Goal: Task Accomplishment & Management: Manage account settings

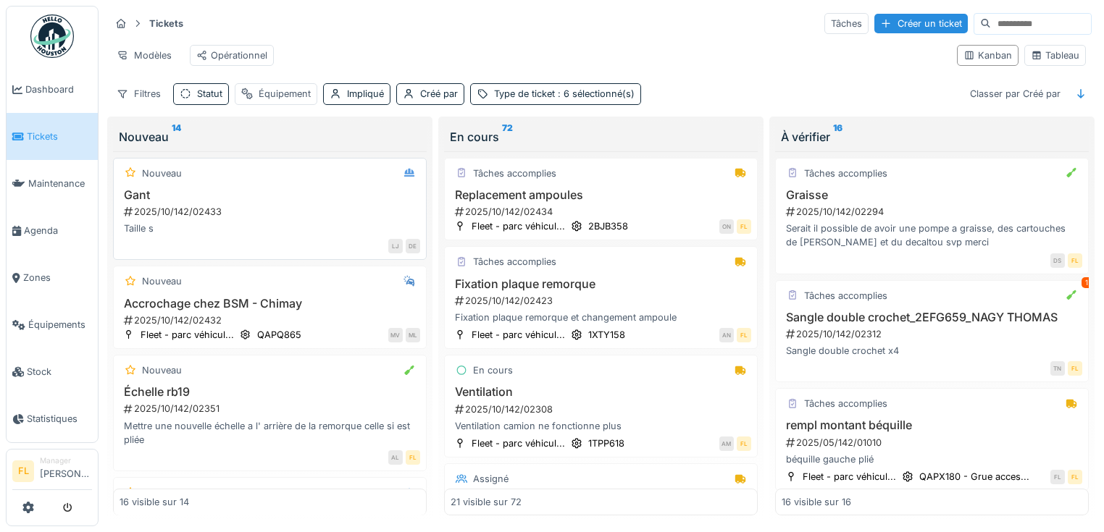
click at [156, 214] on div "2025/10/142/02433" at bounding box center [271, 212] width 298 height 14
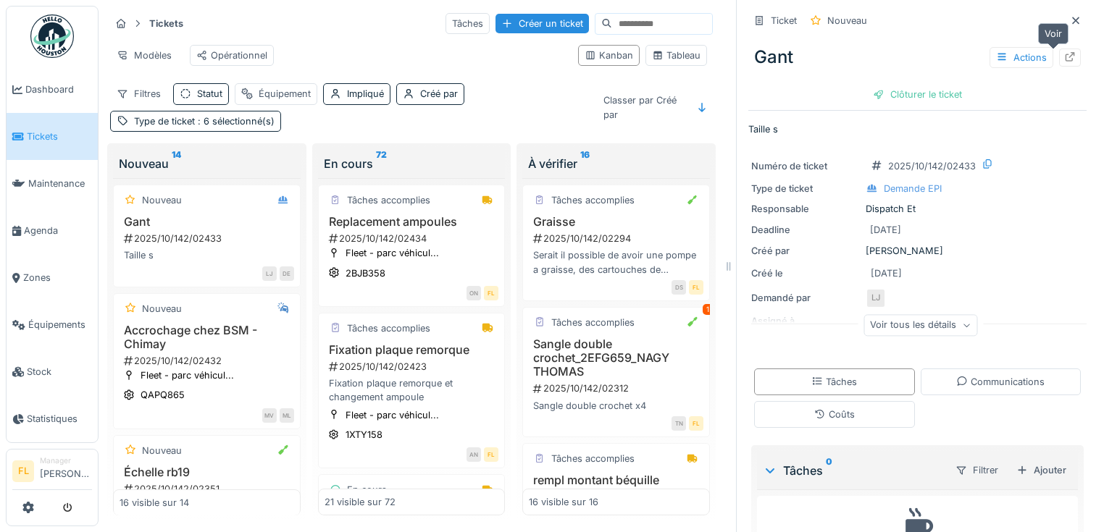
click at [1065, 57] on icon at bounding box center [1069, 56] width 9 height 9
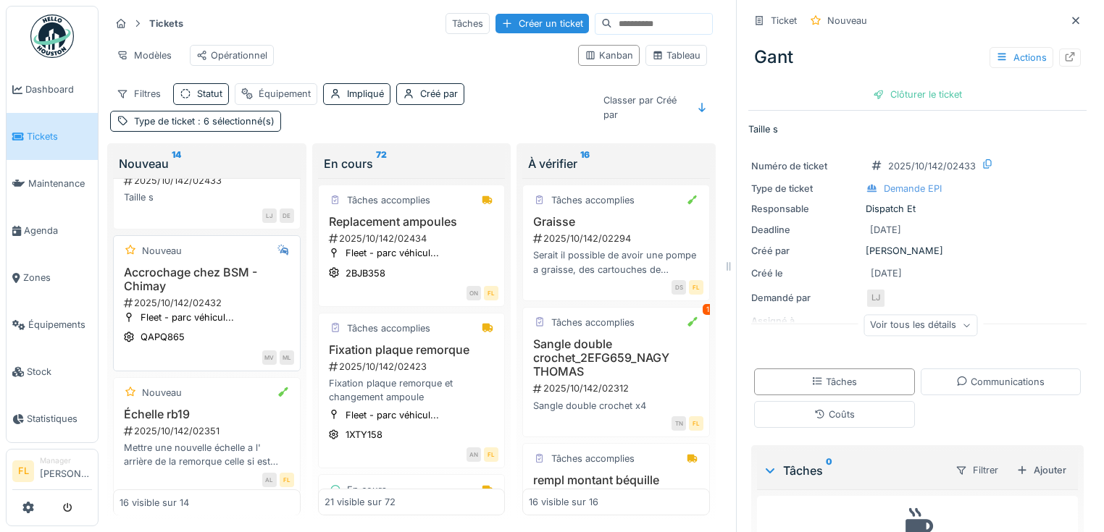
scroll to position [116, 0]
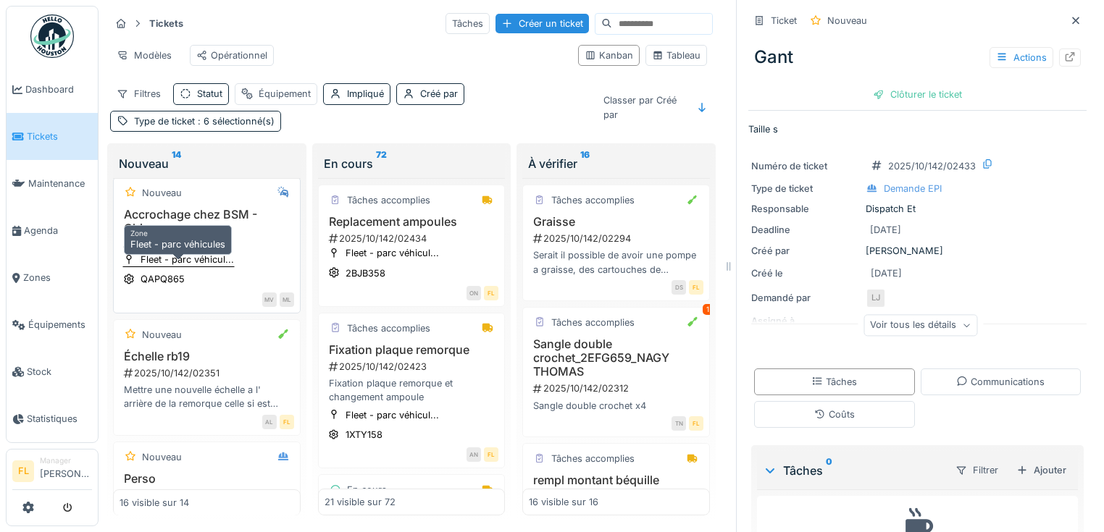
click at [195, 261] on div "Fleet - parc véhicul..." at bounding box center [186, 260] width 93 height 14
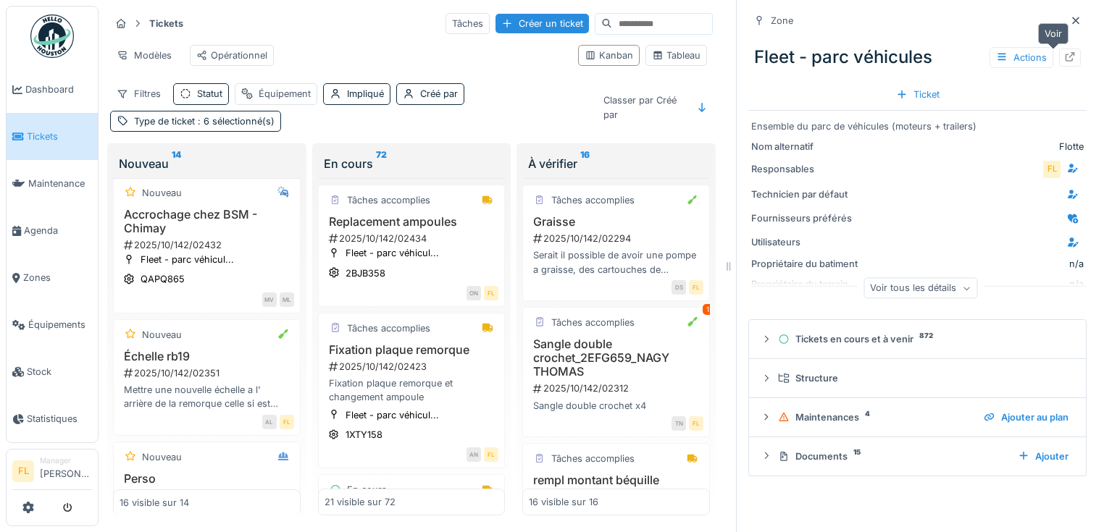
click at [1064, 58] on icon at bounding box center [1070, 56] width 12 height 9
click at [1064, 61] on icon at bounding box center [1070, 56] width 12 height 9
click at [151, 252] on div "2025/10/142/02432" at bounding box center [208, 245] width 172 height 14
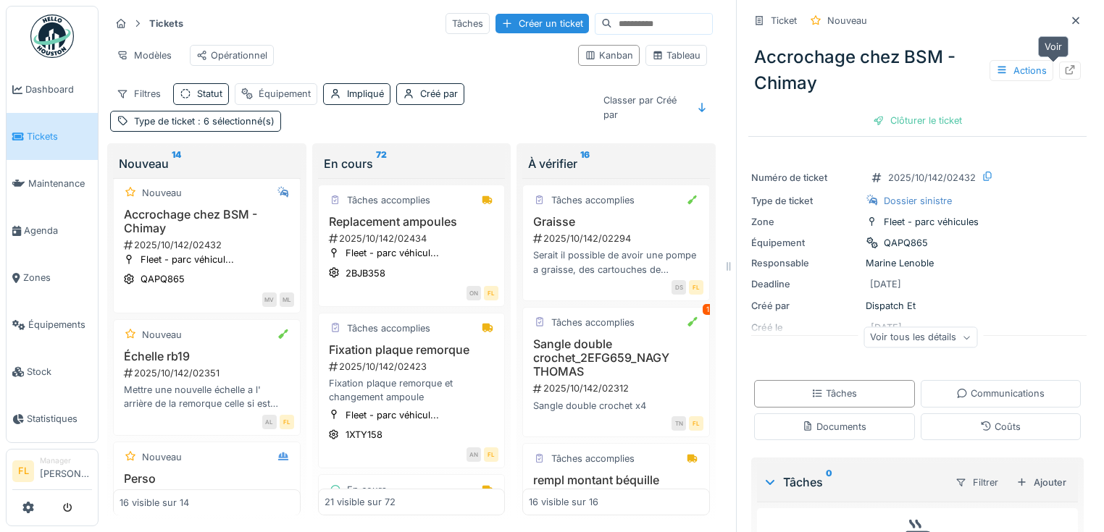
click at [1064, 67] on icon at bounding box center [1070, 69] width 12 height 9
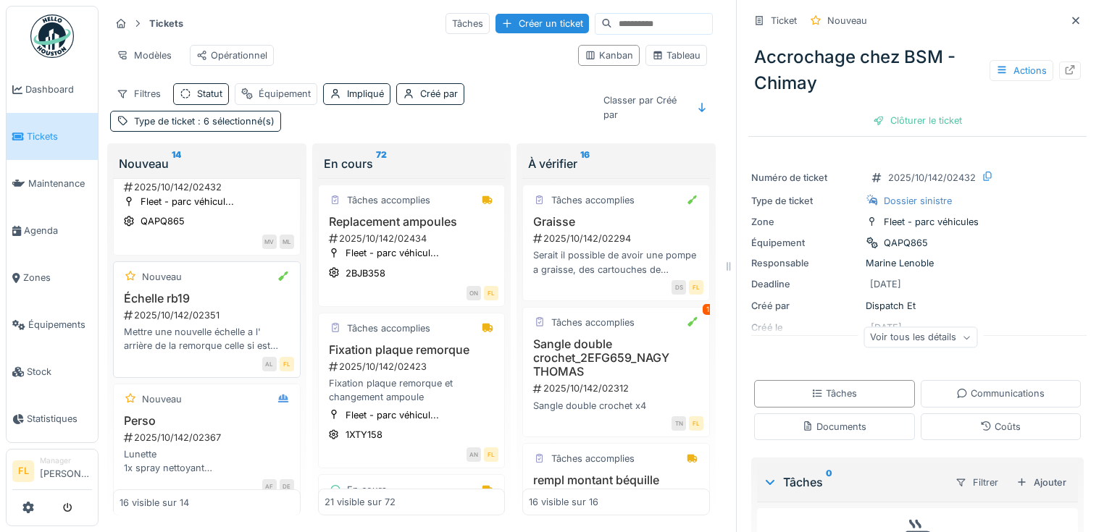
scroll to position [232, 0]
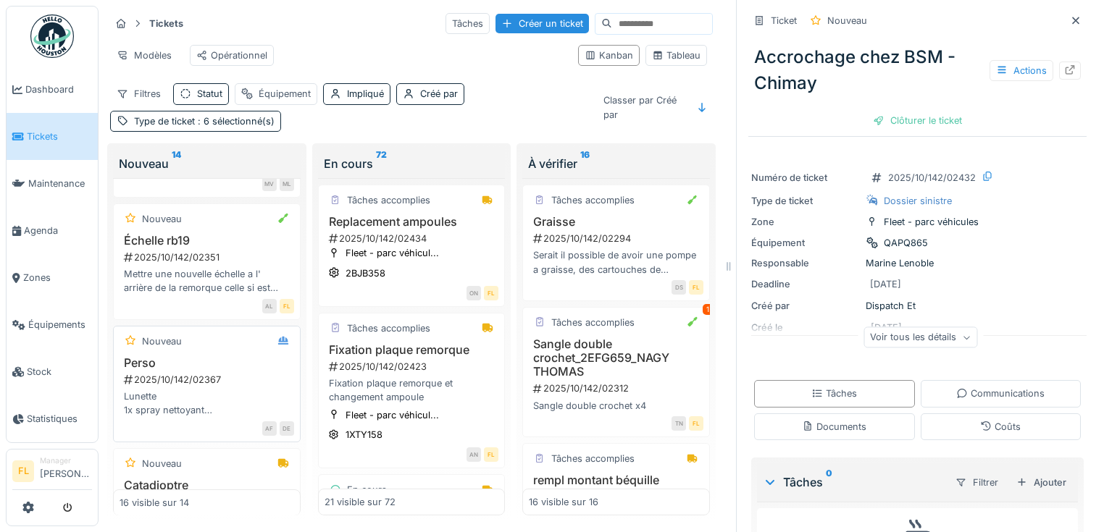
click at [190, 387] on div "2025/10/142/02367" at bounding box center [208, 380] width 172 height 14
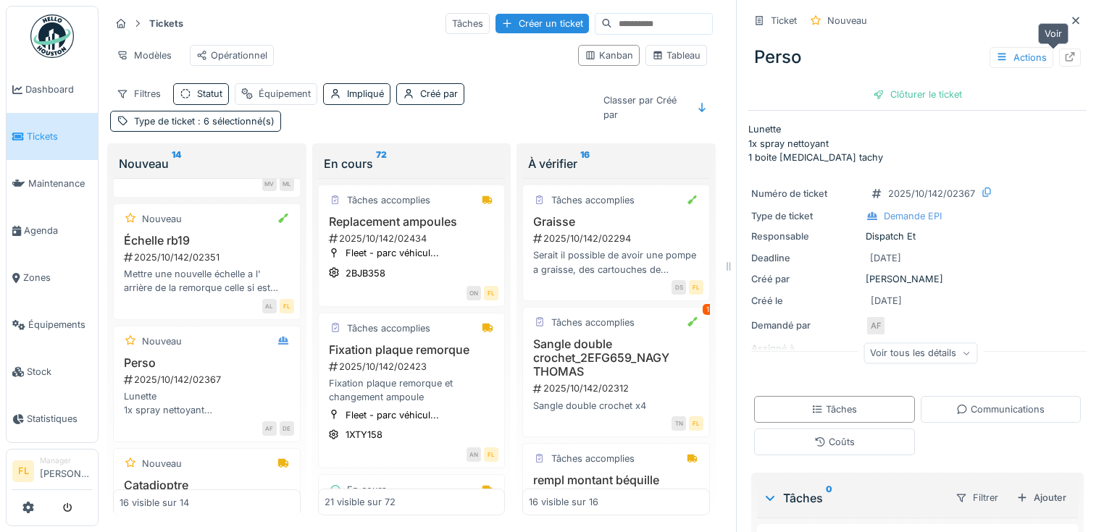
click at [1064, 54] on icon at bounding box center [1070, 56] width 12 height 9
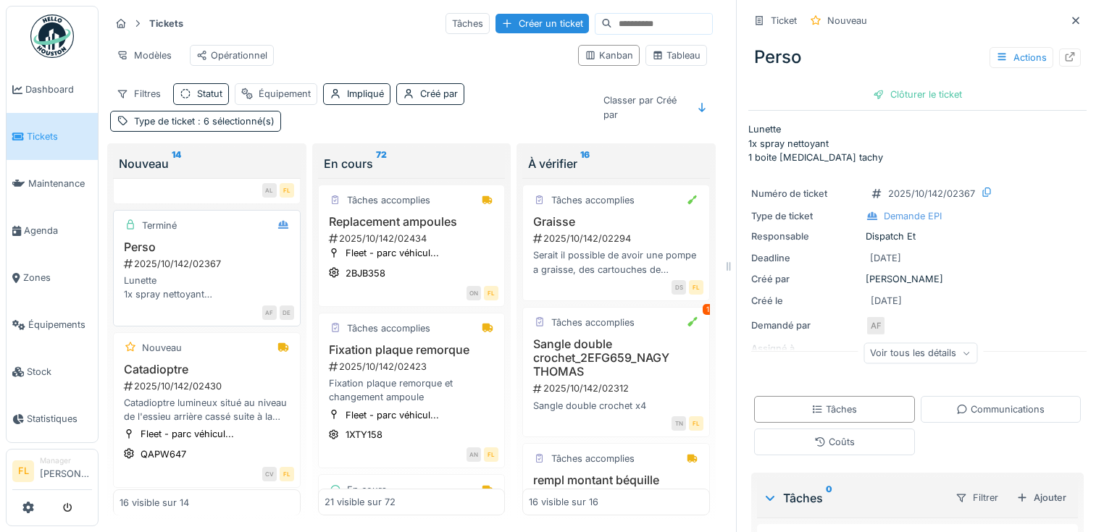
scroll to position [405, 0]
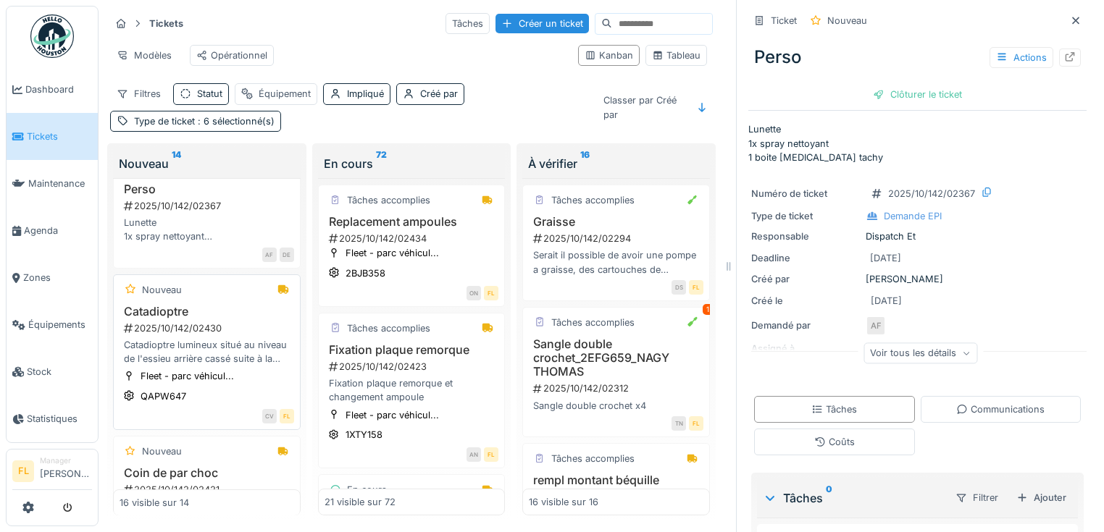
click at [168, 352] on div "Catadioptre lumineux situé au niveau de l'essieu arrière cassé suite à la creva…" at bounding box center [206, 352] width 175 height 28
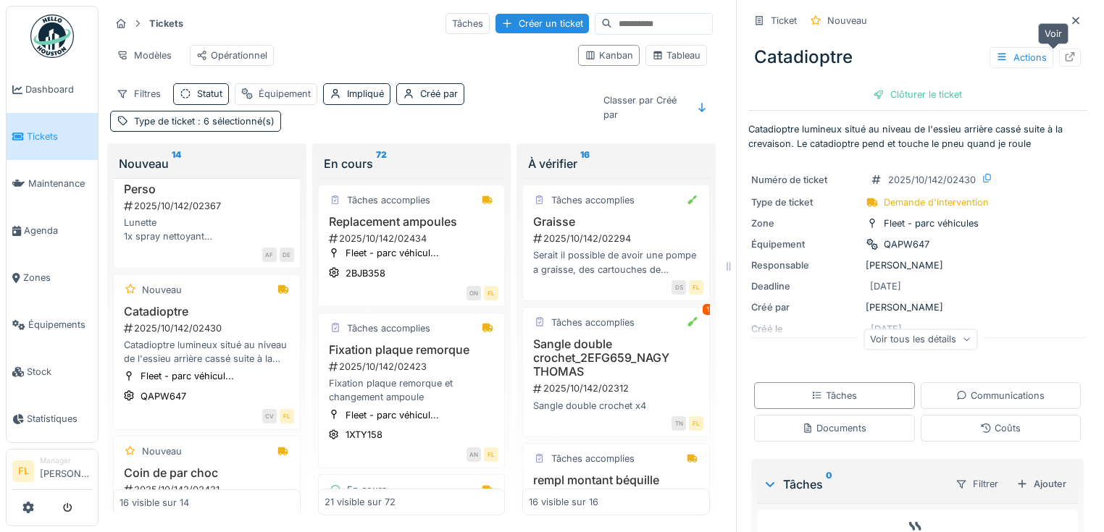
click at [1064, 62] on div at bounding box center [1070, 58] width 12 height 14
click at [49, 228] on span "Agenda" at bounding box center [58, 231] width 68 height 14
click at [46, 230] on span "Agenda" at bounding box center [58, 231] width 68 height 14
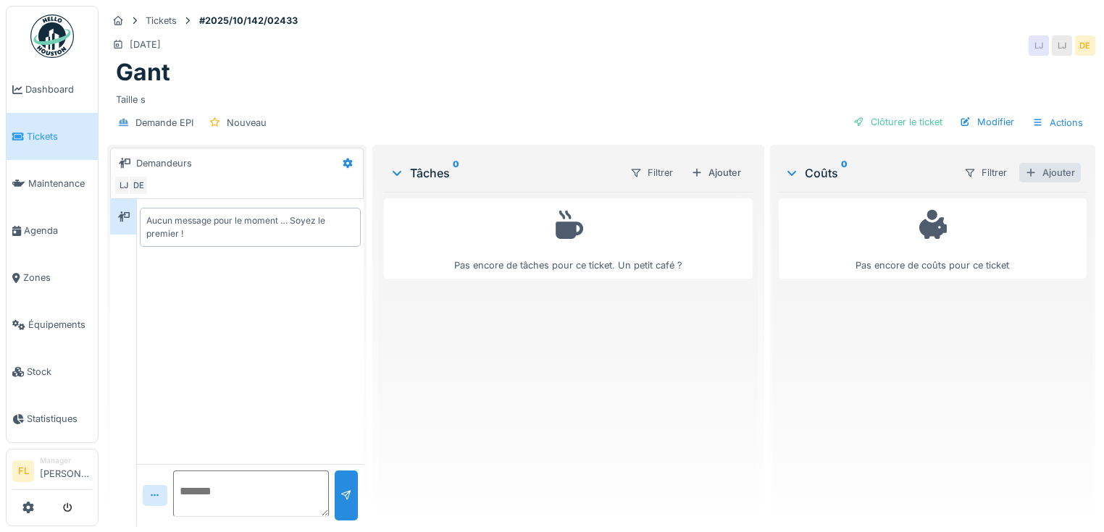
click at [1046, 175] on div "Ajouter" at bounding box center [1050, 173] width 62 height 20
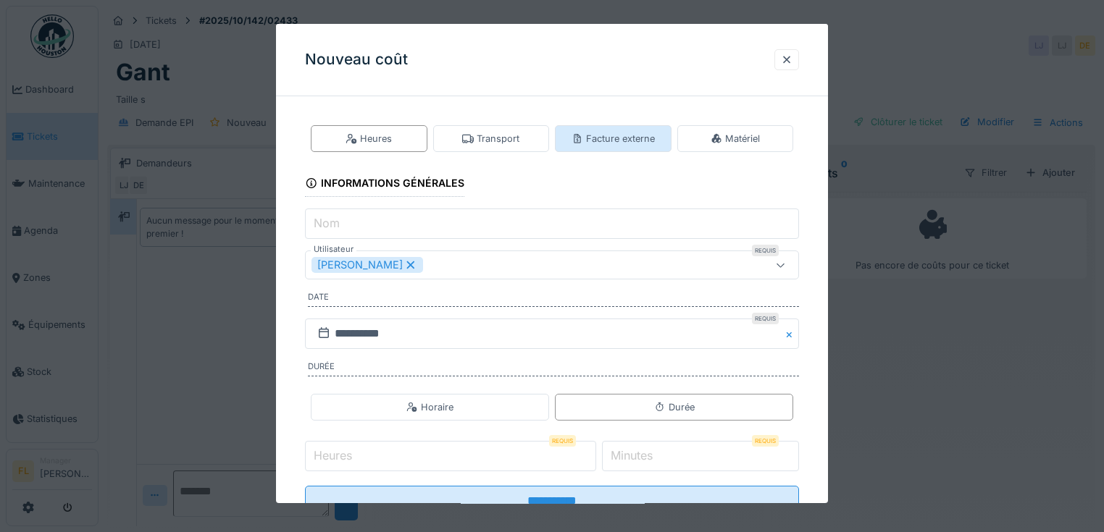
click at [631, 133] on div "Facture externe" at bounding box center [612, 139] width 83 height 14
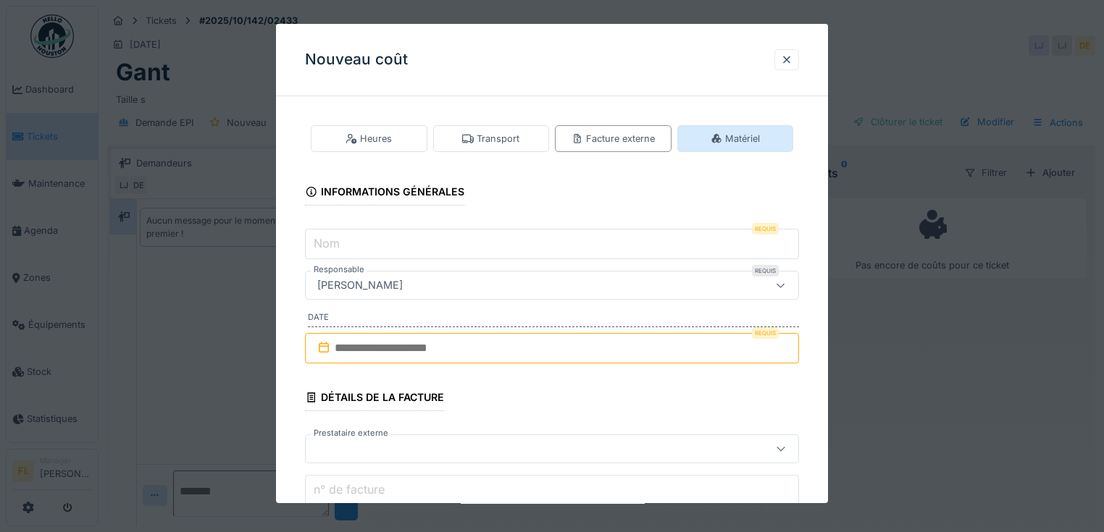
click at [768, 134] on div "Matériel" at bounding box center [735, 138] width 117 height 27
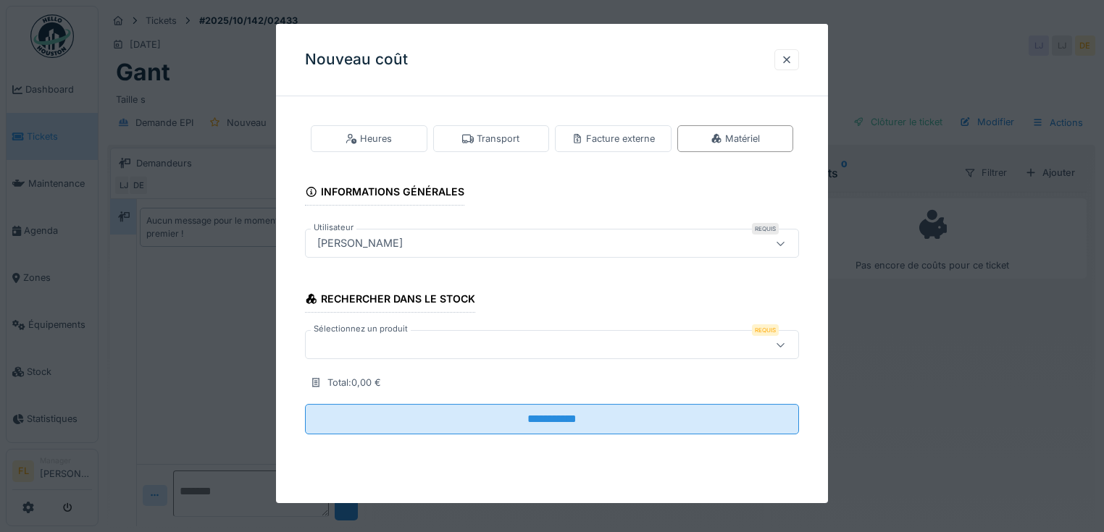
click at [397, 349] on div at bounding box center [521, 345] width 421 height 16
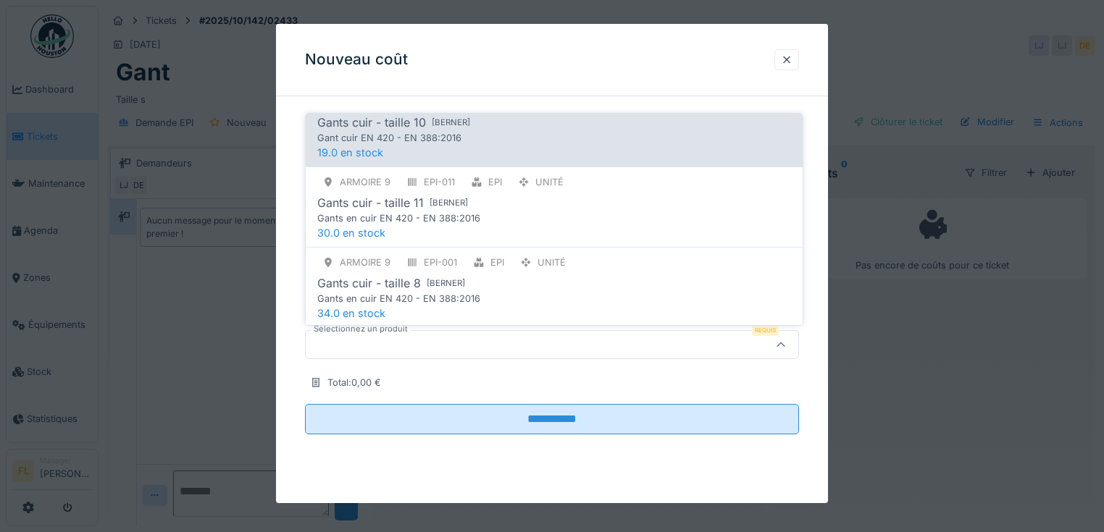
scroll to position [174, 0]
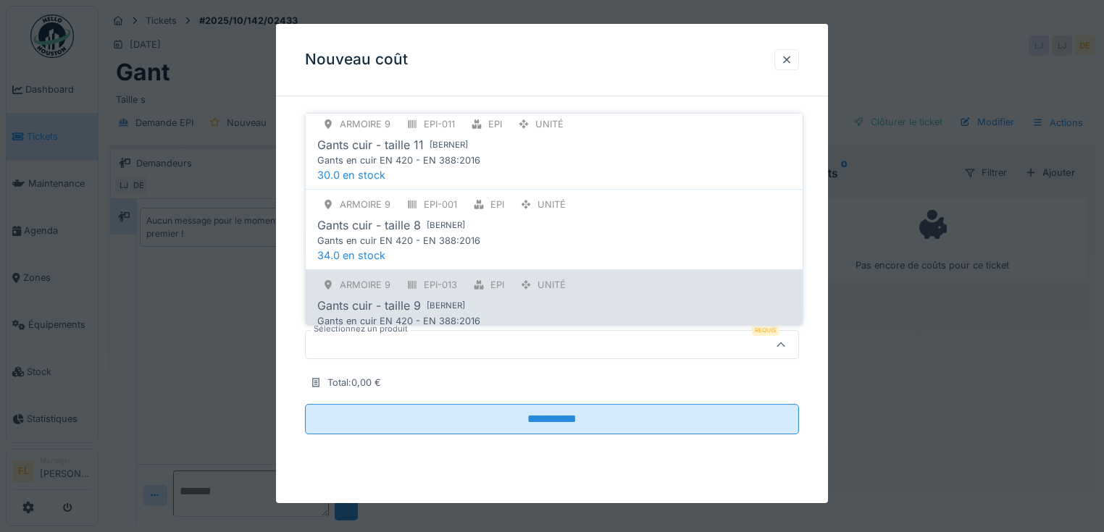
type input "*****"
click at [442, 307] on div "[ BERNER ]" at bounding box center [445, 306] width 38 height 12
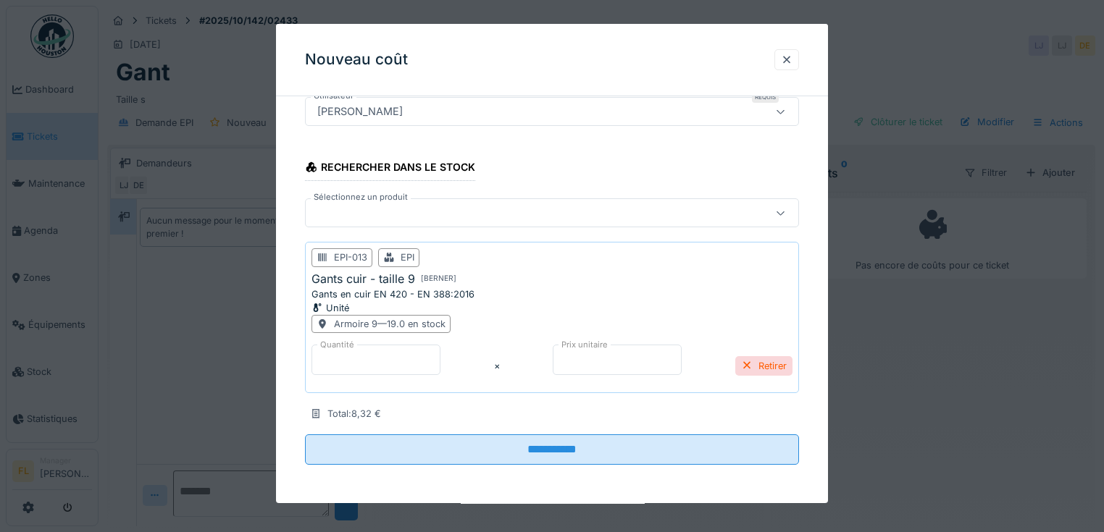
scroll to position [9, 0]
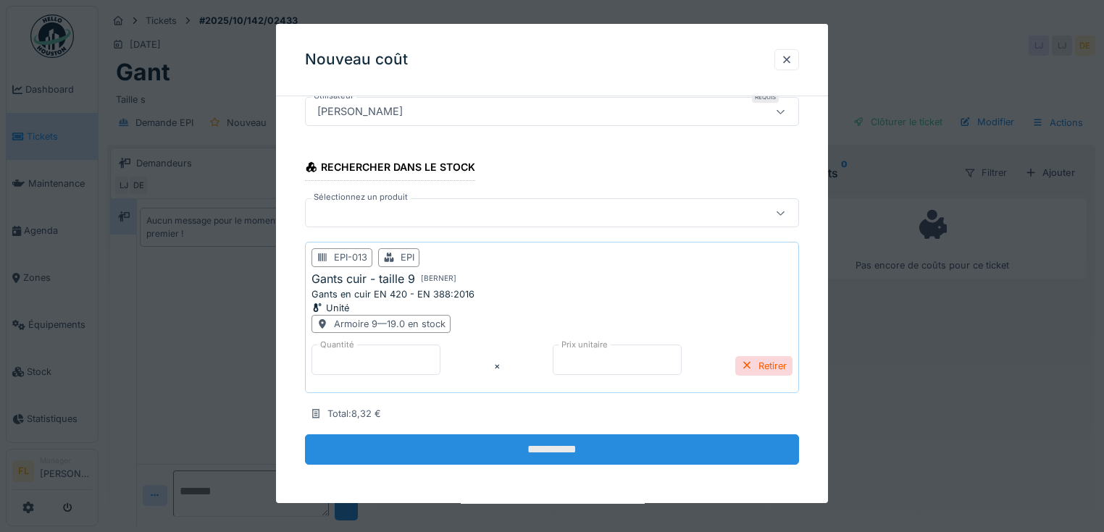
click at [579, 446] on input "**********" at bounding box center [552, 449] width 494 height 30
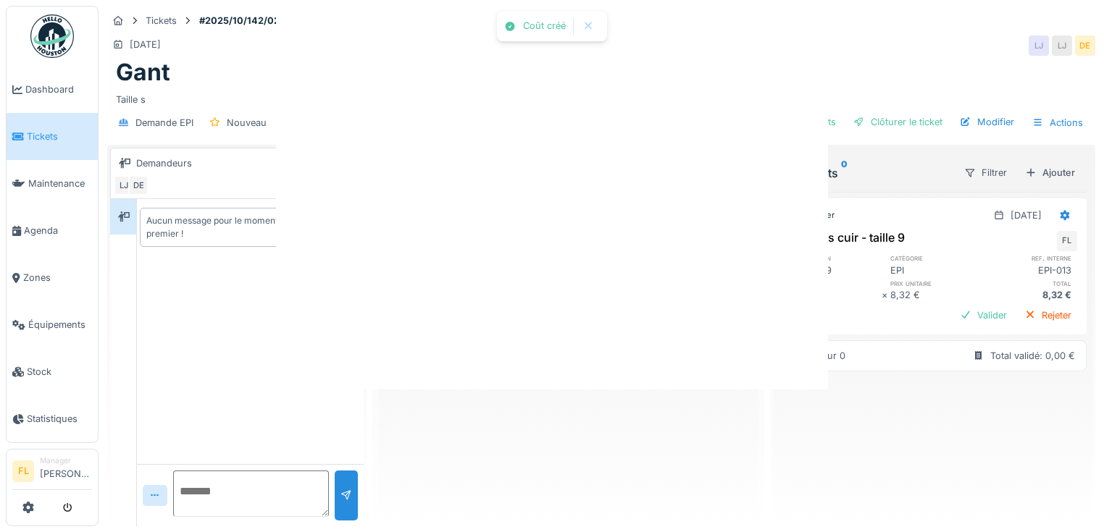
scroll to position [0, 0]
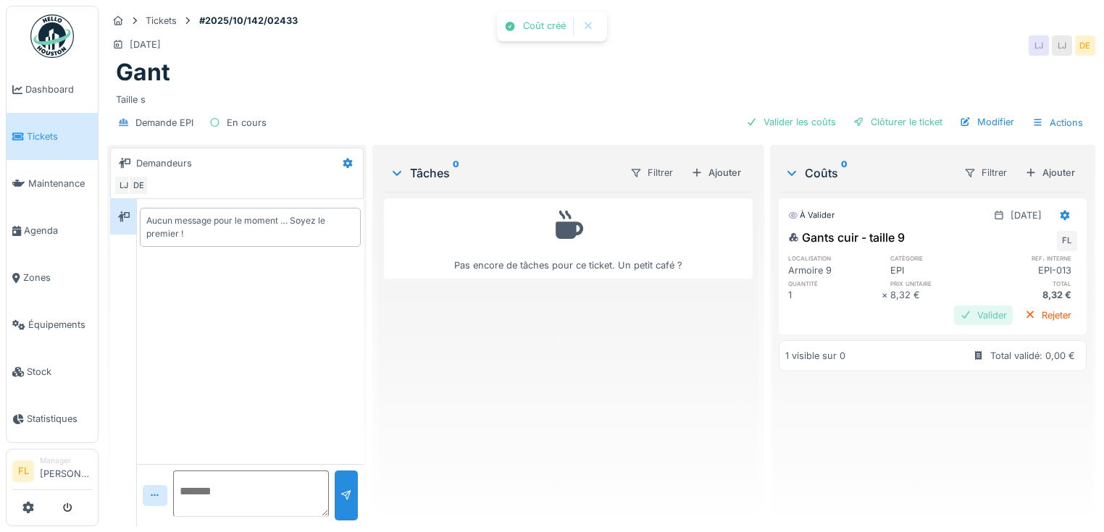
drag, startPoint x: 968, startPoint y: 301, endPoint x: 962, endPoint y: 271, distance: 31.1
click at [967, 306] on div "Valider" at bounding box center [983, 316] width 59 height 20
click at [214, 485] on textarea at bounding box center [251, 494] width 156 height 46
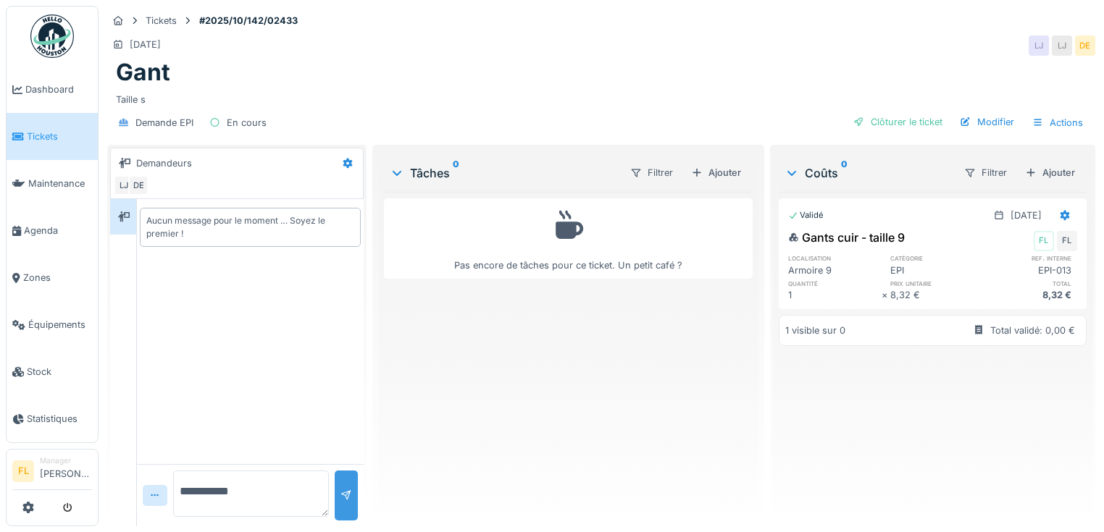
type textarea "**********"
click at [341, 493] on div at bounding box center [346, 496] width 23 height 50
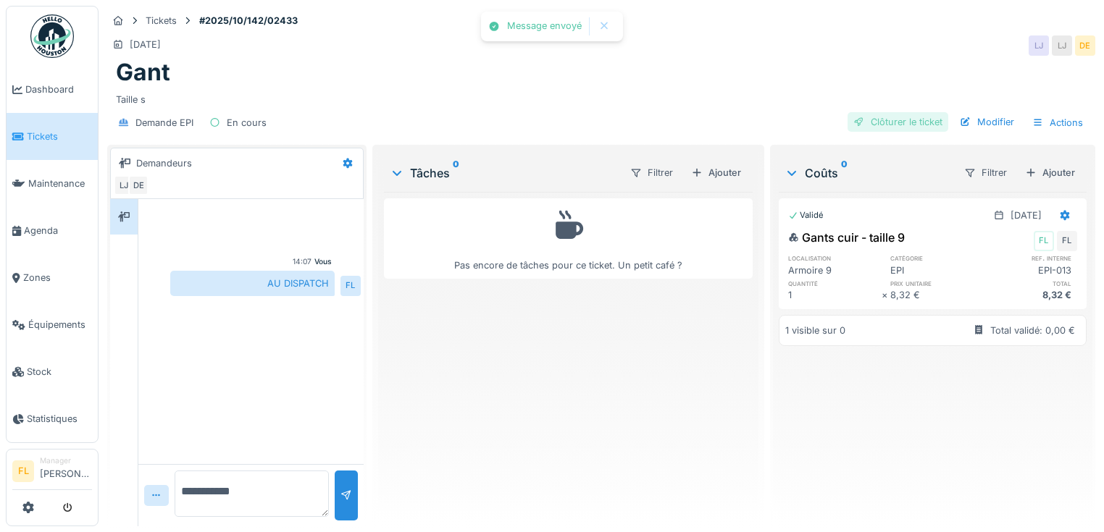
click at [919, 113] on div "Clôturer le ticket" at bounding box center [897, 122] width 101 height 20
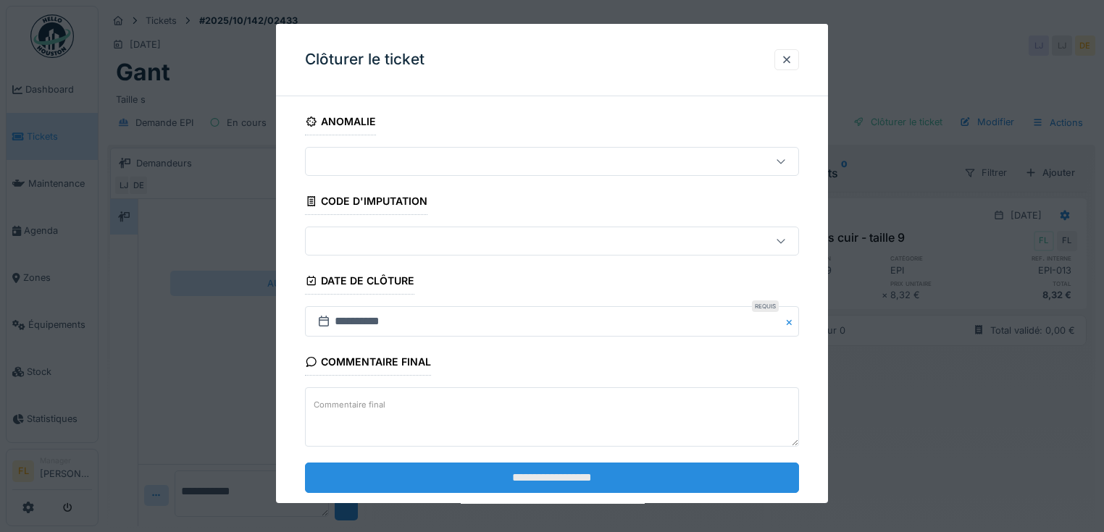
click at [554, 484] on input "**********" at bounding box center [552, 478] width 494 height 30
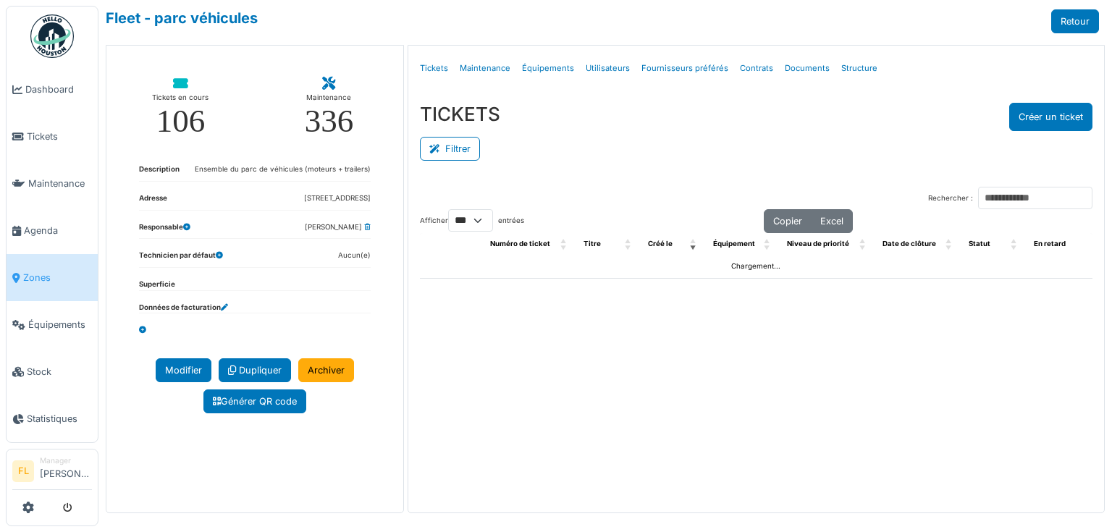
select select "***"
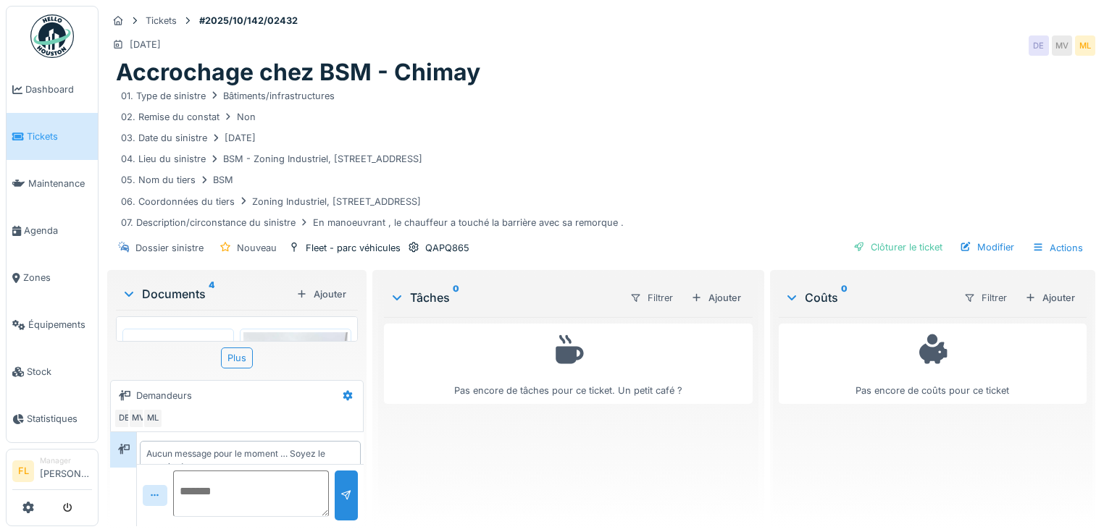
scroll to position [23, 0]
click at [701, 298] on div "Ajouter" at bounding box center [716, 298] width 62 height 20
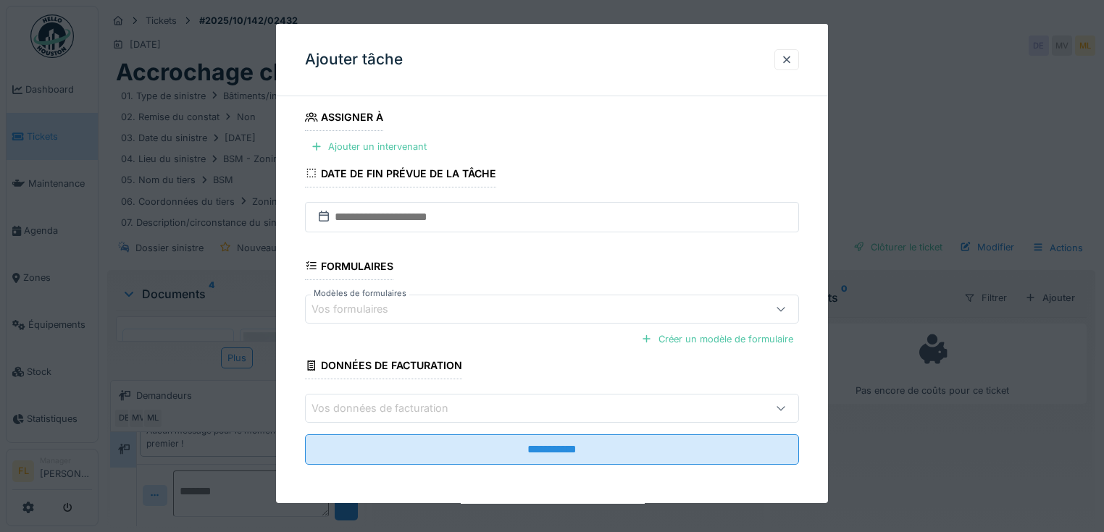
scroll to position [0, 0]
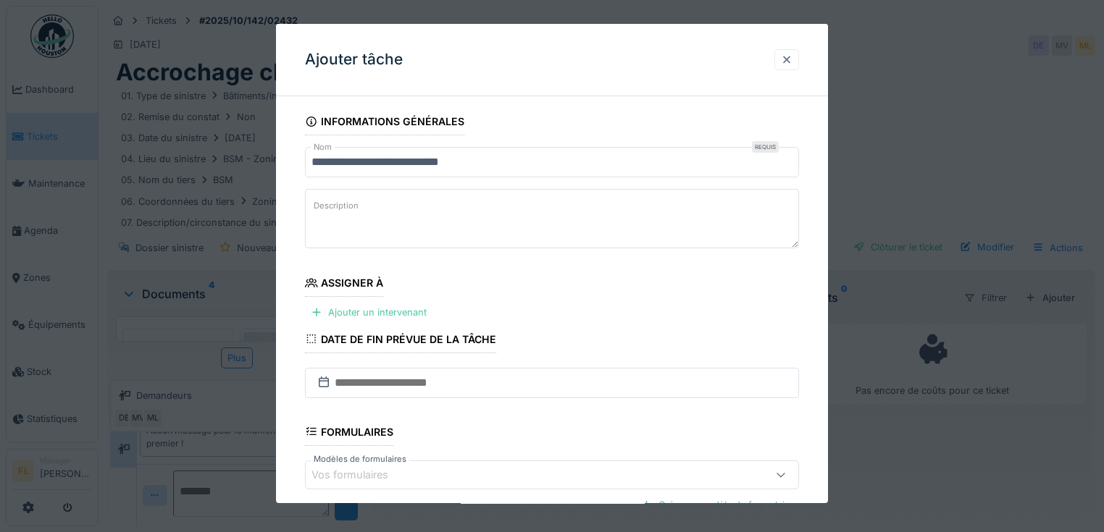
click at [789, 55] on div at bounding box center [787, 60] width 12 height 14
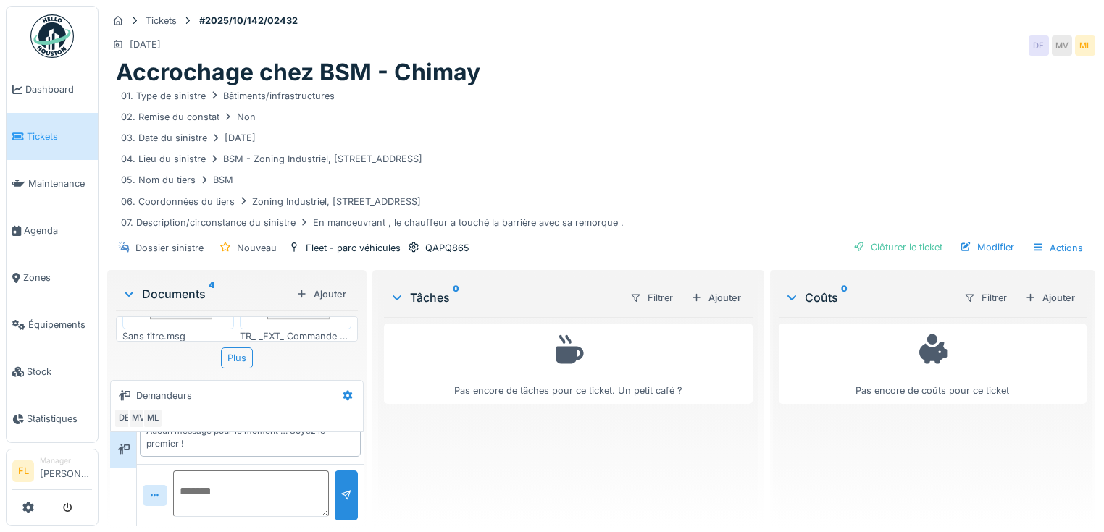
scroll to position [110, 0]
click at [715, 288] on div "Ajouter" at bounding box center [716, 298] width 62 height 20
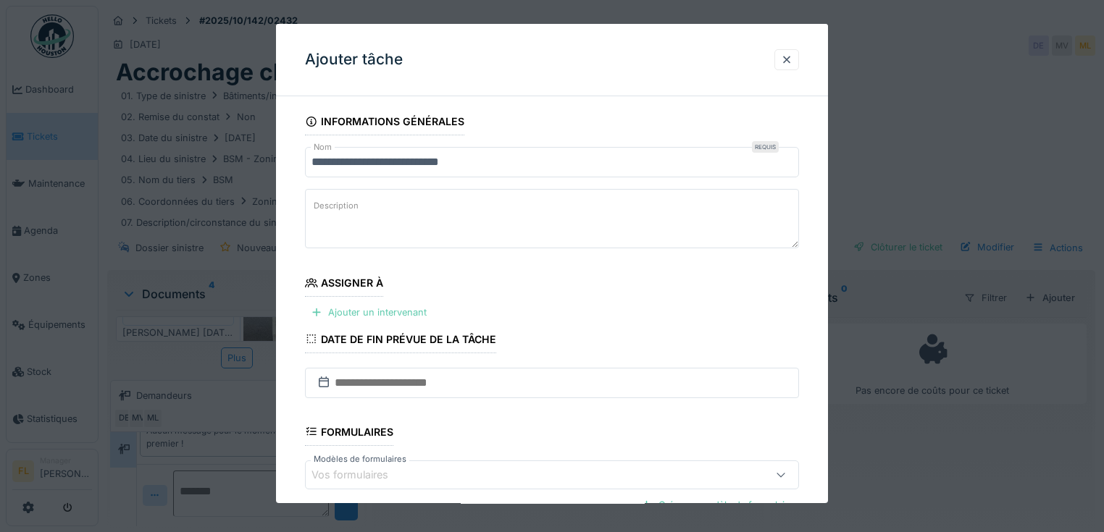
click at [395, 311] on div "Ajouter un intervenant" at bounding box center [368, 313] width 127 height 20
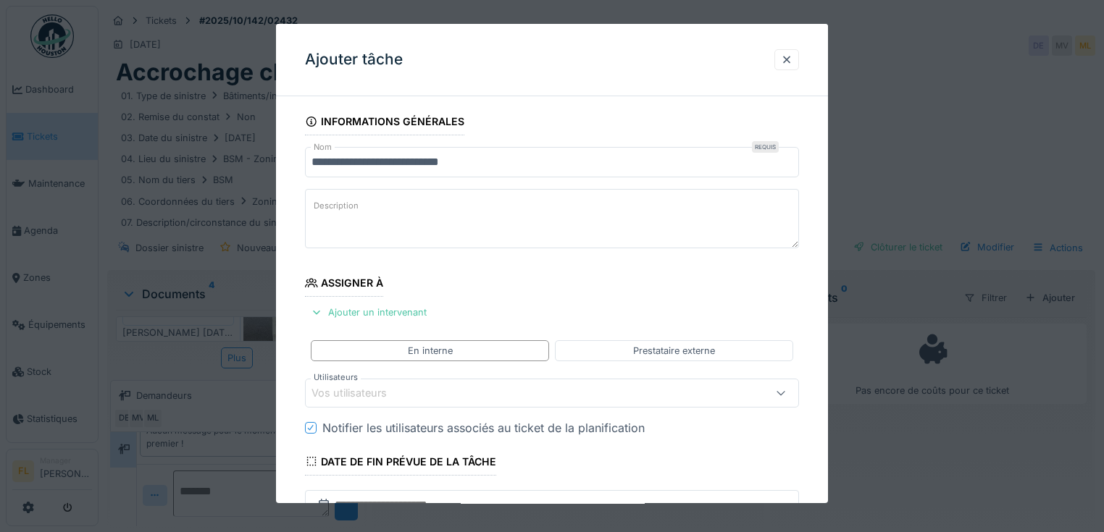
click at [363, 389] on div "Vos utilisateurs" at bounding box center [359, 393] width 96 height 16
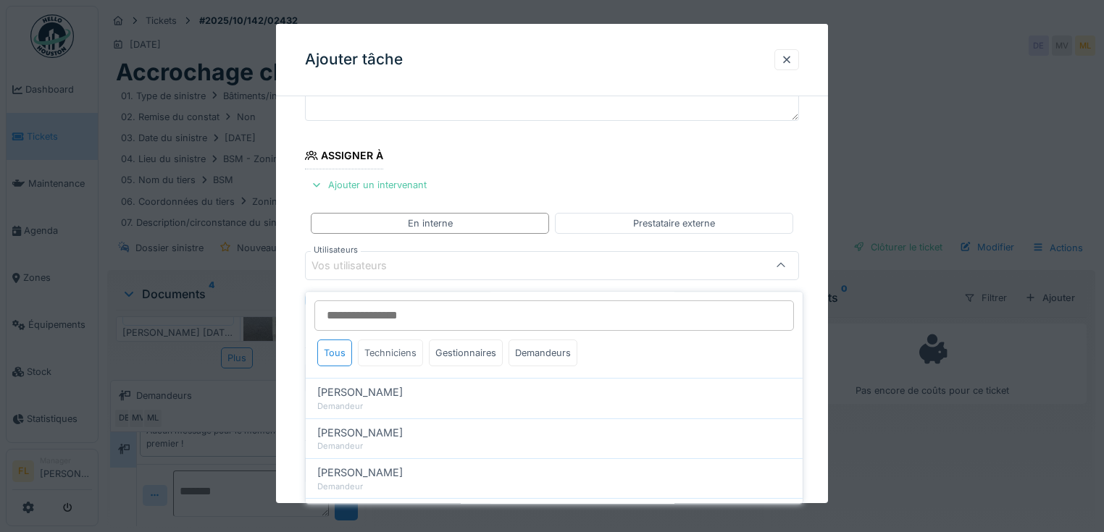
click at [414, 342] on div "Techniciens" at bounding box center [390, 353] width 65 height 27
click at [446, 342] on div "Gestionnaires" at bounding box center [466, 353] width 74 height 27
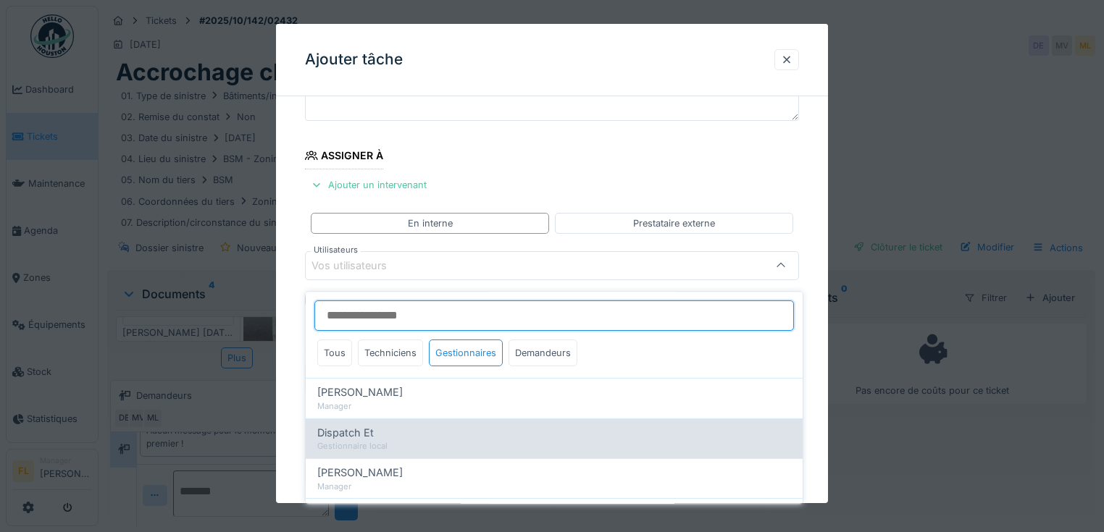
scroll to position [99, 0]
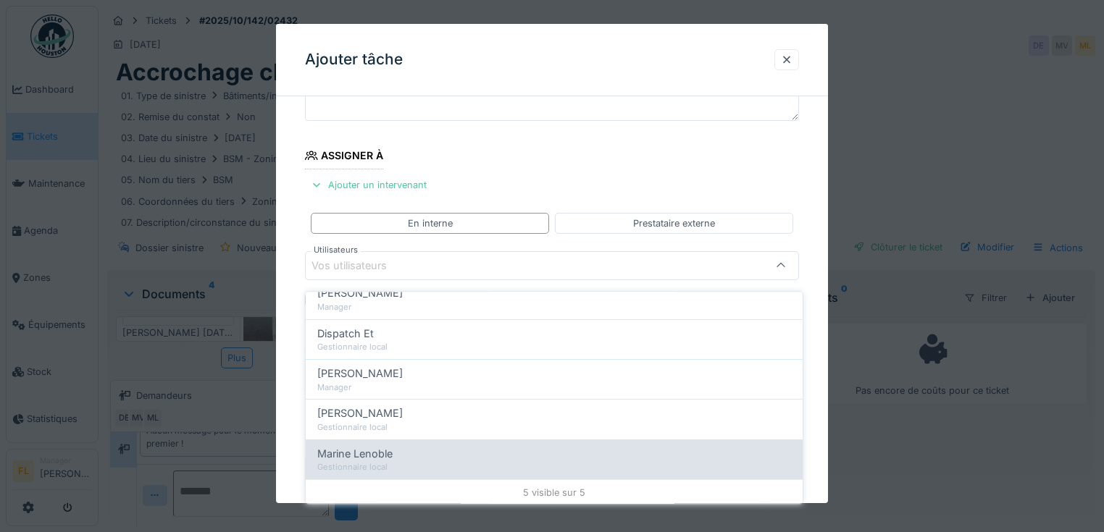
click at [365, 446] on span "Marine Lenoble" at bounding box center [354, 454] width 75 height 16
type input "****"
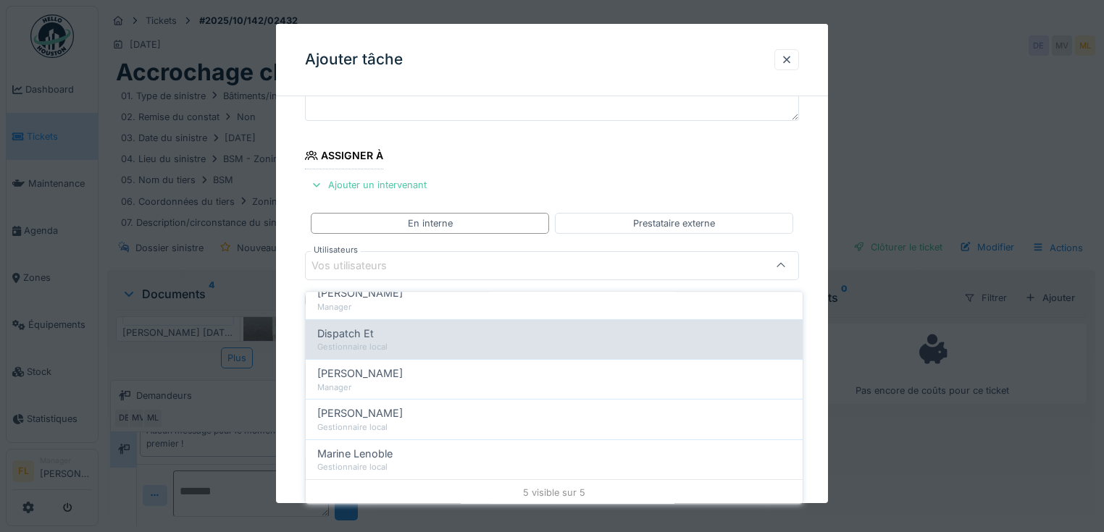
scroll to position [0, 0]
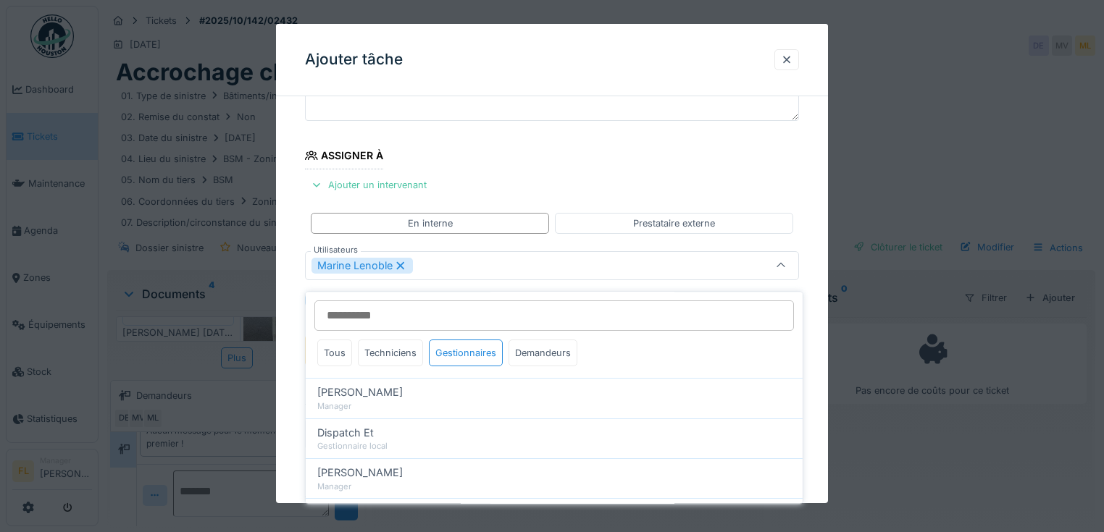
click at [300, 410] on div "**********" at bounding box center [552, 351] width 552 height 742
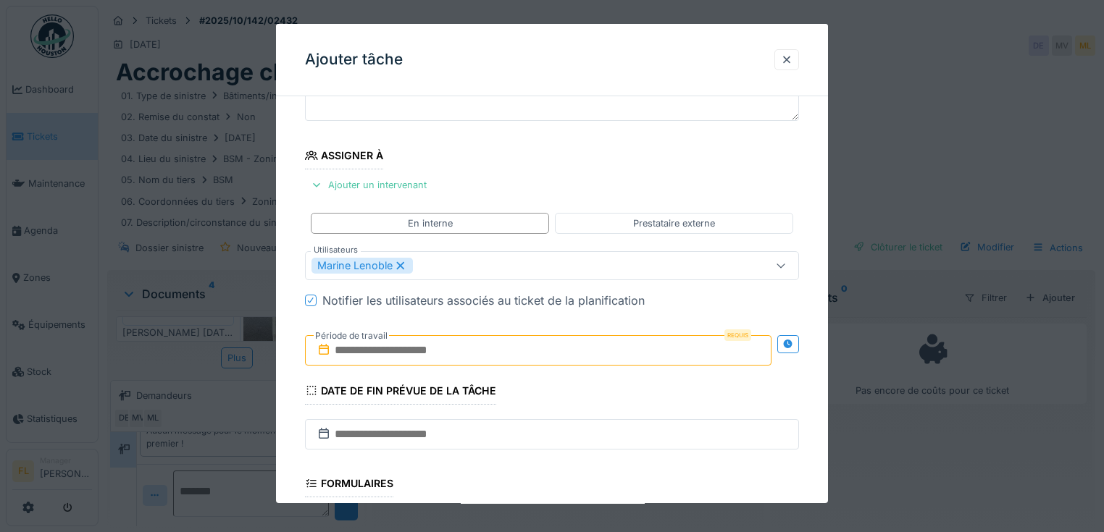
click at [354, 356] on input "text" at bounding box center [538, 350] width 466 height 30
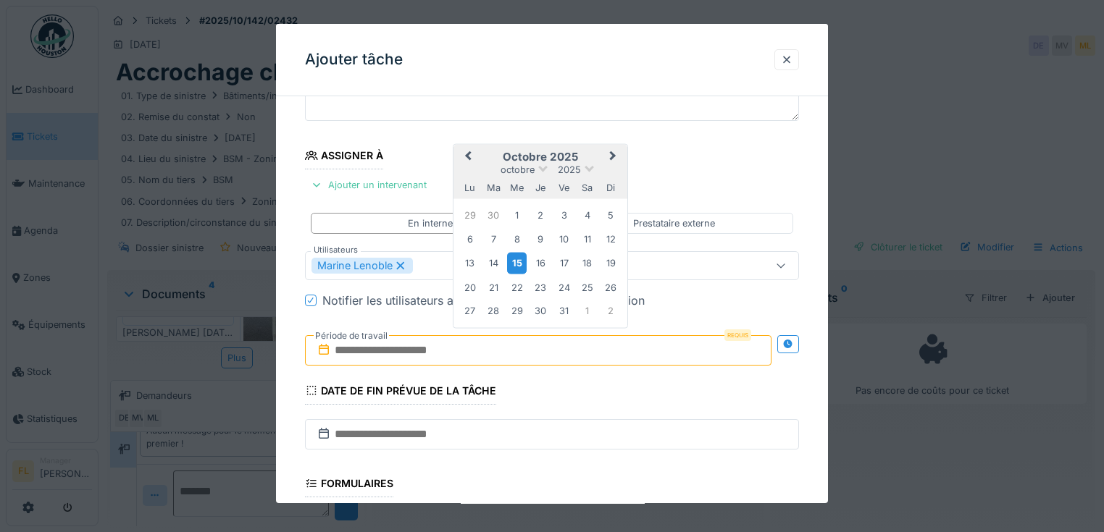
click at [513, 264] on div "15" at bounding box center [517, 263] width 20 height 21
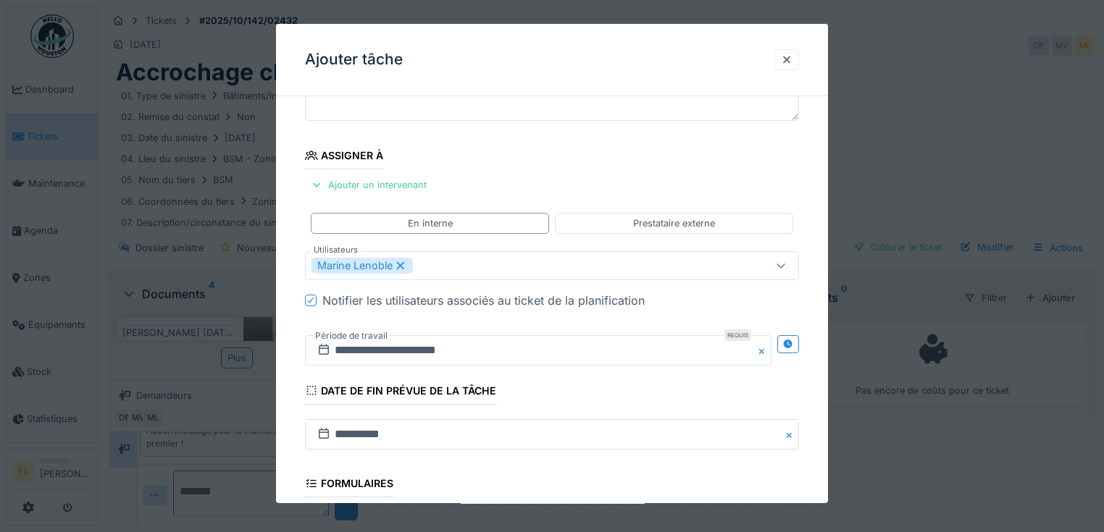
scroll to position [345, 0]
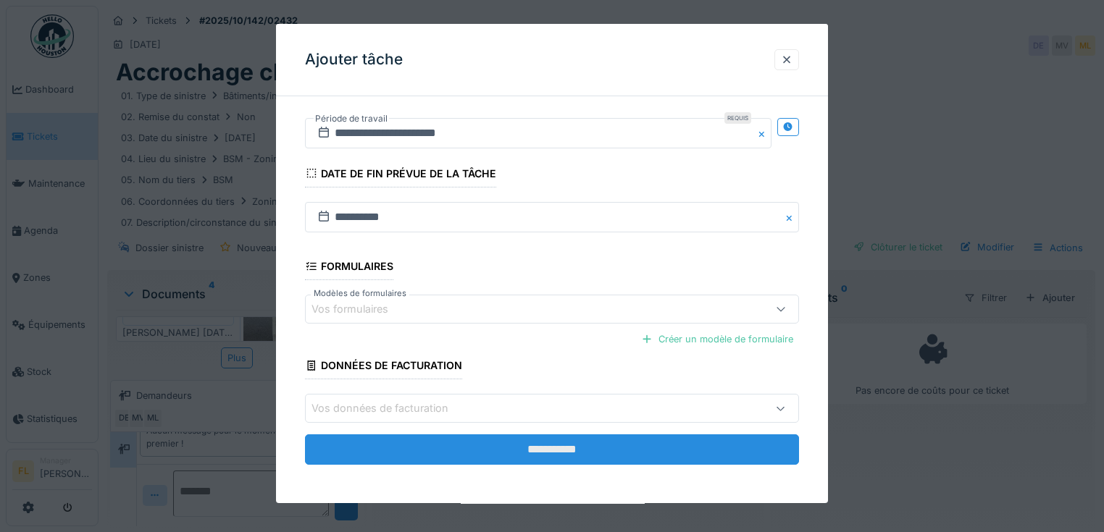
click at [524, 438] on input "**********" at bounding box center [552, 449] width 494 height 30
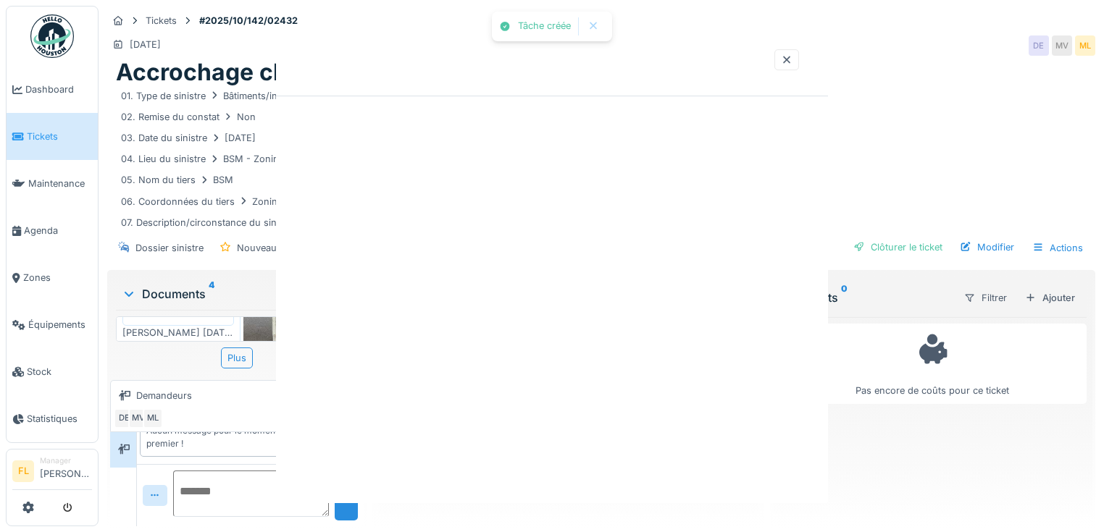
scroll to position [0, 0]
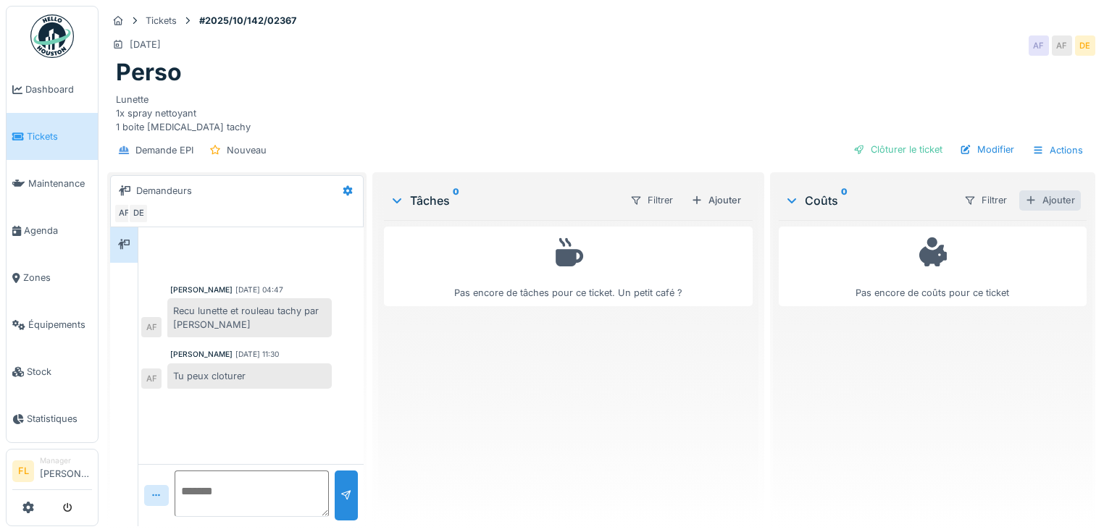
click at [1035, 201] on div "Ajouter" at bounding box center [1050, 200] width 62 height 20
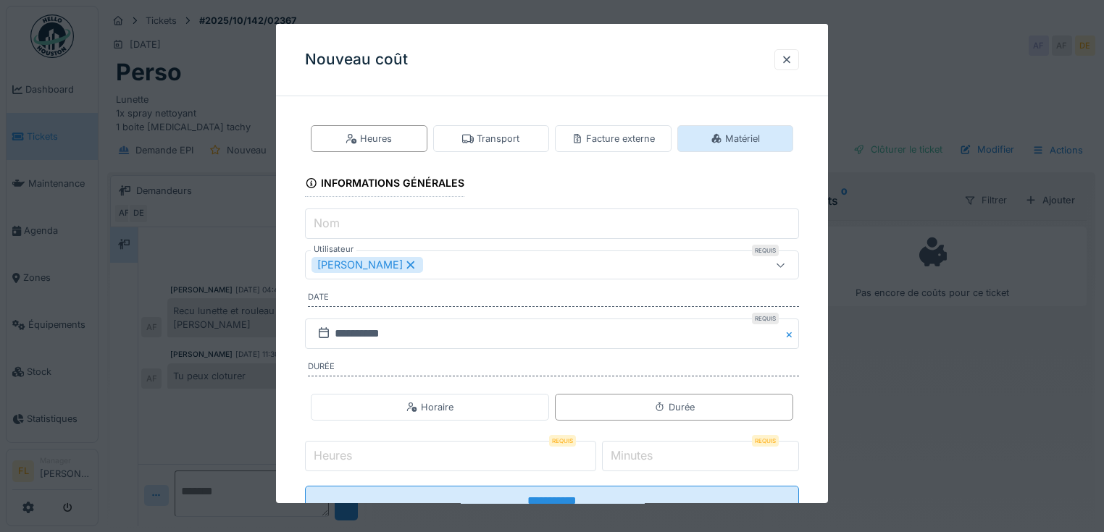
click at [741, 145] on div "Matériel" at bounding box center [734, 139] width 49 height 14
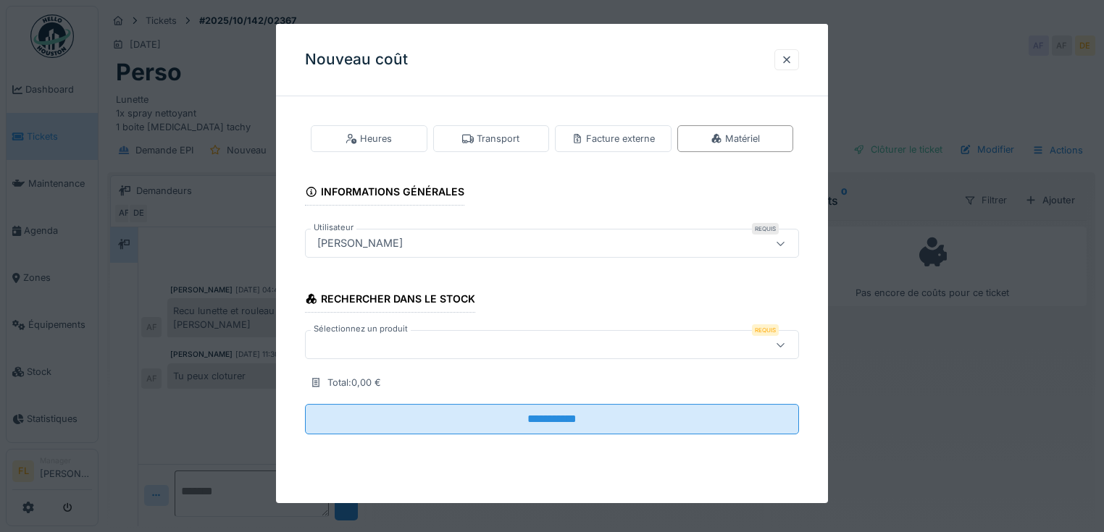
click at [356, 337] on div at bounding box center [521, 345] width 421 height 16
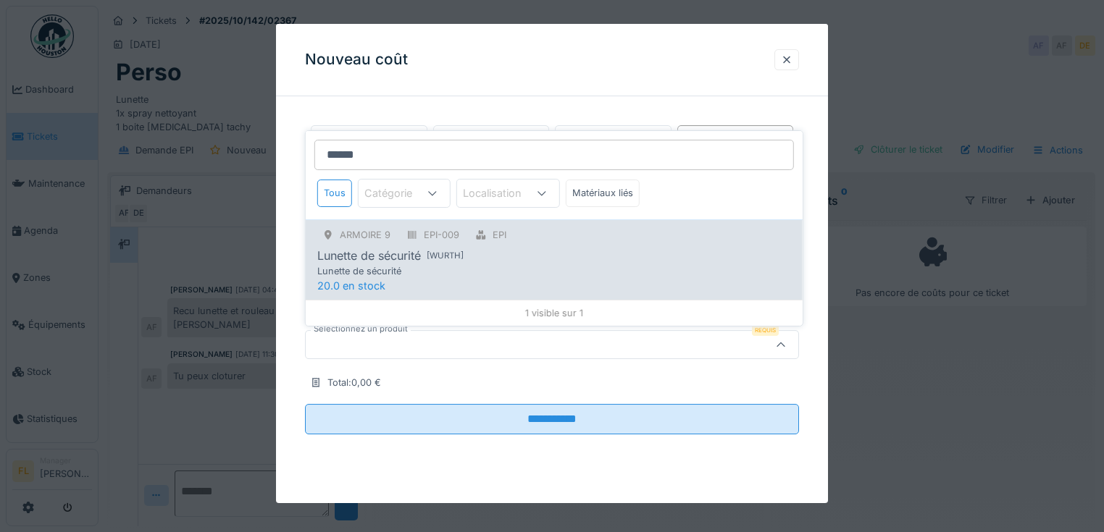
type input "******"
click at [348, 266] on div "Lunette de sécurité" at bounding box center [538, 271] width 442 height 14
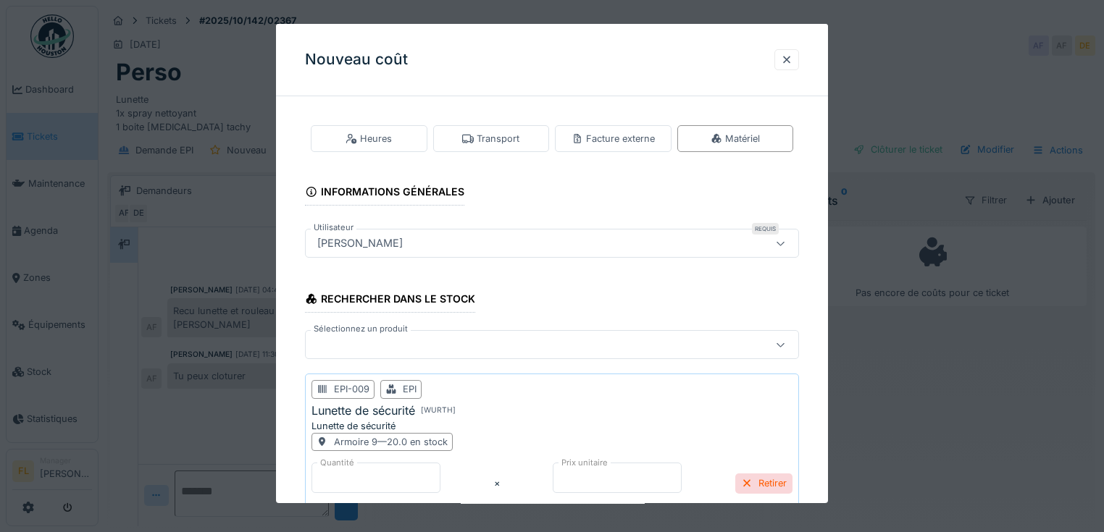
scroll to position [118, 0]
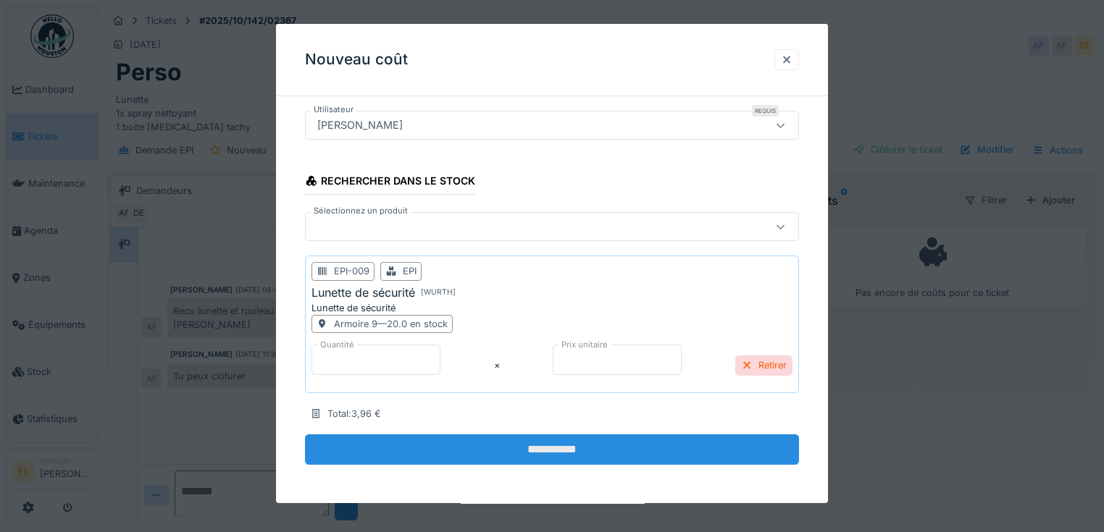
click at [512, 451] on input "**********" at bounding box center [552, 449] width 494 height 30
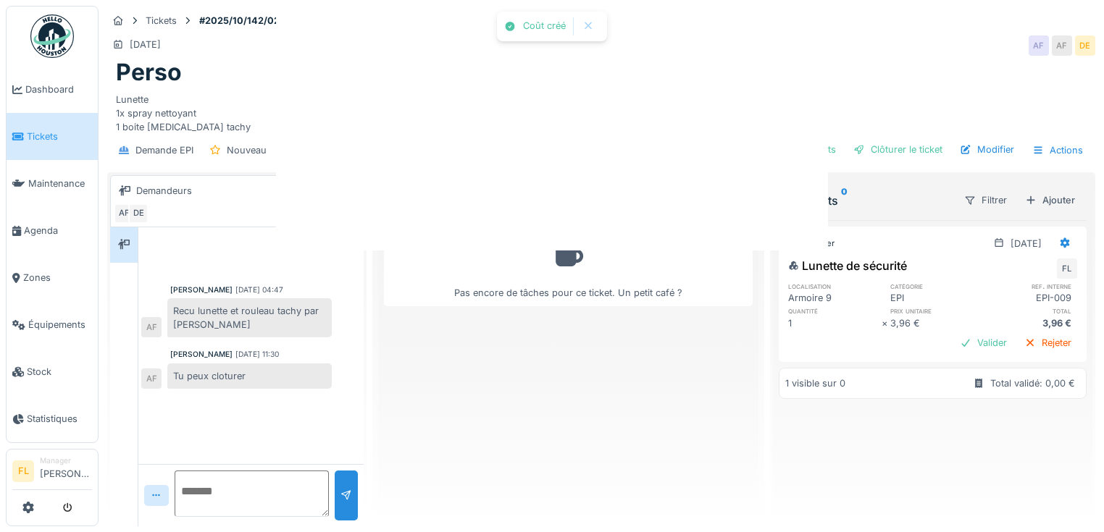
scroll to position [0, 0]
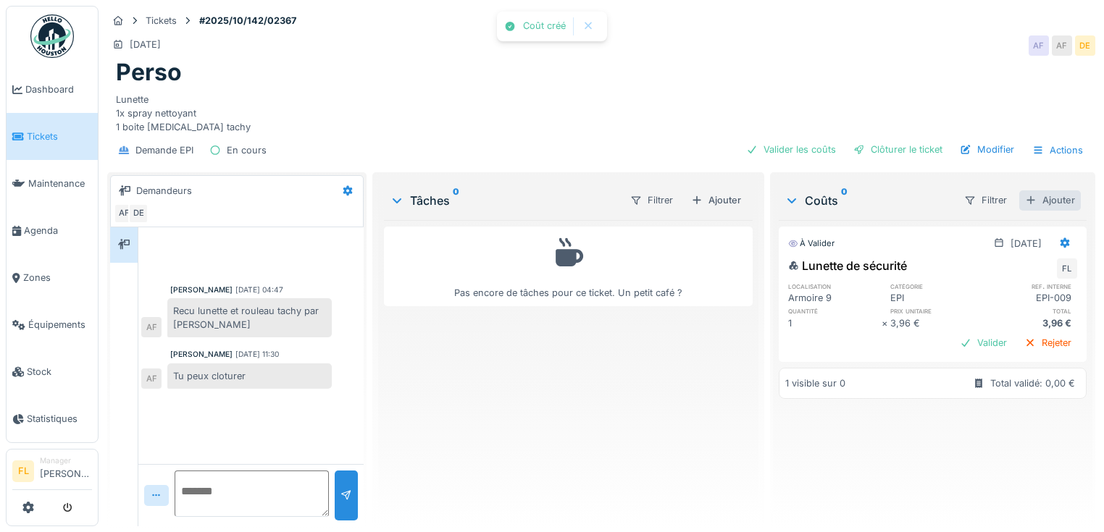
click at [1041, 203] on div "Ajouter" at bounding box center [1050, 200] width 62 height 20
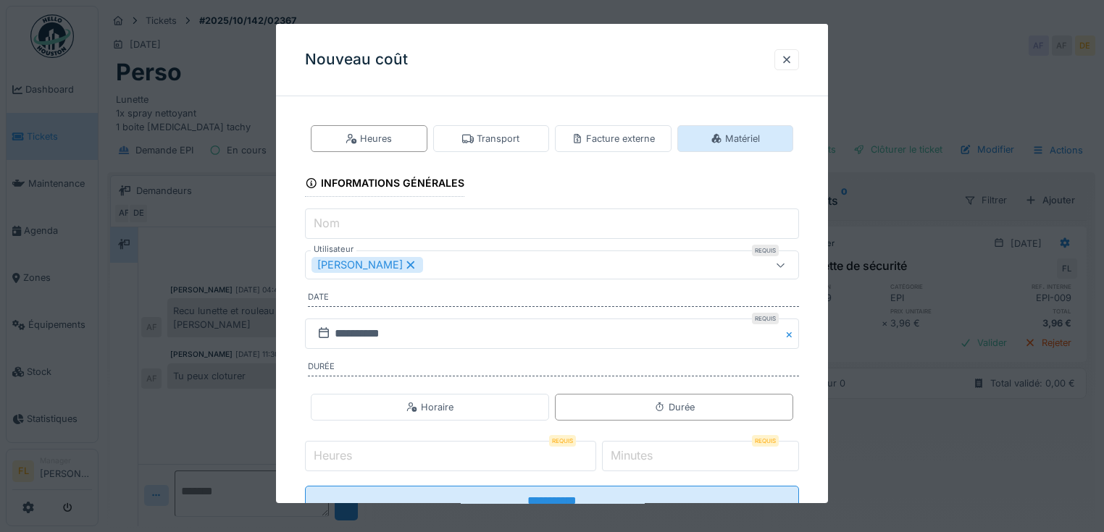
click at [726, 136] on div "Matériel" at bounding box center [734, 139] width 49 height 14
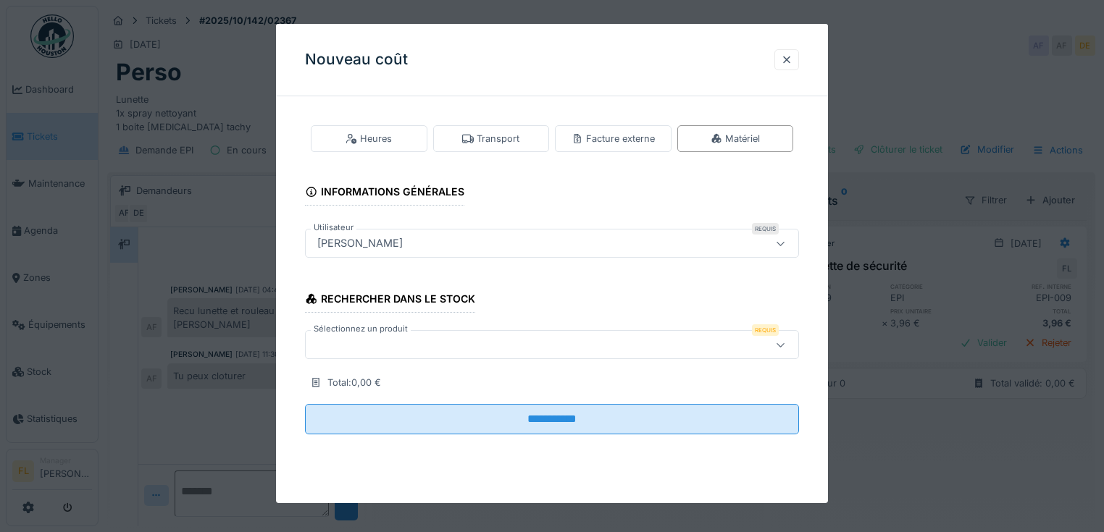
click at [336, 347] on div at bounding box center [521, 345] width 421 height 16
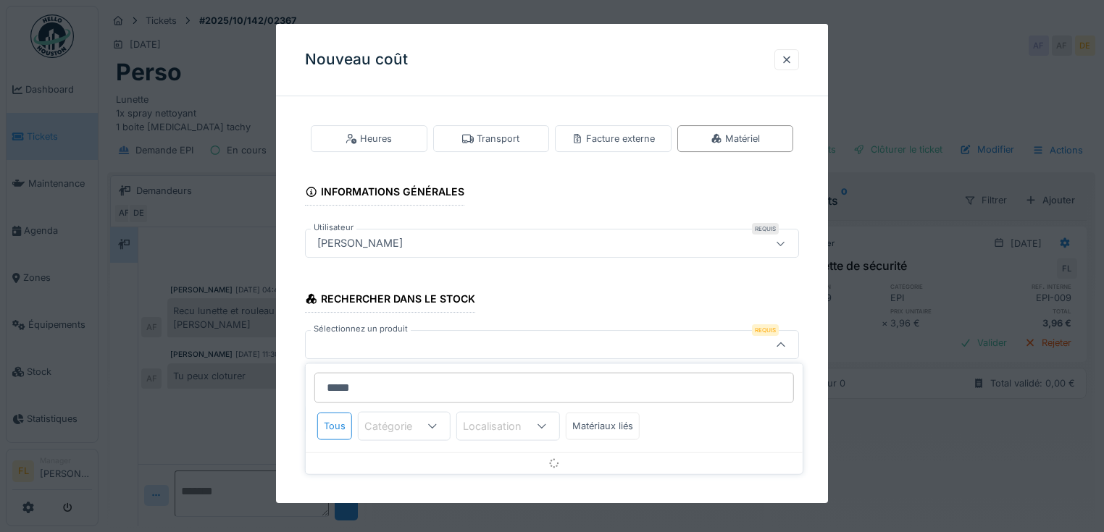
scroll to position [9, 0]
type input "*"
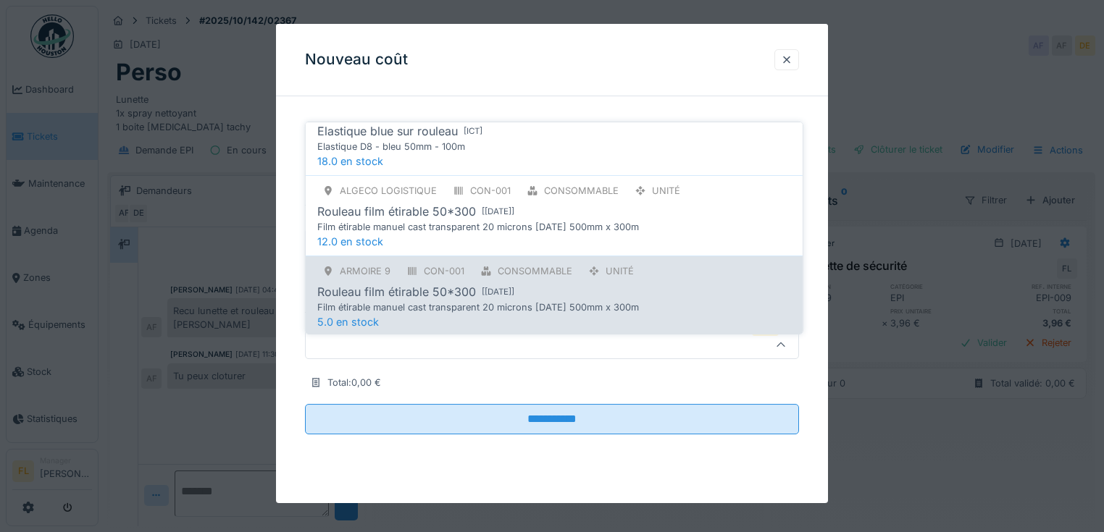
scroll to position [174, 0]
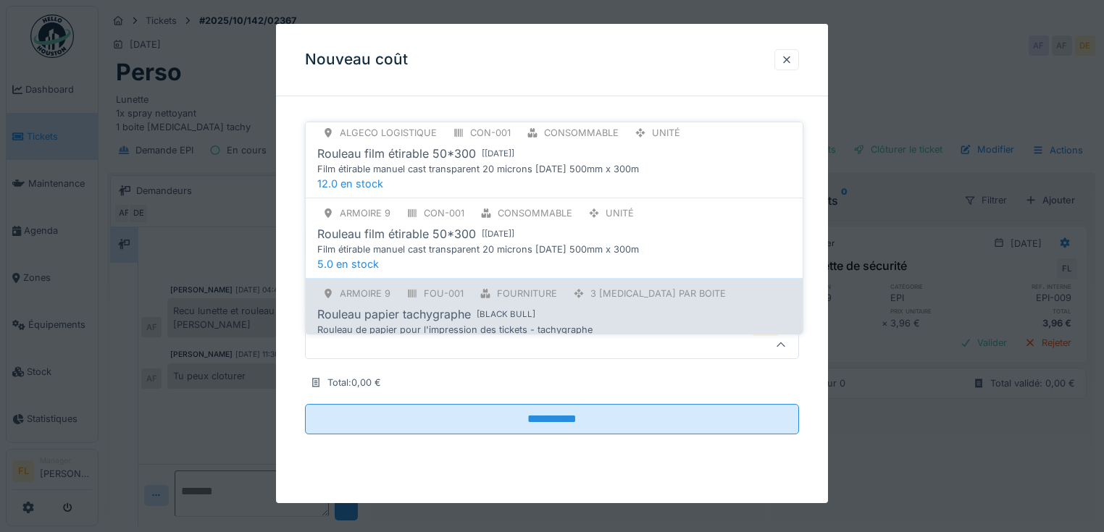
type input "****"
click at [410, 294] on div "Armoire 9 FOU-001 Fourniture 3 rouleaux par boite Rouleau papier tachygraphe [ …" at bounding box center [554, 311] width 474 height 52
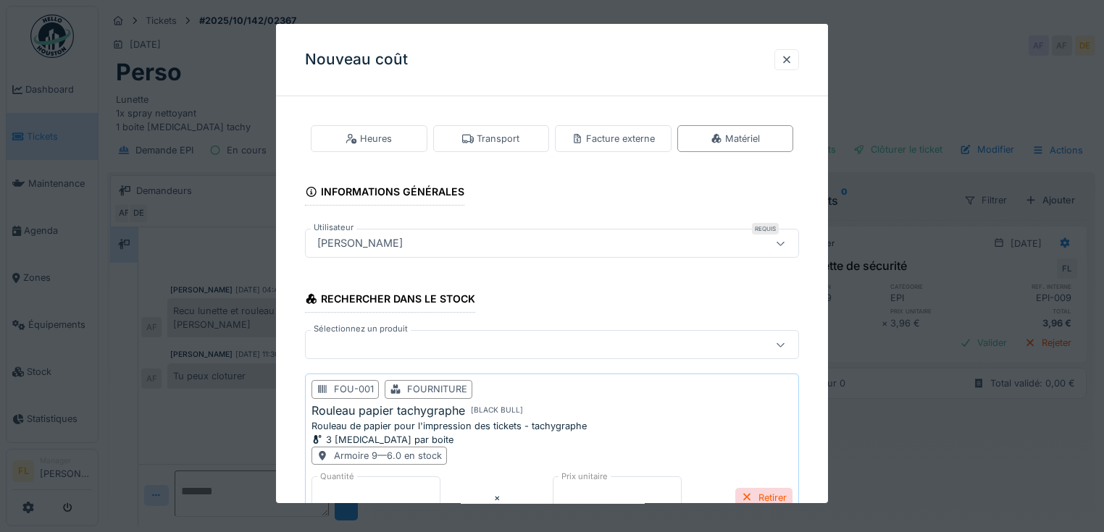
scroll to position [132, 0]
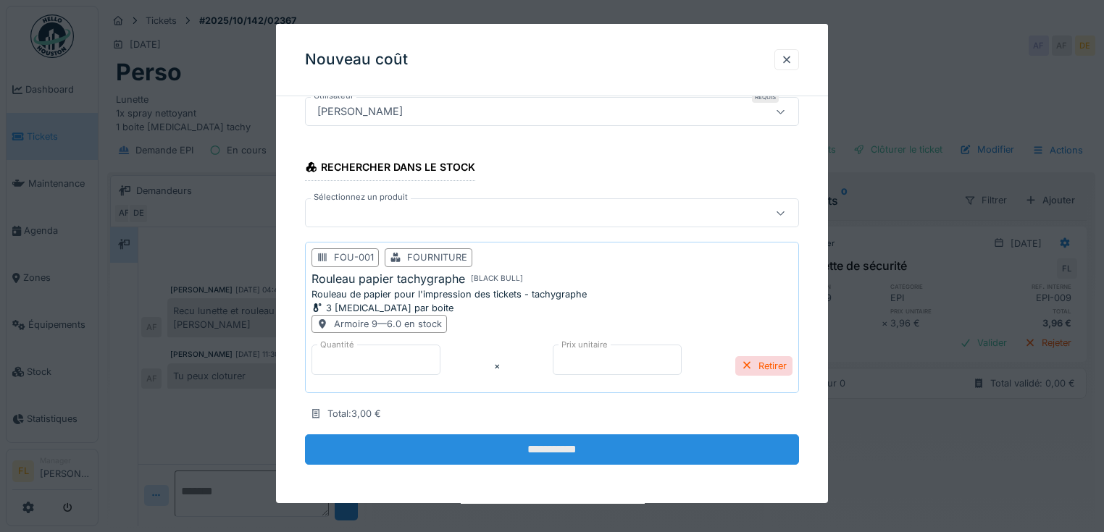
click at [565, 447] on input "**********" at bounding box center [552, 449] width 494 height 30
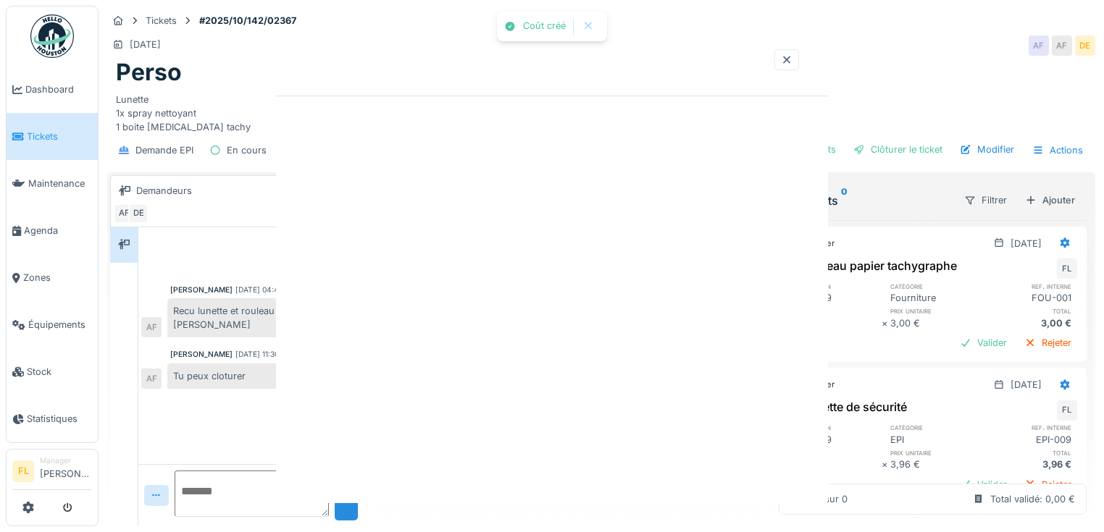
scroll to position [0, 0]
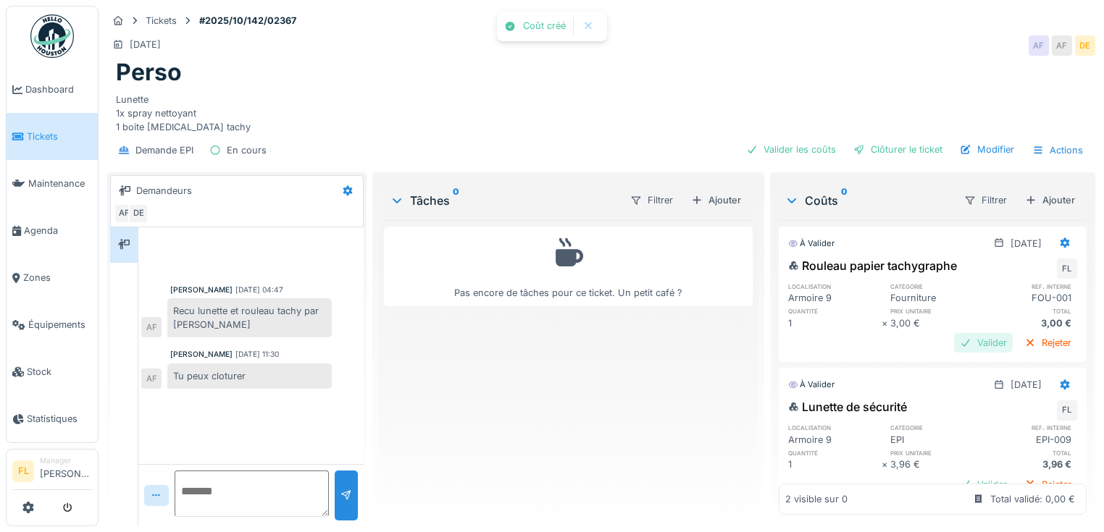
click at [954, 333] on div "Valider" at bounding box center [983, 343] width 59 height 20
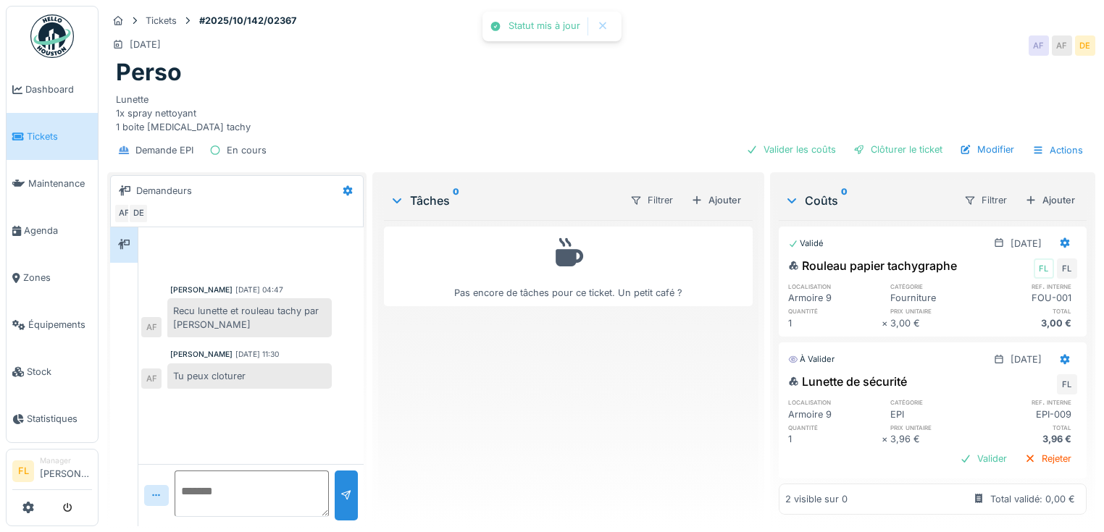
scroll to position [15, 0]
click at [1043, 190] on div "Ajouter" at bounding box center [1050, 200] width 62 height 20
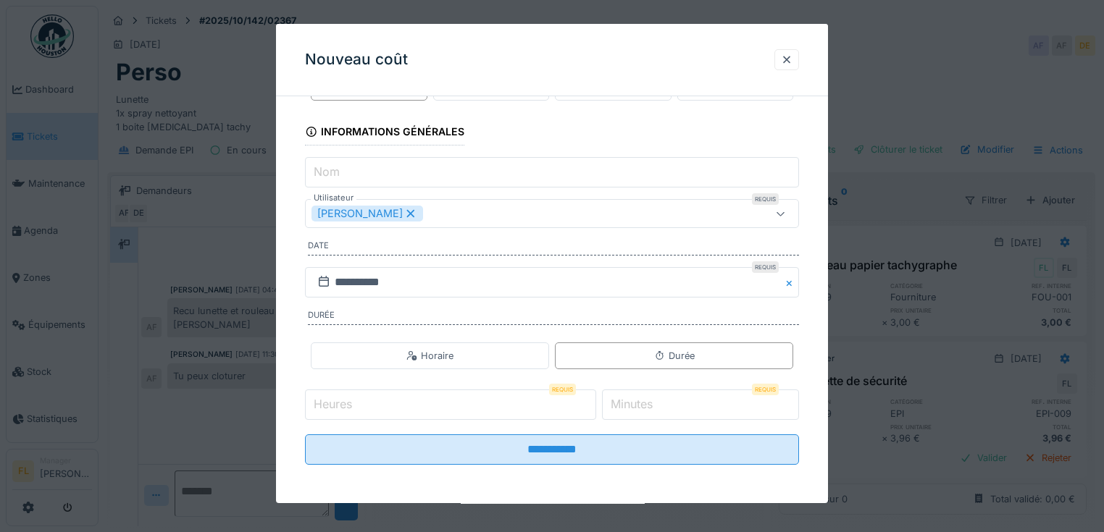
scroll to position [0, 0]
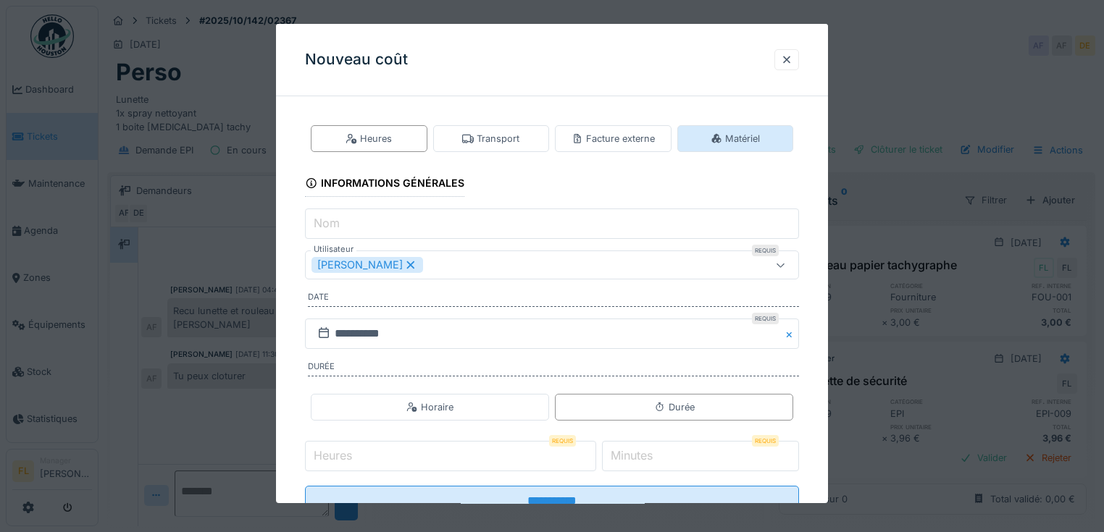
click at [722, 139] on icon at bounding box center [716, 138] width 12 height 9
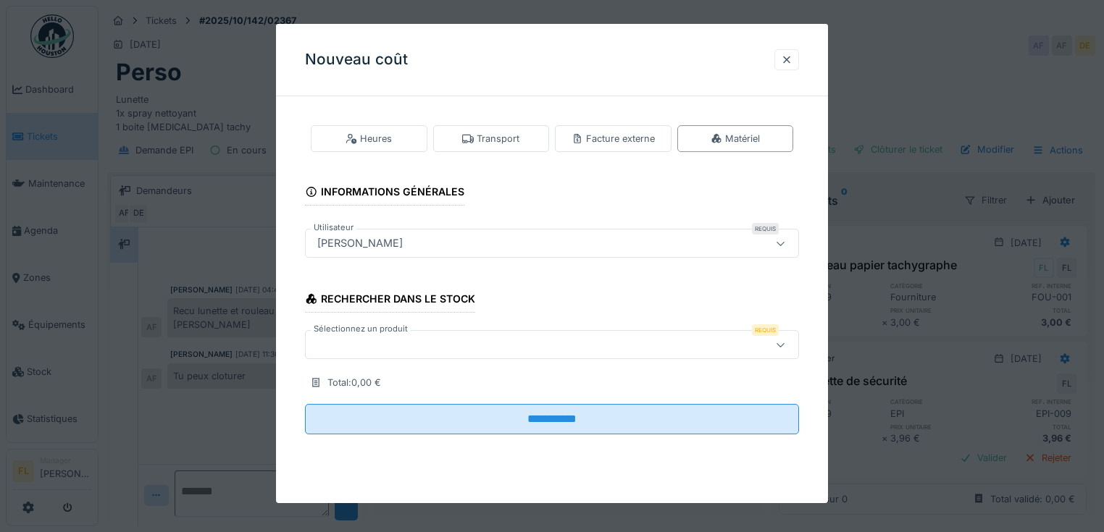
click at [340, 350] on div at bounding box center [521, 345] width 421 height 16
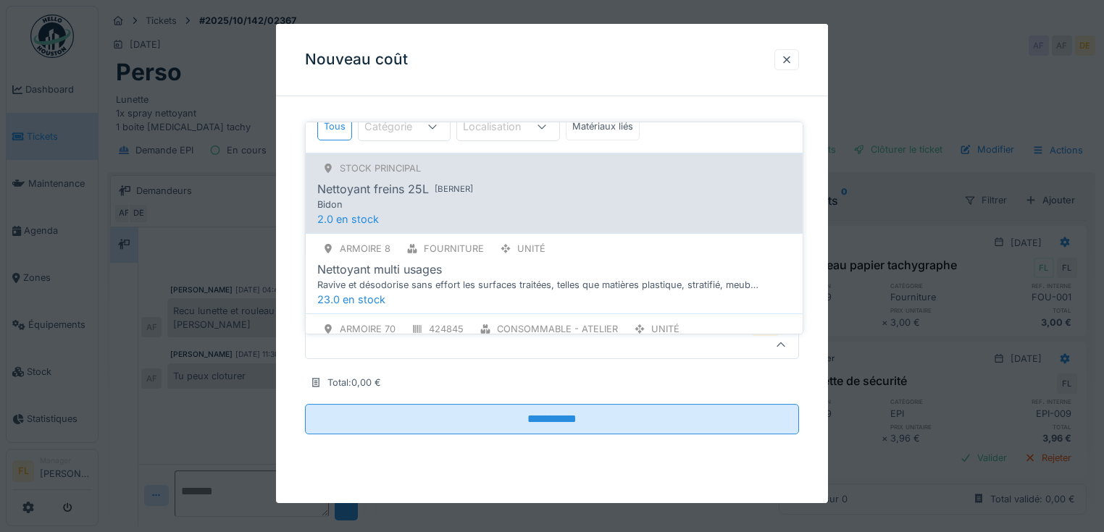
scroll to position [116, 0]
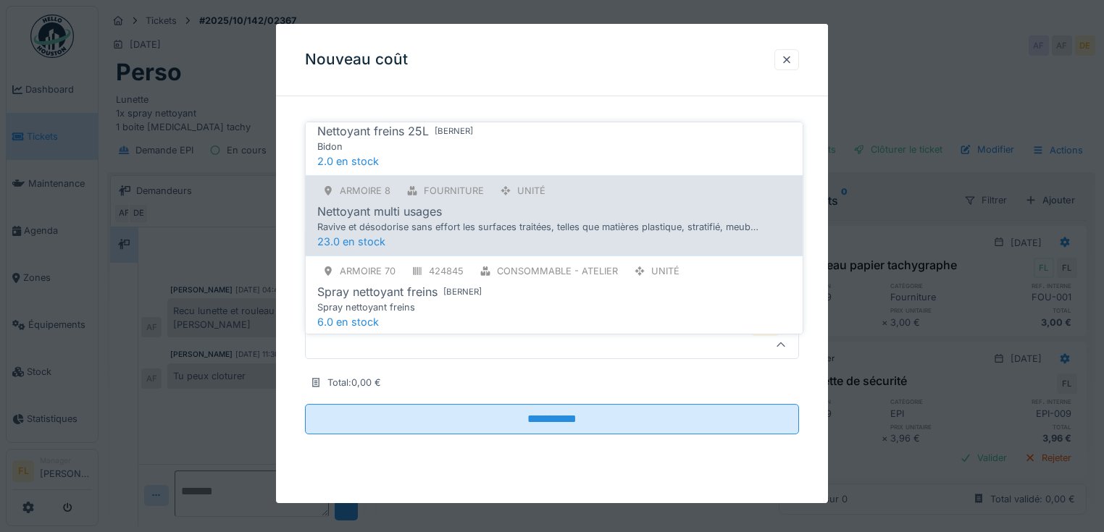
type input "*****"
click at [406, 220] on div "Ravive et désodorise sans effort les surfaces traitées, telles que matières pla…" at bounding box center [538, 227] width 442 height 14
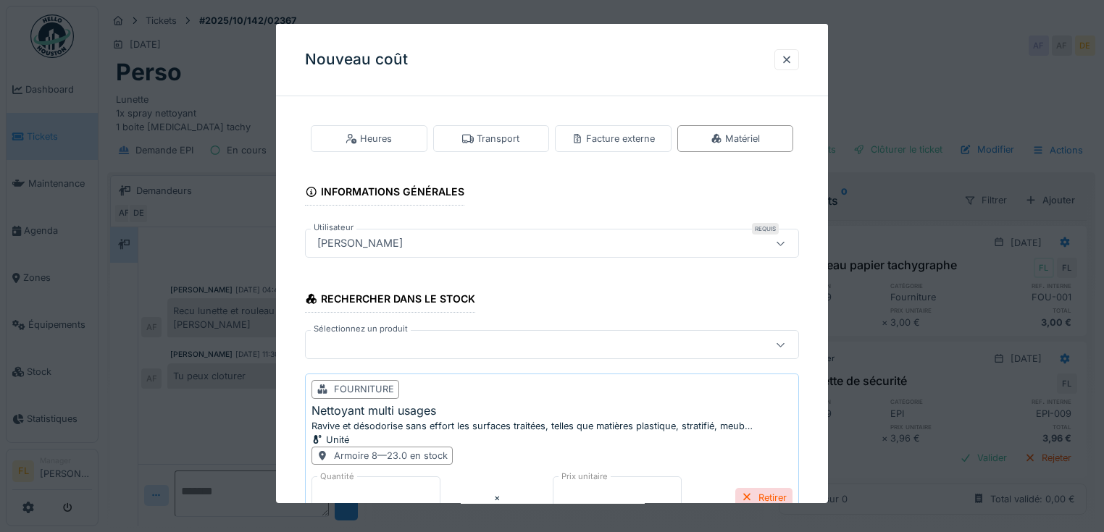
scroll to position [132, 0]
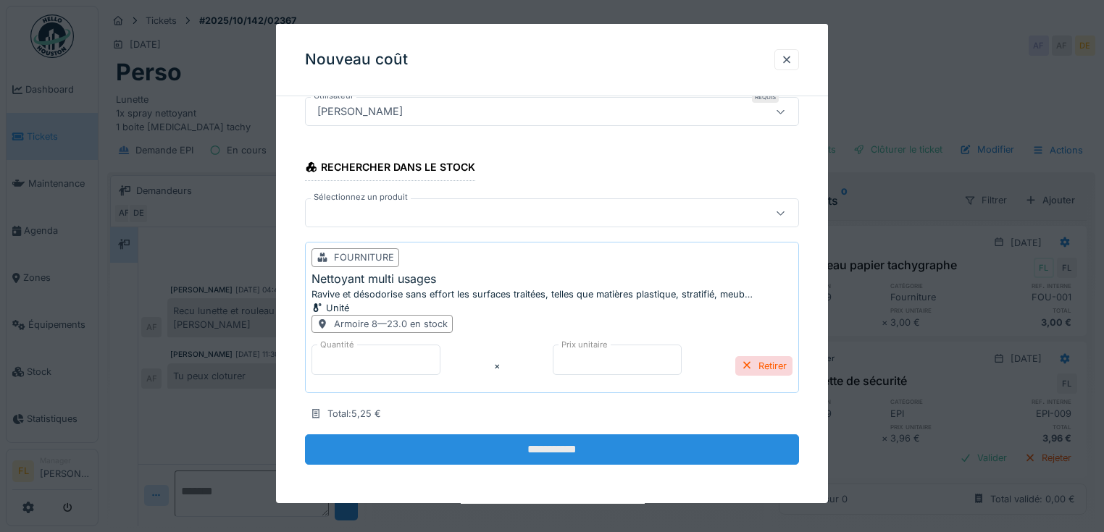
click at [560, 446] on input "**********" at bounding box center [552, 449] width 494 height 30
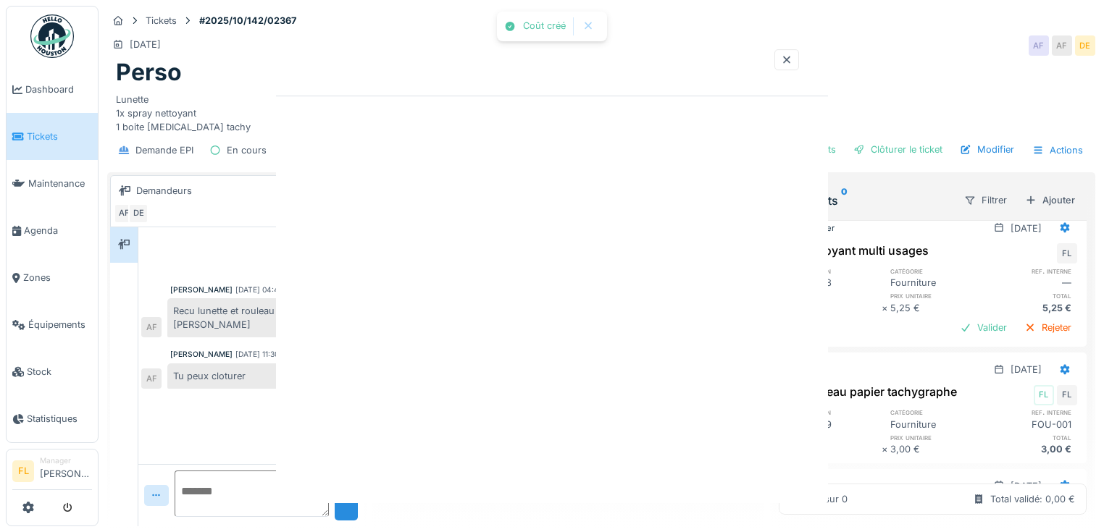
scroll to position [156, 0]
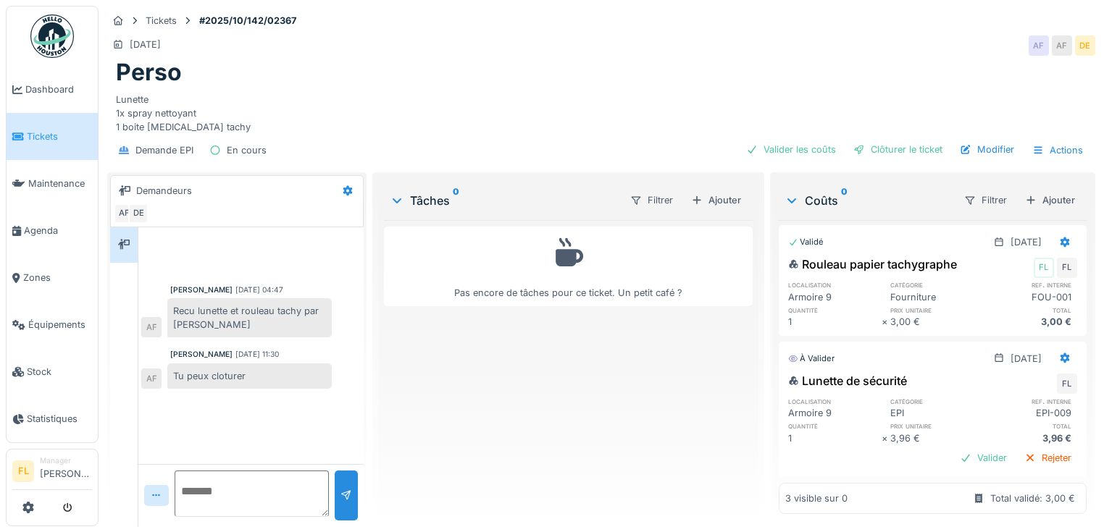
click at [283, 481] on textarea at bounding box center [252, 494] width 154 height 46
type textarea "**********"
click at [342, 489] on div at bounding box center [346, 496] width 12 height 14
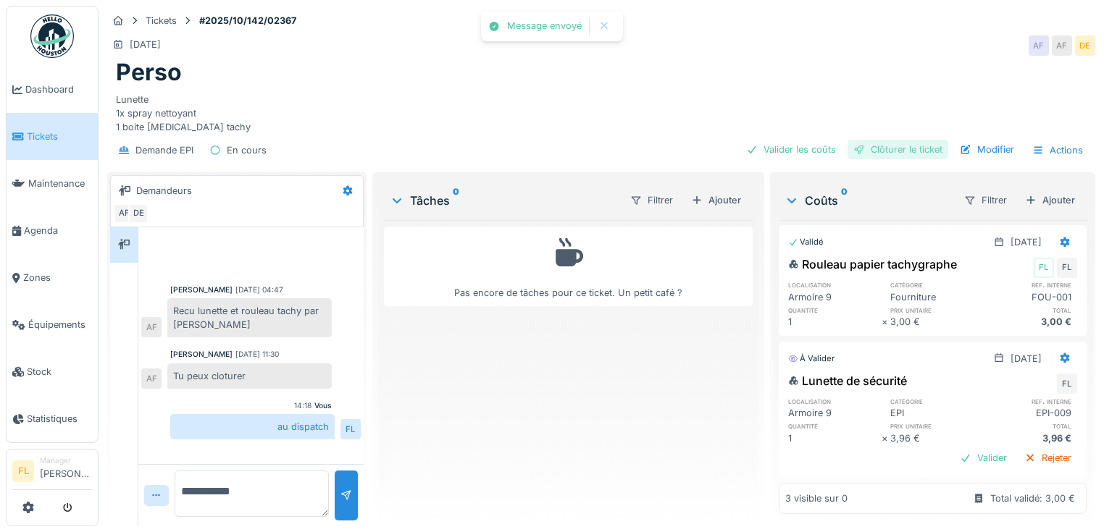
click at [925, 148] on div "Clôturer le ticket" at bounding box center [897, 150] width 101 height 20
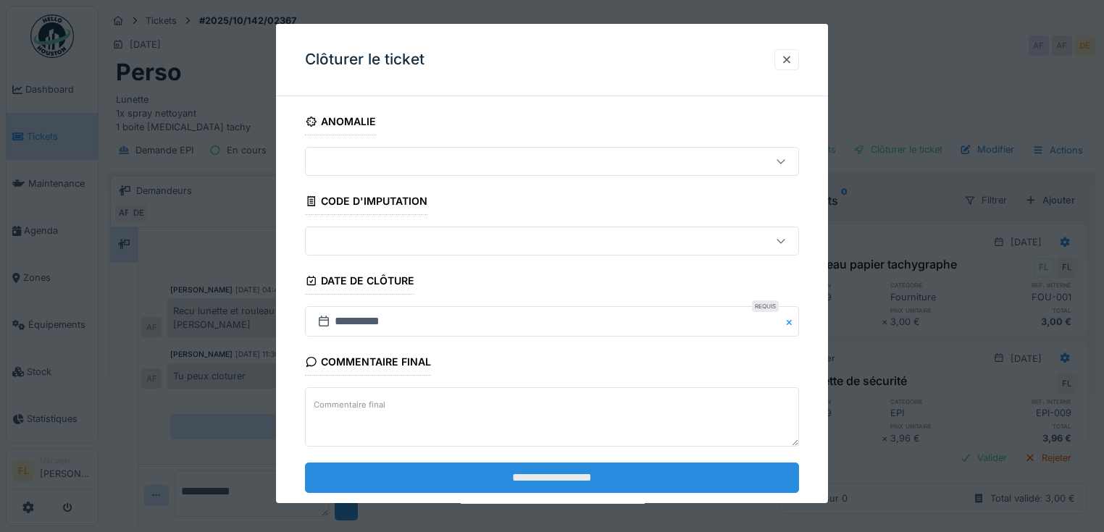
click at [501, 473] on input "**********" at bounding box center [552, 478] width 494 height 30
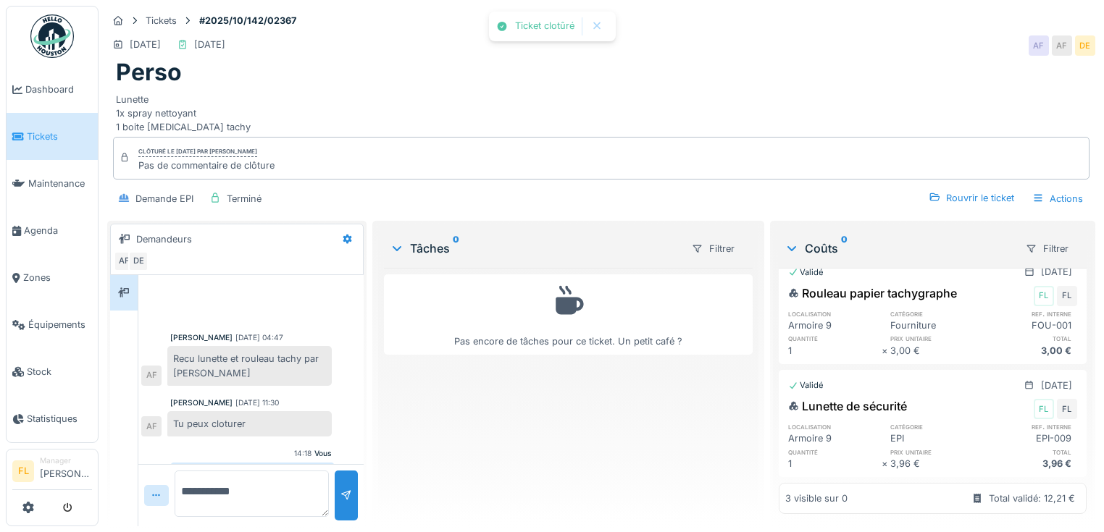
scroll to position [127, 0]
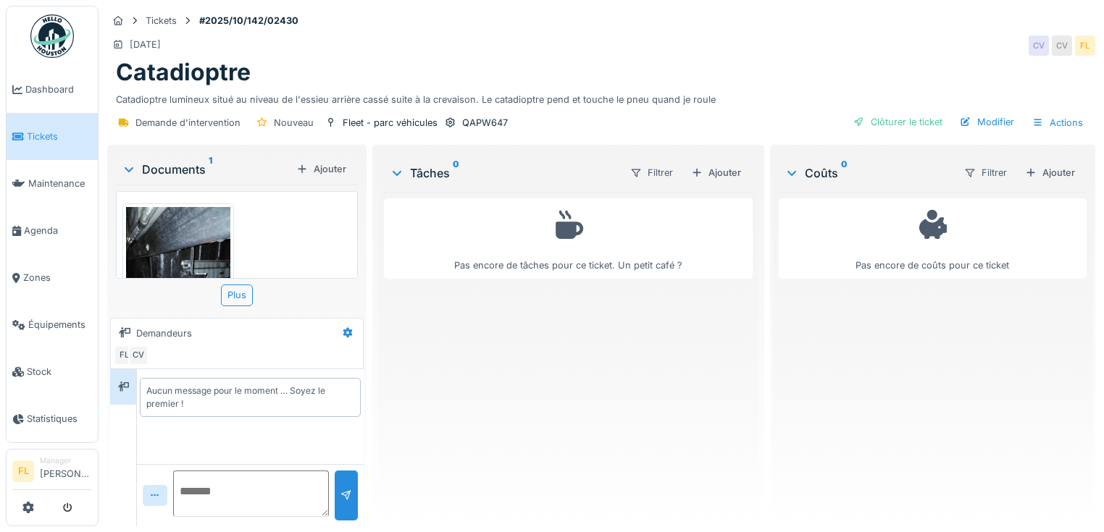
click at [270, 493] on textarea at bounding box center [251, 494] width 156 height 46
type textarea "**********"
click at [339, 503] on div at bounding box center [346, 496] width 23 height 50
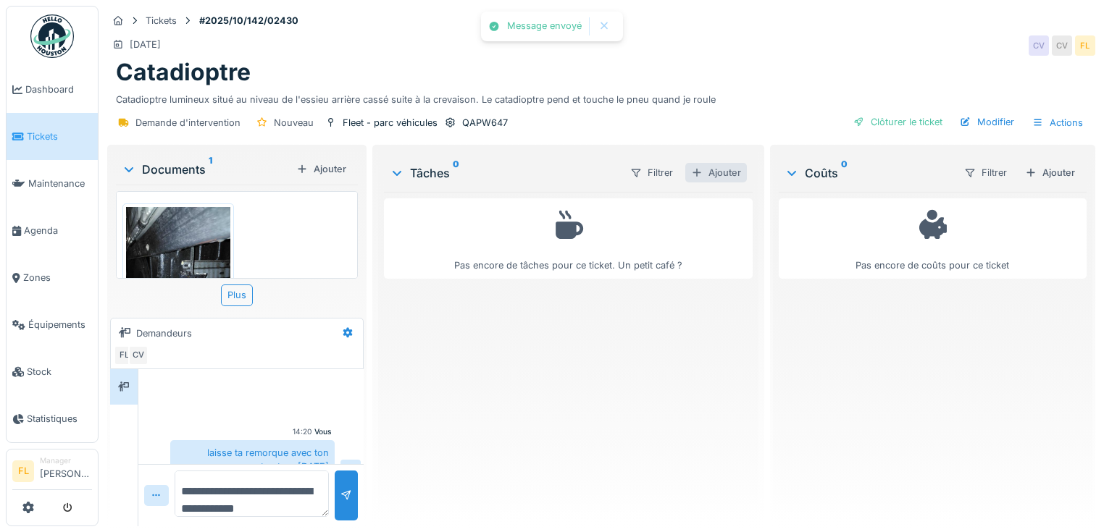
scroll to position [20, 0]
click at [724, 175] on div "Ajouter" at bounding box center [716, 173] width 62 height 20
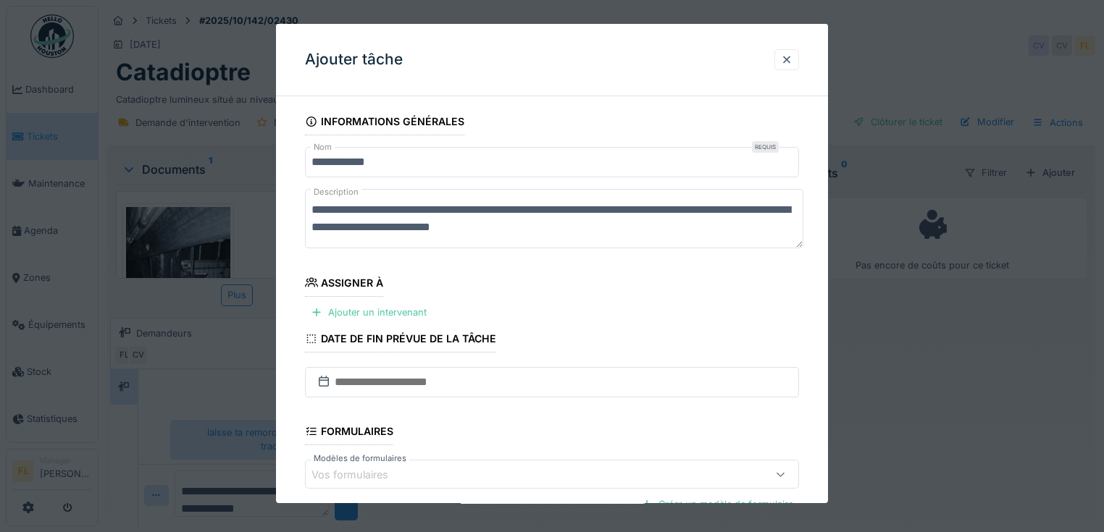
scroll to position [166, 0]
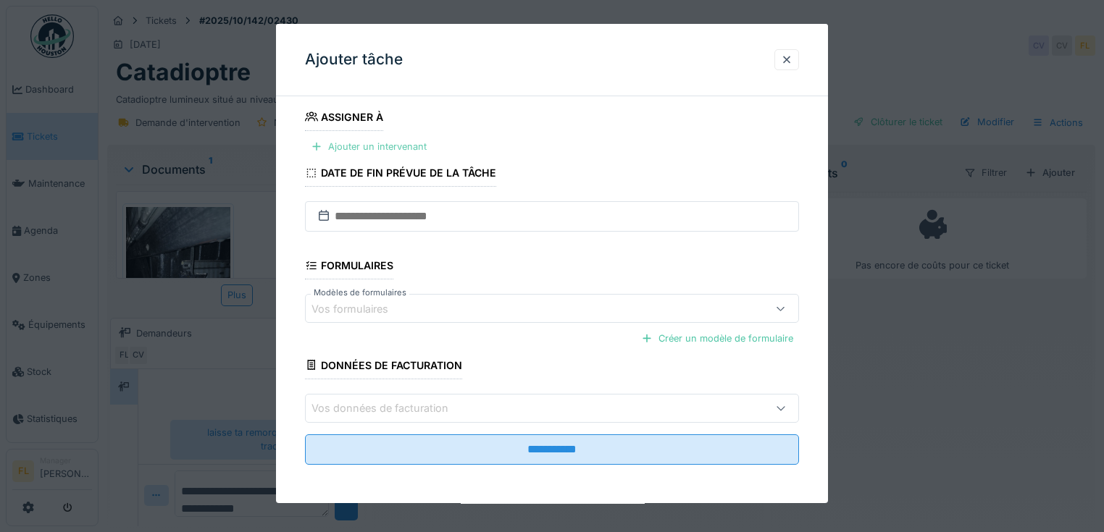
click at [346, 141] on div "Ajouter un intervenant" at bounding box center [368, 147] width 127 height 20
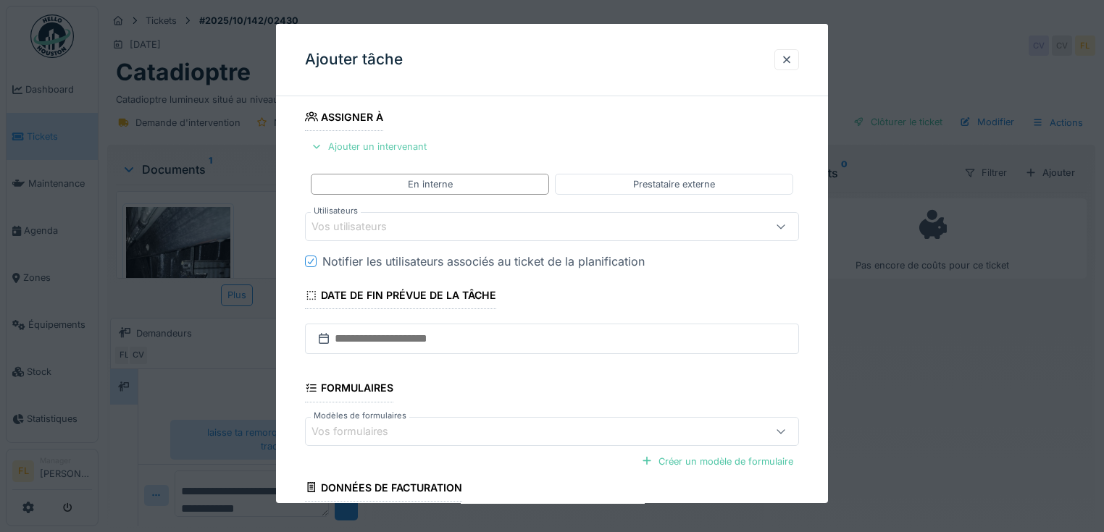
click at [359, 150] on div "Ajouter un intervenant" at bounding box center [368, 147] width 127 height 20
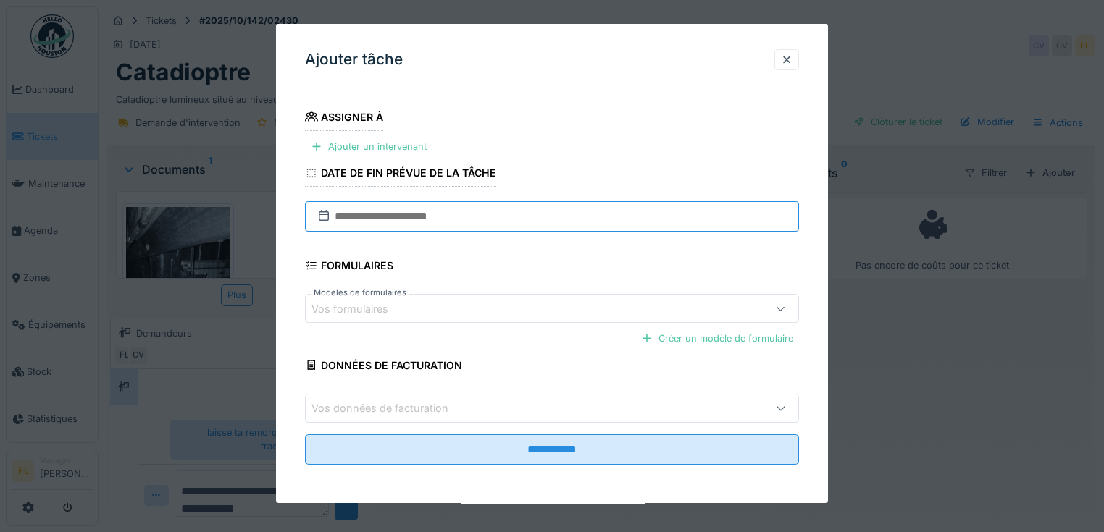
click at [372, 222] on input "text" at bounding box center [552, 216] width 494 height 30
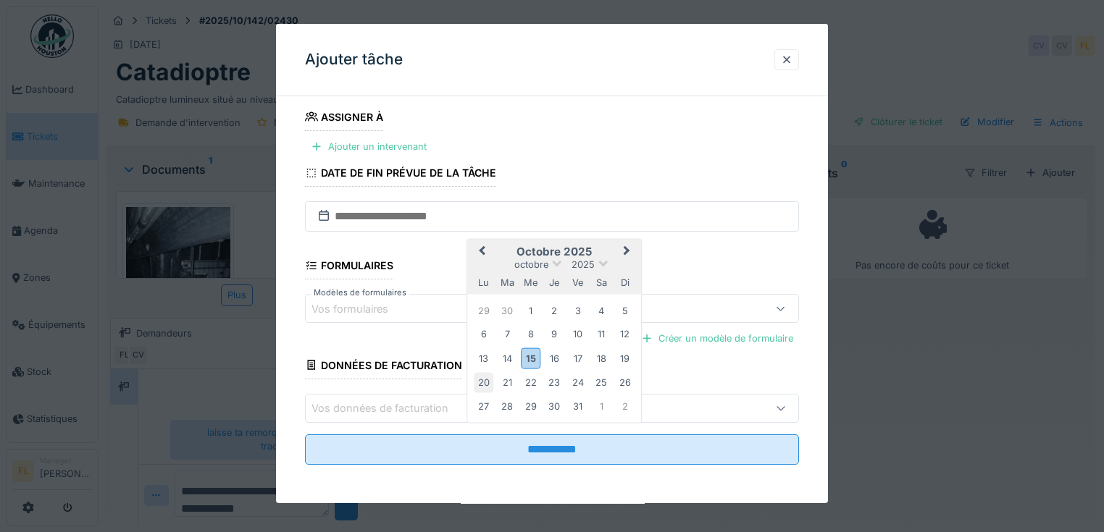
click at [486, 381] on div "20" at bounding box center [484, 383] width 20 height 20
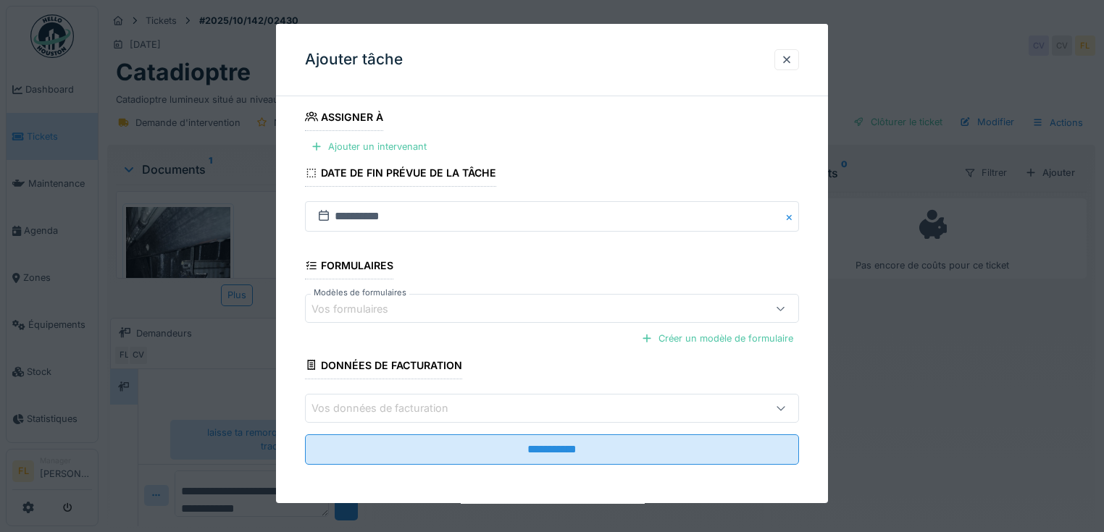
scroll to position [9, 0]
click at [377, 150] on div "Ajouter un intervenant" at bounding box center [368, 147] width 127 height 20
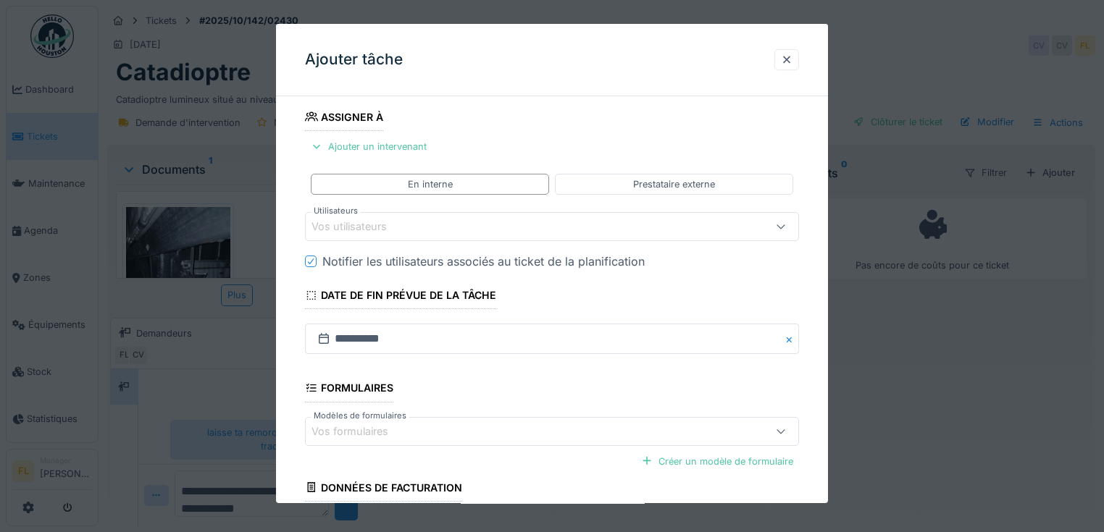
click at [374, 227] on div "Vos utilisateurs" at bounding box center [359, 227] width 96 height 16
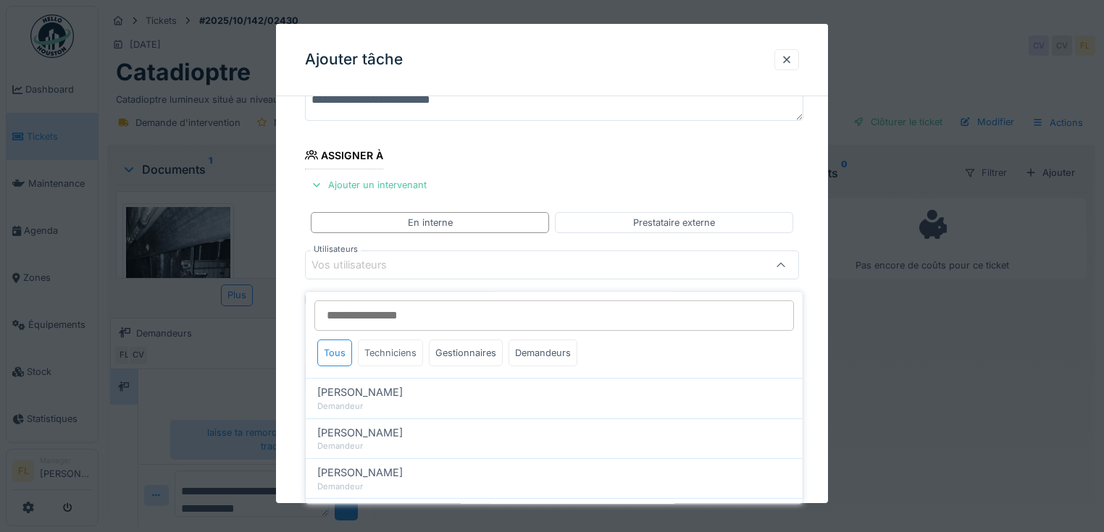
click at [379, 340] on div "Techniciens" at bounding box center [390, 353] width 65 height 27
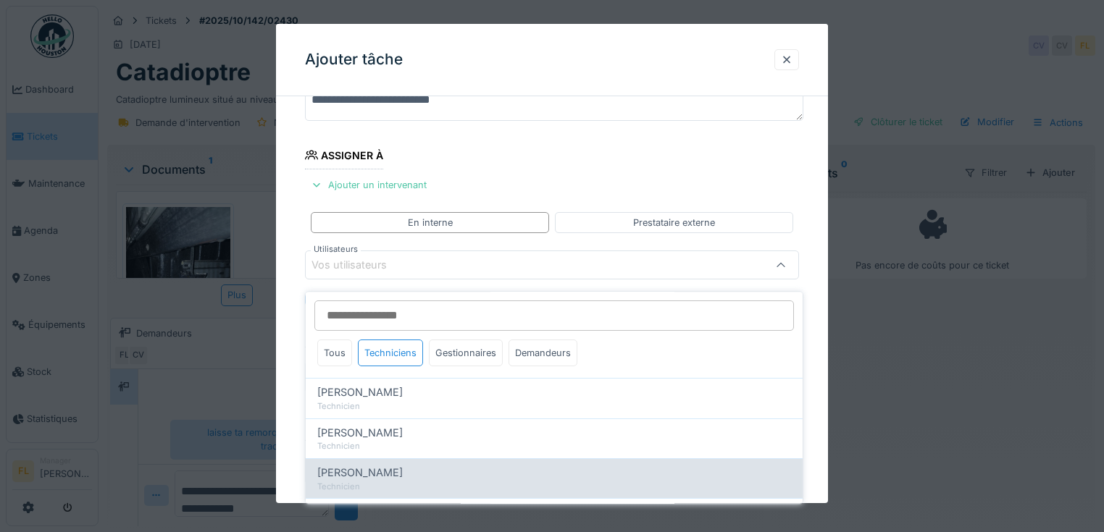
click at [397, 465] on span "[PERSON_NAME]" at bounding box center [359, 473] width 85 height 16
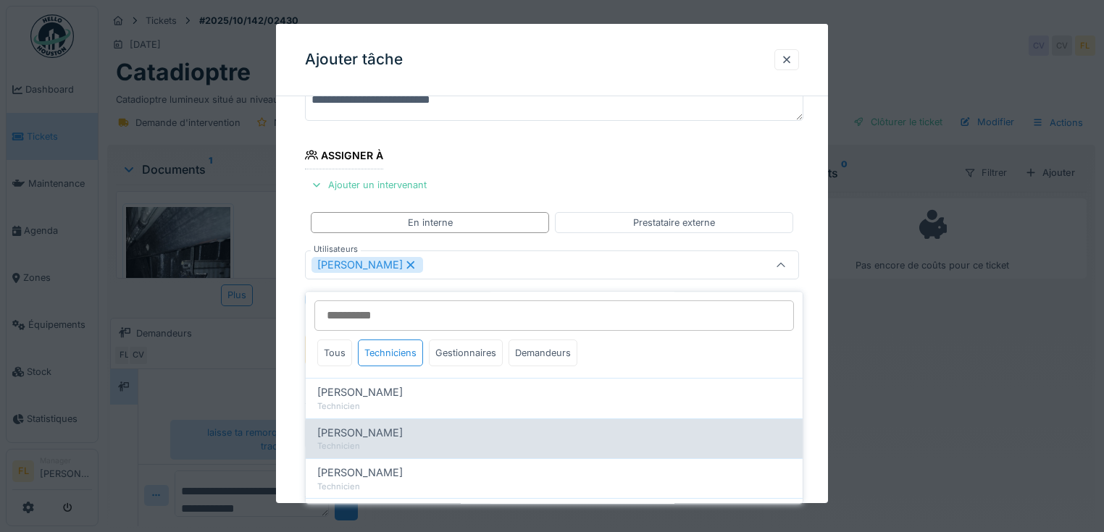
click at [306, 435] on div "José Dooms Technicien" at bounding box center [554, 439] width 497 height 40
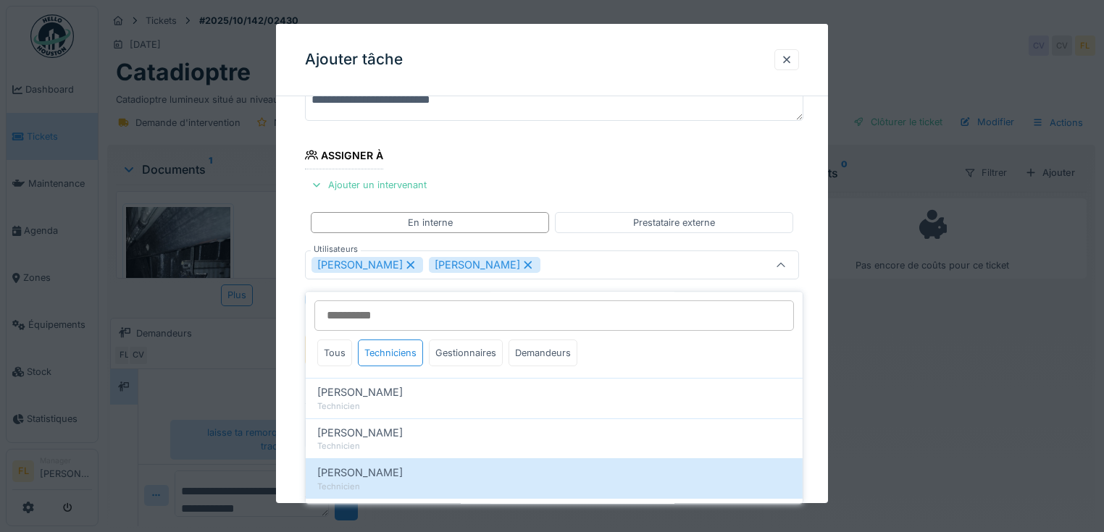
click at [524, 264] on icon at bounding box center [528, 265] width 8 height 8
type input "****"
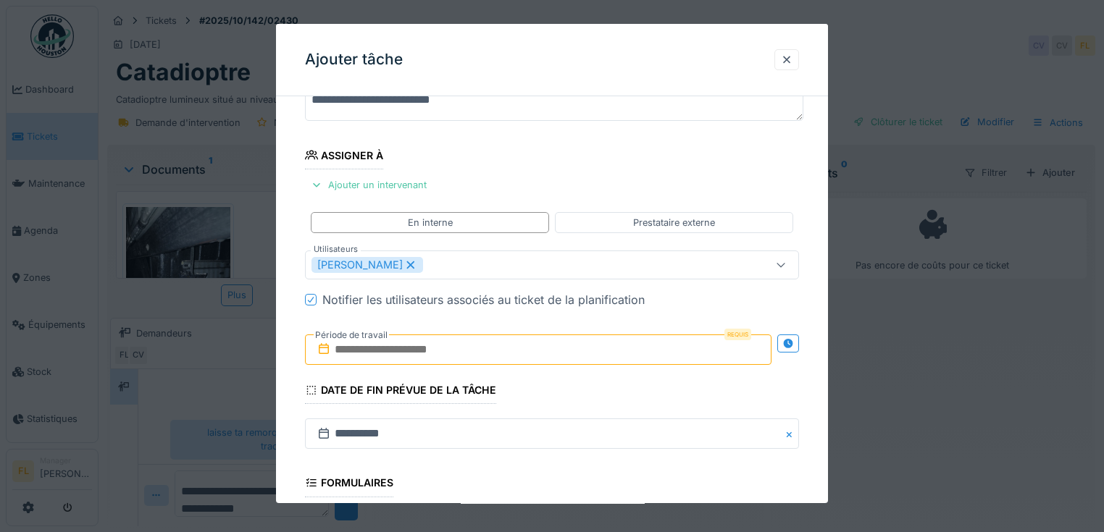
click at [336, 348] on input "text" at bounding box center [538, 350] width 466 height 30
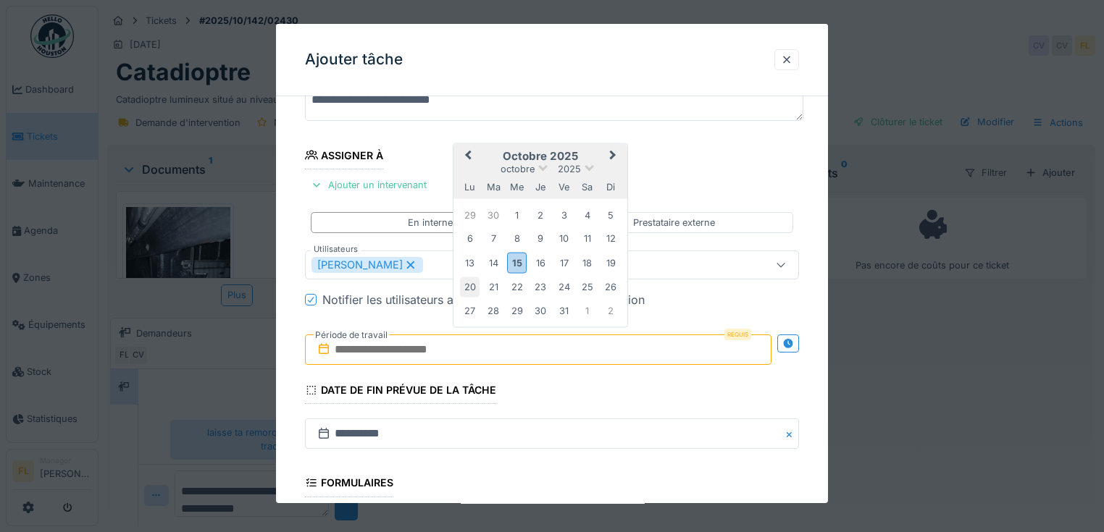
click at [469, 289] on div "20" at bounding box center [470, 287] width 20 height 20
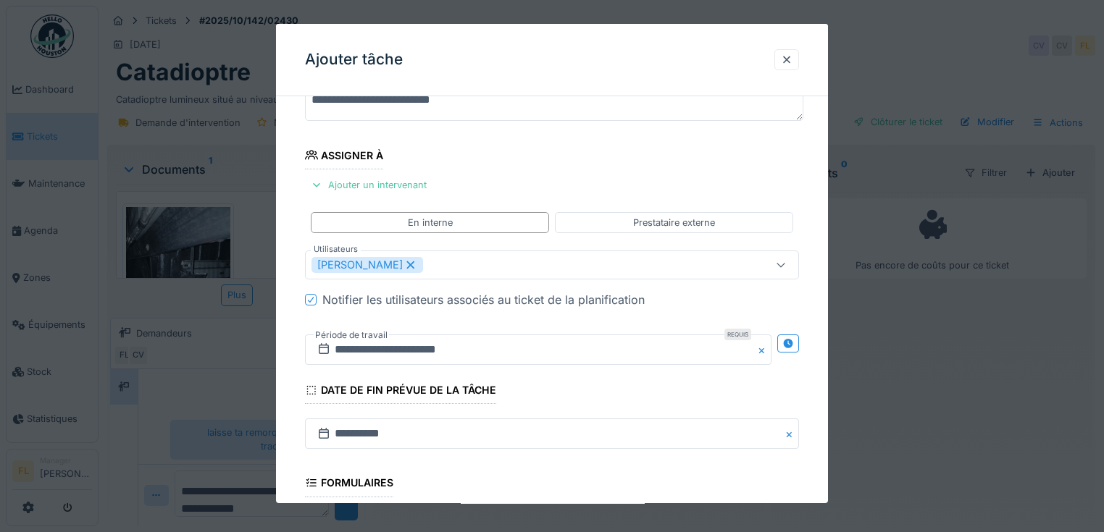
scroll to position [345, 0]
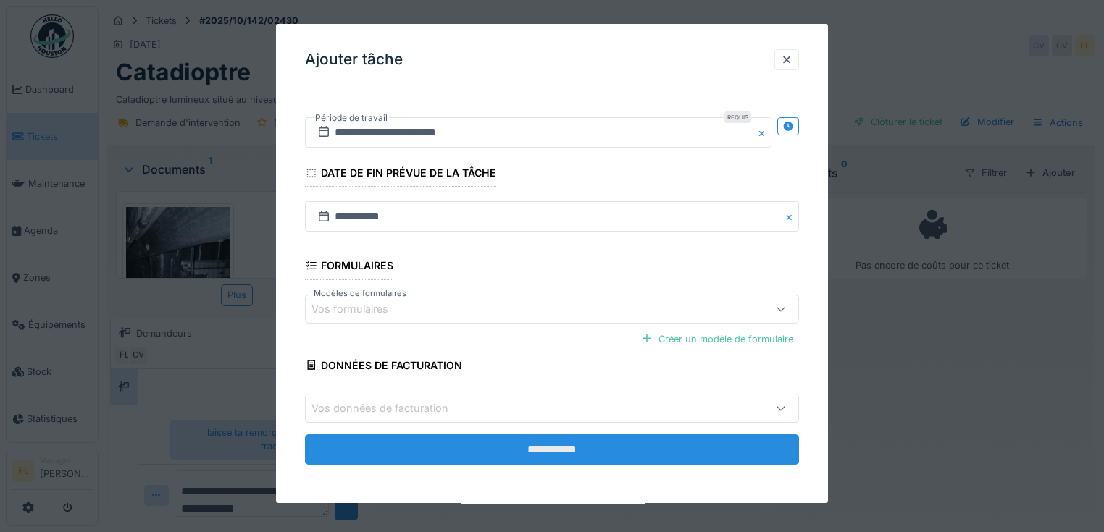
click at [524, 437] on input "**********" at bounding box center [552, 449] width 494 height 30
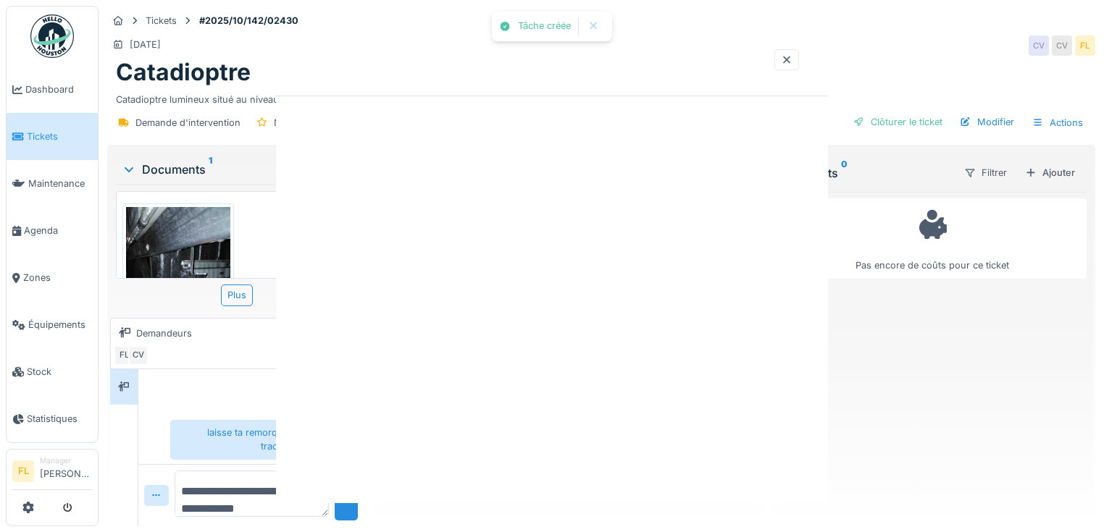
scroll to position [0, 0]
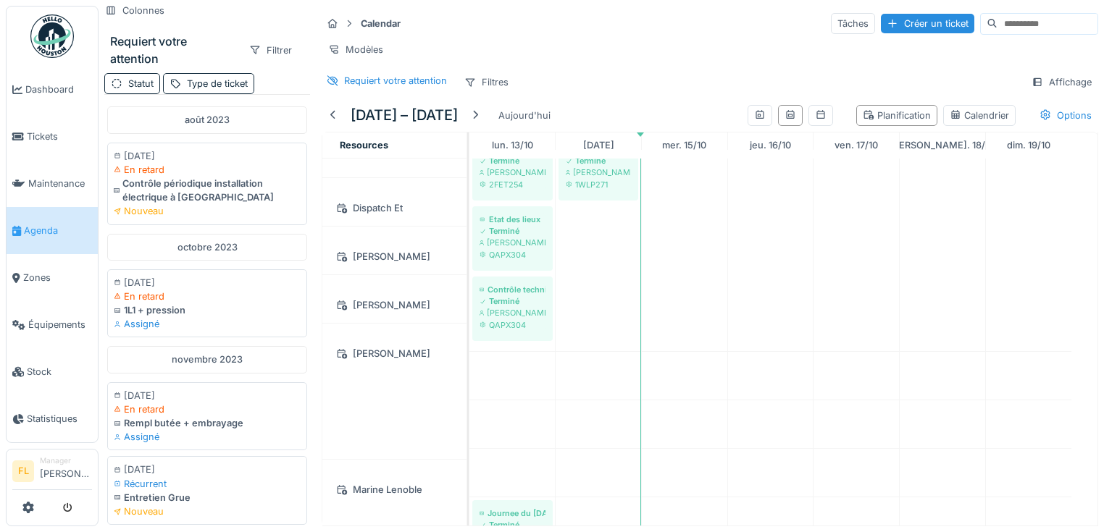
scroll to position [521, 0]
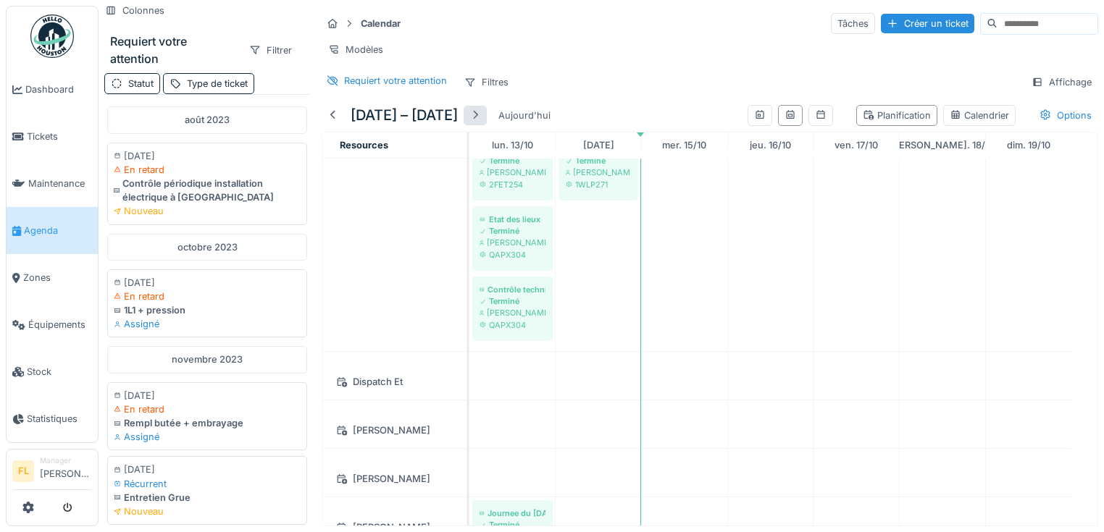
click at [481, 122] on div at bounding box center [475, 116] width 12 height 14
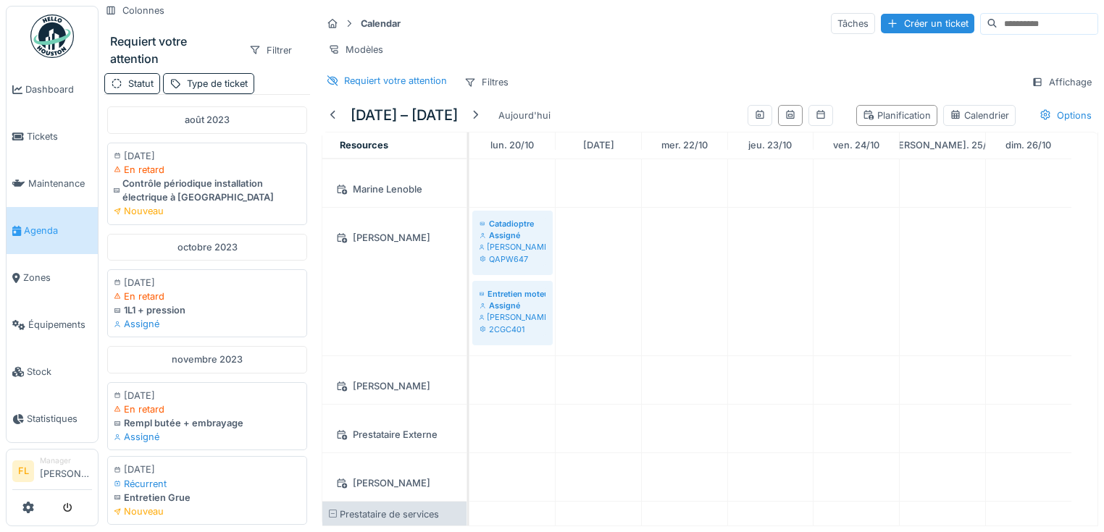
scroll to position [0, 0]
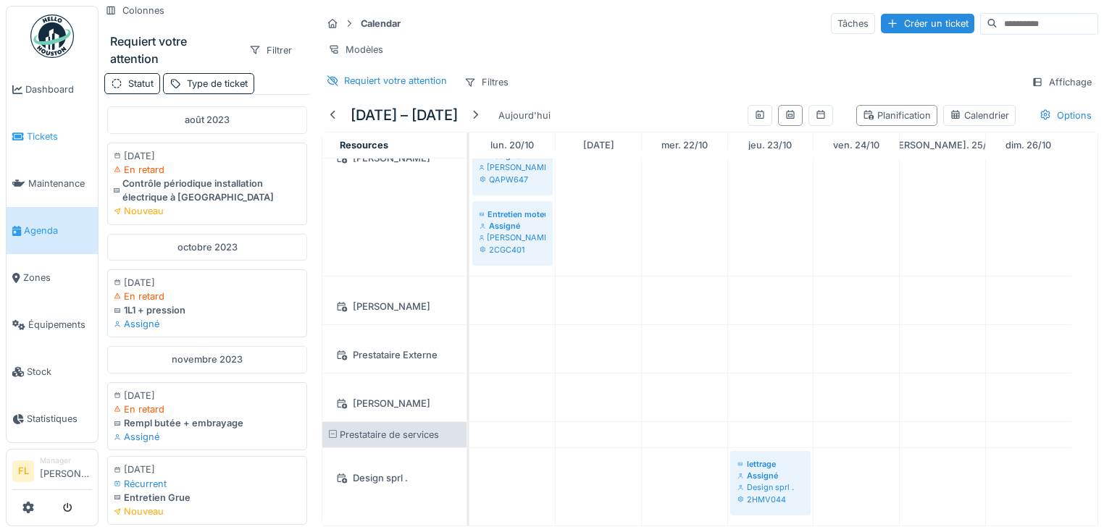
click at [43, 135] on span "Tickets" at bounding box center [59, 137] width 65 height 14
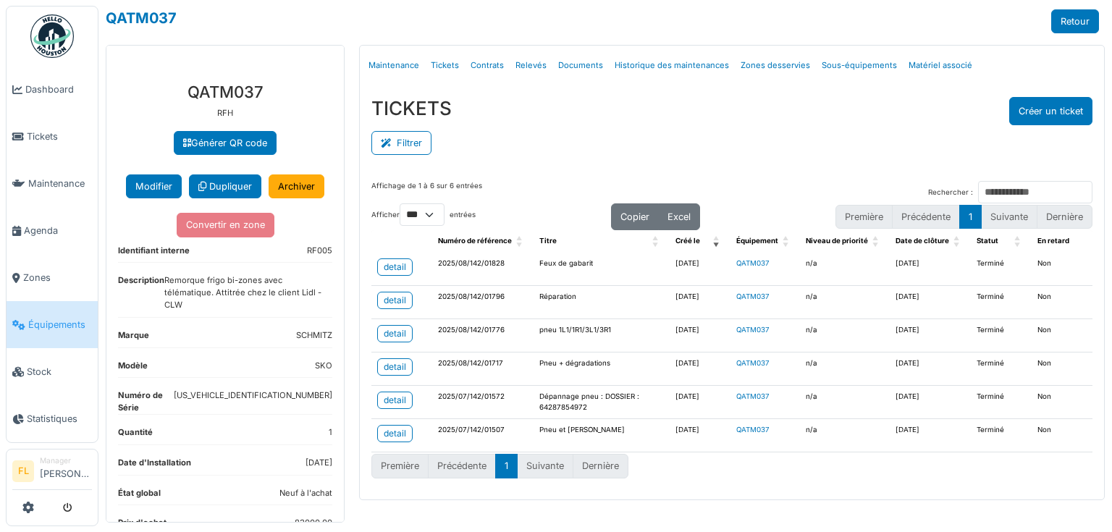
select select "***"
click at [48, 224] on span "Agenda" at bounding box center [58, 231] width 68 height 14
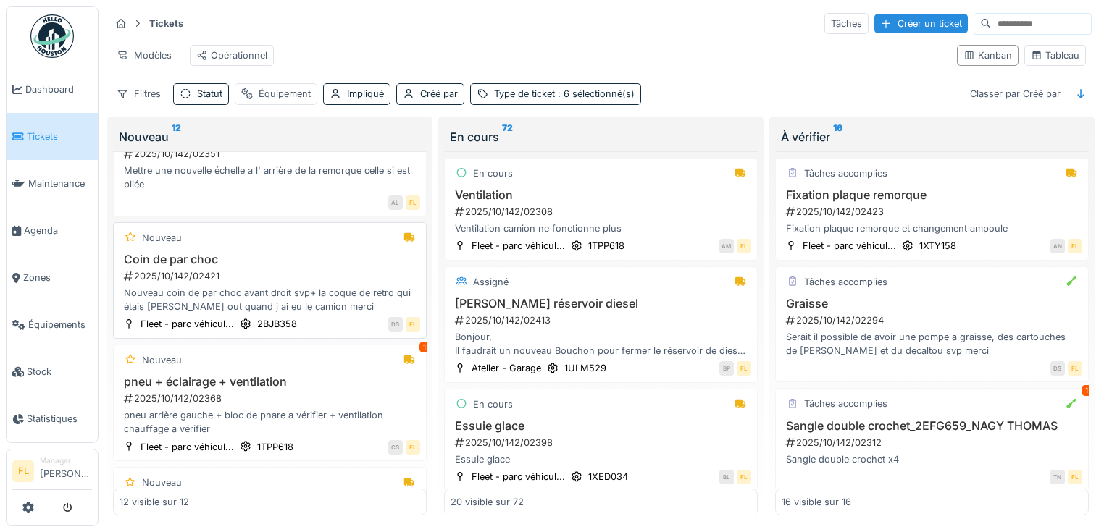
scroll to position [174, 0]
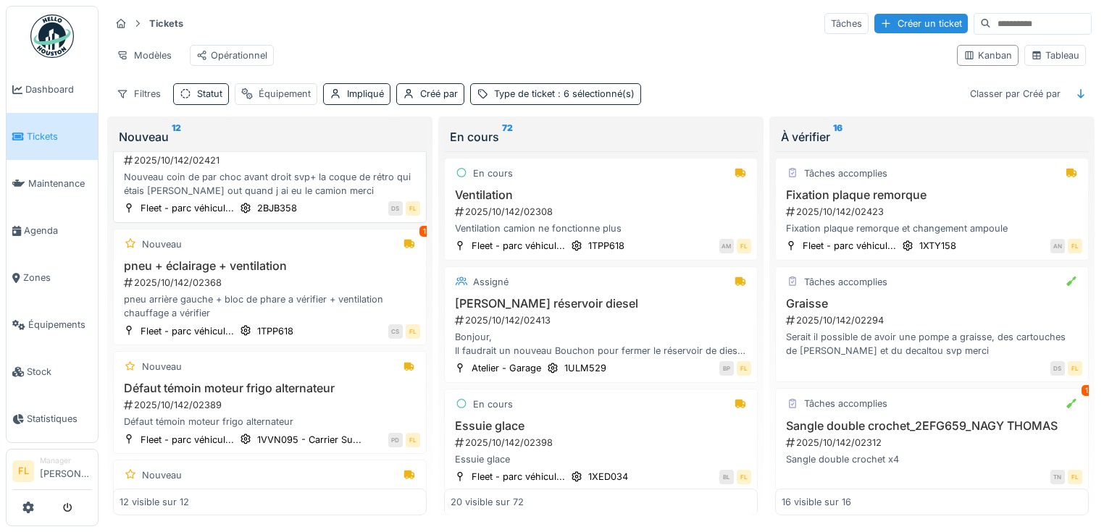
click at [240, 198] on div "Nouveau coin de par choc avant droit svp+ la coque de rétro qui étais [PERSON_N…" at bounding box center [269, 184] width 300 height 28
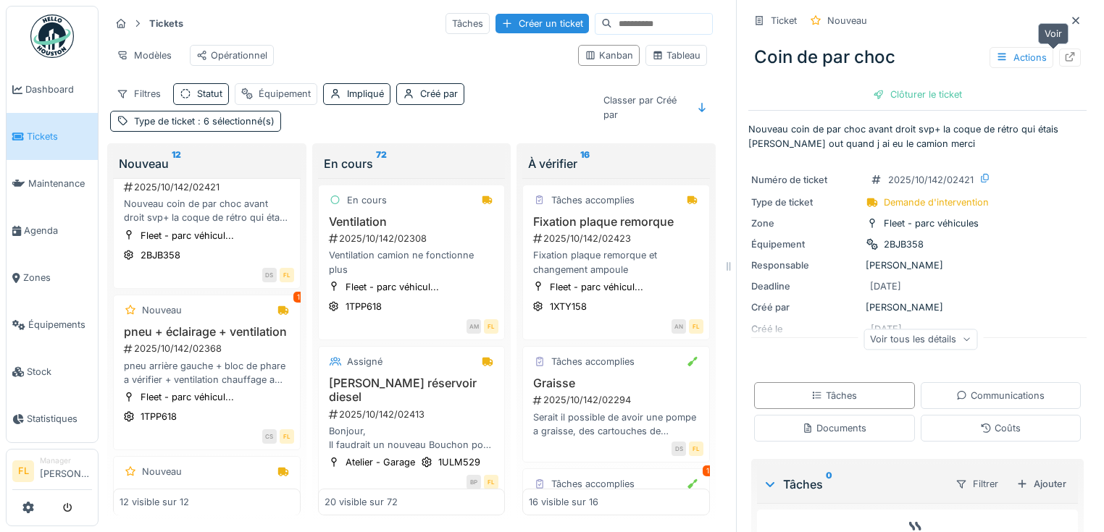
click at [1064, 58] on icon at bounding box center [1070, 56] width 12 height 9
click at [203, 339] on h3 "pneu + éclairage + ventilation" at bounding box center [206, 332] width 175 height 14
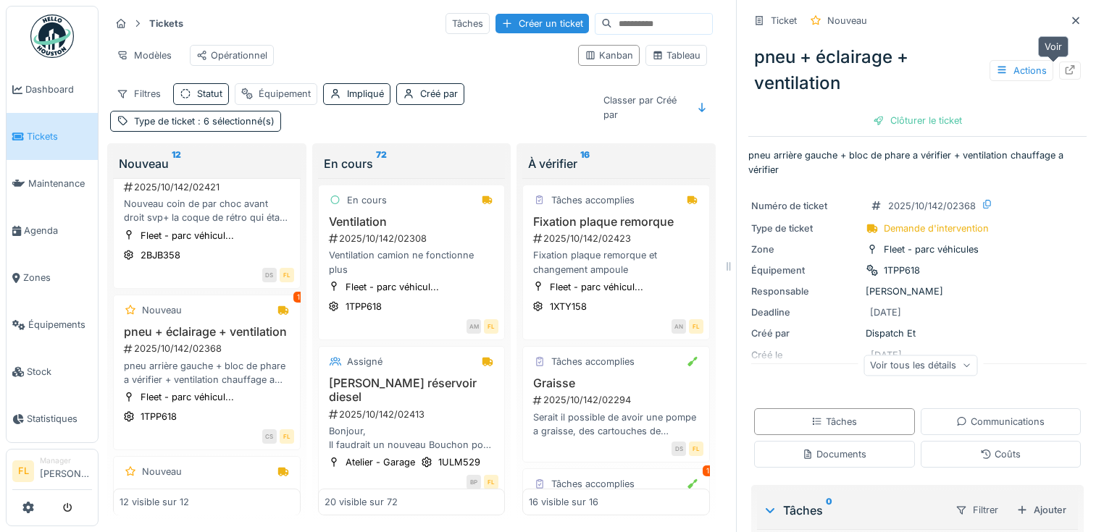
click at [1064, 75] on div at bounding box center [1070, 71] width 12 height 14
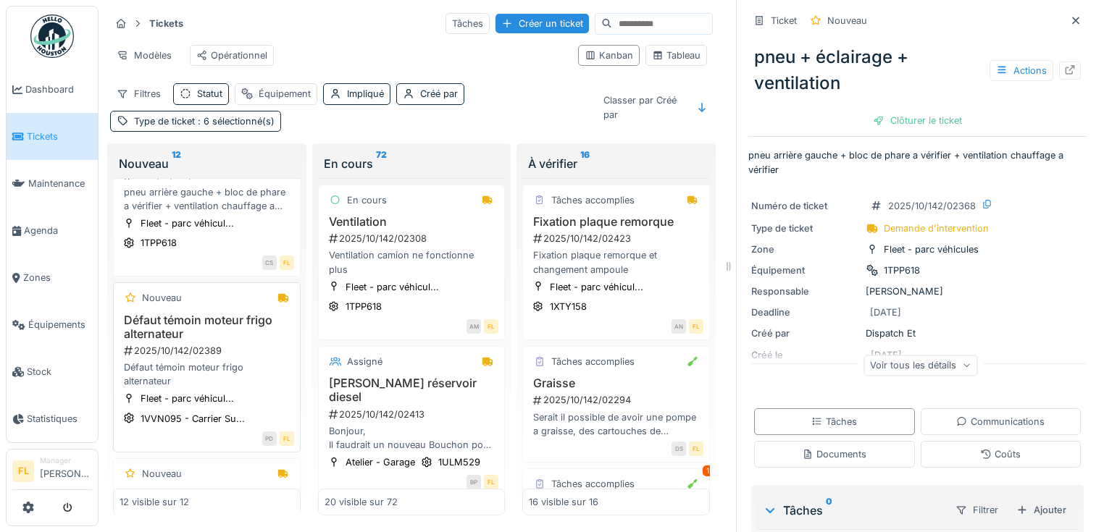
scroll to position [405, 0]
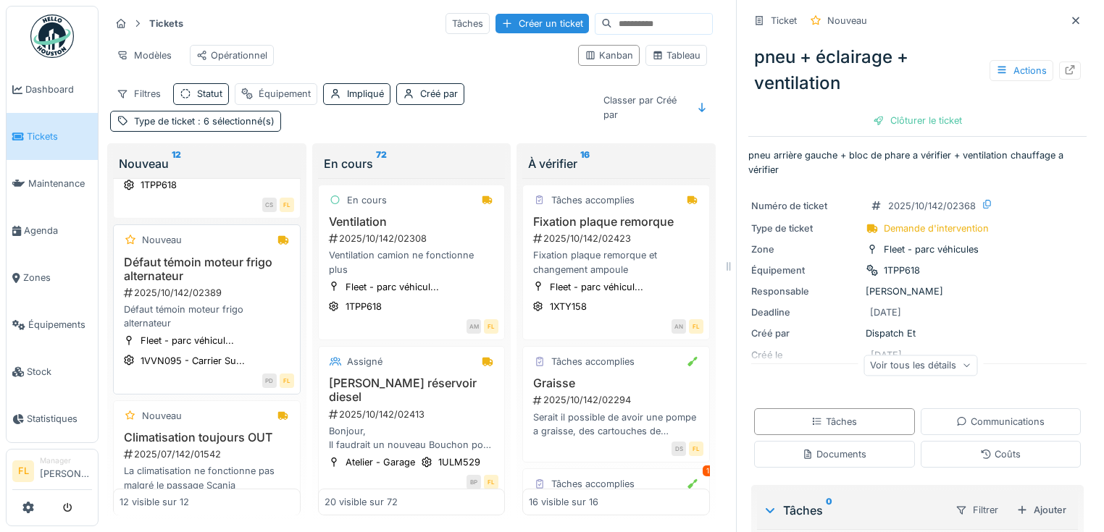
click at [196, 300] on div "2025/10/142/02389" at bounding box center [208, 293] width 172 height 14
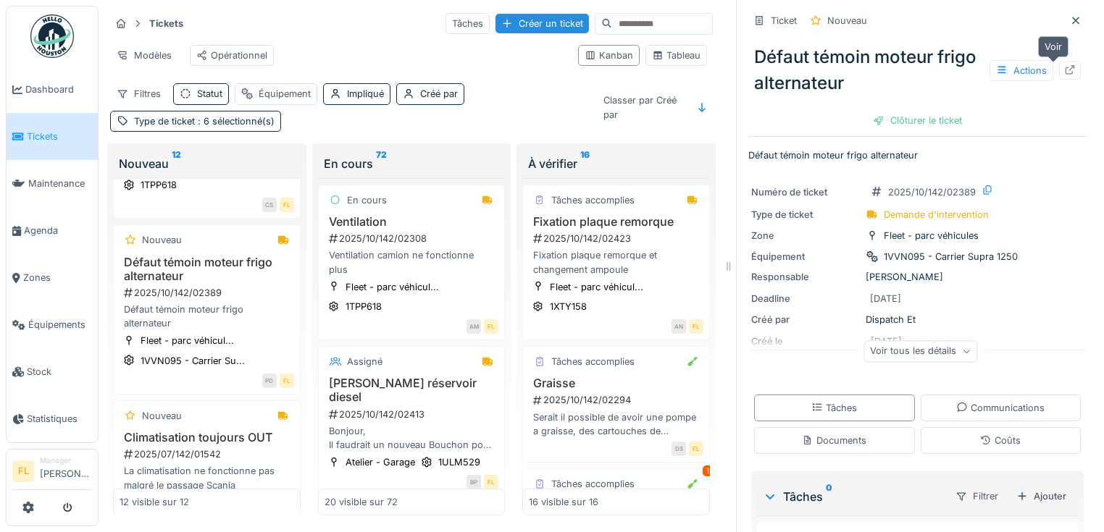
click at [1065, 74] on icon at bounding box center [1069, 69] width 9 height 9
click at [185, 327] on div "Défaut témoin moteur frigo alternateur" at bounding box center [206, 317] width 175 height 28
click at [1064, 73] on icon at bounding box center [1070, 69] width 12 height 9
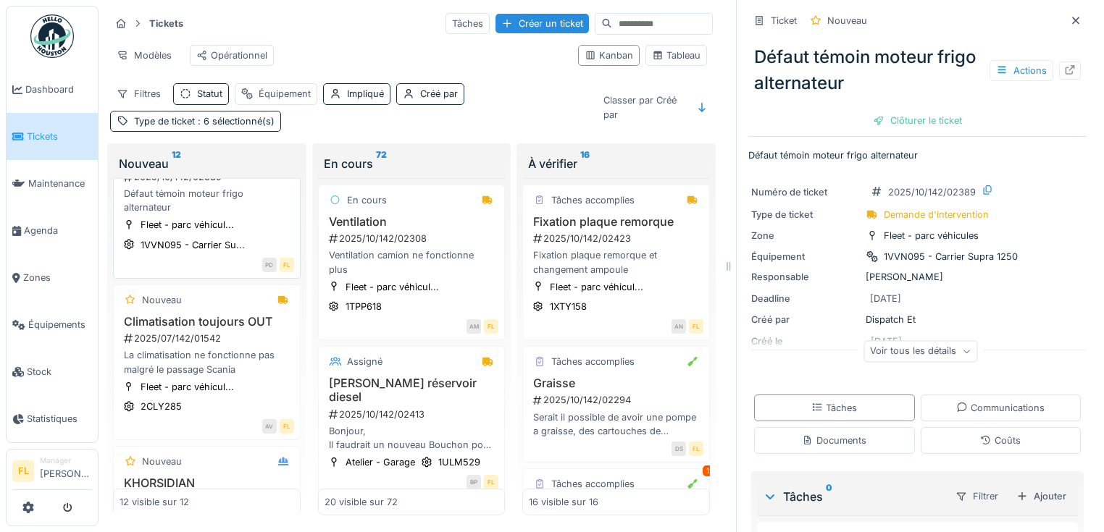
scroll to position [579, 0]
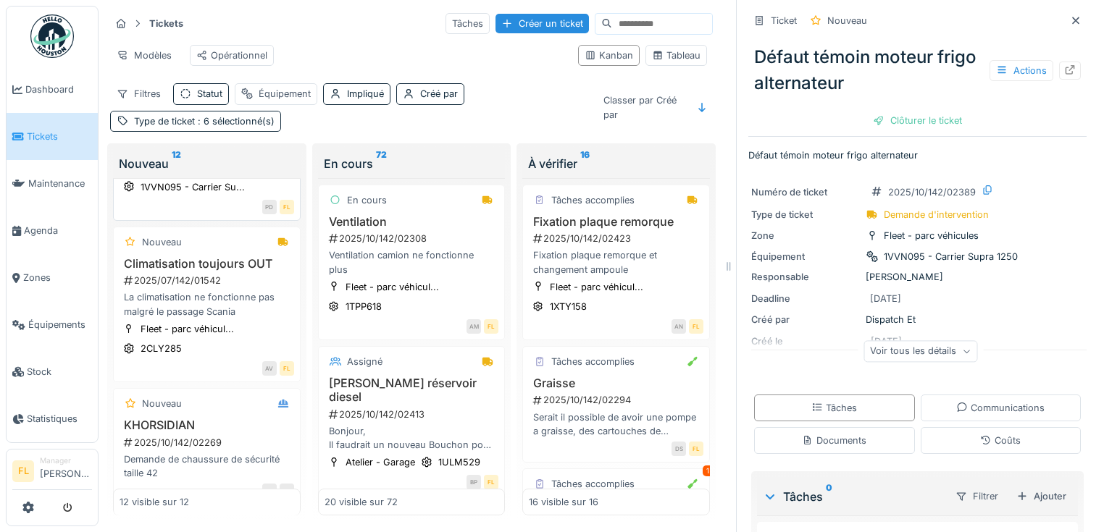
click at [207, 318] on div "La climatisation ne fonctionne pas malgré le passage Scania" at bounding box center [206, 304] width 175 height 28
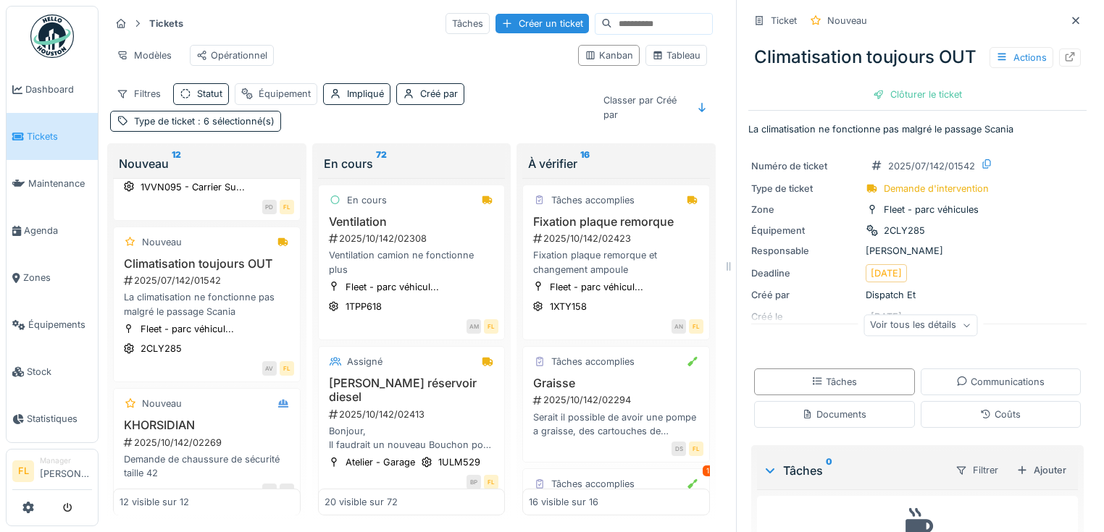
click at [1065, 59] on icon at bounding box center [1069, 56] width 9 height 9
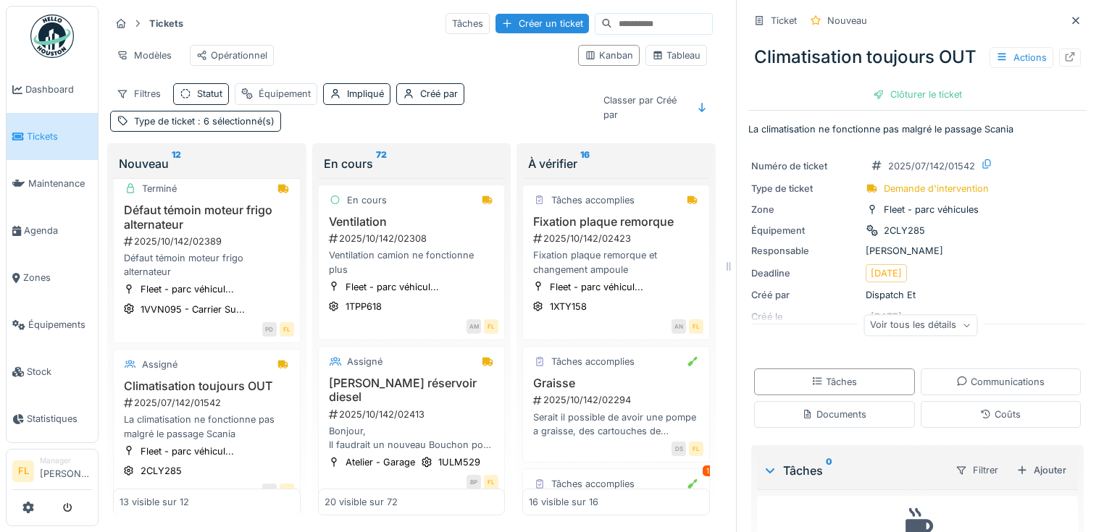
scroll to position [701, 0]
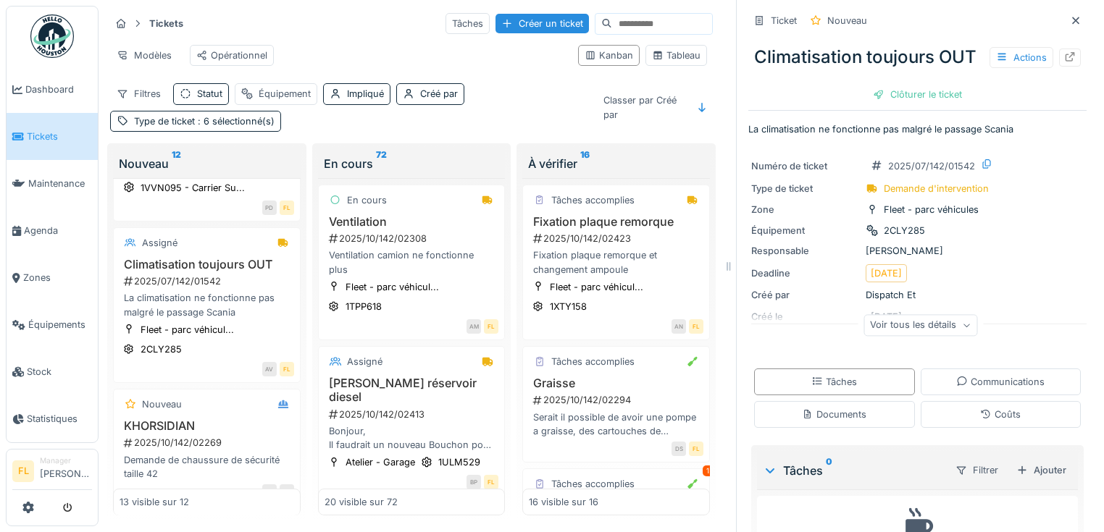
click at [612, 23] on input at bounding box center [662, 24] width 100 height 20
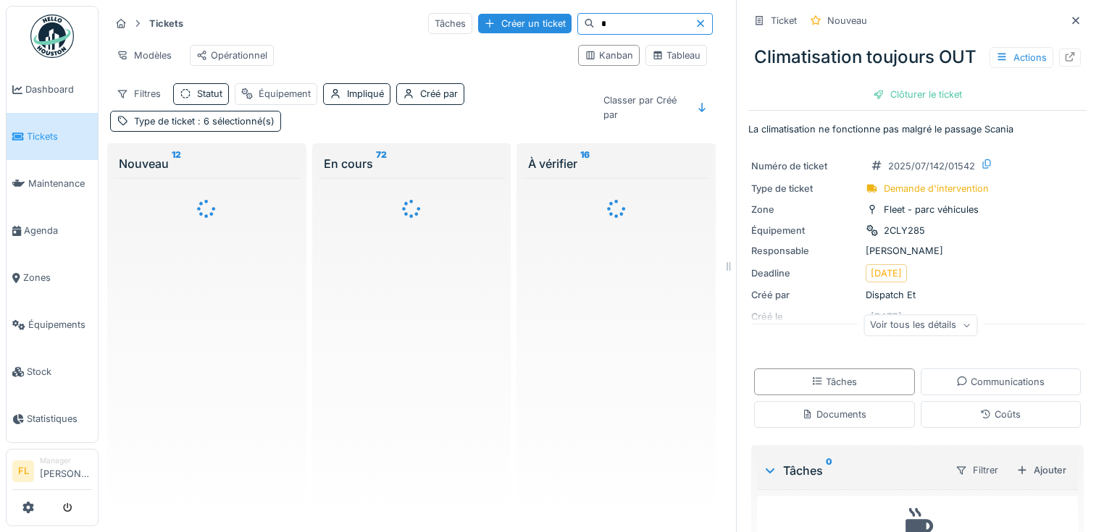
scroll to position [0, 0]
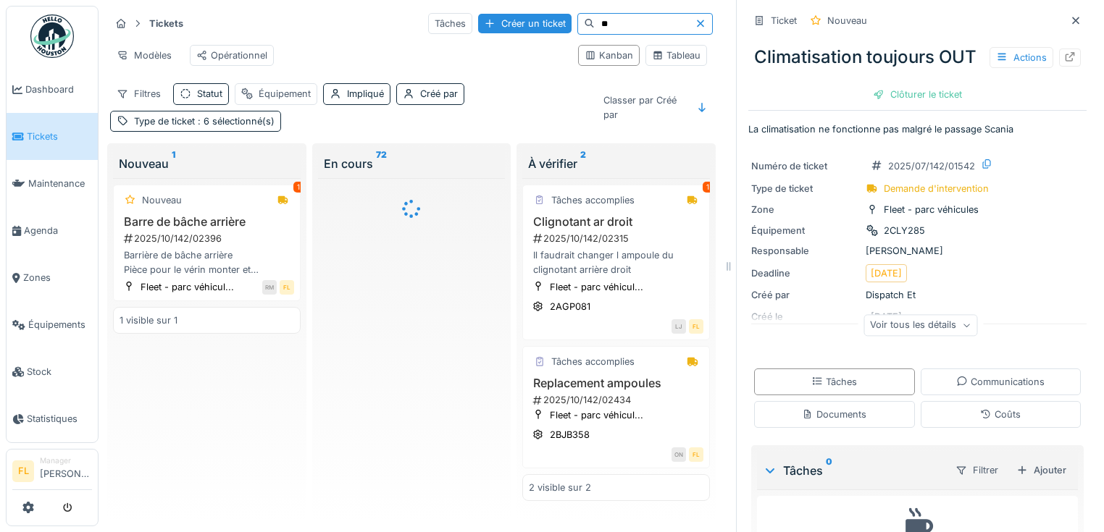
type input "*"
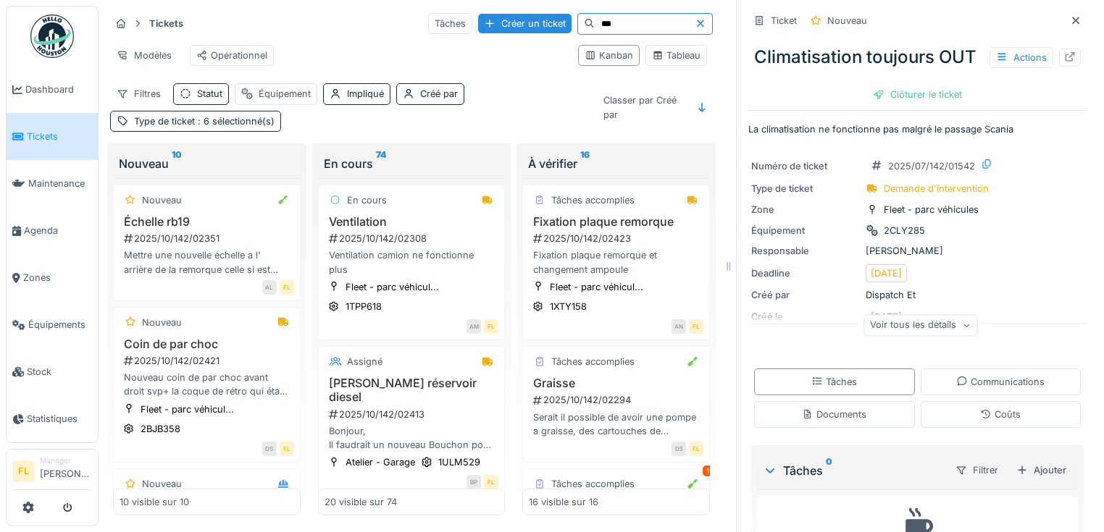
type input "***"
click at [697, 24] on icon at bounding box center [700, 23] width 7 height 7
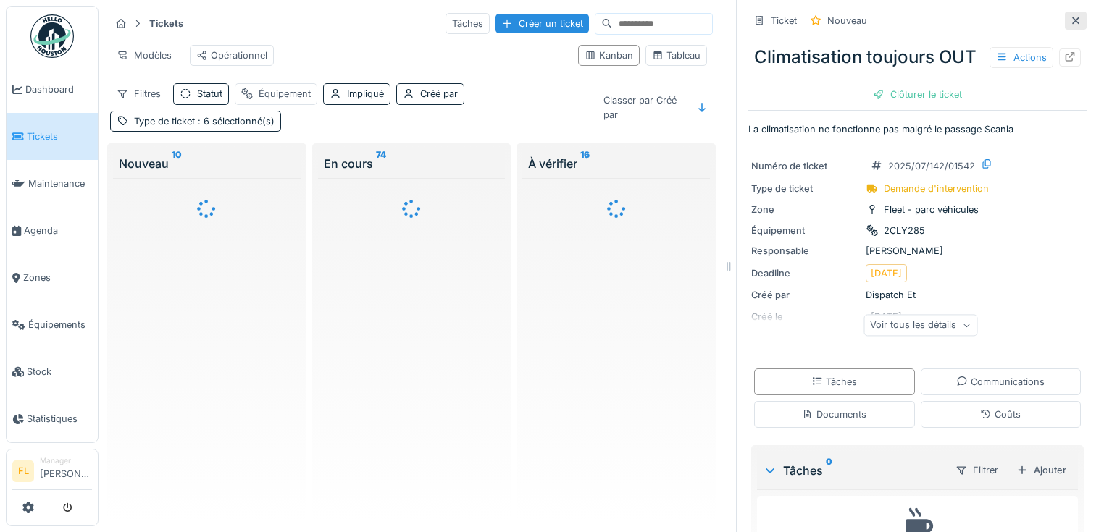
click at [1069, 16] on icon at bounding box center [1075, 20] width 12 height 9
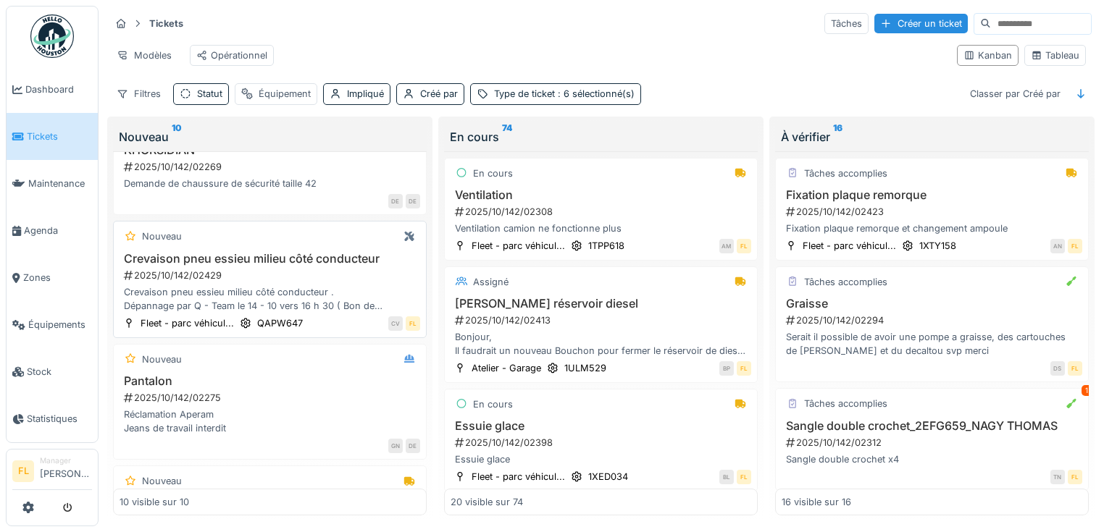
scroll to position [348, 0]
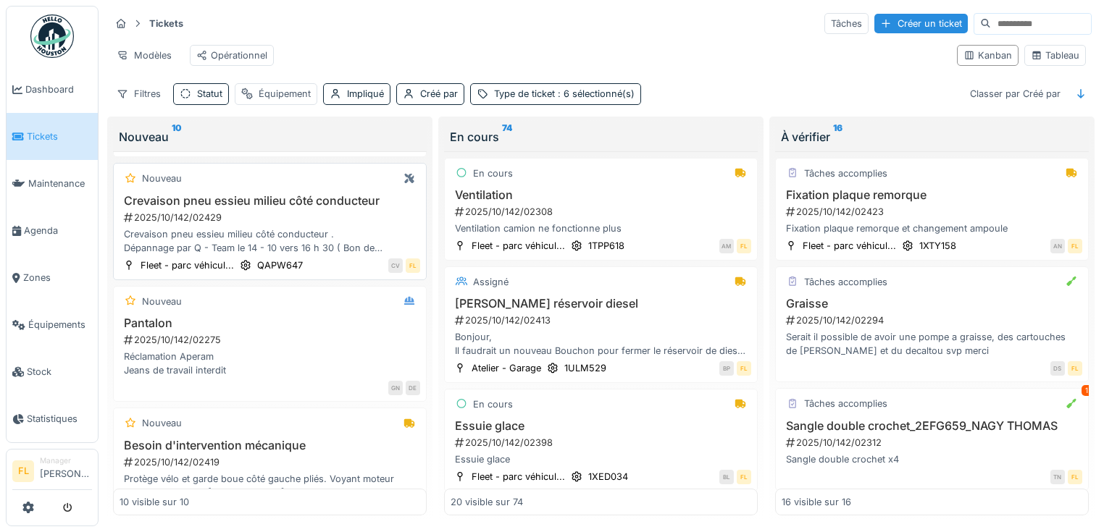
click at [235, 250] on div "Crevaison pneu essieu milieu côté conducteur . Dépannage par Q - Team le 14 - 1…" at bounding box center [269, 241] width 300 height 28
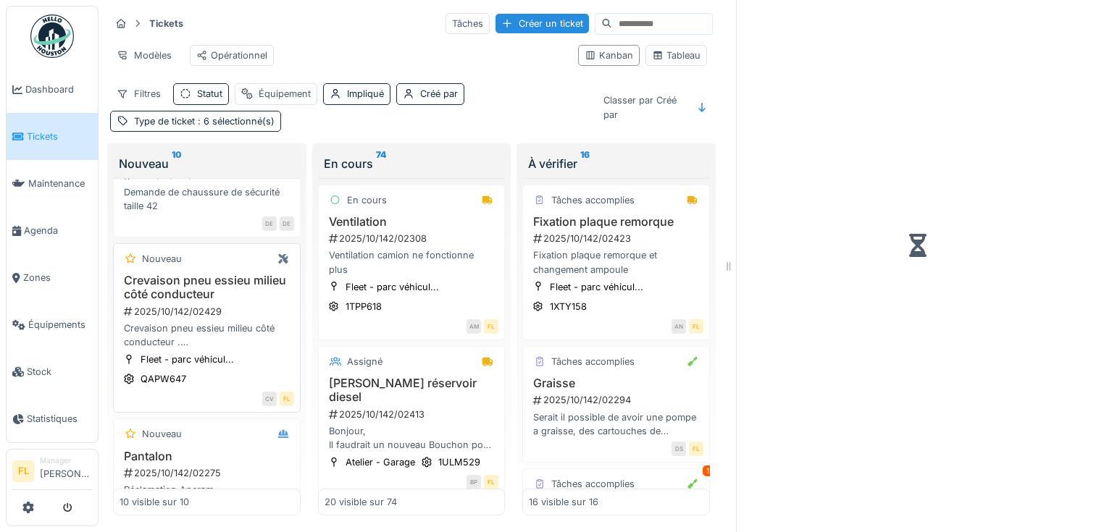
scroll to position [386, 0]
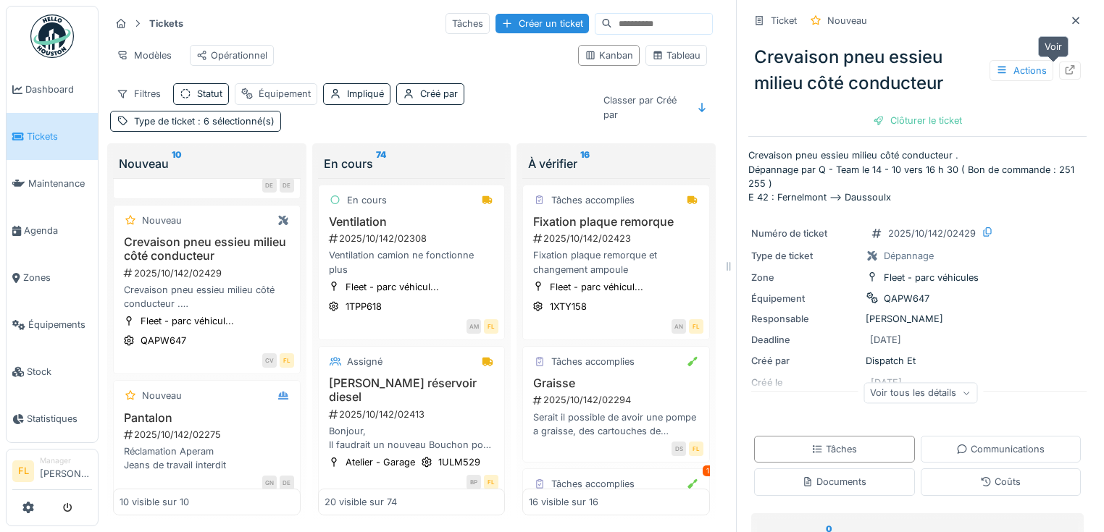
click at [1059, 71] on div at bounding box center [1070, 71] width 22 height 18
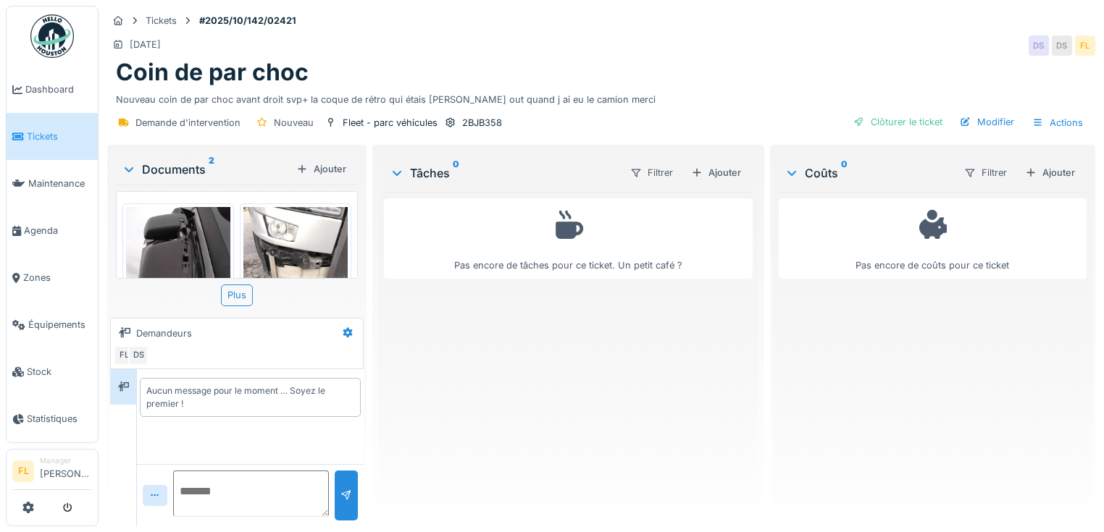
click at [201, 472] on textarea at bounding box center [251, 494] width 156 height 46
click at [237, 491] on textarea "**********" at bounding box center [249, 494] width 153 height 46
type textarea "**********"
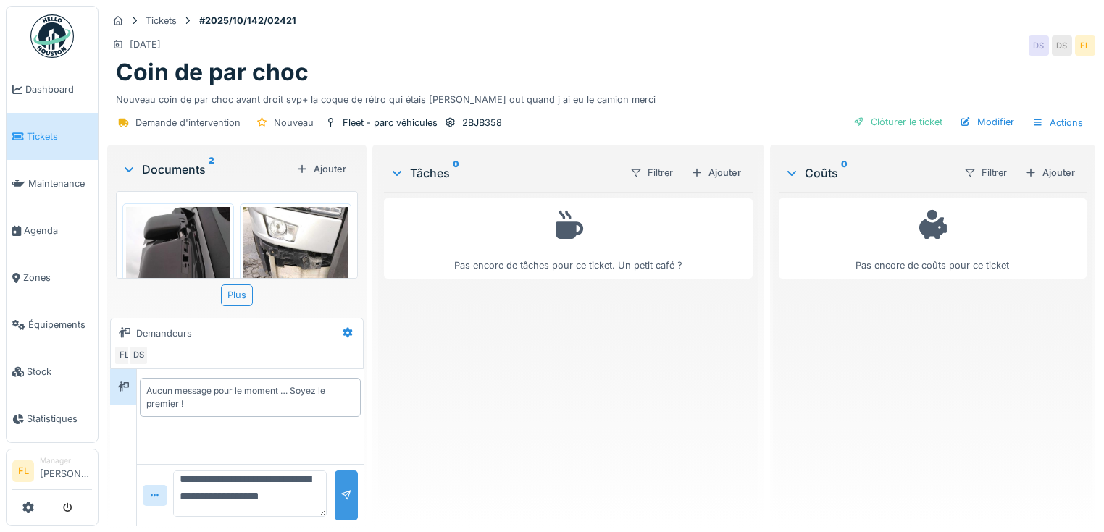
click at [340, 495] on div at bounding box center [346, 496] width 12 height 14
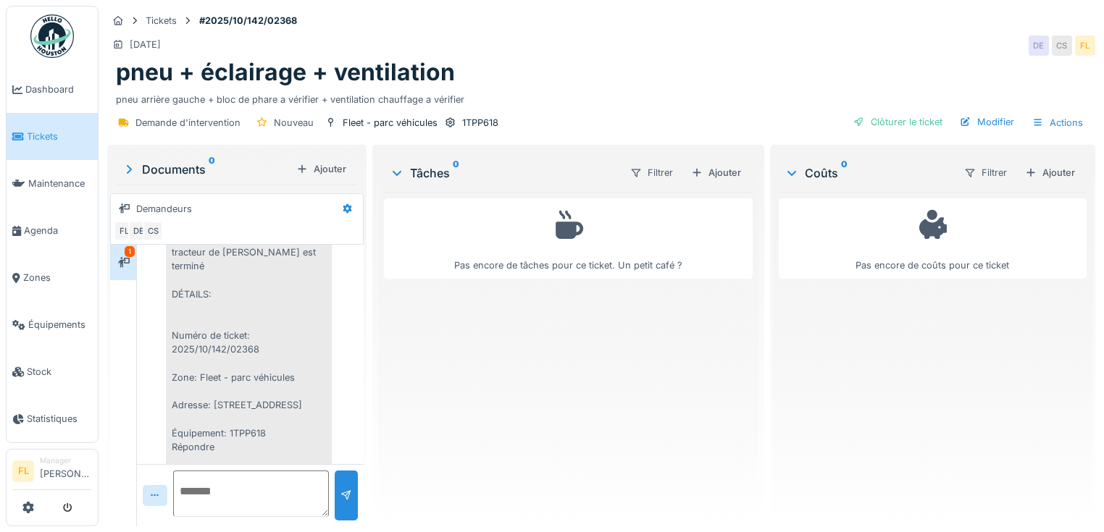
scroll to position [476, 0]
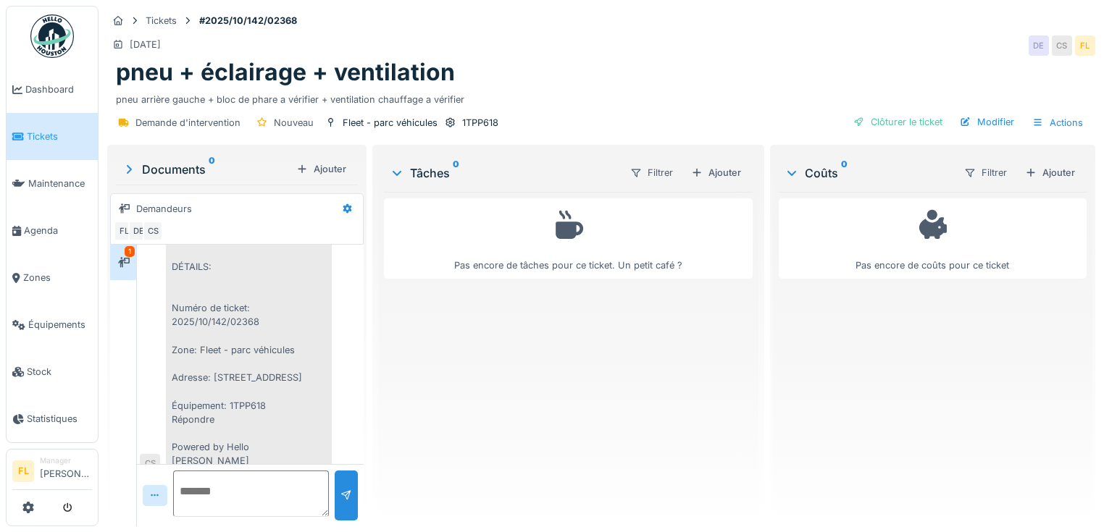
click at [220, 486] on textarea at bounding box center [251, 494] width 156 height 46
type textarea "*"
click at [718, 173] on div "Ajouter" at bounding box center [716, 173] width 62 height 20
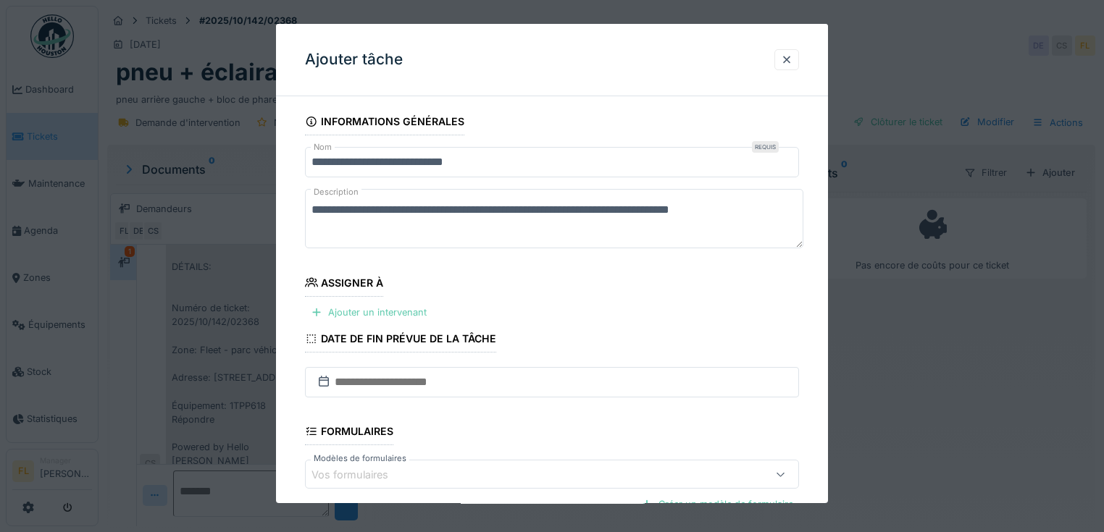
click at [379, 314] on div "Ajouter un intervenant" at bounding box center [368, 313] width 127 height 20
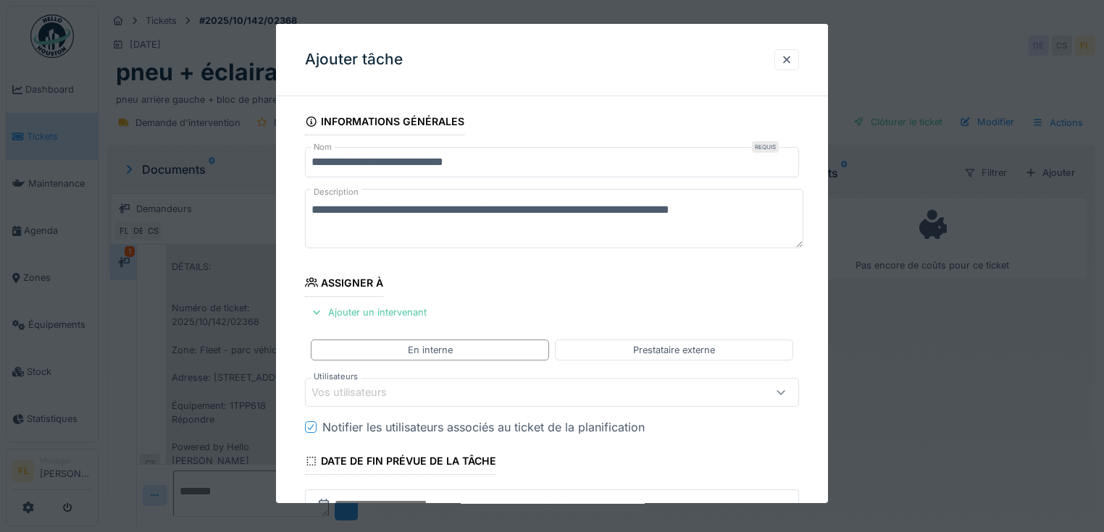
click at [394, 398] on div "Vos utilisateurs" at bounding box center [359, 393] width 96 height 16
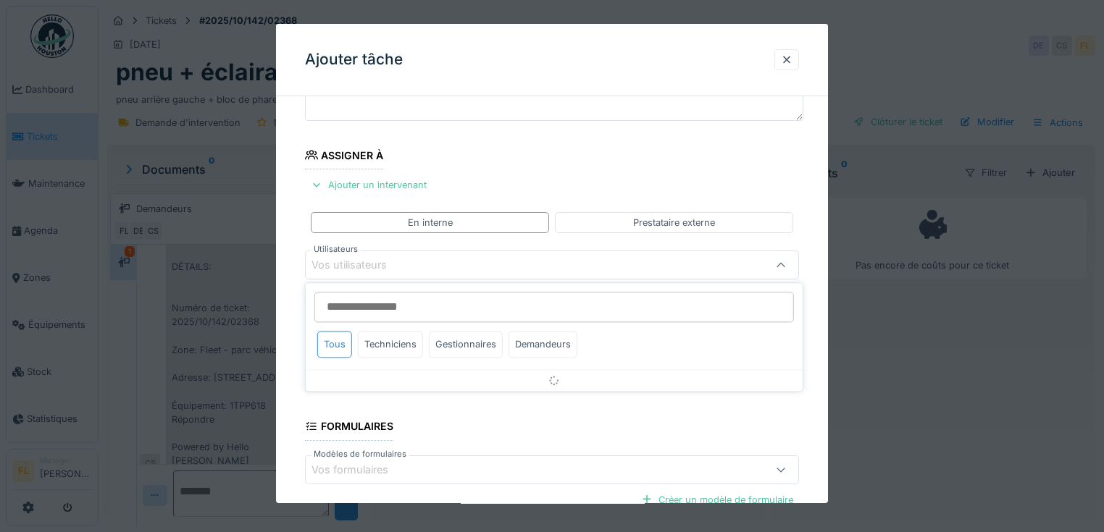
click at [380, 306] on input "Utilisateurs" at bounding box center [553, 307] width 479 height 30
click at [386, 343] on div "Techniciens" at bounding box center [390, 344] width 65 height 27
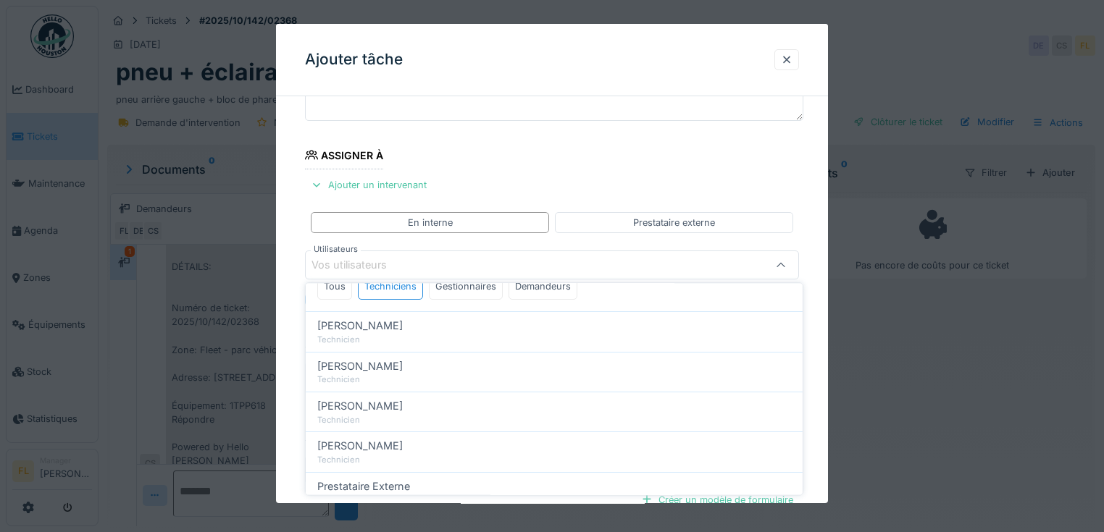
scroll to position [116, 0]
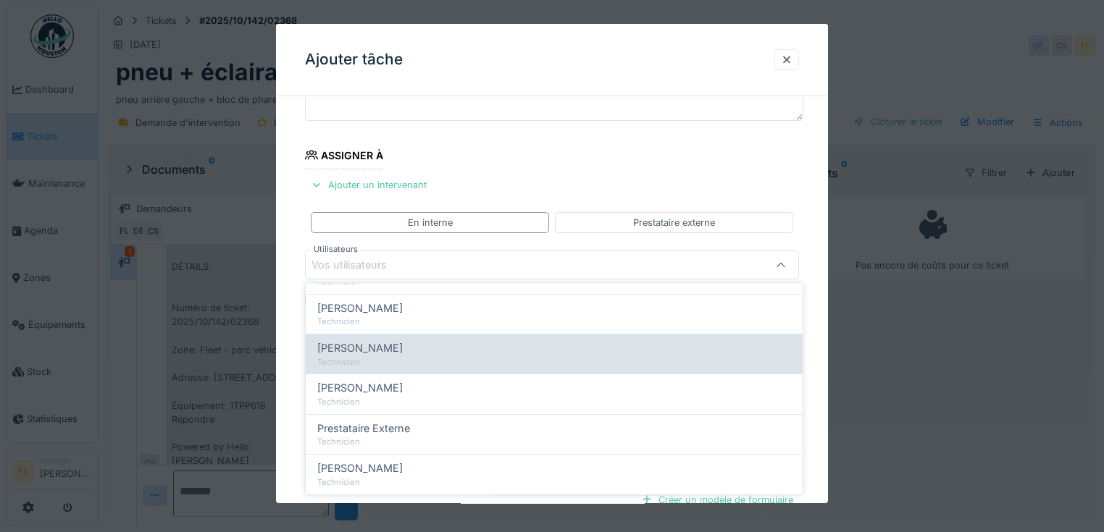
click at [385, 356] on div "Technicien" at bounding box center [554, 362] width 474 height 12
type input "****"
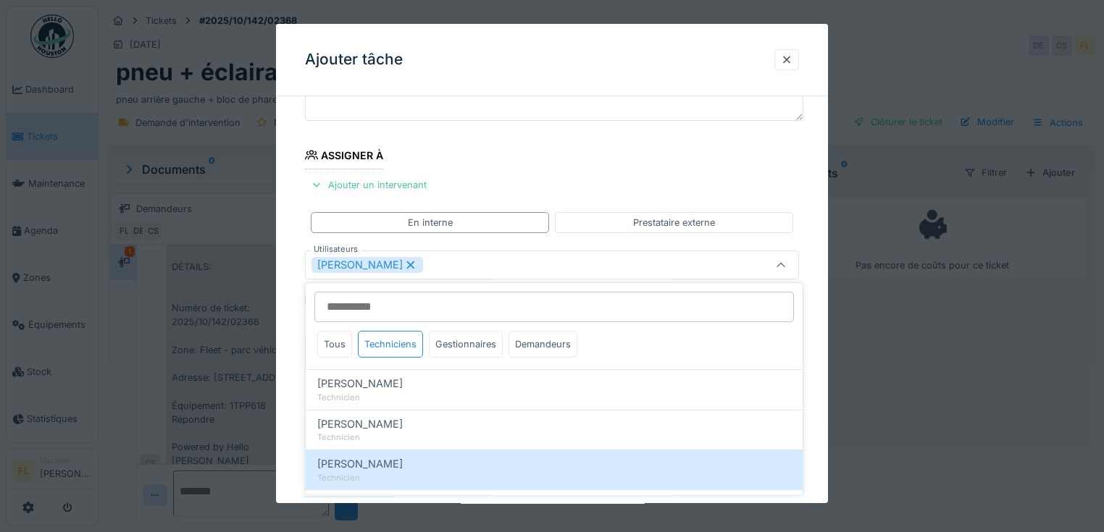
click at [300, 342] on div "**********" at bounding box center [552, 351] width 552 height 742
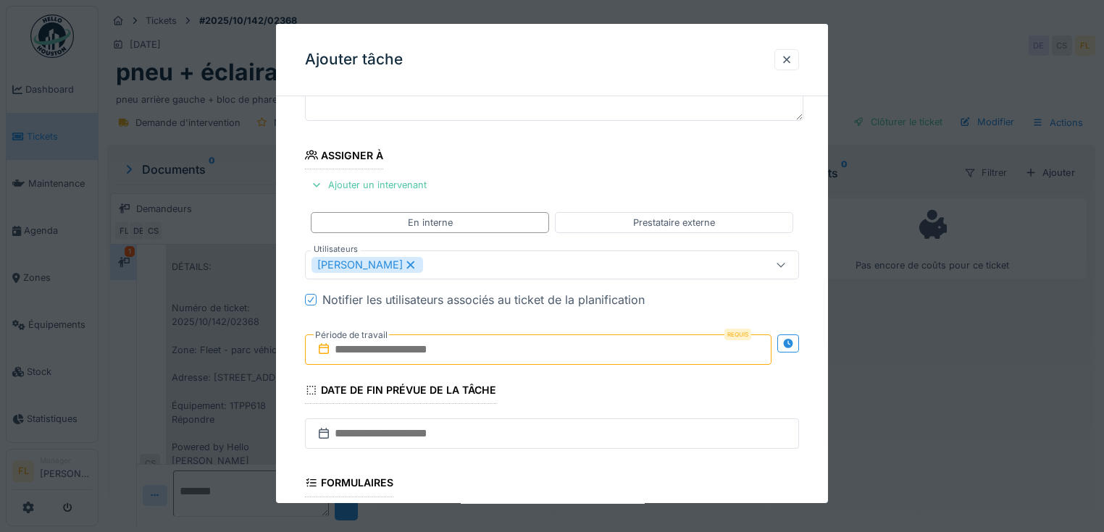
click at [340, 345] on input "text" at bounding box center [538, 350] width 466 height 30
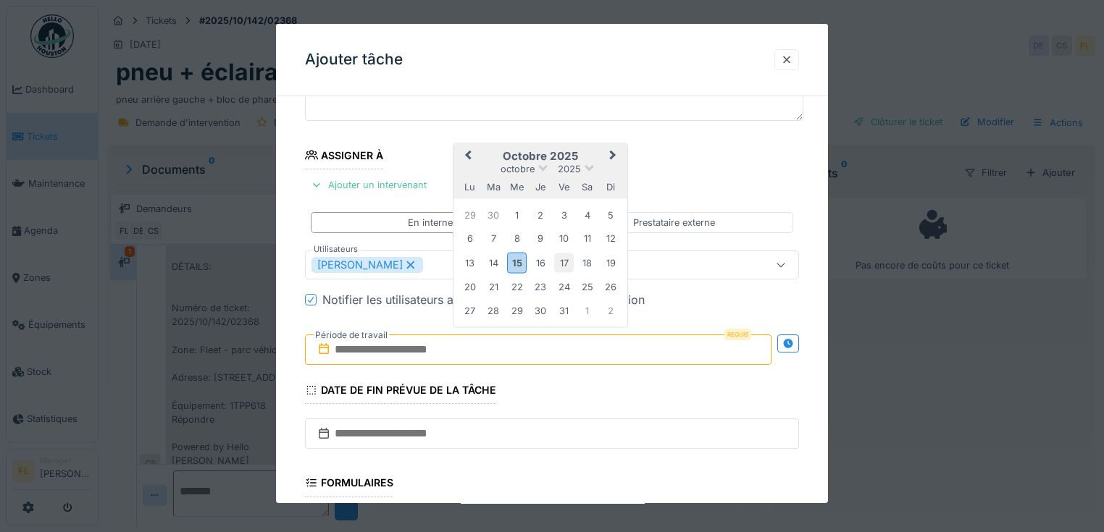
click at [565, 259] on div "17" at bounding box center [564, 263] width 20 height 20
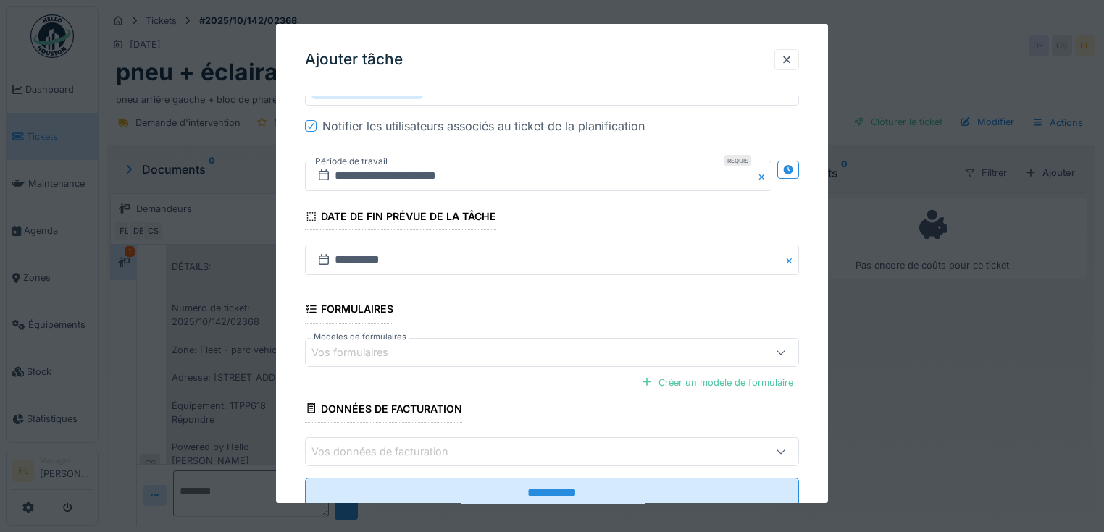
scroll to position [345, 0]
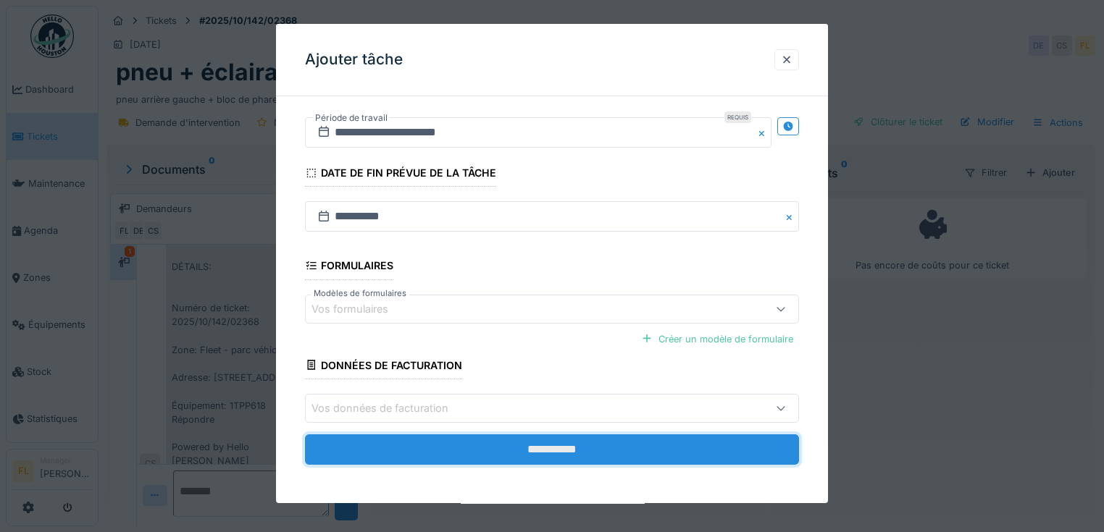
click at [592, 448] on input "**********" at bounding box center [552, 449] width 494 height 30
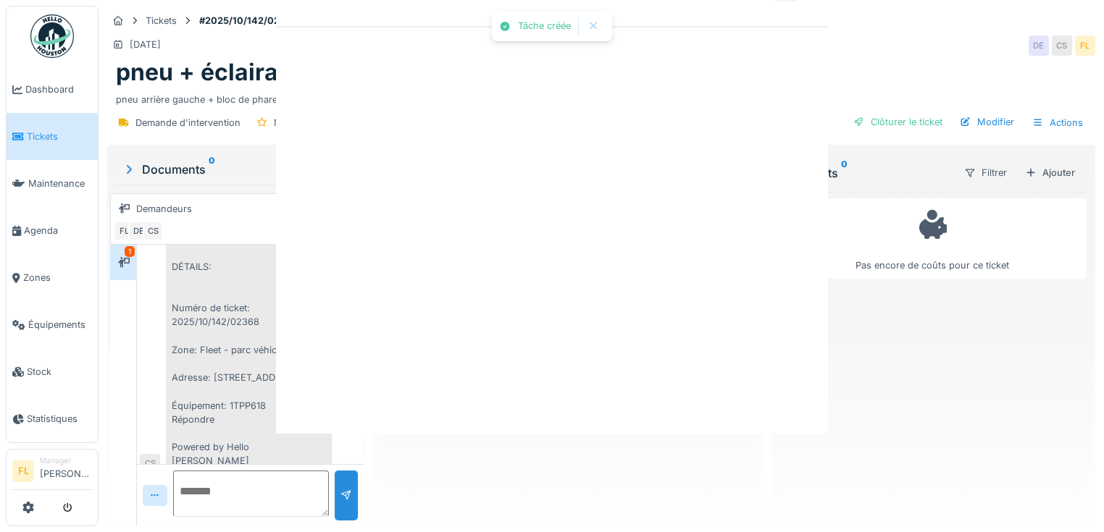
scroll to position [0, 0]
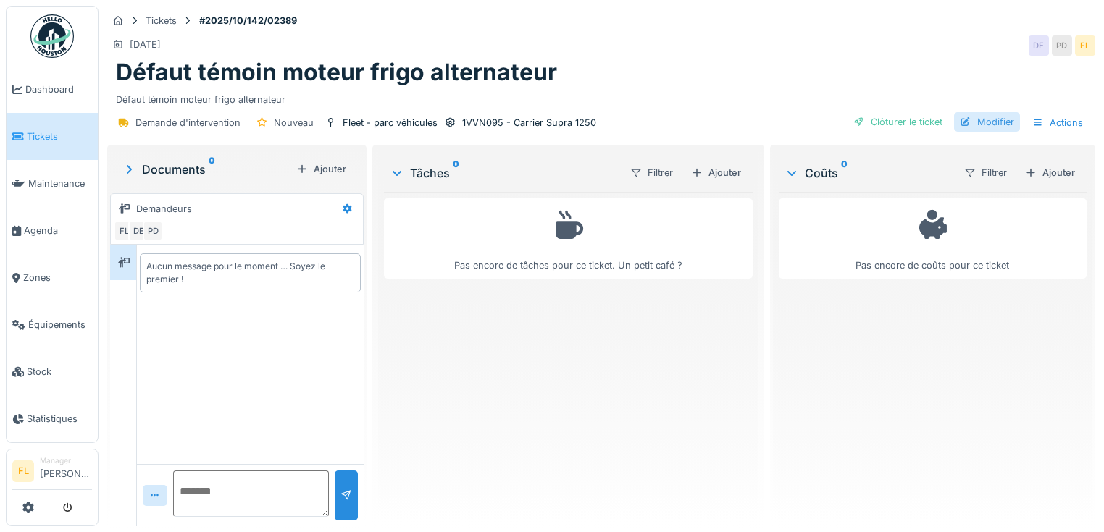
click at [975, 124] on div "Modifier" at bounding box center [987, 122] width 66 height 20
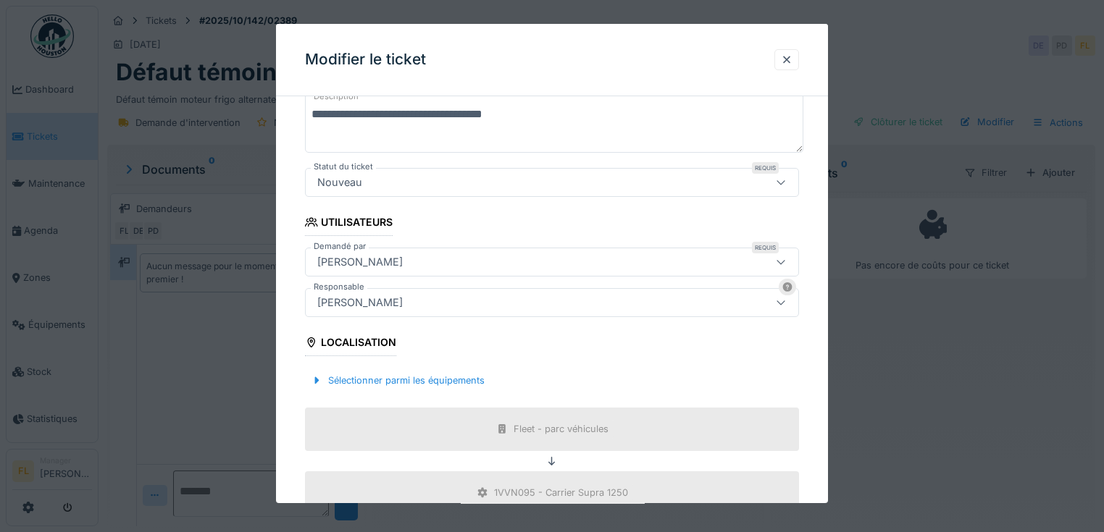
scroll to position [7, 0]
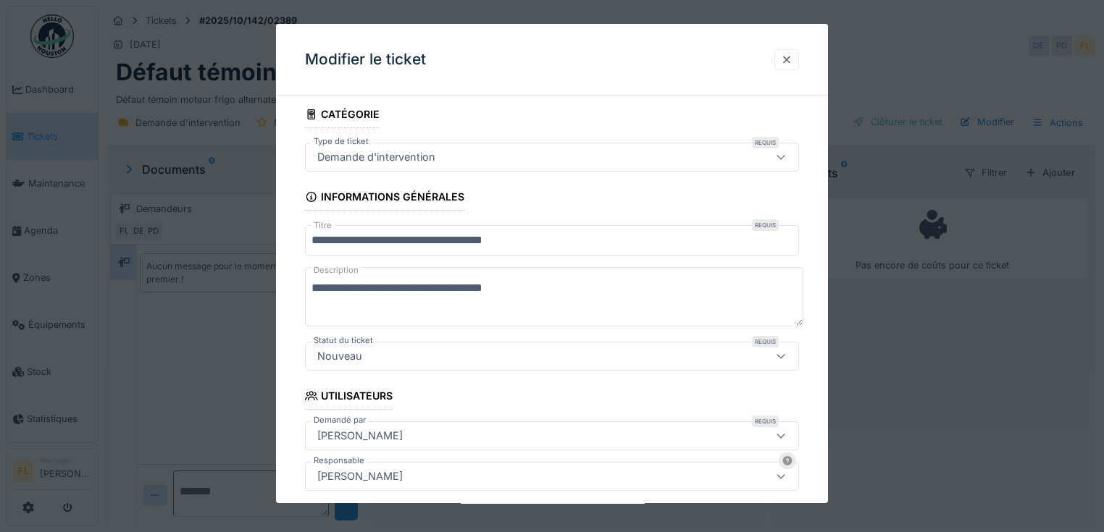
click at [792, 55] on div at bounding box center [787, 60] width 12 height 14
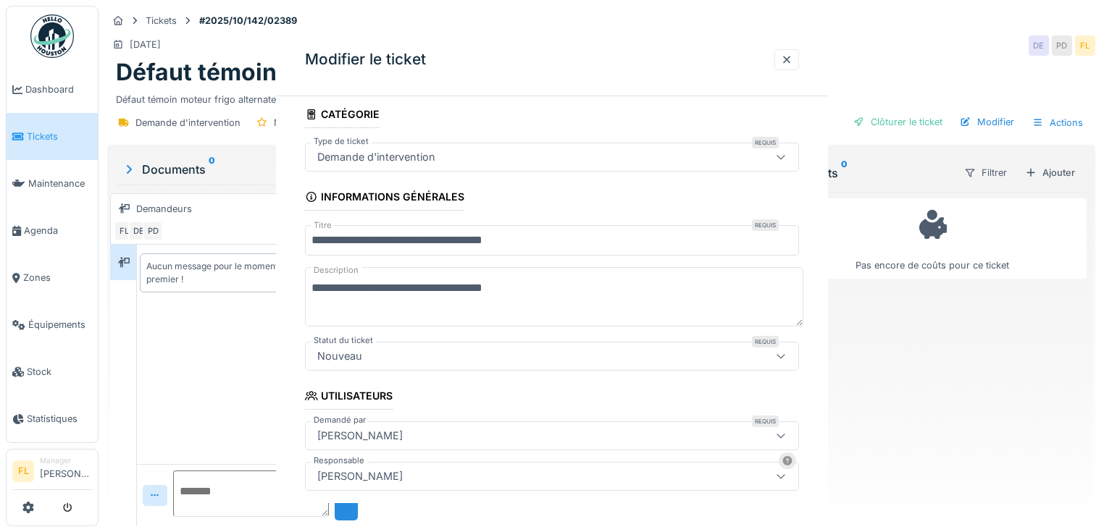
scroll to position [0, 0]
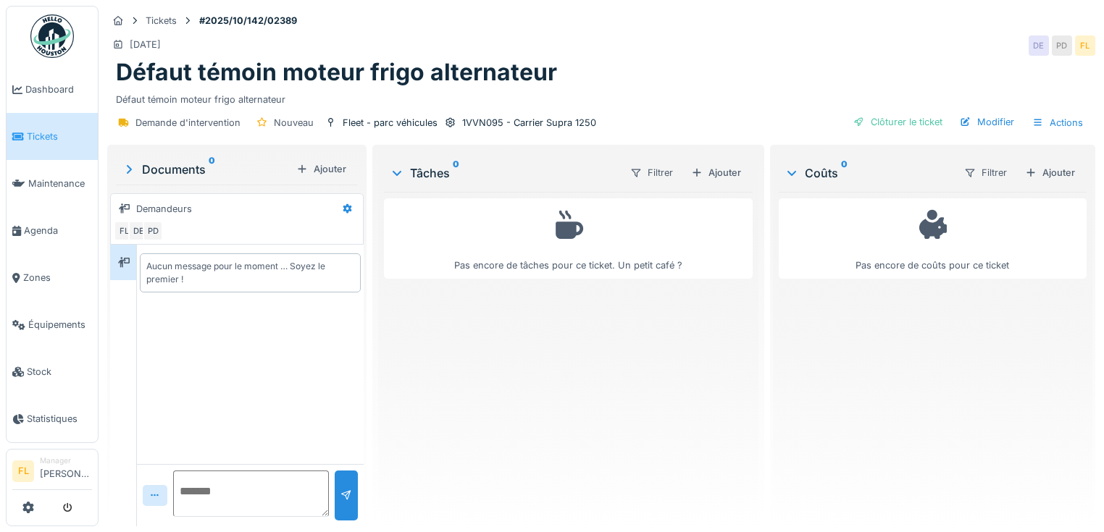
click at [217, 505] on textarea at bounding box center [251, 494] width 156 height 46
click at [275, 487] on textarea "**********" at bounding box center [251, 494] width 156 height 46
type textarea "**********"
click at [340, 496] on div at bounding box center [346, 496] width 12 height 14
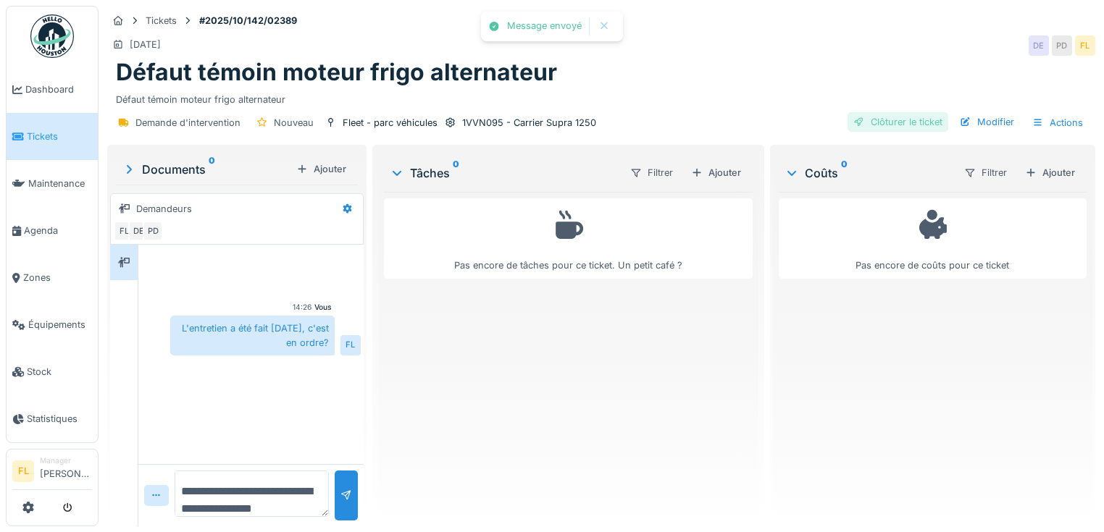
click at [918, 125] on div "Clôturer le ticket" at bounding box center [897, 122] width 101 height 20
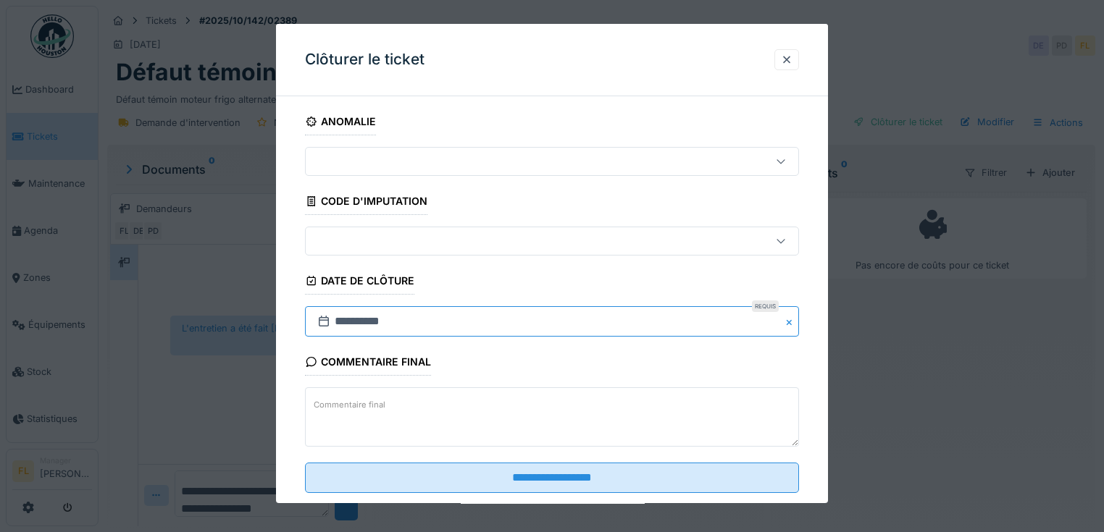
click at [335, 321] on input "**********" at bounding box center [552, 321] width 494 height 30
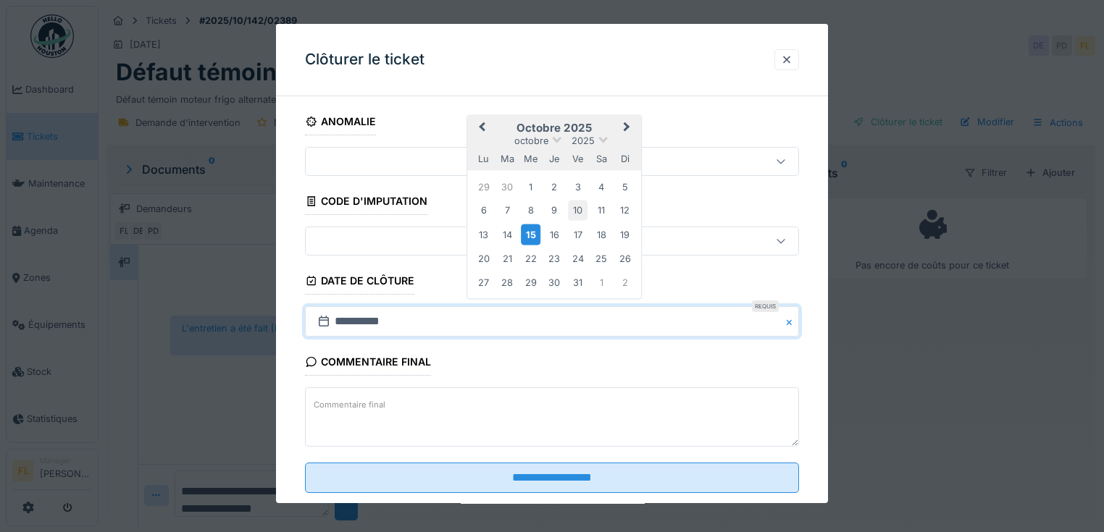
click at [582, 211] on div "10" at bounding box center [578, 211] width 20 height 20
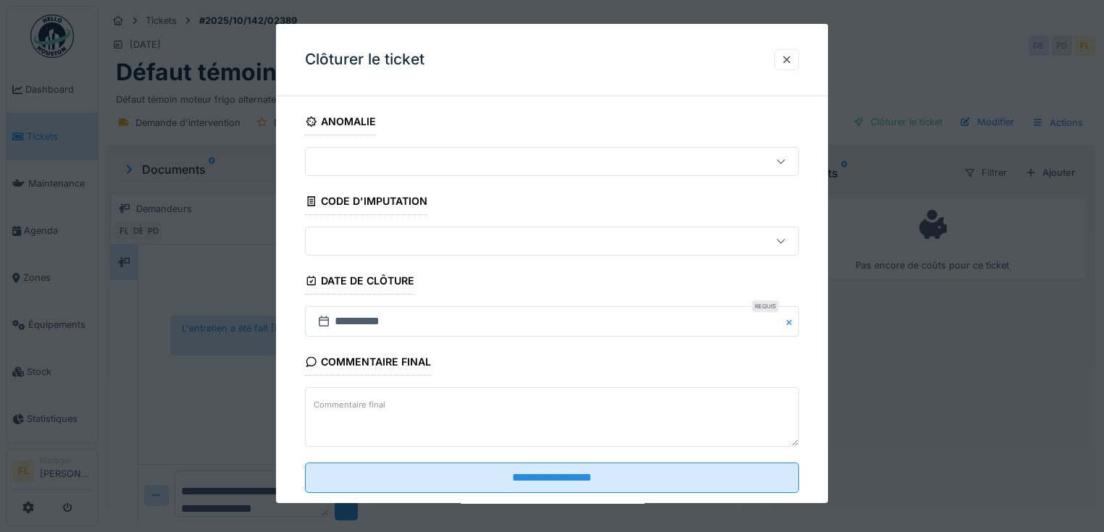
click at [525, 420] on textarea "Commentaire final" at bounding box center [552, 417] width 494 height 59
click at [467, 408] on textarea "**********" at bounding box center [552, 417] width 494 height 59
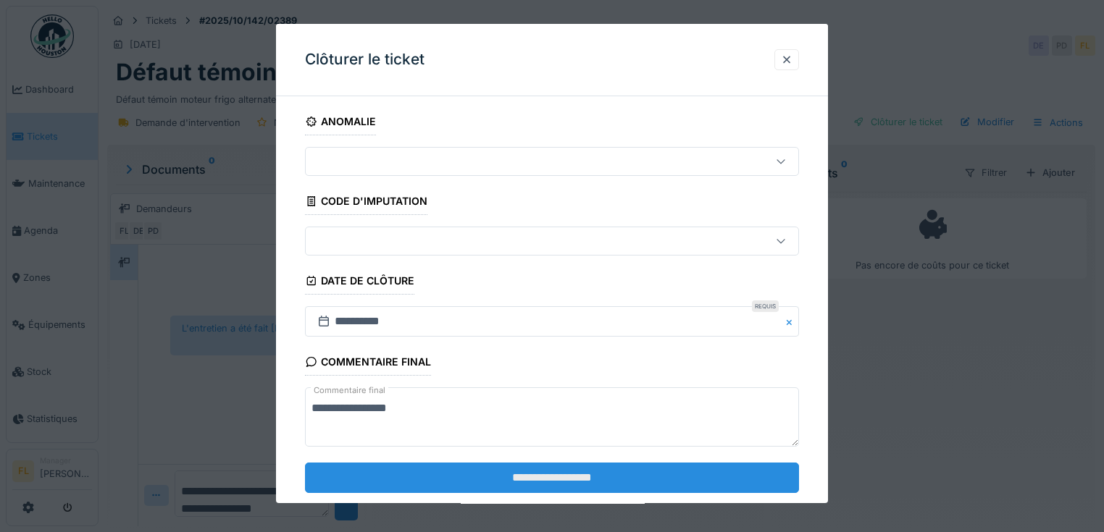
type textarea "**********"
click at [475, 469] on input "**********" at bounding box center [552, 478] width 494 height 30
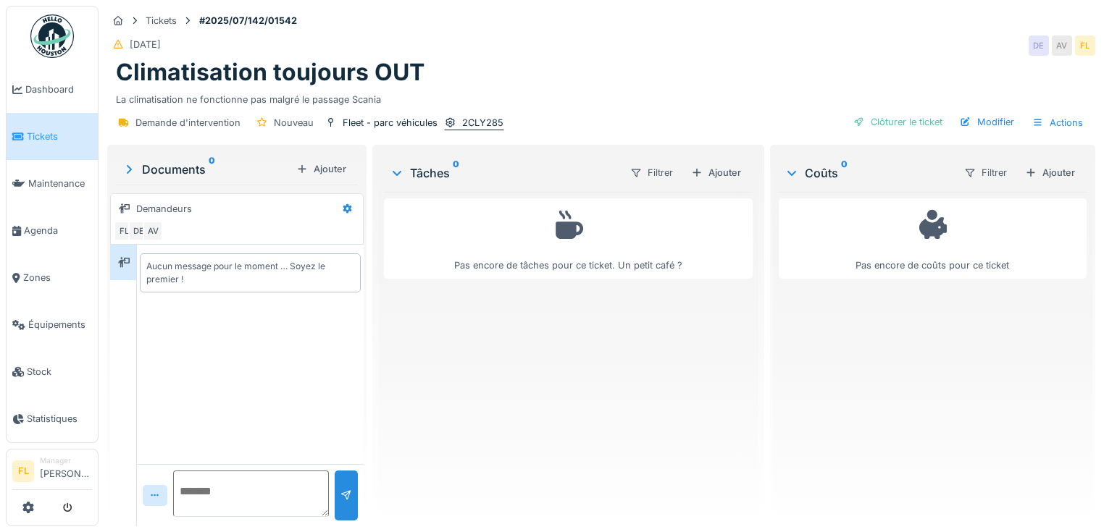
click at [465, 127] on div "2CLY285" at bounding box center [482, 123] width 41 height 14
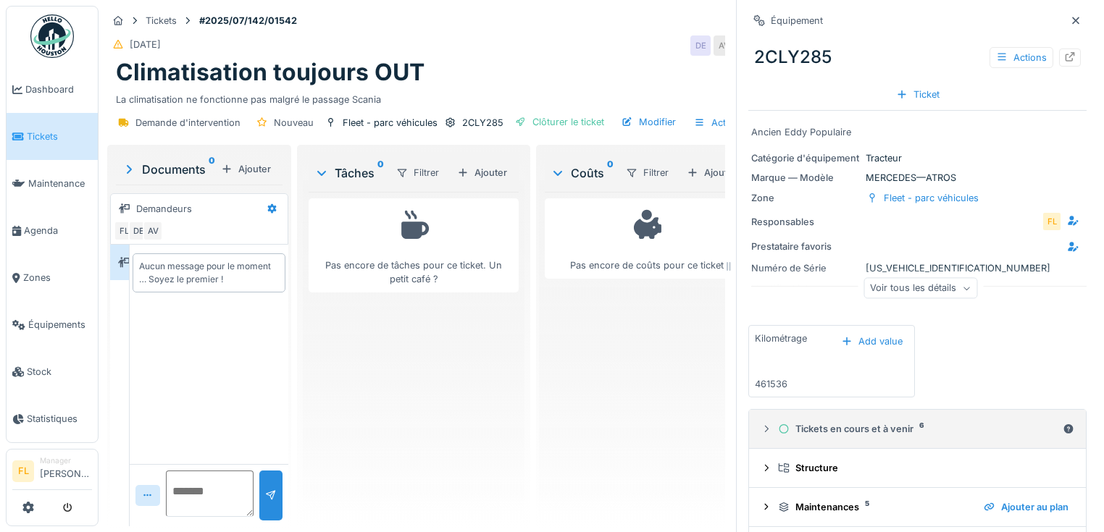
scroll to position [84, 0]
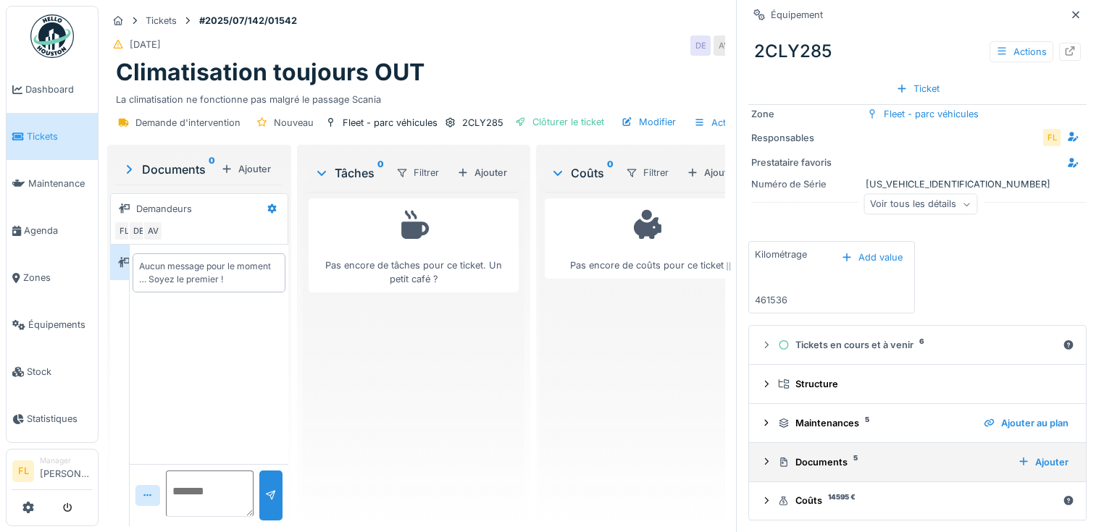
click at [754, 460] on summary "Documents 5 Ajouter" at bounding box center [916, 462] width 325 height 27
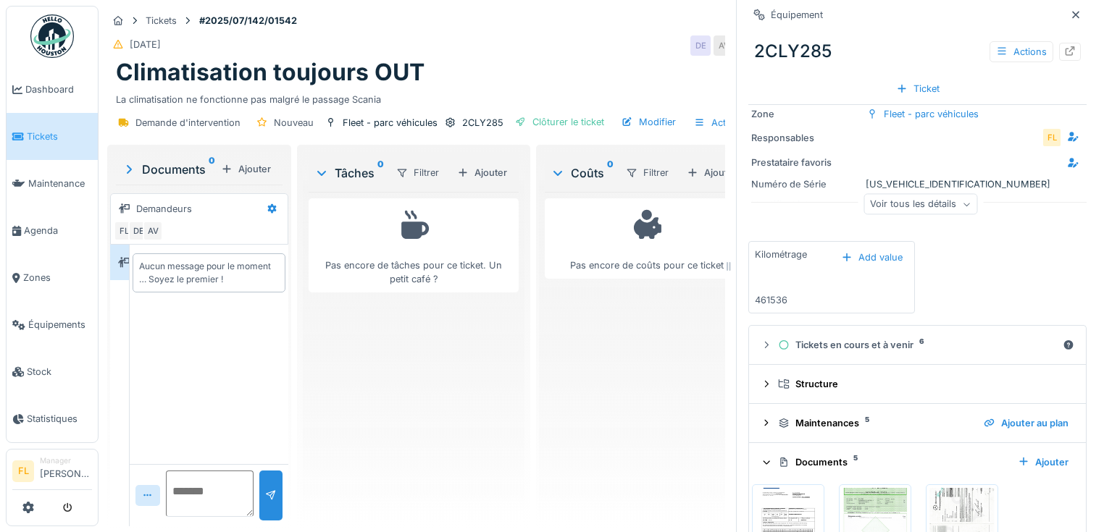
scroll to position [200, 0]
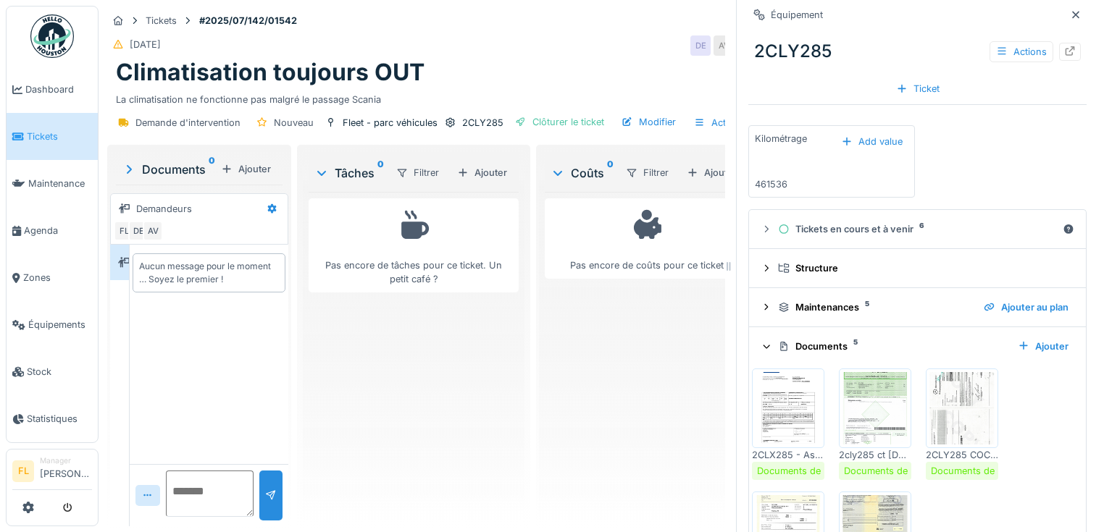
click at [875, 415] on img at bounding box center [874, 408] width 65 height 72
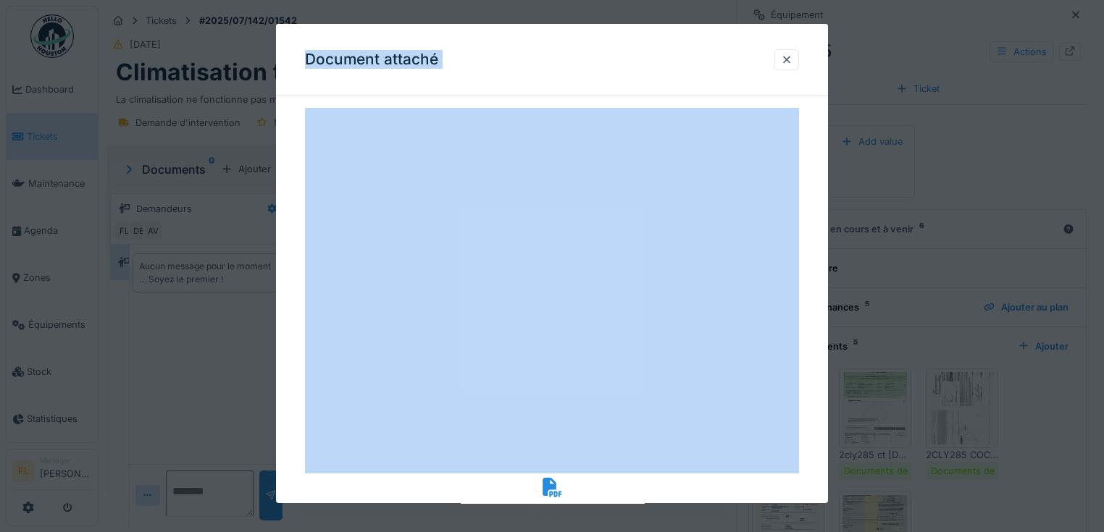
drag, startPoint x: 669, startPoint y: 67, endPoint x: 652, endPoint y: 12, distance: 57.7
click at [652, 12] on div "**********" at bounding box center [600, 266] width 1005 height 532
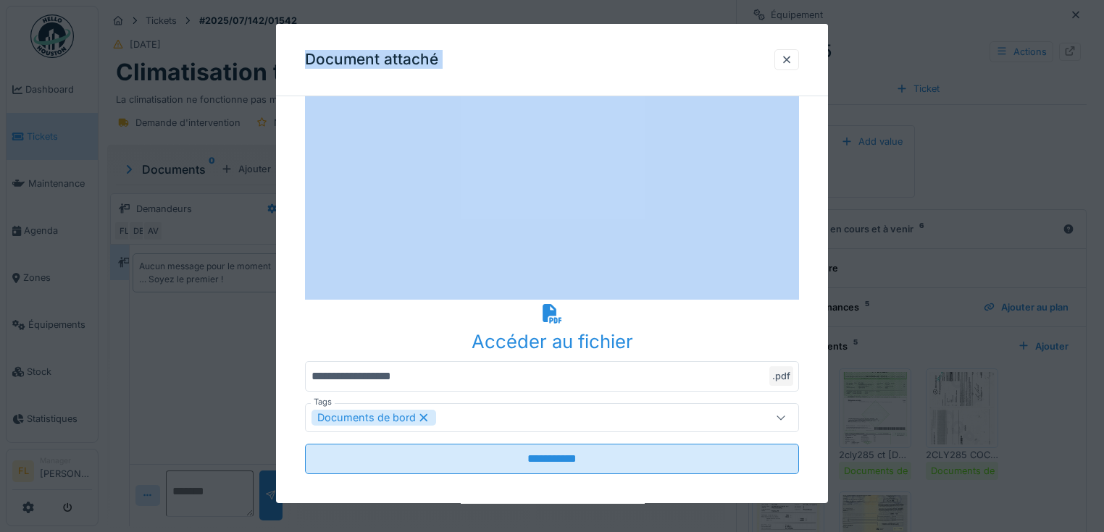
scroll to position [0, 0]
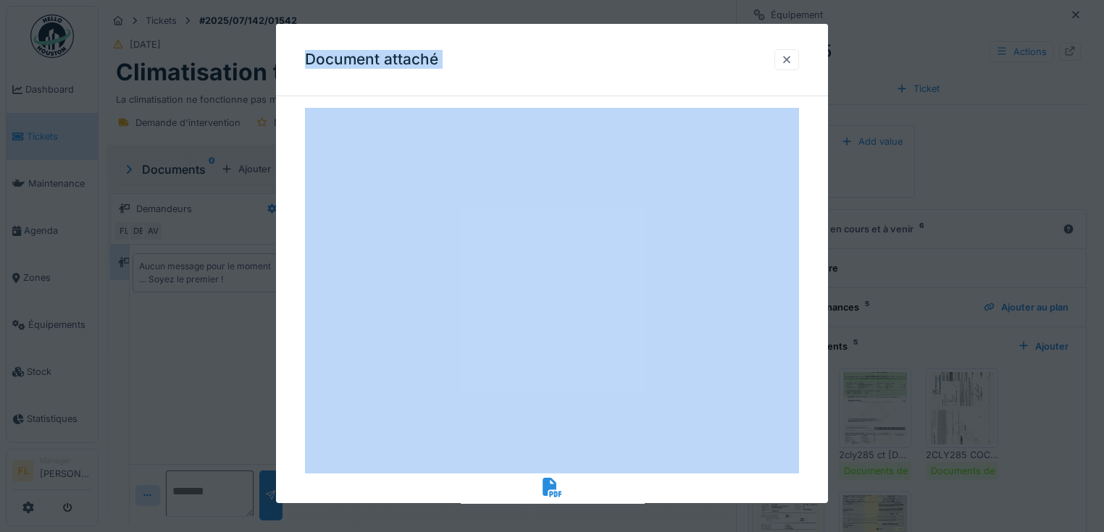
click at [789, 62] on div at bounding box center [787, 60] width 12 height 14
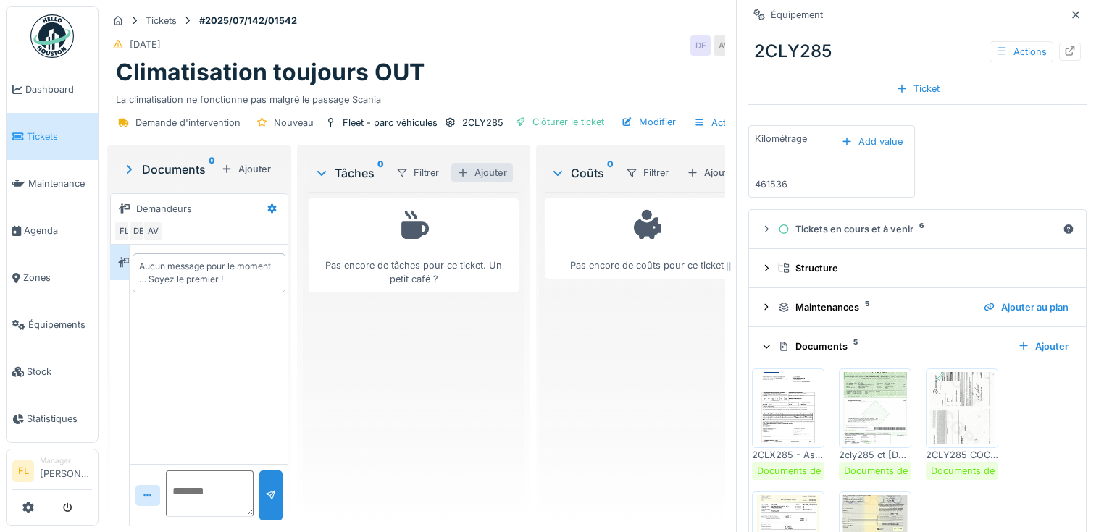
click at [502, 175] on div "Ajouter" at bounding box center [482, 173] width 62 height 20
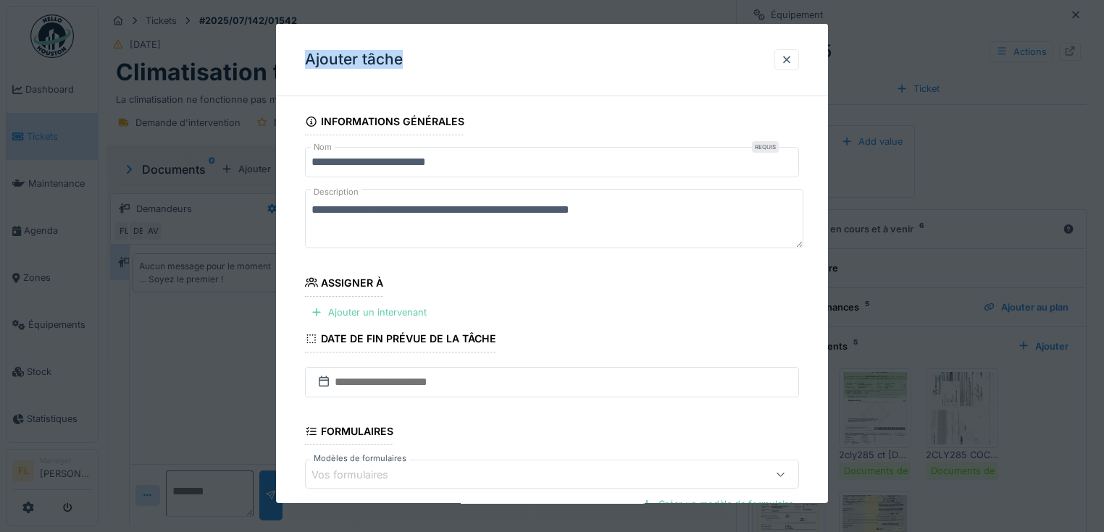
click at [363, 316] on div "Ajouter un intervenant" at bounding box center [368, 313] width 127 height 20
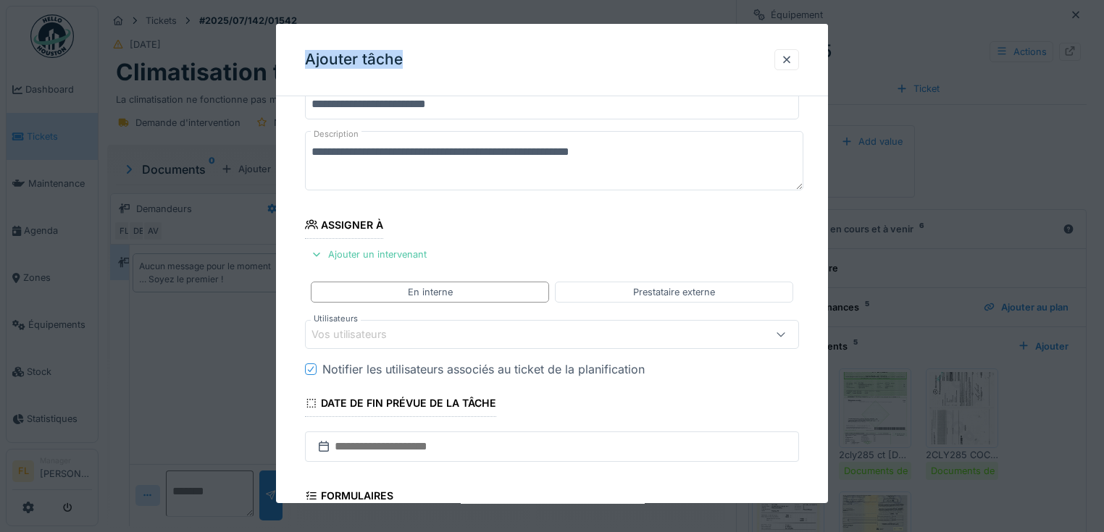
click at [365, 342] on div "Vos utilisateurs" at bounding box center [552, 334] width 494 height 29
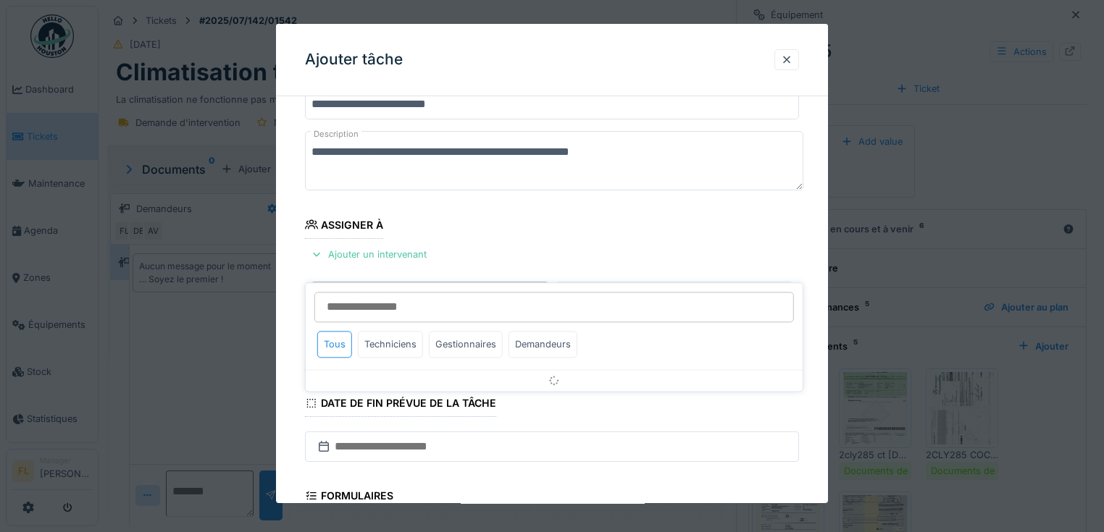
scroll to position [127, 0]
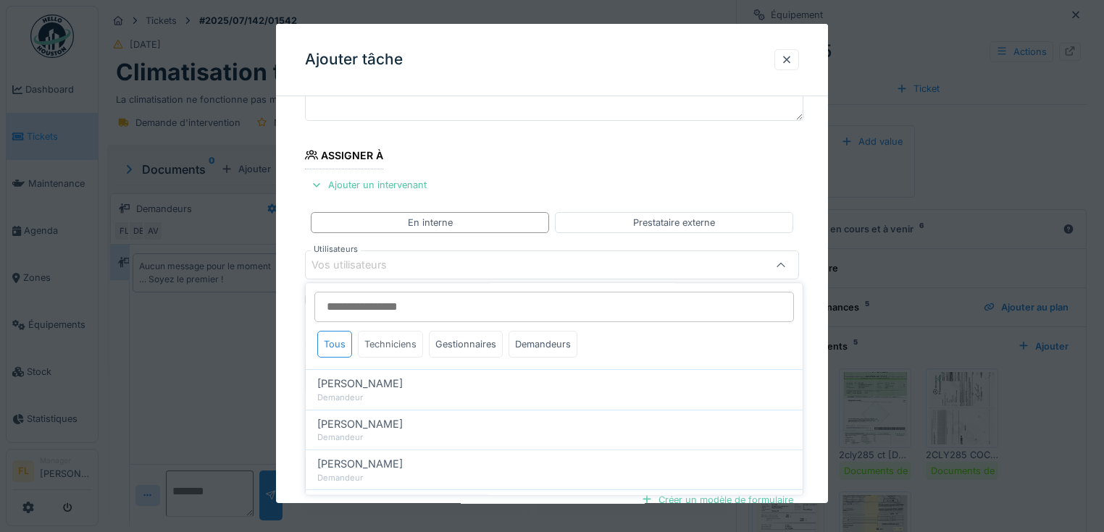
click at [386, 347] on div "Techniciens" at bounding box center [390, 344] width 65 height 27
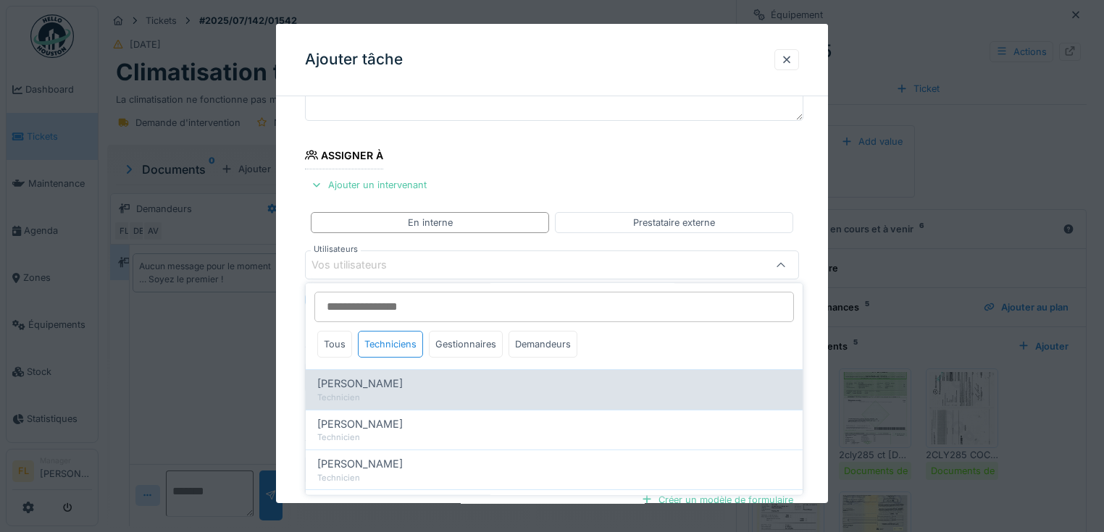
click at [366, 397] on div "Technicien" at bounding box center [554, 398] width 474 height 12
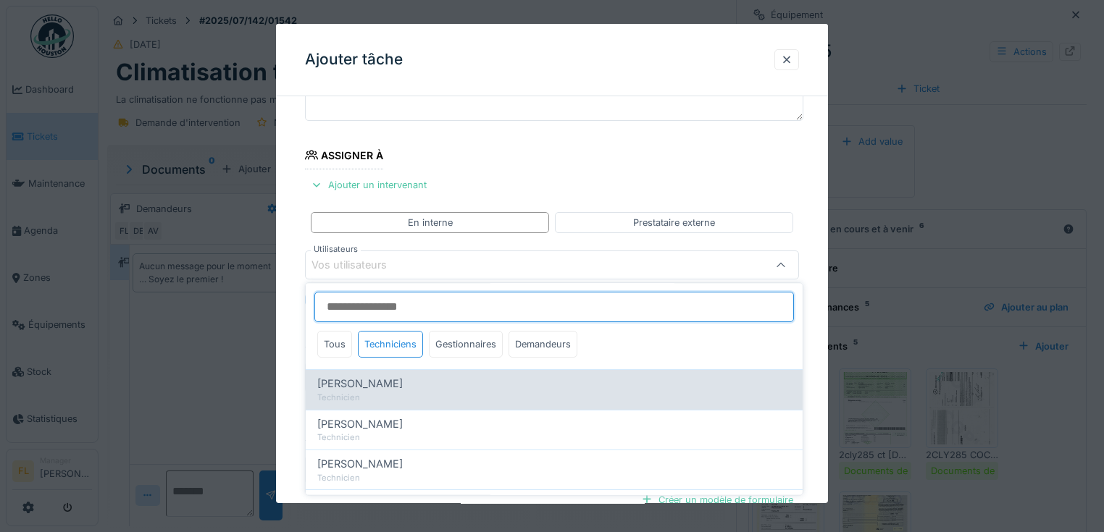
type input "*****"
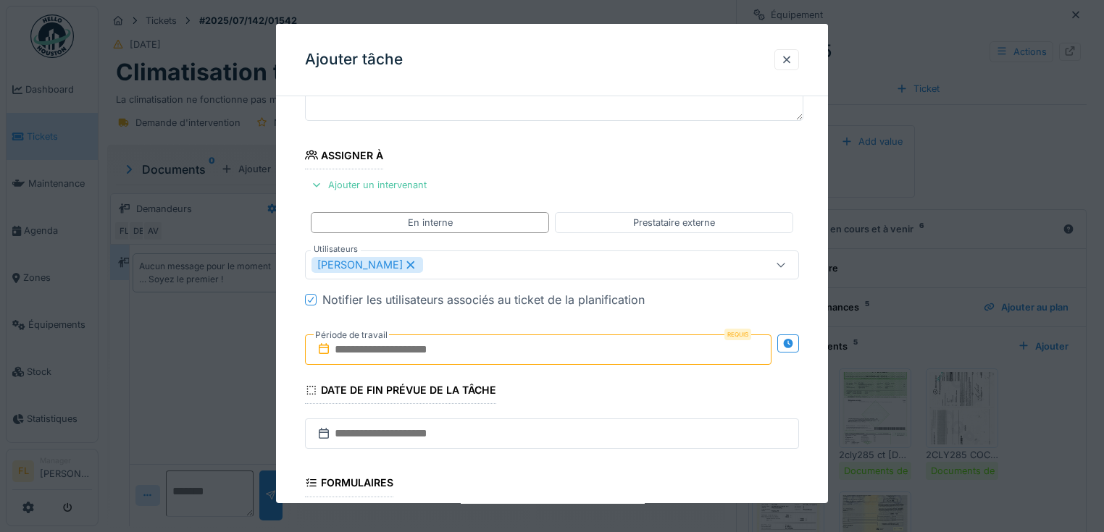
click at [286, 391] on div "**********" at bounding box center [552, 351] width 552 height 742
click at [353, 342] on input "text" at bounding box center [538, 350] width 466 height 30
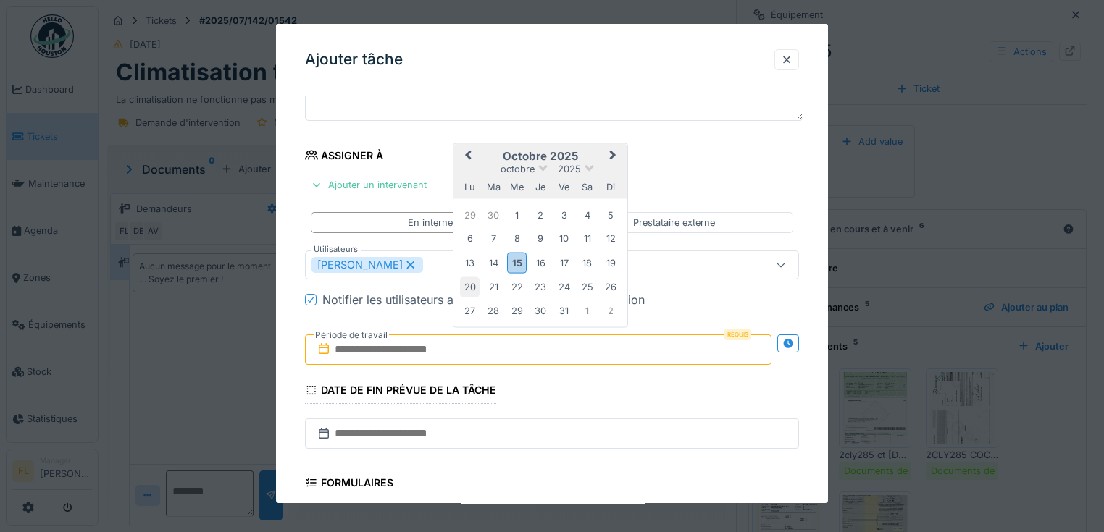
click at [471, 282] on div "20" at bounding box center [470, 287] width 20 height 20
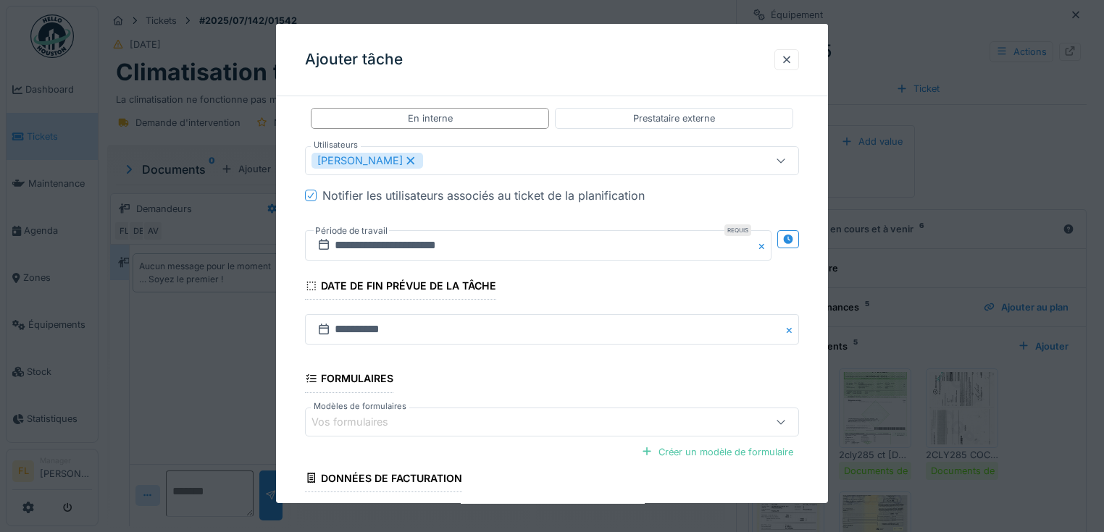
scroll to position [9, 0]
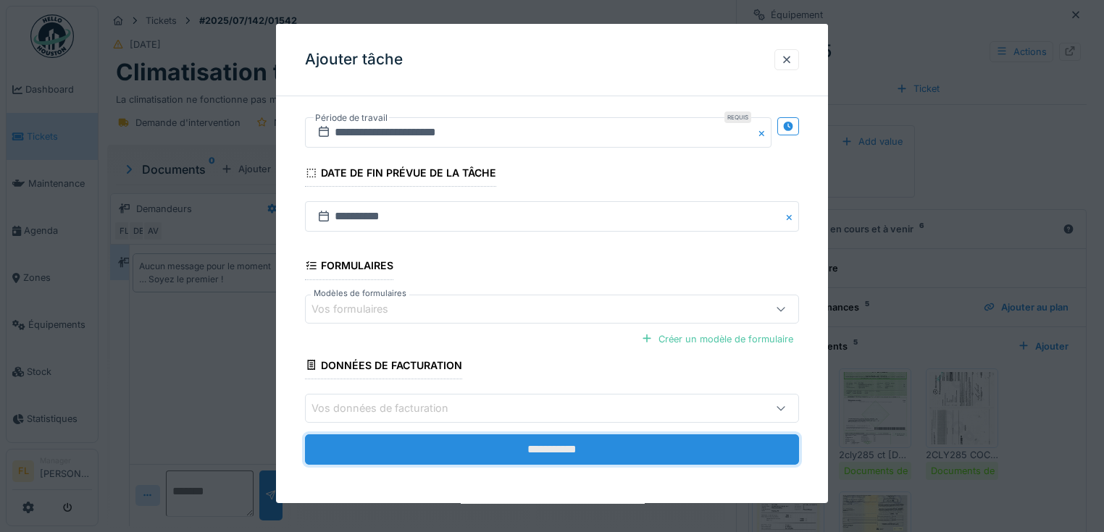
click at [558, 441] on input "**********" at bounding box center [552, 449] width 494 height 30
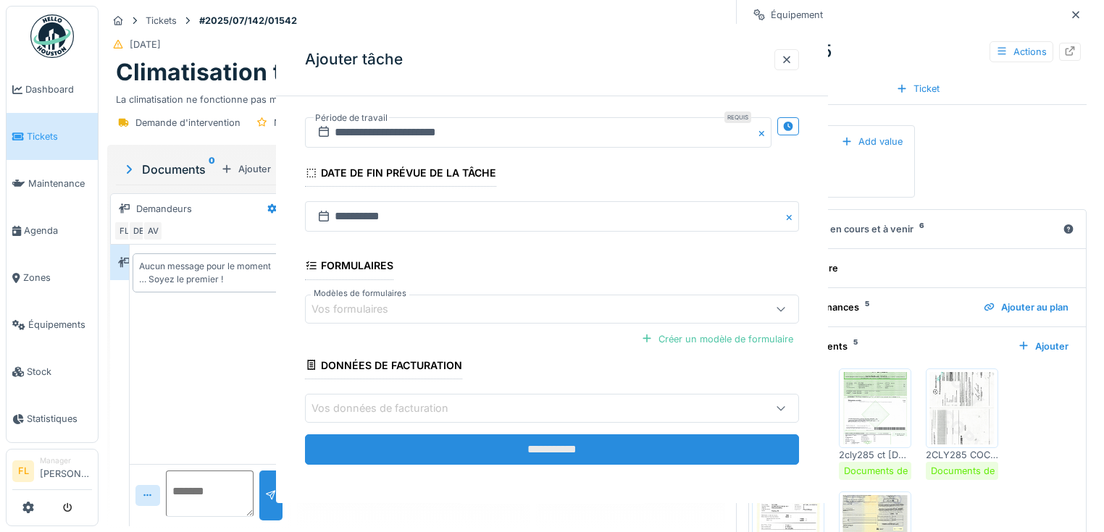
scroll to position [0, 0]
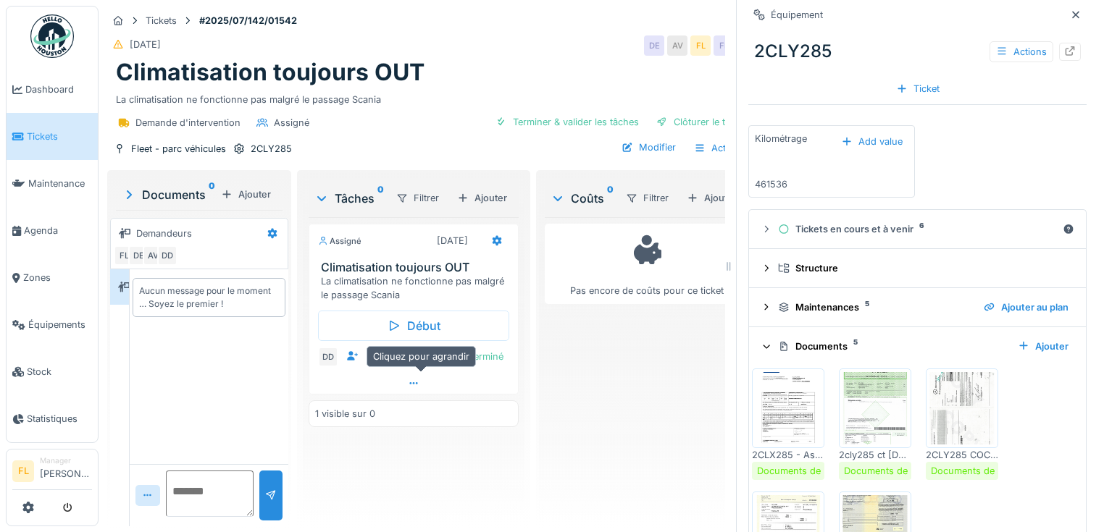
click at [419, 379] on icon at bounding box center [414, 383] width 12 height 9
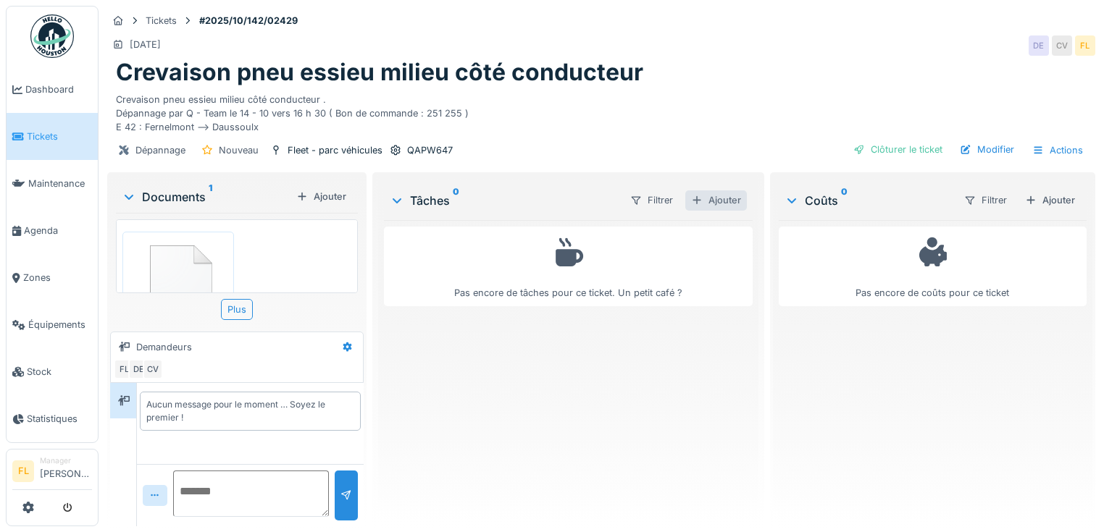
click at [718, 200] on div "Ajouter" at bounding box center [716, 200] width 62 height 20
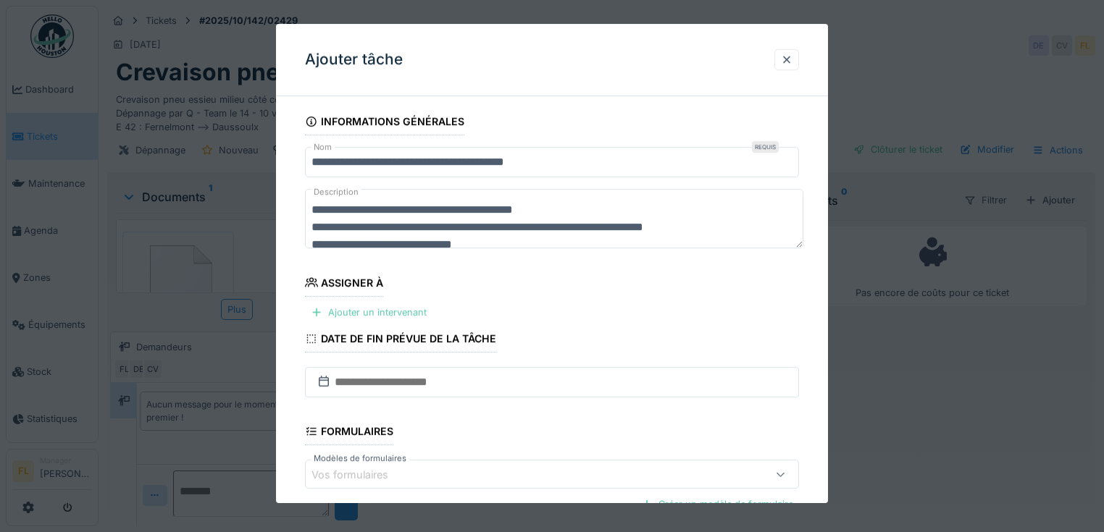
click at [387, 308] on div "Ajouter un intervenant" at bounding box center [368, 313] width 127 height 20
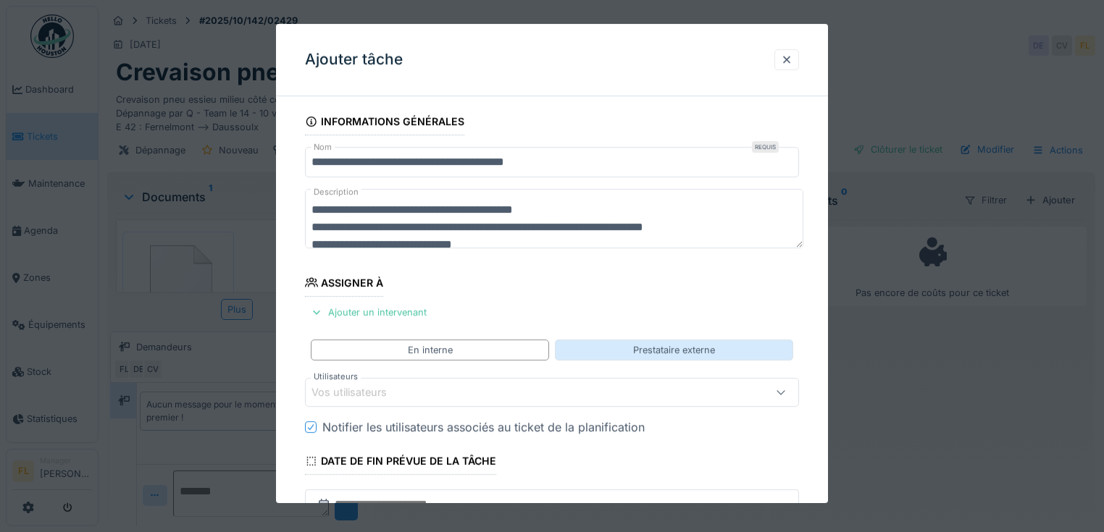
click at [618, 350] on div "Prestataire externe" at bounding box center [674, 350] width 238 height 21
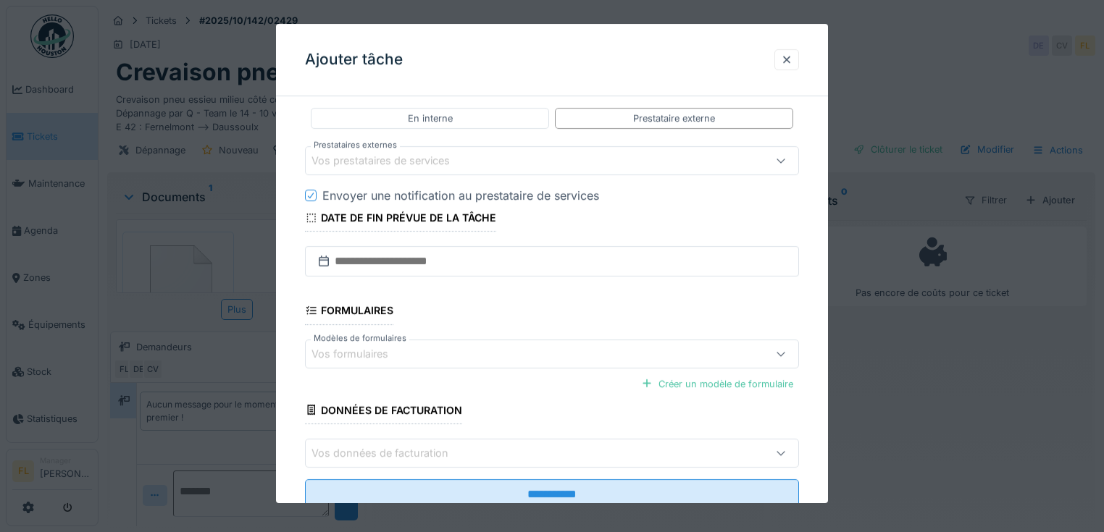
click at [346, 156] on div "Vos prestataires de services" at bounding box center [390, 162] width 159 height 16
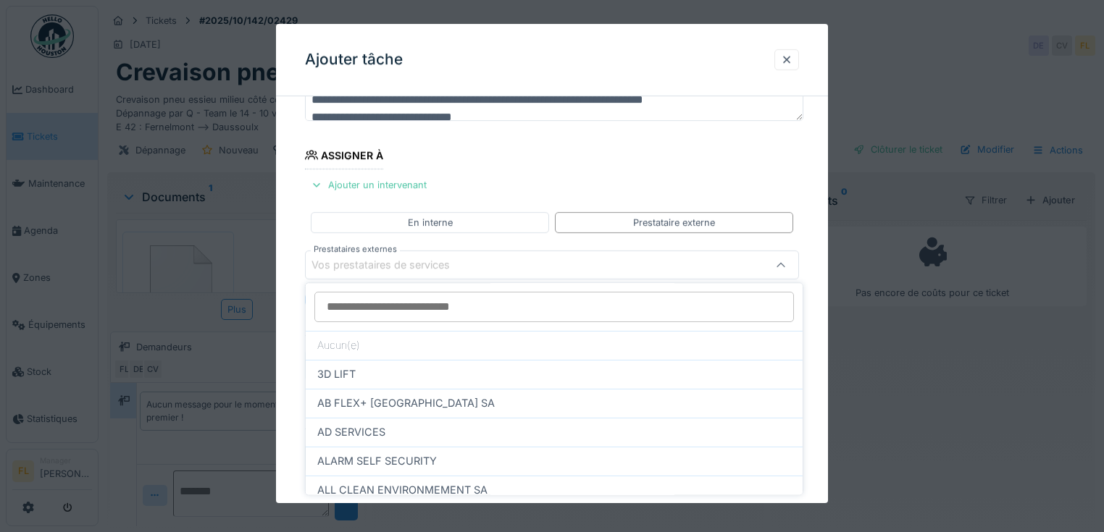
click at [353, 266] on div "Vos prestataires de services" at bounding box center [390, 266] width 159 height 16
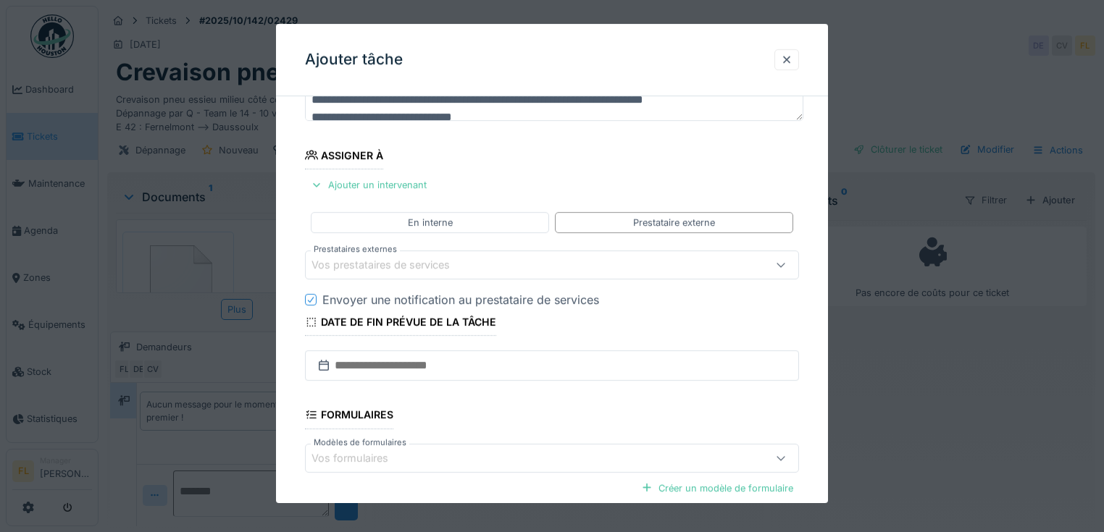
click at [353, 266] on div "Vos prestataires de services" at bounding box center [390, 266] width 159 height 16
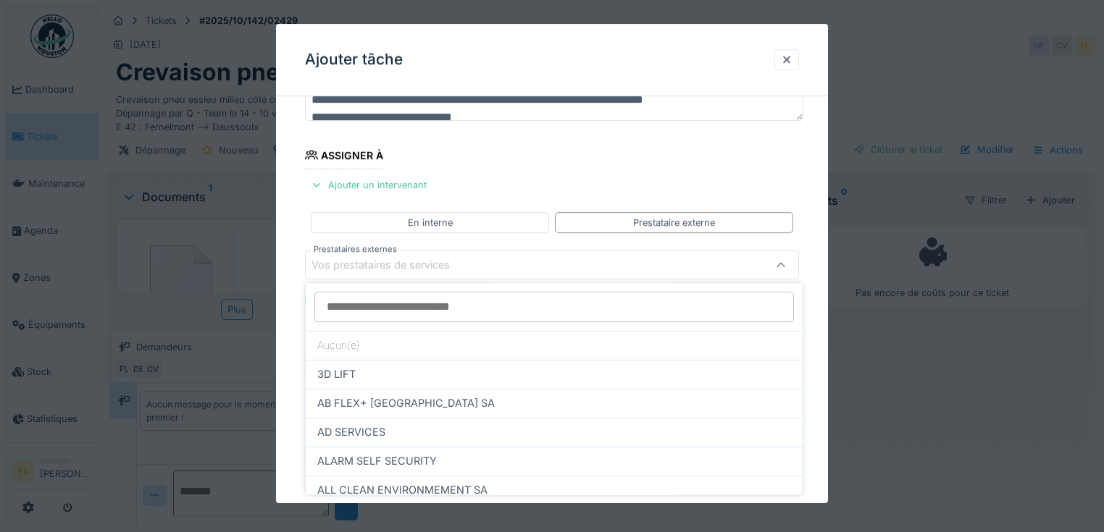
click at [337, 299] on input "Prestataires externes" at bounding box center [553, 307] width 479 height 30
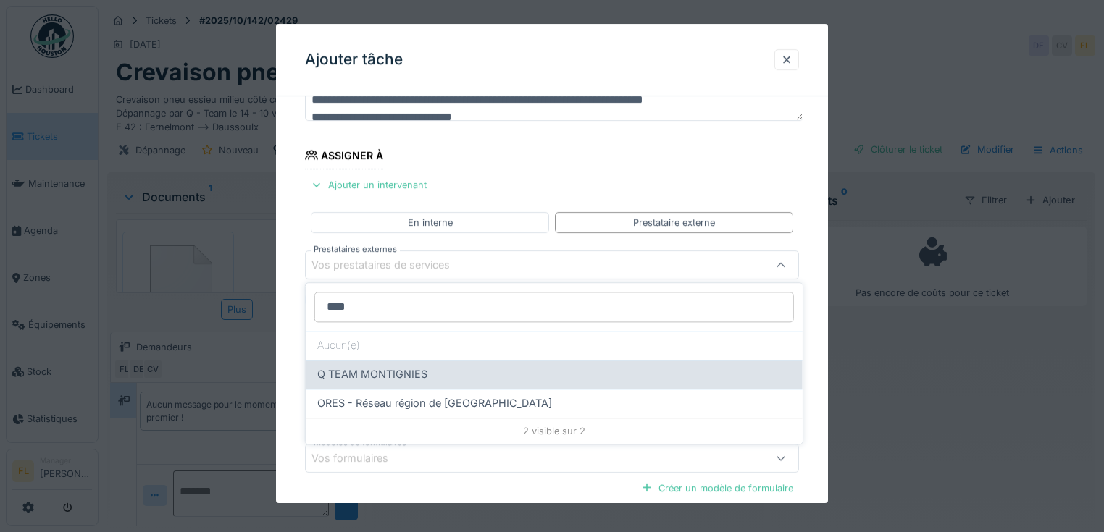
type input "****"
click at [432, 372] on div "Q TEAM MONTIGNIES" at bounding box center [554, 374] width 474 height 16
type input "***"
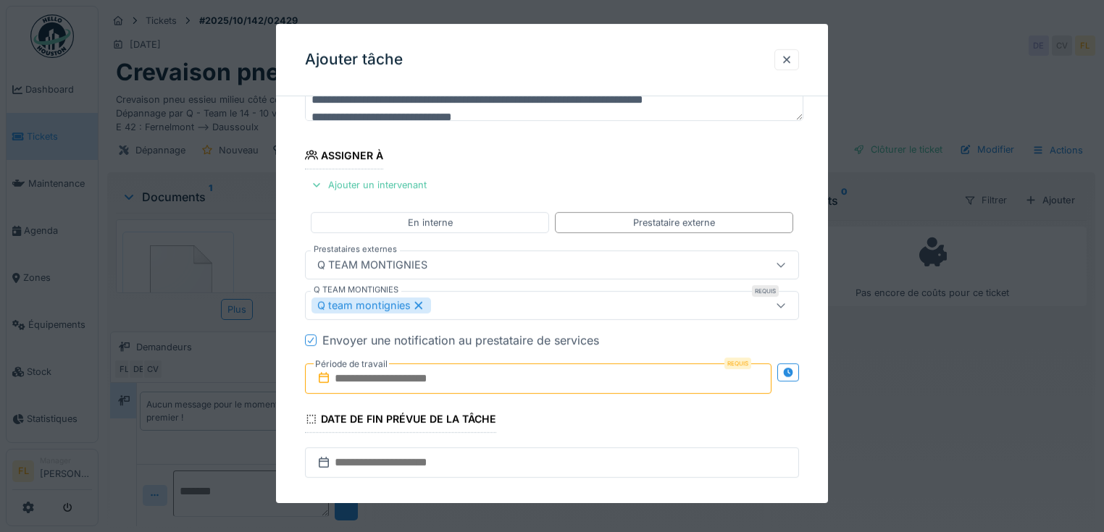
click at [311, 343] on div at bounding box center [310, 341] width 9 height 14
click at [351, 377] on input "text" at bounding box center [538, 378] width 466 height 30
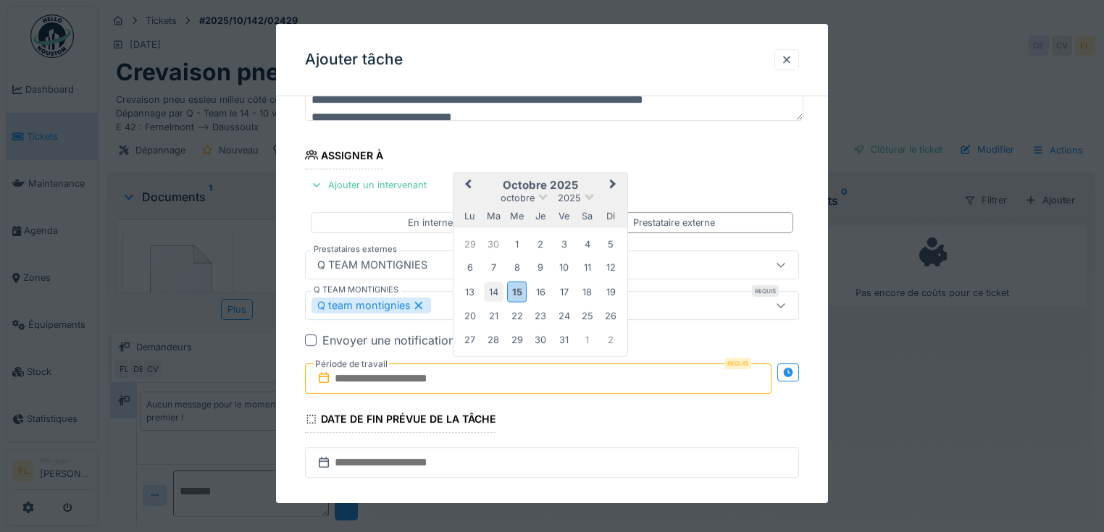
click at [497, 293] on div "14" at bounding box center [494, 292] width 20 height 20
click at [495, 293] on div "14" at bounding box center [494, 292] width 20 height 20
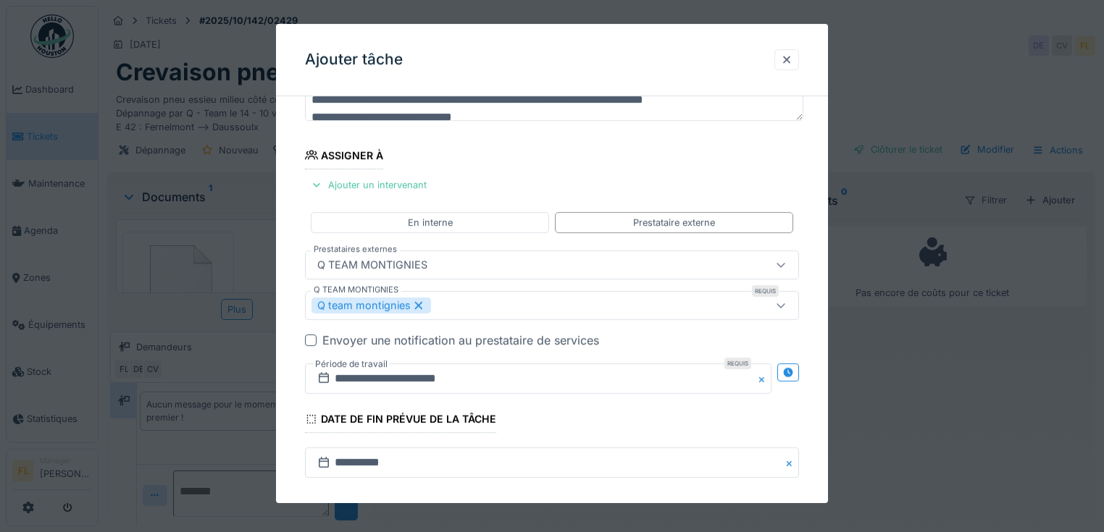
scroll to position [374, 0]
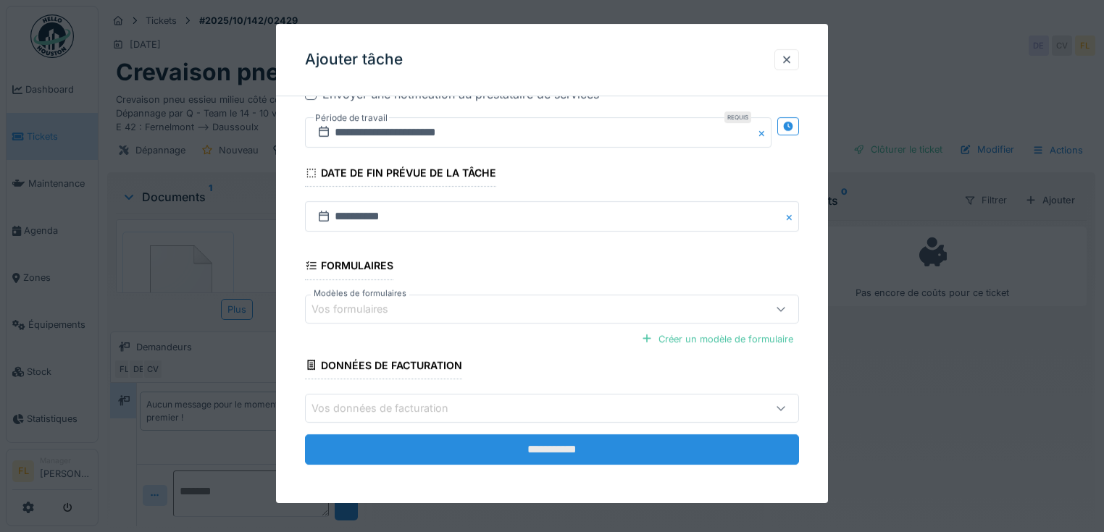
click at [535, 446] on input "**********" at bounding box center [552, 449] width 494 height 30
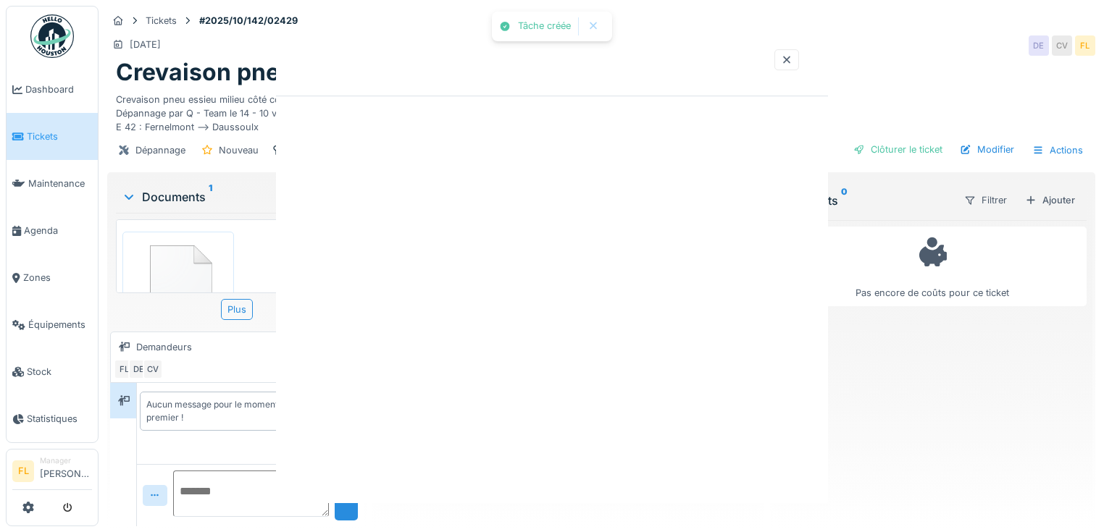
scroll to position [0, 0]
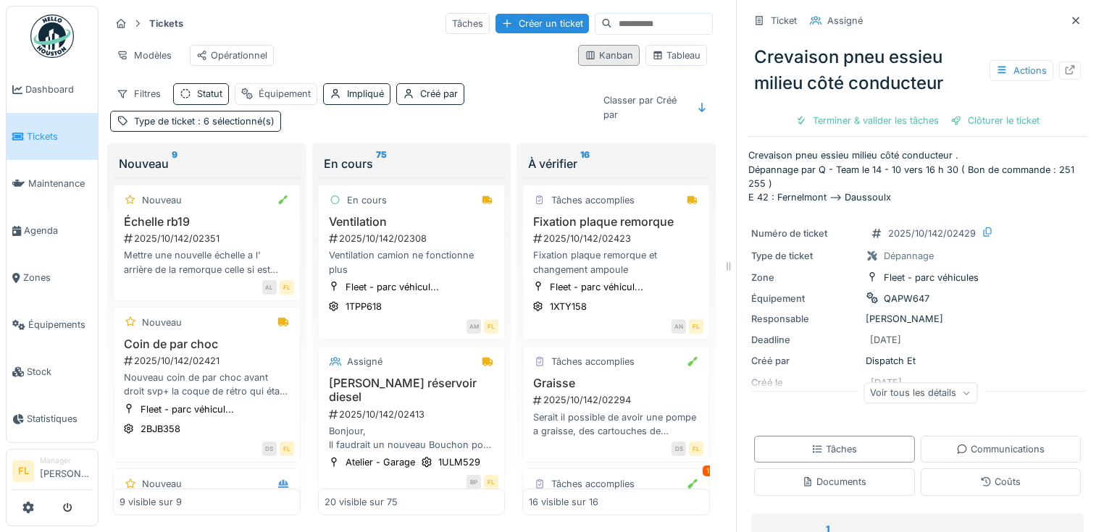
click at [1069, 19] on icon at bounding box center [1075, 20] width 12 height 9
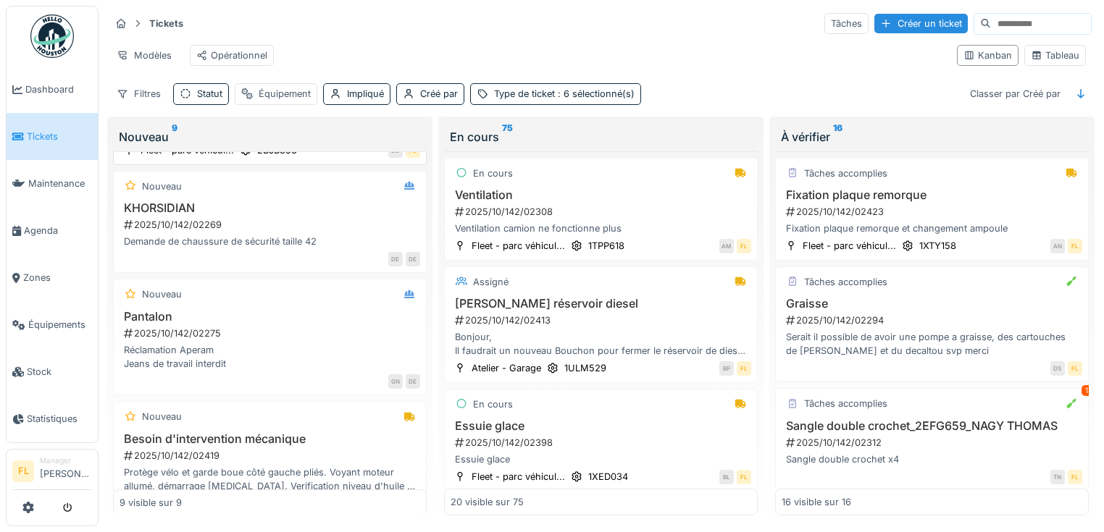
scroll to position [405, 0]
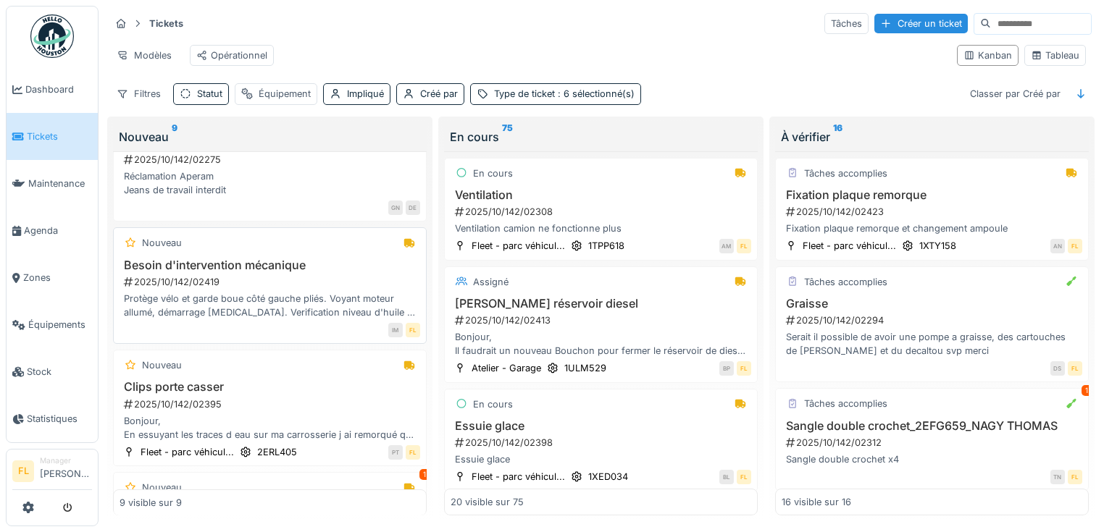
click at [226, 308] on div "Protège vélo et garde boue côté gauche pliés. Voyant moteur allumé, démarrage […" at bounding box center [269, 306] width 300 height 28
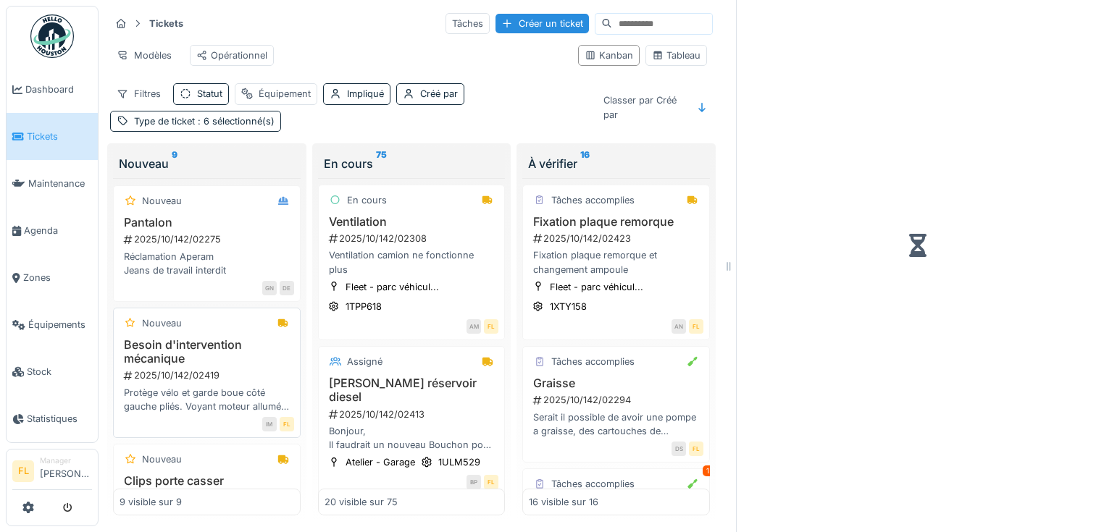
scroll to position [458, 0]
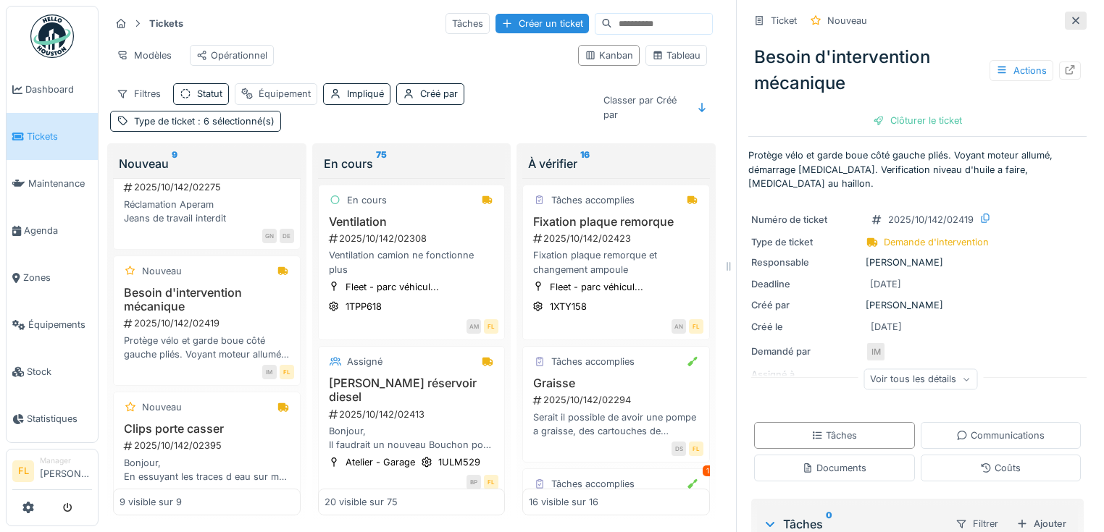
click at [1069, 23] on icon at bounding box center [1075, 20] width 12 height 9
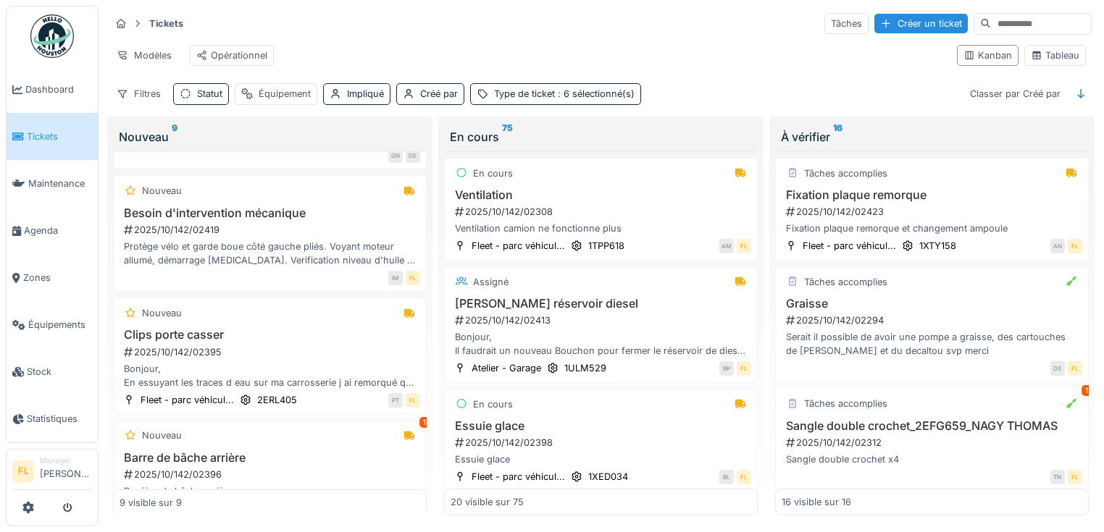
scroll to position [405, 0]
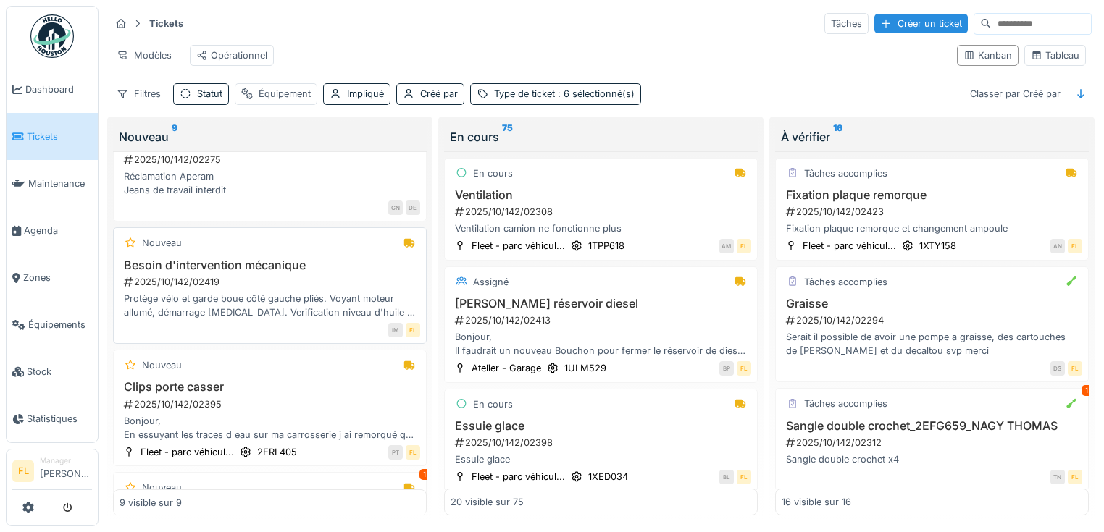
click at [214, 272] on h3 "Besoin d'intervention mécanique" at bounding box center [269, 265] width 300 height 14
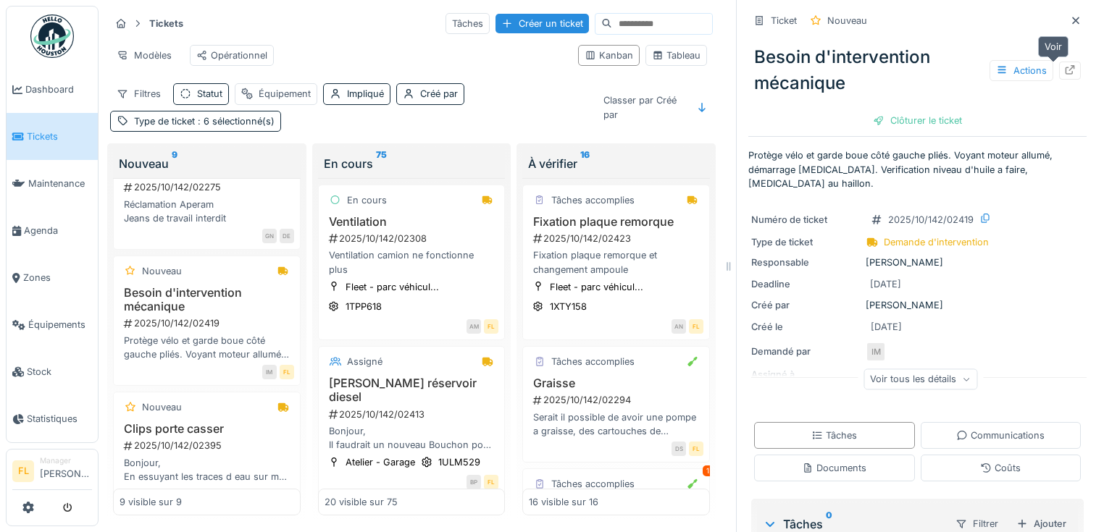
click at [1064, 69] on icon at bounding box center [1070, 69] width 12 height 9
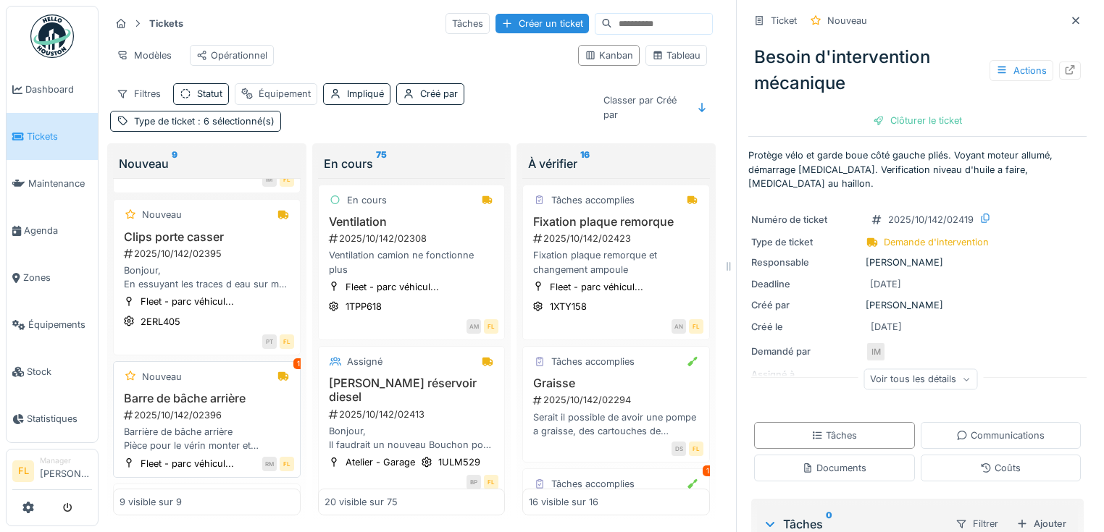
scroll to position [747, 0]
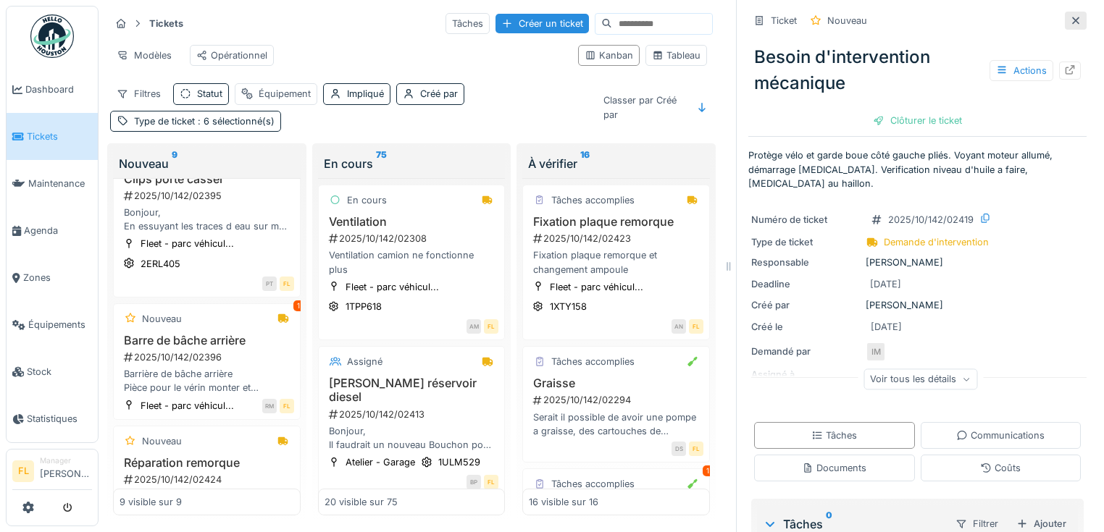
click at [1069, 20] on icon at bounding box center [1075, 20] width 12 height 9
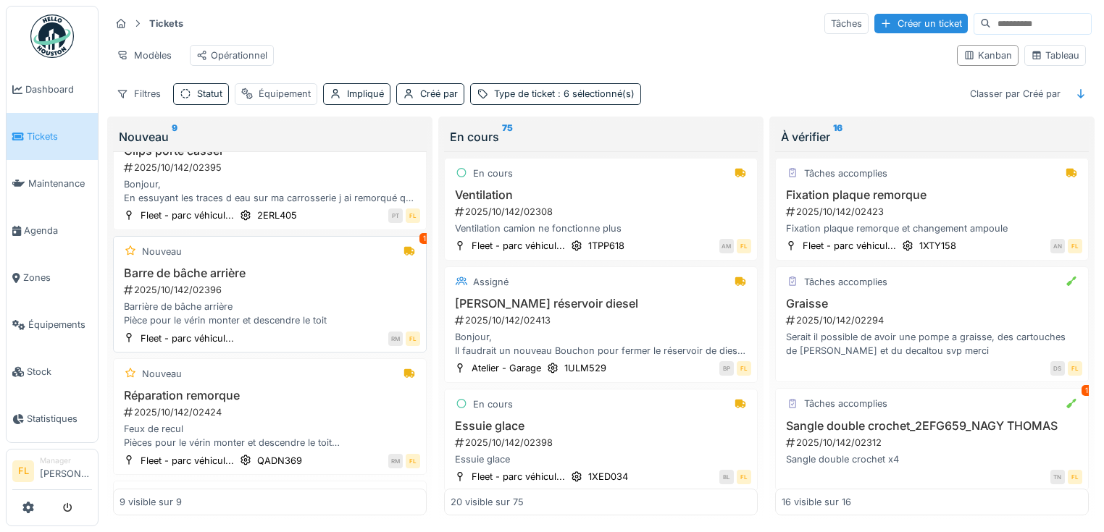
scroll to position [584, 0]
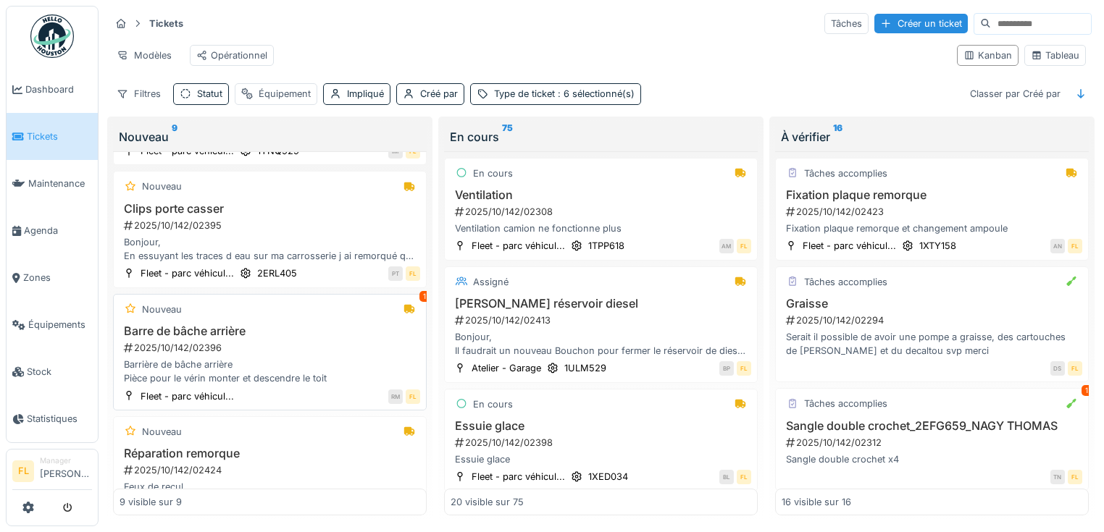
click at [240, 377] on div "Barrière de bâche arrière Pièce pour le vérin monter et descendre le toit" at bounding box center [269, 372] width 300 height 28
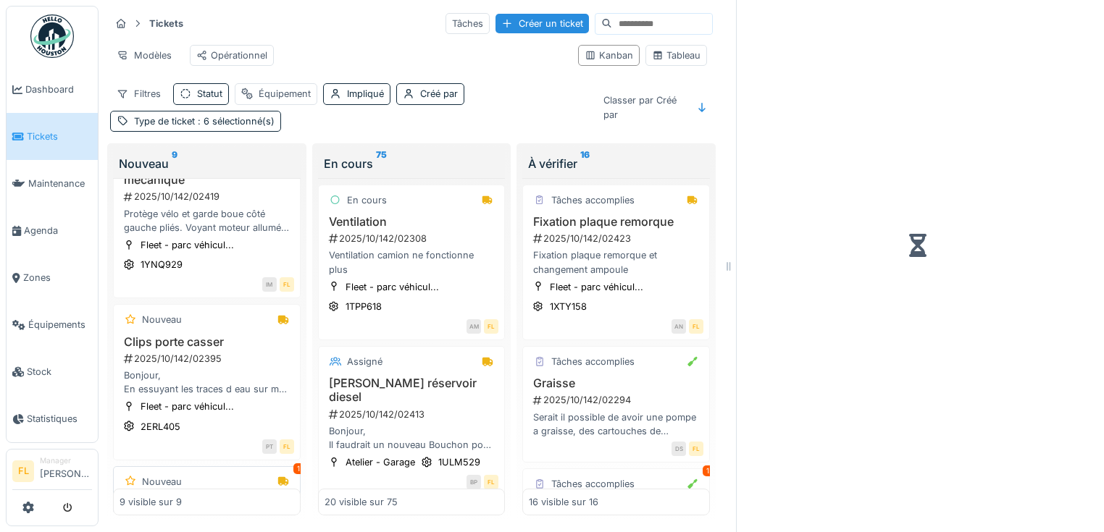
scroll to position [650, 0]
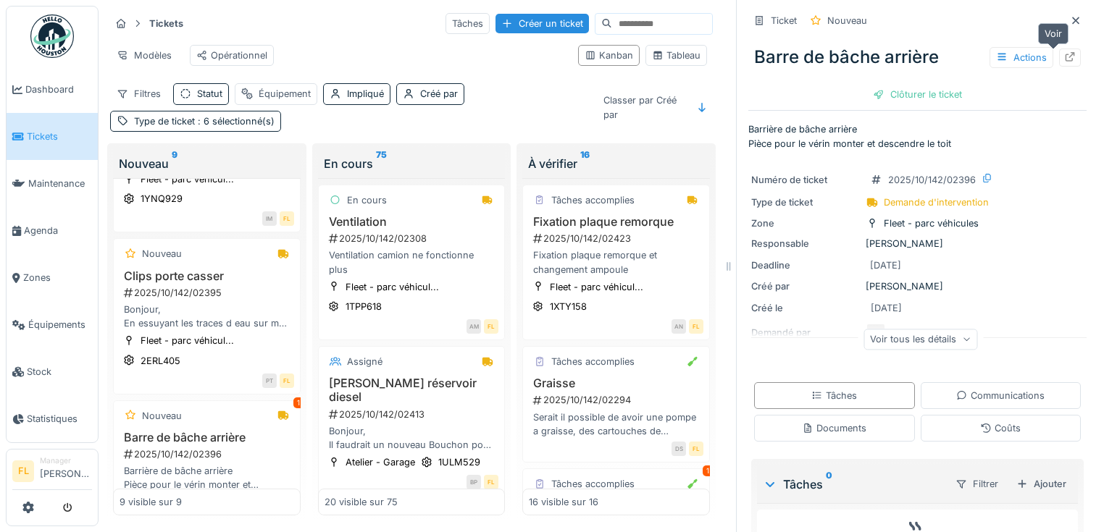
click at [1064, 51] on div at bounding box center [1070, 58] width 12 height 14
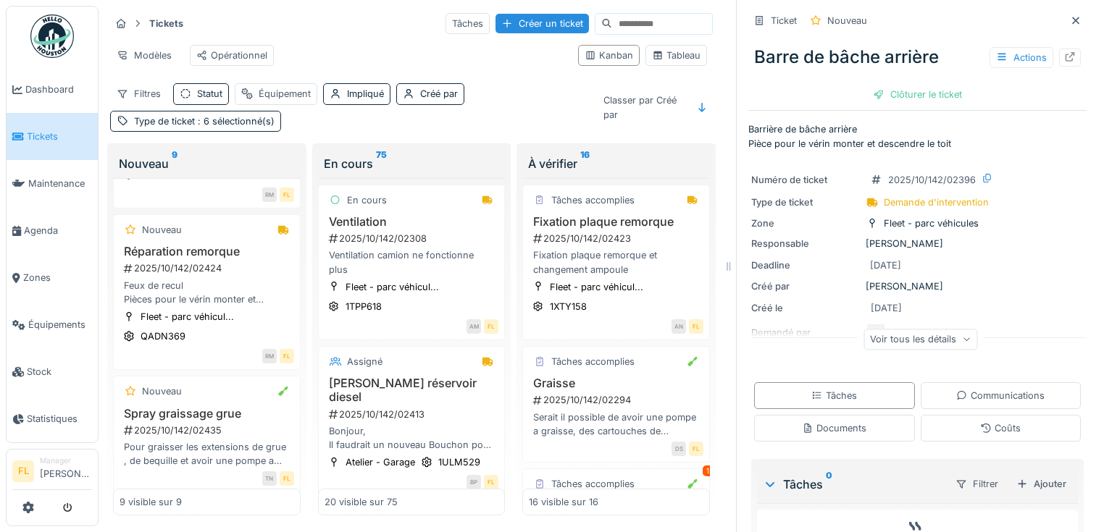
scroll to position [1019, 0]
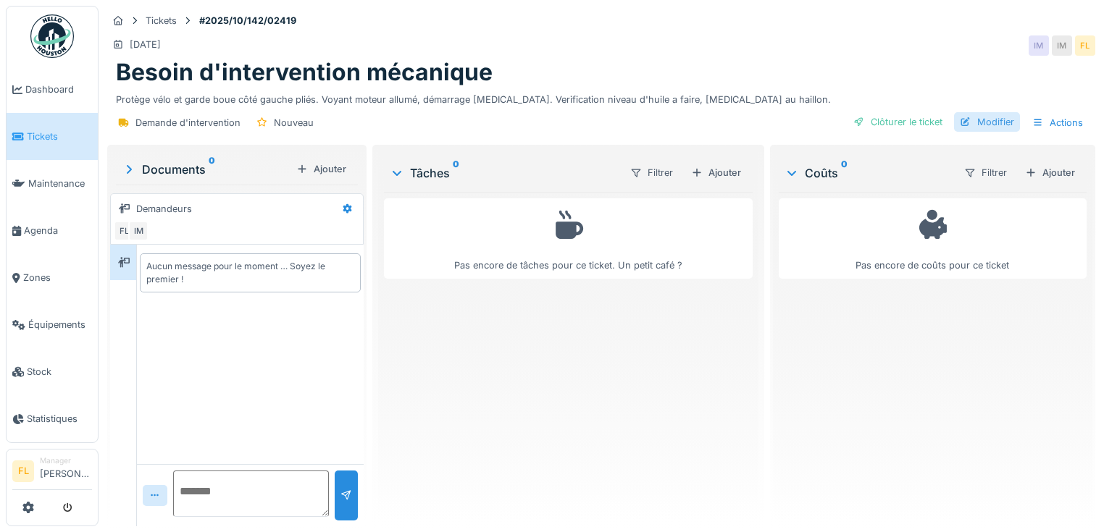
click at [985, 121] on div "Modifier" at bounding box center [987, 122] width 66 height 20
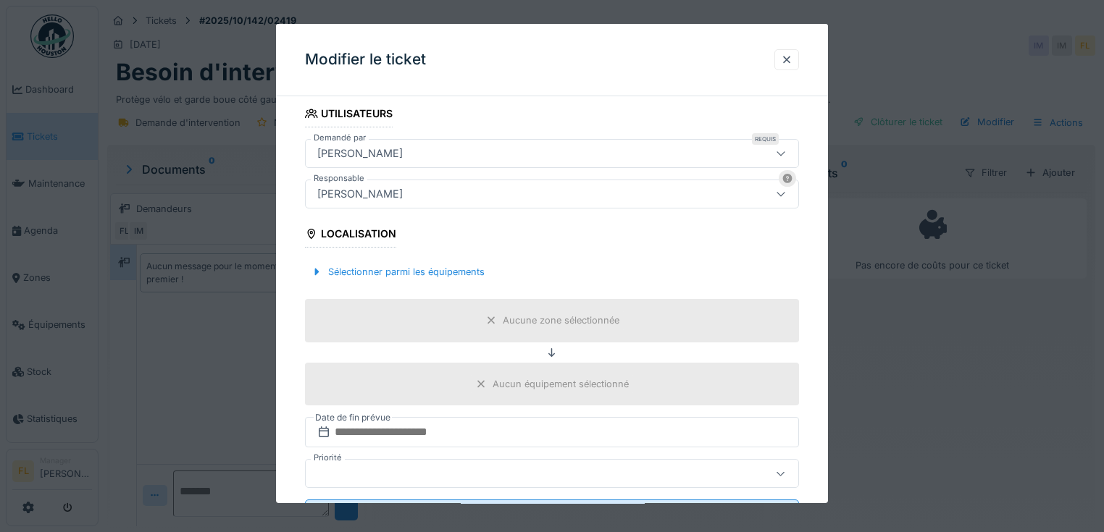
scroll to position [355, 0]
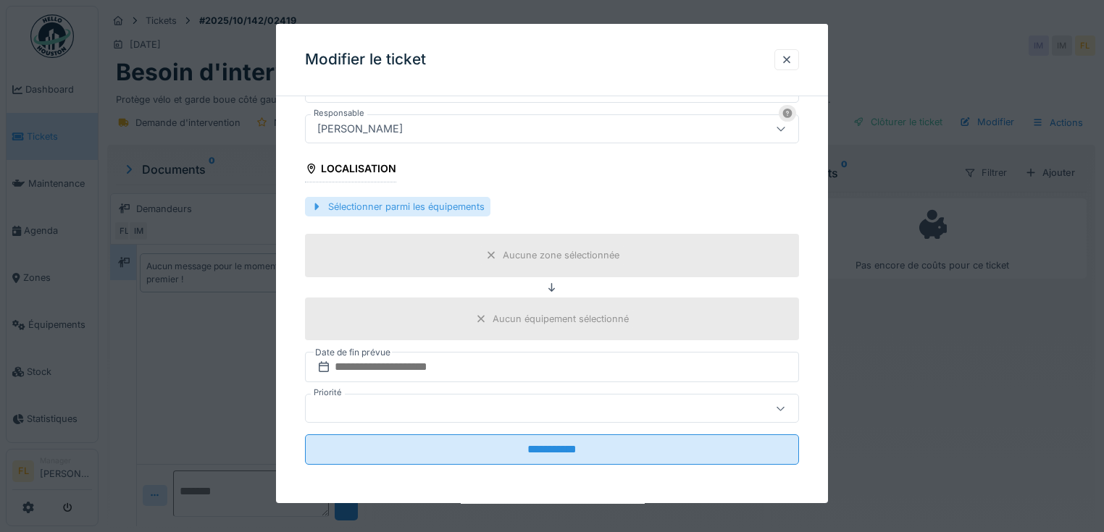
click at [444, 203] on div "Sélectionner parmi les équipements" at bounding box center [397, 207] width 185 height 20
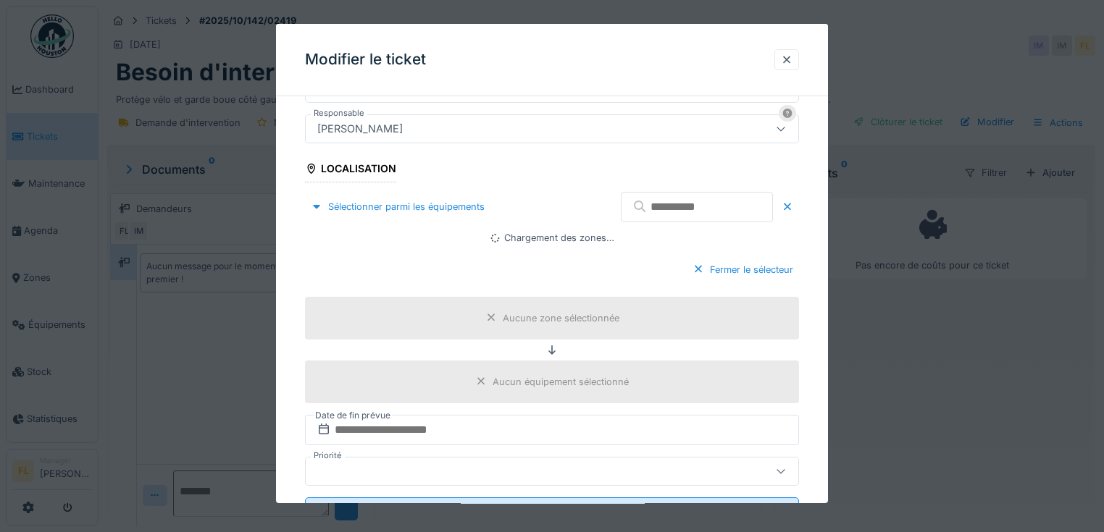
click at [710, 214] on input "text" at bounding box center [697, 207] width 152 height 30
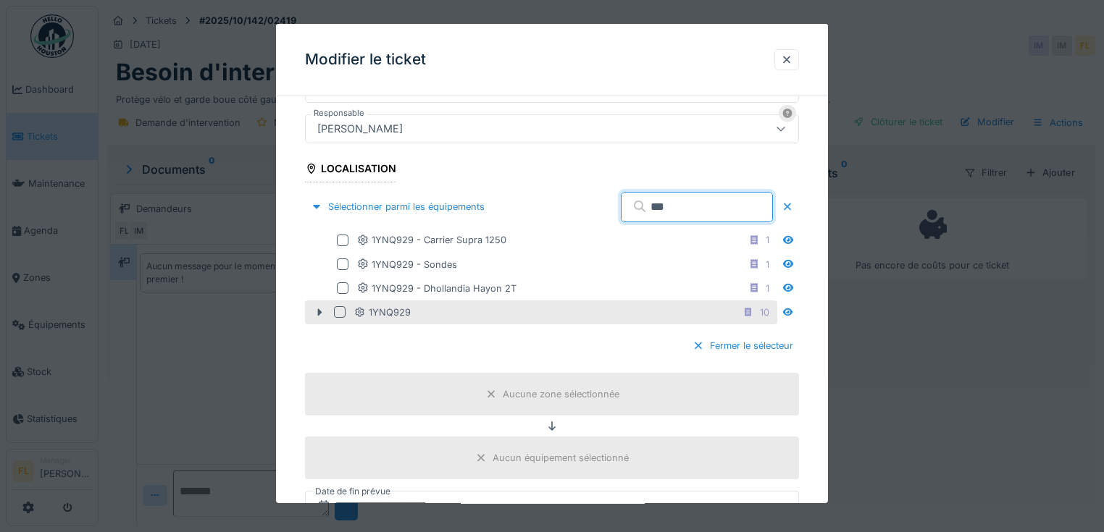
type input "***"
click at [341, 312] on div at bounding box center [340, 313] width 12 height 12
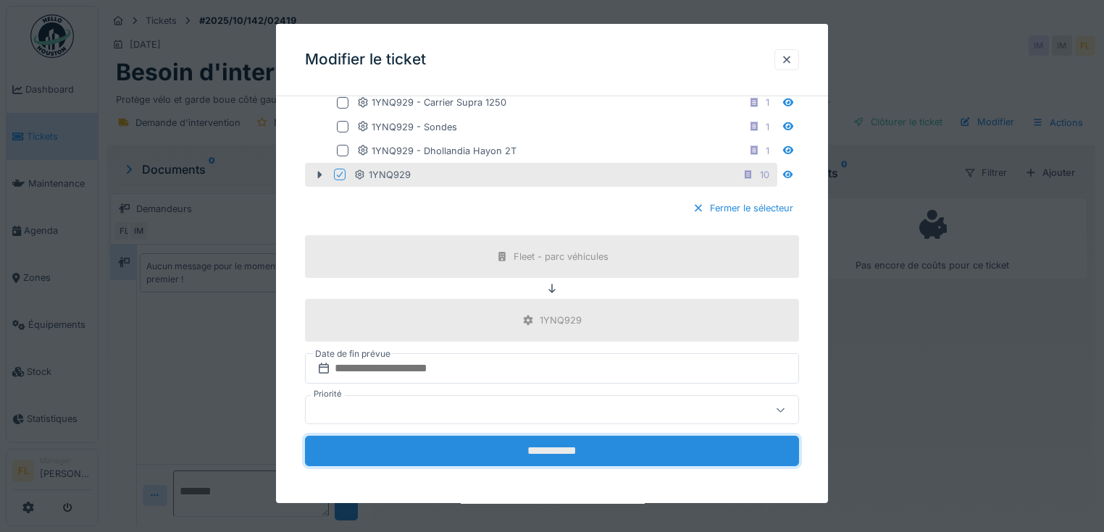
click at [514, 440] on input "**********" at bounding box center [552, 451] width 494 height 30
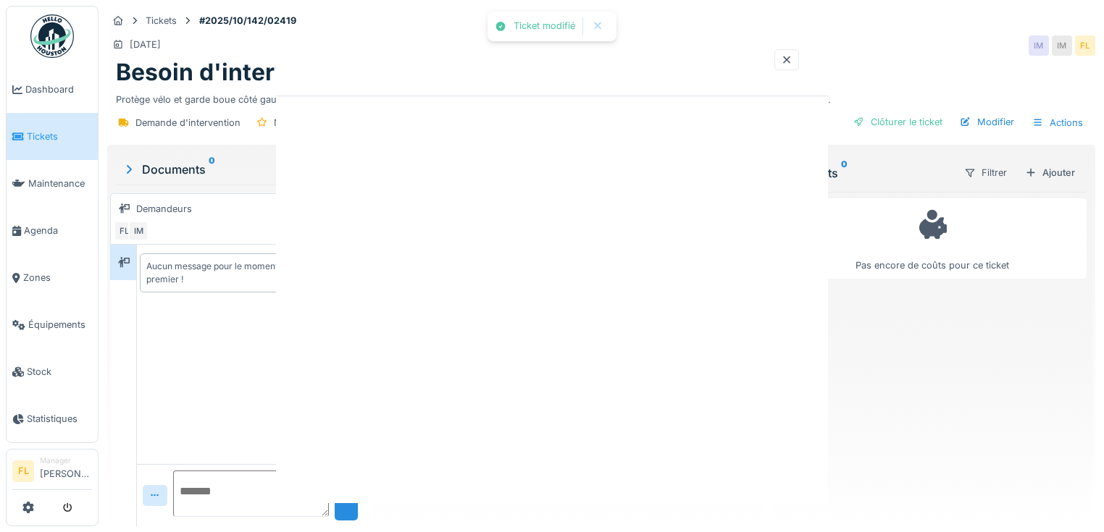
scroll to position [0, 0]
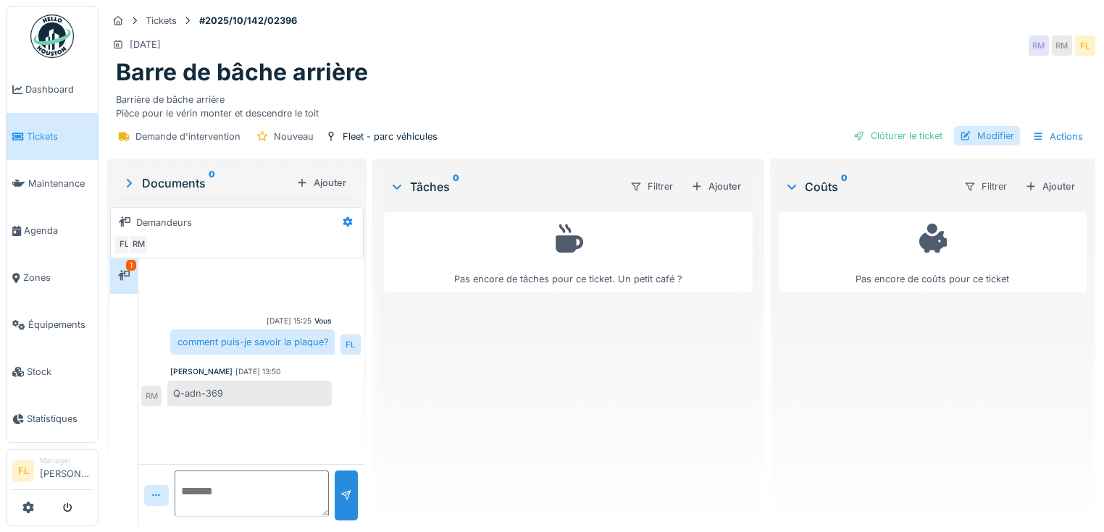
click at [994, 138] on div "Modifier" at bounding box center [987, 136] width 66 height 20
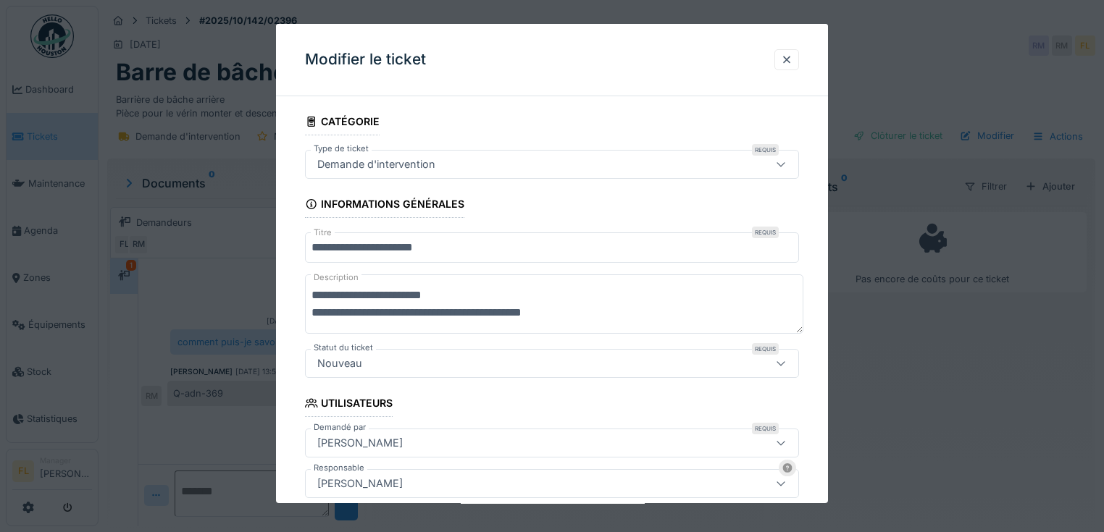
scroll to position [232, 0]
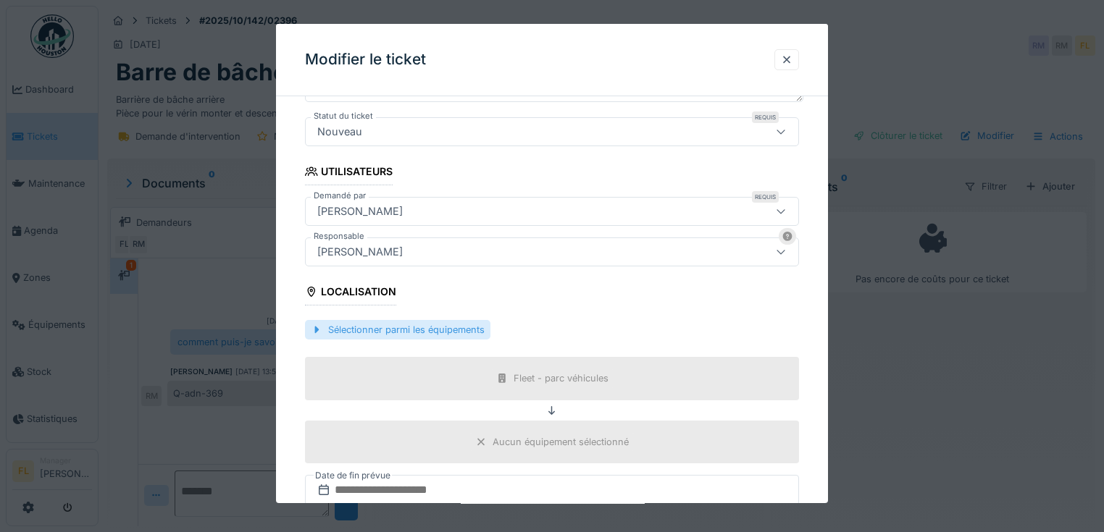
click at [439, 330] on div "Sélectionner parmi les équipements" at bounding box center [397, 330] width 185 height 20
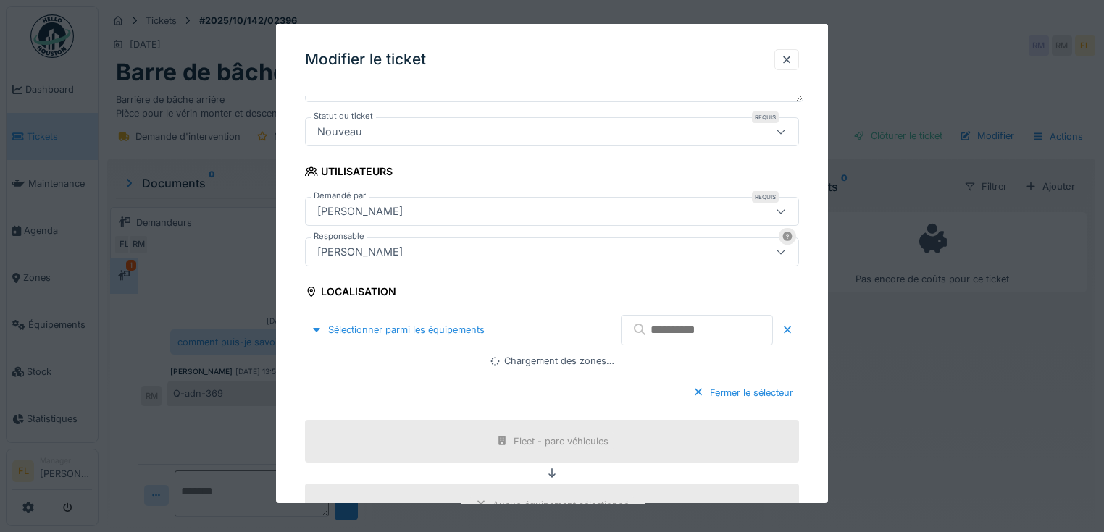
click at [730, 323] on input "text" at bounding box center [697, 330] width 152 height 30
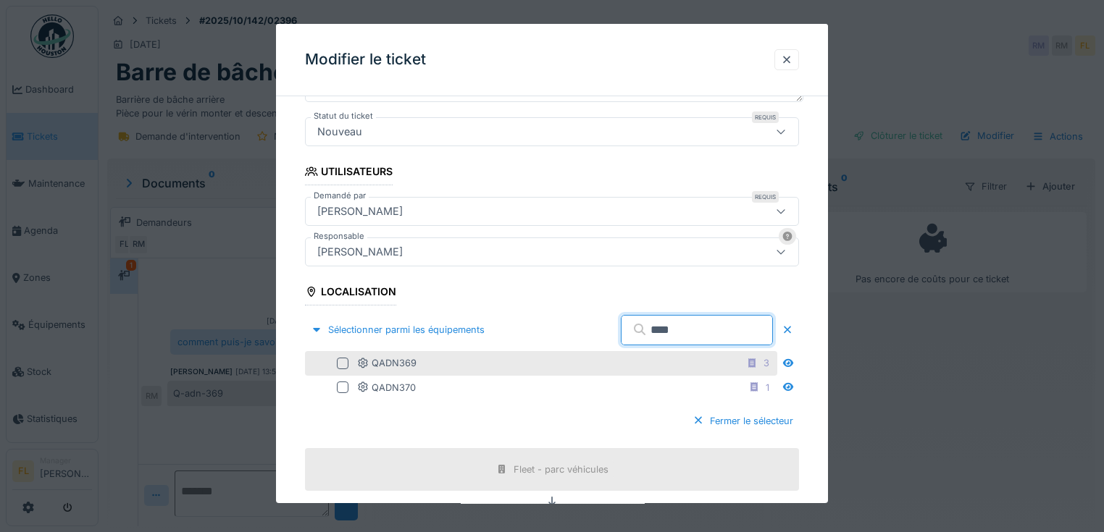
type input "****"
click at [397, 372] on div "QADN369 3" at bounding box center [541, 363] width 472 height 24
click at [342, 363] on div at bounding box center [343, 364] width 12 height 12
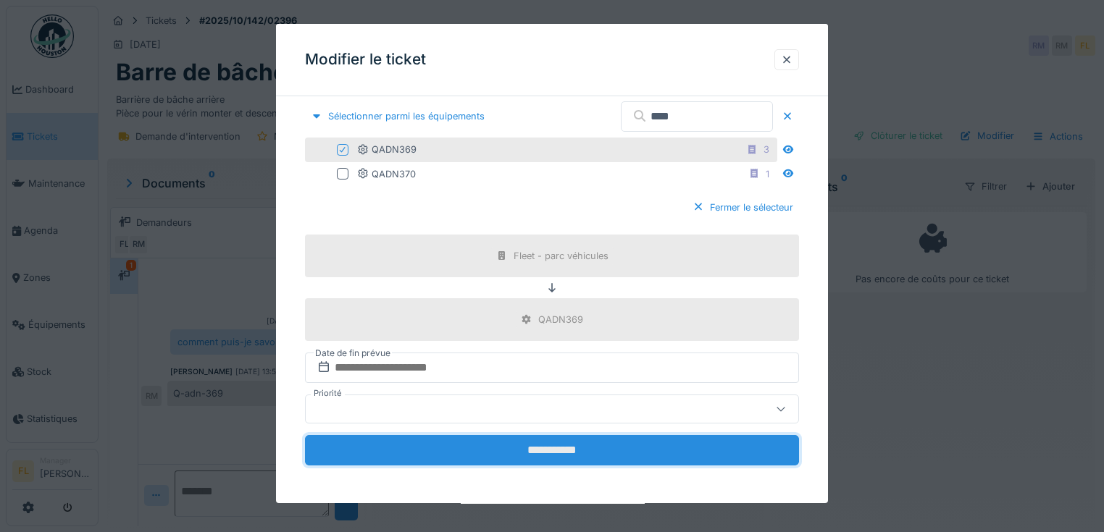
click at [533, 447] on input "**********" at bounding box center [552, 450] width 494 height 30
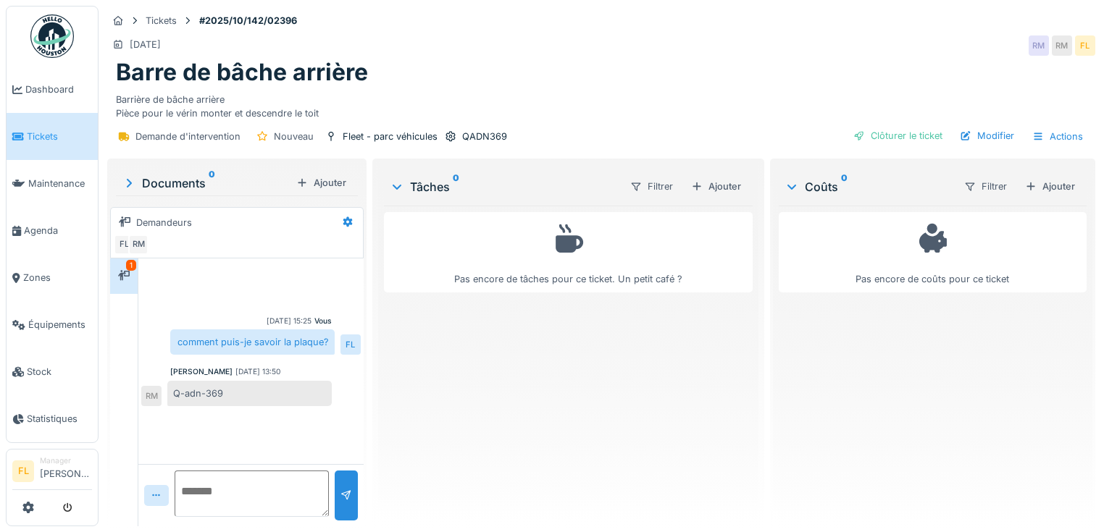
scroll to position [0, 0]
click at [710, 189] on div "Ajouter" at bounding box center [716, 187] width 62 height 20
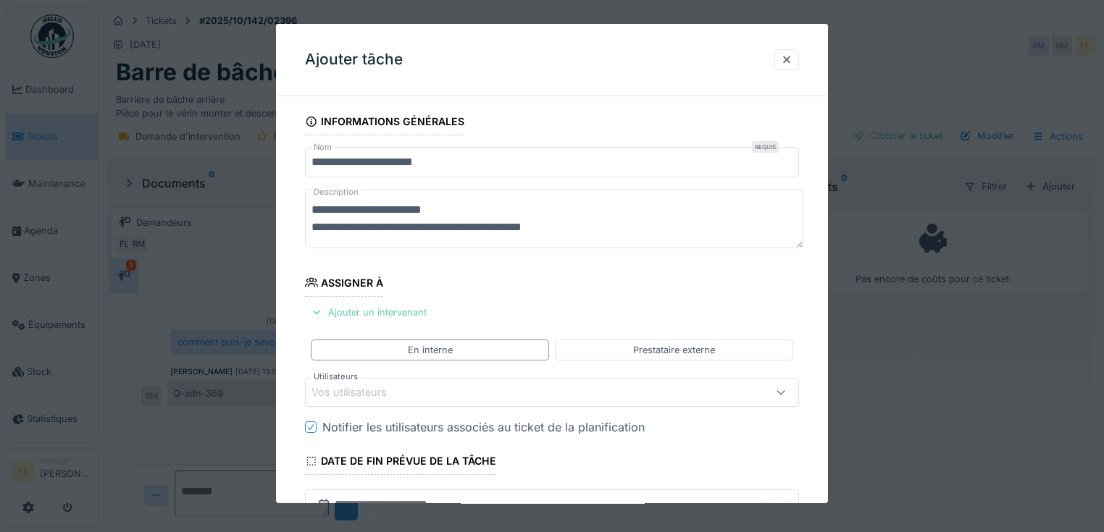
click at [405, 317] on div "Ajouter un intervenant" at bounding box center [368, 313] width 127 height 20
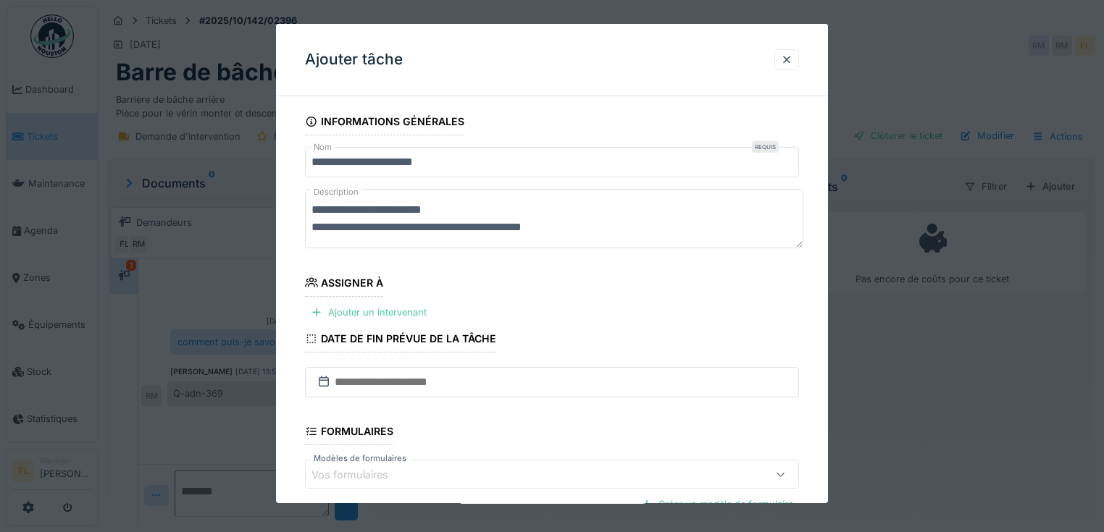
scroll to position [58, 0]
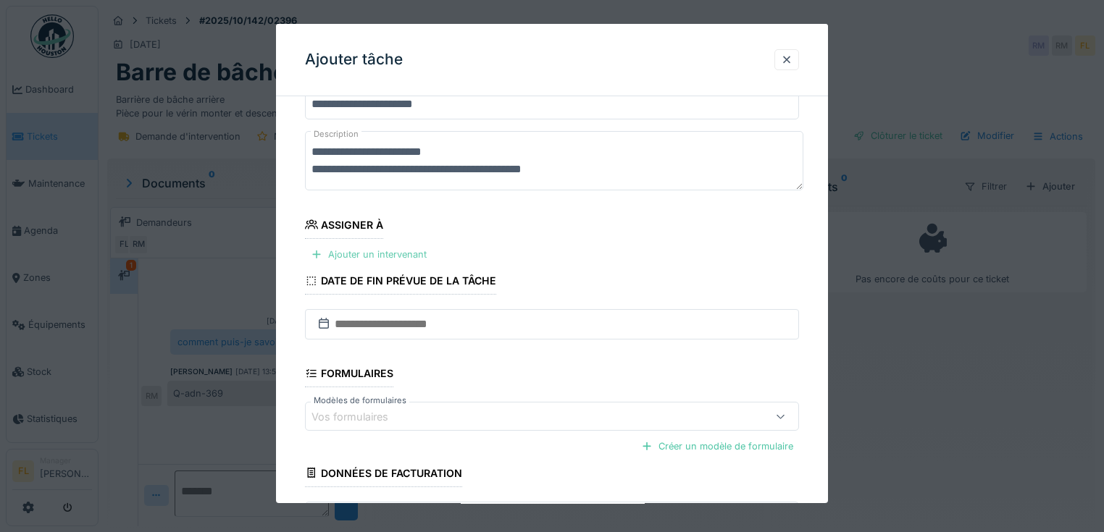
click at [417, 257] on div "Ajouter un intervenant" at bounding box center [368, 255] width 127 height 20
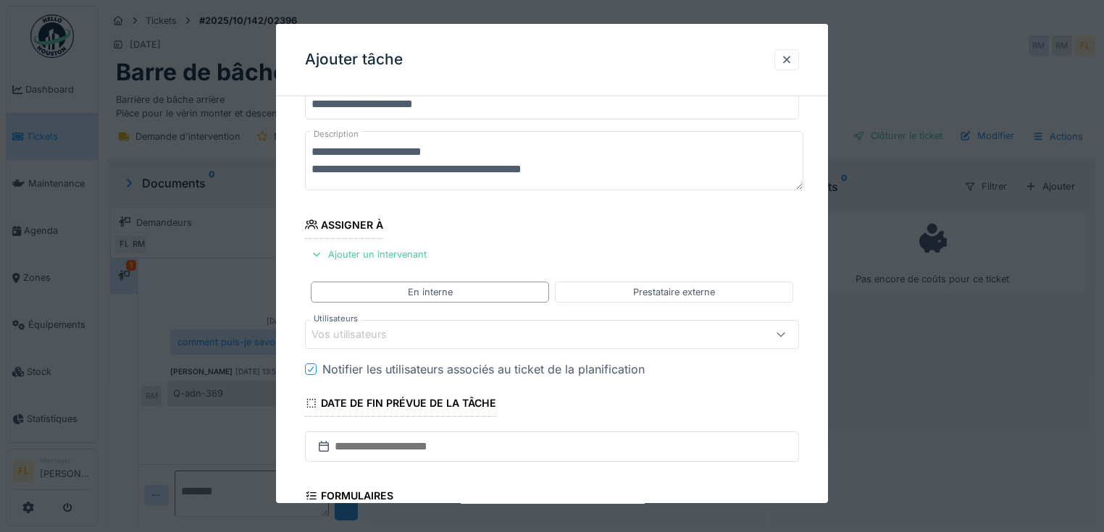
click at [371, 333] on div "Vos utilisateurs" at bounding box center [359, 335] width 96 height 16
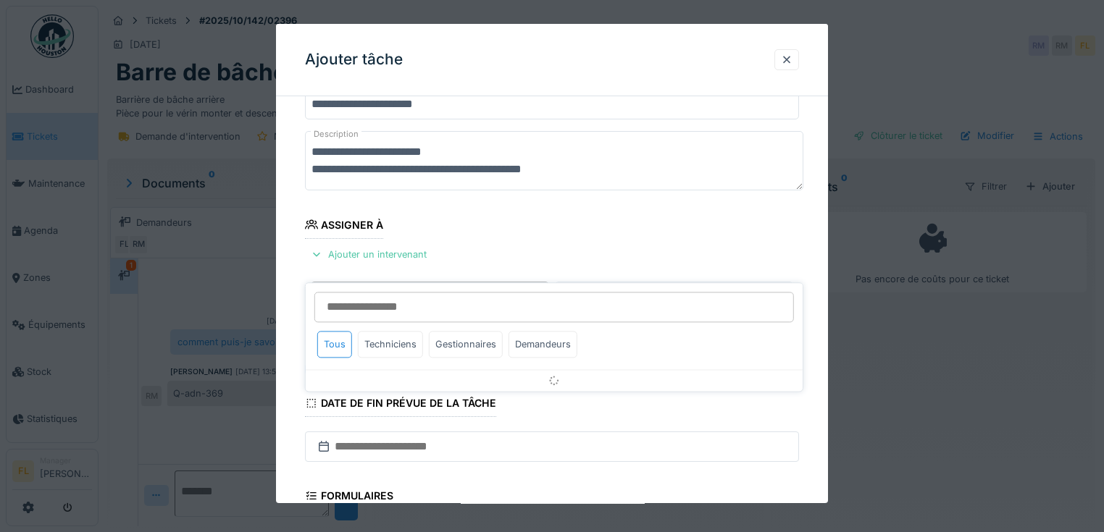
scroll to position [127, 0]
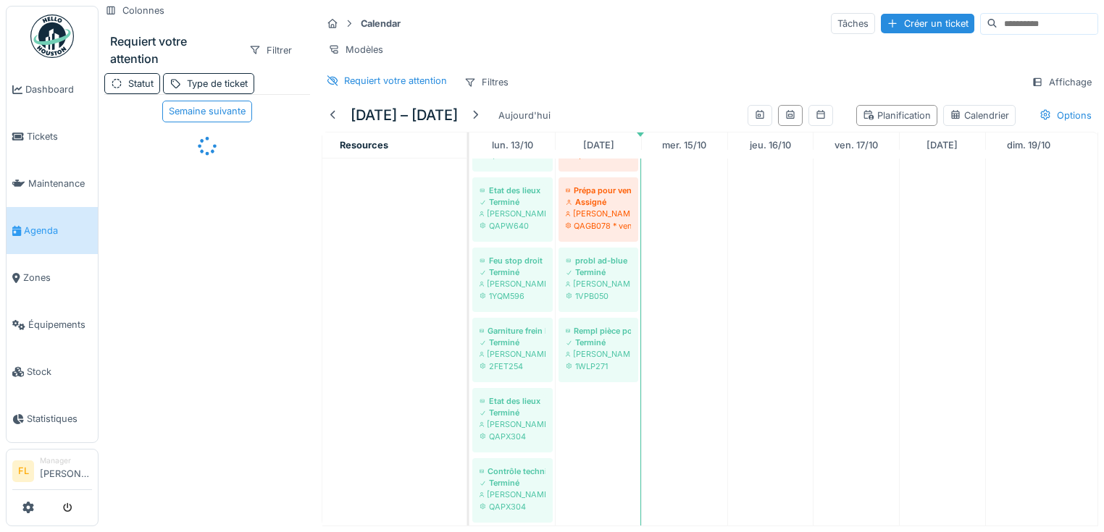
scroll to position [224, 0]
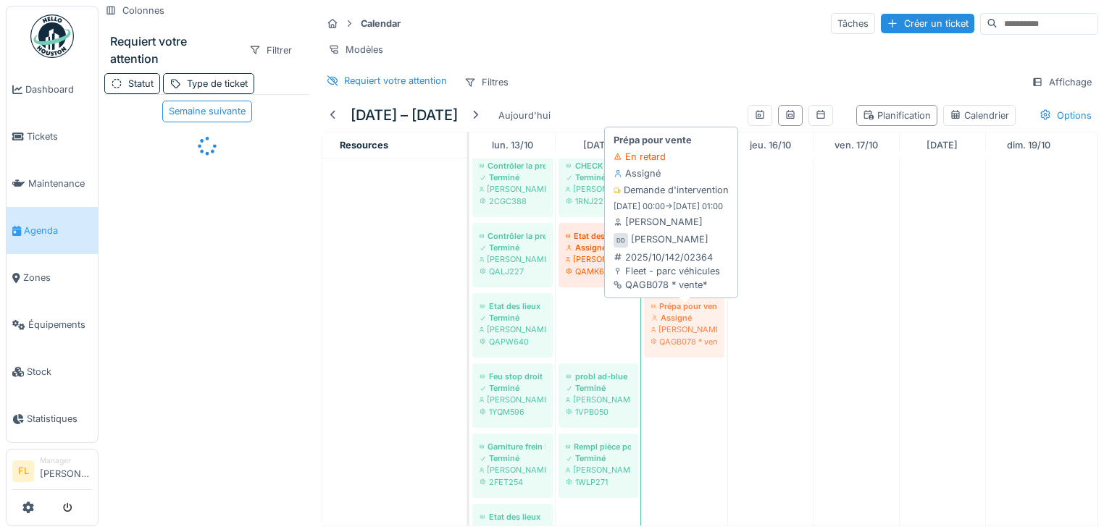
drag, startPoint x: 616, startPoint y: 348, endPoint x: 669, endPoint y: 348, distance: 52.9
click at [469, 348] on div "Cable ebs Terminé Denis Dutrieux 1UES707 mécanisme a remplacer Assigné Denis Du…" at bounding box center [469, 328] width 0 height 639
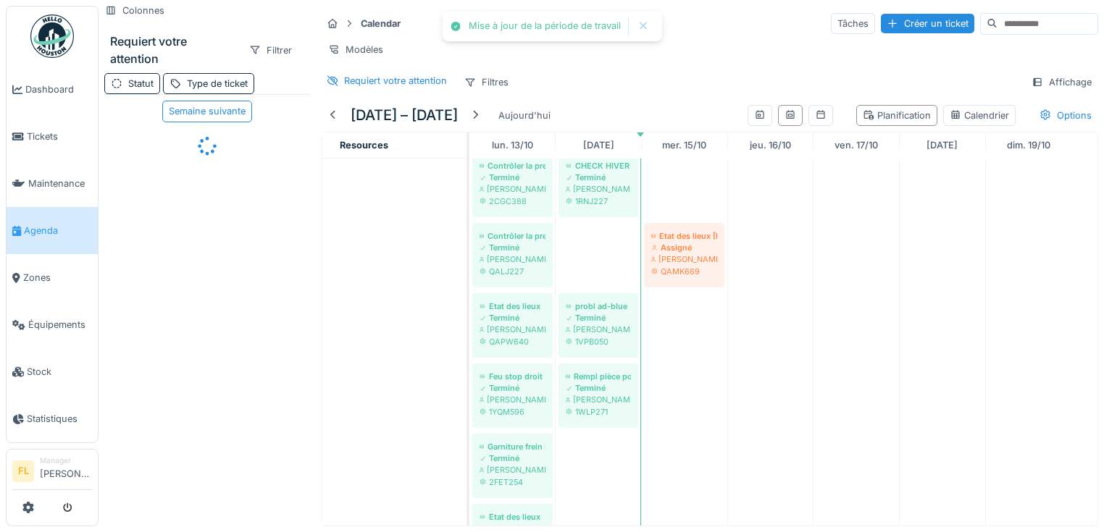
drag, startPoint x: 597, startPoint y: 275, endPoint x: 648, endPoint y: 274, distance: 50.7
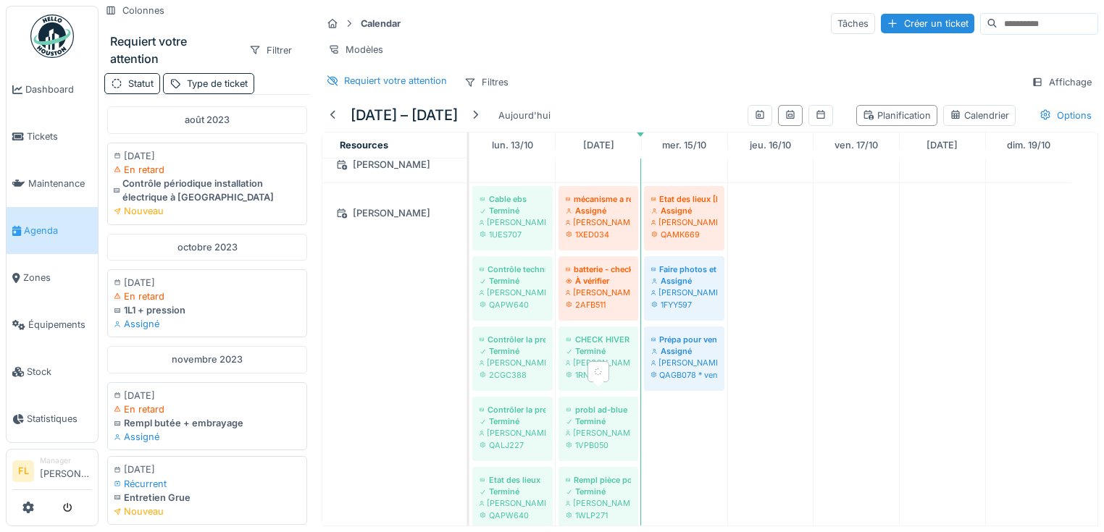
scroll to position [0, 0]
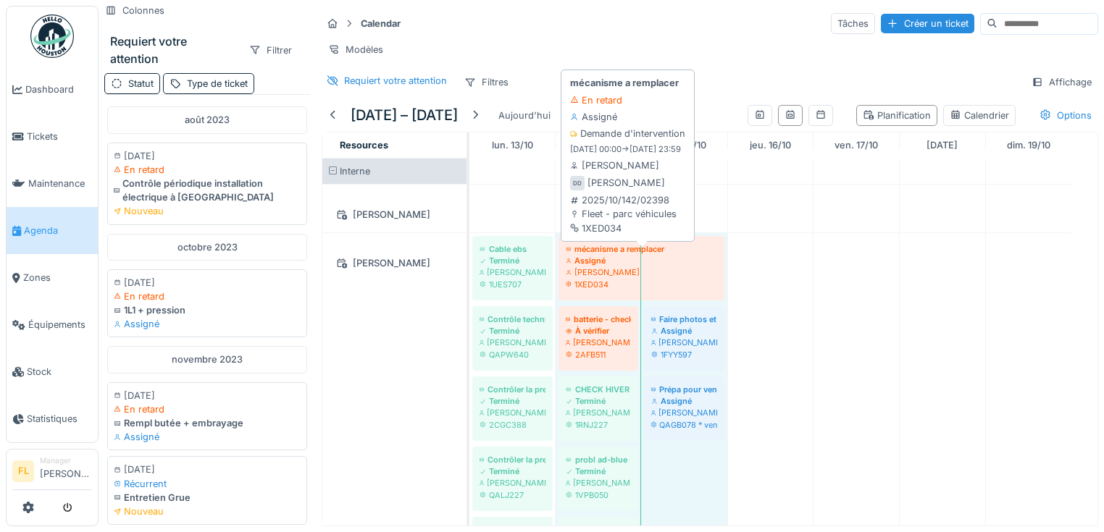
drag, startPoint x: 636, startPoint y: 284, endPoint x: 678, endPoint y: 280, distance: 41.4
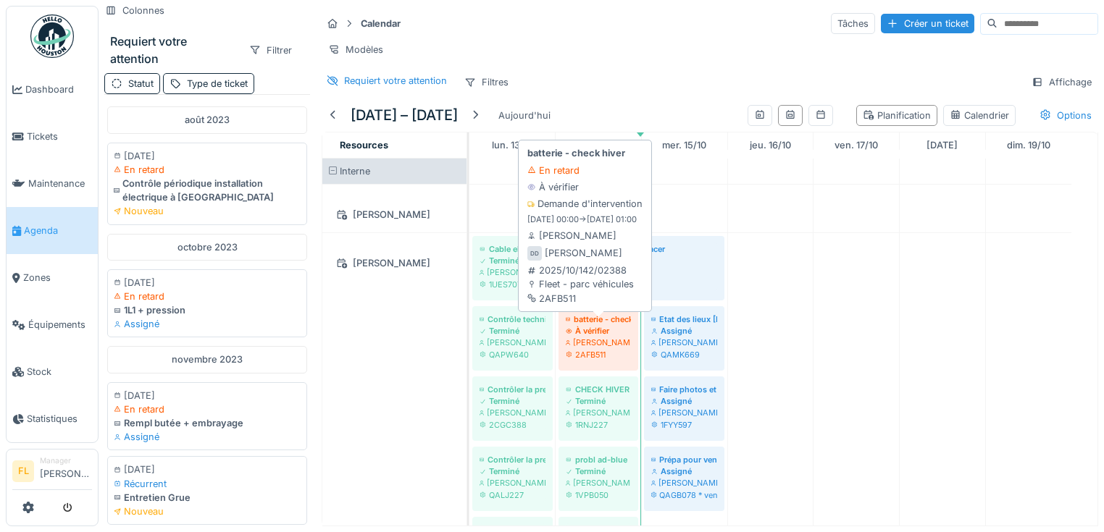
click at [619, 348] on div "[PERSON_NAME]" at bounding box center [598, 343] width 65 height 12
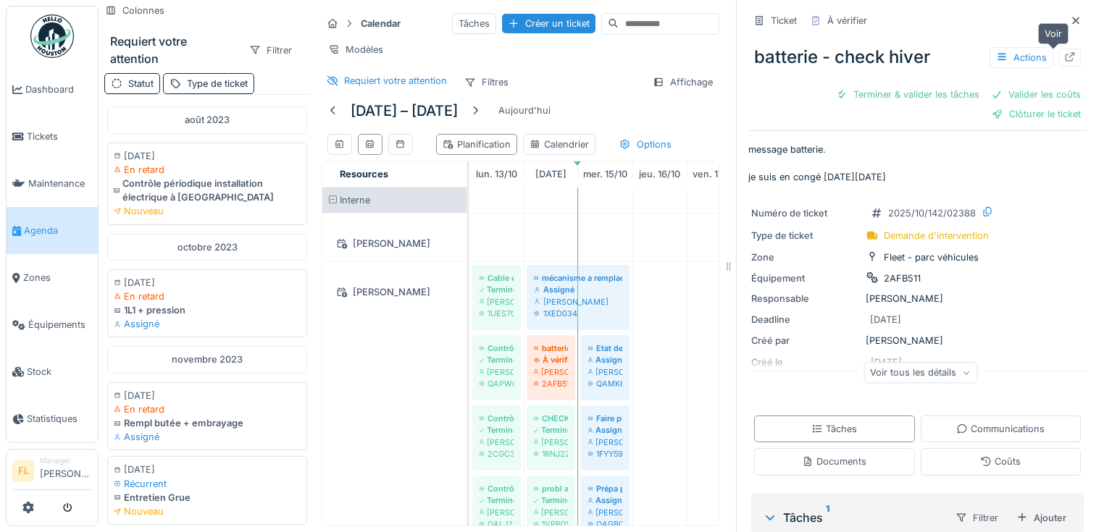
click at [1064, 57] on icon at bounding box center [1070, 56] width 12 height 9
click at [1072, 18] on icon at bounding box center [1075, 20] width 7 height 7
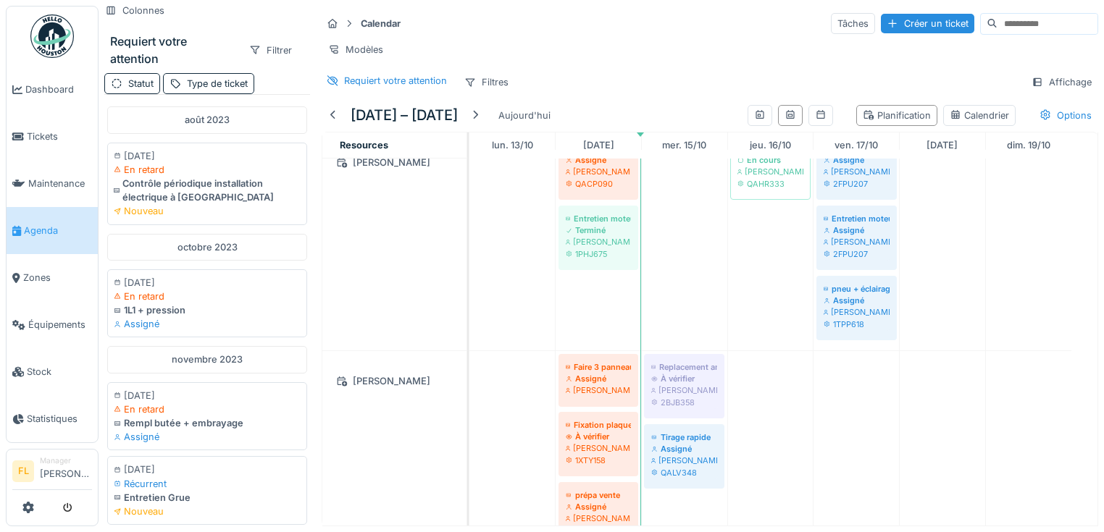
scroll to position [927, 0]
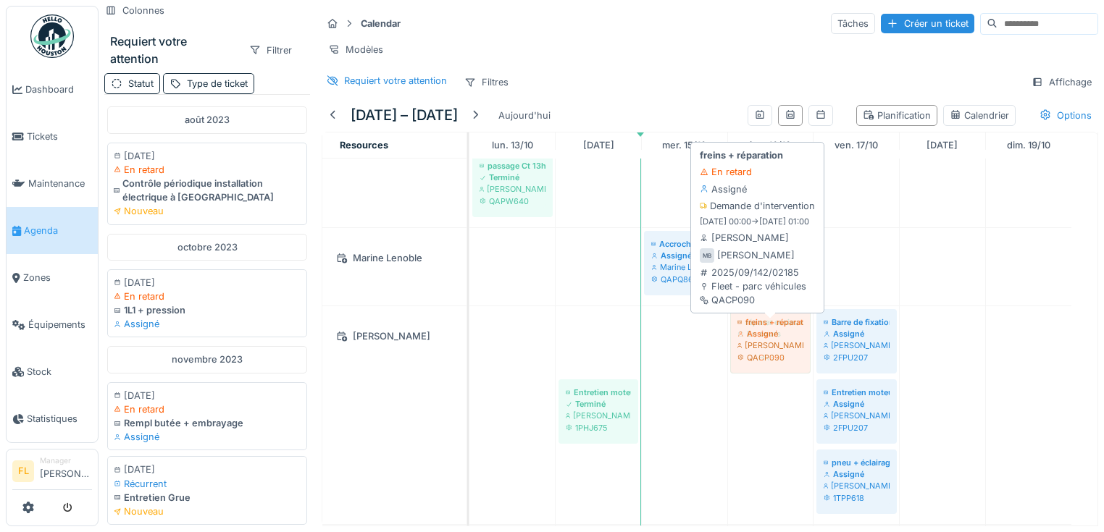
drag, startPoint x: 611, startPoint y: 352, endPoint x: 764, endPoint y: 352, distance: 152.8
click at [469, 352] on div "freins + réparation Assigné Michaël Bodnarczuk QACP090 réparer essieux relavabl…" at bounding box center [469, 415] width 0 height 218
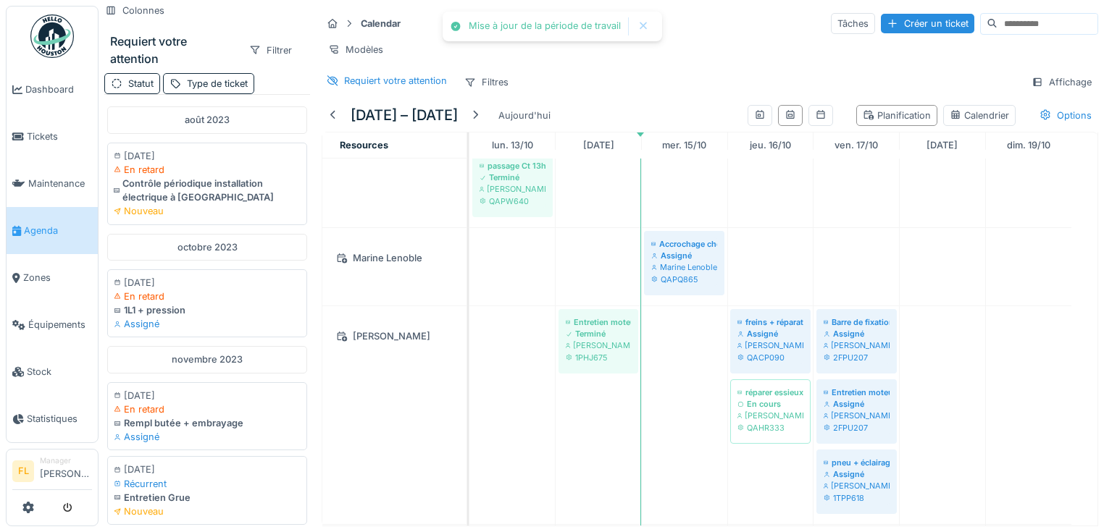
scroll to position [1101, 0]
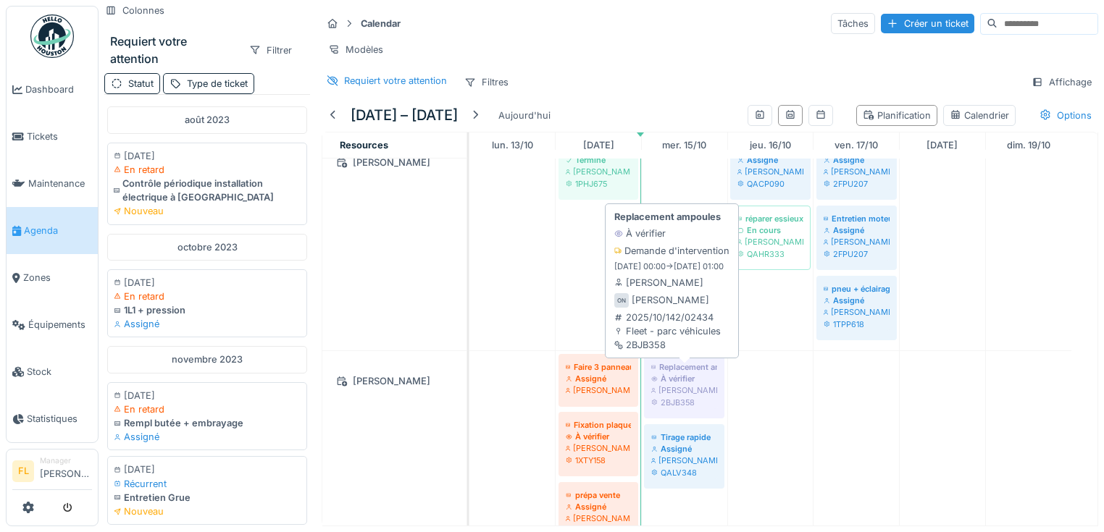
click at [690, 384] on div "À vérifier" at bounding box center [684, 379] width 66 height 12
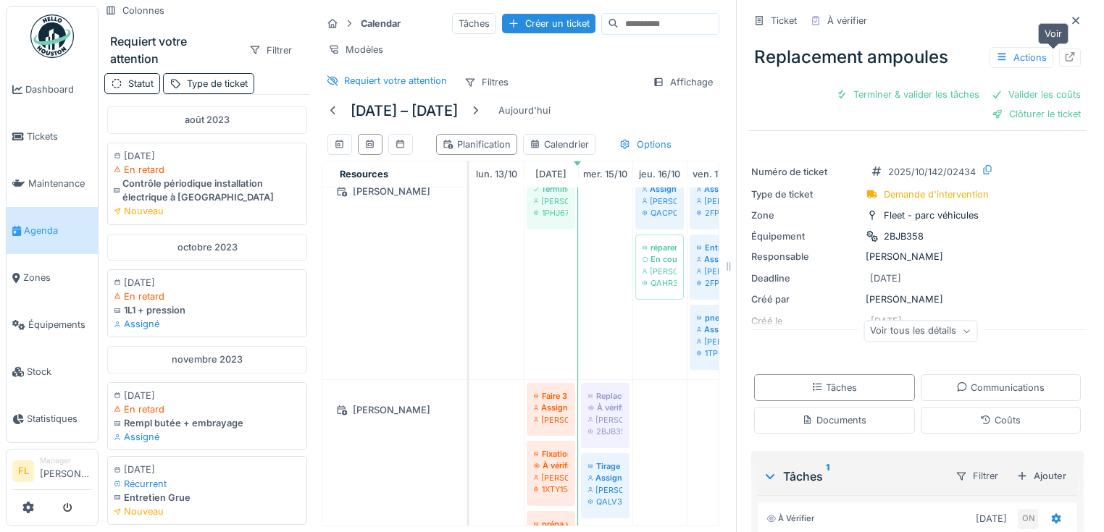
click at [1065, 57] on icon at bounding box center [1069, 56] width 9 height 9
click at [1069, 21] on icon at bounding box center [1075, 20] width 12 height 9
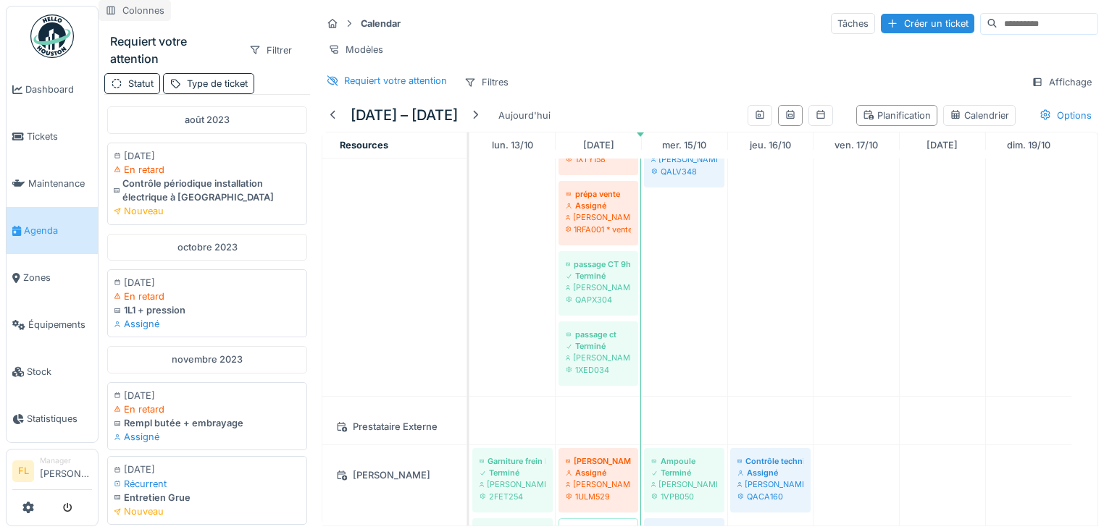
click at [112, 12] on icon at bounding box center [110, 11] width 8 height 8
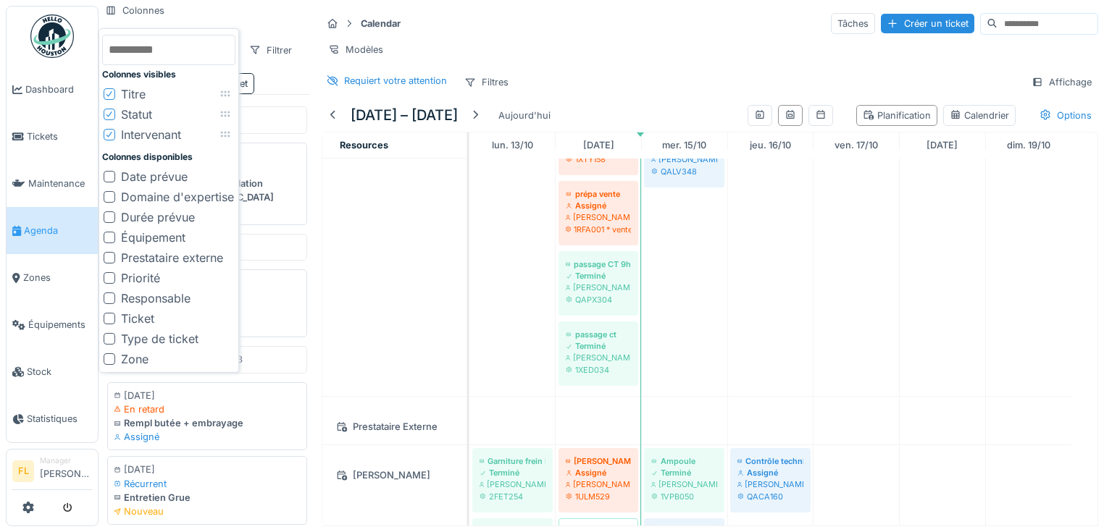
click at [111, 112] on icon at bounding box center [109, 115] width 6 height 6
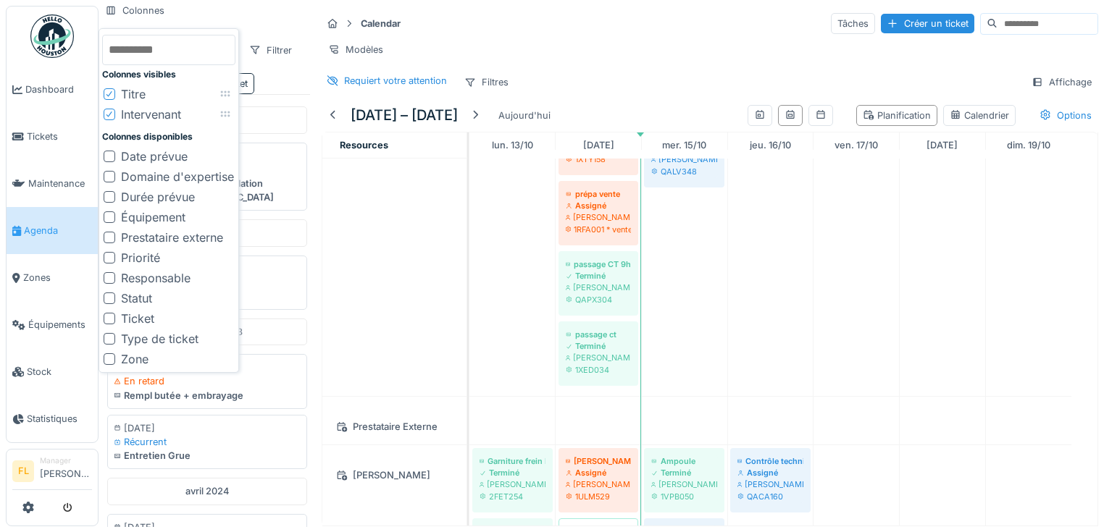
click at [112, 95] on icon at bounding box center [109, 94] width 9 height 7
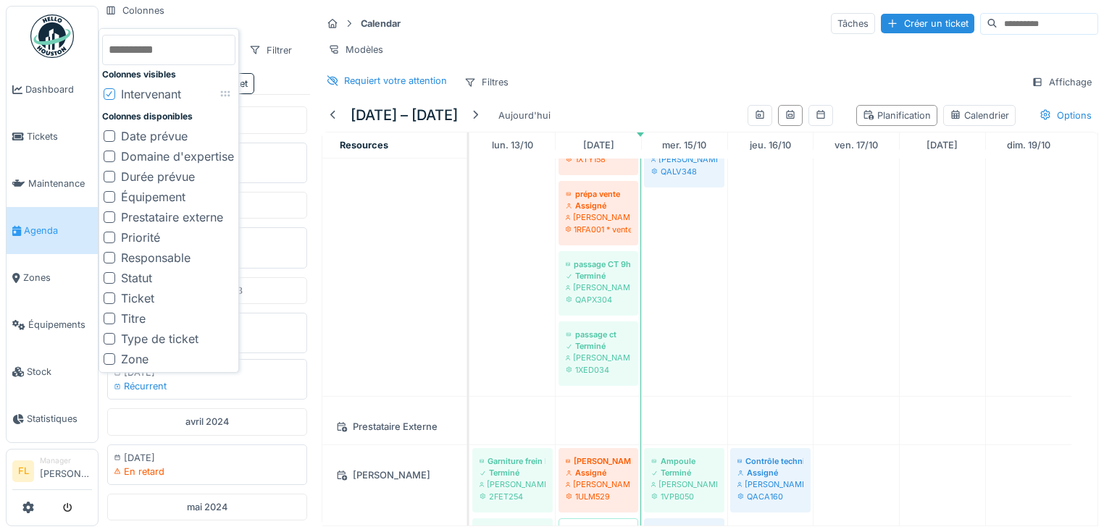
click at [112, 95] on icon at bounding box center [109, 94] width 9 height 7
click at [206, 43] on input "text" at bounding box center [168, 50] width 133 height 30
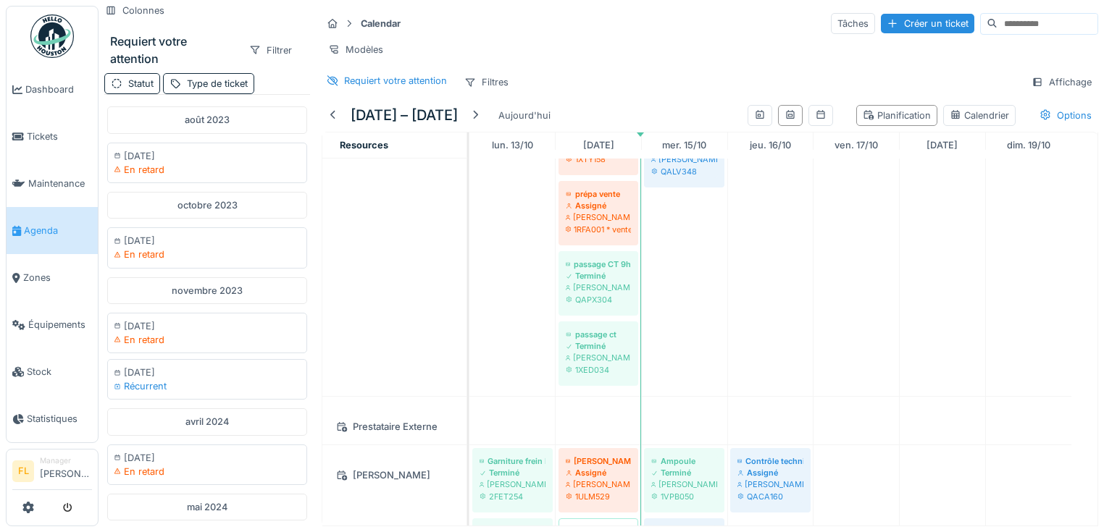
click at [235, 12] on div "Colonnes Requiert votre attention Filtrer Statut Type de ticket août 2023 01/08…" at bounding box center [206, 263] width 217 height 527
click at [252, 55] on div at bounding box center [255, 50] width 12 height 14
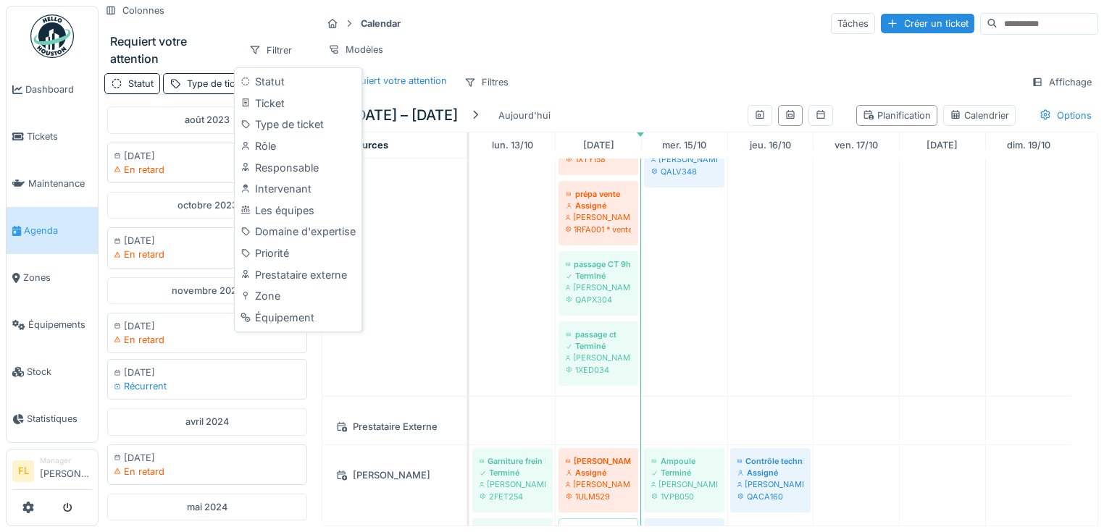
click at [206, 46] on div "Requiert votre attention" at bounding box center [173, 50] width 127 height 35
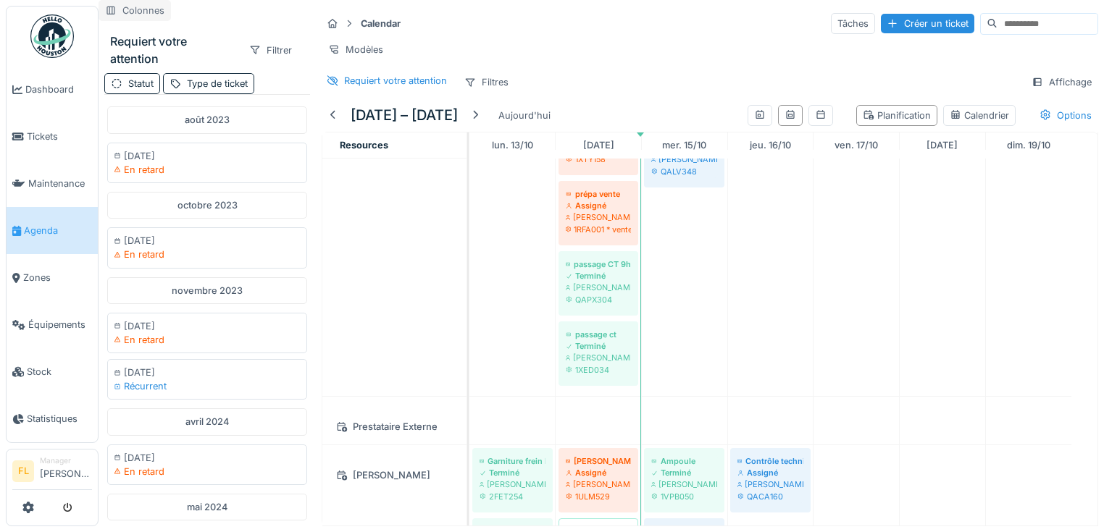
click at [140, 3] on div "Colonnes" at bounding box center [134, 10] width 72 height 21
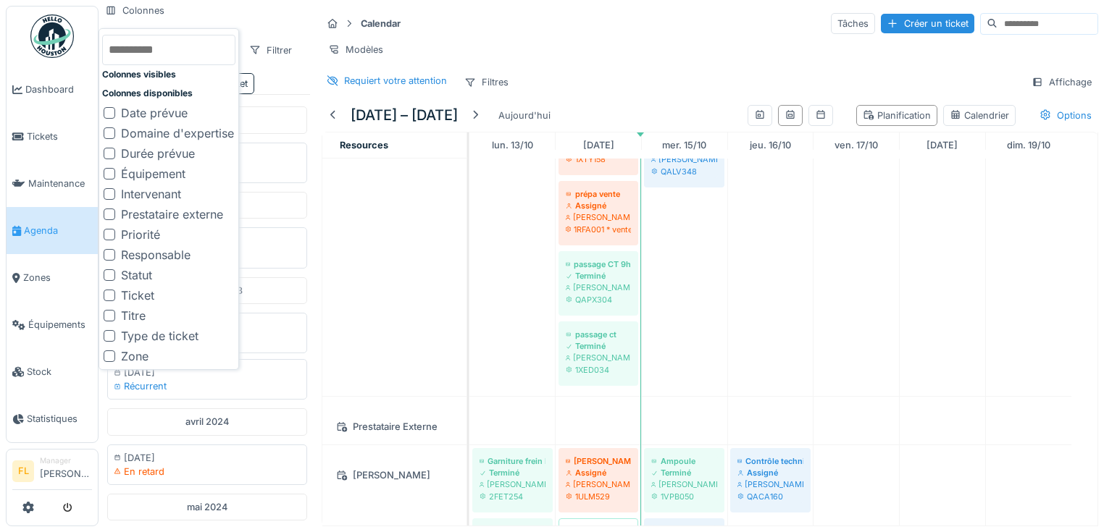
click at [153, 293] on div "Ticket" at bounding box center [137, 295] width 33 height 17
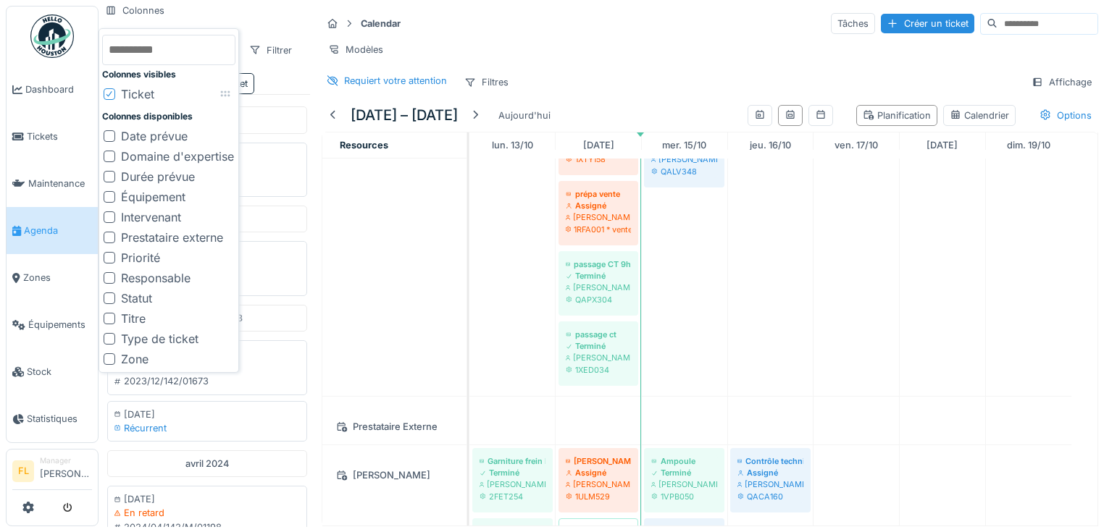
scroll to position [9, 0]
click at [154, 128] on div "Date prévue" at bounding box center [154, 135] width 67 height 17
click at [293, 27] on div "Requiert votre attention Filtrer" at bounding box center [207, 50] width 206 height 46
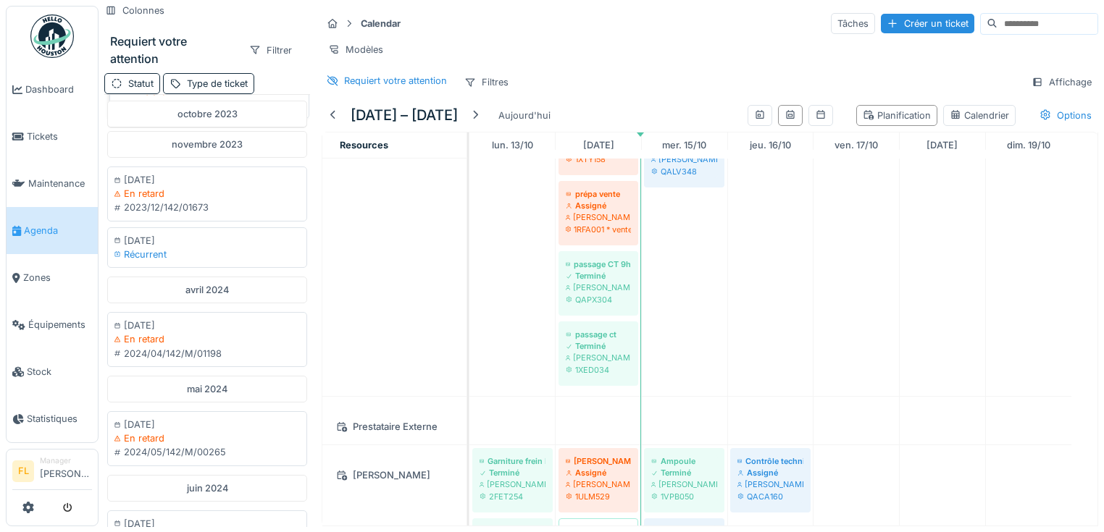
scroll to position [0, 0]
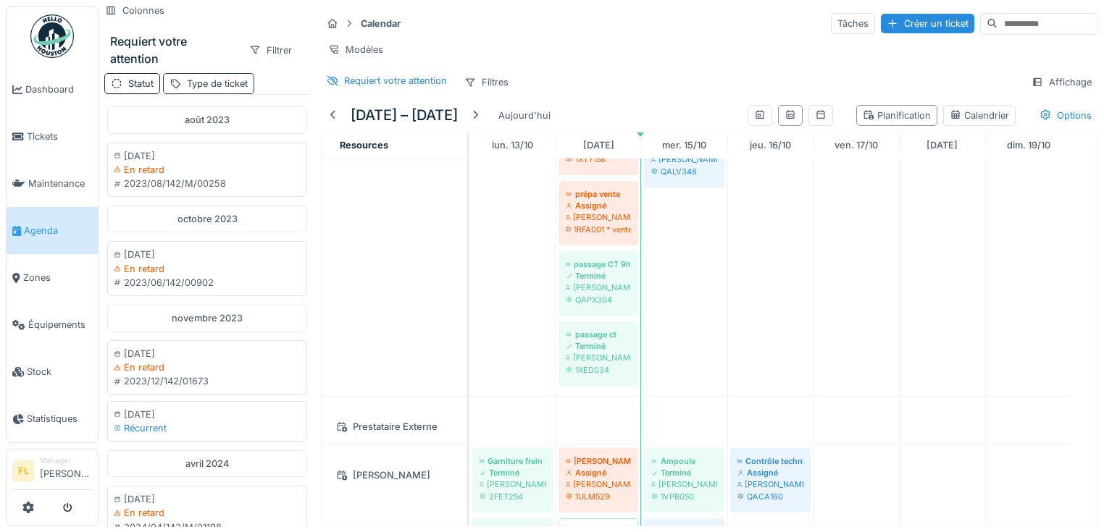
click at [188, 77] on div "Type de ticket" at bounding box center [217, 84] width 61 height 14
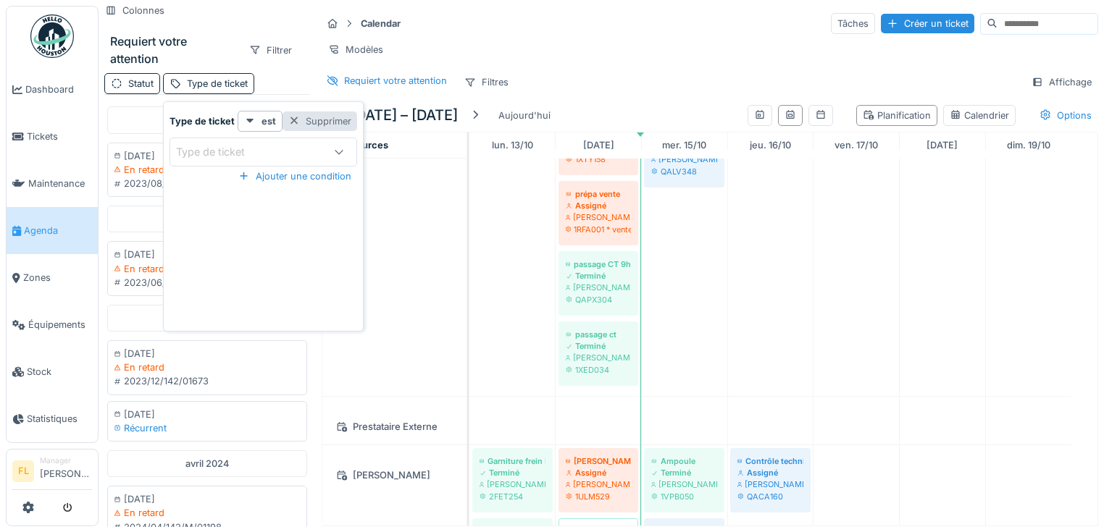
click at [321, 112] on div "Supprimer" at bounding box center [319, 122] width 75 height 20
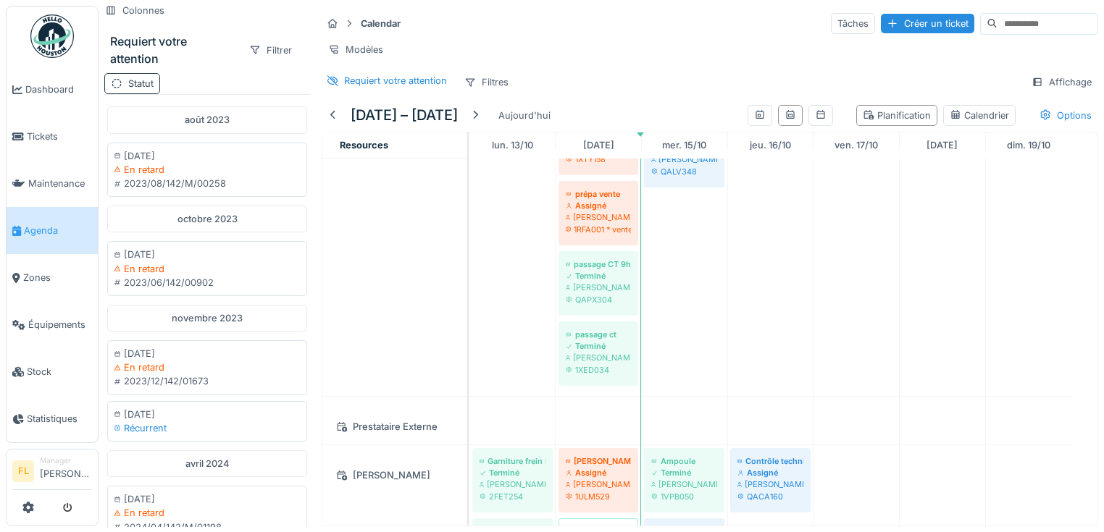
click at [151, 77] on div "Statut" at bounding box center [140, 84] width 25 height 14
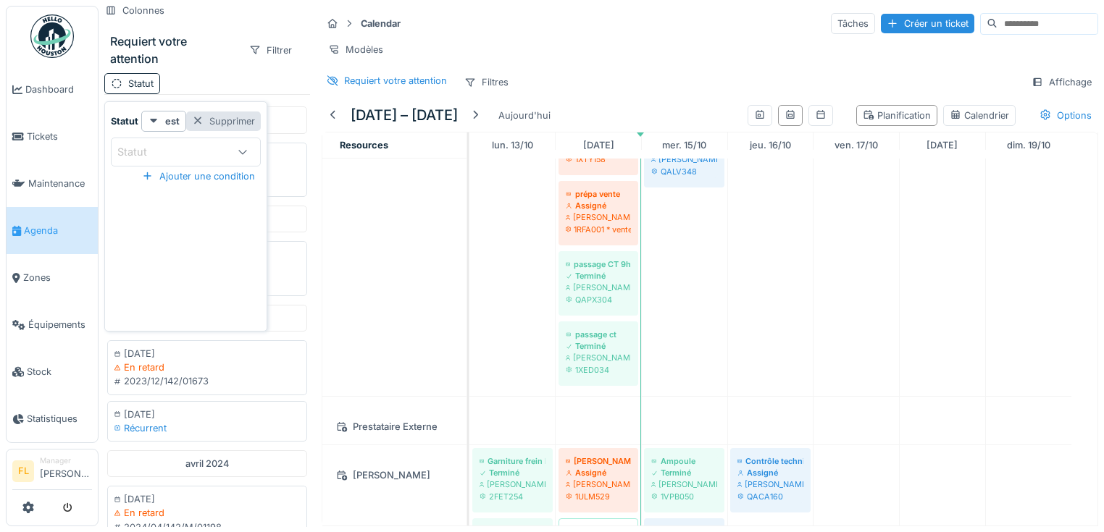
click at [235, 112] on div "Supprimer" at bounding box center [223, 122] width 75 height 20
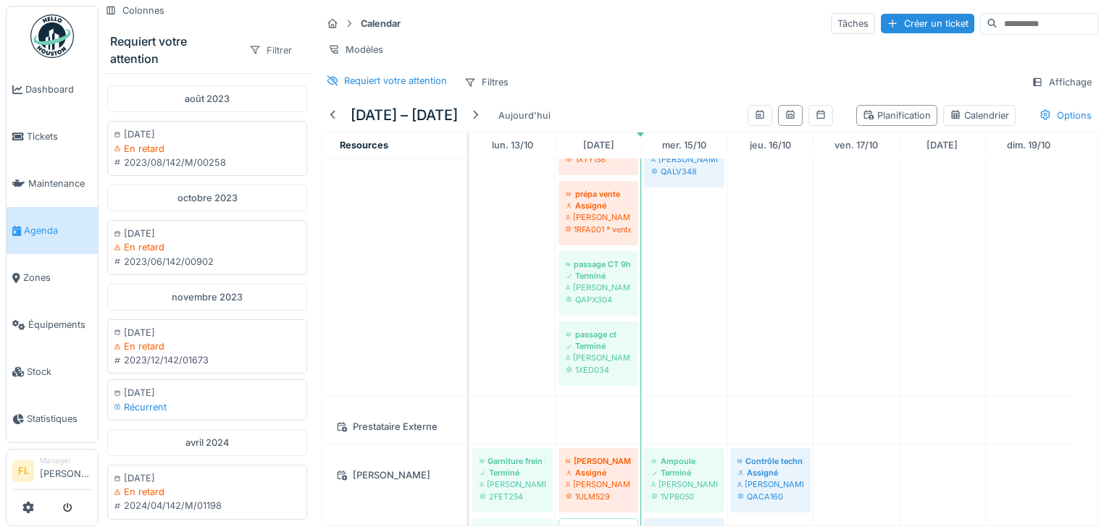
click at [250, 45] on icon at bounding box center [255, 49] width 12 height 9
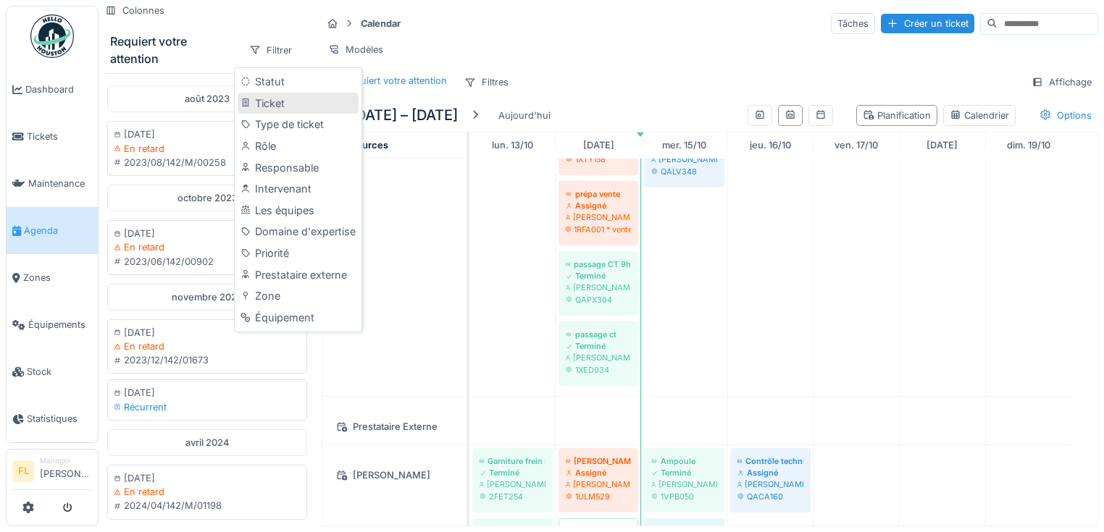
click at [266, 96] on div "Ticket" at bounding box center [297, 104] width 120 height 22
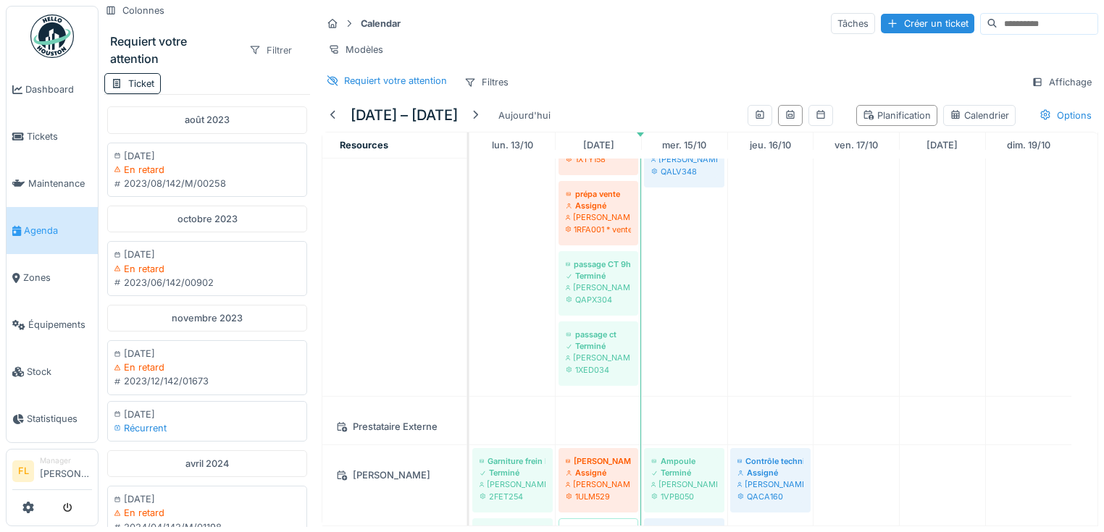
click at [264, 43] on div "Filtrer" at bounding box center [271, 50] width 56 height 21
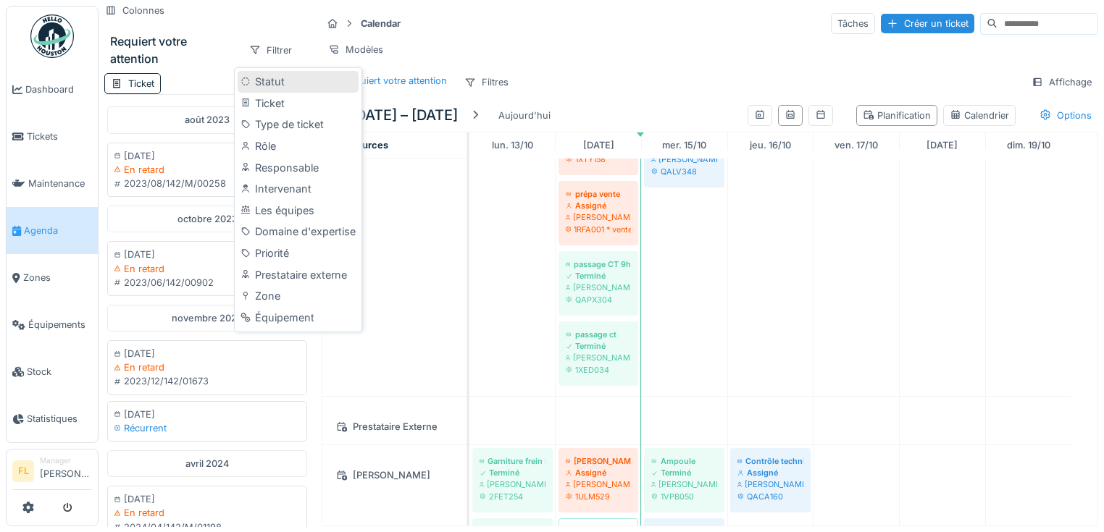
click at [256, 71] on div "Statut" at bounding box center [297, 82] width 120 height 22
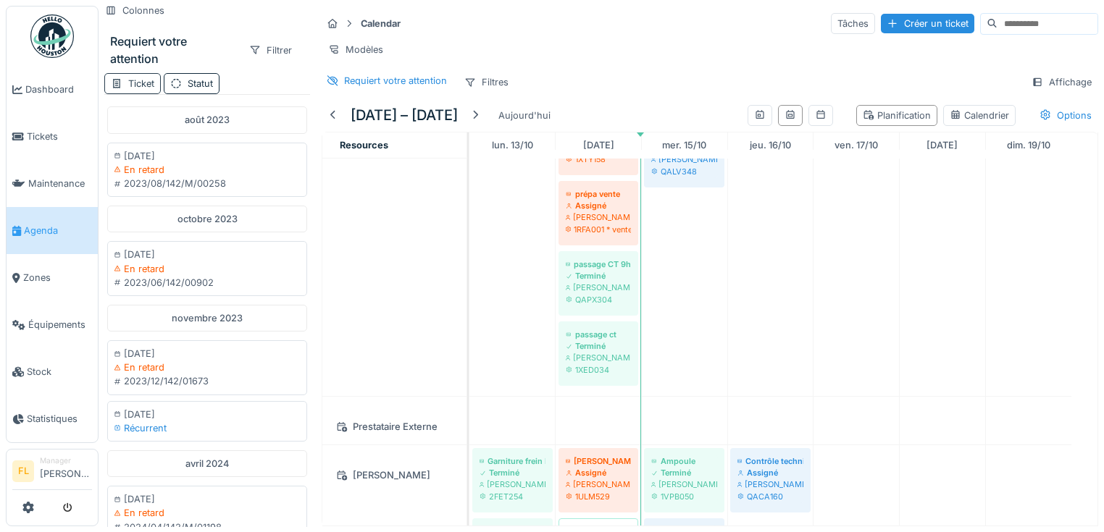
click at [133, 77] on div "Ticket" at bounding box center [141, 84] width 26 height 14
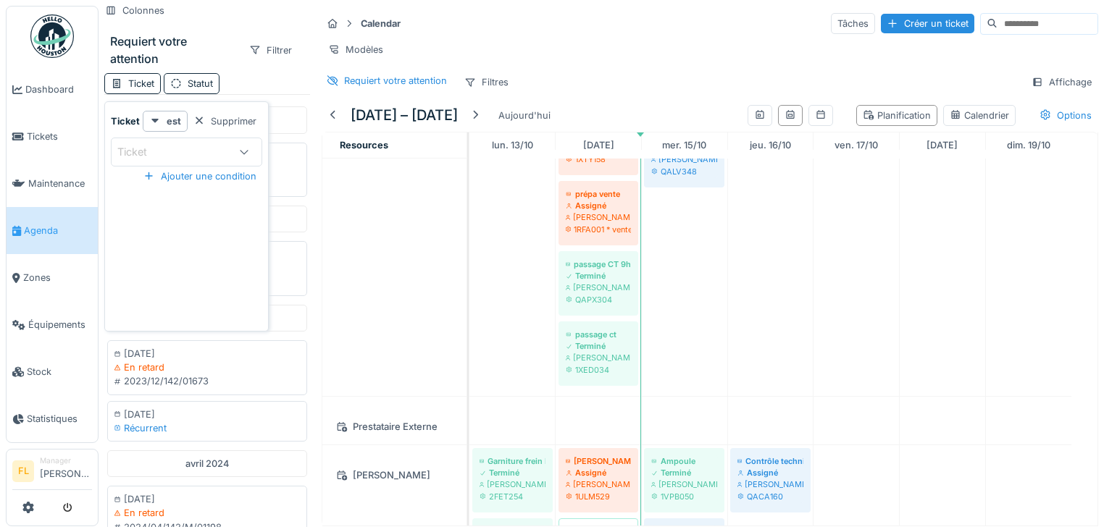
click at [245, 73] on div "Ticket Statut" at bounding box center [207, 83] width 206 height 21
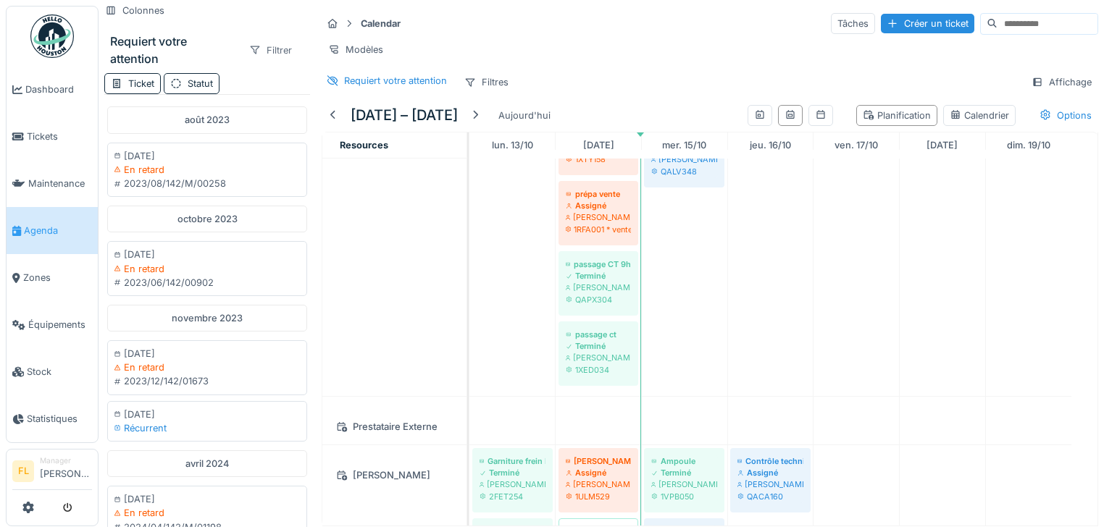
click at [266, 40] on div "Filtrer" at bounding box center [271, 50] width 56 height 21
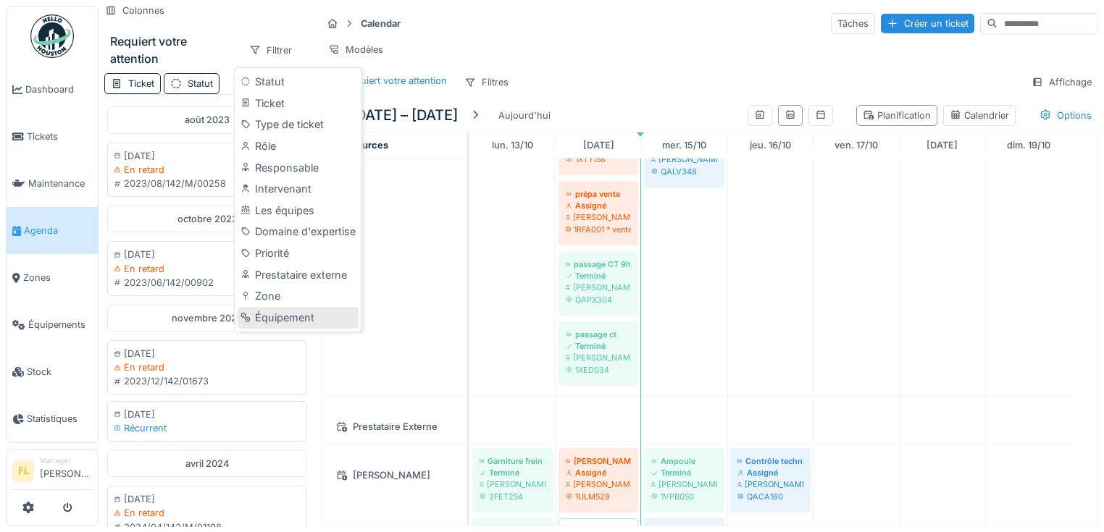
click at [275, 307] on div "Équipement" at bounding box center [297, 318] width 120 height 22
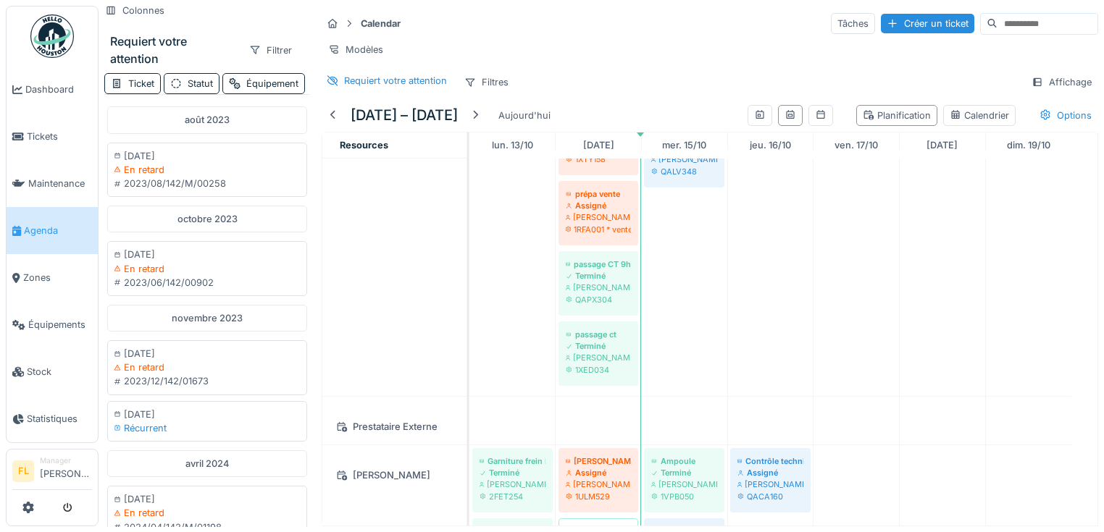
click at [235, 84] on div "Ticket Statut Équipement" at bounding box center [207, 83] width 206 height 21
click at [143, 77] on div "Ticket" at bounding box center [141, 84] width 26 height 14
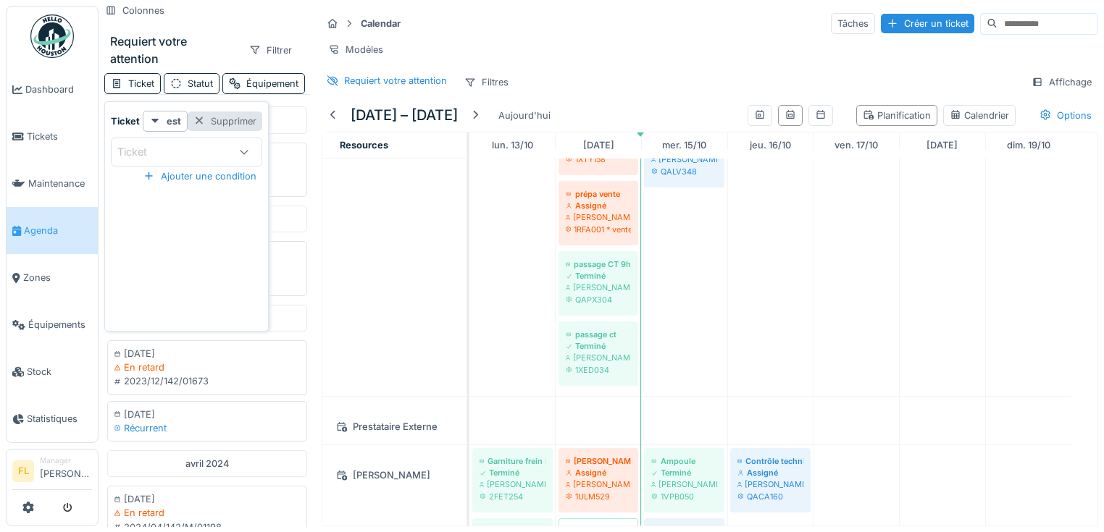
click at [206, 113] on div "Supprimer" at bounding box center [225, 122] width 75 height 20
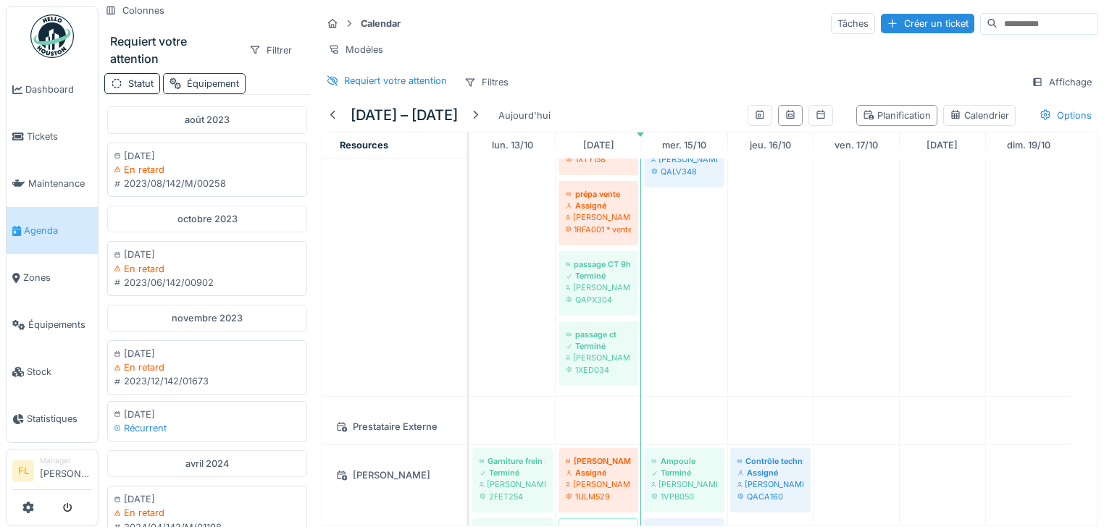
click at [206, 77] on div "Équipement" at bounding box center [213, 84] width 52 height 14
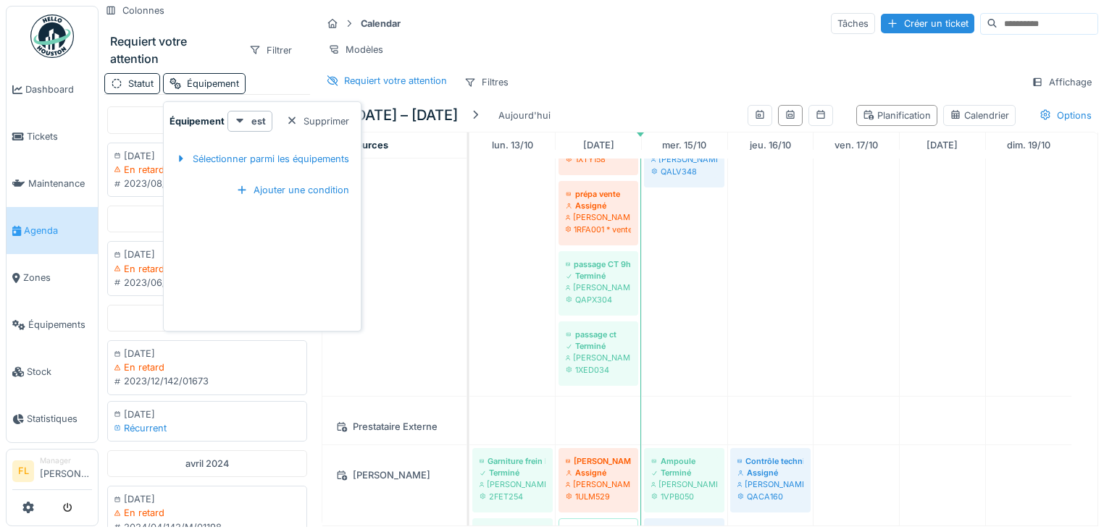
click at [270, 73] on div "Statut Équipement" at bounding box center [207, 83] width 206 height 21
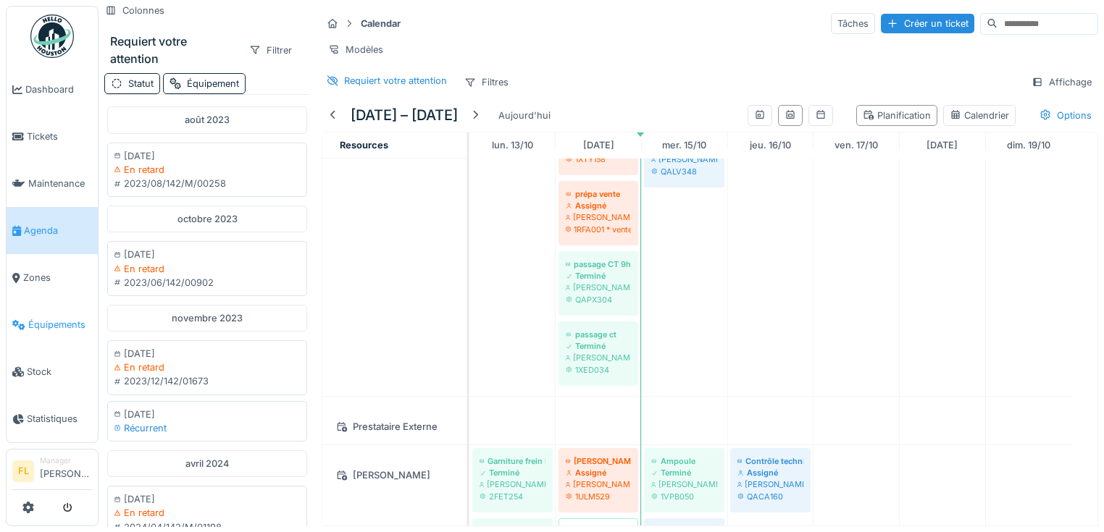
click at [52, 319] on span "Équipements" at bounding box center [60, 325] width 64 height 14
click at [1032, 28] on input at bounding box center [1047, 24] width 100 height 20
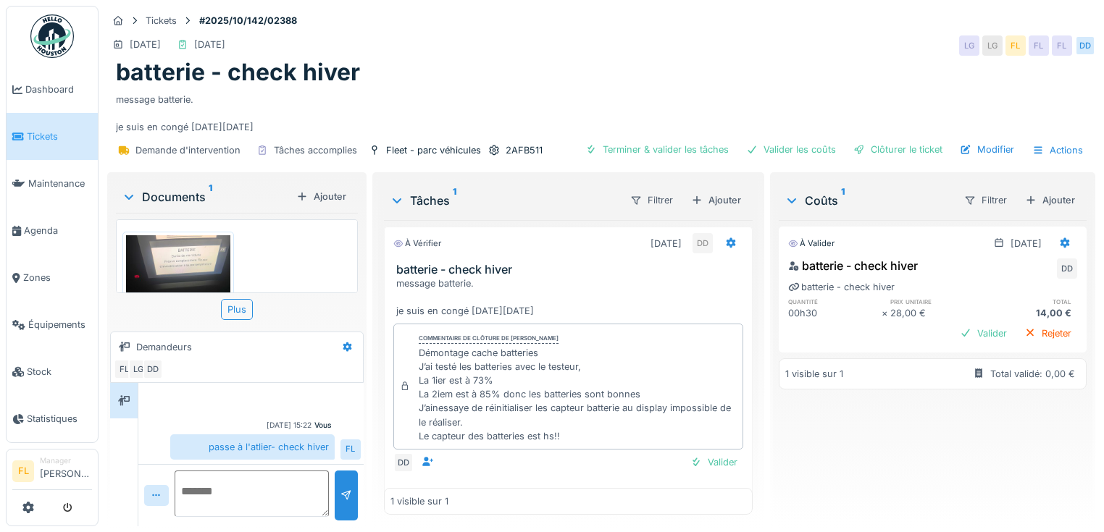
scroll to position [16, 0]
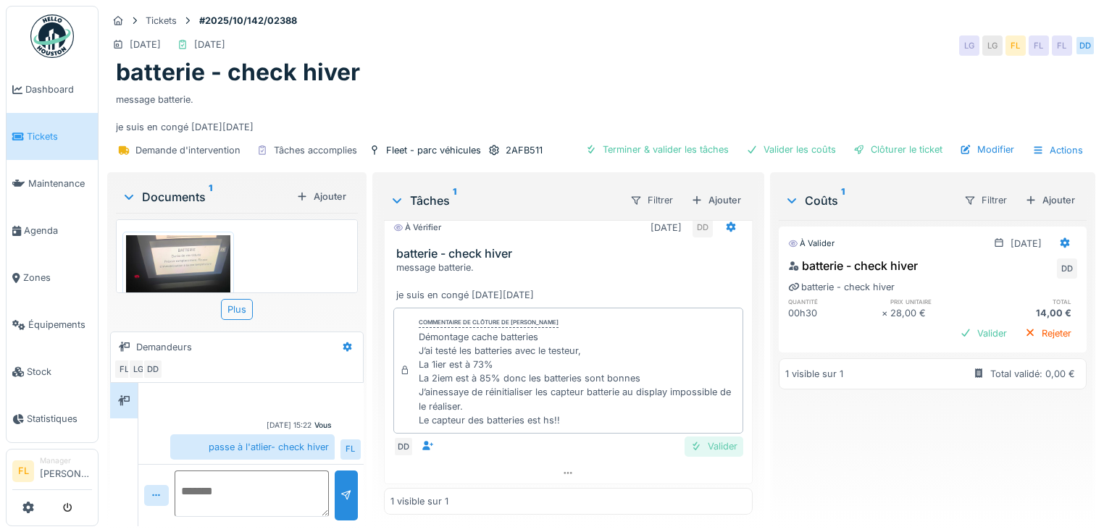
click at [689, 440] on div "Valider" at bounding box center [713, 447] width 59 height 20
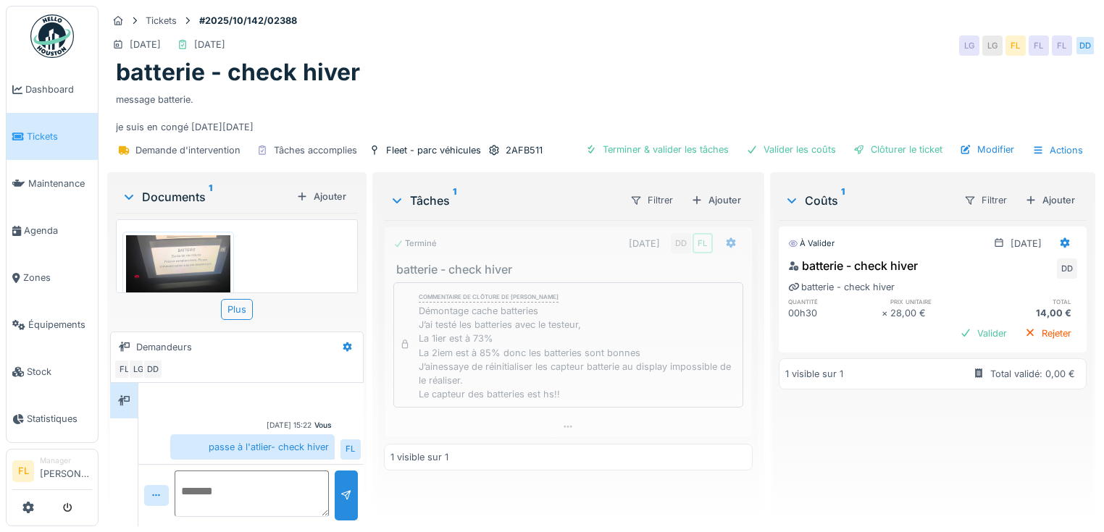
scroll to position [0, 0]
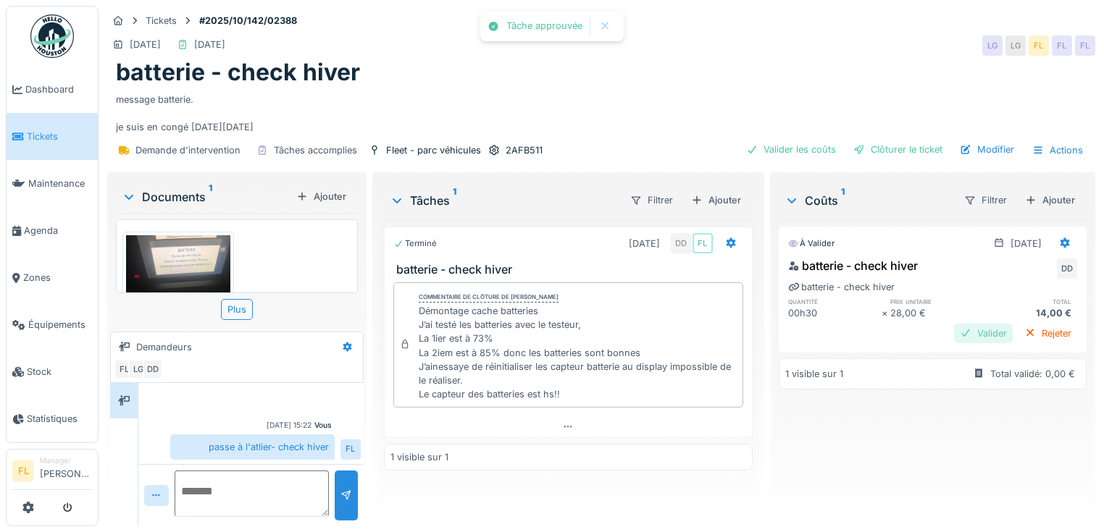
click at [960, 332] on div "Valider" at bounding box center [983, 334] width 59 height 20
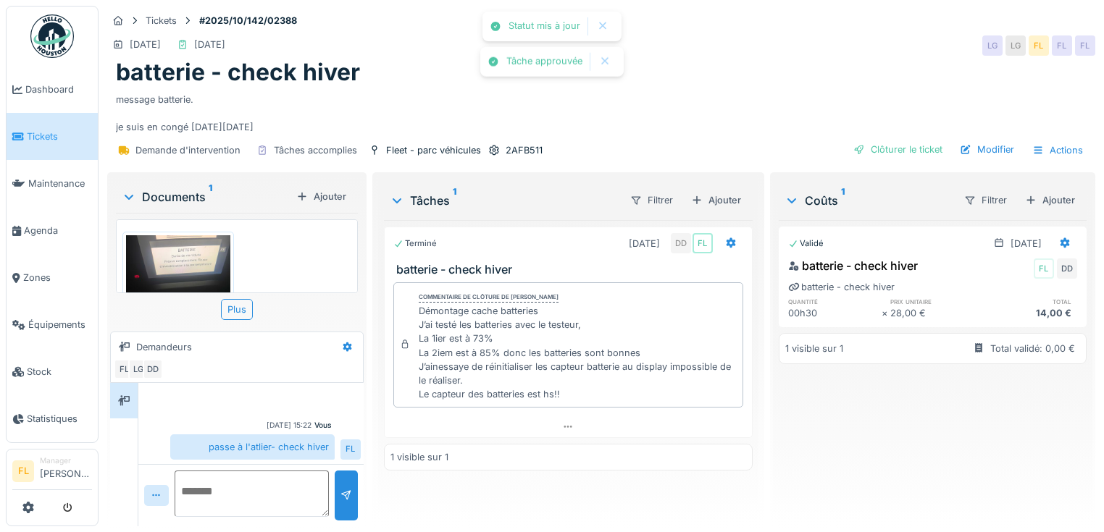
scroll to position [9, 0]
click at [240, 478] on textarea at bounding box center [252, 494] width 154 height 46
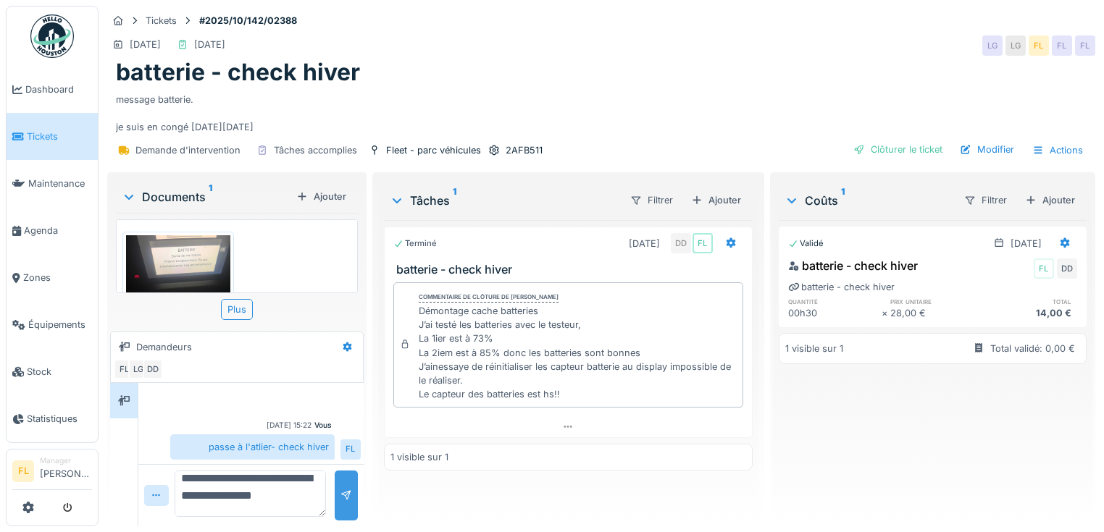
type textarea "**********"
click at [339, 479] on div at bounding box center [346, 496] width 23 height 50
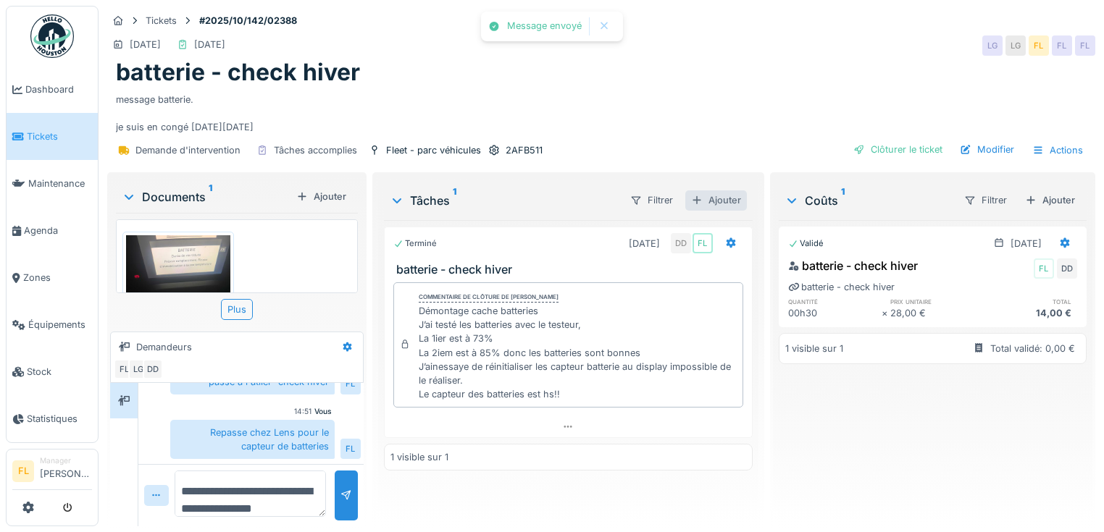
click at [707, 190] on div "Ajouter" at bounding box center [716, 200] width 62 height 20
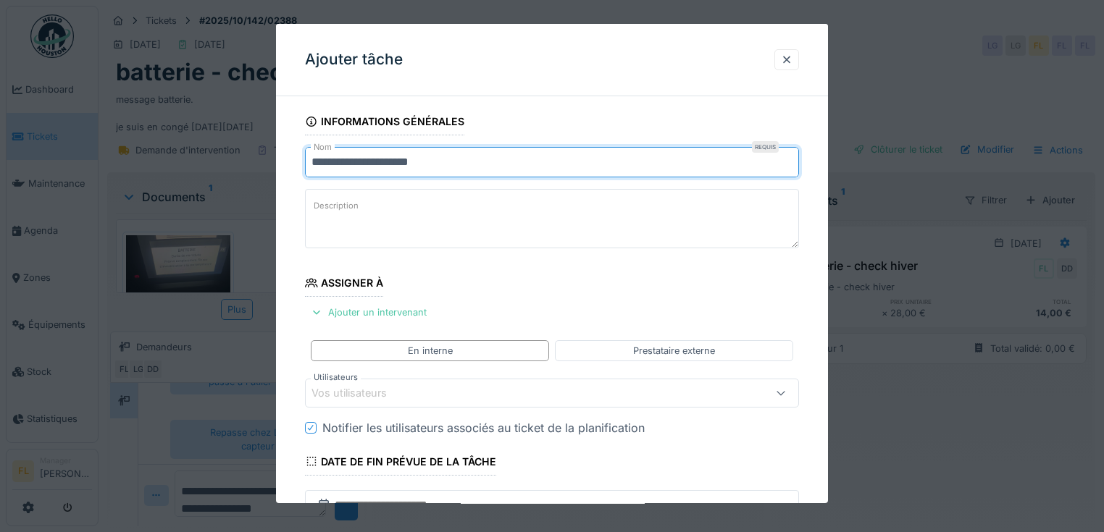
drag, startPoint x: 460, startPoint y: 160, endPoint x: 237, endPoint y: 175, distance: 222.8
click at [237, 175] on div "**********" at bounding box center [600, 266] width 1005 height 532
type input "**********"
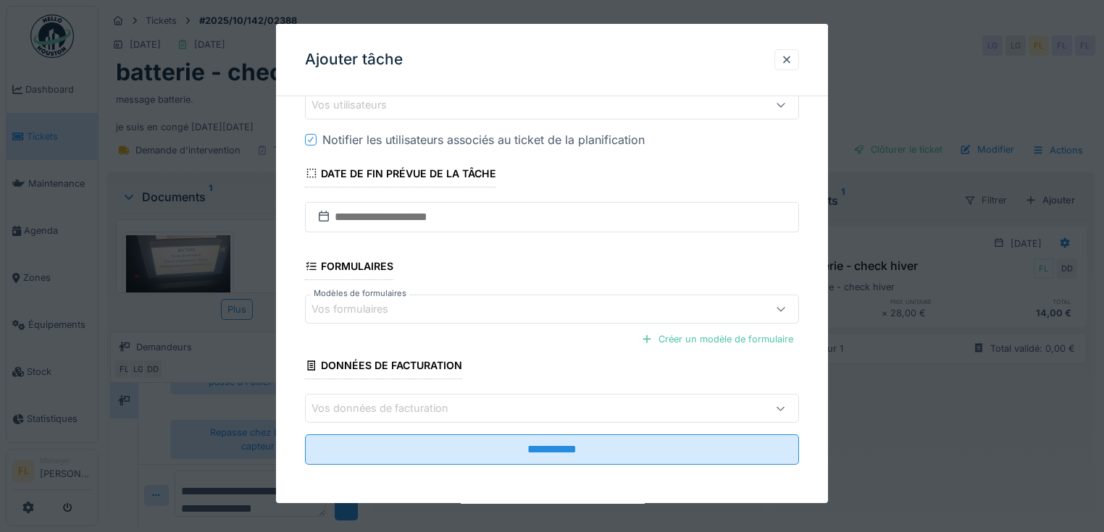
scroll to position [114, 0]
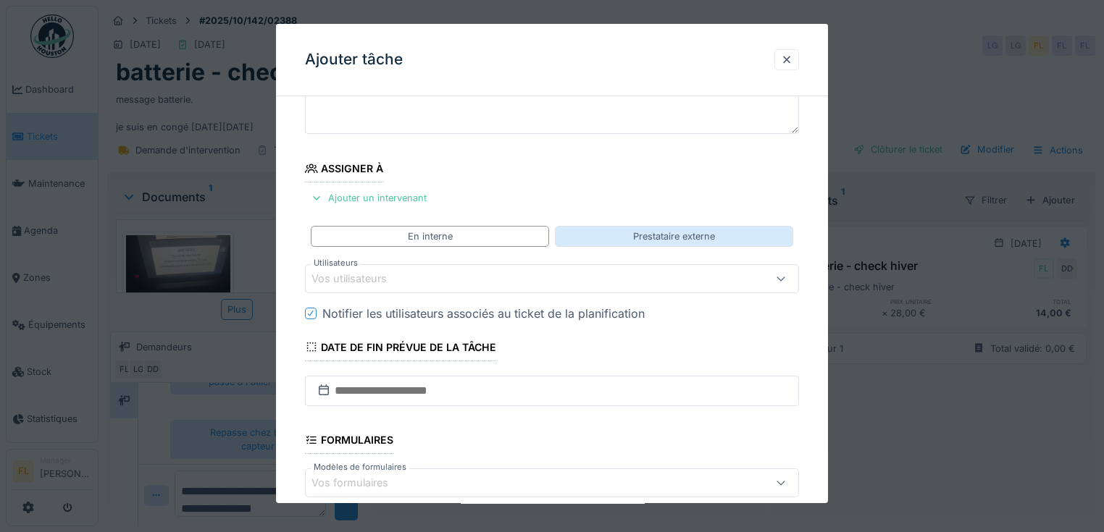
click at [651, 237] on div "Prestataire externe" at bounding box center [674, 237] width 82 height 14
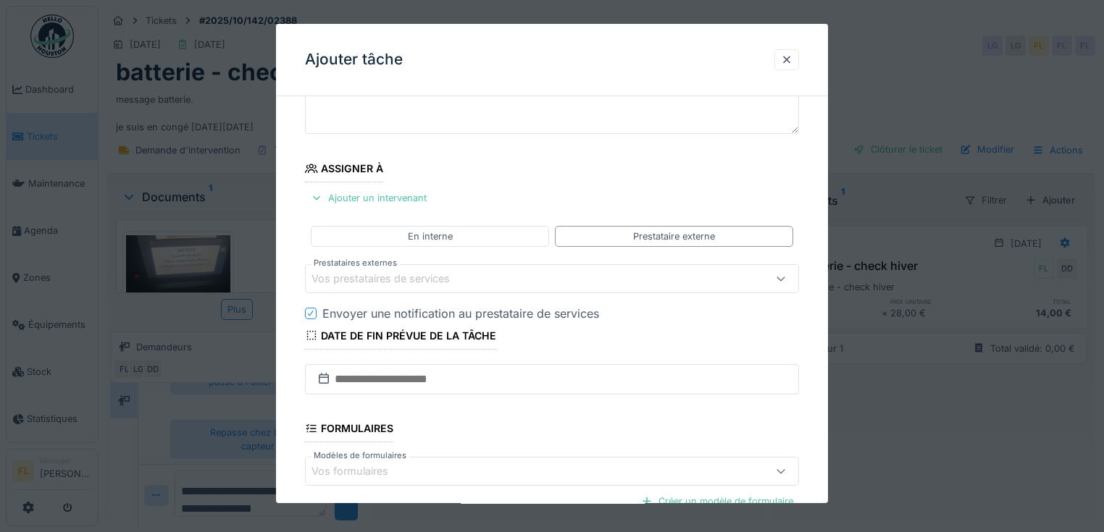
click at [626, 267] on div "Vos prestataires de services" at bounding box center [552, 278] width 494 height 29
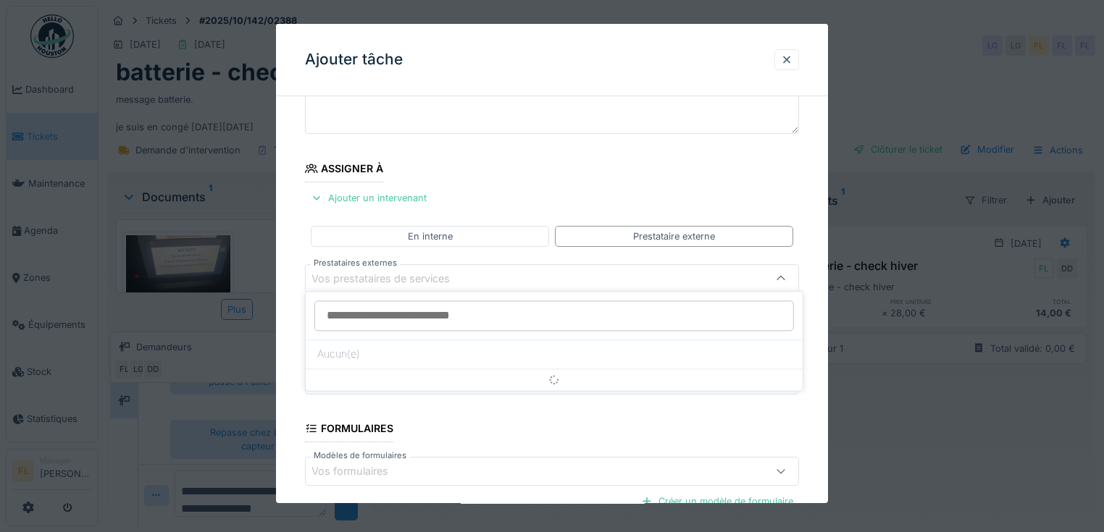
scroll to position [127, 0]
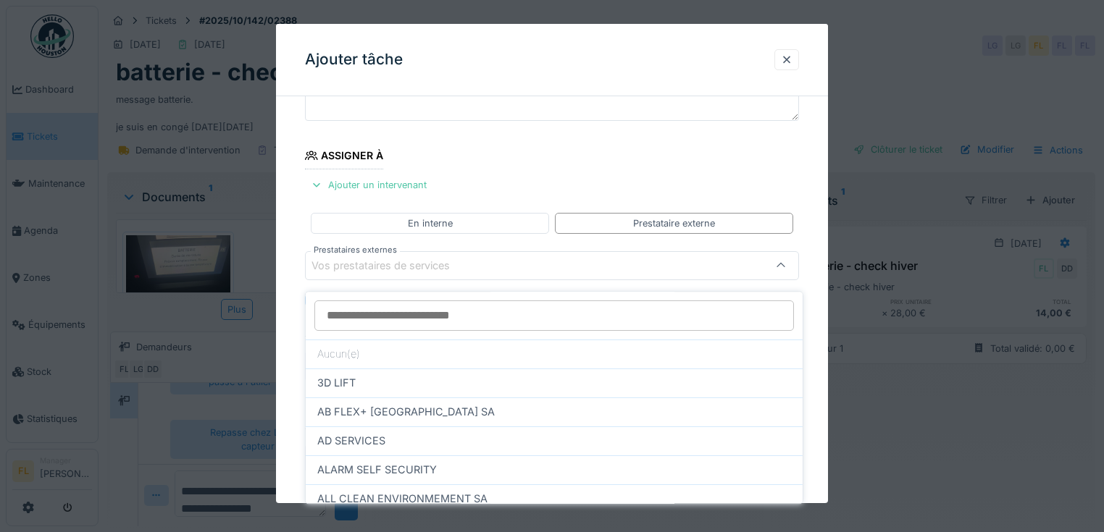
click at [575, 306] on input "Prestataires externes" at bounding box center [553, 315] width 479 height 30
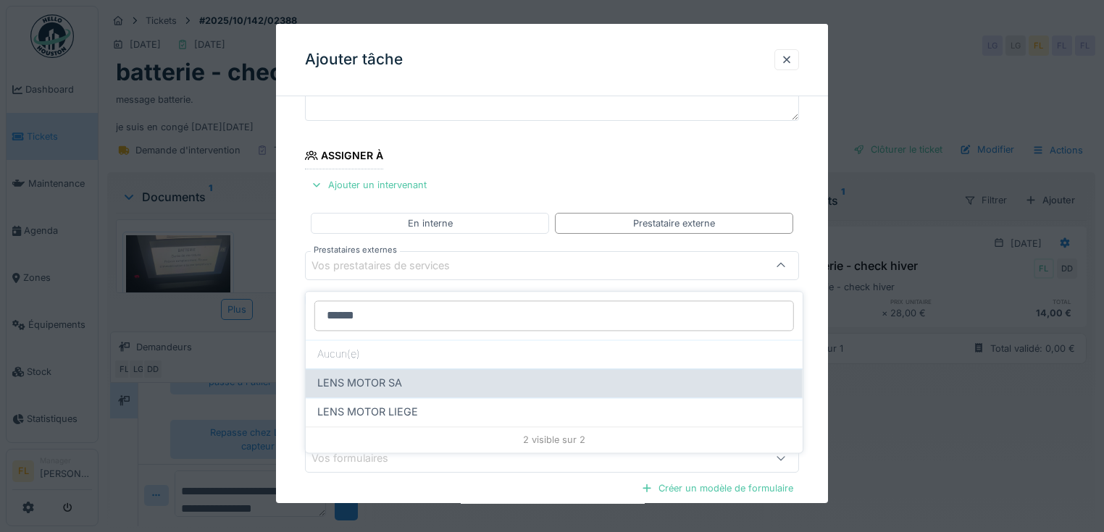
type input "******"
click at [434, 375] on div "LENS MOTOR SA" at bounding box center [554, 383] width 474 height 16
type input "***"
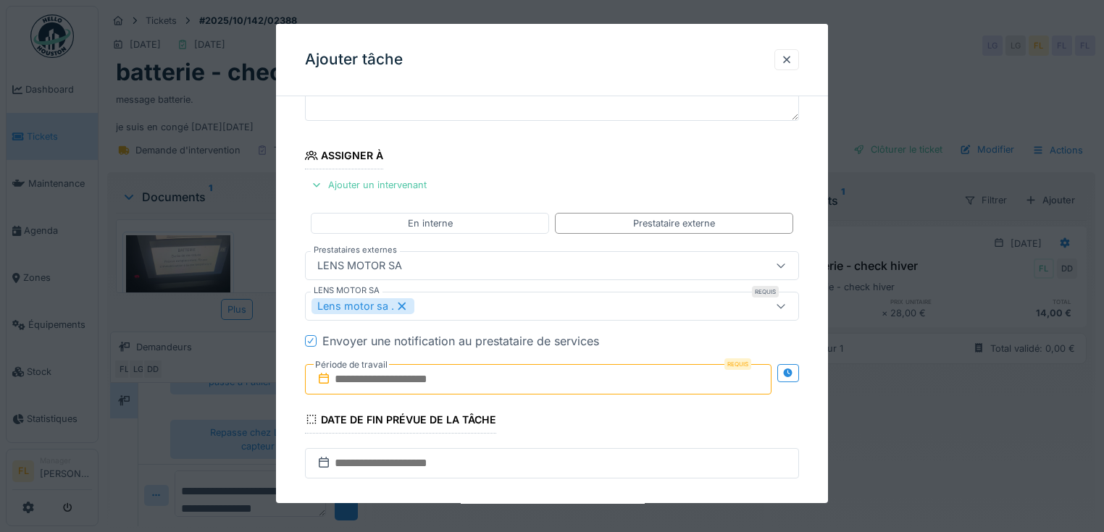
click at [307, 337] on icon at bounding box center [310, 340] width 9 height 7
click at [350, 370] on label "Période de travail" at bounding box center [351, 365] width 75 height 16
click at [358, 383] on input "text" at bounding box center [538, 379] width 466 height 30
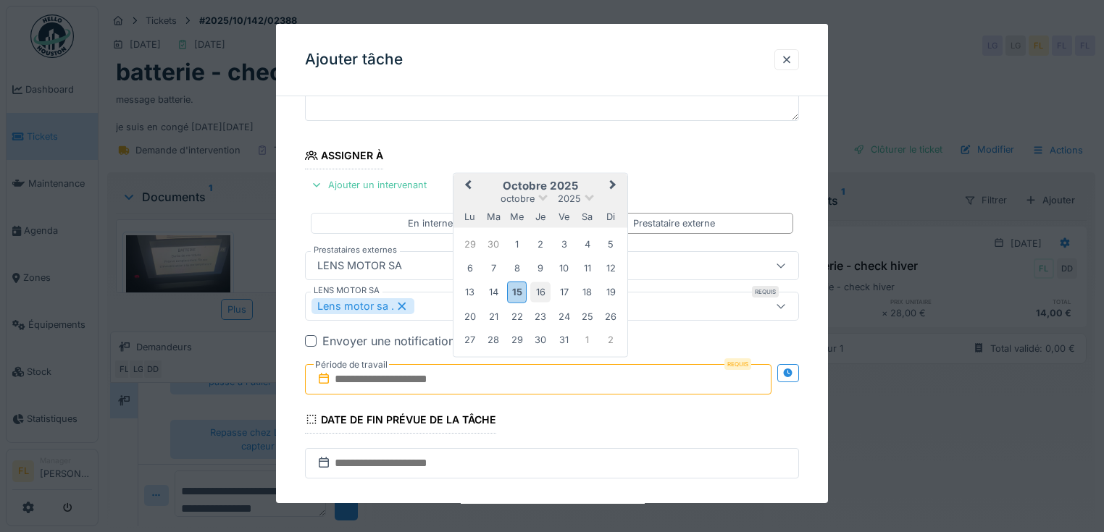
click at [537, 290] on div "16" at bounding box center [540, 292] width 20 height 20
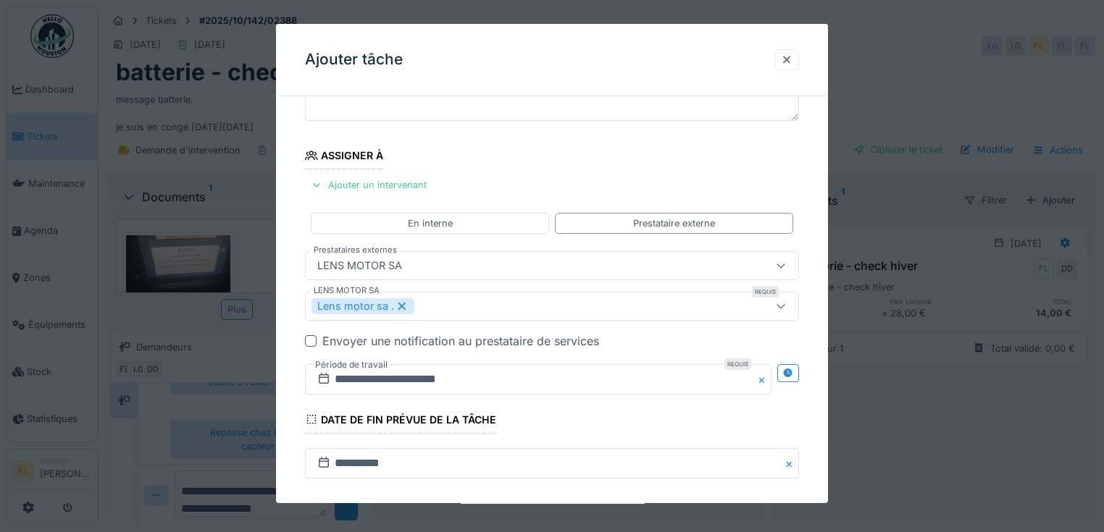
scroll to position [374, 0]
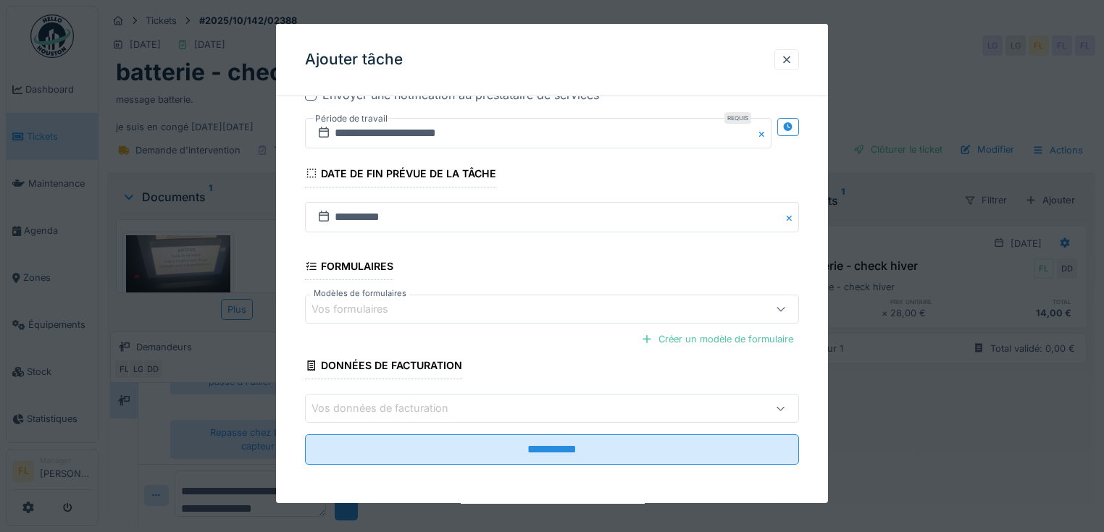
click at [573, 464] on fieldset "**********" at bounding box center [552, 105] width 494 height 742
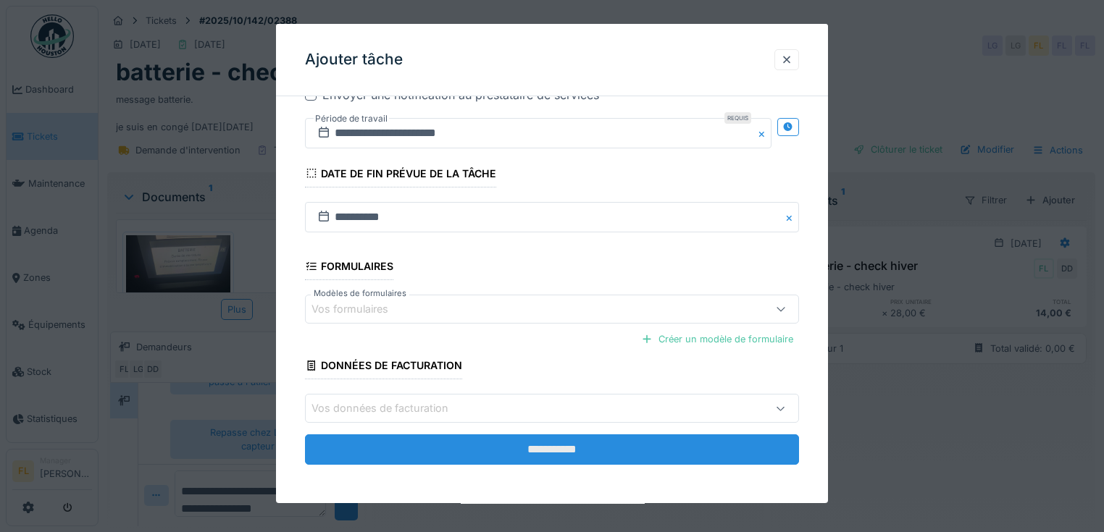
click at [573, 449] on input "**********" at bounding box center [552, 449] width 494 height 30
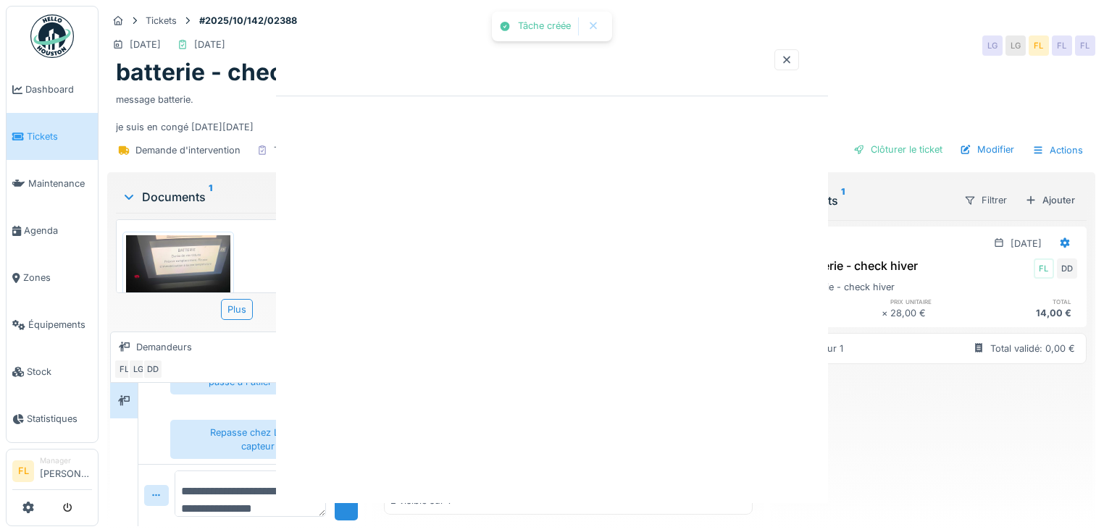
scroll to position [0, 0]
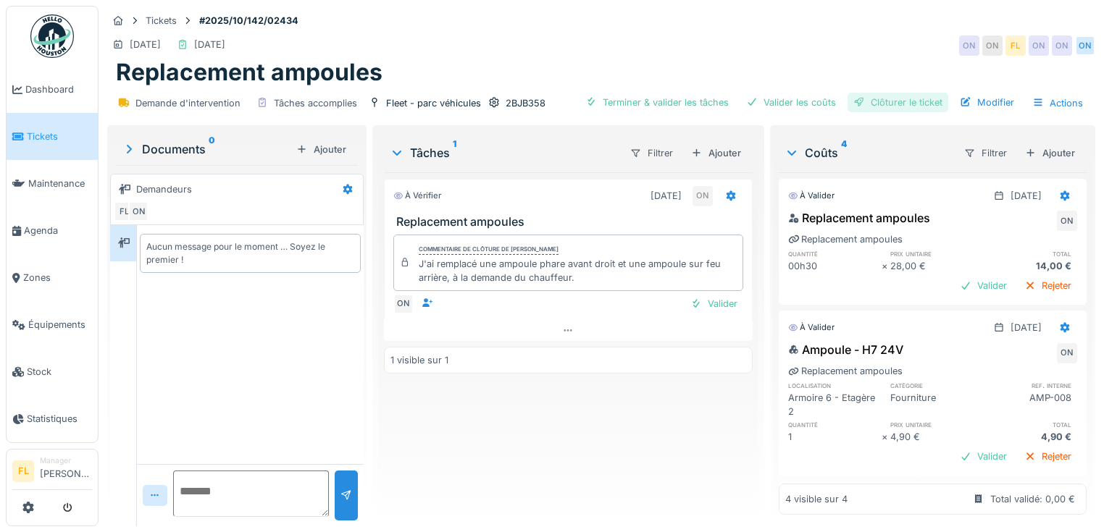
click at [899, 101] on div "Clôturer le ticket" at bounding box center [897, 103] width 101 height 20
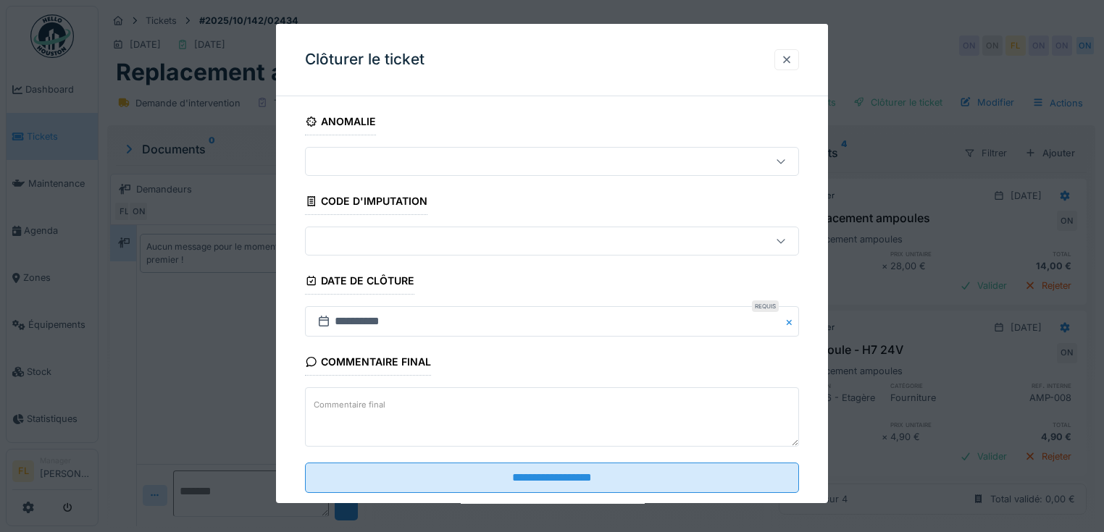
click at [787, 68] on div at bounding box center [786, 59] width 25 height 21
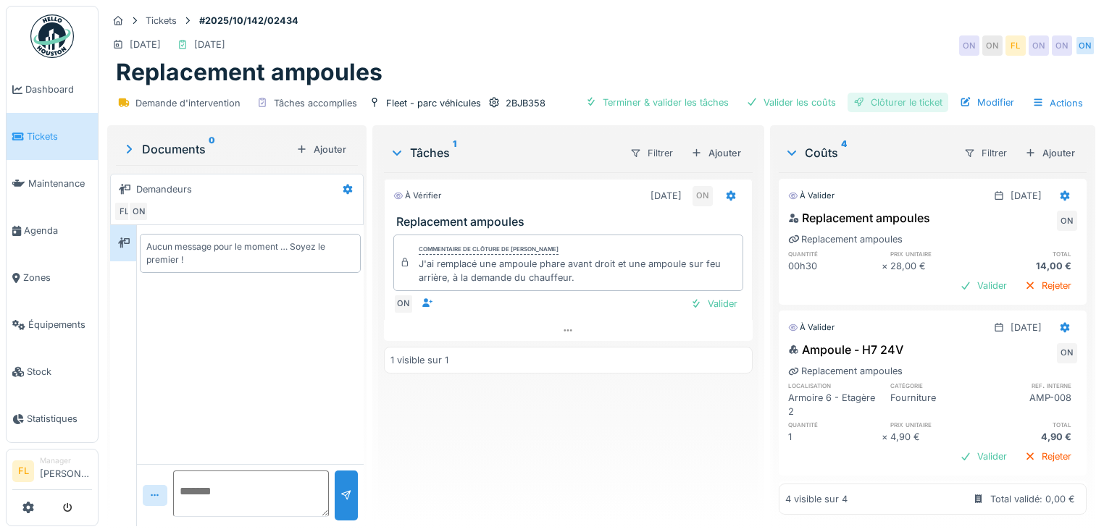
click at [896, 107] on div "Clôturer le ticket" at bounding box center [897, 103] width 101 height 20
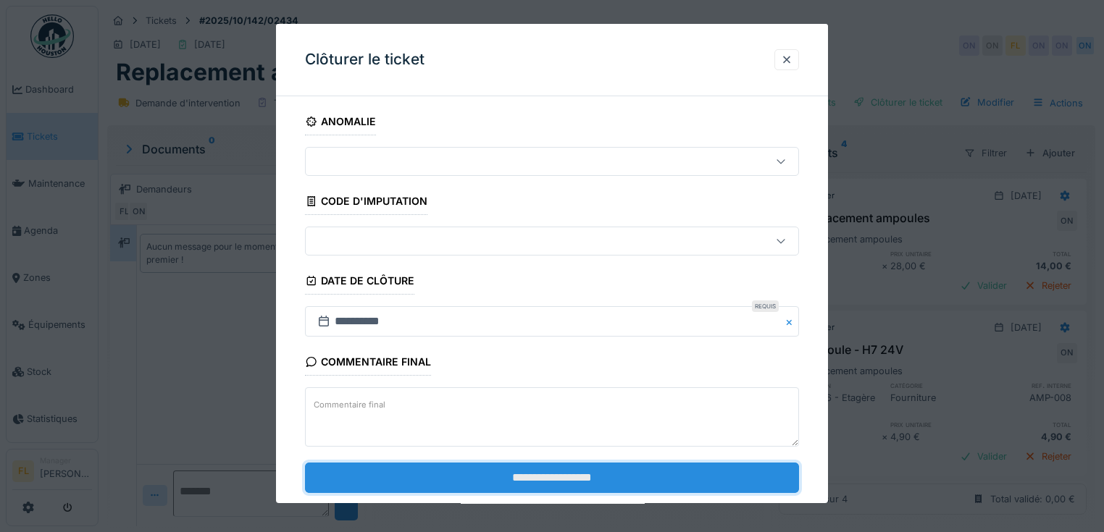
click at [490, 472] on input "**********" at bounding box center [552, 478] width 494 height 30
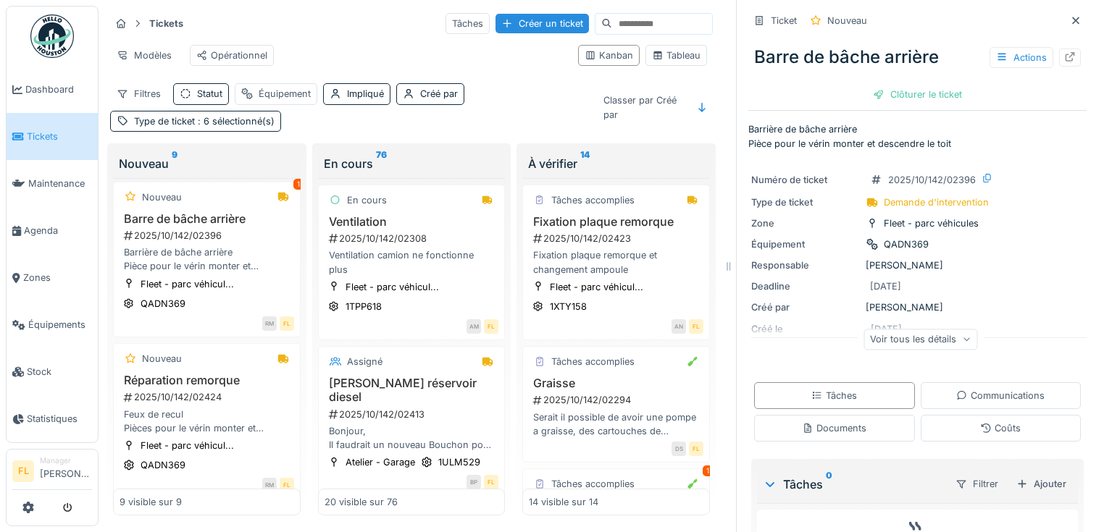
scroll to position [1019, 0]
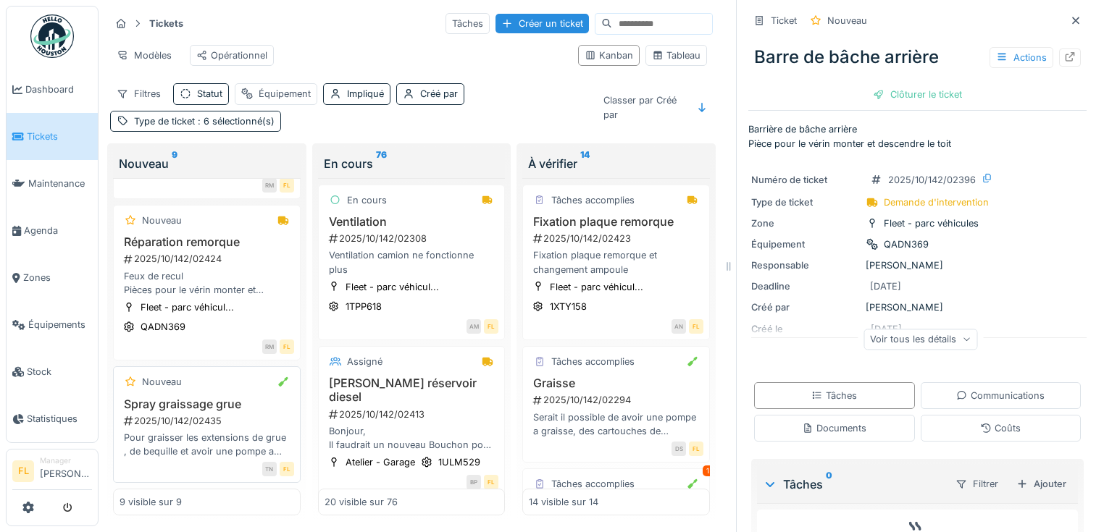
click at [216, 431] on div "Pour graisser les extensions de grue , de bequille et avoir une pompe a graisse…" at bounding box center [206, 445] width 175 height 28
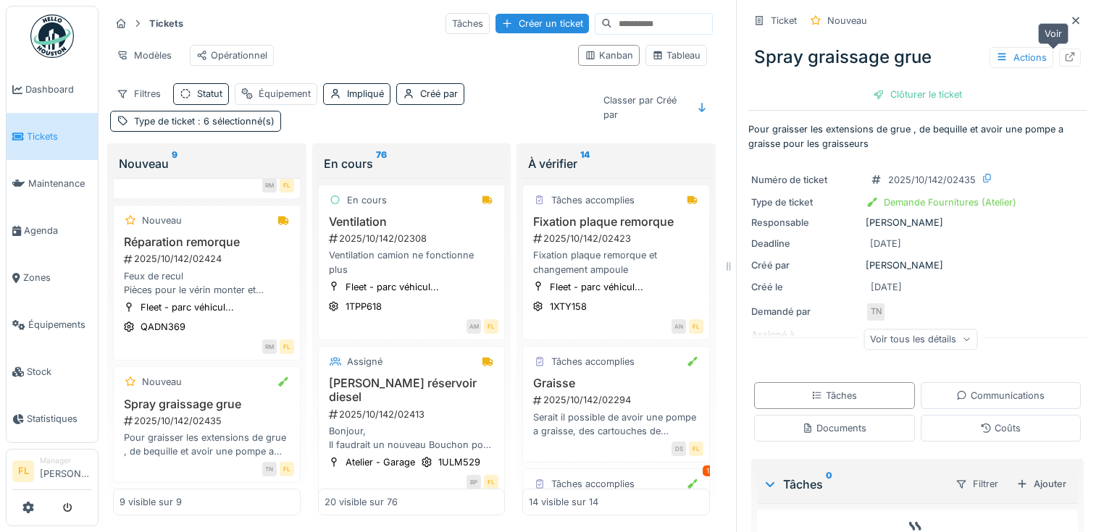
click at [1064, 55] on icon at bounding box center [1070, 56] width 12 height 9
click at [172, 255] on div "2025/10/142/02424" at bounding box center [208, 259] width 172 height 14
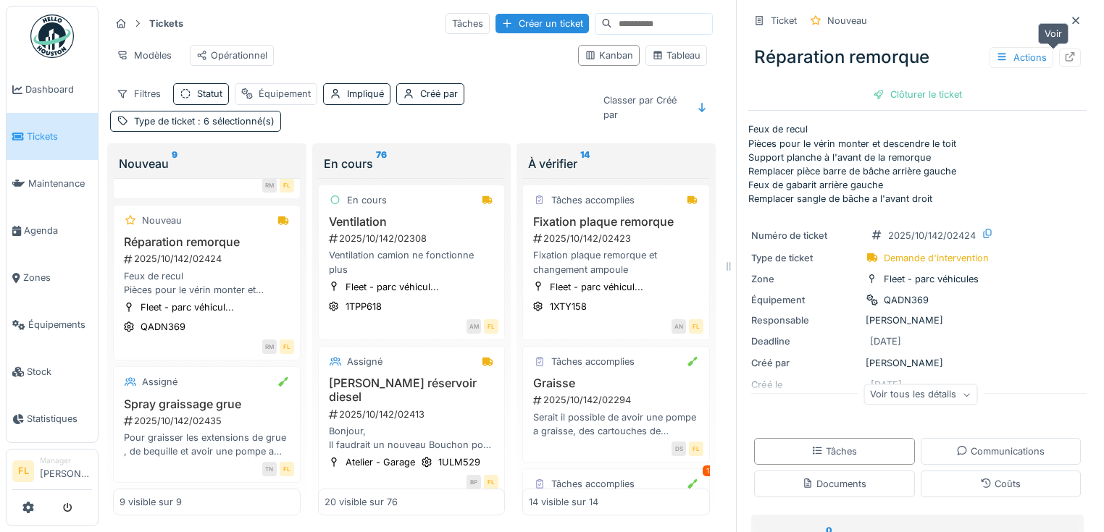
click at [1064, 58] on icon at bounding box center [1070, 56] width 12 height 9
click at [1064, 56] on icon at bounding box center [1070, 56] width 12 height 9
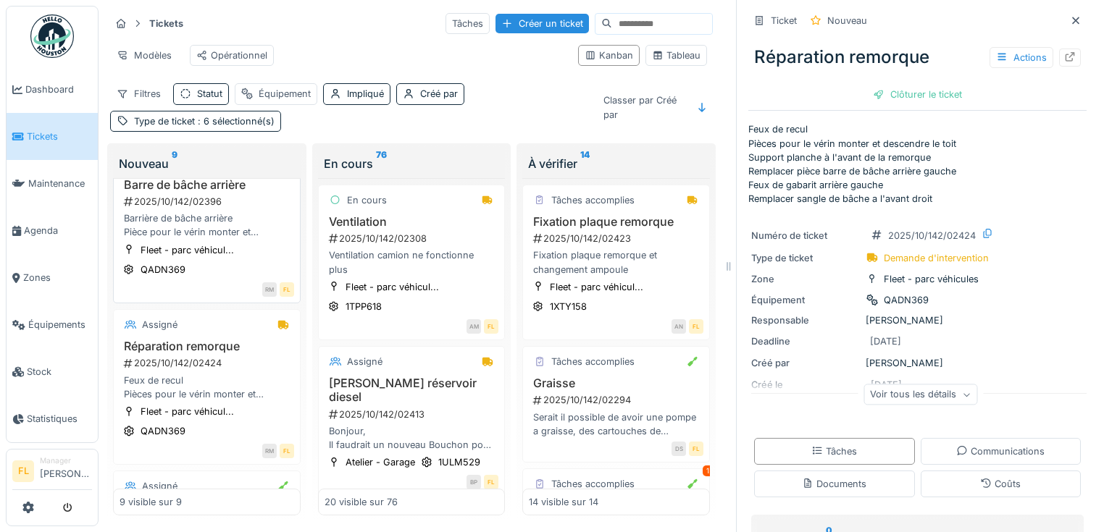
scroll to position [845, 0]
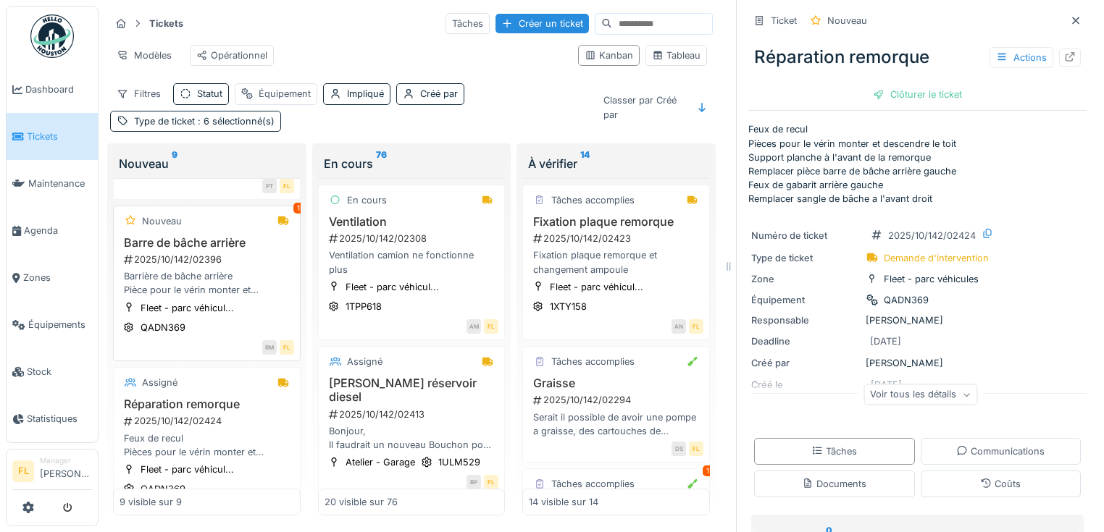
click at [196, 293] on div "Barrière de bâche arrière Pièce pour le vérin monter et descendre le toit" at bounding box center [206, 283] width 175 height 28
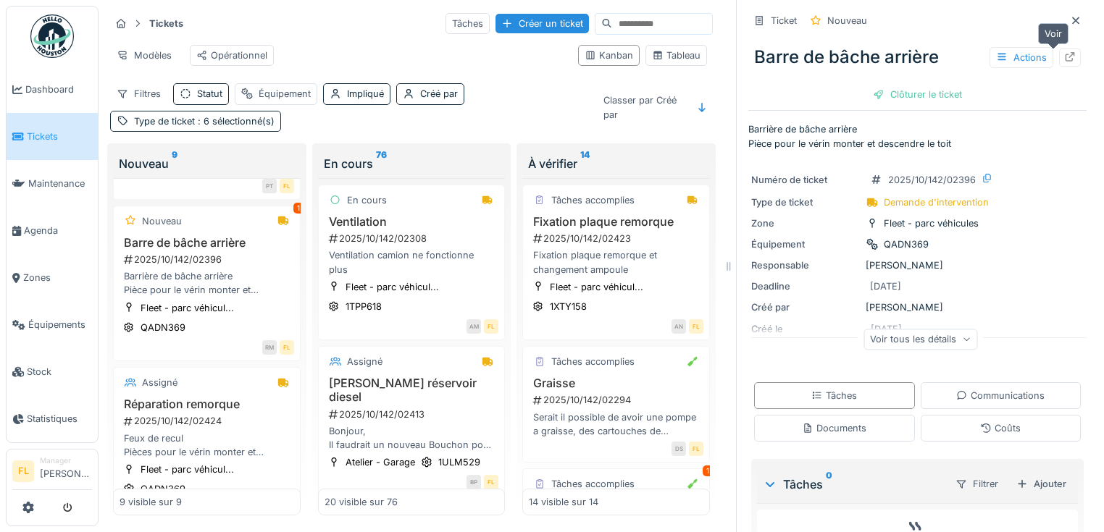
click at [1065, 53] on icon at bounding box center [1069, 56] width 9 height 9
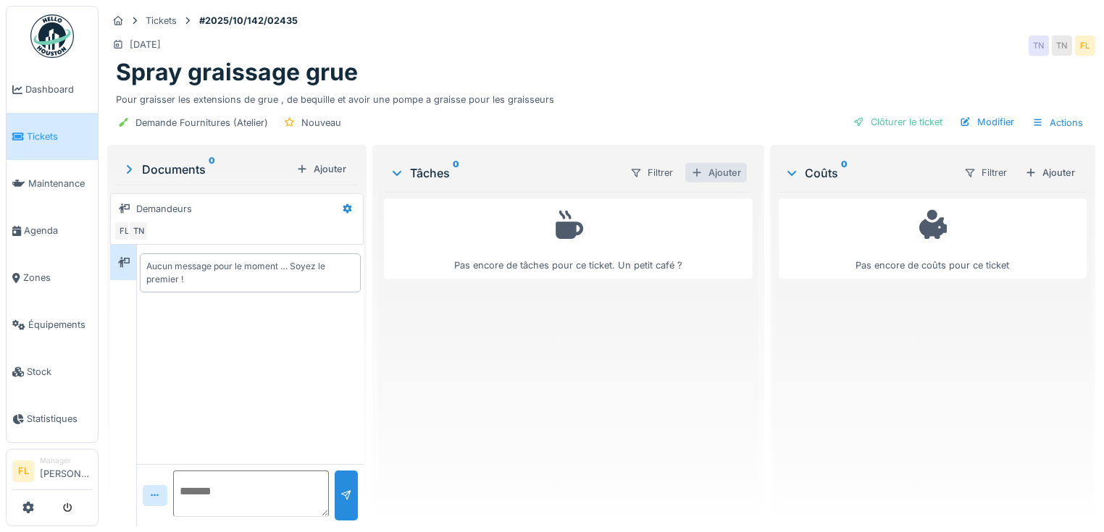
click at [720, 175] on div "Ajouter" at bounding box center [716, 173] width 62 height 20
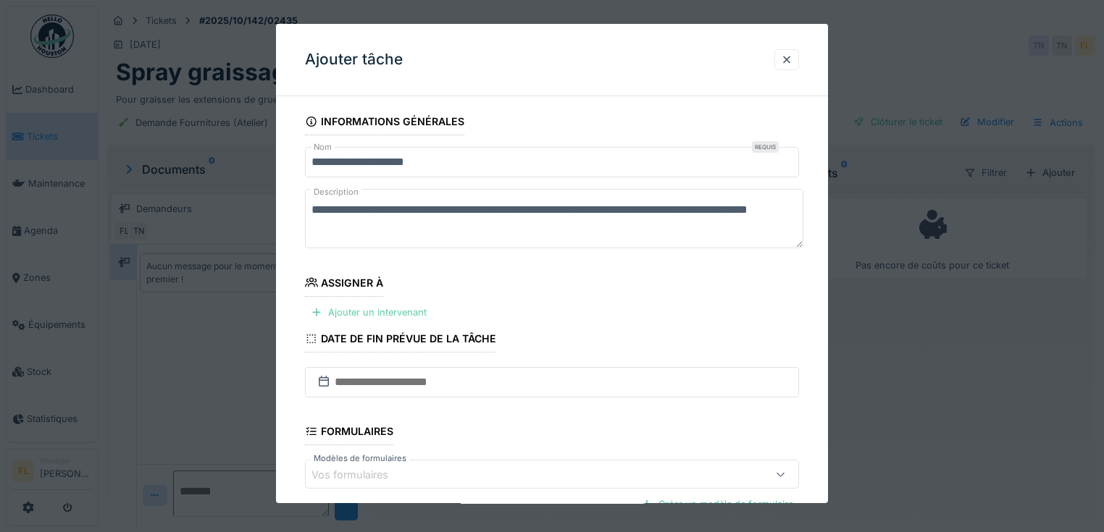
click at [397, 309] on div "Ajouter un intervenant" at bounding box center [368, 313] width 127 height 20
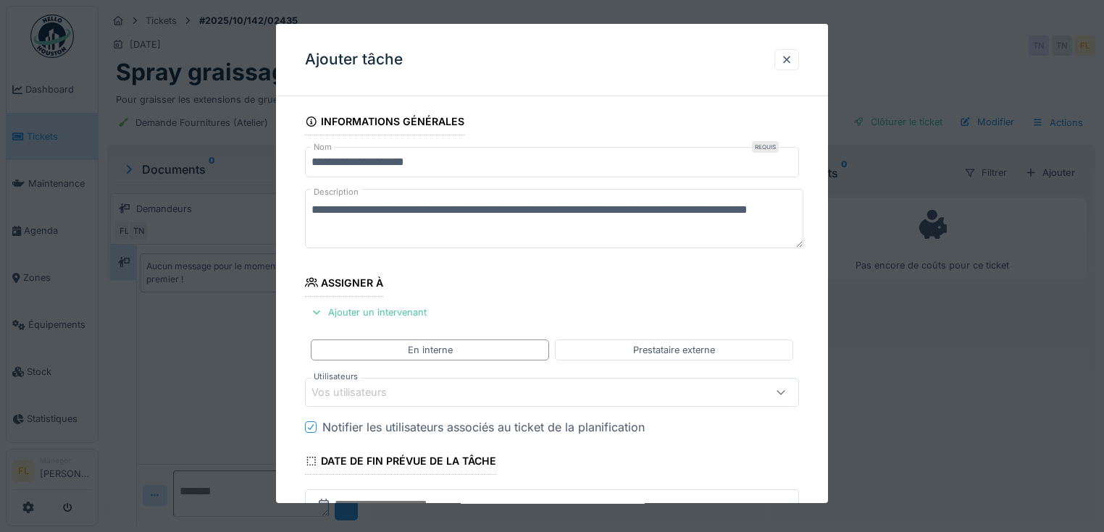
click at [357, 389] on div "Vos utilisateurs" at bounding box center [359, 393] width 96 height 16
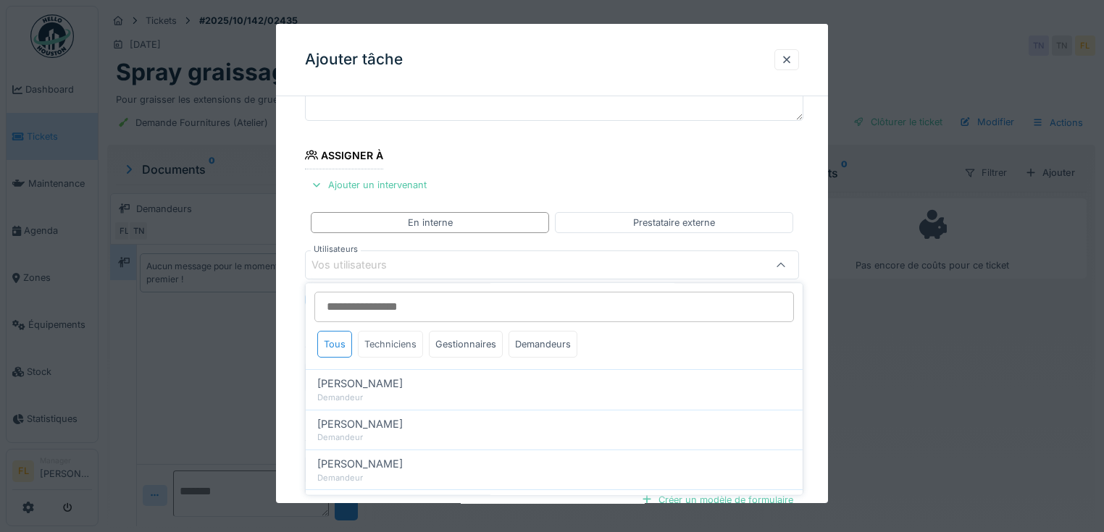
click at [392, 345] on div "Techniciens" at bounding box center [390, 344] width 65 height 27
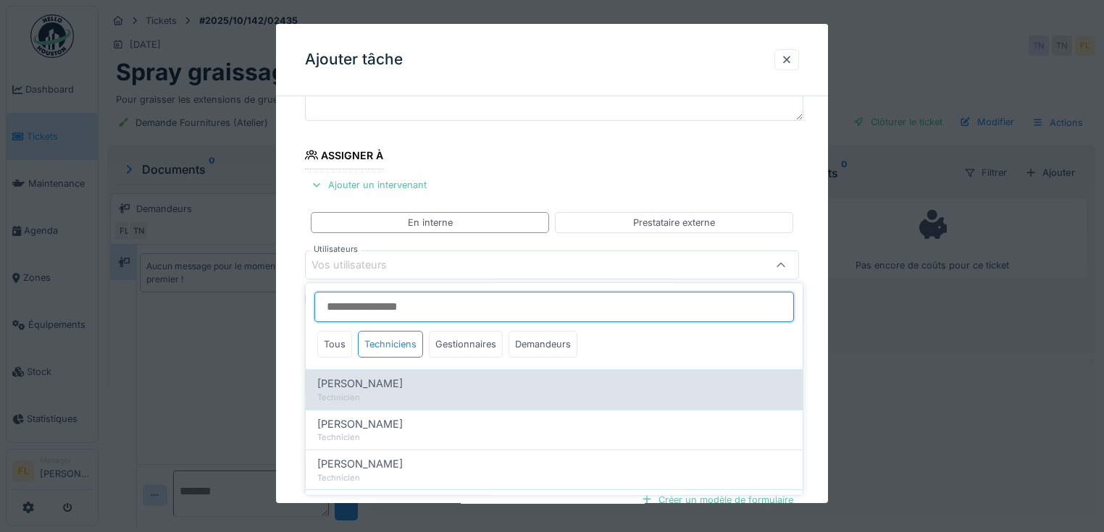
scroll to position [139, 0]
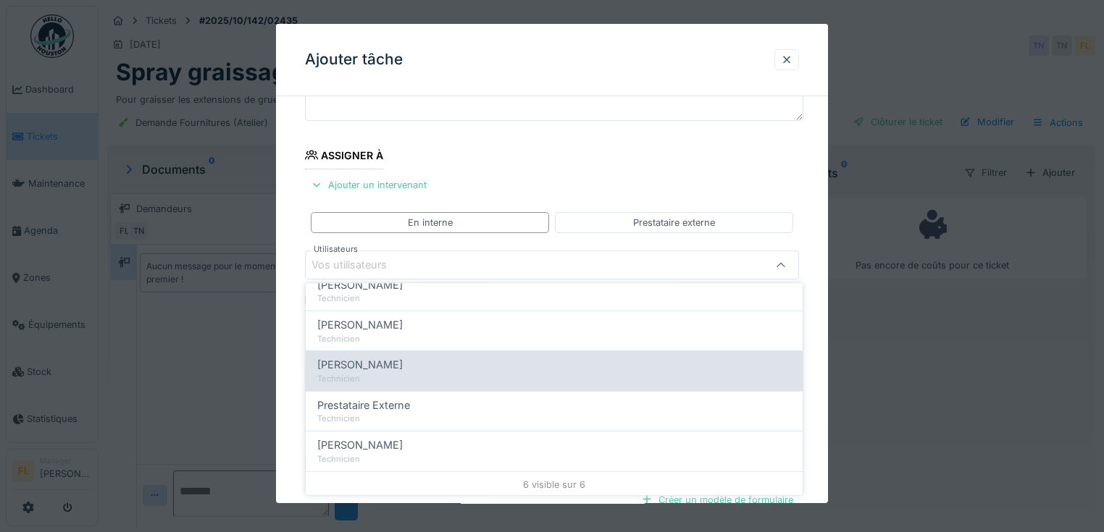
click at [374, 377] on div "Technicien" at bounding box center [554, 379] width 474 height 12
type input "*****"
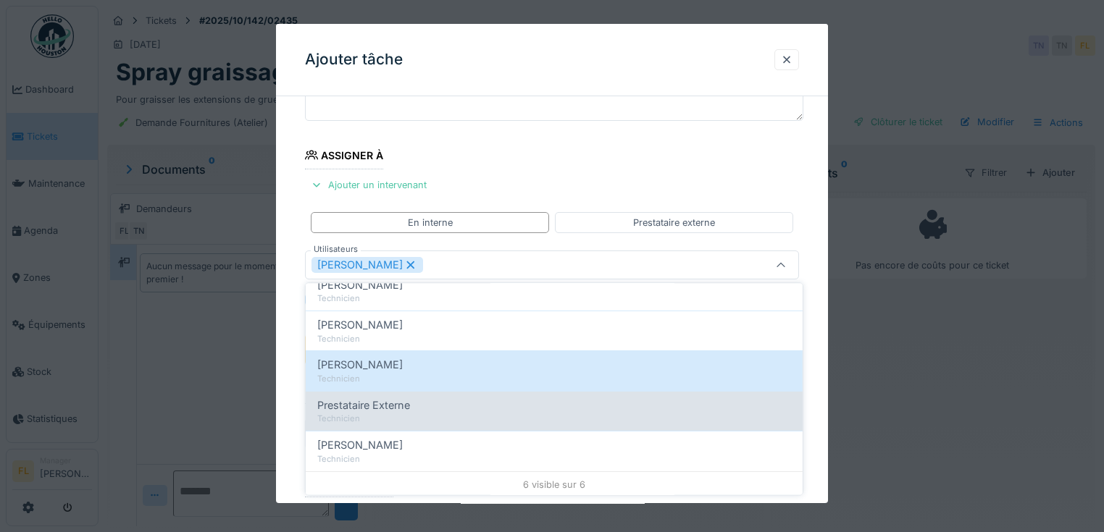
scroll to position [9, 0]
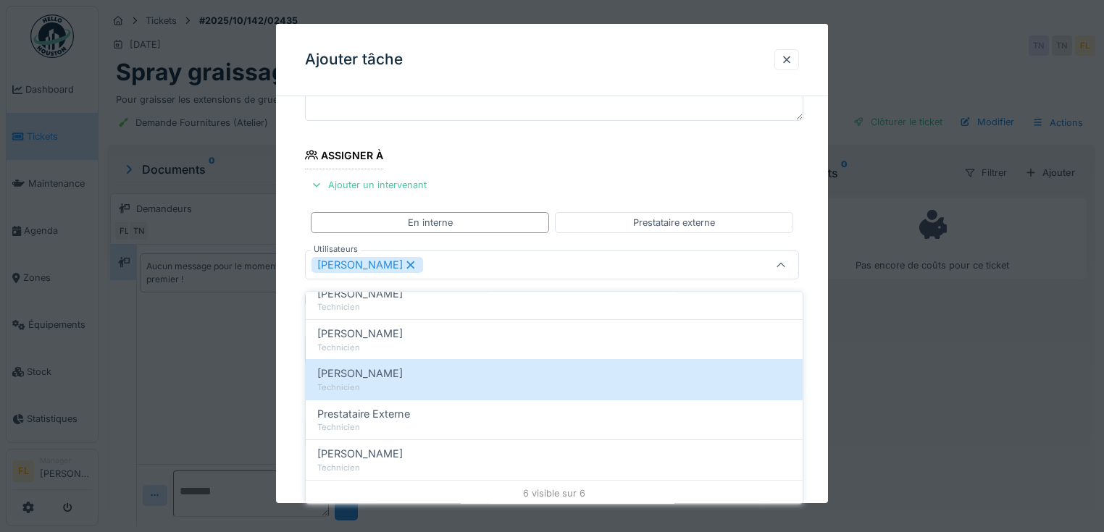
click at [295, 311] on div "**********" at bounding box center [552, 351] width 552 height 742
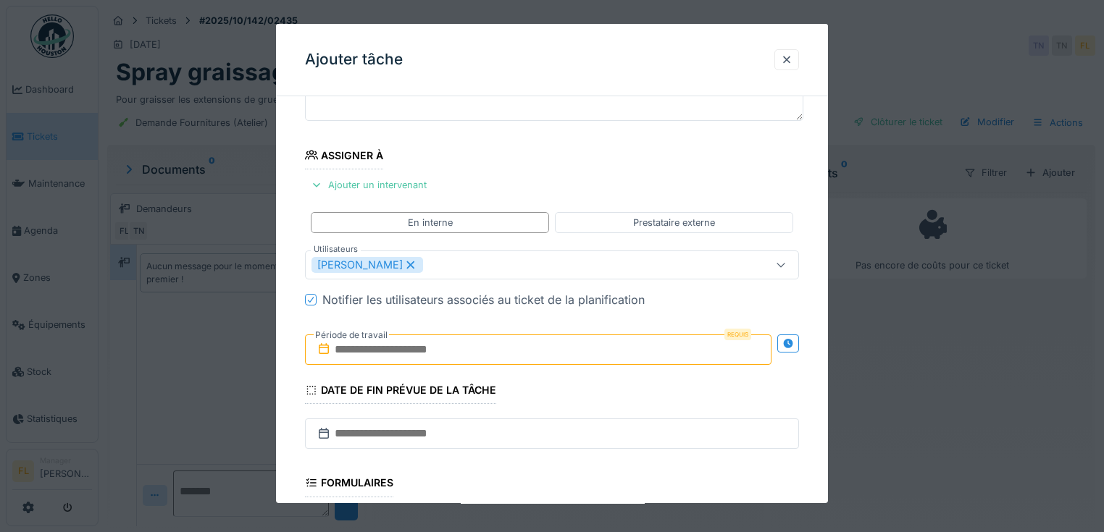
click at [398, 352] on input "text" at bounding box center [538, 350] width 466 height 30
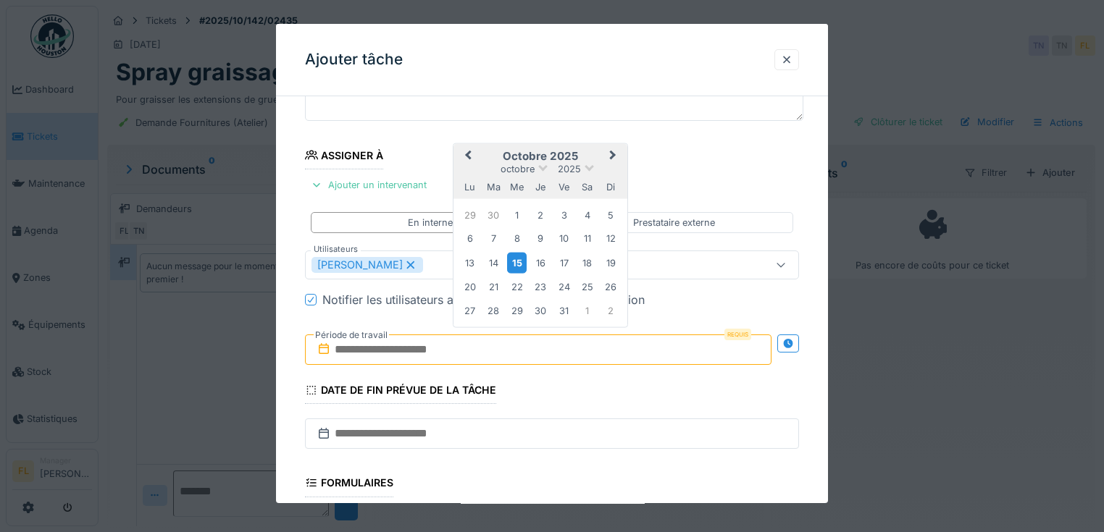
click at [516, 261] on div "15" at bounding box center [517, 263] width 20 height 21
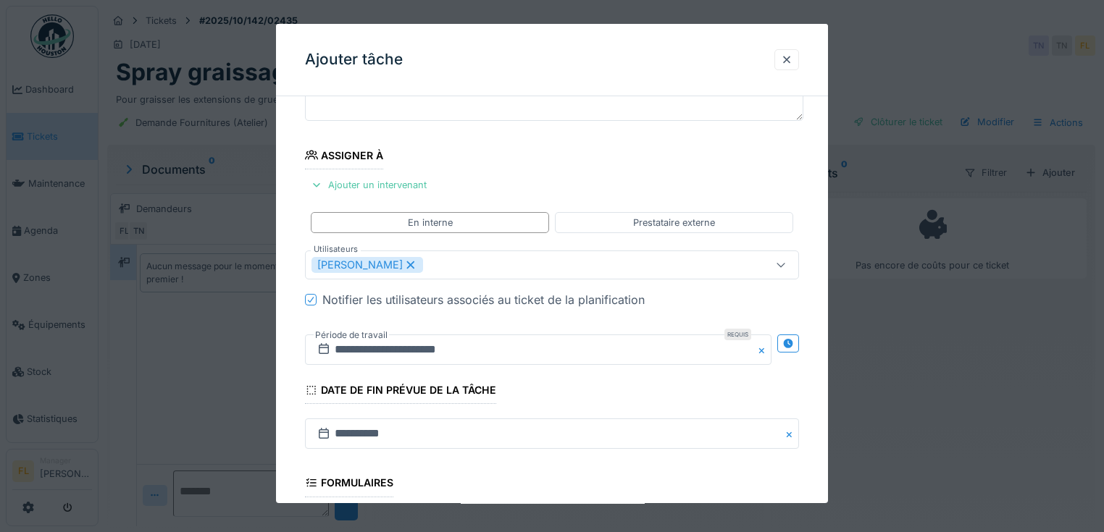
scroll to position [345, 0]
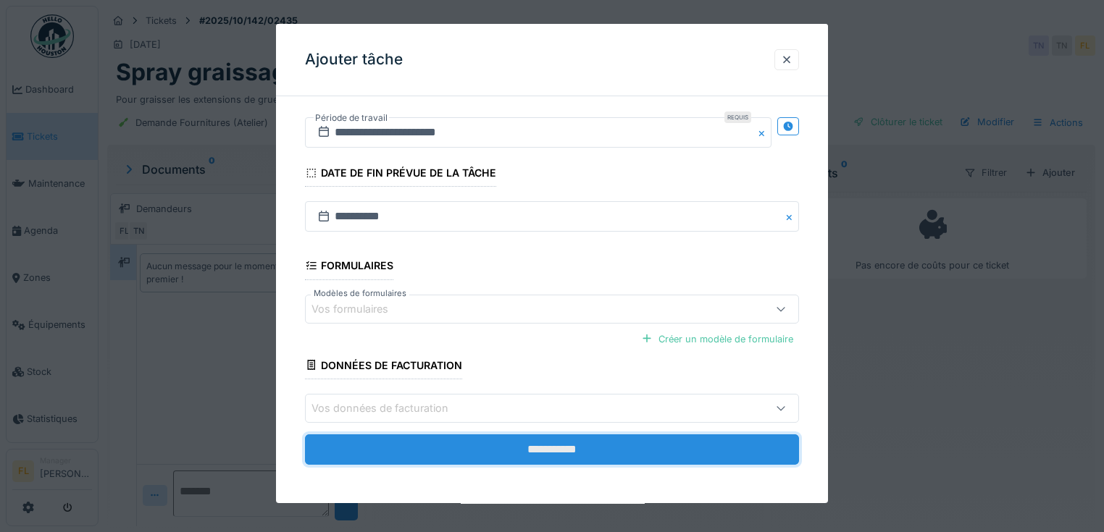
click at [563, 440] on input "**********" at bounding box center [552, 449] width 494 height 30
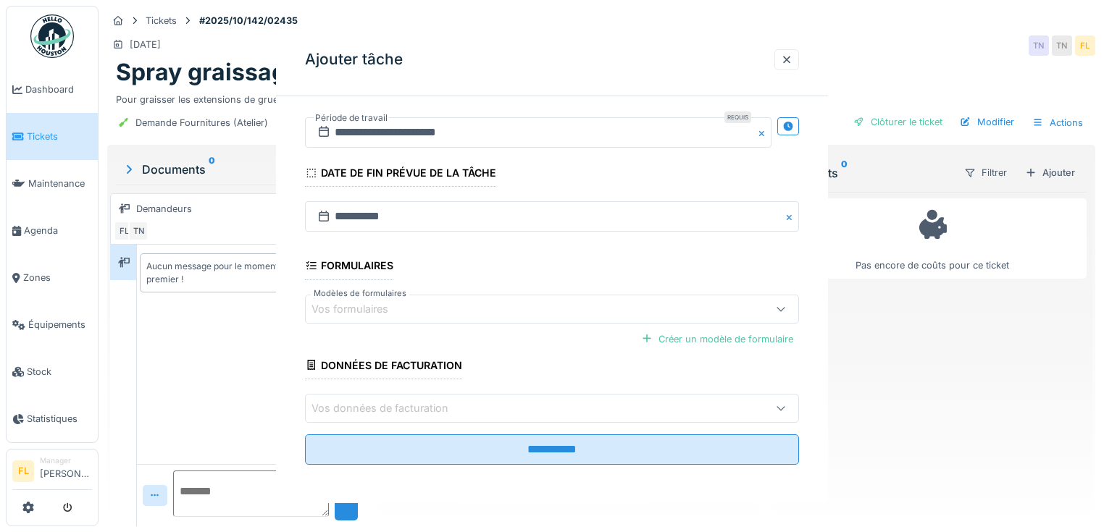
scroll to position [0, 0]
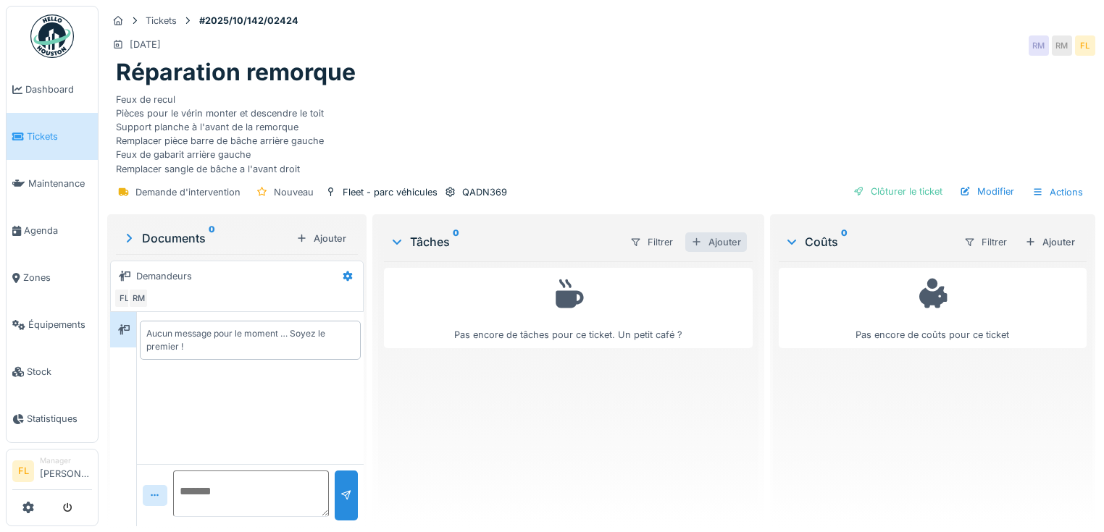
click at [710, 246] on div "Ajouter" at bounding box center [716, 242] width 62 height 20
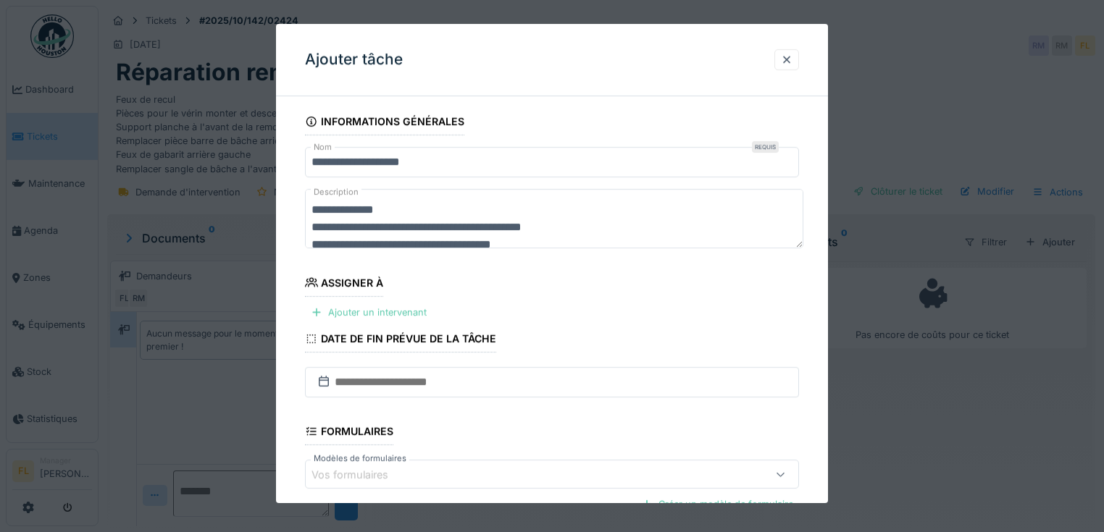
click at [396, 316] on div "Ajouter un intervenant" at bounding box center [368, 313] width 127 height 20
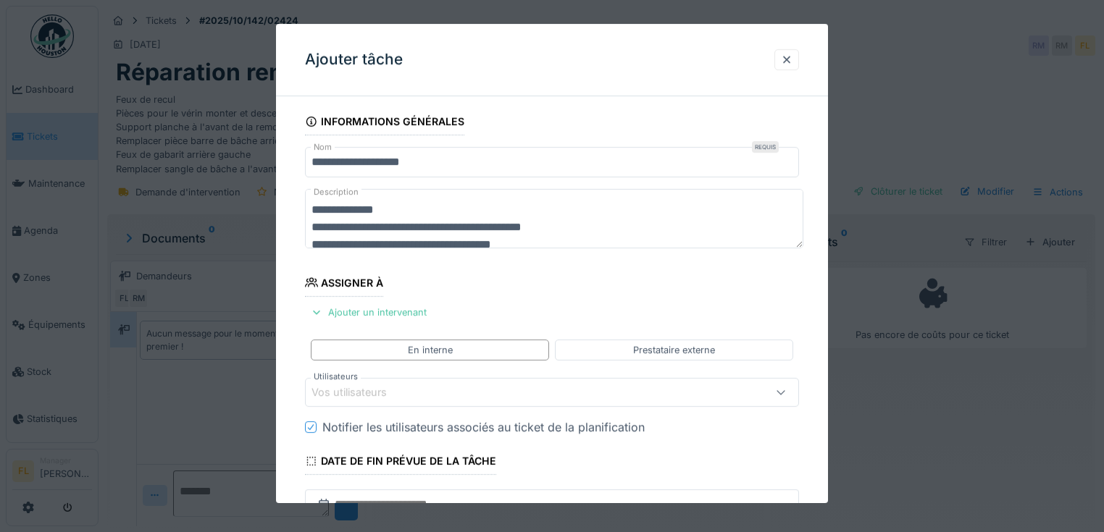
click at [379, 391] on div "Vos utilisateurs" at bounding box center [359, 393] width 96 height 16
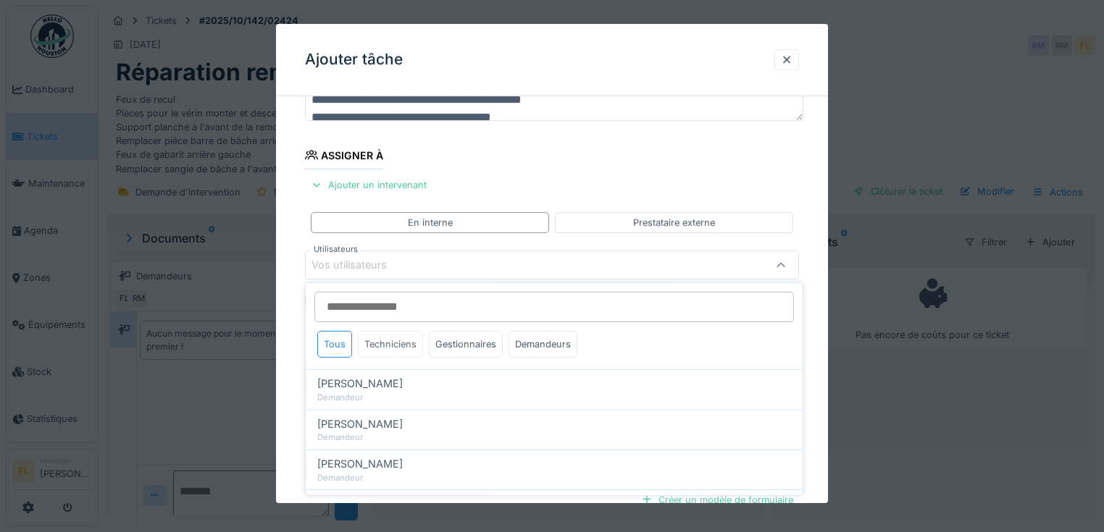
click at [371, 346] on div "Techniciens" at bounding box center [390, 344] width 65 height 27
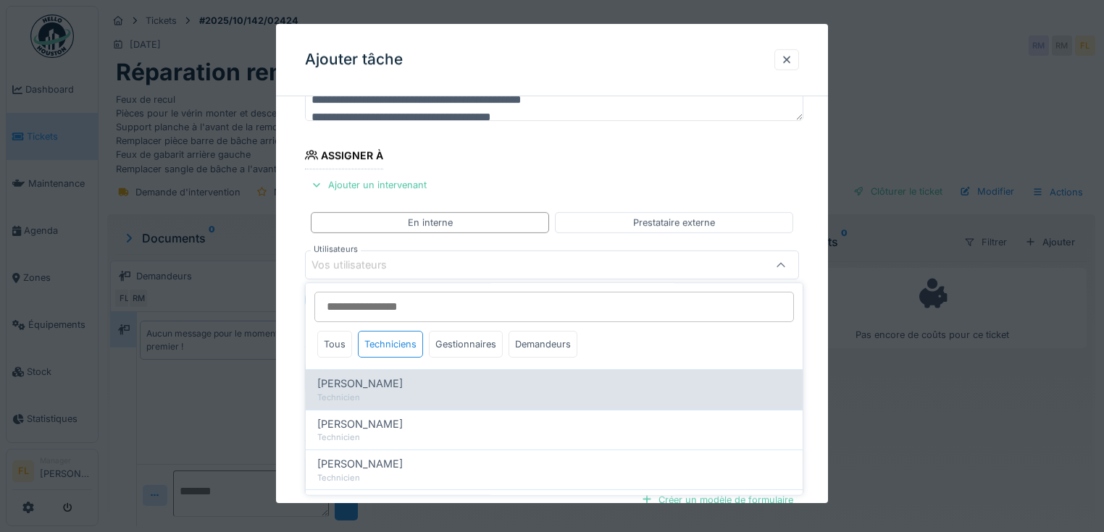
click at [364, 381] on span "[PERSON_NAME]" at bounding box center [359, 385] width 85 height 16
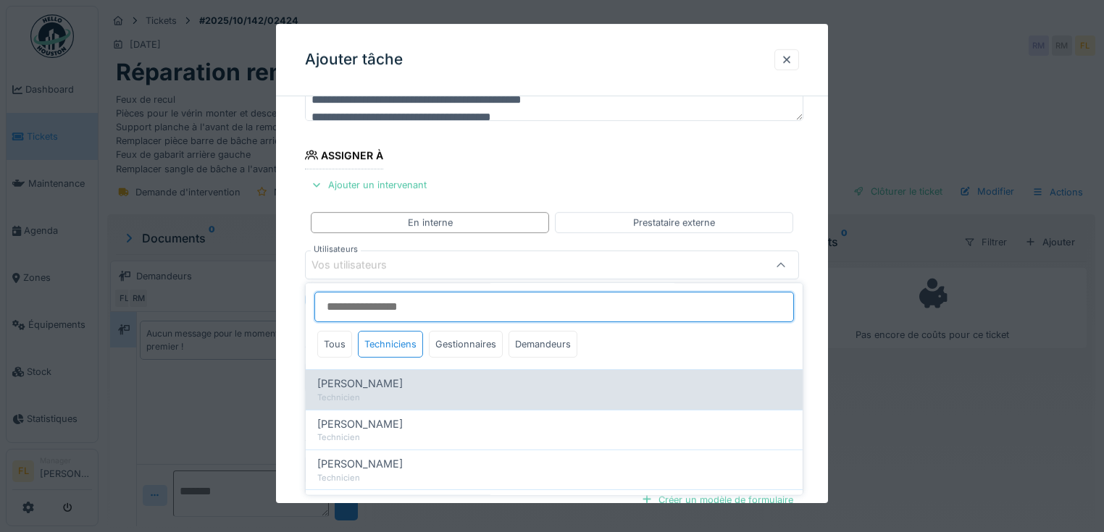
type input "*****"
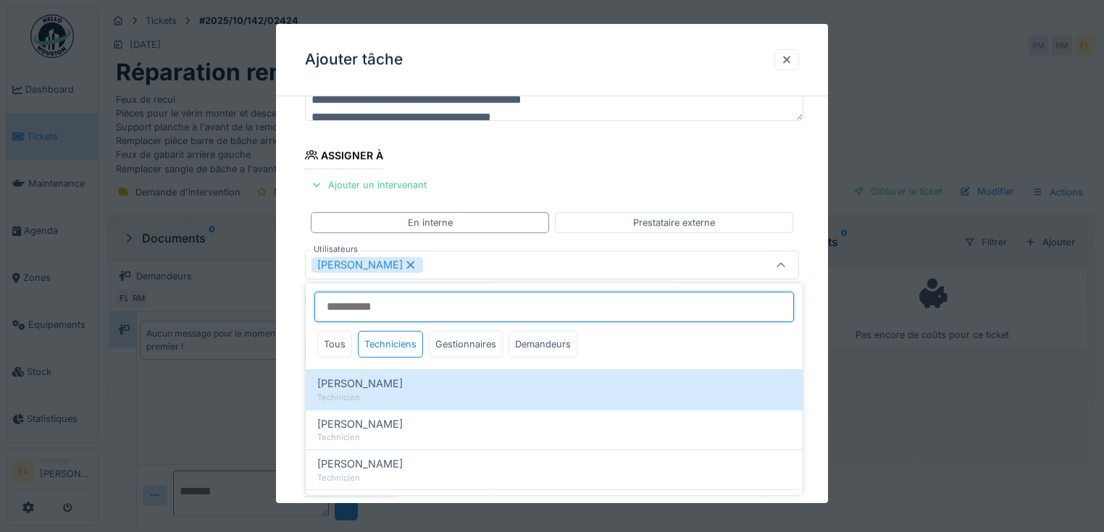
click at [350, 304] on input "Utilisateurs" at bounding box center [553, 307] width 479 height 30
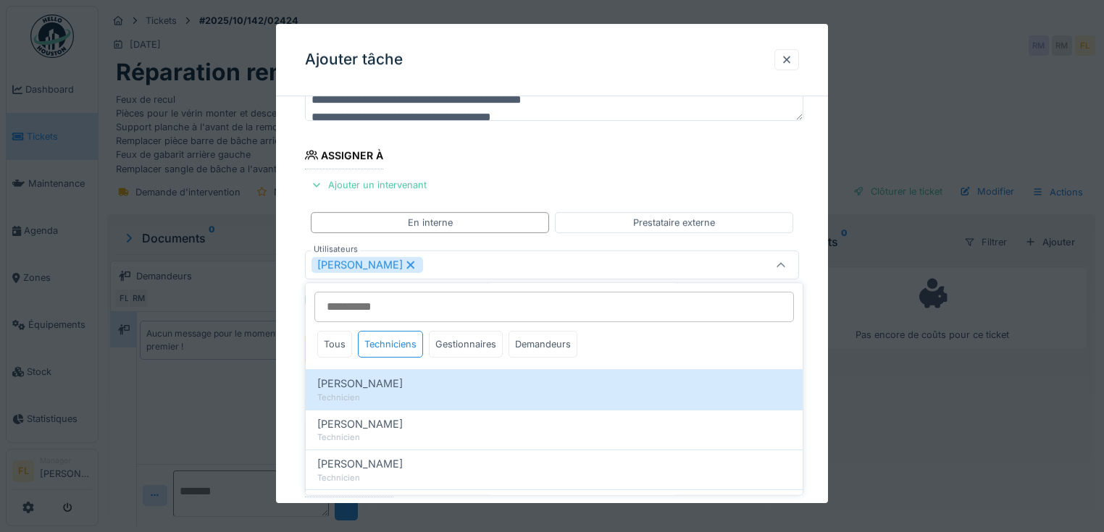
click at [300, 349] on div "**********" at bounding box center [552, 351] width 552 height 742
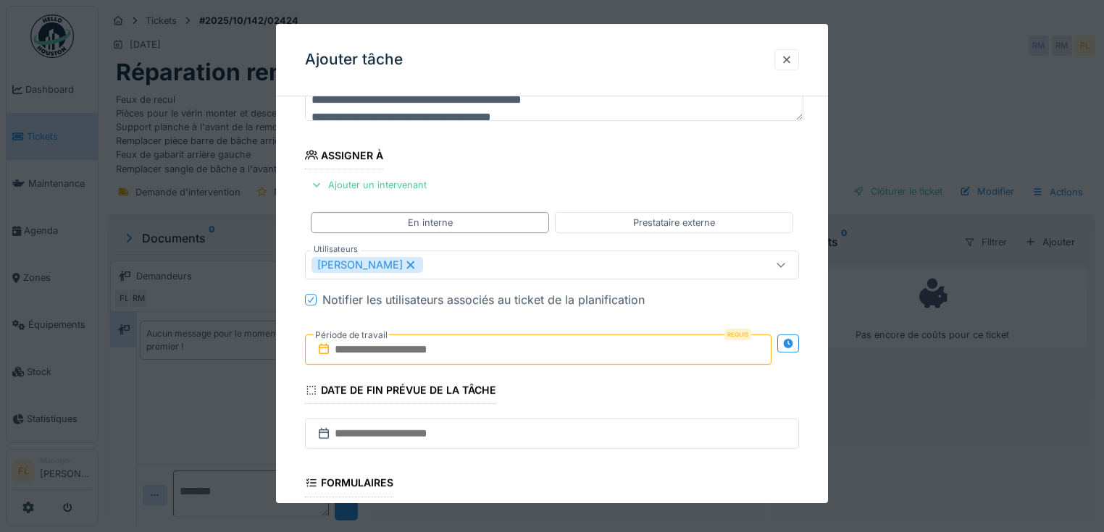
click at [337, 348] on input "text" at bounding box center [538, 350] width 466 height 30
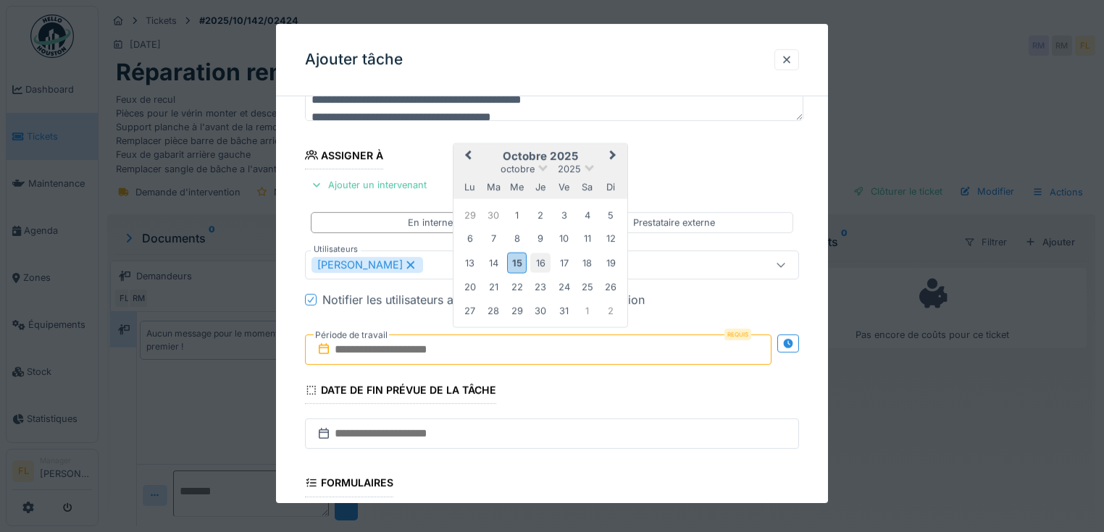
click at [542, 264] on div "16" at bounding box center [540, 263] width 20 height 20
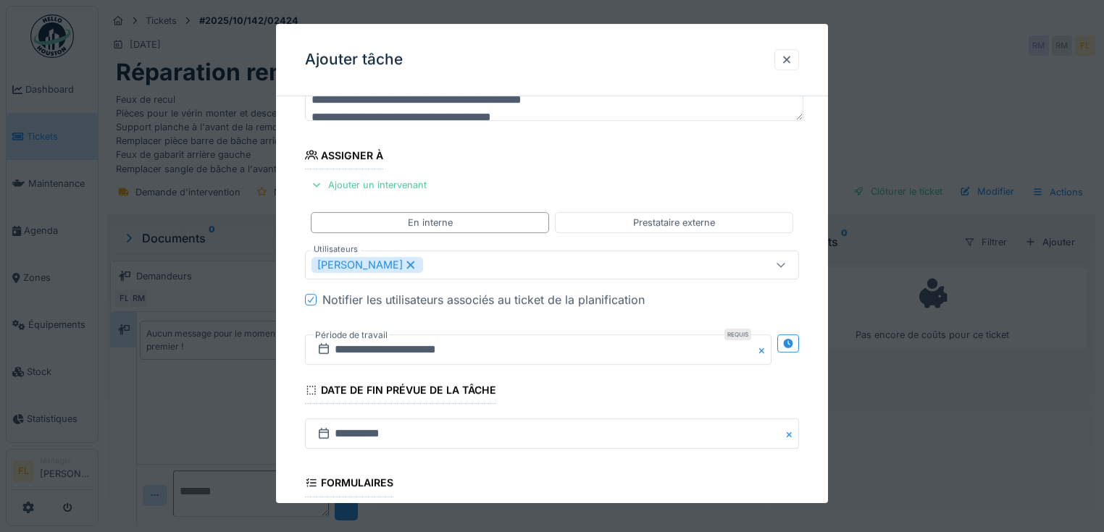
scroll to position [0, 0]
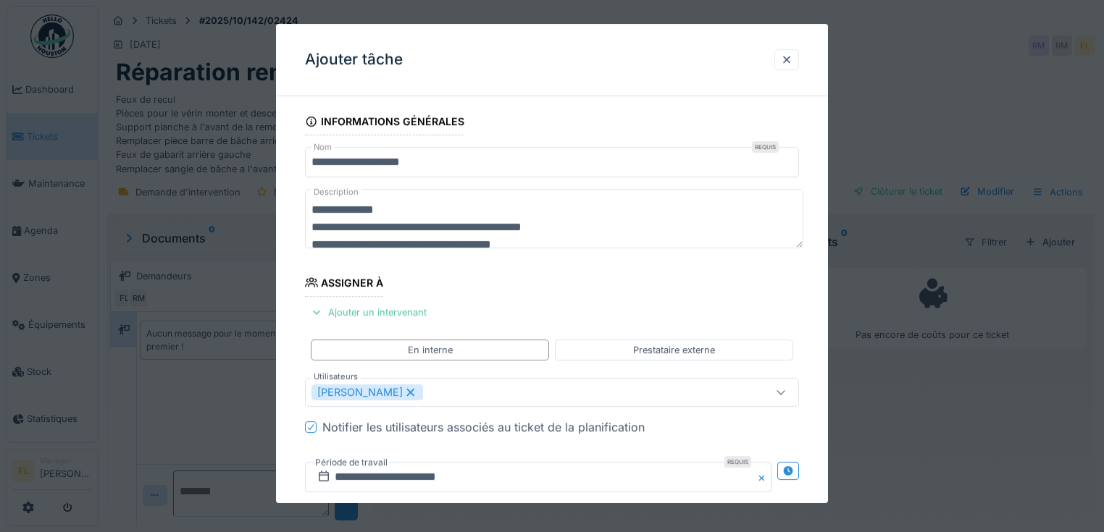
drag, startPoint x: 576, startPoint y: 226, endPoint x: 278, endPoint y: 230, distance: 298.3
click at [278, 230] on div "**********" at bounding box center [552, 479] width 552 height 742
click at [589, 222] on textarea "**********" at bounding box center [554, 218] width 498 height 59
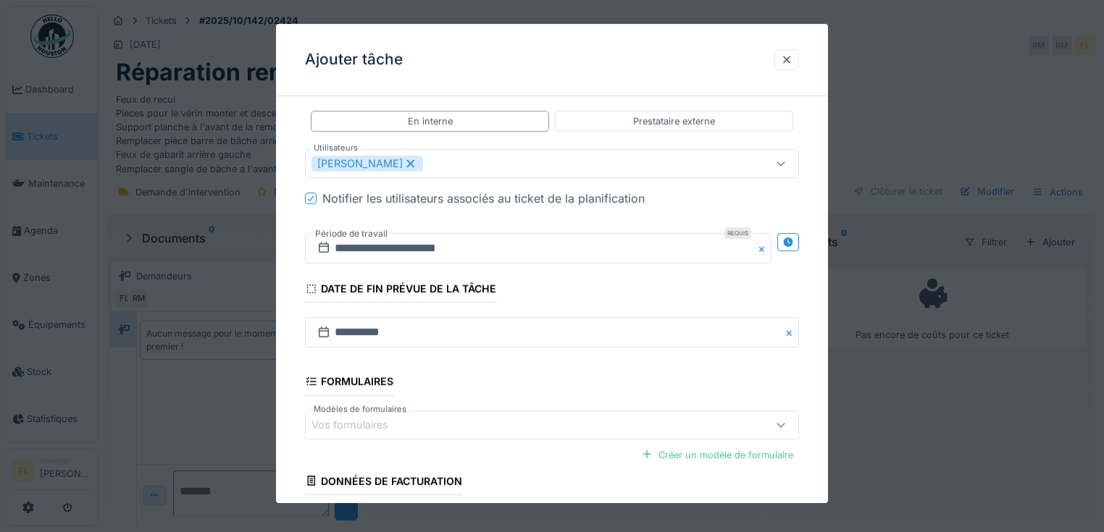
scroll to position [345, 0]
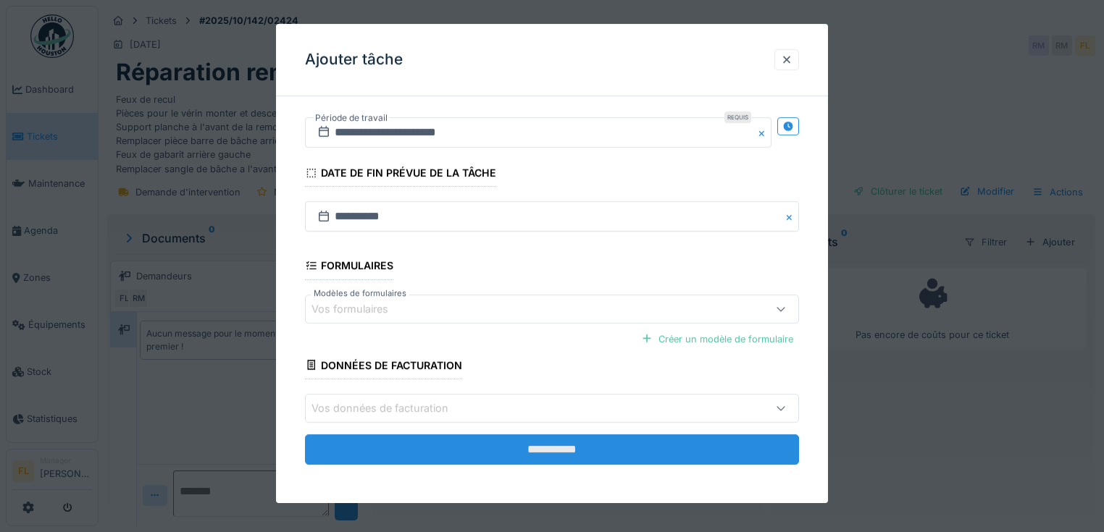
click at [586, 443] on input "**********" at bounding box center [552, 449] width 494 height 30
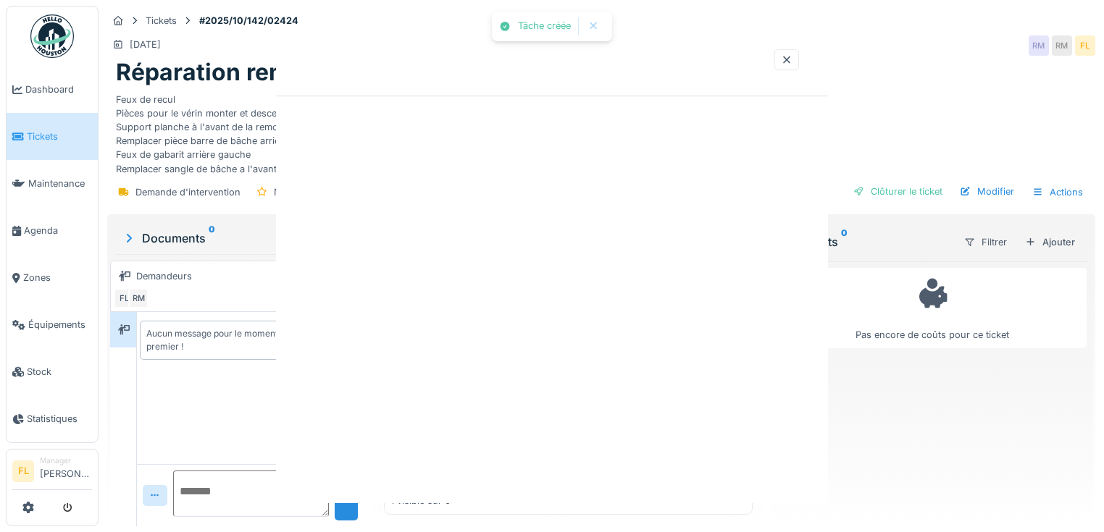
scroll to position [0, 0]
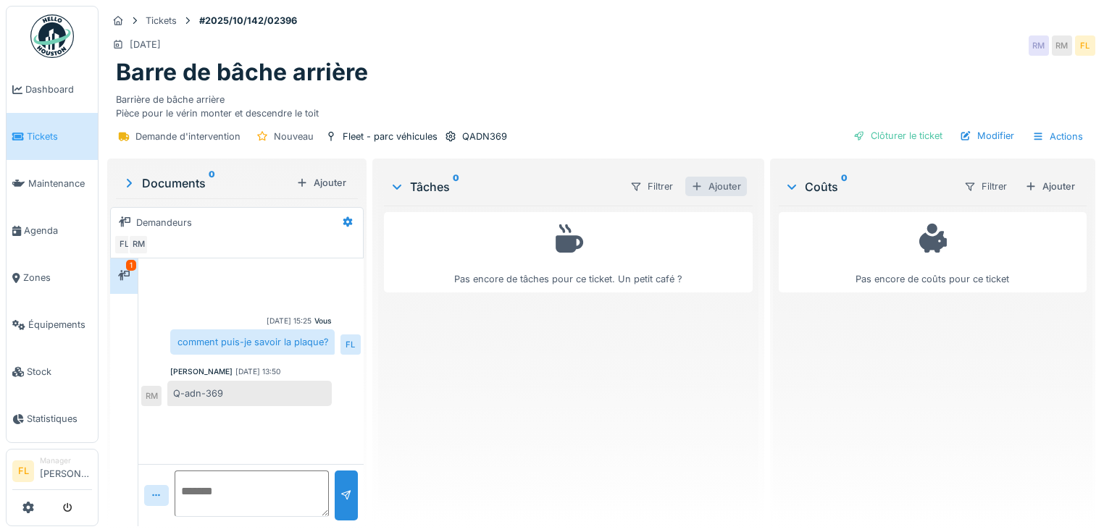
click at [711, 183] on div "Ajouter" at bounding box center [716, 187] width 62 height 20
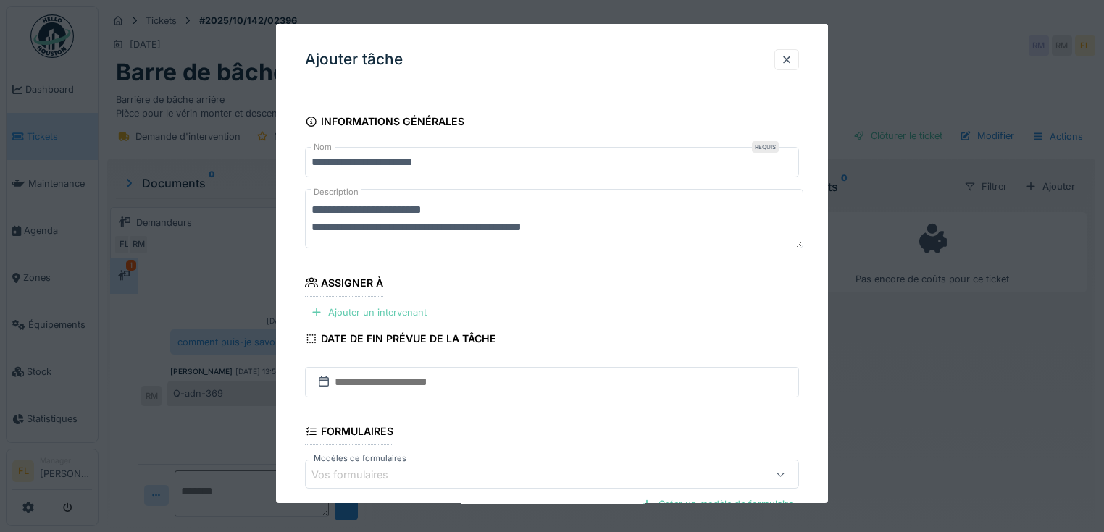
click at [374, 314] on div "Ajouter un intervenant" at bounding box center [368, 313] width 127 height 20
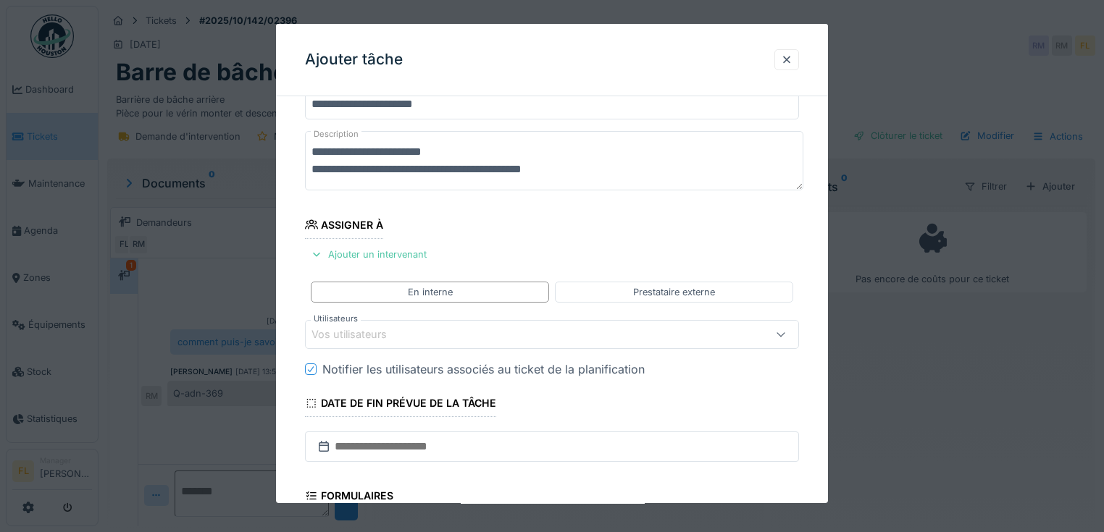
click at [377, 335] on div "Vos utilisateurs" at bounding box center [359, 335] width 96 height 16
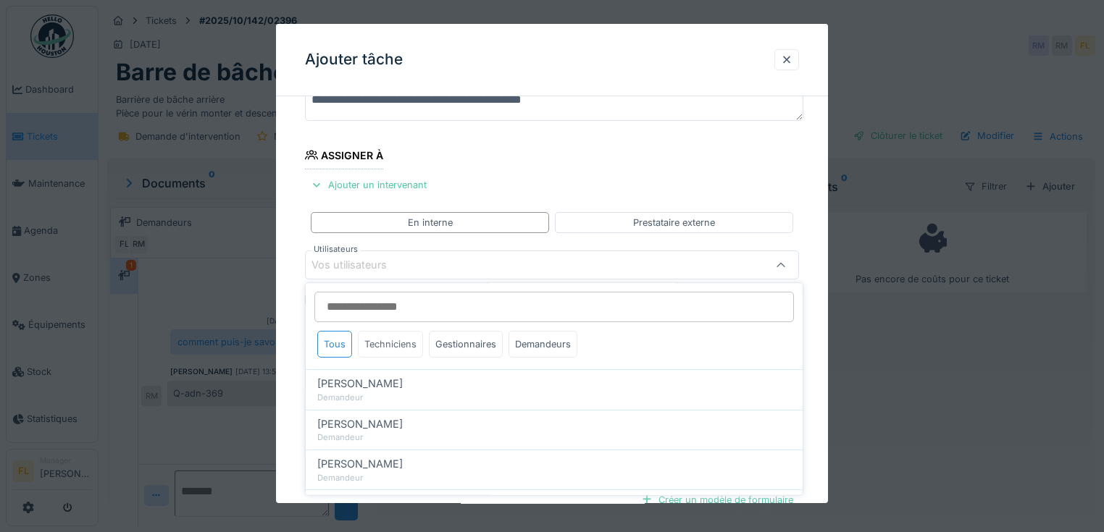
click at [382, 345] on div "Techniciens" at bounding box center [390, 344] width 65 height 27
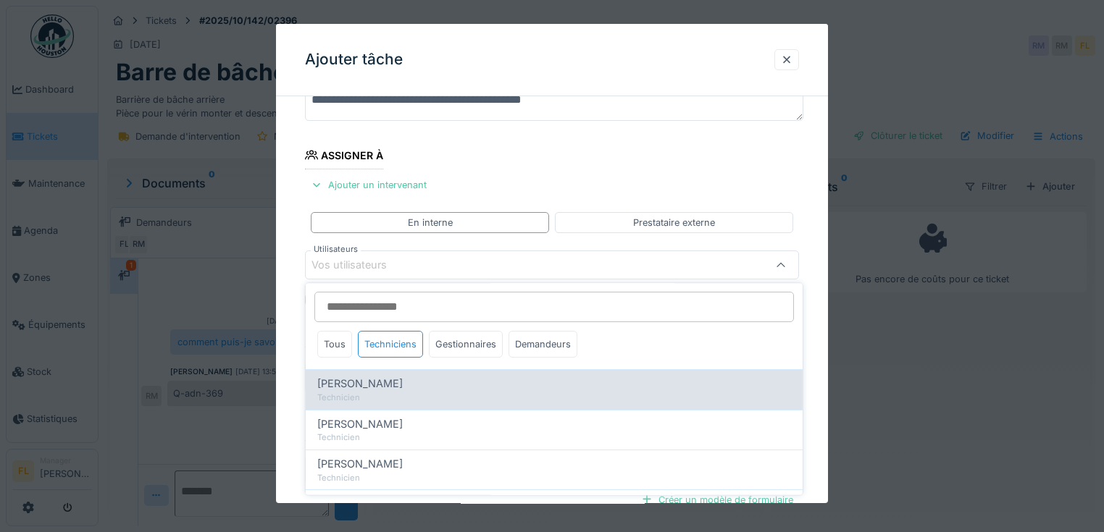
click at [352, 394] on div "Technicien" at bounding box center [554, 398] width 474 height 12
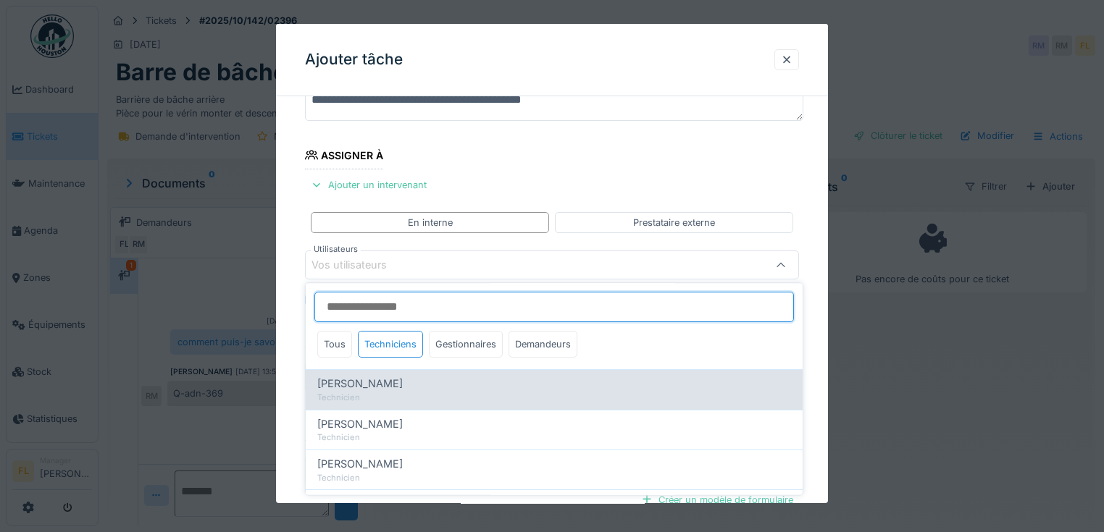
type input "*****"
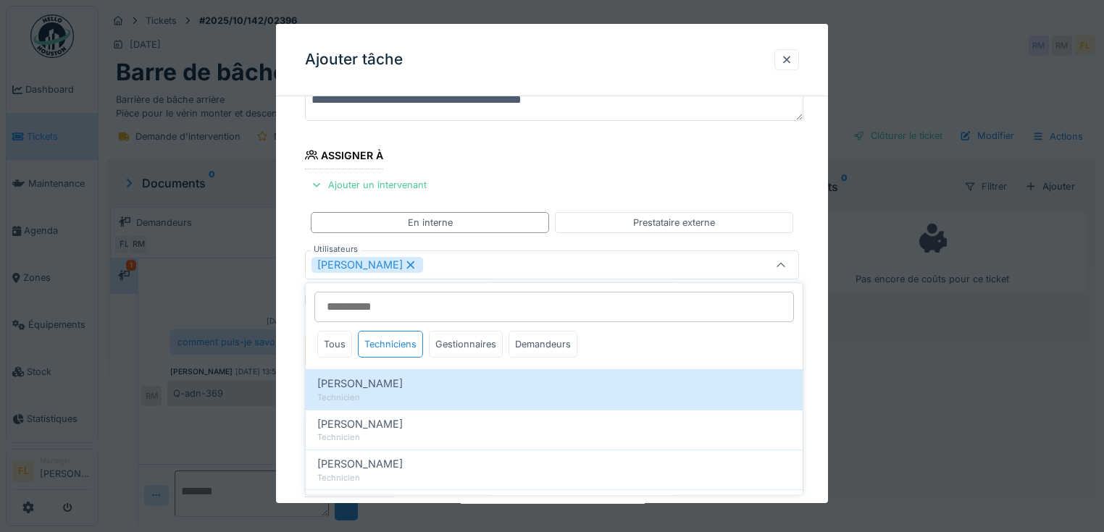
click at [290, 399] on div "**********" at bounding box center [552, 351] width 552 height 742
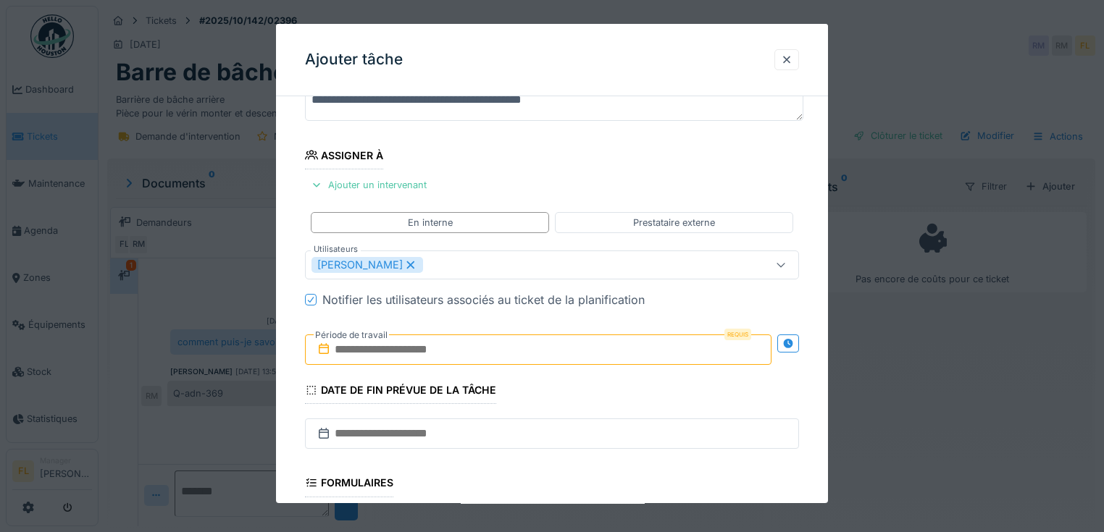
click at [351, 355] on input "text" at bounding box center [538, 350] width 466 height 30
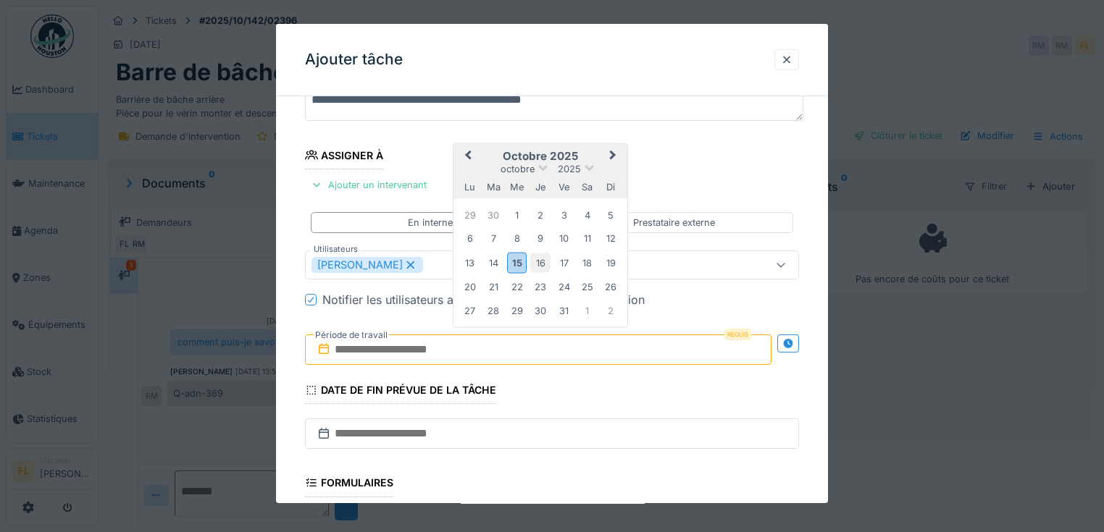
click at [539, 258] on div "16" at bounding box center [540, 263] width 20 height 20
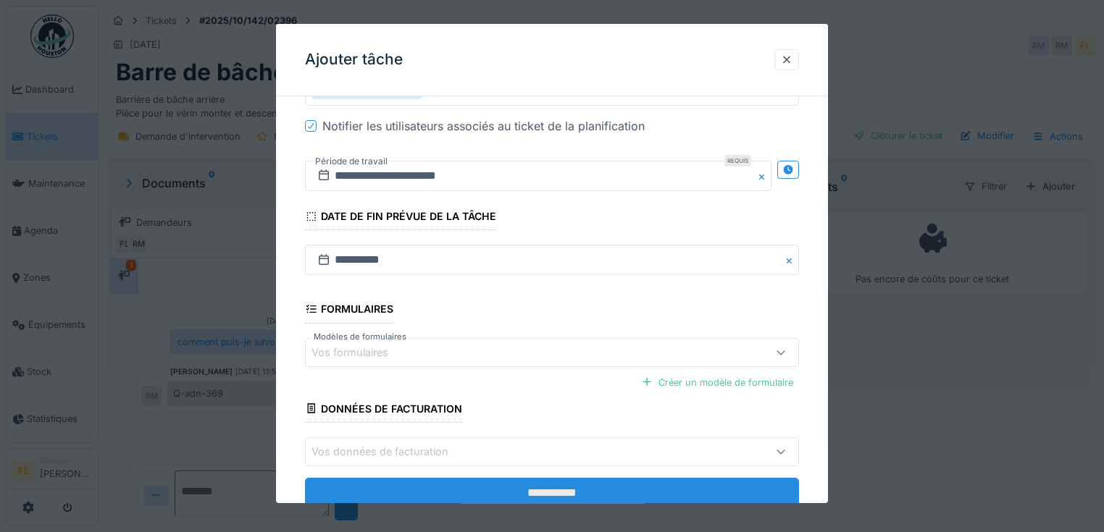
scroll to position [9, 0]
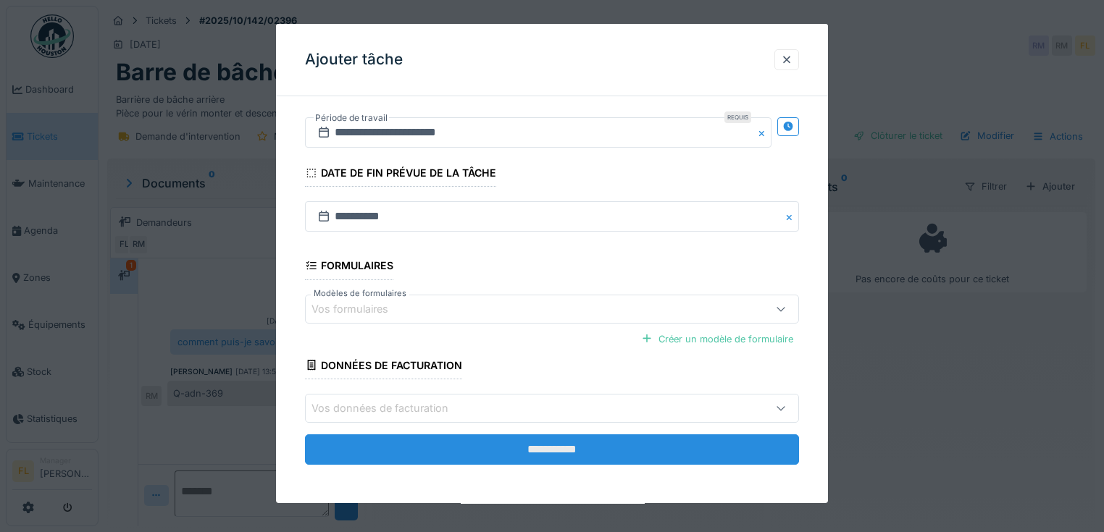
click at [560, 455] on input "**********" at bounding box center [552, 449] width 494 height 30
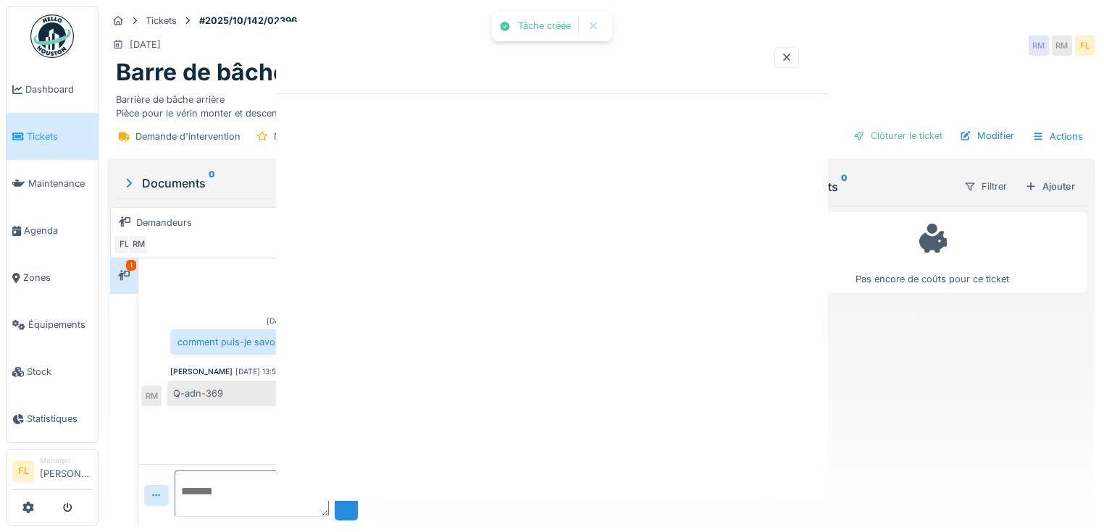
scroll to position [0, 0]
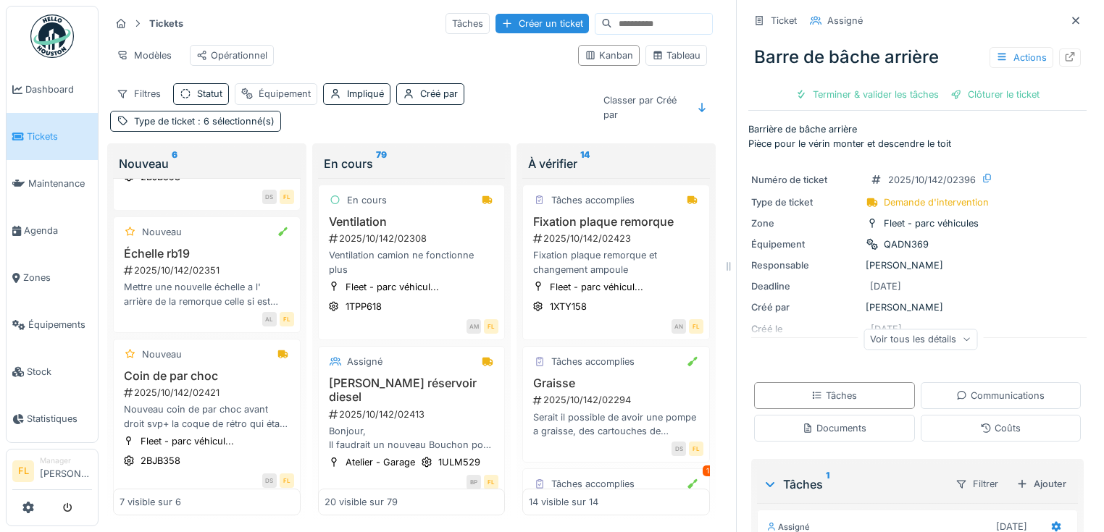
scroll to position [263, 0]
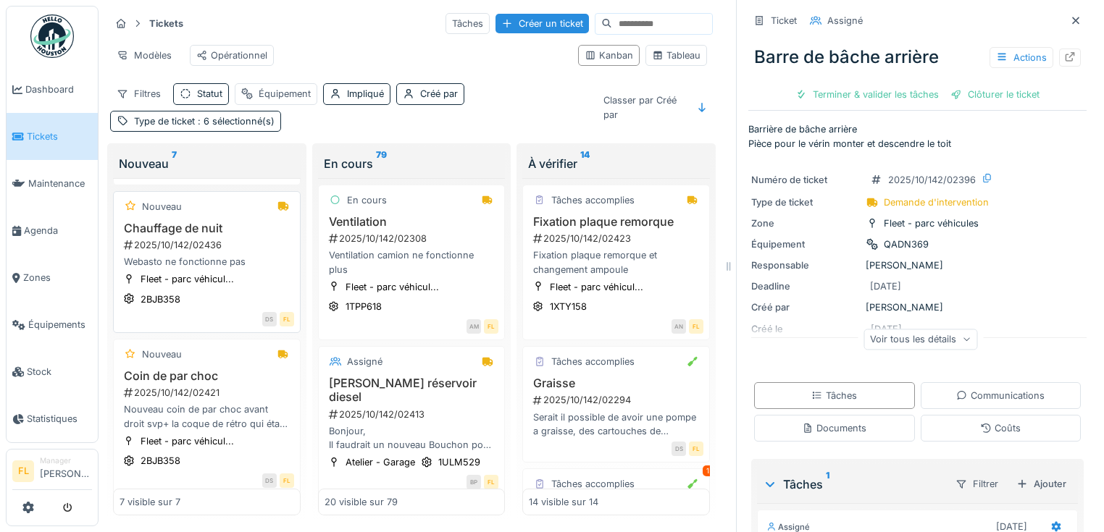
scroll to position [174, 0]
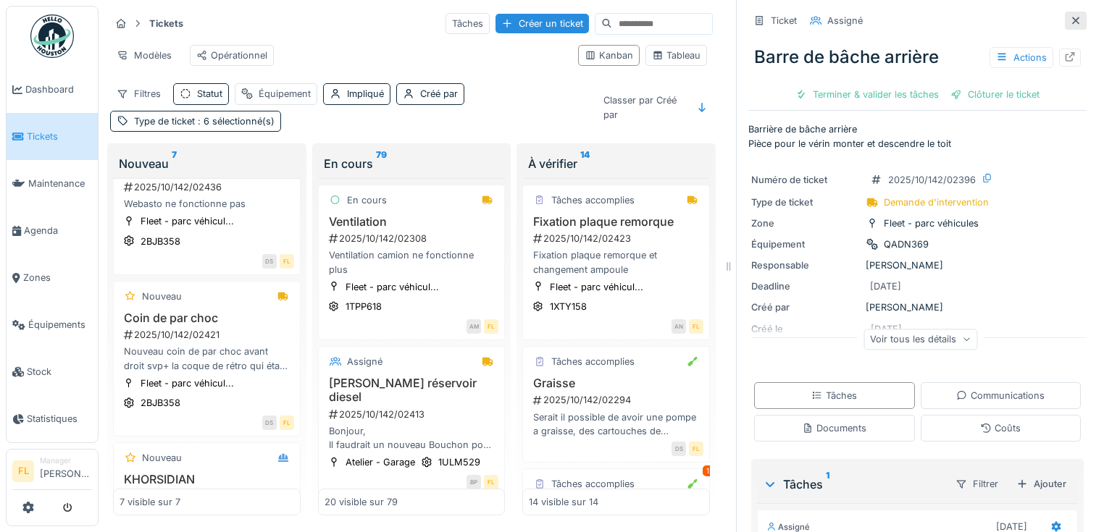
click at [1069, 23] on icon at bounding box center [1075, 20] width 12 height 9
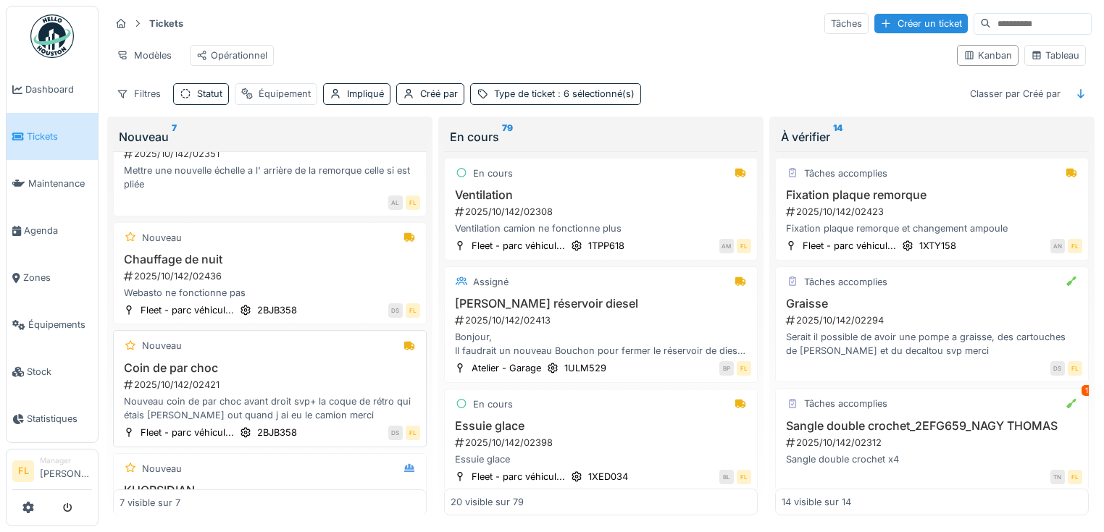
scroll to position [232, 0]
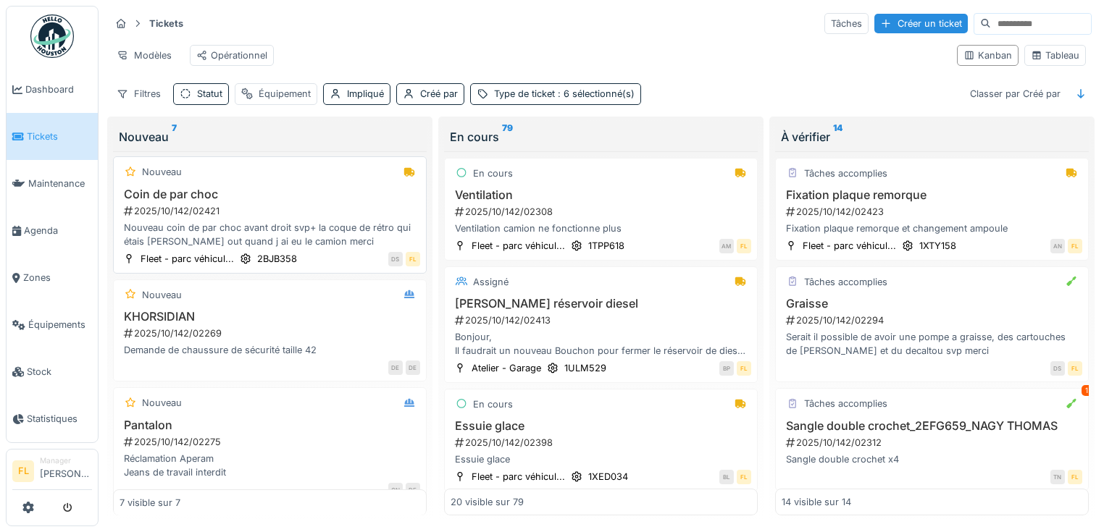
click at [206, 245] on div "Nouveau coin de par choc avant droit svp+ la coque de rétro qui étais Deja out …" at bounding box center [269, 235] width 300 height 28
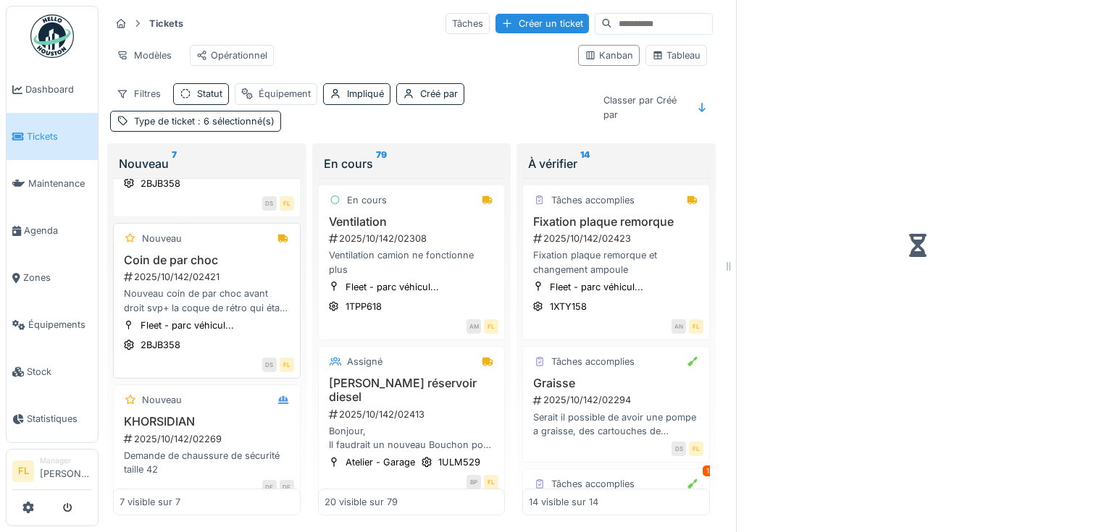
scroll to position [270, 0]
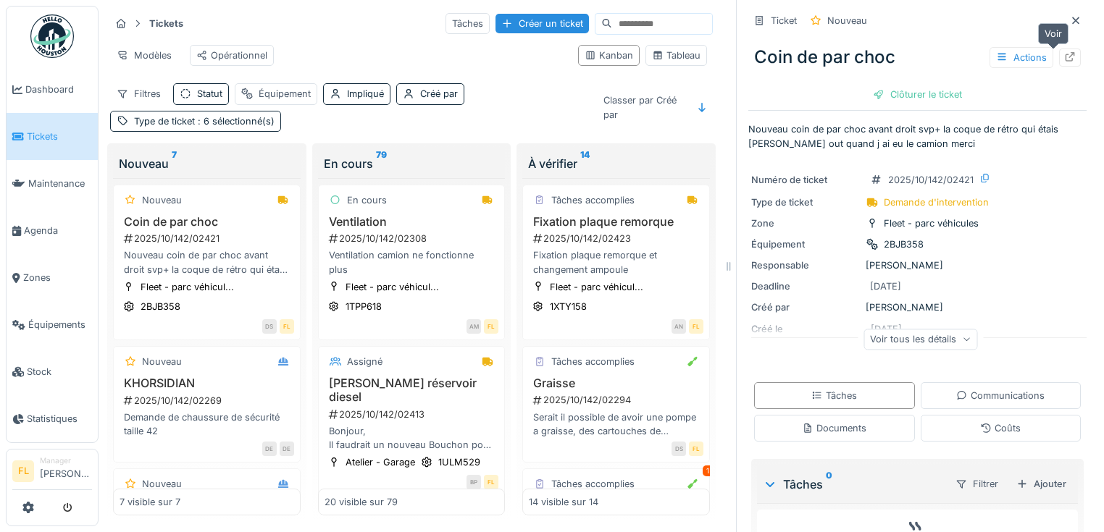
click at [1064, 57] on icon at bounding box center [1070, 56] width 12 height 9
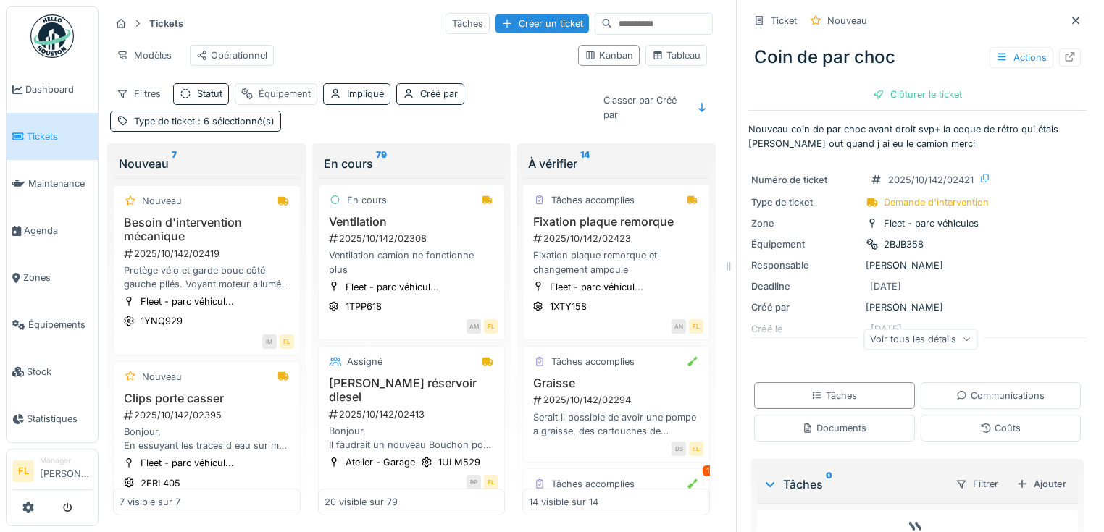
scroll to position [712, 0]
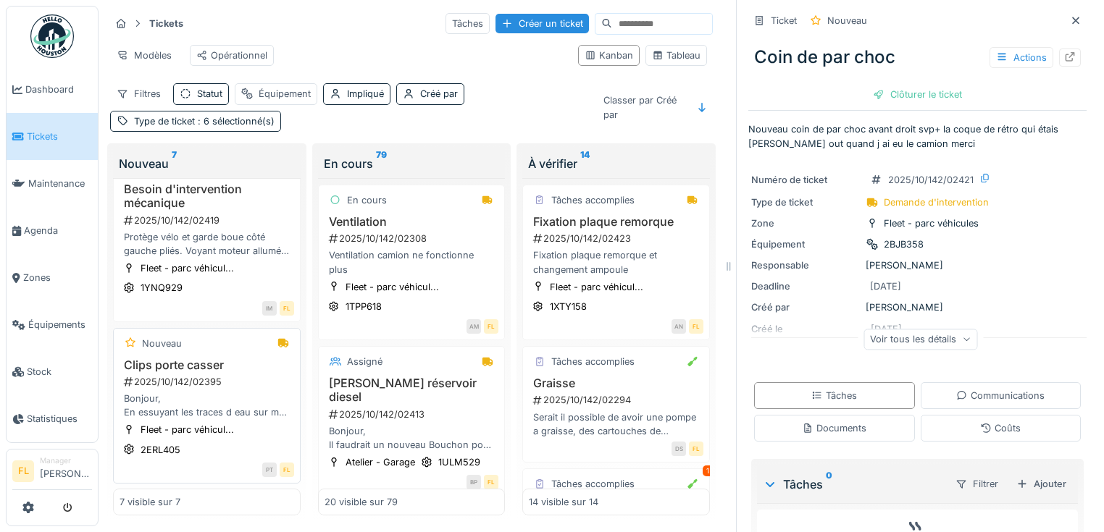
click at [177, 384] on div "2025/10/142/02395" at bounding box center [208, 382] width 172 height 14
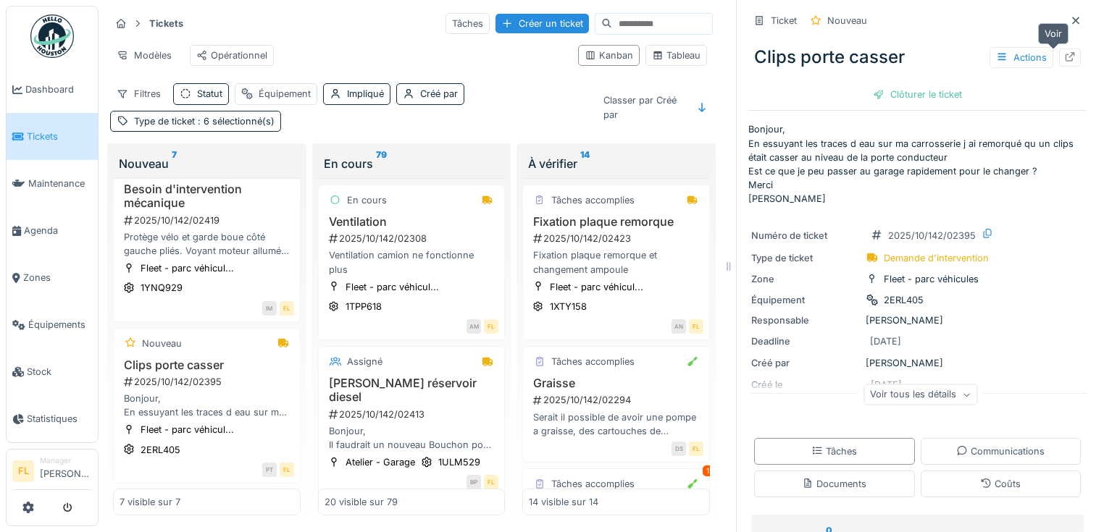
click at [1064, 55] on icon at bounding box center [1070, 56] width 12 height 9
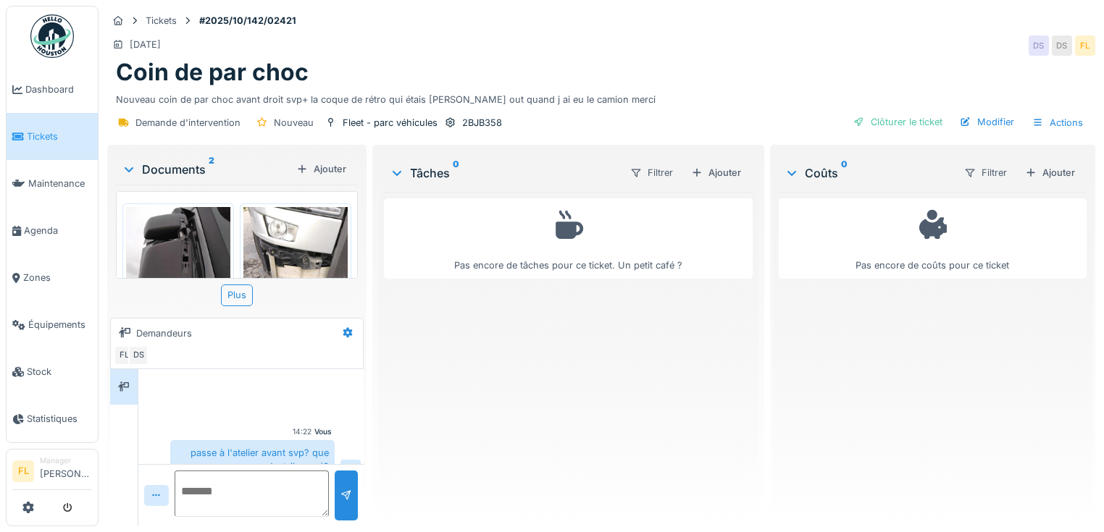
scroll to position [20, 0]
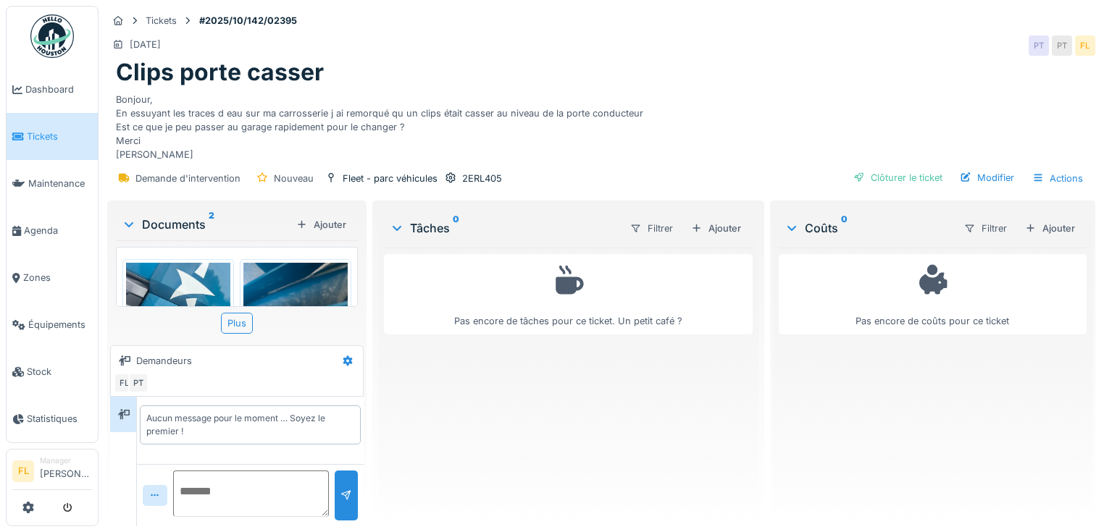
click at [208, 485] on textarea at bounding box center [251, 494] width 156 height 46
type textarea "**********"
click at [350, 497] on div at bounding box center [346, 496] width 23 height 50
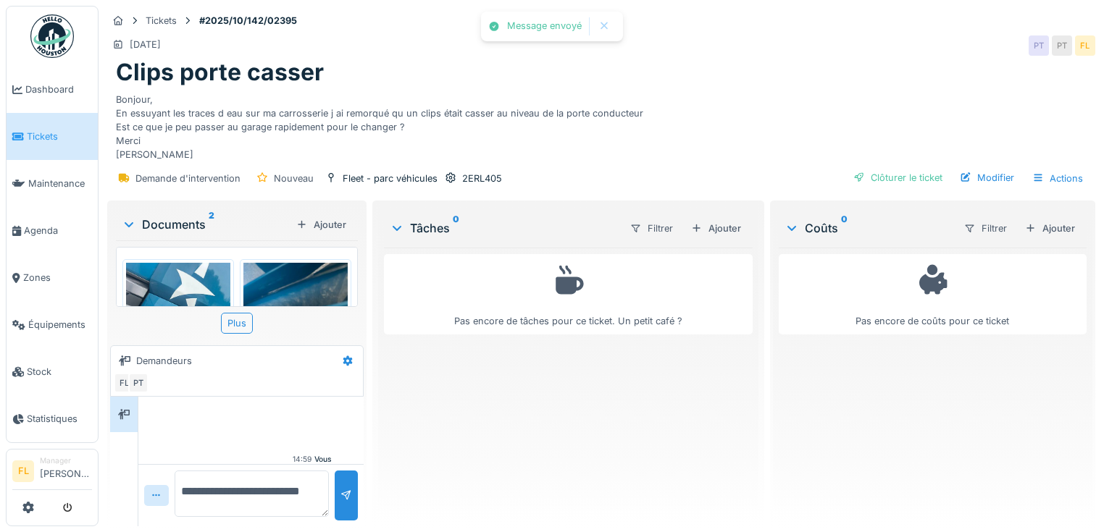
scroll to position [35, 0]
click at [711, 232] on div "Ajouter" at bounding box center [716, 229] width 62 height 20
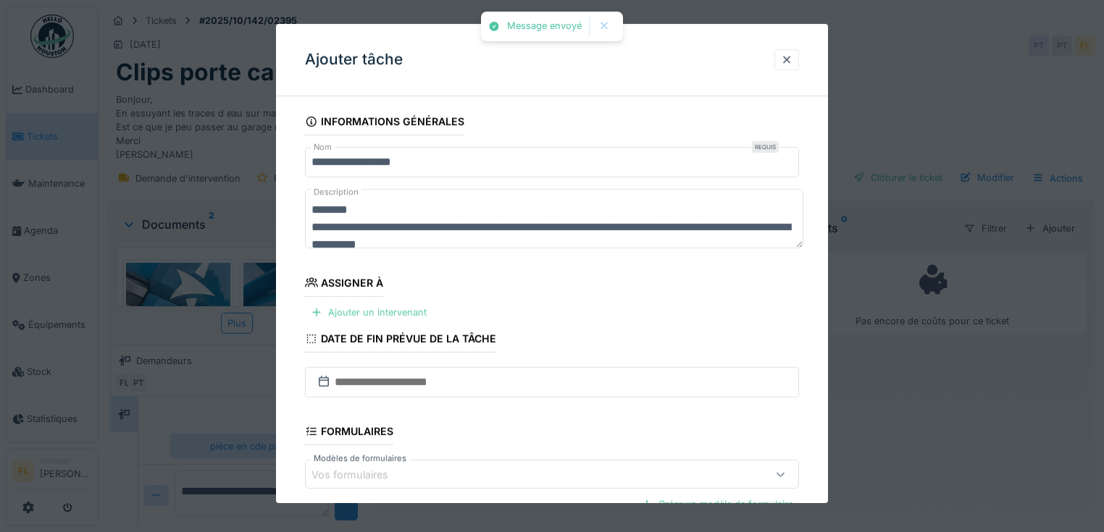
click at [400, 314] on div "Ajouter un intervenant" at bounding box center [368, 313] width 127 height 20
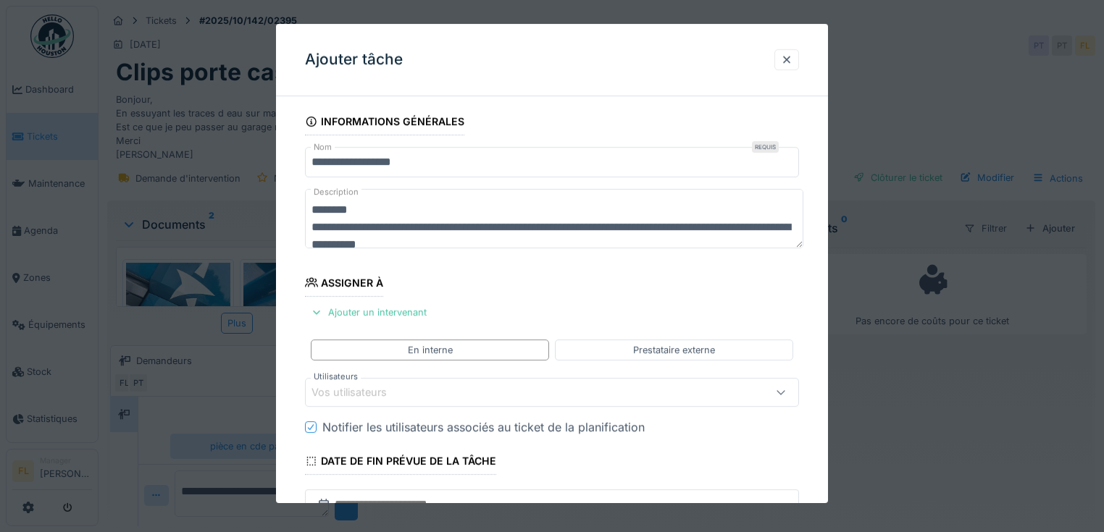
click at [391, 385] on div "Vos utilisateurs" at bounding box center [359, 393] width 96 height 16
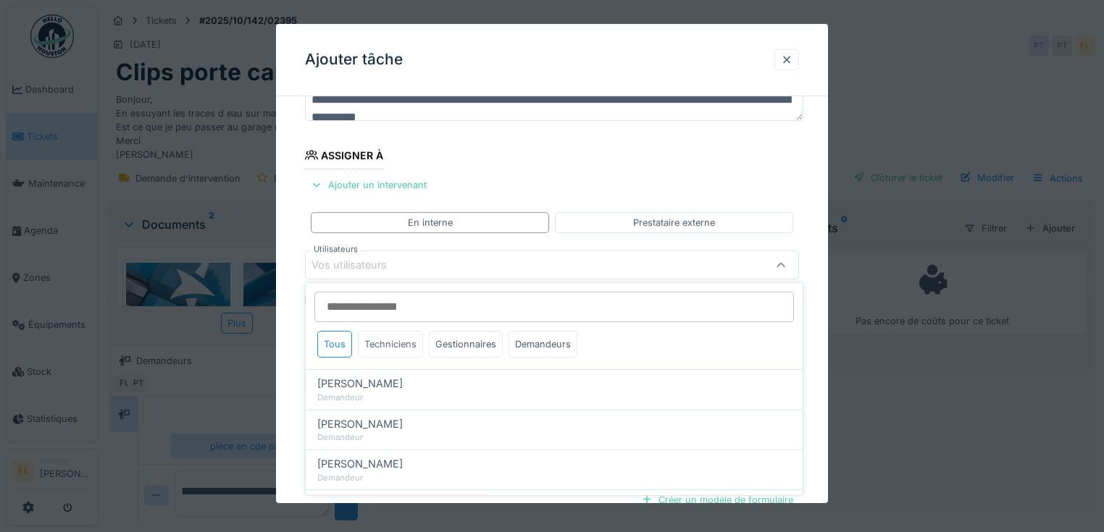
click at [375, 349] on div "Techniciens" at bounding box center [390, 344] width 65 height 27
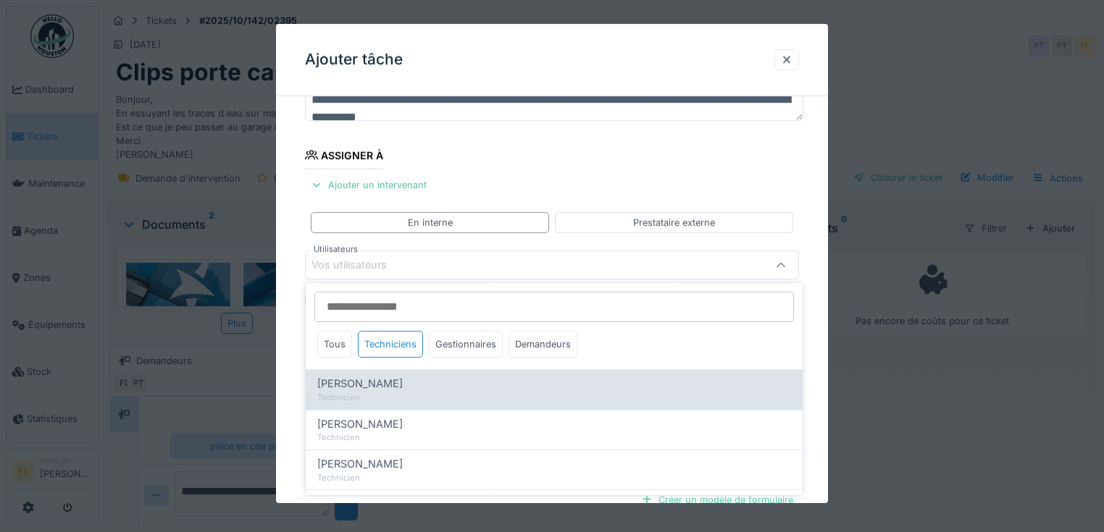
click at [382, 390] on span "[PERSON_NAME]" at bounding box center [359, 385] width 85 height 16
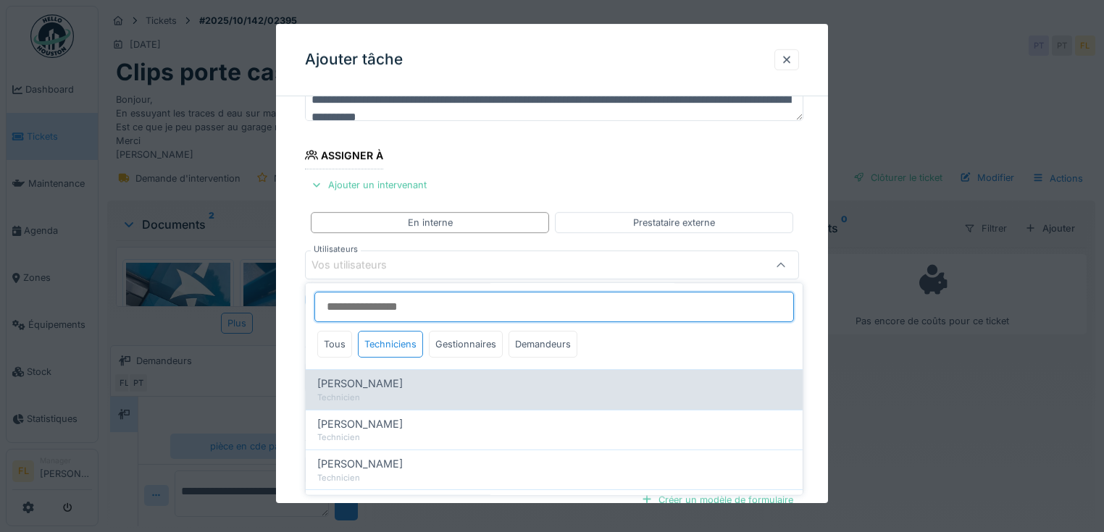
type input "*****"
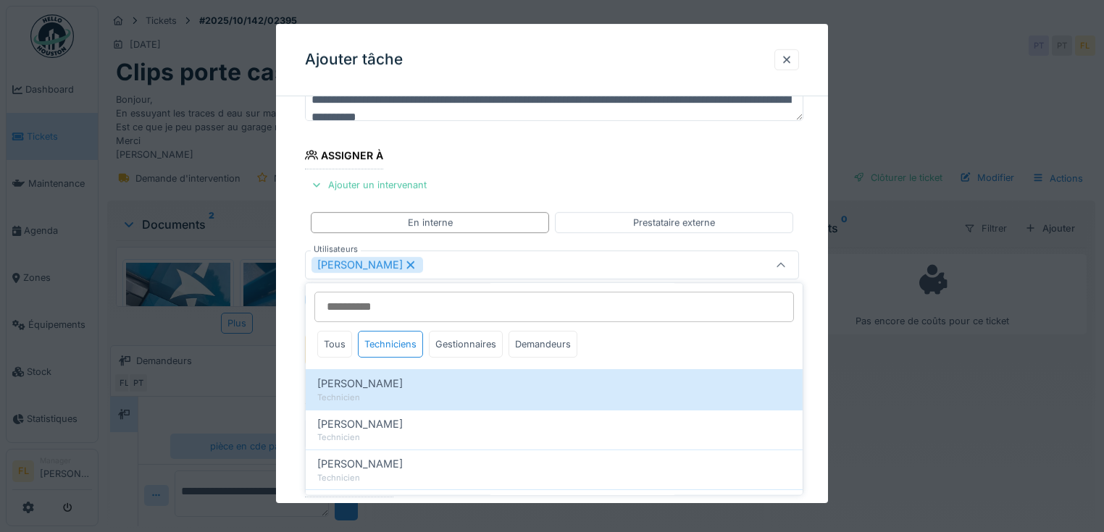
click at [295, 395] on div "**********" at bounding box center [552, 351] width 552 height 742
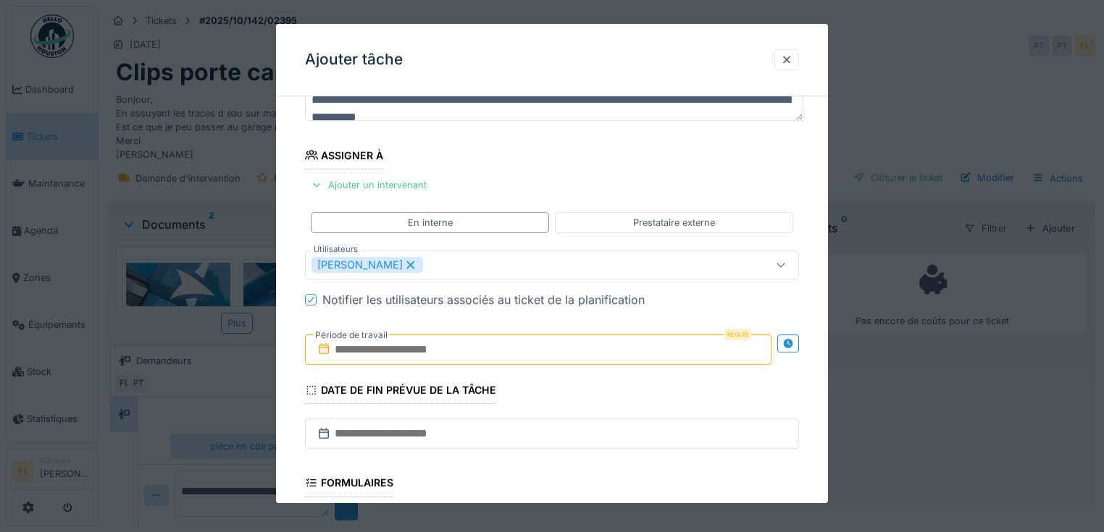
click at [352, 342] on label "Période de travail" at bounding box center [351, 335] width 75 height 16
click at [356, 351] on input "text" at bounding box center [538, 350] width 466 height 30
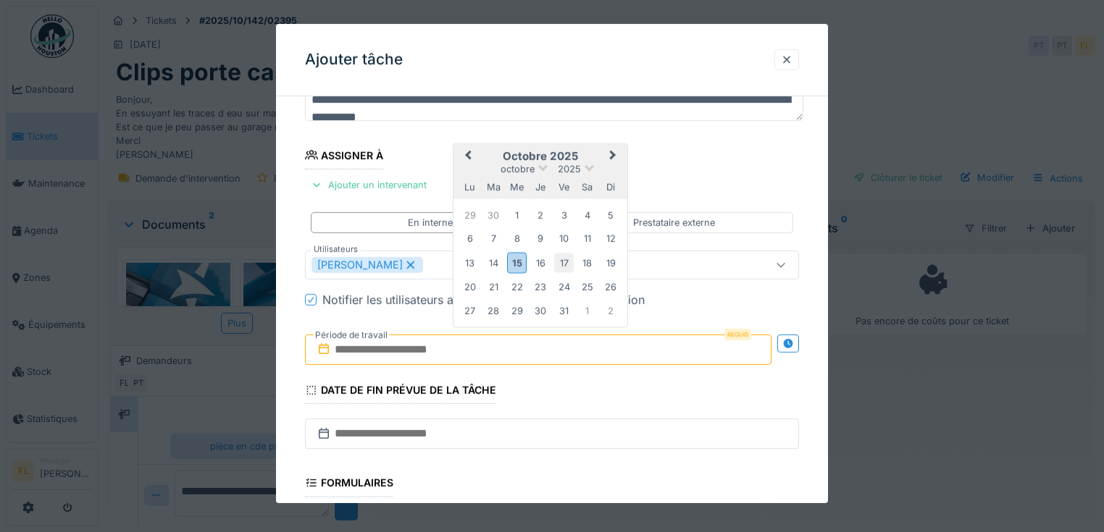
click at [556, 264] on div "17" at bounding box center [564, 263] width 20 height 20
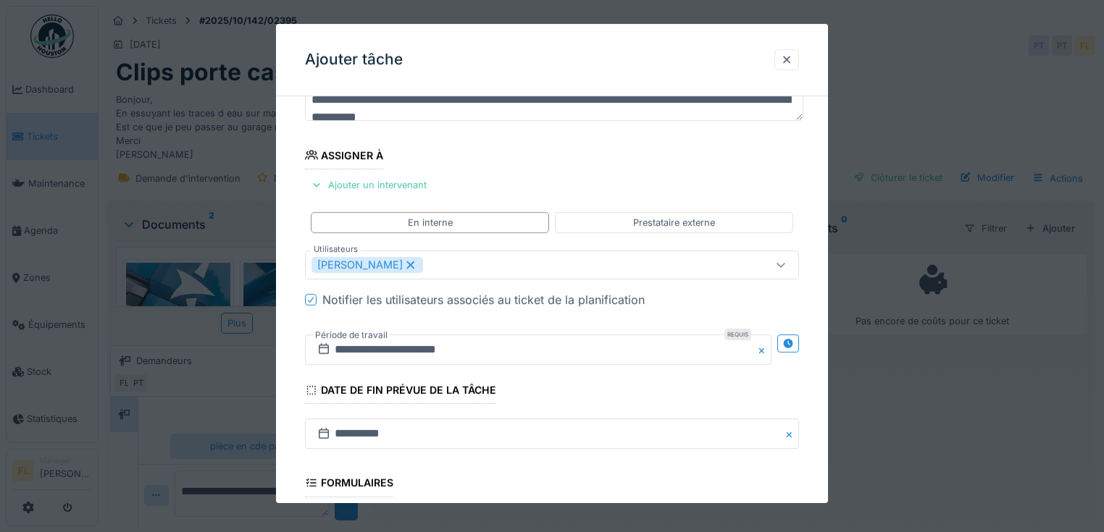
scroll to position [345, 0]
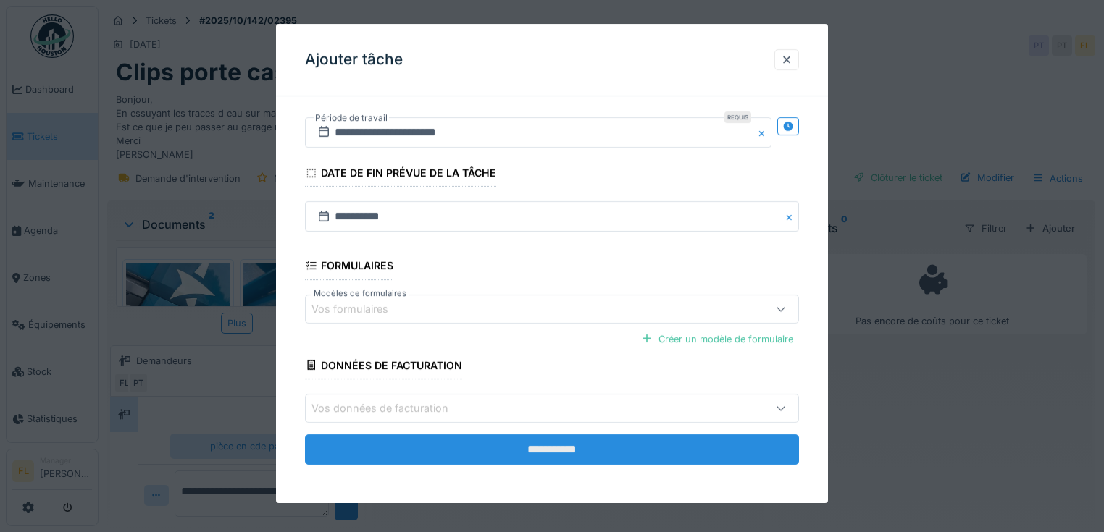
click at [583, 449] on input "**********" at bounding box center [552, 449] width 494 height 30
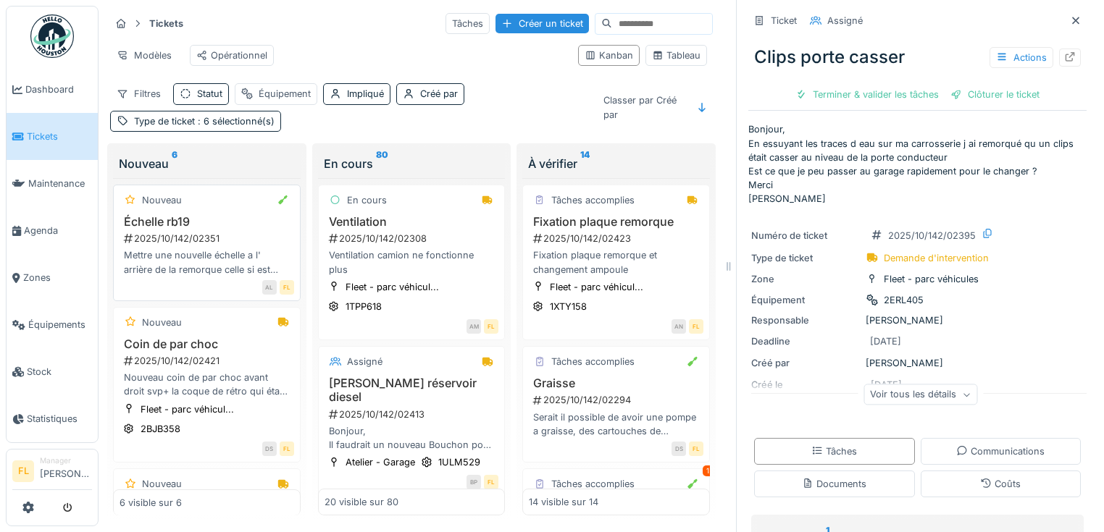
click at [206, 261] on div "Mettre une nouvelle échelle a l' arrière de la remorque celle si est pliée" at bounding box center [206, 262] width 175 height 28
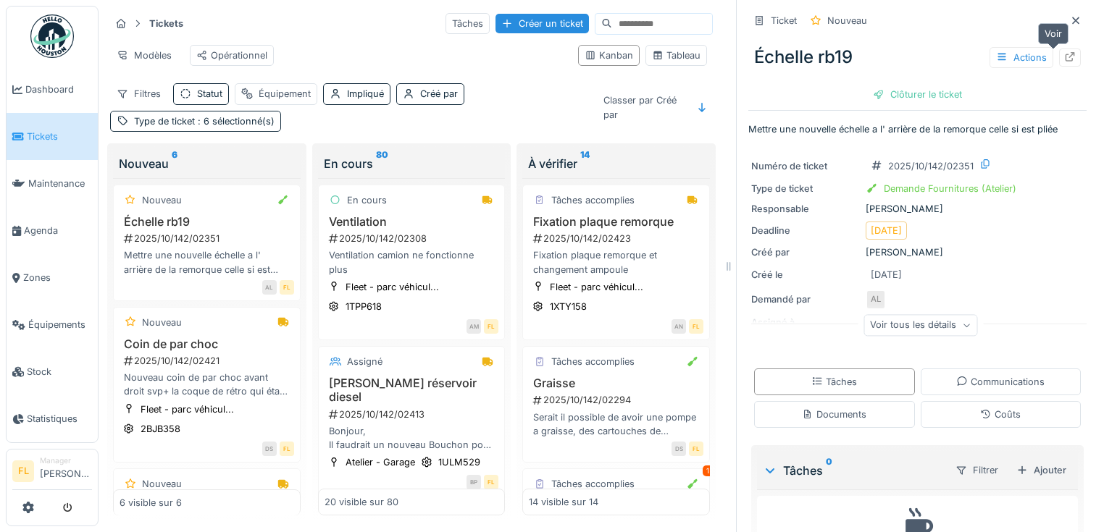
click at [1064, 58] on icon at bounding box center [1070, 56] width 12 height 9
click at [192, 245] on div "2025/10/142/02351" at bounding box center [208, 239] width 172 height 14
click at [1065, 56] on icon at bounding box center [1069, 56] width 9 height 9
click at [1064, 56] on icon at bounding box center [1070, 56] width 12 height 9
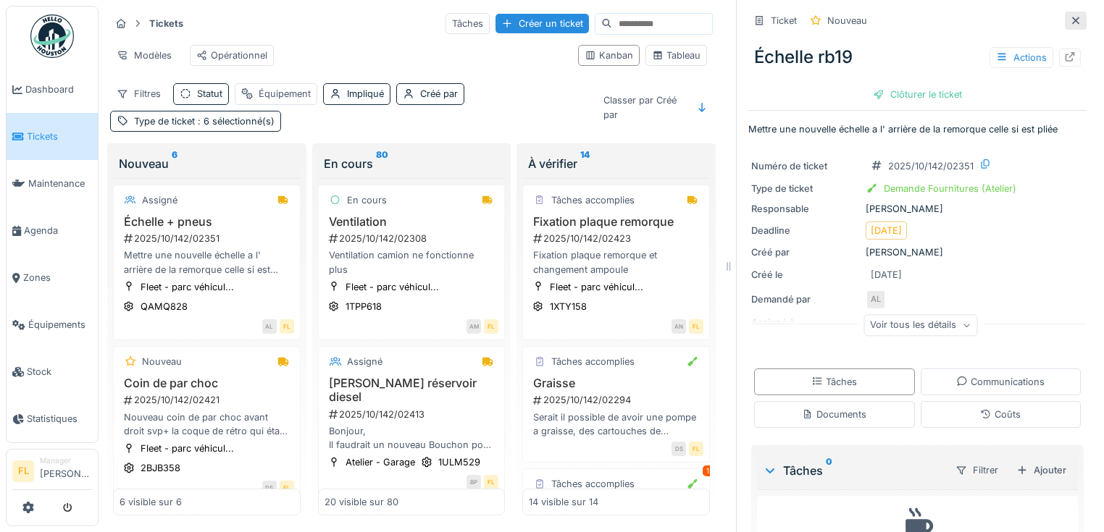
click at [1069, 20] on icon at bounding box center [1075, 20] width 12 height 9
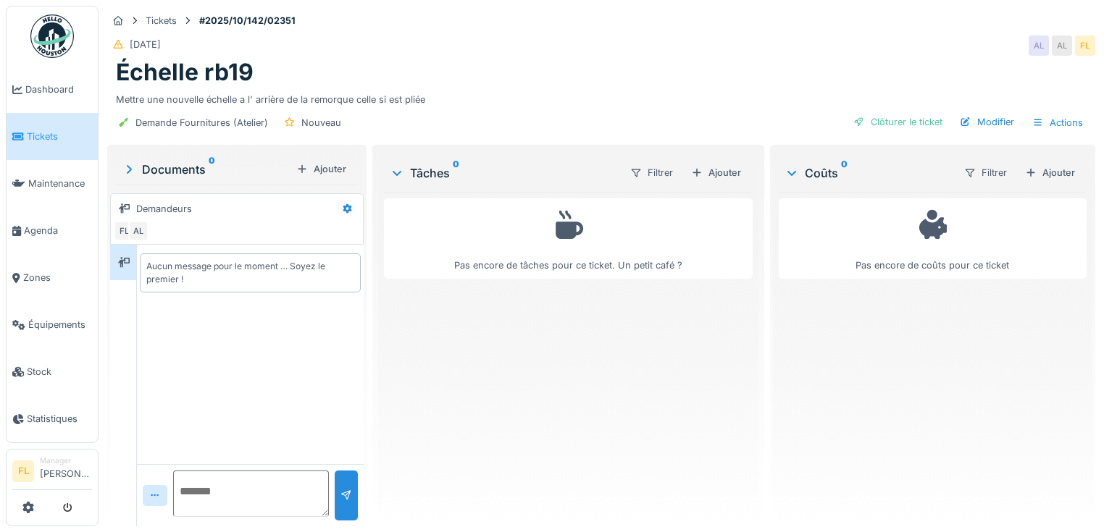
click at [216, 501] on textarea at bounding box center [251, 494] width 156 height 46
click at [1032, 122] on icon at bounding box center [1038, 122] width 12 height 9
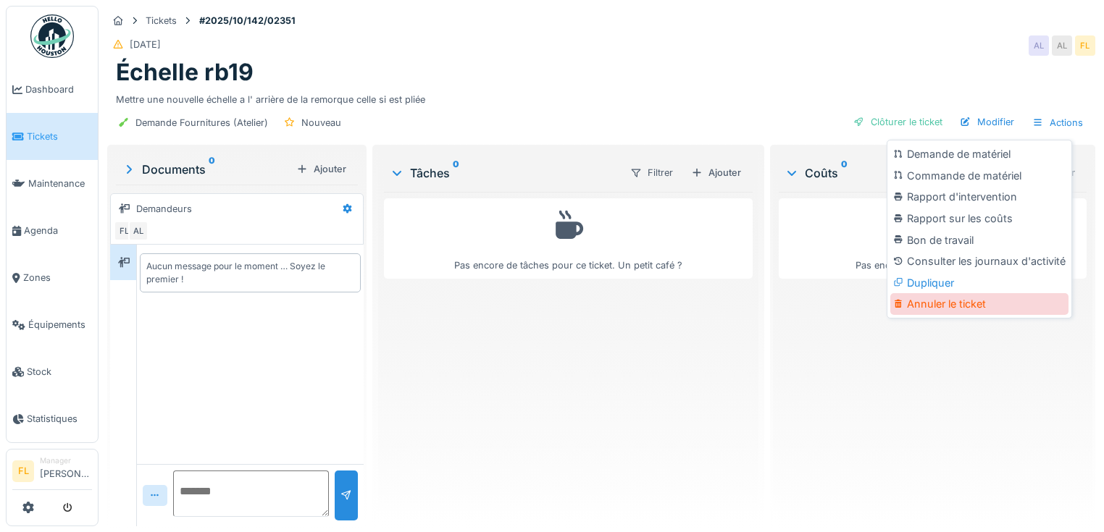
click at [946, 304] on div "Annuler le ticket" at bounding box center [979, 304] width 178 height 22
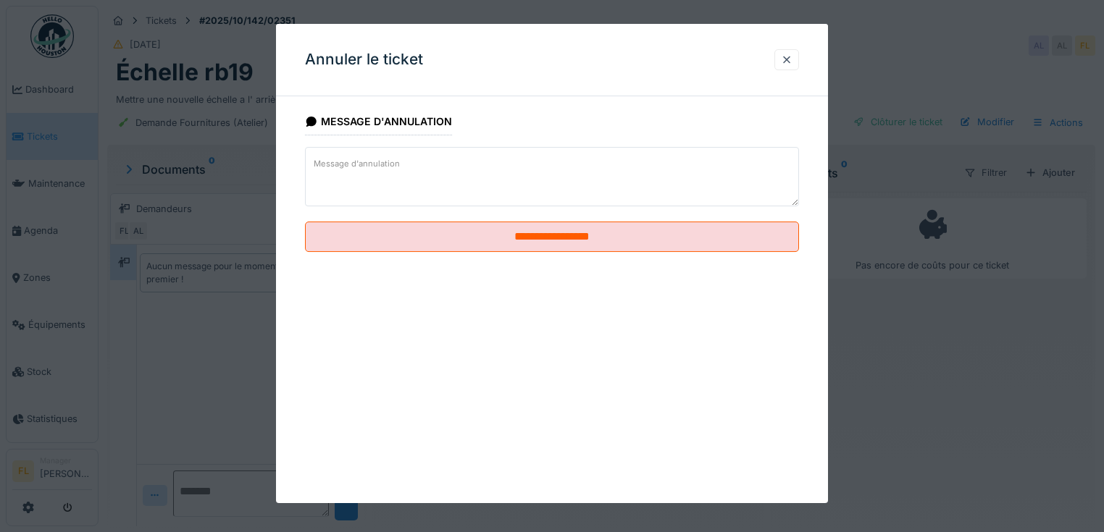
click at [405, 182] on textarea "Message d'annulation" at bounding box center [552, 176] width 494 height 59
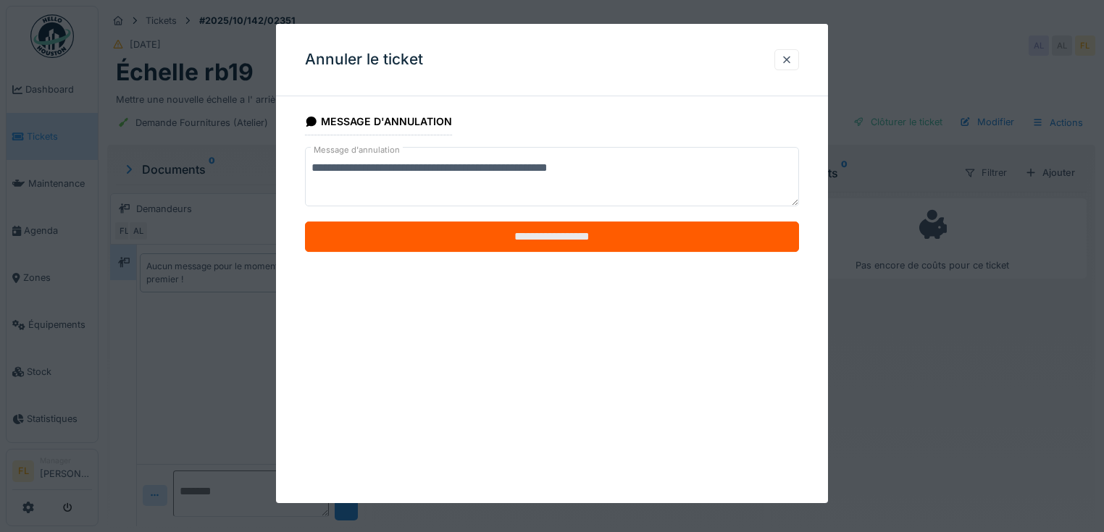
type textarea "**********"
click at [560, 235] on input "**********" at bounding box center [552, 237] width 494 height 30
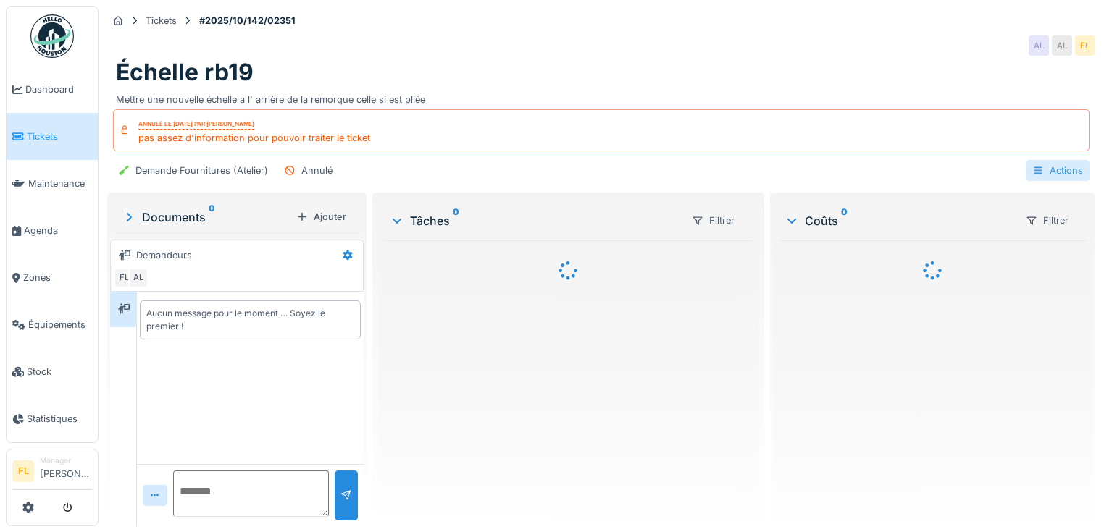
click at [1032, 164] on div at bounding box center [1038, 171] width 12 height 14
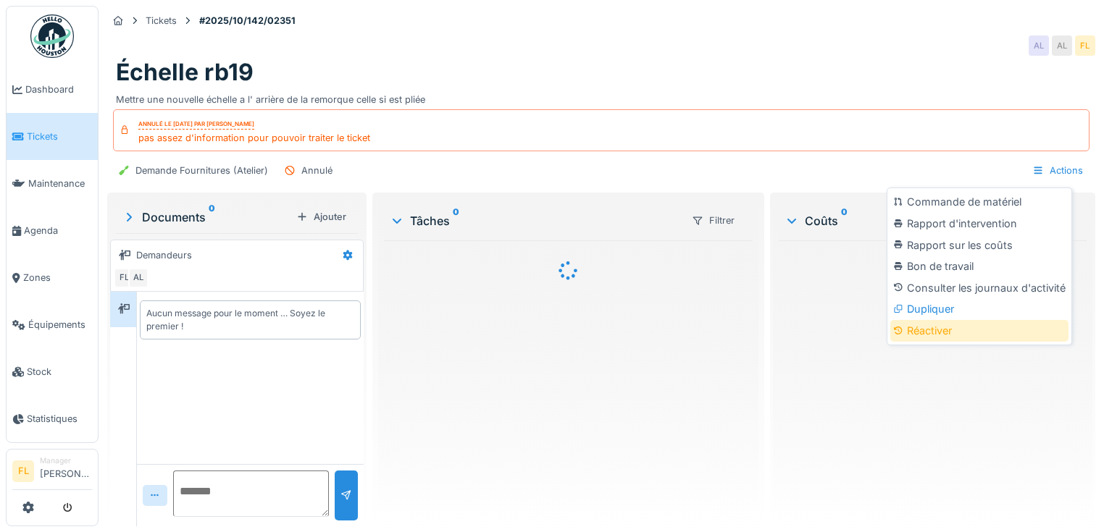
click at [928, 324] on div "Réactiver" at bounding box center [979, 331] width 178 height 22
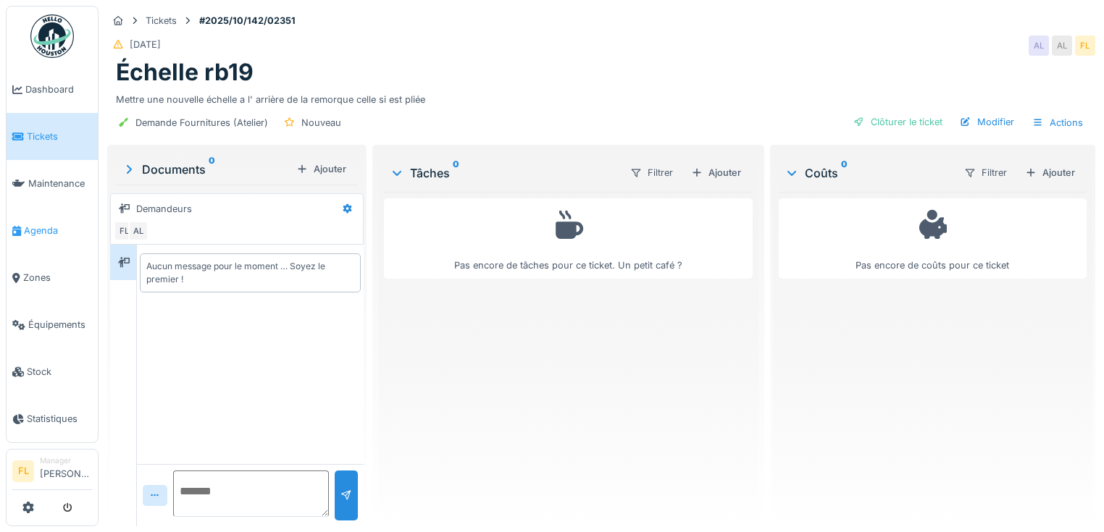
click at [38, 224] on span "Agenda" at bounding box center [58, 231] width 68 height 14
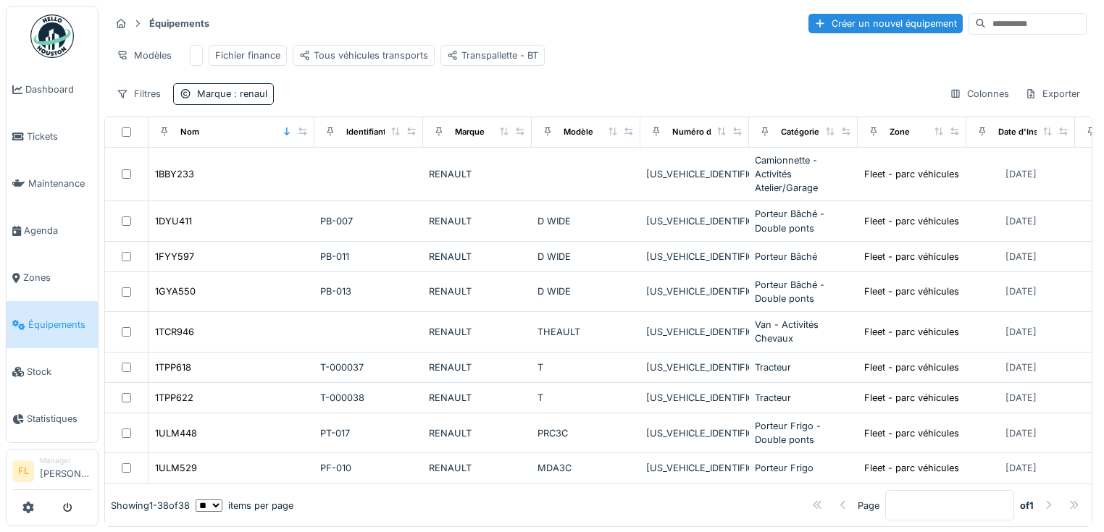
click at [985, 24] on input at bounding box center [1035, 24] width 100 height 20
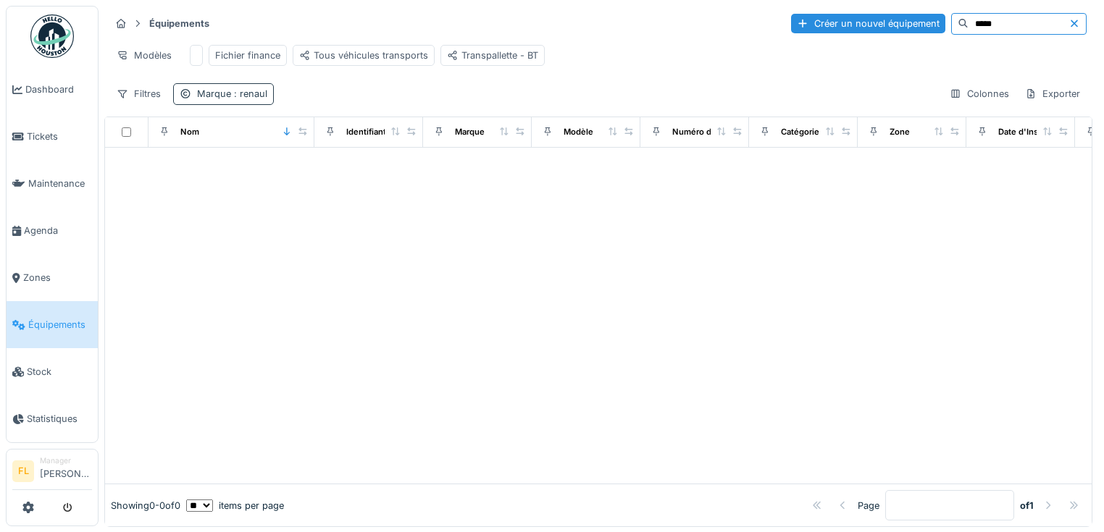
type input "*****"
click at [237, 101] on div "Marque : renaul" at bounding box center [232, 94] width 70 height 14
click at [289, 133] on div "Supprimer" at bounding box center [299, 140] width 75 height 20
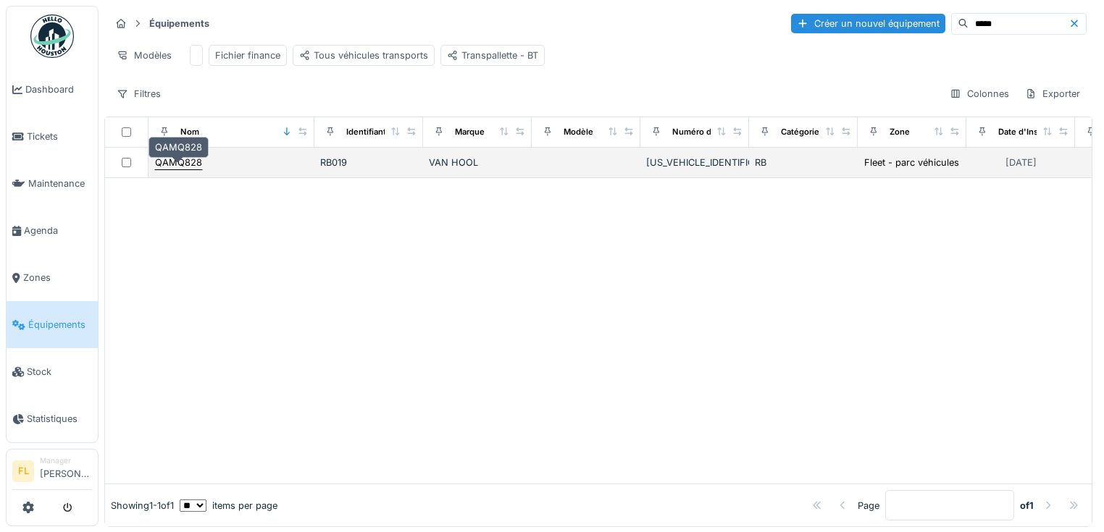
click at [169, 162] on div "QAMQ828" at bounding box center [178, 163] width 47 height 14
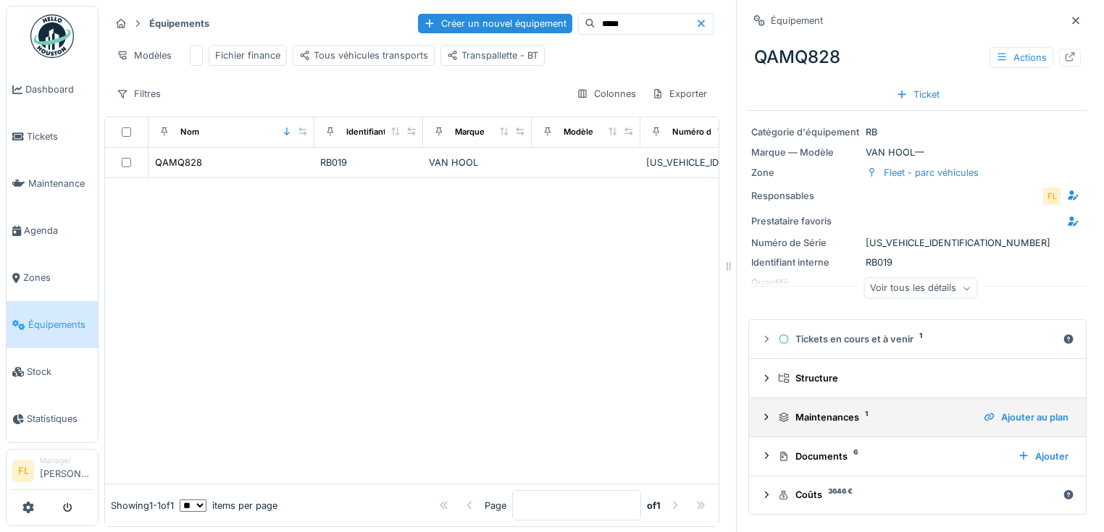
click at [760, 417] on icon at bounding box center [766, 417] width 12 height 9
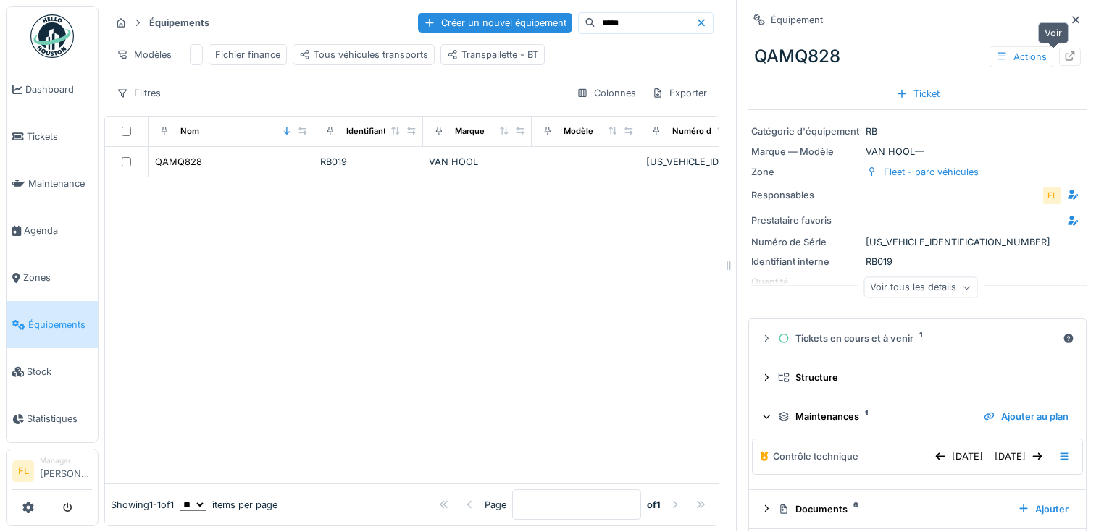
click at [1065, 51] on icon at bounding box center [1069, 55] width 9 height 9
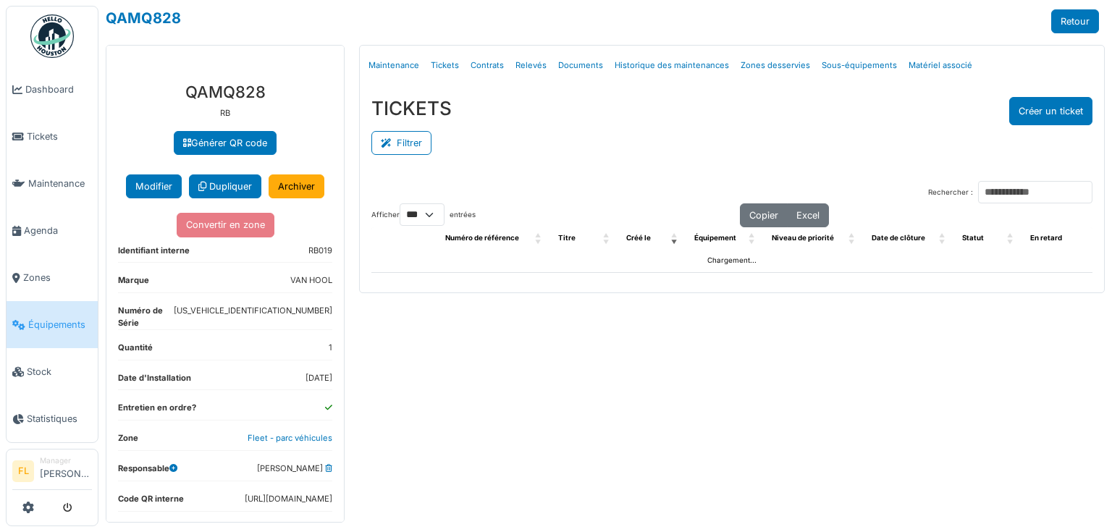
select select "***"
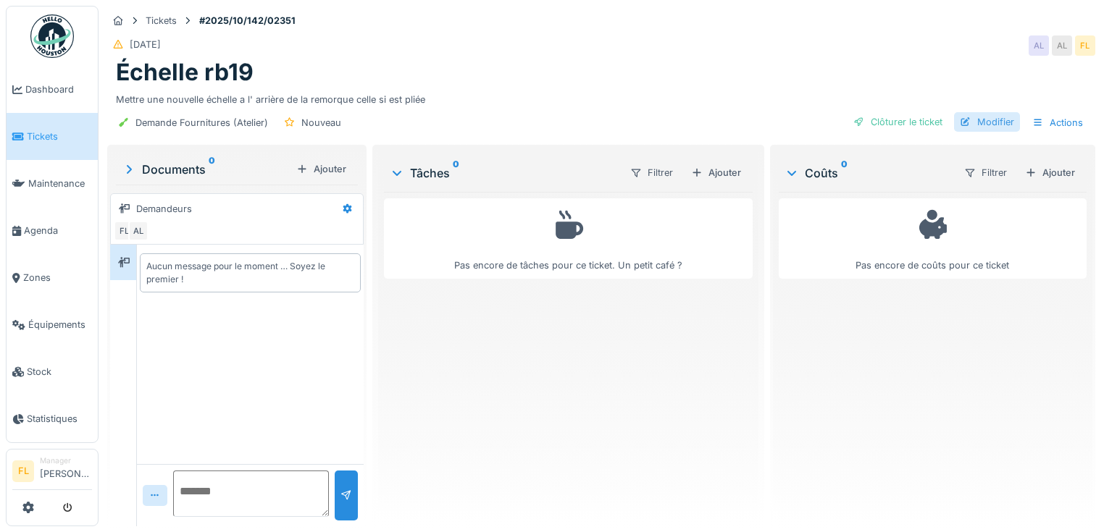
click at [972, 123] on div "Modifier" at bounding box center [987, 122] width 66 height 20
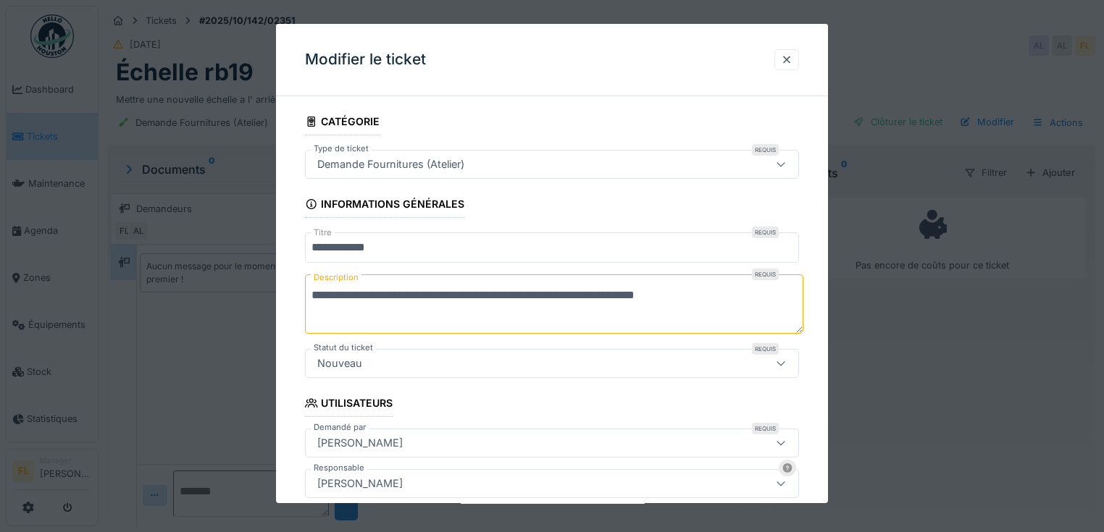
click at [390, 246] on input "**********" at bounding box center [552, 247] width 494 height 30
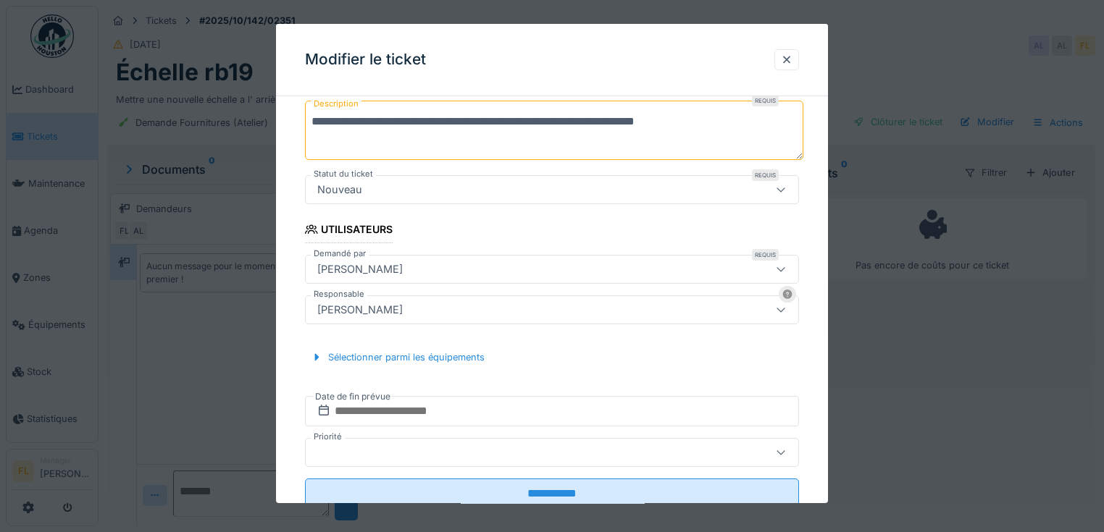
scroll to position [58, 0]
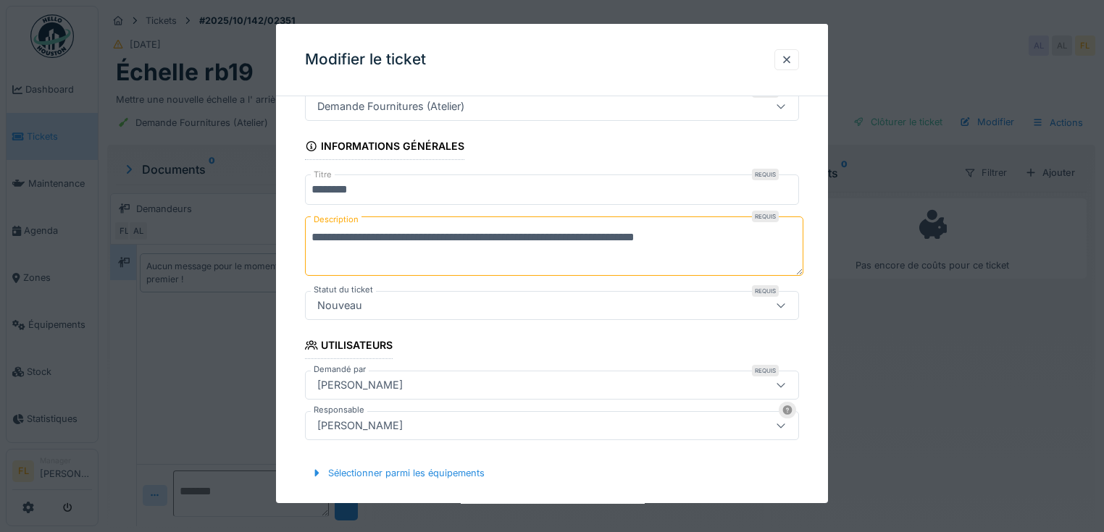
click at [368, 175] on input "*******" at bounding box center [552, 190] width 494 height 30
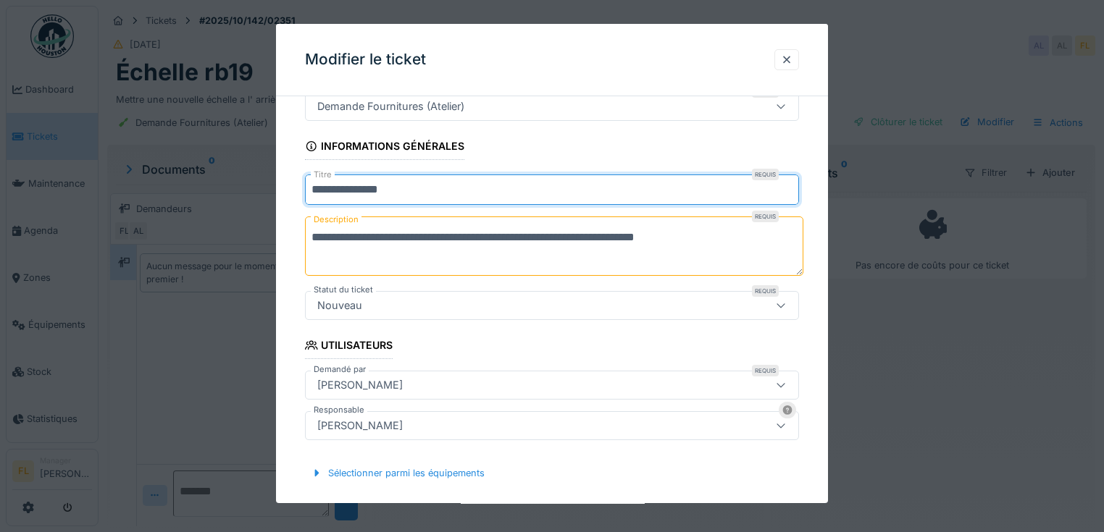
scroll to position [9, 0]
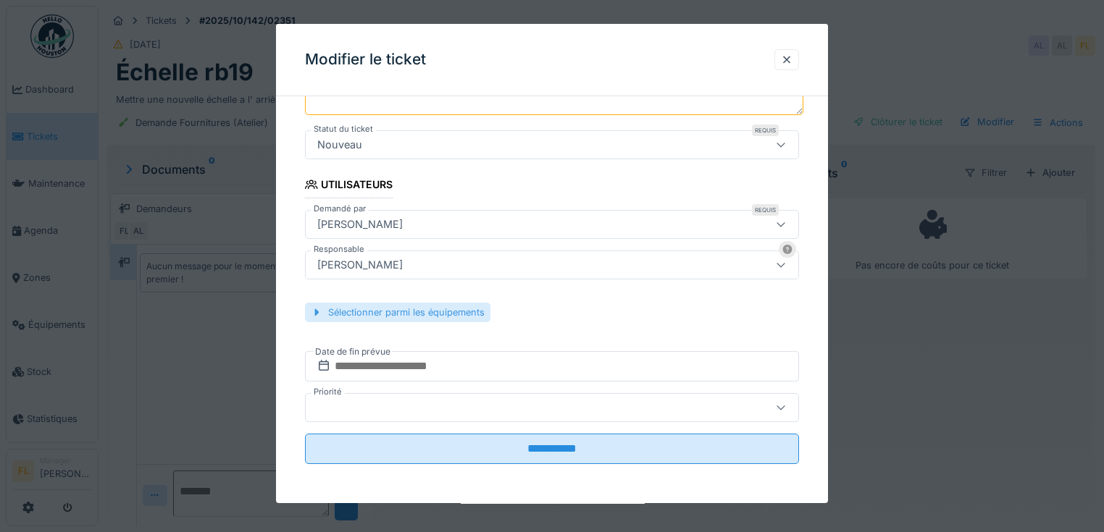
type input "**********"
click at [414, 312] on div "Sélectionner parmi les équipements" at bounding box center [397, 313] width 185 height 20
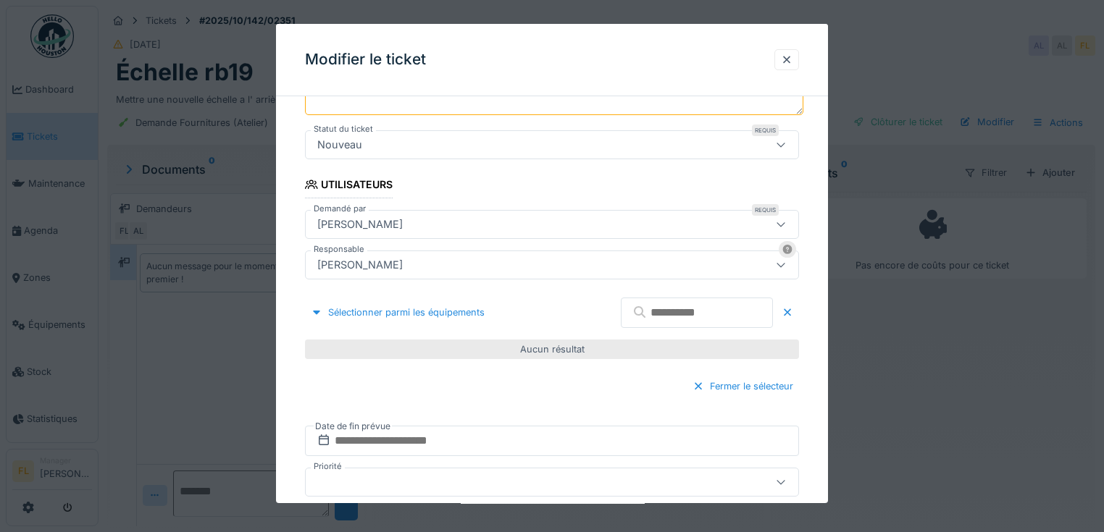
click at [637, 306] on input "text" at bounding box center [697, 313] width 152 height 30
click at [675, 310] on input "****" at bounding box center [697, 313] width 152 height 30
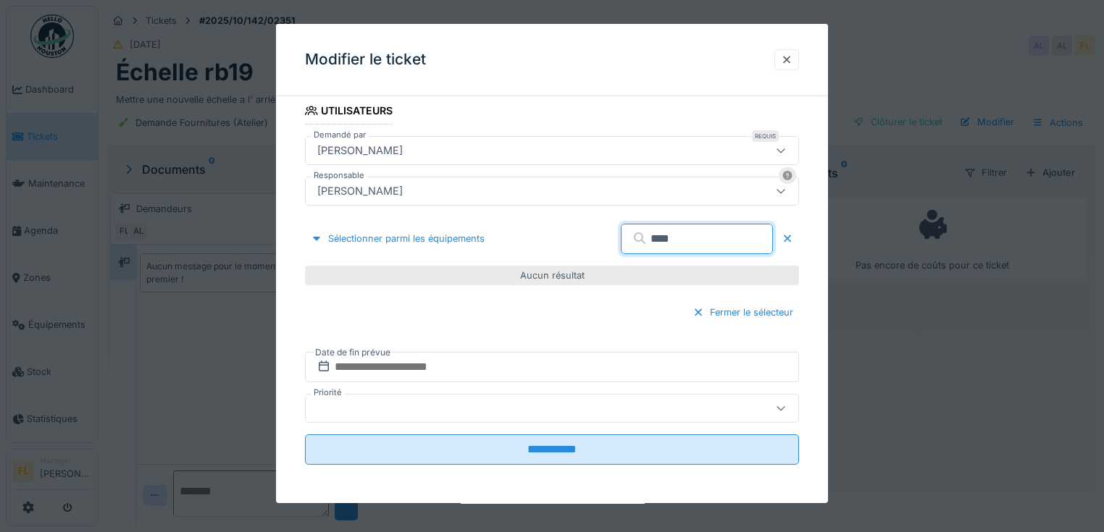
scroll to position [177, 0]
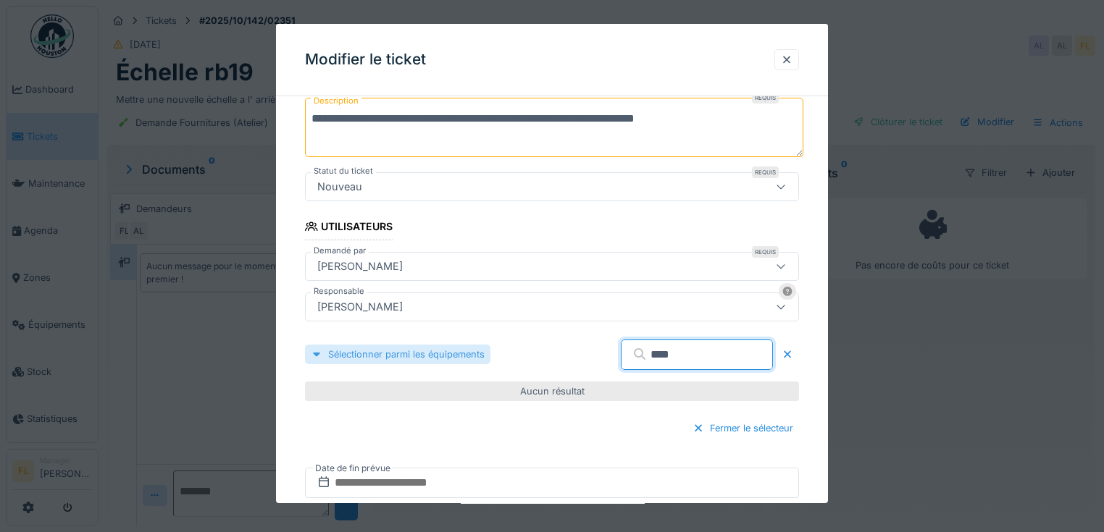
type input "****"
click at [397, 356] on div "Sélectionner parmi les équipements" at bounding box center [397, 355] width 185 height 20
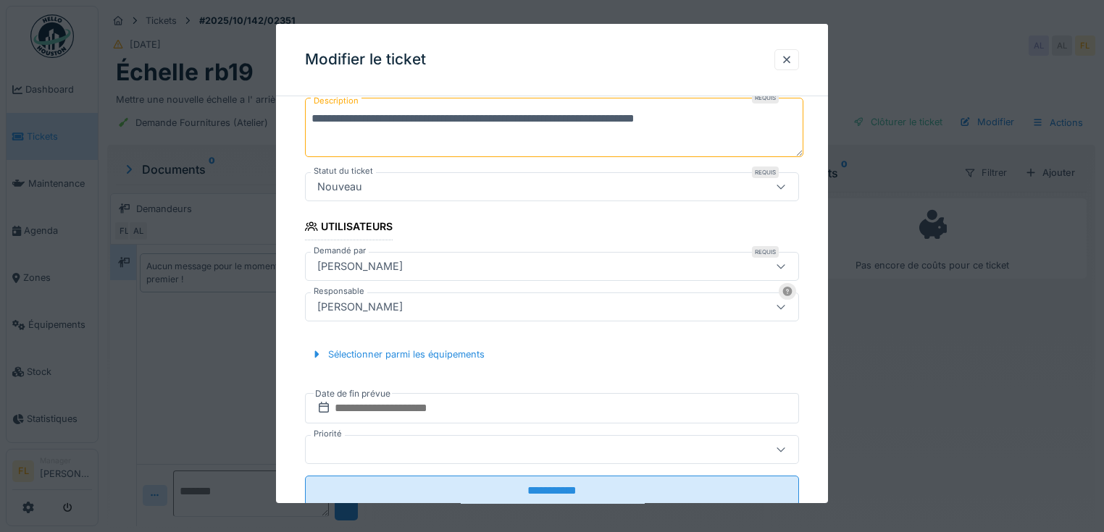
scroll to position [219, 0]
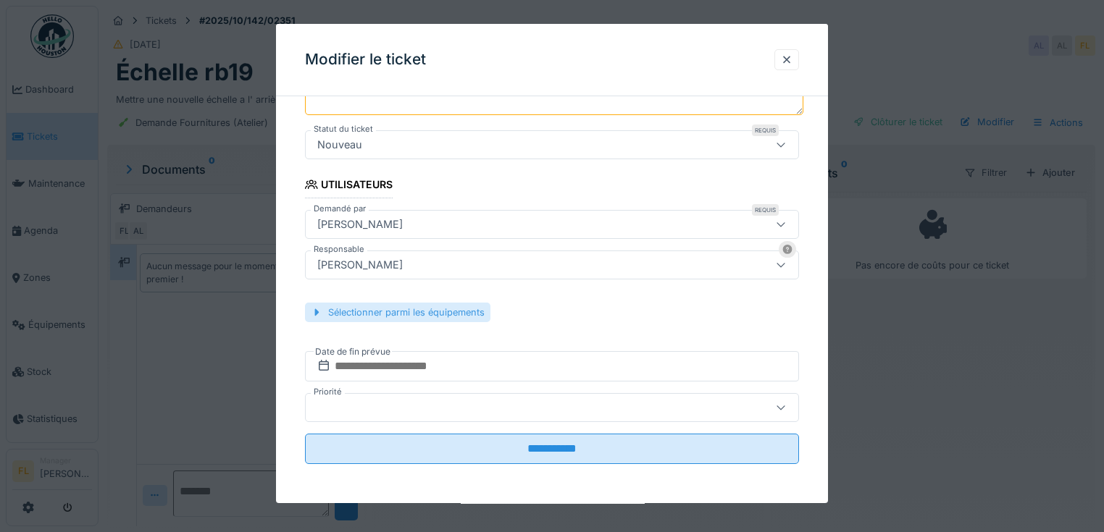
click at [434, 309] on div "Sélectionner parmi les équipements" at bounding box center [397, 313] width 185 height 20
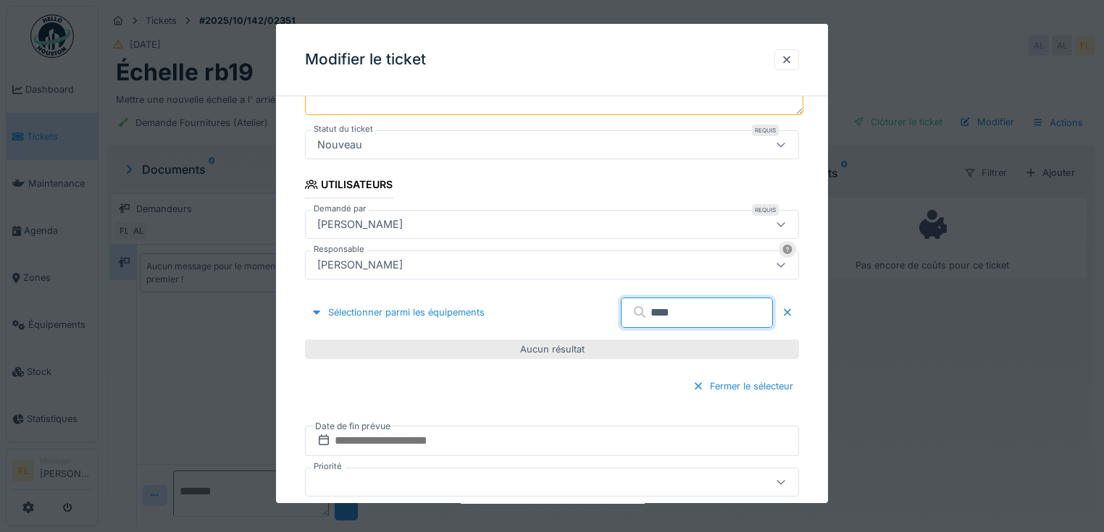
click at [666, 307] on input "****" at bounding box center [697, 313] width 152 height 30
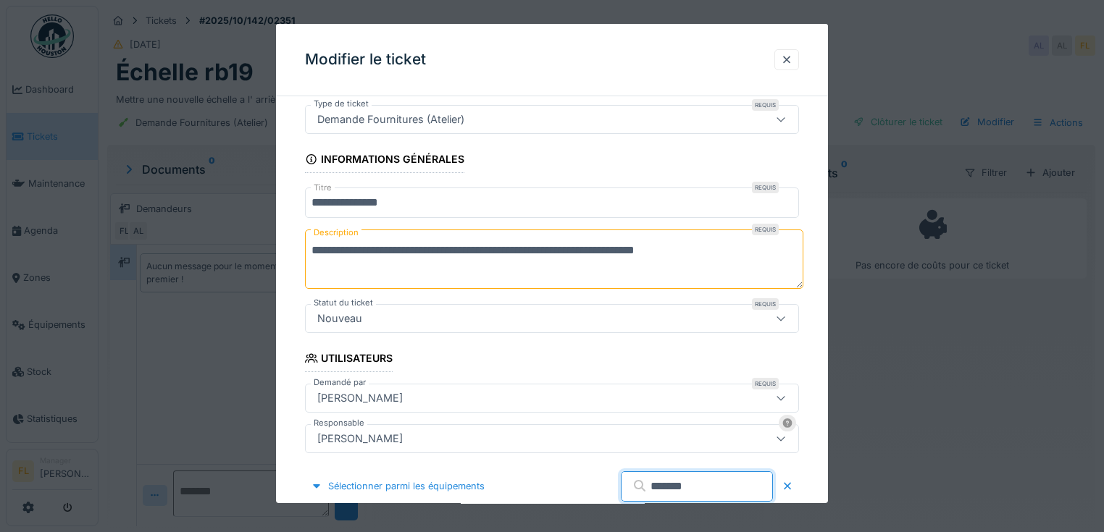
scroll to position [0, 0]
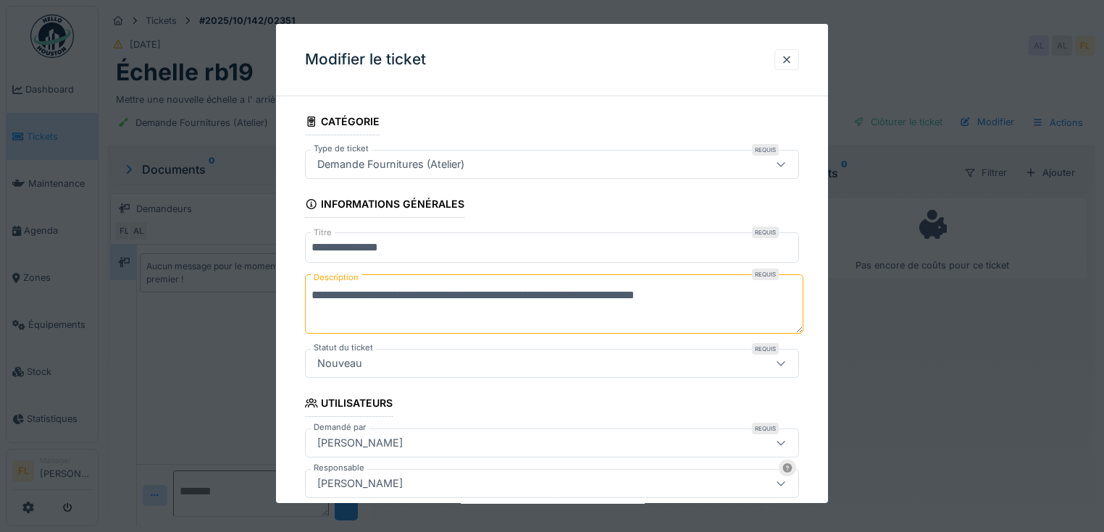
type input "*******"
click at [450, 168] on div "Demande Fournitures (Atelier)" at bounding box center [390, 164] width 159 height 16
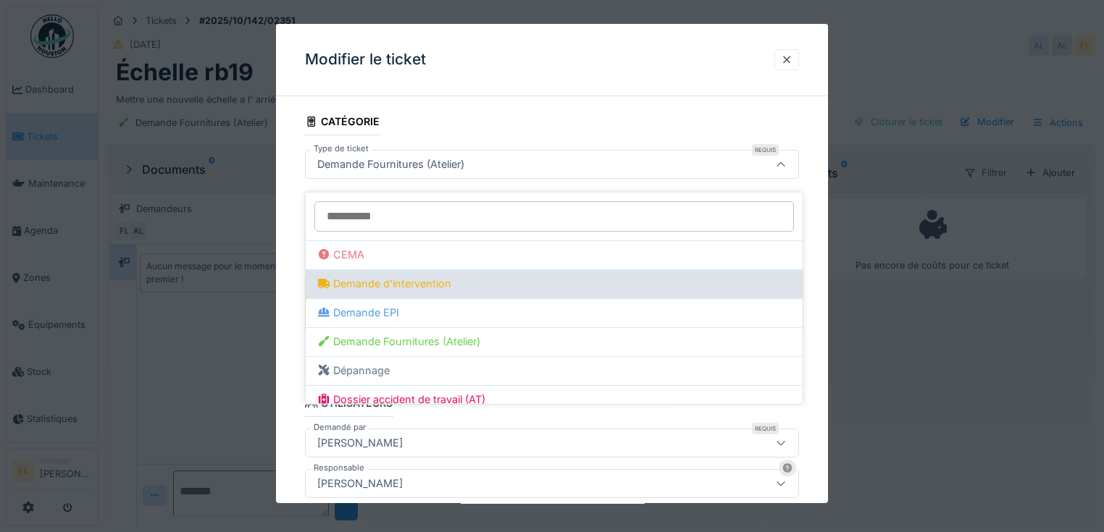
click at [390, 276] on div "Demande d'intervention" at bounding box center [554, 284] width 474 height 16
type input "***"
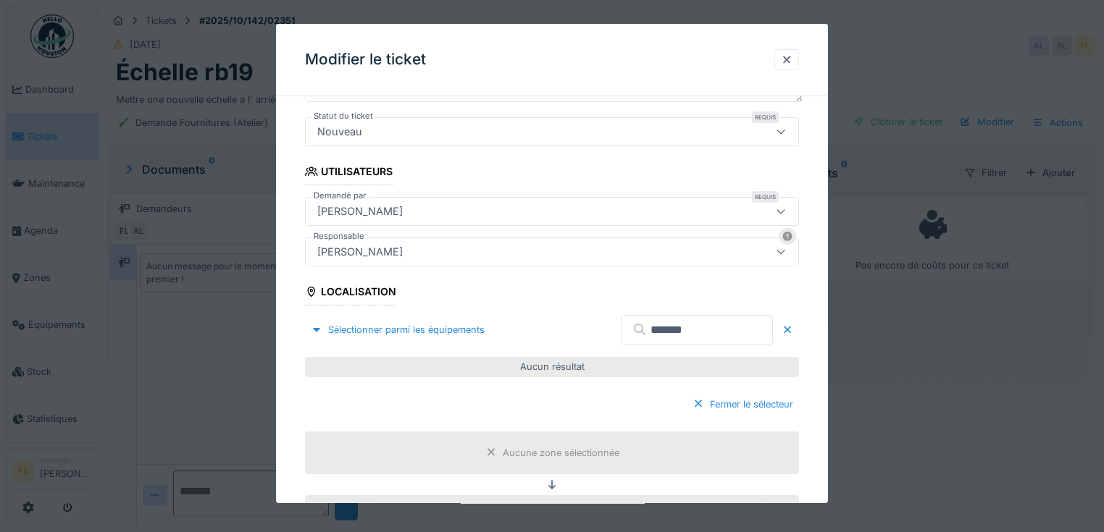
scroll to position [429, 0]
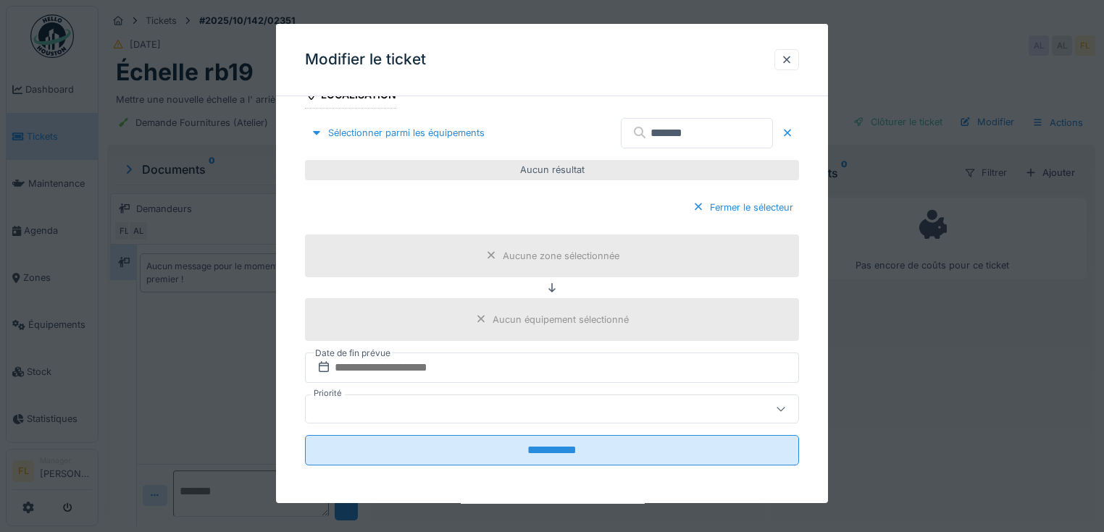
click at [704, 139] on input "*******" at bounding box center [697, 133] width 152 height 30
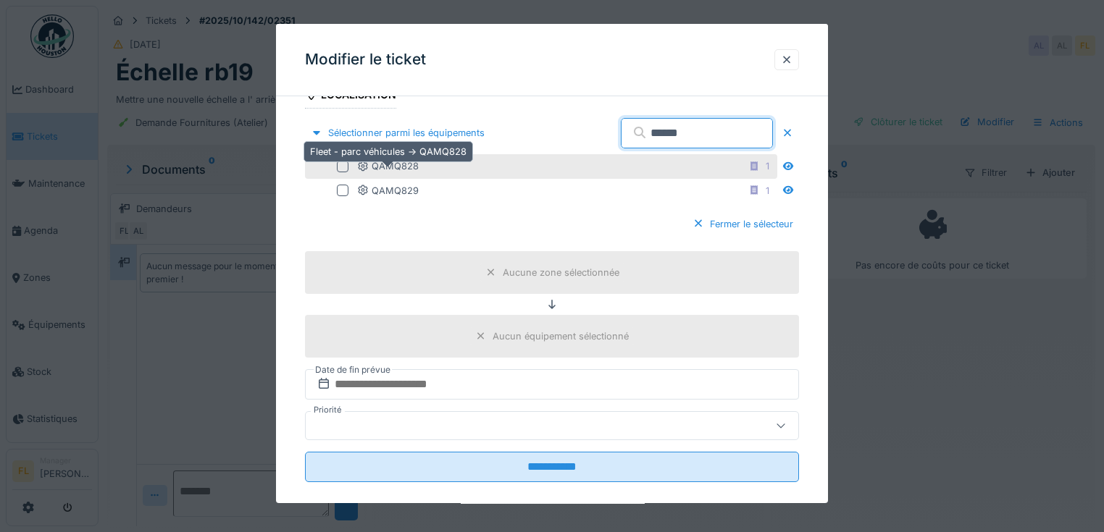
type input "******"
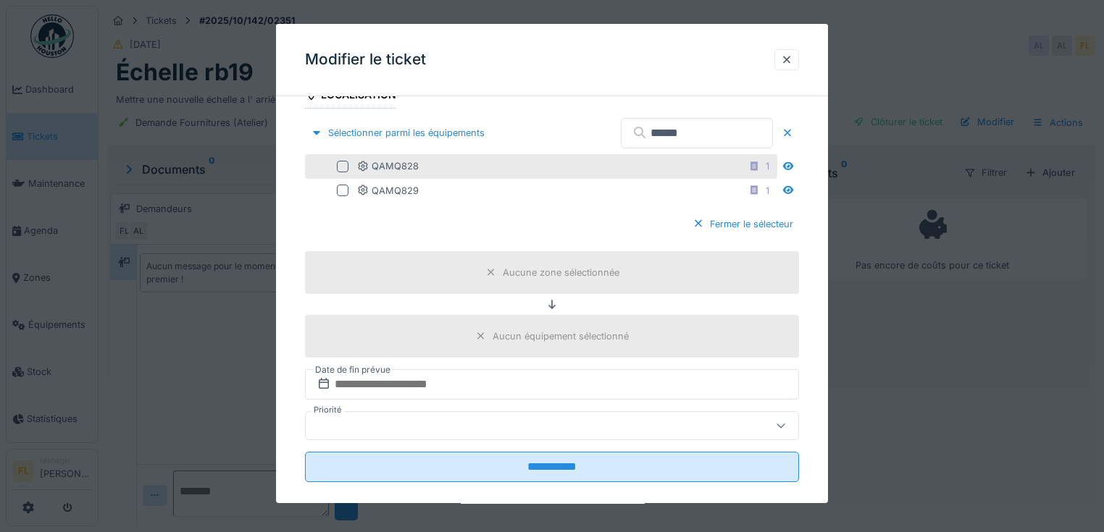
click at [346, 164] on div at bounding box center [343, 167] width 12 height 12
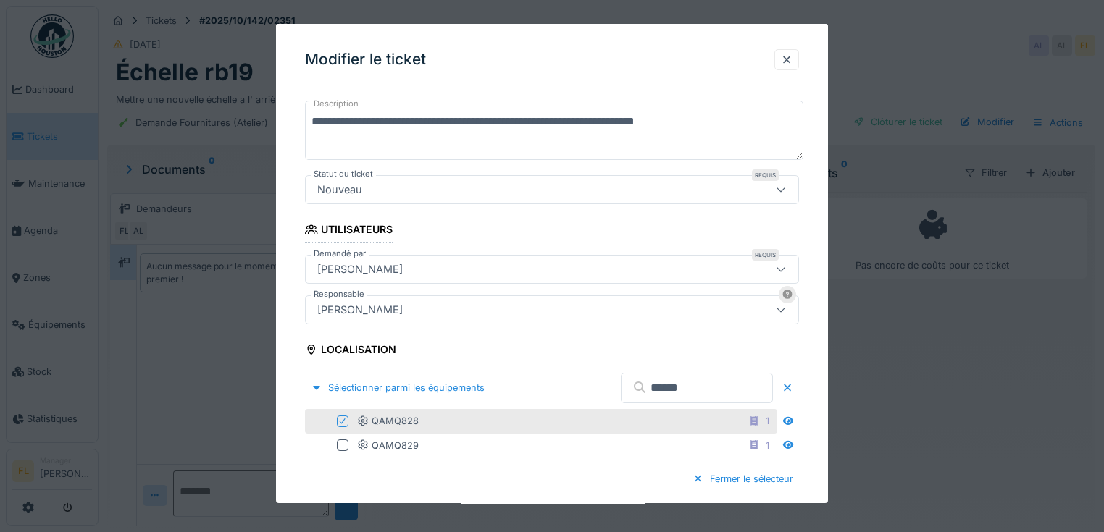
scroll to position [405, 0]
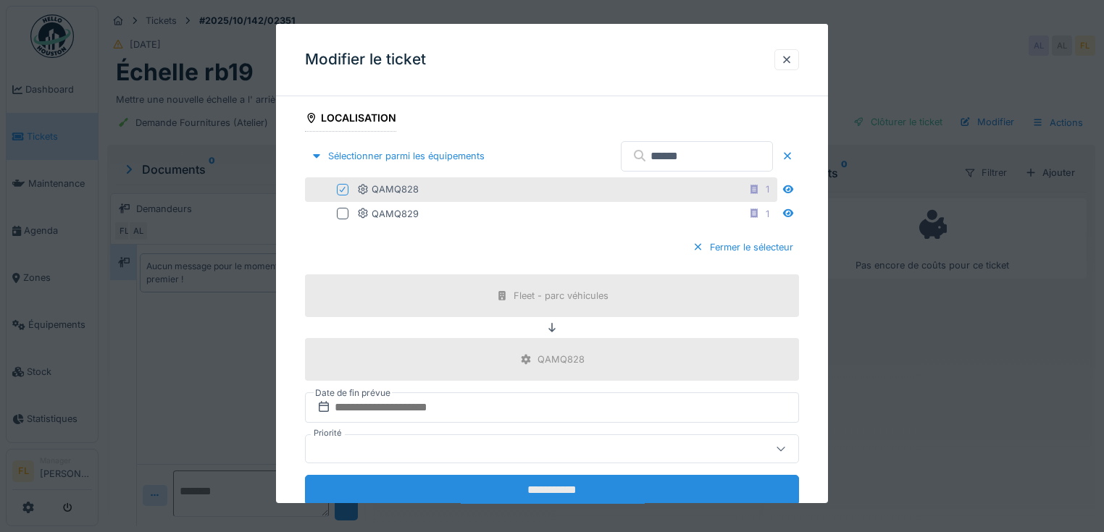
click at [571, 482] on input "**********" at bounding box center [552, 490] width 494 height 30
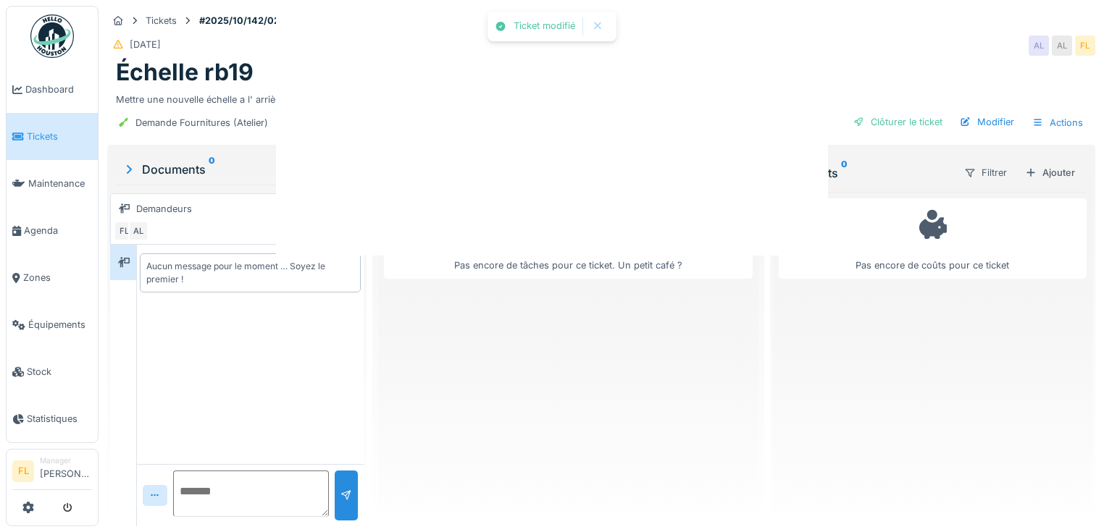
scroll to position [0, 0]
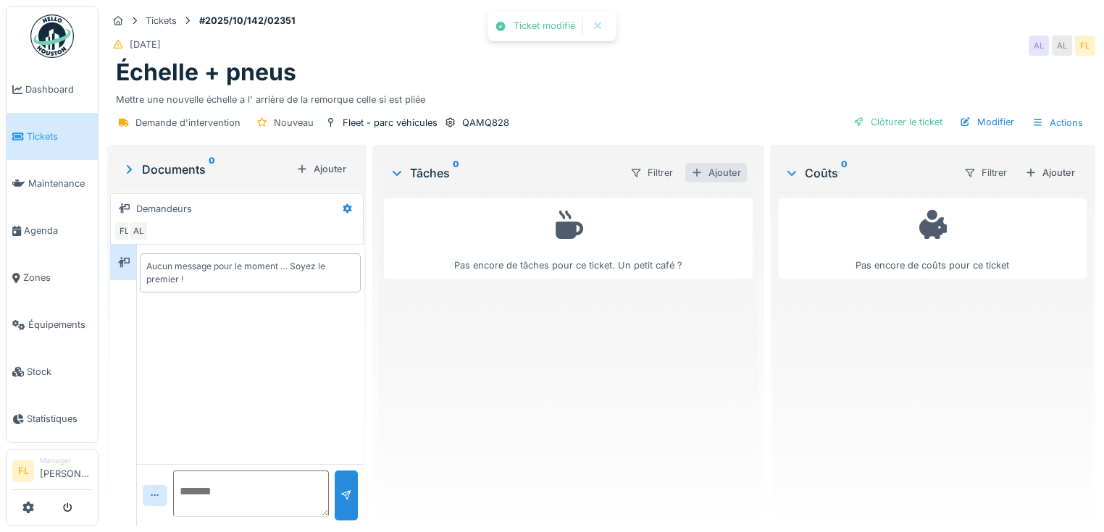
click at [710, 163] on div "Ajouter" at bounding box center [716, 173] width 62 height 20
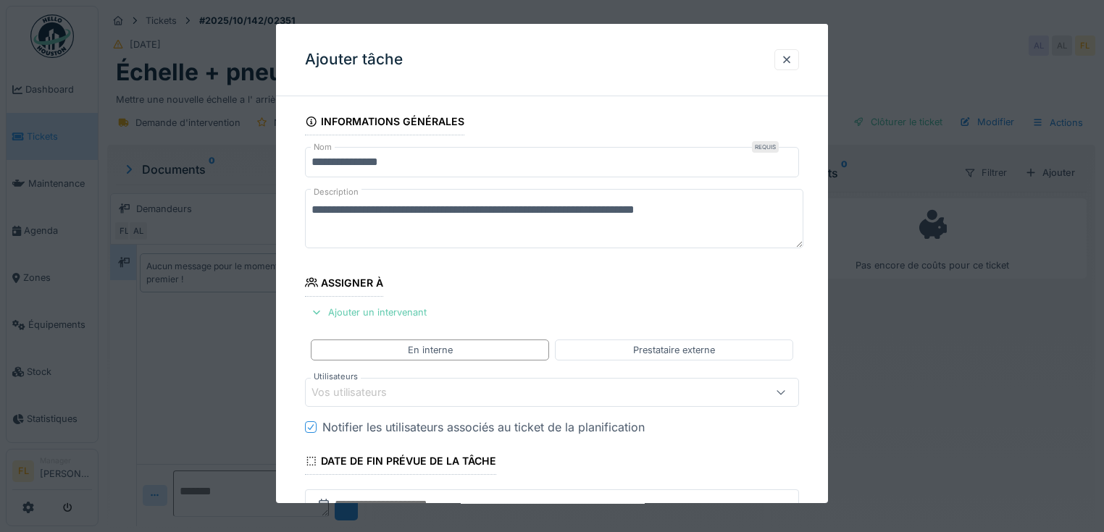
click at [398, 319] on div "Ajouter un intervenant" at bounding box center [368, 313] width 127 height 20
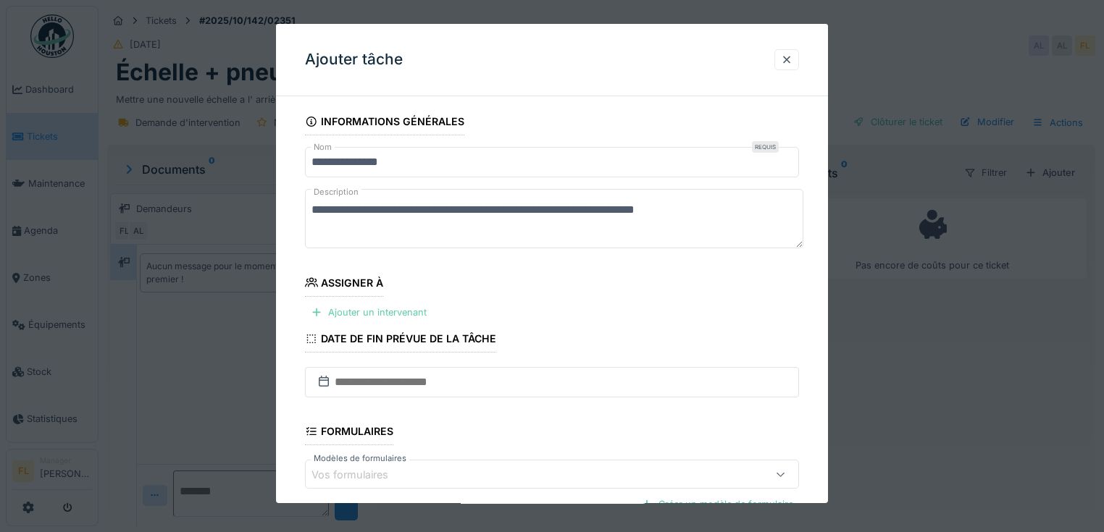
click at [361, 316] on div "Ajouter un intervenant" at bounding box center [368, 313] width 127 height 20
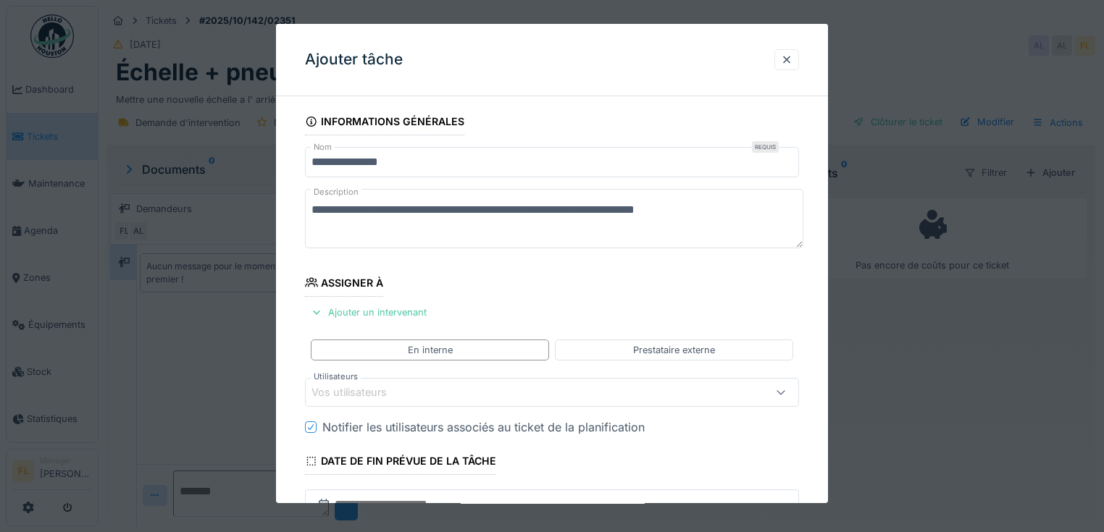
click at [353, 391] on div "Vos utilisateurs" at bounding box center [359, 393] width 96 height 16
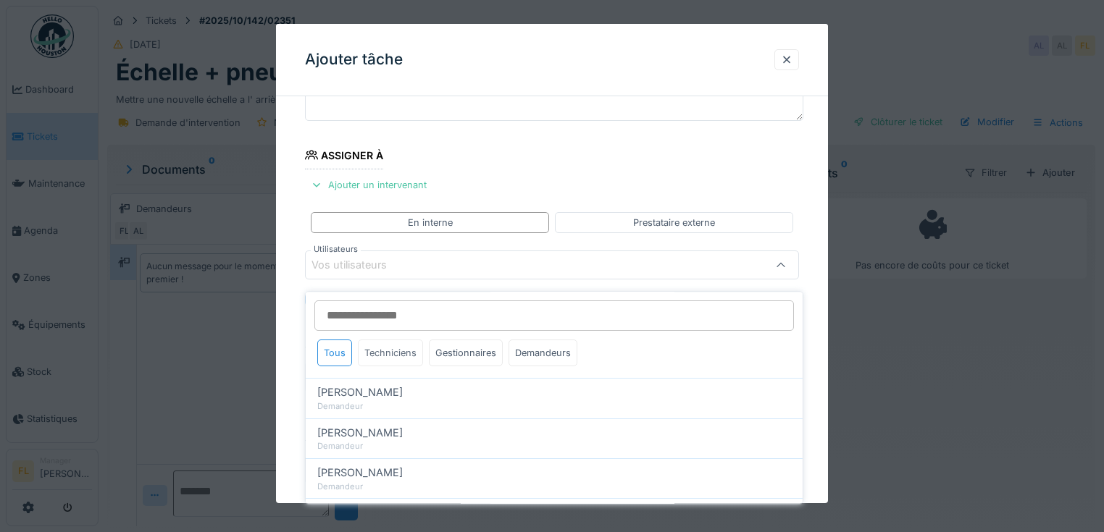
click at [386, 347] on div "Techniciens" at bounding box center [390, 353] width 65 height 27
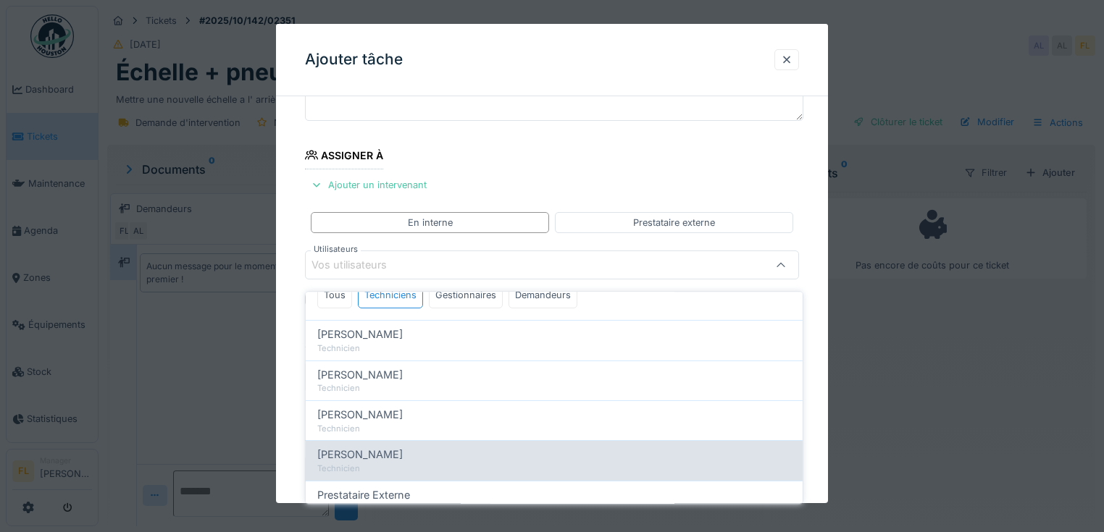
scroll to position [116, 0]
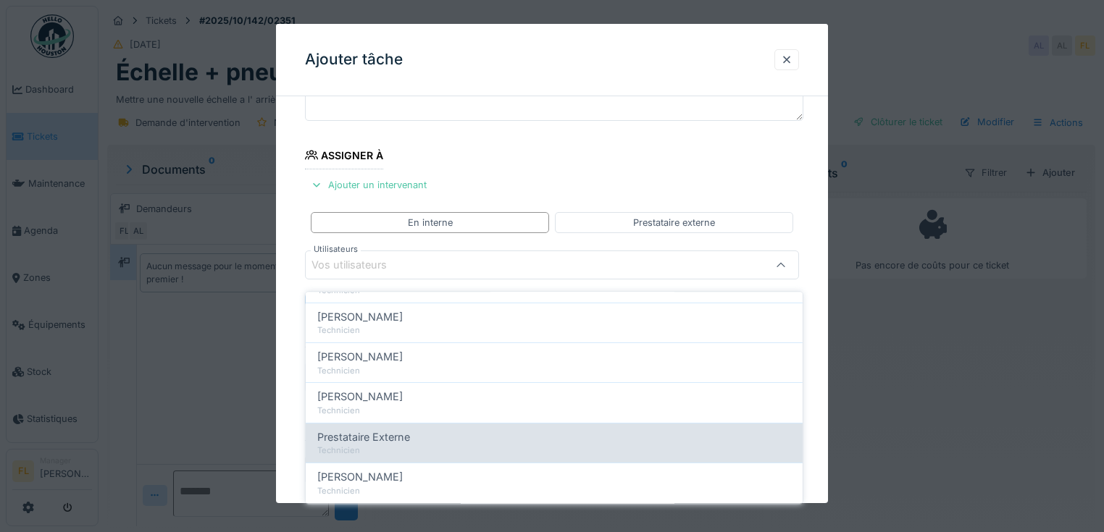
click at [388, 445] on div "Technicien" at bounding box center [554, 451] width 474 height 12
type input "****"
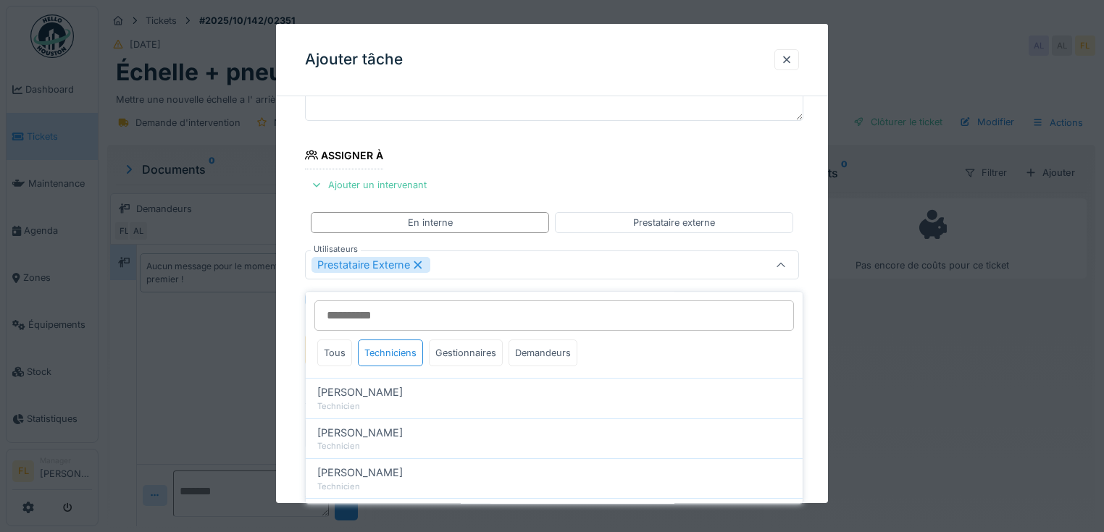
click at [419, 261] on icon at bounding box center [417, 265] width 13 height 10
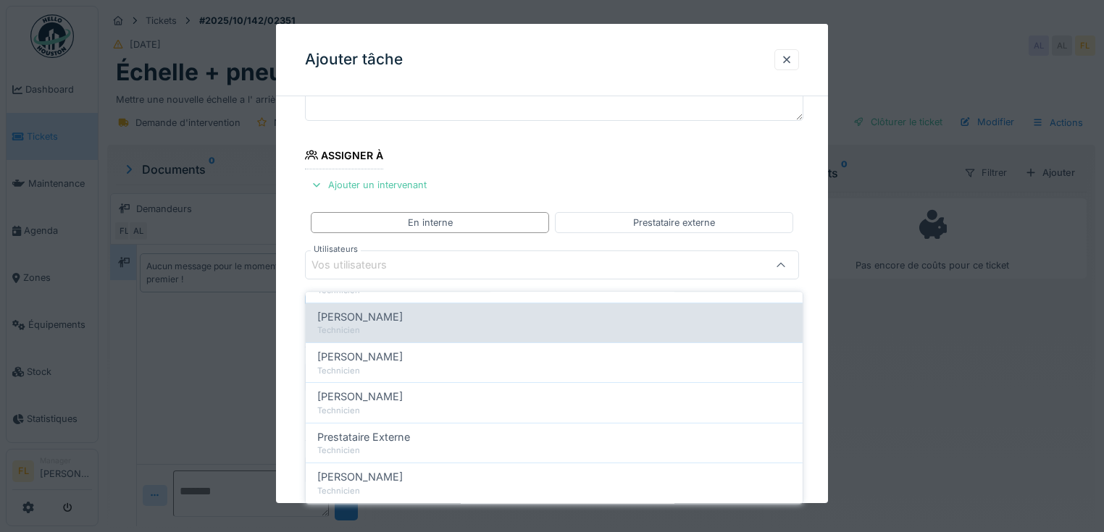
scroll to position [139, 0]
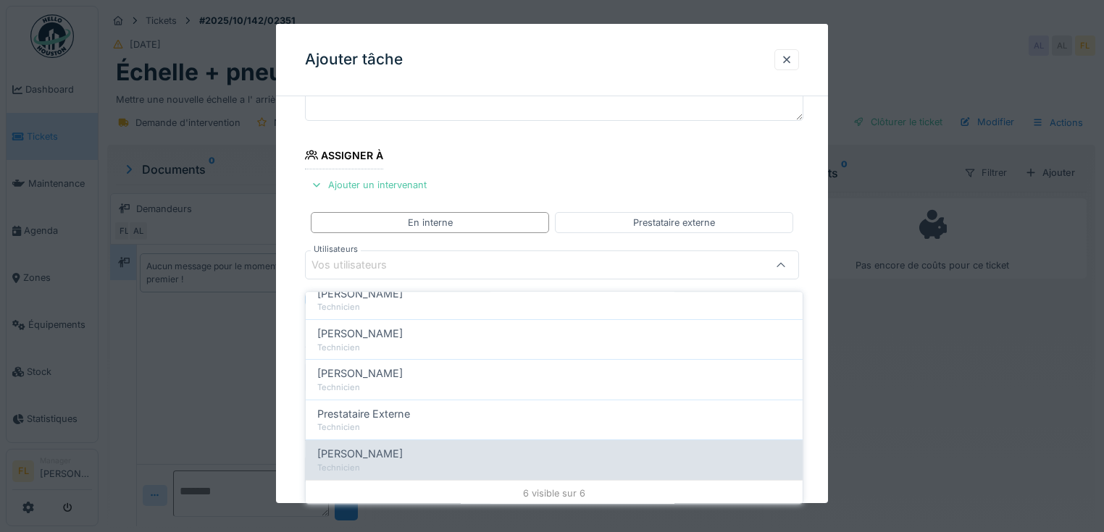
click at [367, 447] on span "Rony Vaes" at bounding box center [359, 455] width 85 height 16
type input "*****"
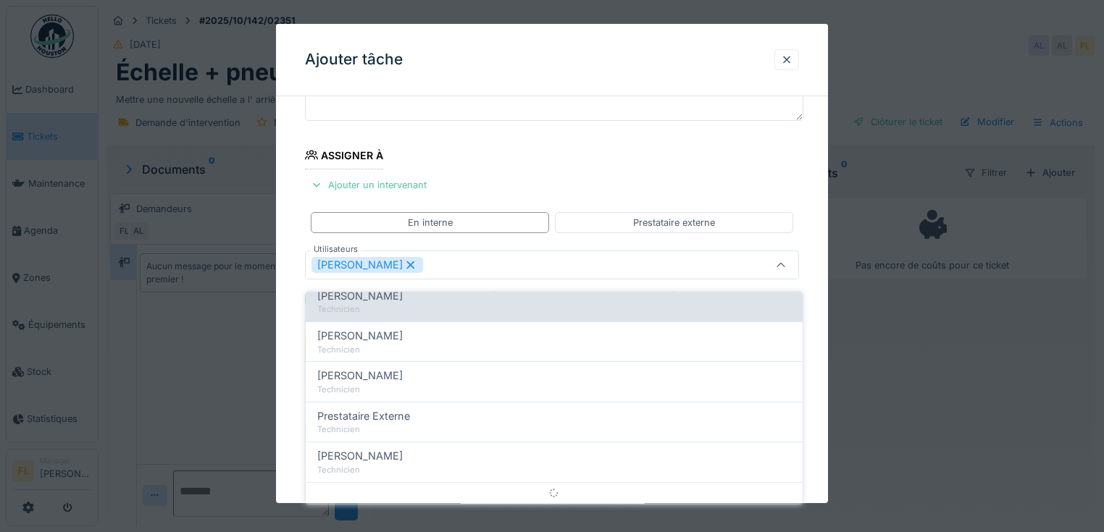
scroll to position [0, 0]
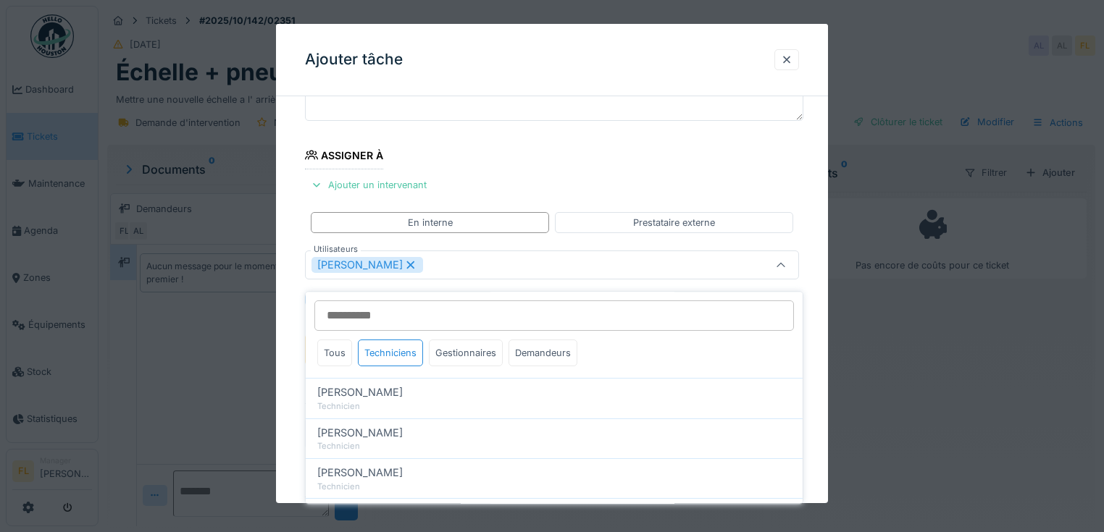
drag, startPoint x: 379, startPoint y: 253, endPoint x: 377, endPoint y: 265, distance: 11.8
click at [379, 258] on div "Rony Vaes" at bounding box center [552, 265] width 494 height 29
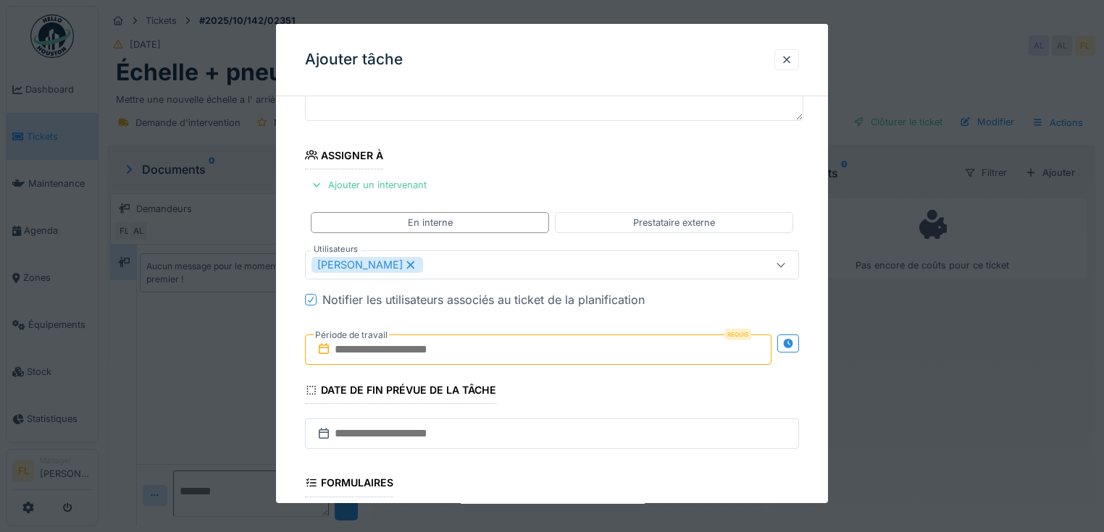
click at [404, 266] on icon at bounding box center [410, 265] width 13 height 10
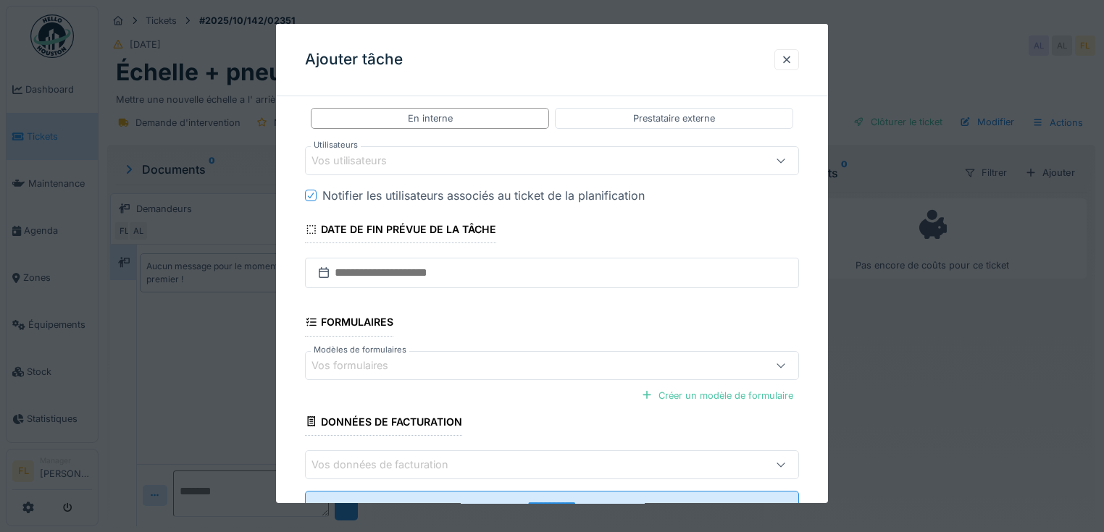
scroll to position [288, 0]
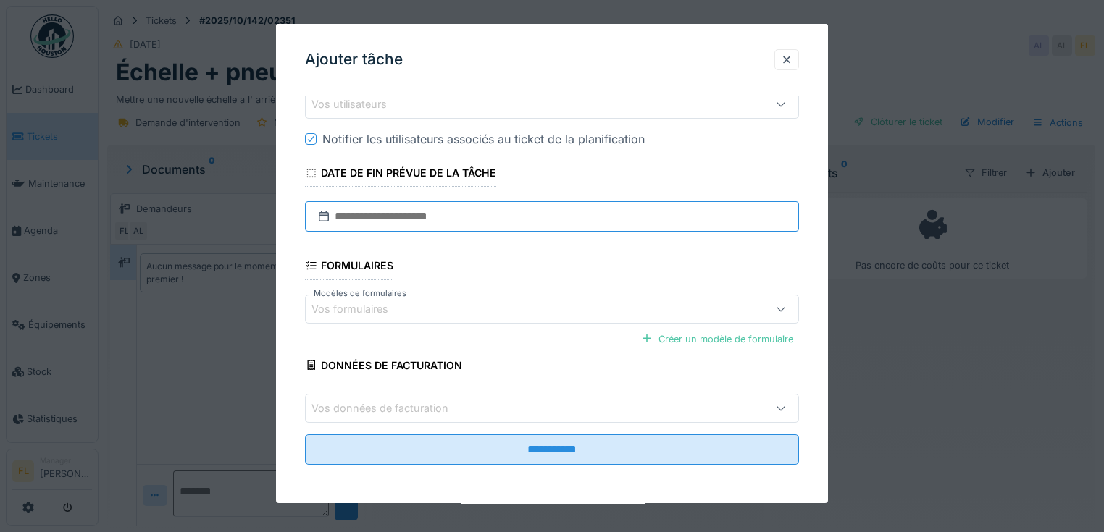
click at [371, 216] on input "text" at bounding box center [552, 216] width 494 height 30
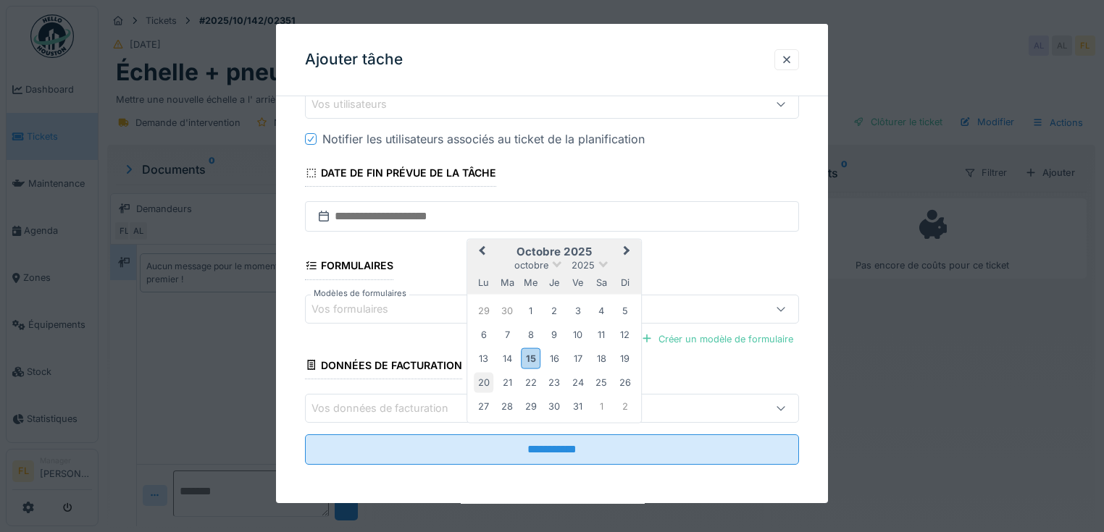
click at [487, 385] on div "20" at bounding box center [484, 383] width 20 height 20
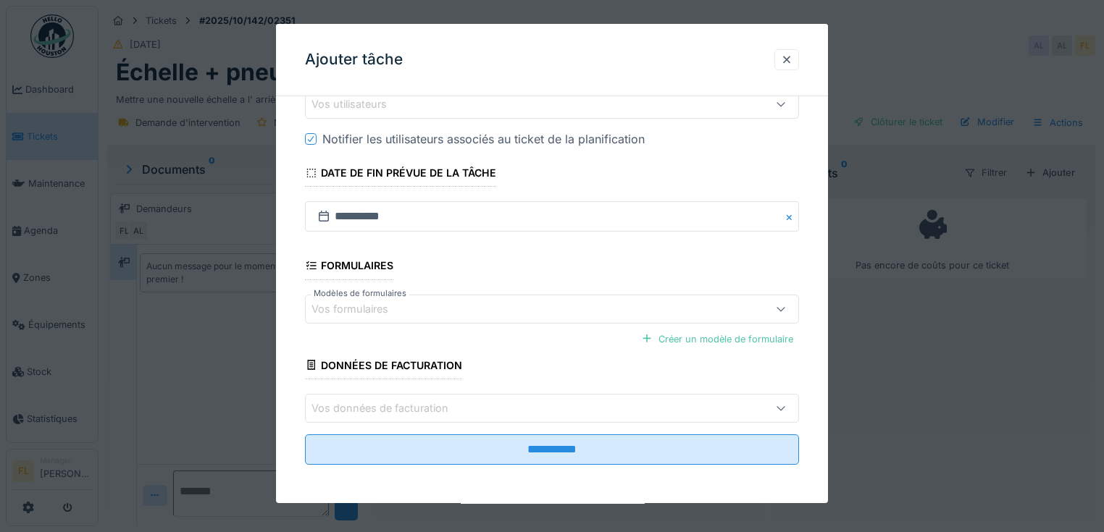
scroll to position [114, 0]
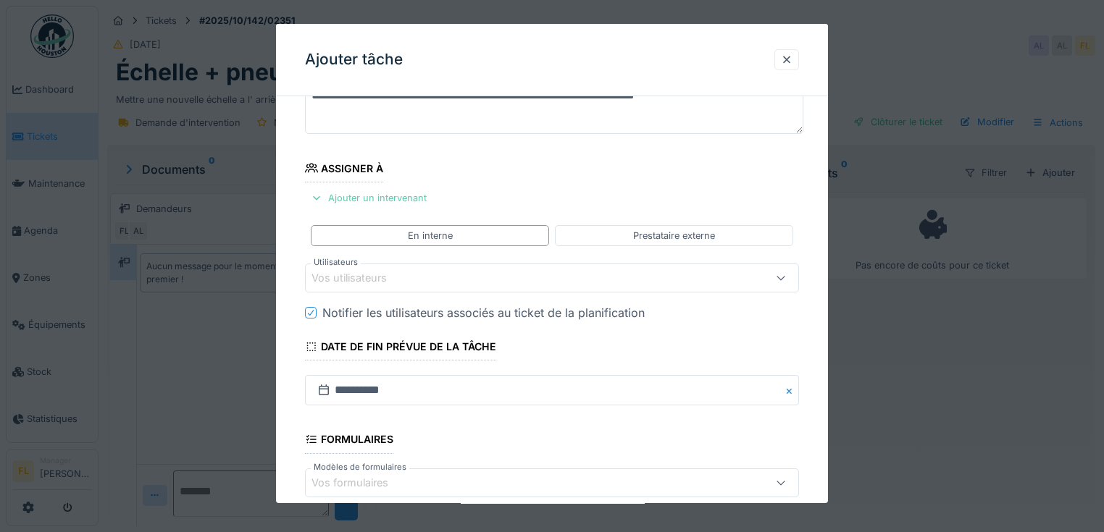
click at [359, 200] on div "Ajouter un intervenant" at bounding box center [368, 198] width 127 height 20
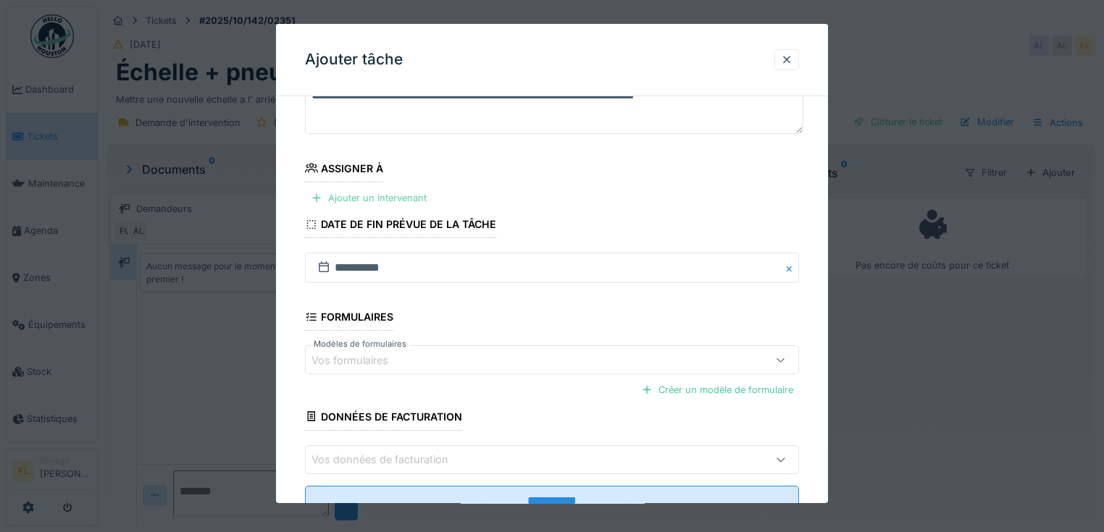
click at [369, 199] on div "Ajouter un intervenant" at bounding box center [368, 198] width 127 height 20
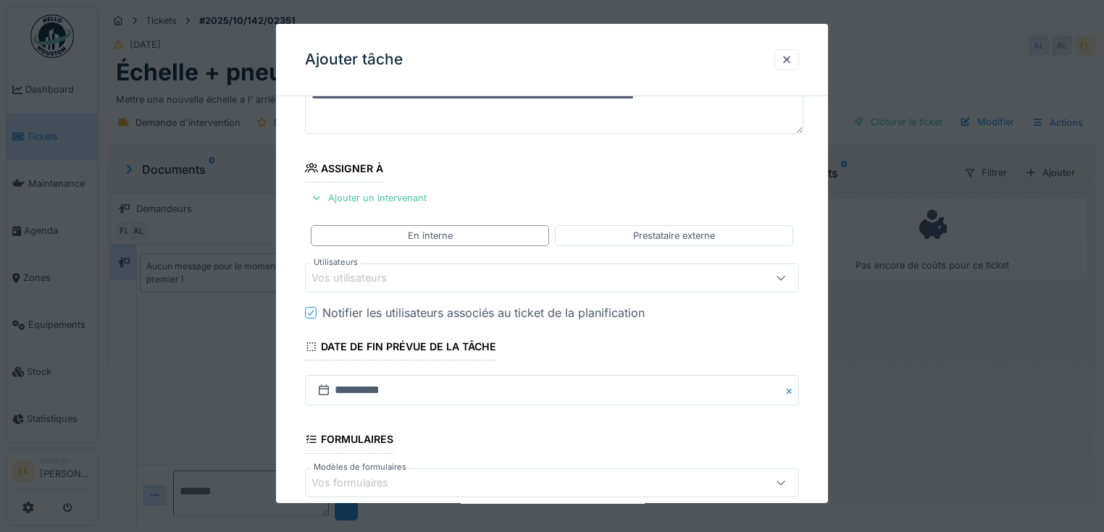
scroll to position [0, 0]
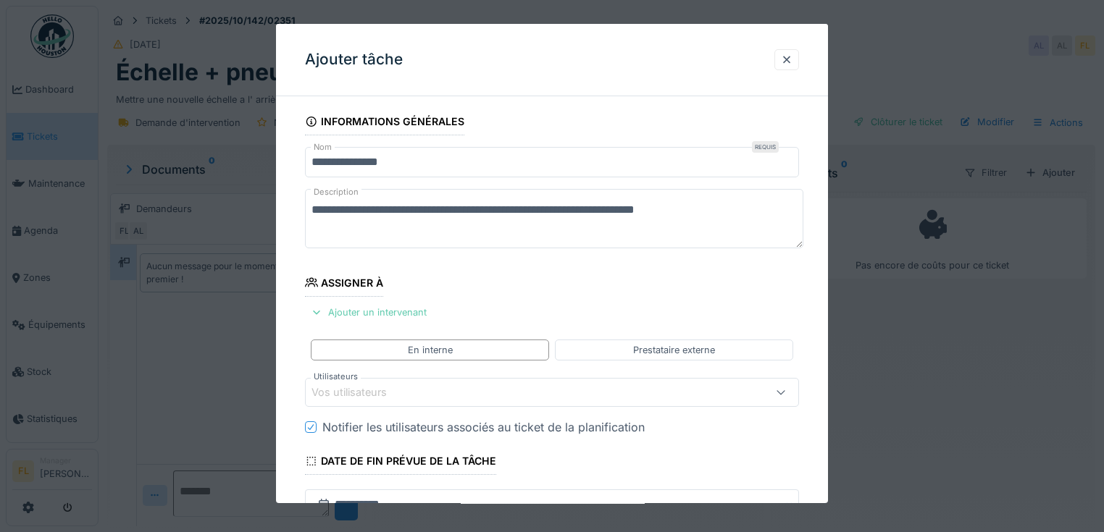
click at [379, 310] on div "Ajouter un intervenant" at bounding box center [368, 313] width 127 height 20
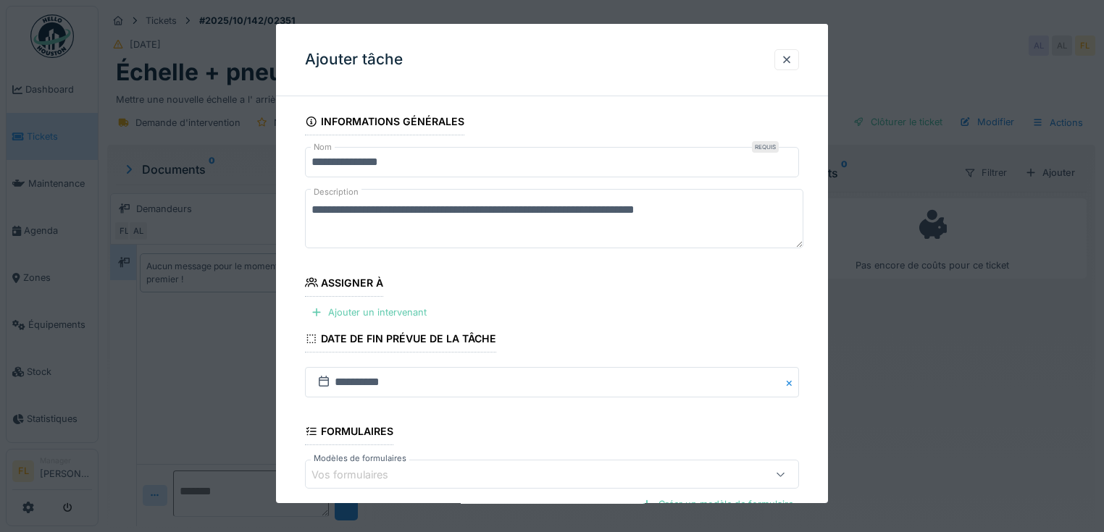
click at [380, 310] on div "Ajouter un intervenant" at bounding box center [368, 313] width 127 height 20
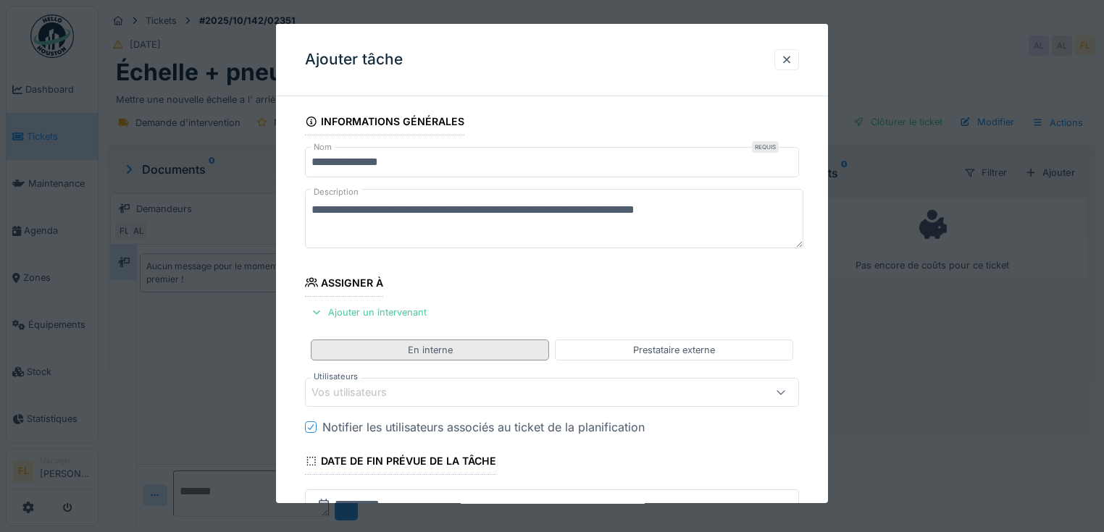
click at [455, 351] on div "En interne" at bounding box center [430, 350] width 238 height 21
click at [410, 388] on div "Vos utilisateurs" at bounding box center [521, 392] width 421 height 16
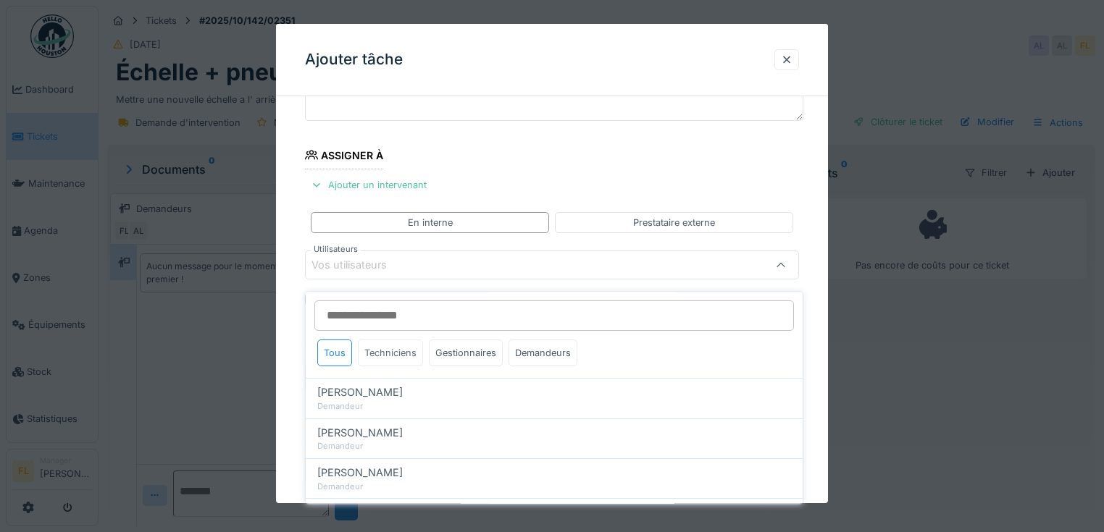
click at [379, 342] on div "Techniciens" at bounding box center [390, 353] width 65 height 27
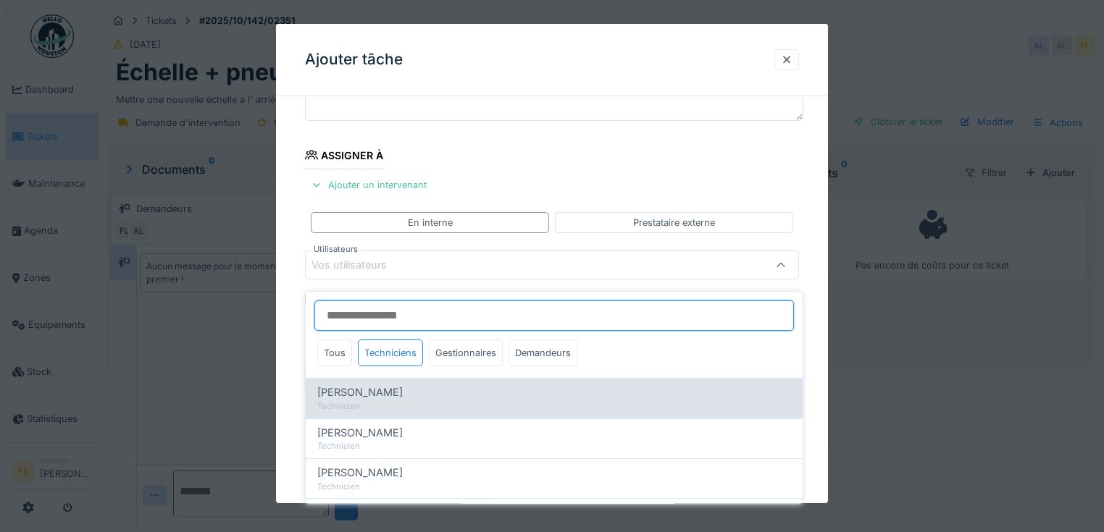
scroll to position [139, 0]
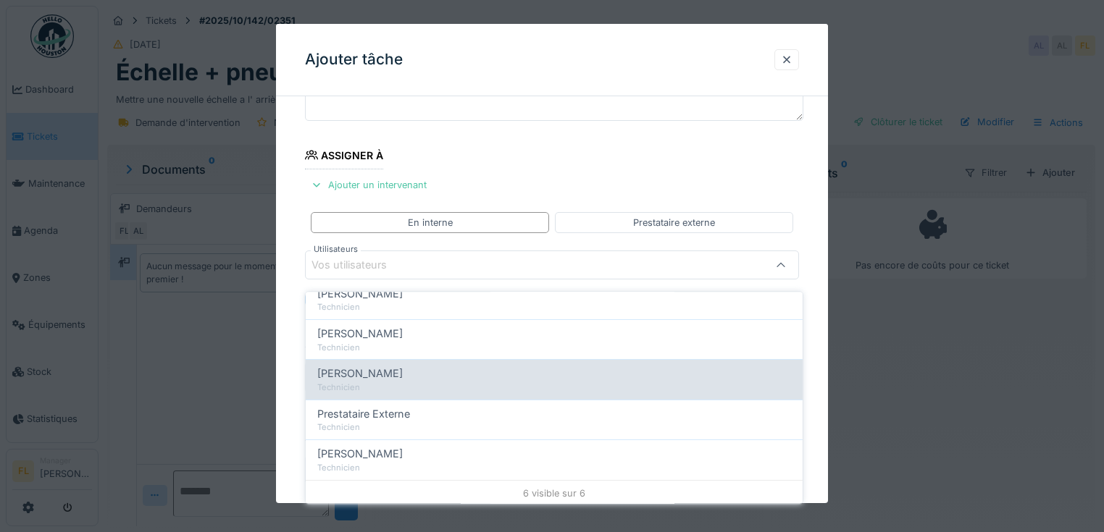
click at [365, 382] on div "Technicien" at bounding box center [554, 388] width 474 height 12
type input "*****"
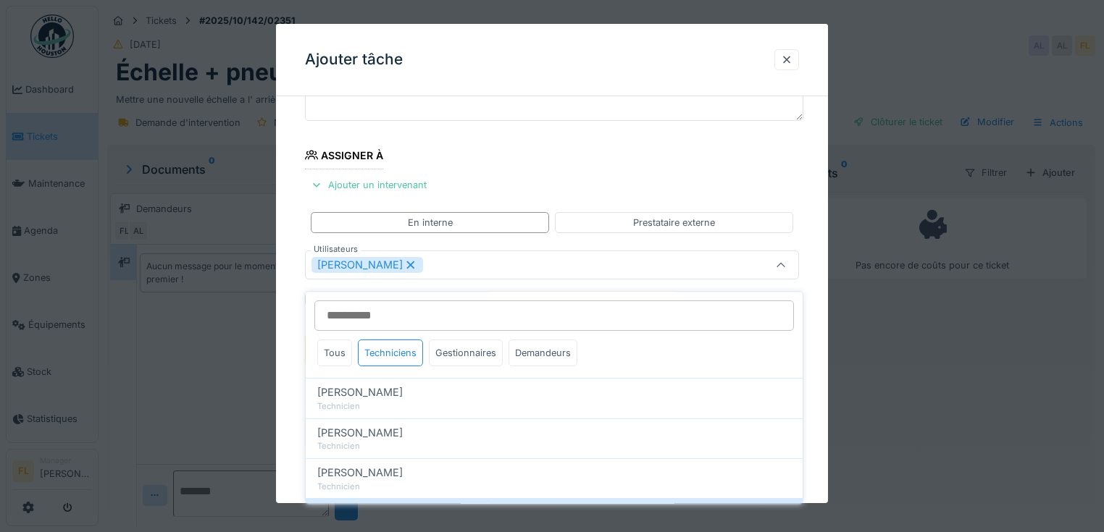
click at [297, 377] on div "**********" at bounding box center [552, 351] width 552 height 742
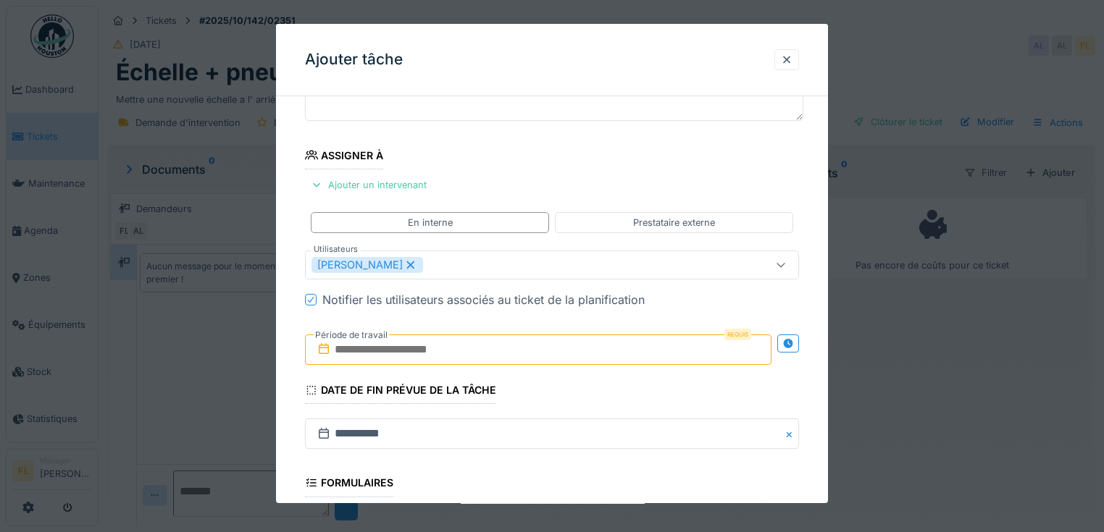
click at [340, 356] on input "text" at bounding box center [538, 350] width 466 height 30
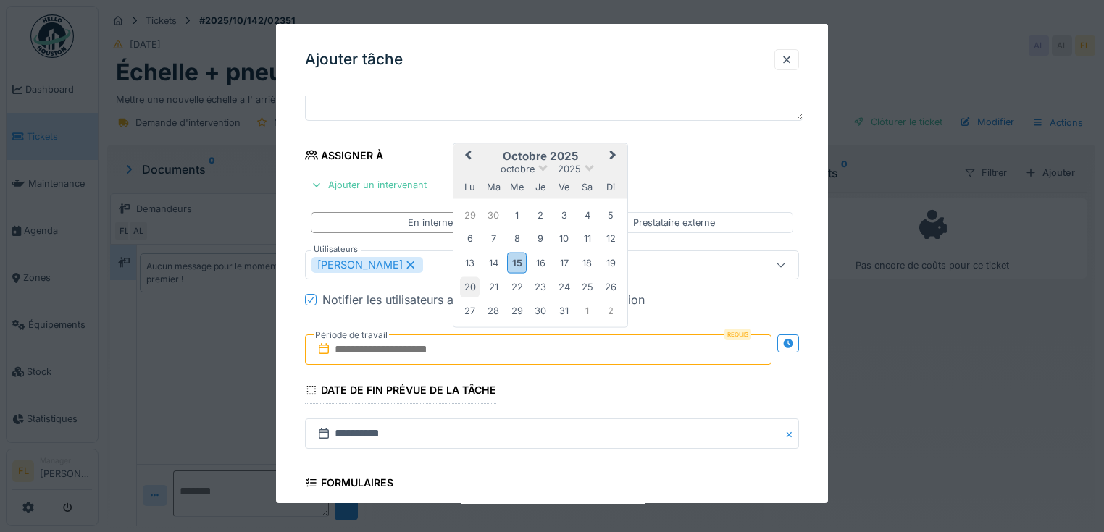
click at [468, 285] on div "20" at bounding box center [470, 287] width 20 height 20
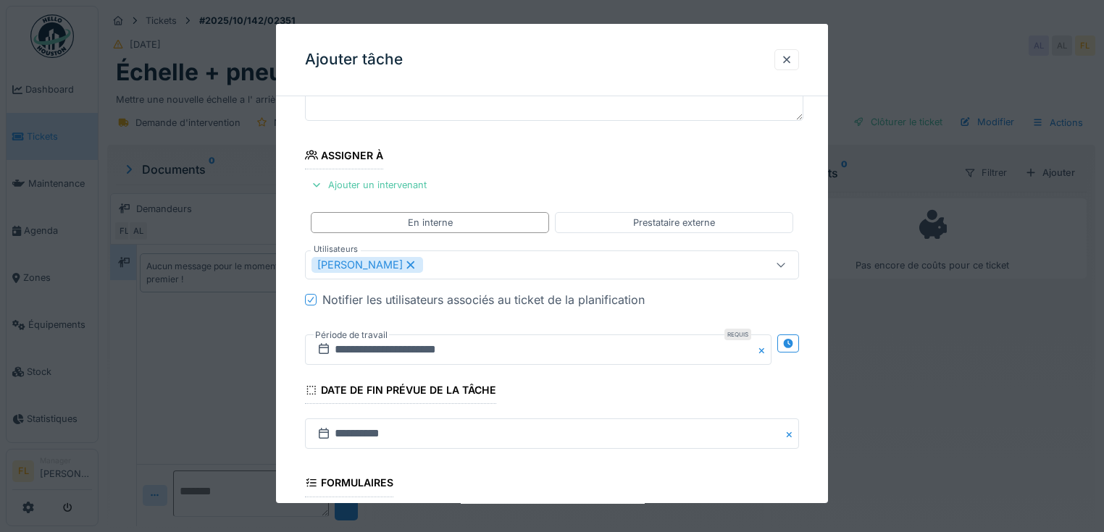
scroll to position [345, 0]
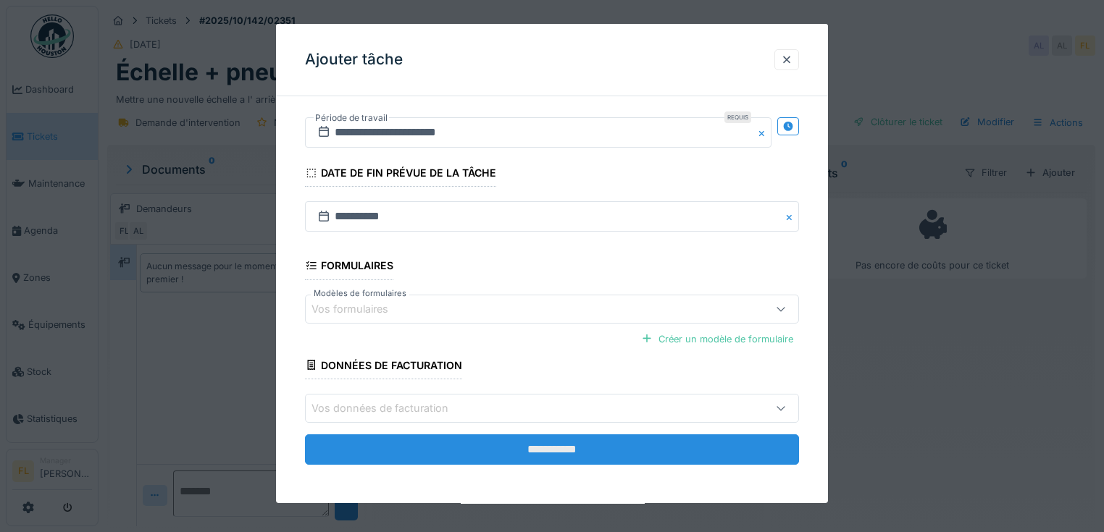
click at [540, 437] on input "**********" at bounding box center [552, 449] width 494 height 30
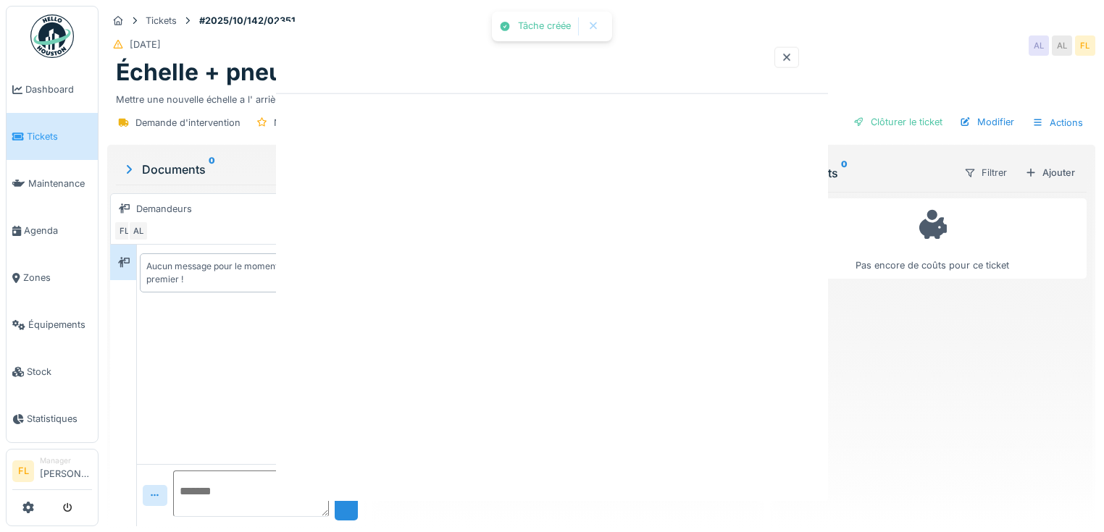
scroll to position [0, 0]
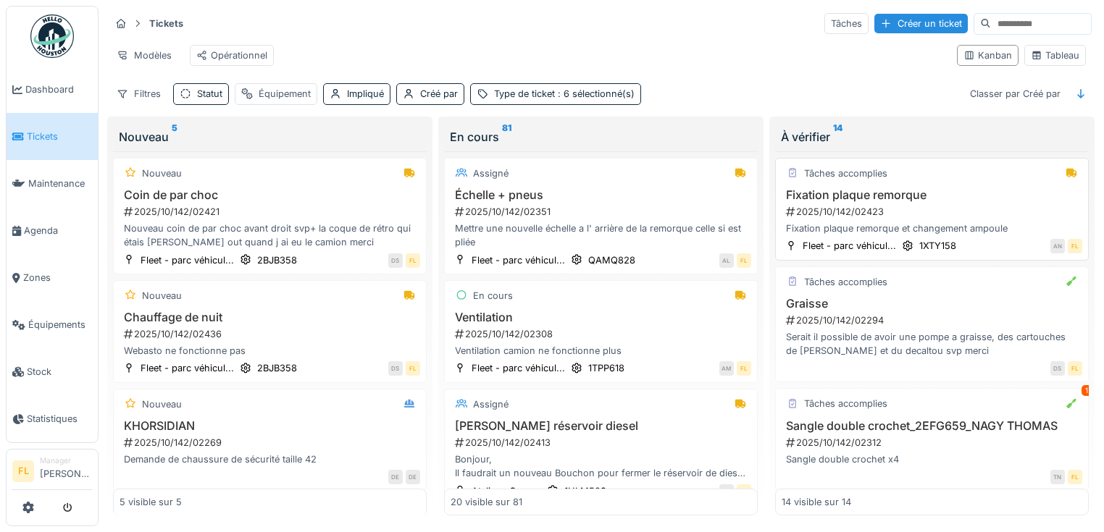
click at [892, 202] on h3 "Fixation plaque remorque" at bounding box center [931, 195] width 300 height 14
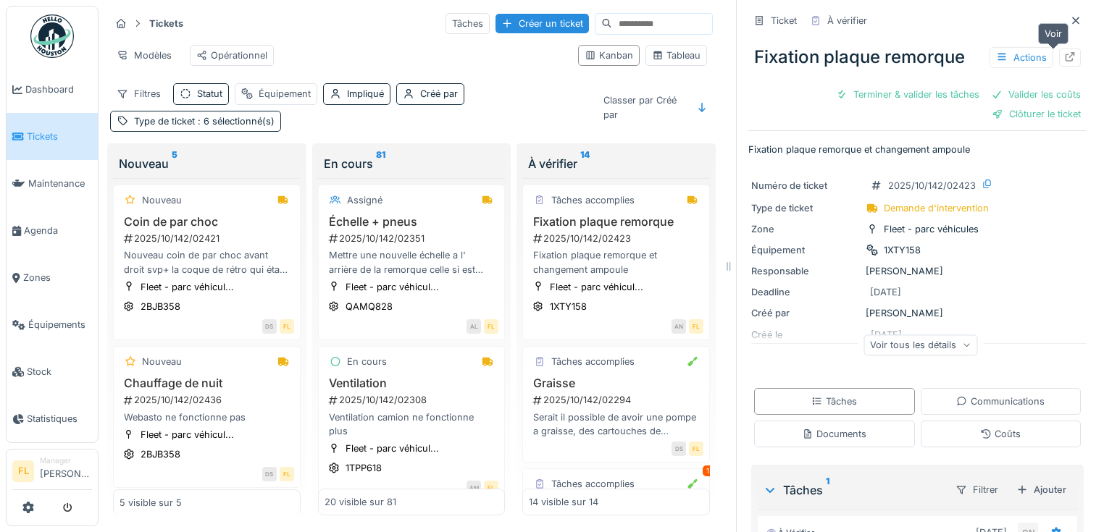
click at [1064, 59] on icon at bounding box center [1070, 56] width 12 height 9
click at [1064, 20] on div at bounding box center [1075, 21] width 22 height 18
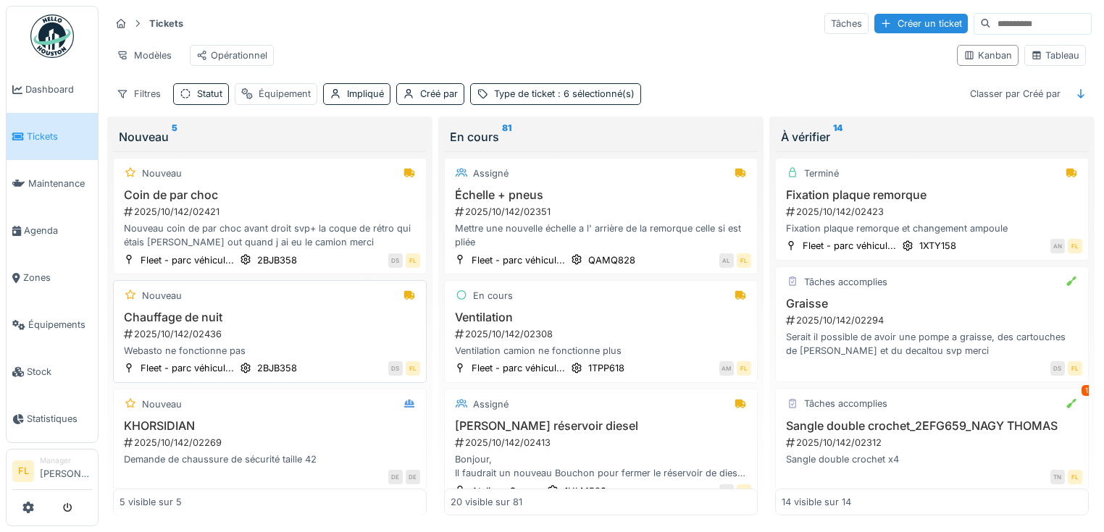
click at [217, 324] on h3 "Chauffage de nuit" at bounding box center [269, 318] width 300 height 14
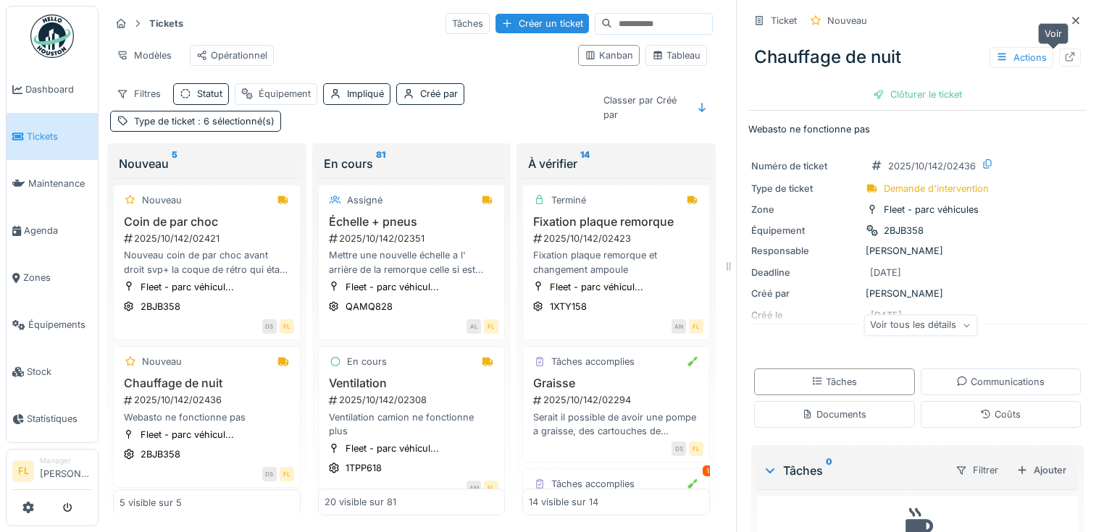
click at [1065, 54] on icon at bounding box center [1069, 56] width 9 height 9
click at [1072, 19] on icon at bounding box center [1075, 20] width 7 height 7
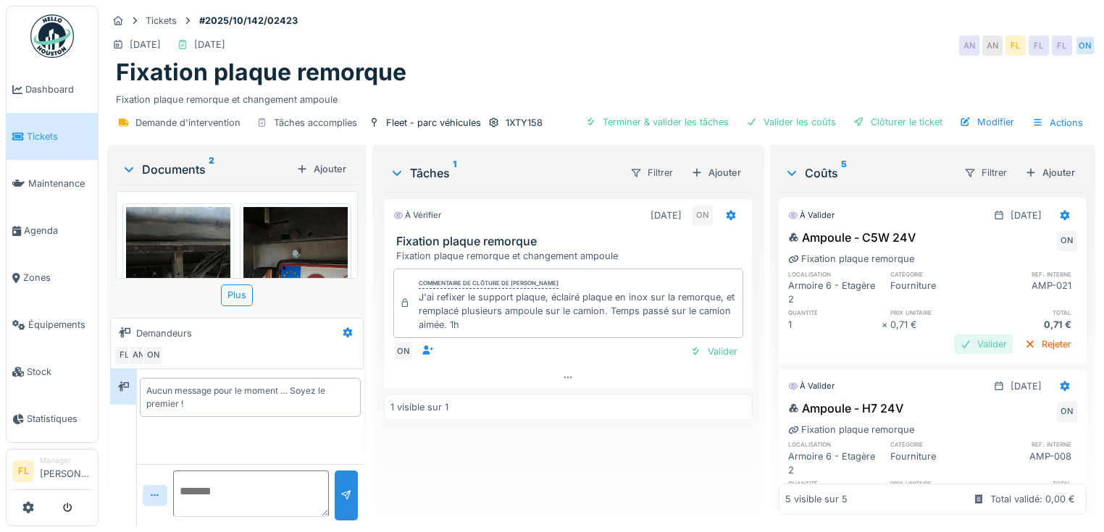
click at [959, 339] on div "Valider" at bounding box center [983, 345] width 59 height 20
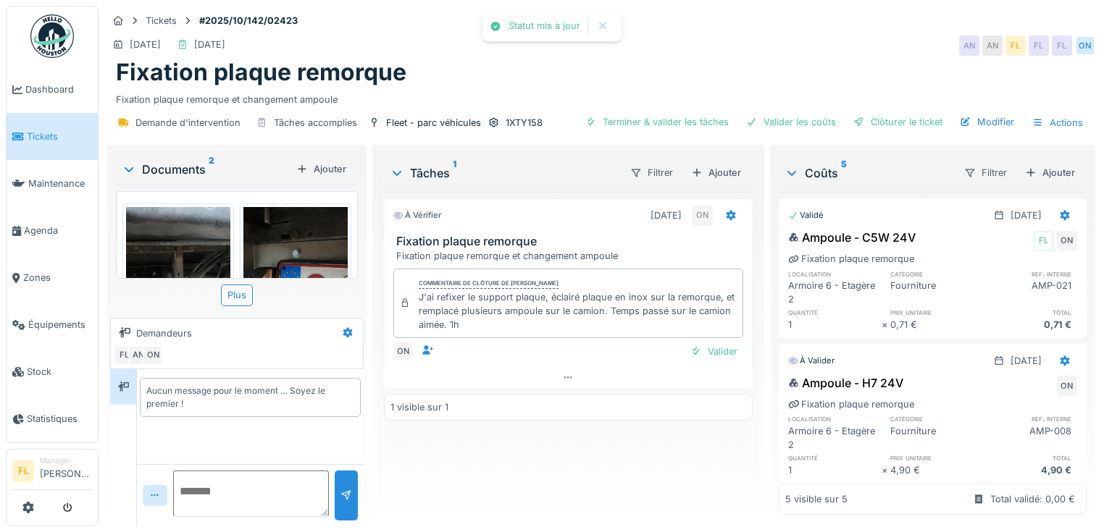
scroll to position [174, 0]
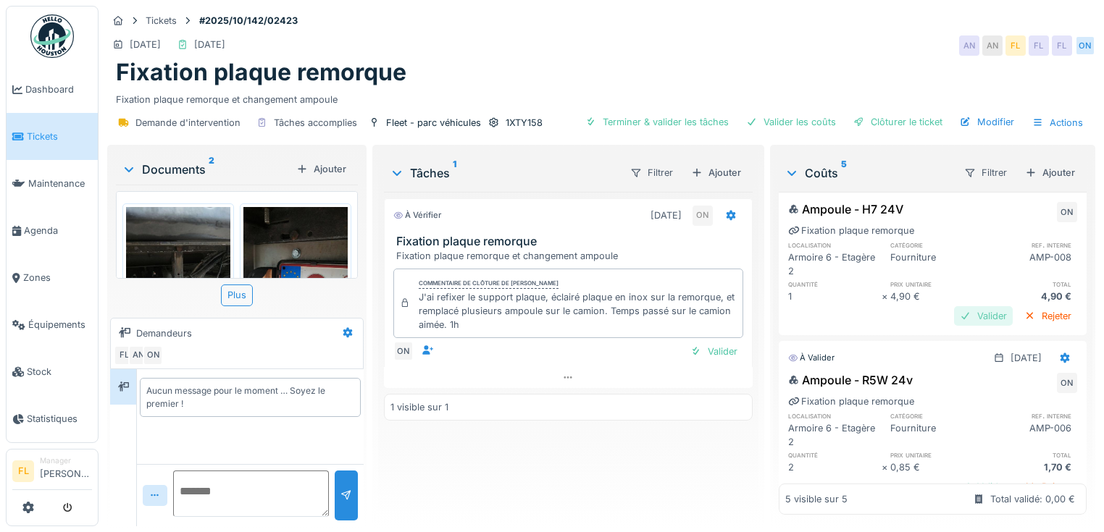
click at [967, 319] on div "Valider" at bounding box center [983, 316] width 59 height 20
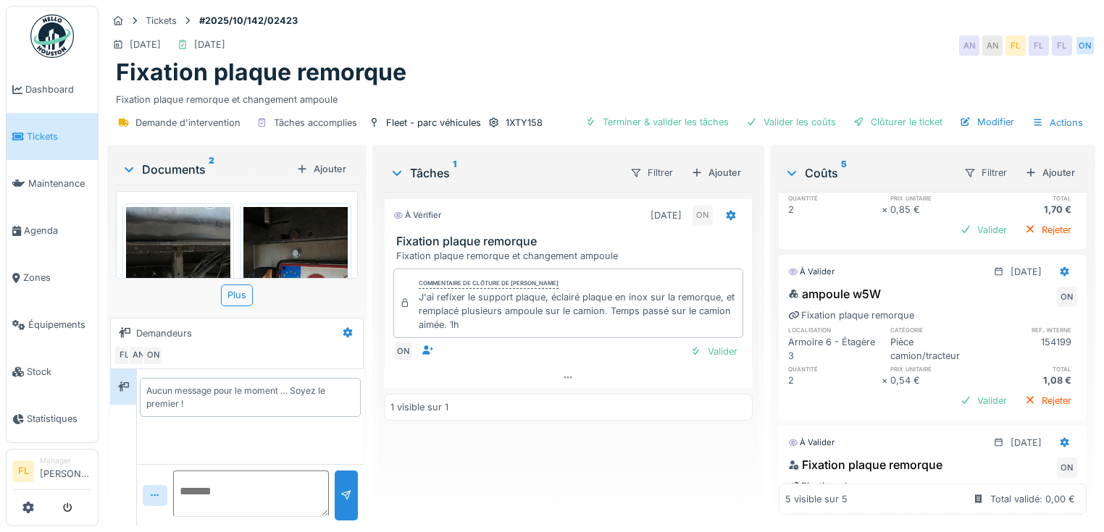
scroll to position [348, 0]
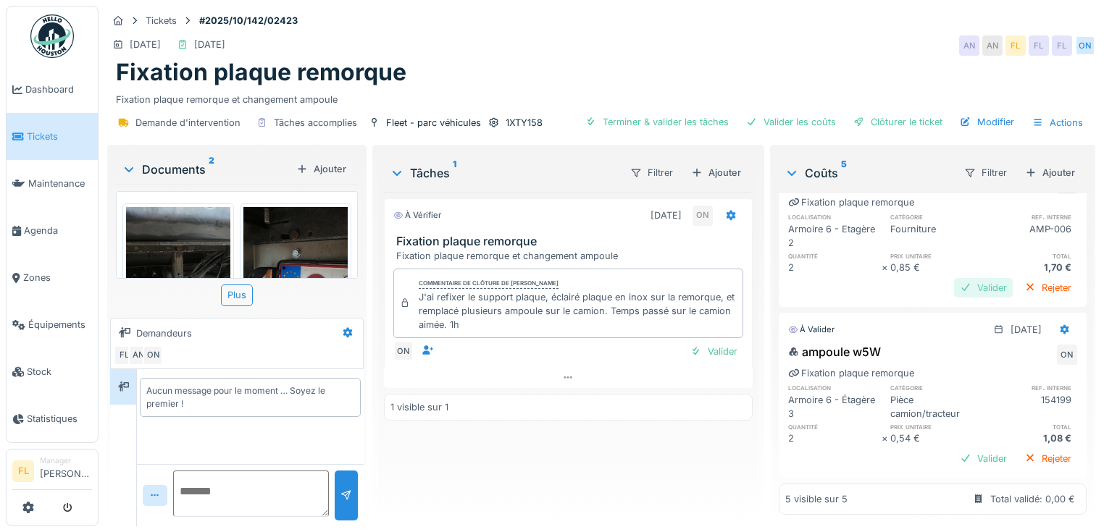
click at [959, 286] on div "Valider" at bounding box center [983, 288] width 59 height 20
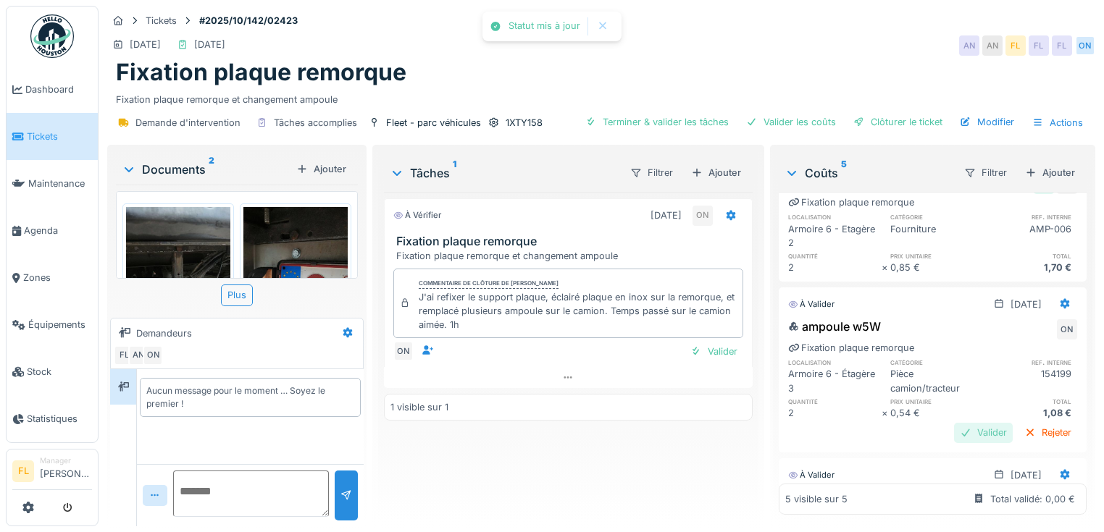
click at [954, 424] on div "Valider" at bounding box center [983, 433] width 59 height 20
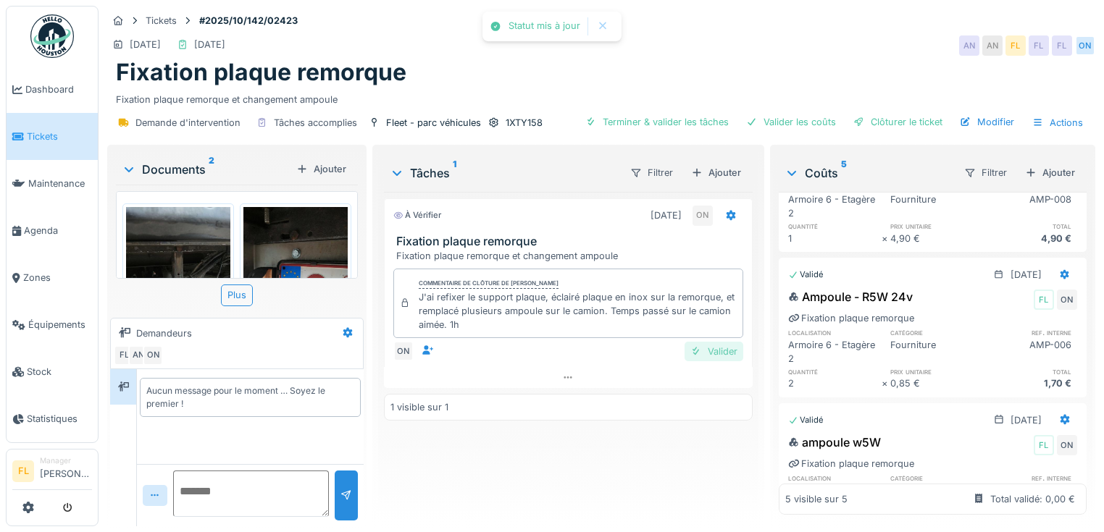
scroll to position [0, 0]
click at [705, 355] on div "Valider" at bounding box center [713, 352] width 59 height 20
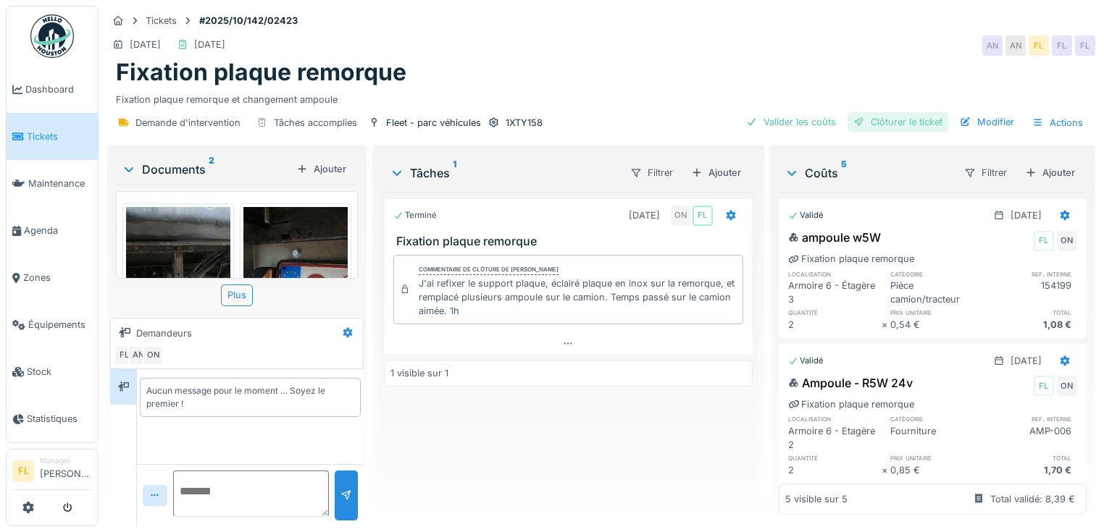
click at [888, 123] on div "Clôturer le ticket" at bounding box center [897, 122] width 101 height 20
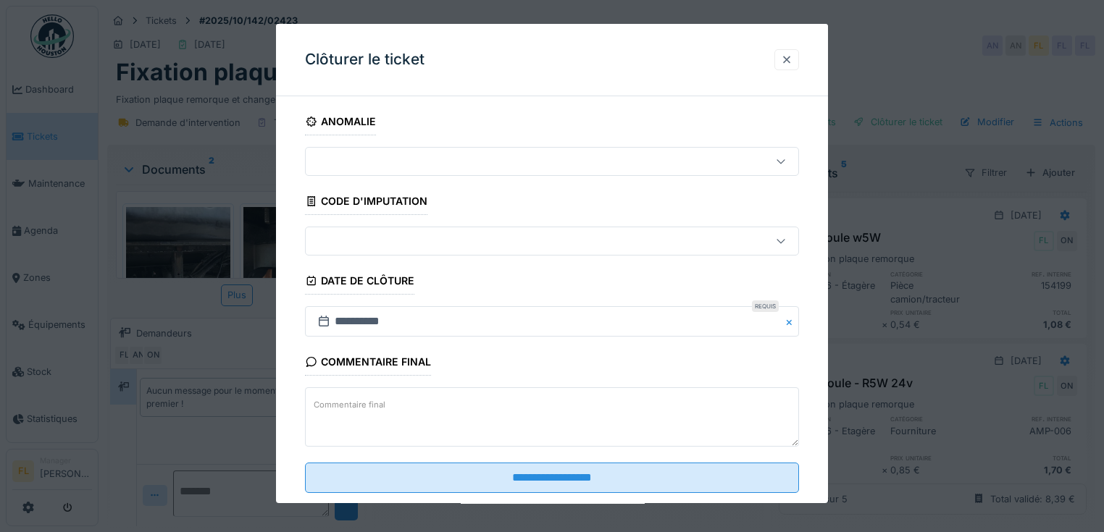
click at [791, 60] on div at bounding box center [787, 60] width 12 height 14
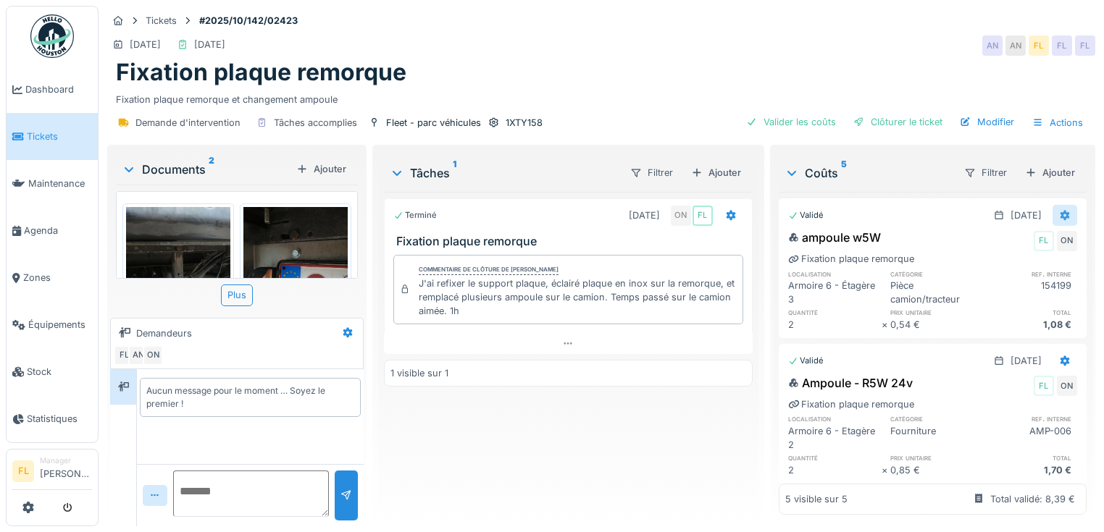
click at [1059, 217] on icon at bounding box center [1065, 215] width 12 height 9
click at [1017, 251] on div "Rouvrir" at bounding box center [1003, 246] width 70 height 22
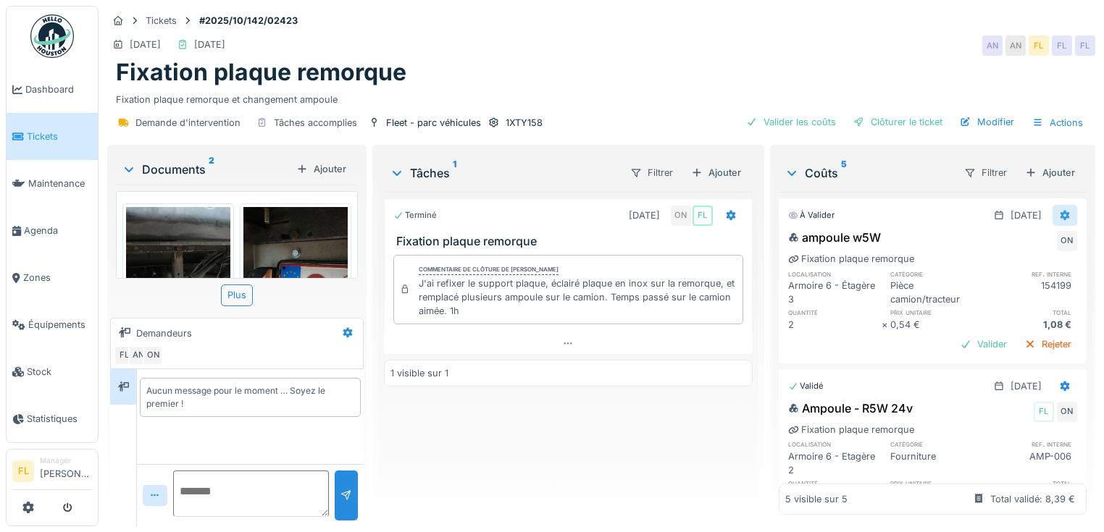
click at [1052, 217] on div at bounding box center [1064, 215] width 25 height 21
click at [996, 249] on div "Modifier" at bounding box center [1003, 246] width 70 height 22
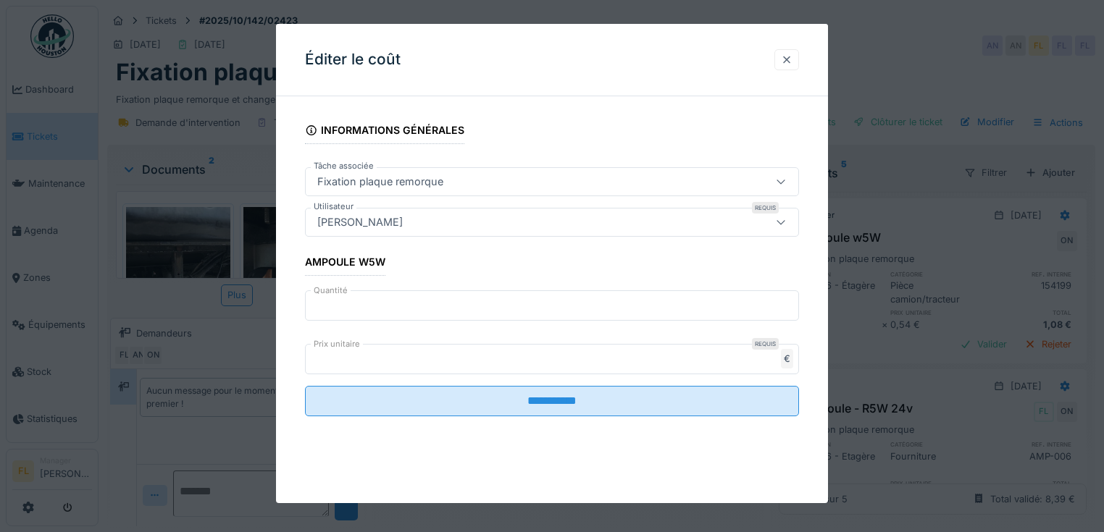
click at [792, 58] on div at bounding box center [787, 60] width 12 height 14
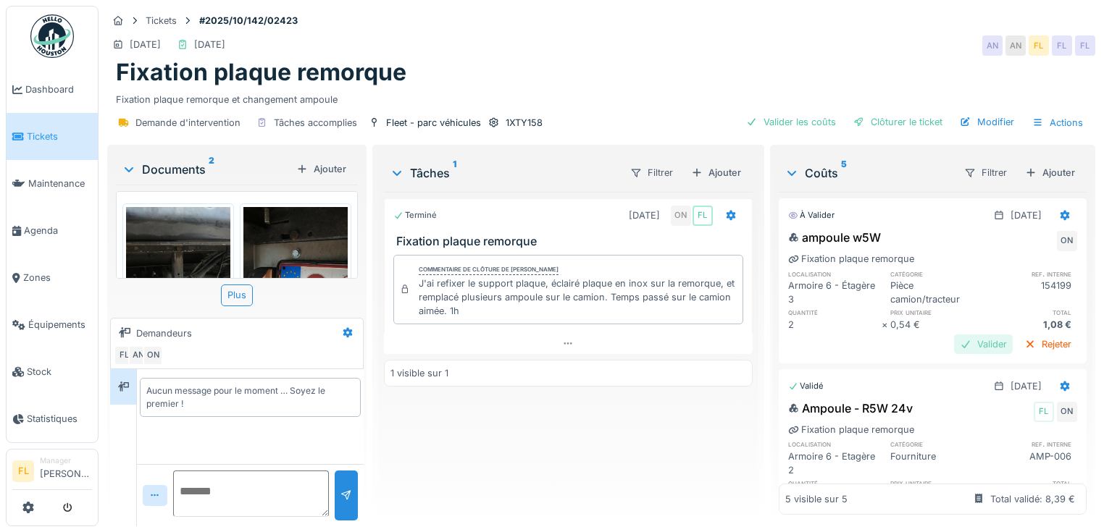
click at [976, 347] on div "Valider" at bounding box center [983, 345] width 59 height 20
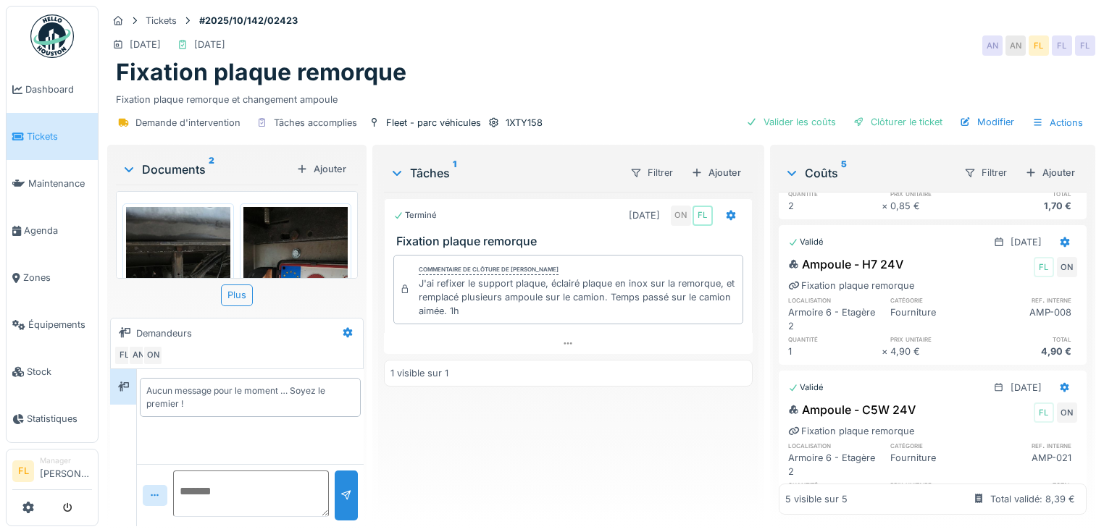
scroll to position [466, 0]
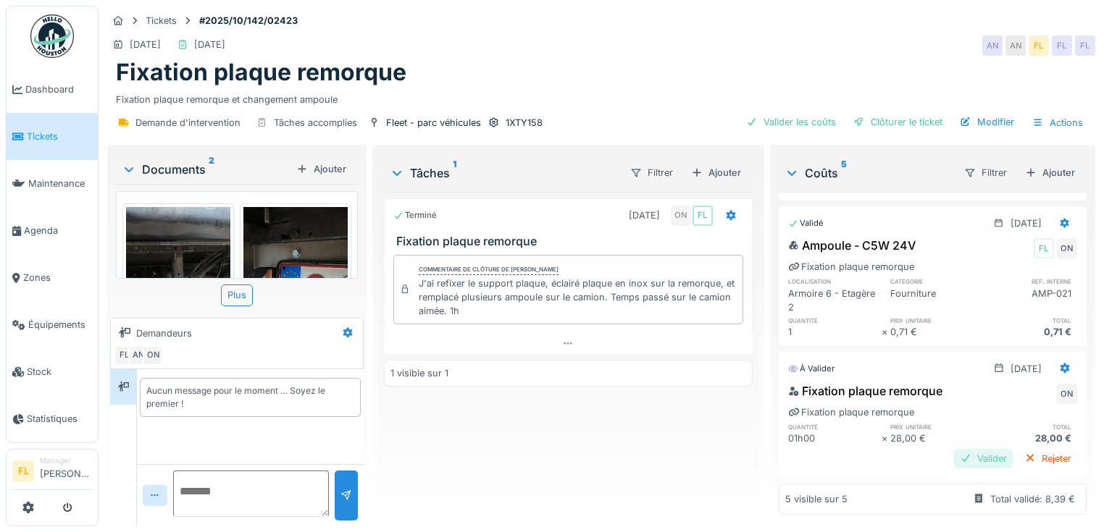
click at [954, 449] on div "Valider" at bounding box center [983, 459] width 59 height 20
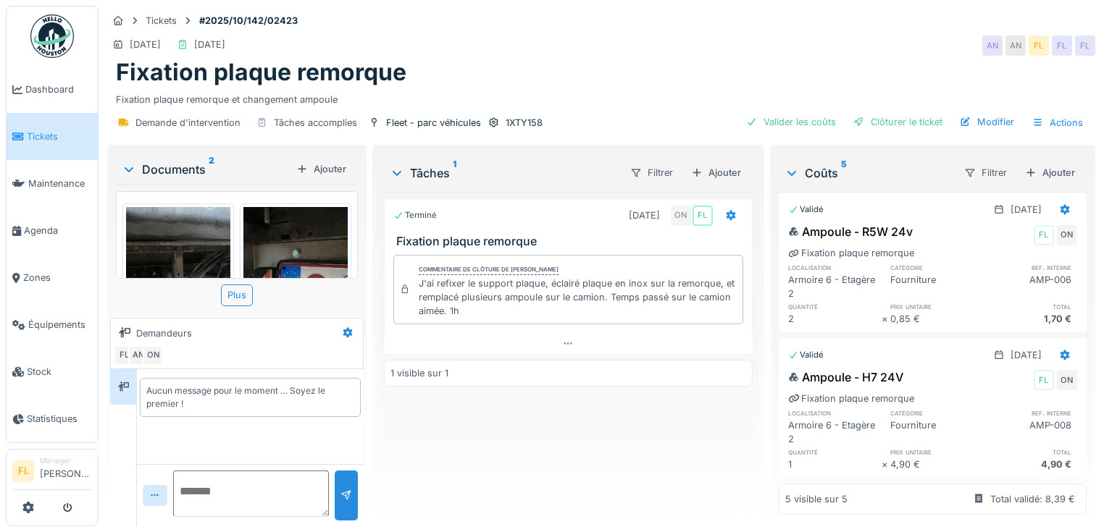
scroll to position [0, 0]
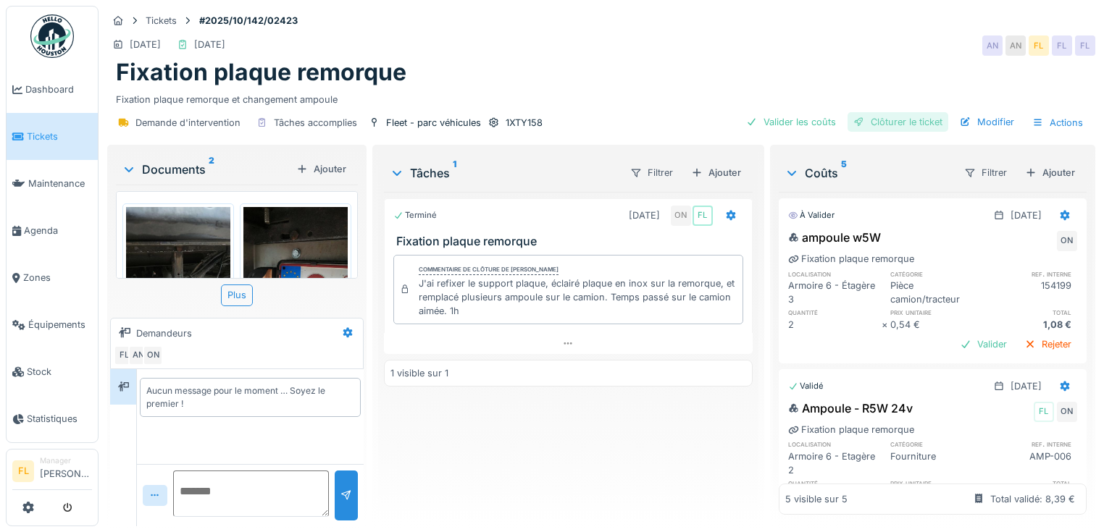
click at [878, 112] on div "Clôturer le ticket" at bounding box center [897, 122] width 101 height 20
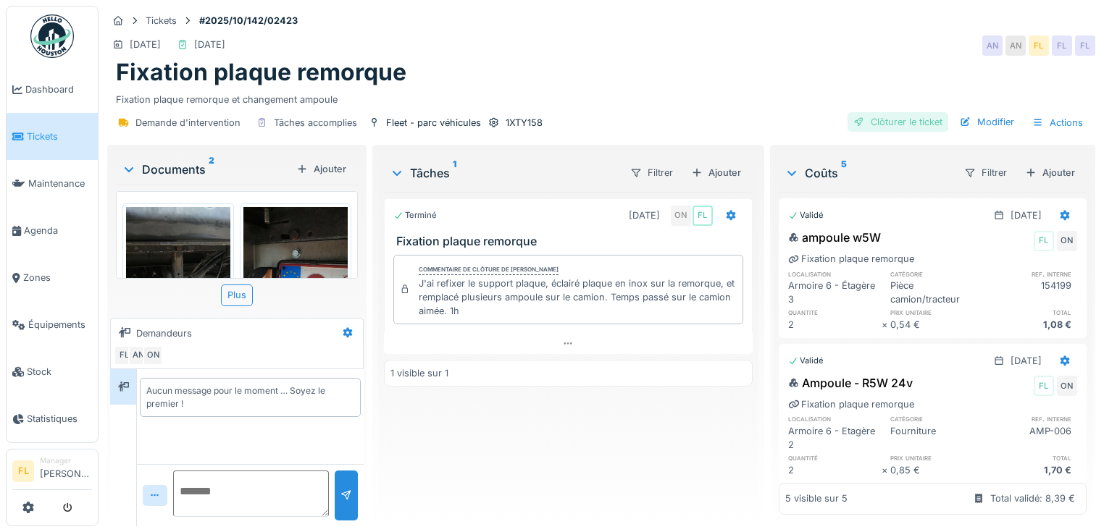
click at [879, 112] on div "Clôturer le ticket" at bounding box center [897, 122] width 101 height 20
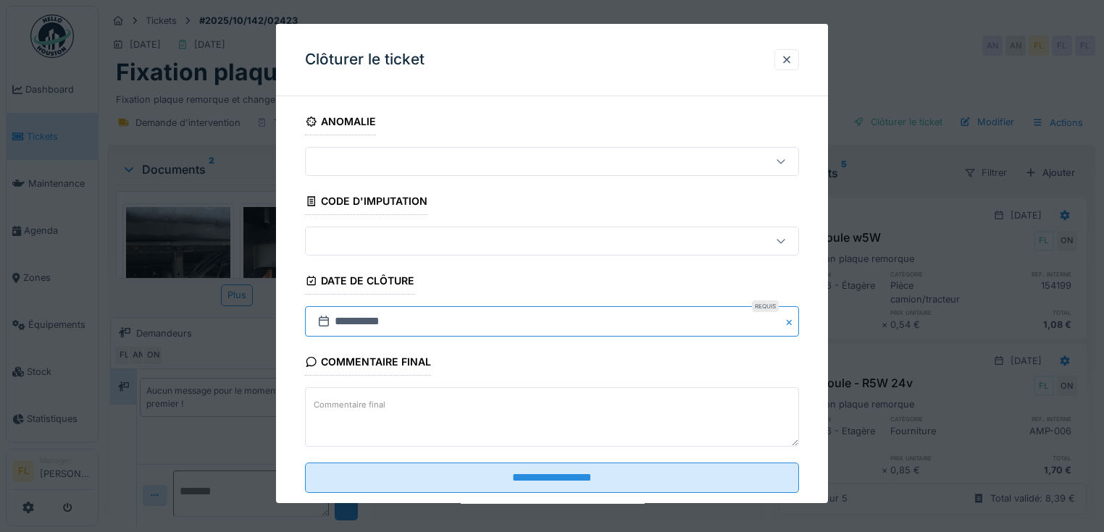
click at [340, 319] on input "**********" at bounding box center [552, 321] width 494 height 30
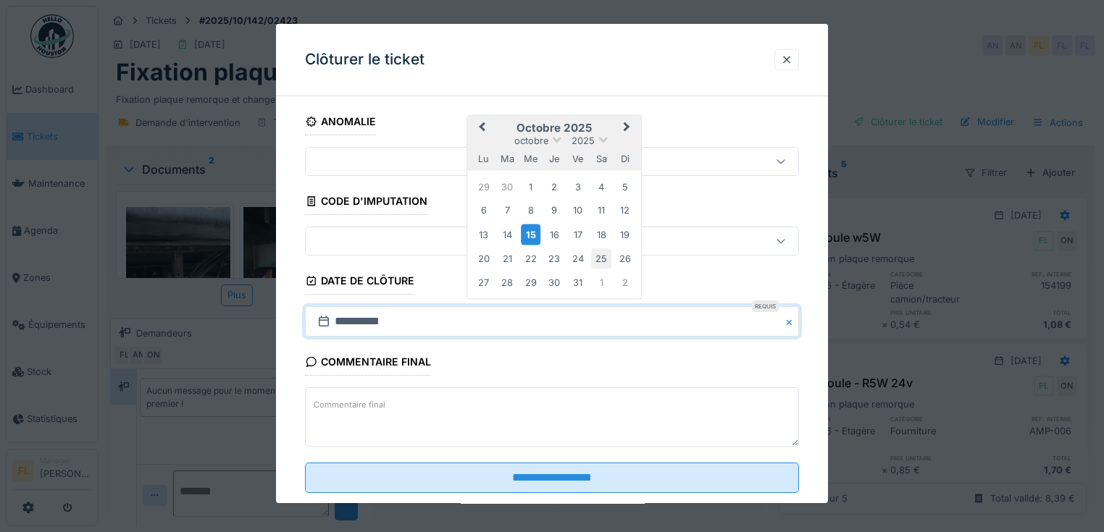
click at [597, 259] on div "25" at bounding box center [602, 259] width 20 height 20
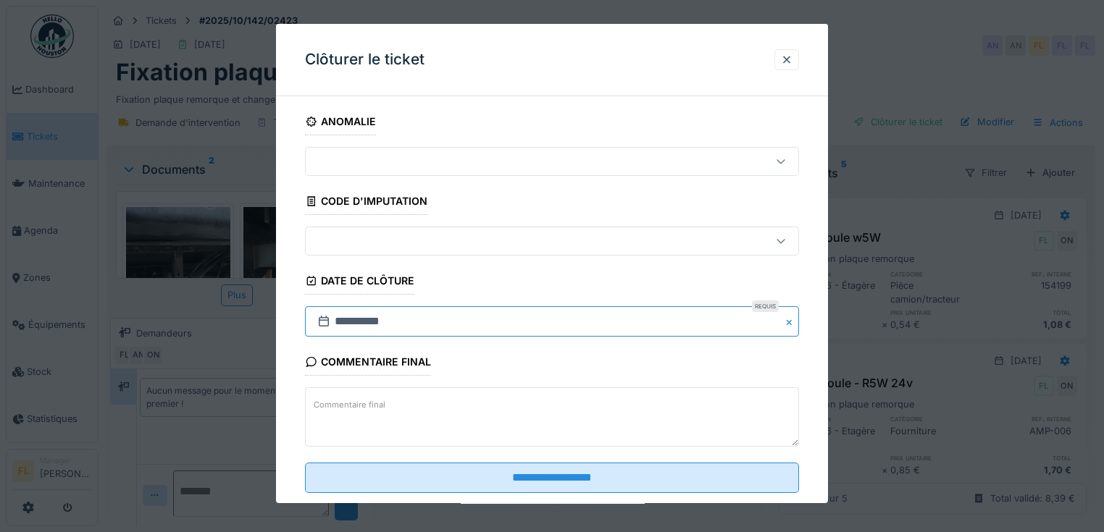
click at [345, 319] on input "**********" at bounding box center [552, 321] width 494 height 30
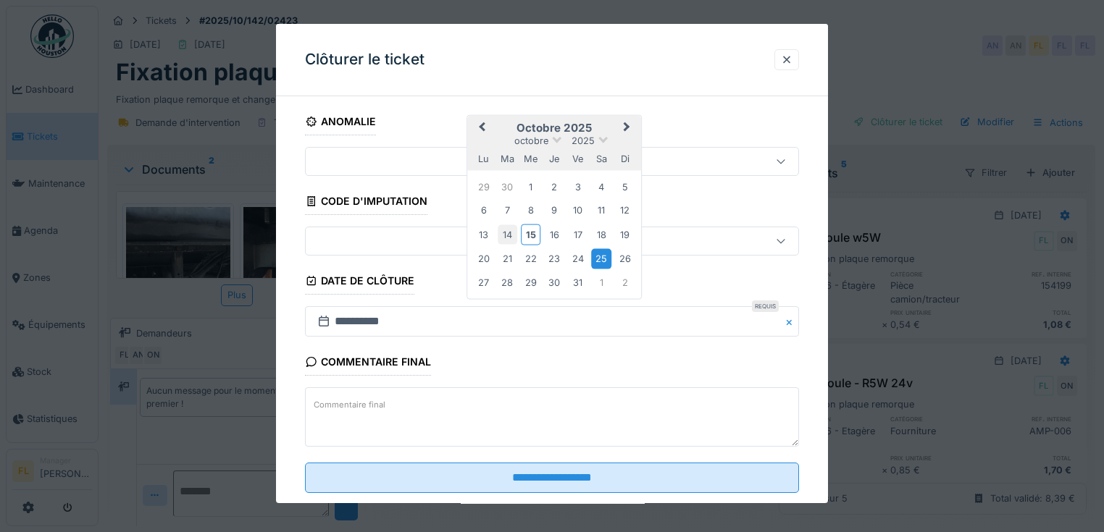
click at [508, 233] on div "14" at bounding box center [507, 235] width 20 height 20
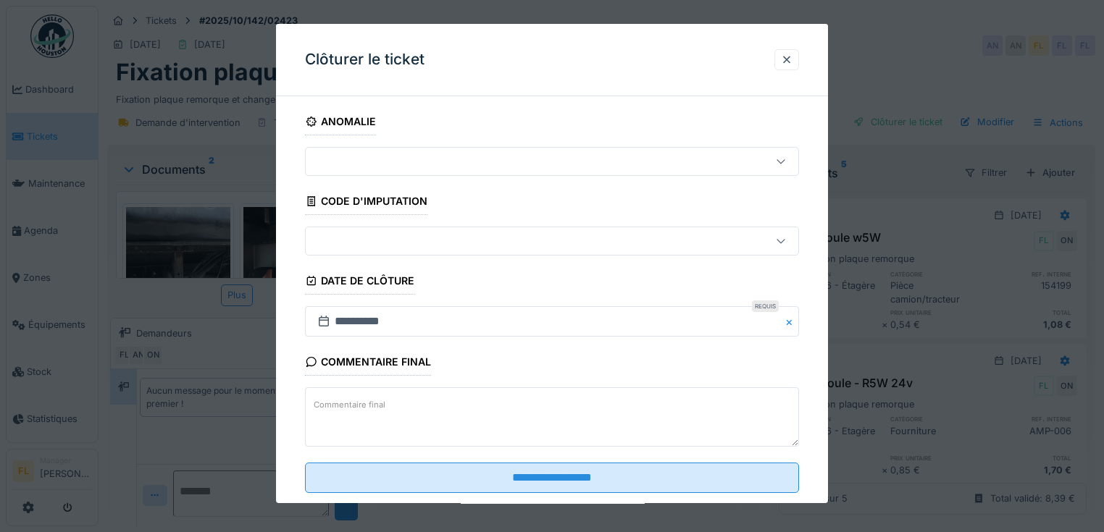
scroll to position [29, 0]
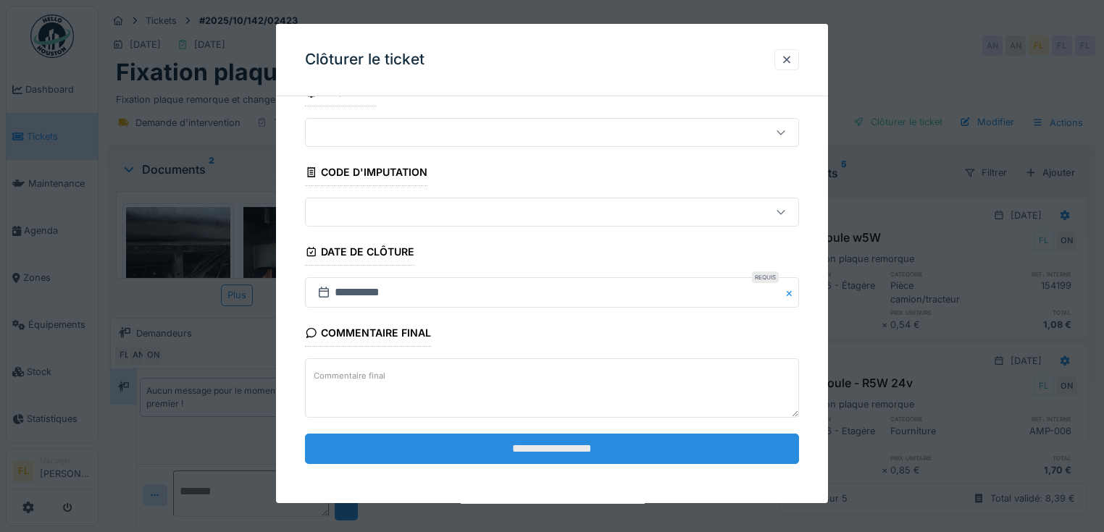
click at [559, 446] on input "**********" at bounding box center [552, 449] width 494 height 30
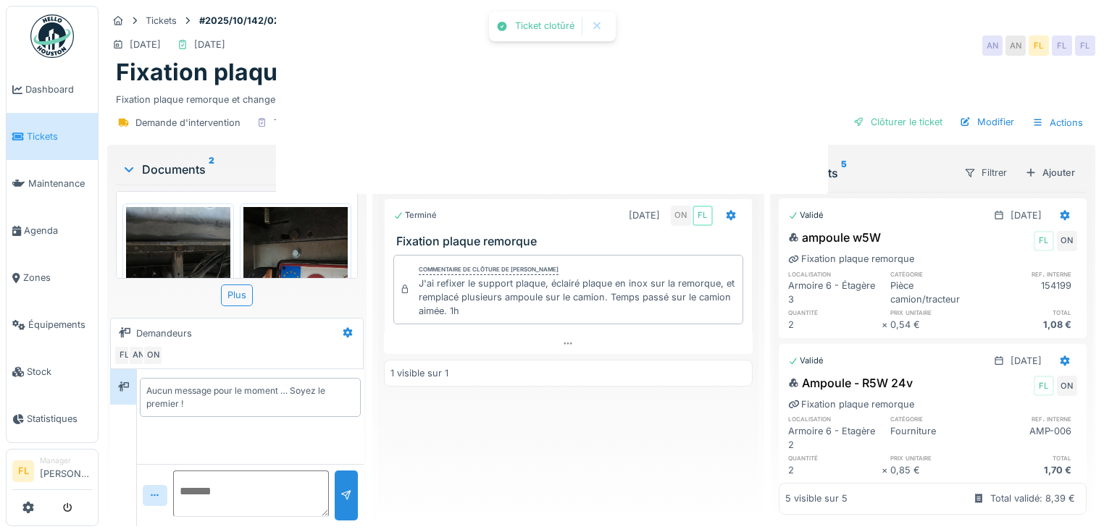
scroll to position [0, 0]
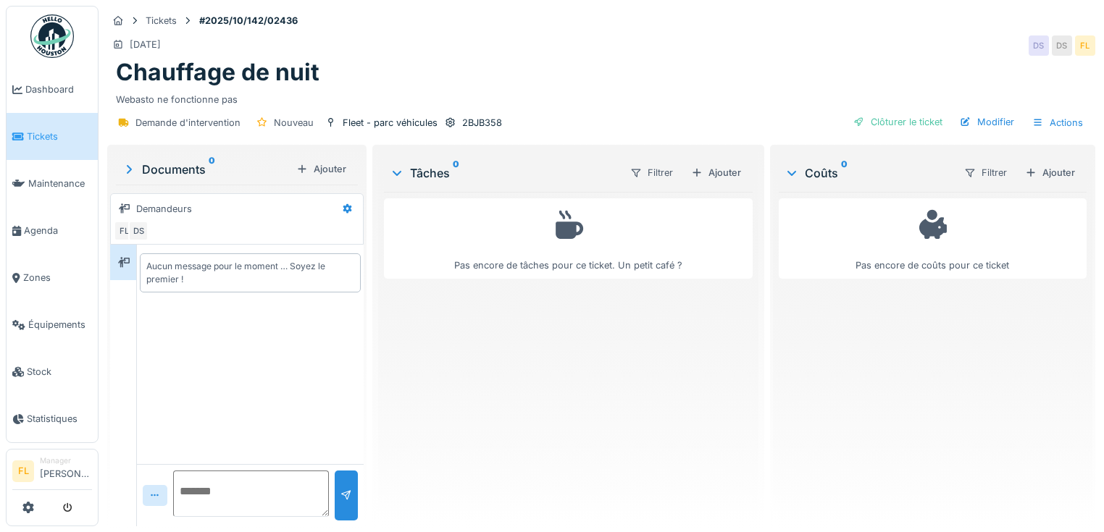
click at [206, 472] on textarea at bounding box center [251, 494] width 156 height 46
type textarea "**********"
click at [342, 496] on div at bounding box center [346, 496] width 12 height 14
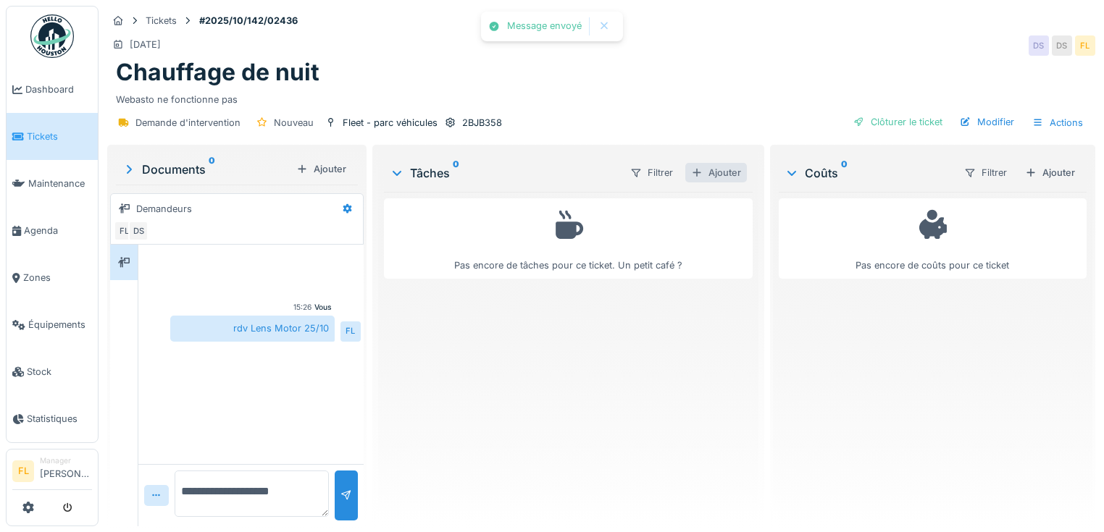
click at [720, 172] on div "Ajouter" at bounding box center [716, 173] width 62 height 20
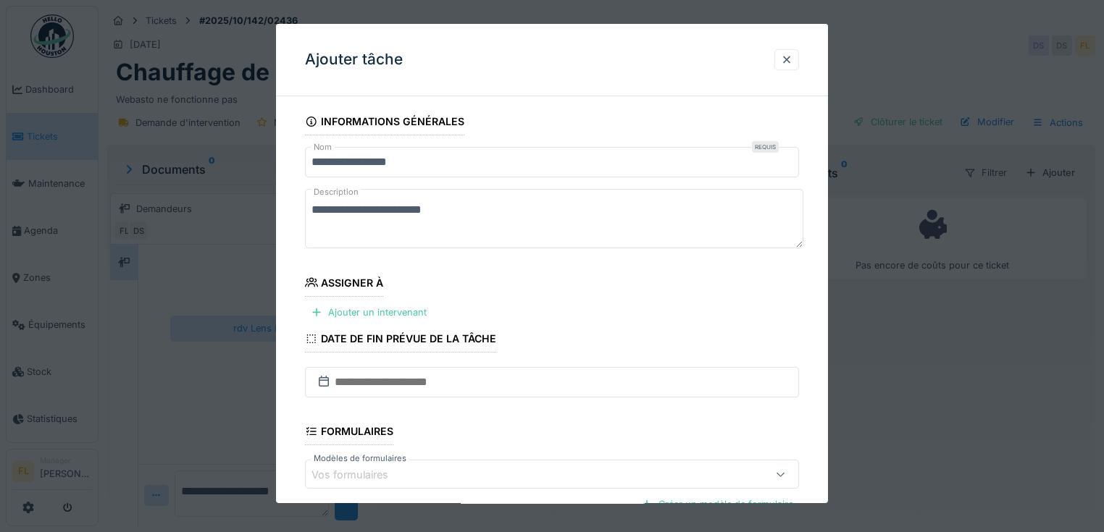
scroll to position [166, 0]
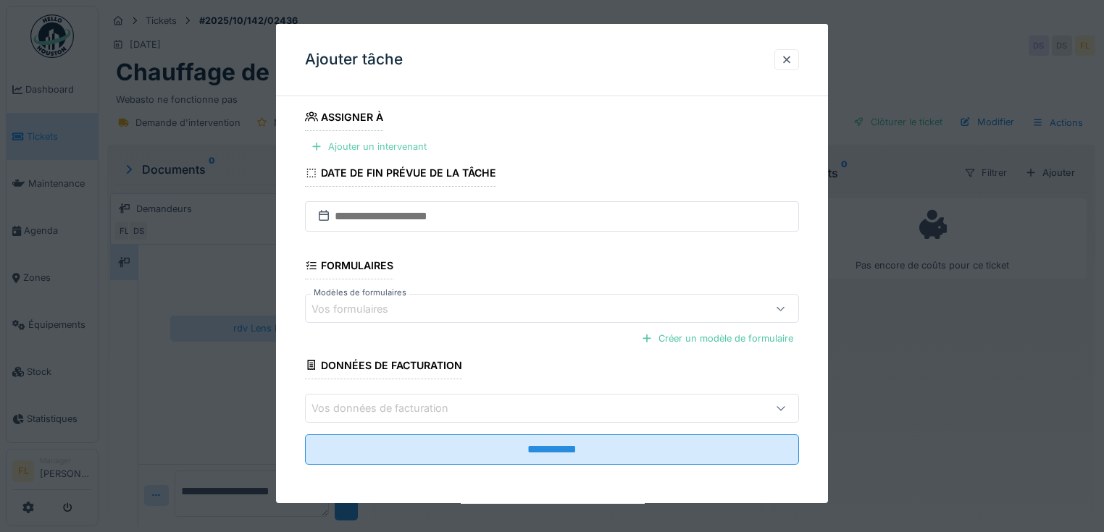
click at [403, 148] on div "Ajouter un intervenant" at bounding box center [368, 147] width 127 height 20
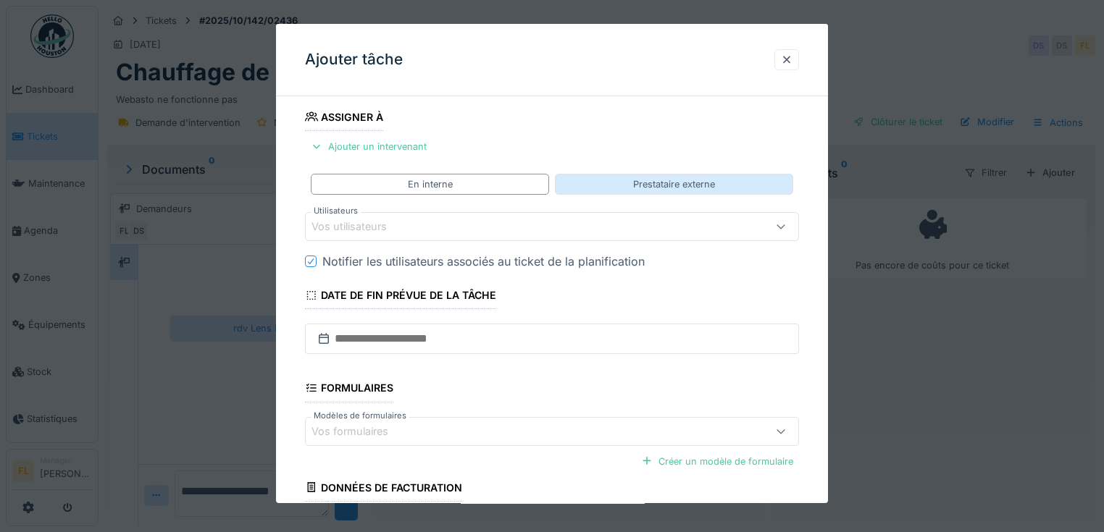
click at [639, 180] on div "Prestataire externe" at bounding box center [674, 184] width 82 height 14
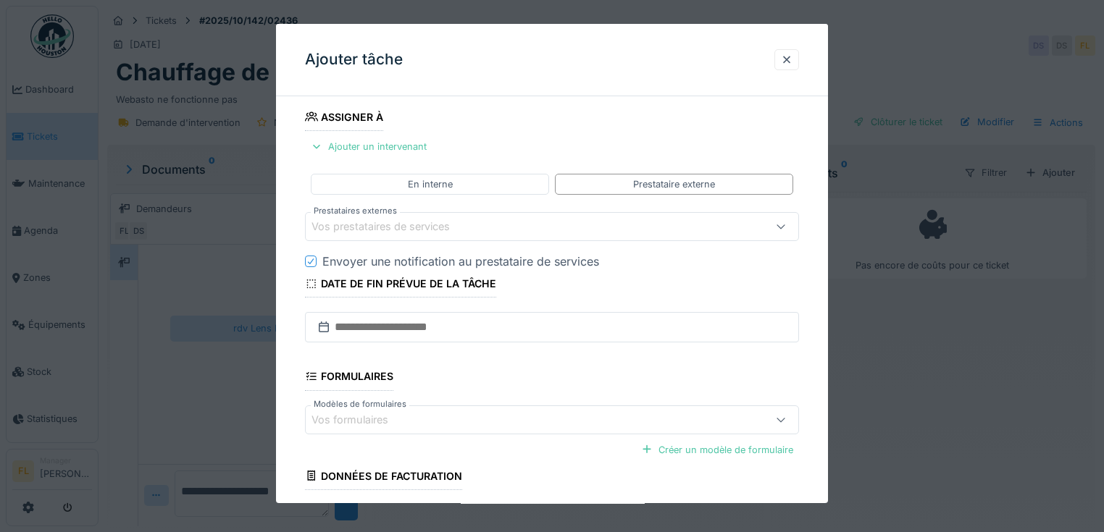
click at [375, 229] on div "Vos prestataires de services" at bounding box center [390, 227] width 159 height 16
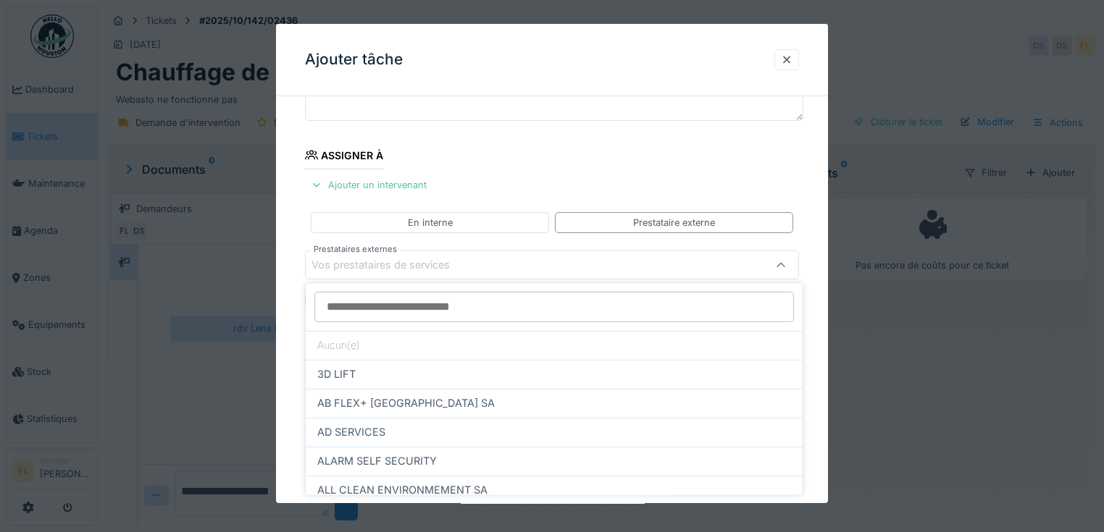
click at [366, 302] on input "Prestataires externes" at bounding box center [553, 307] width 479 height 30
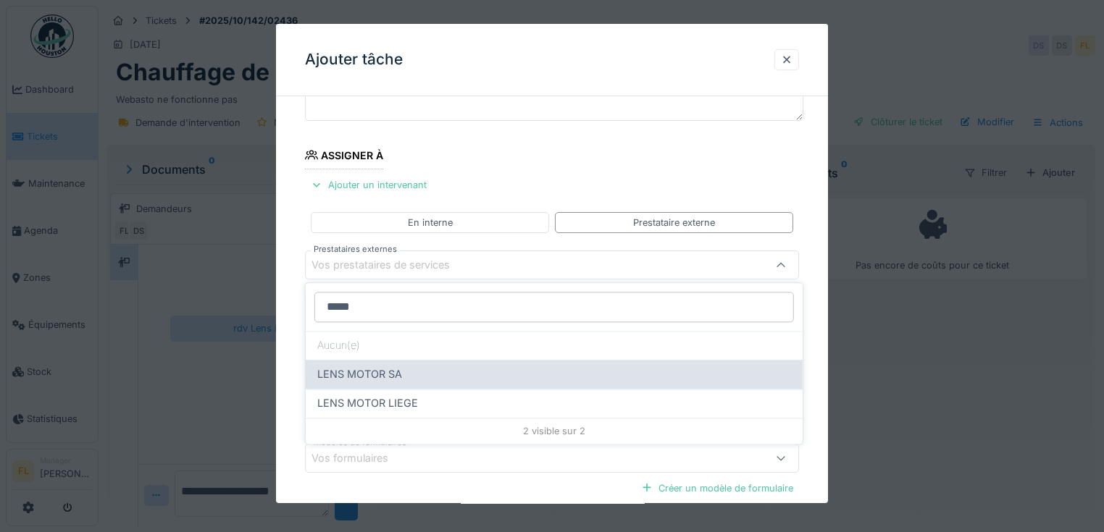
type input "****"
click at [354, 382] on div "LENS MOTOR SA" at bounding box center [554, 374] width 497 height 29
type input "***"
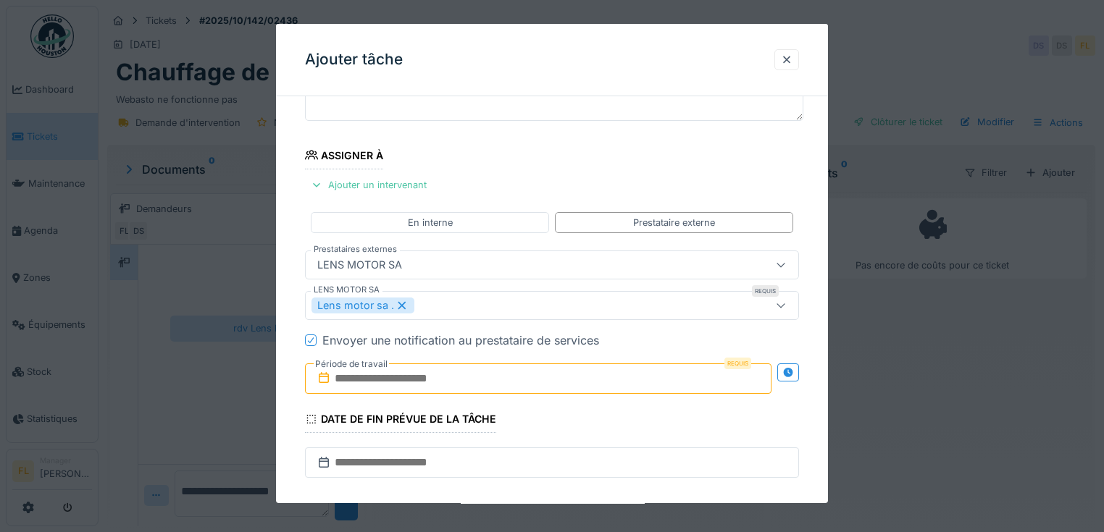
click at [329, 373] on icon at bounding box center [323, 379] width 14 height 12
click at [414, 378] on input "text" at bounding box center [538, 378] width 466 height 30
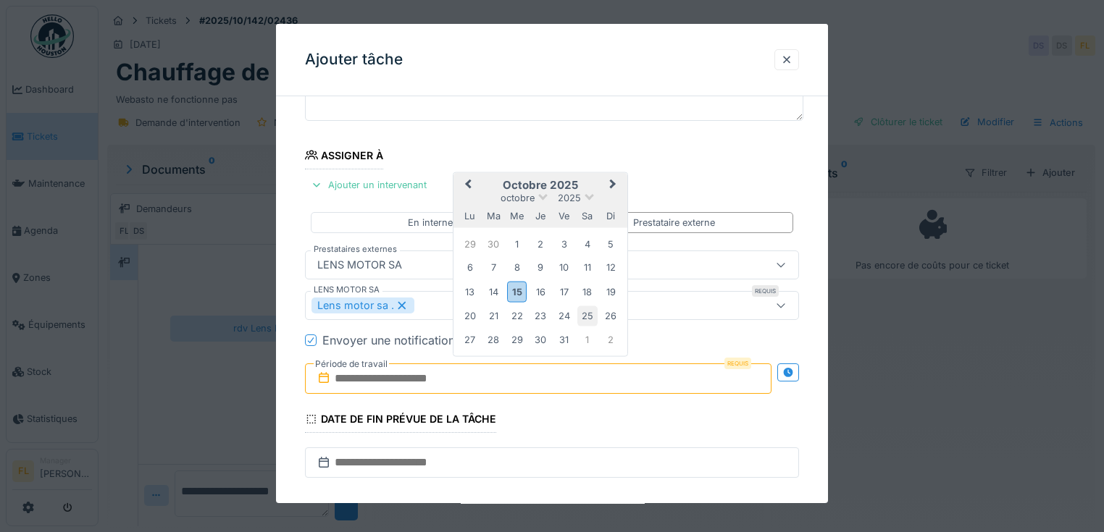
click at [581, 315] on div "25" at bounding box center [587, 316] width 20 height 20
click at [584, 316] on div "25" at bounding box center [587, 316] width 20 height 20
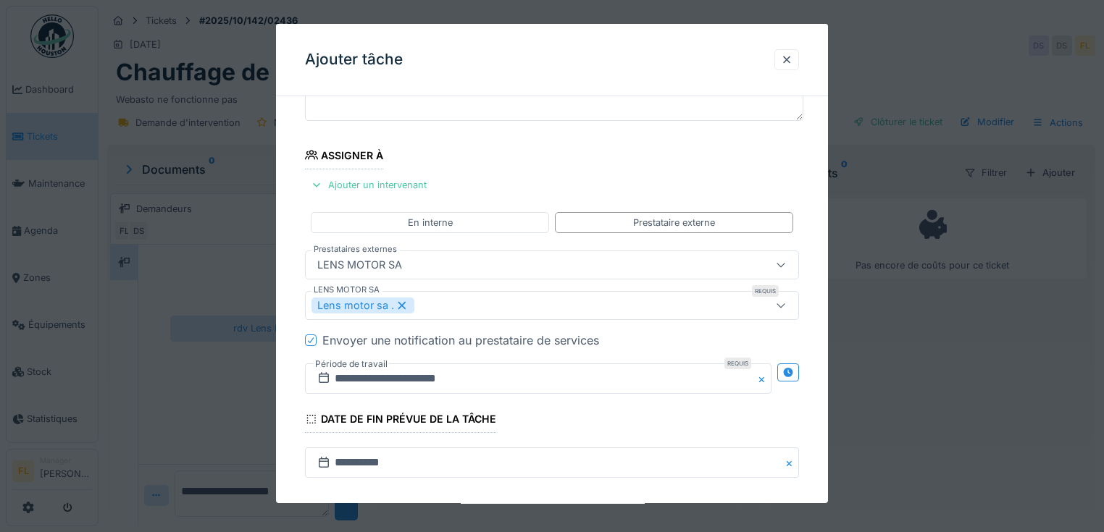
click at [313, 339] on icon at bounding box center [310, 340] width 9 height 7
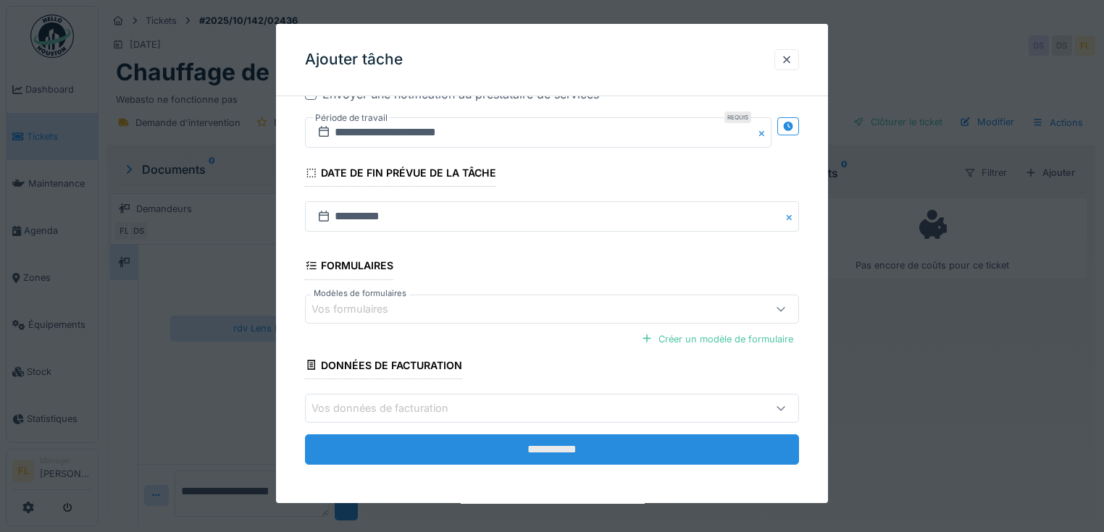
click at [517, 448] on input "**********" at bounding box center [552, 449] width 494 height 30
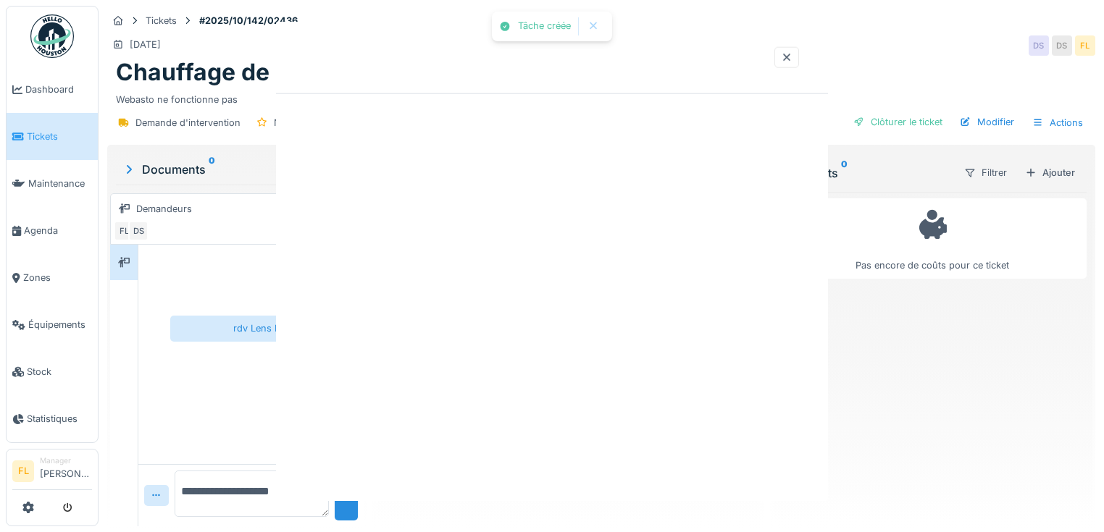
scroll to position [0, 0]
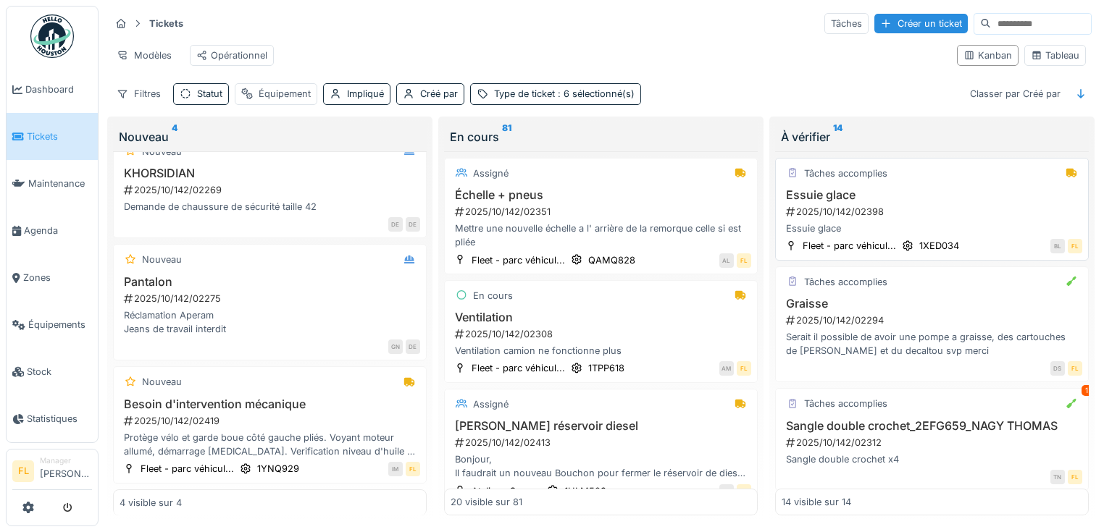
click at [849, 235] on div "Essuie glace" at bounding box center [931, 229] width 300 height 14
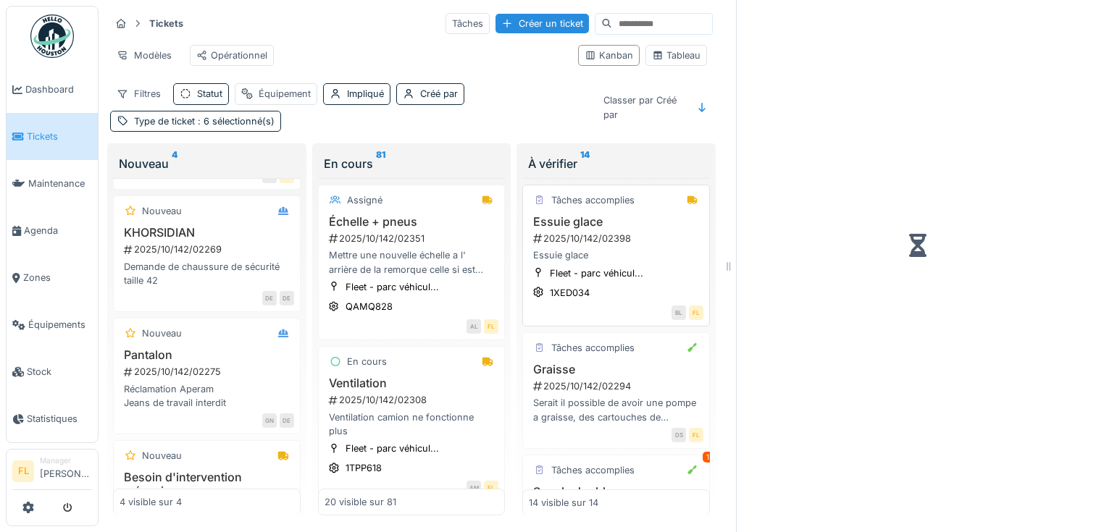
scroll to position [189, 0]
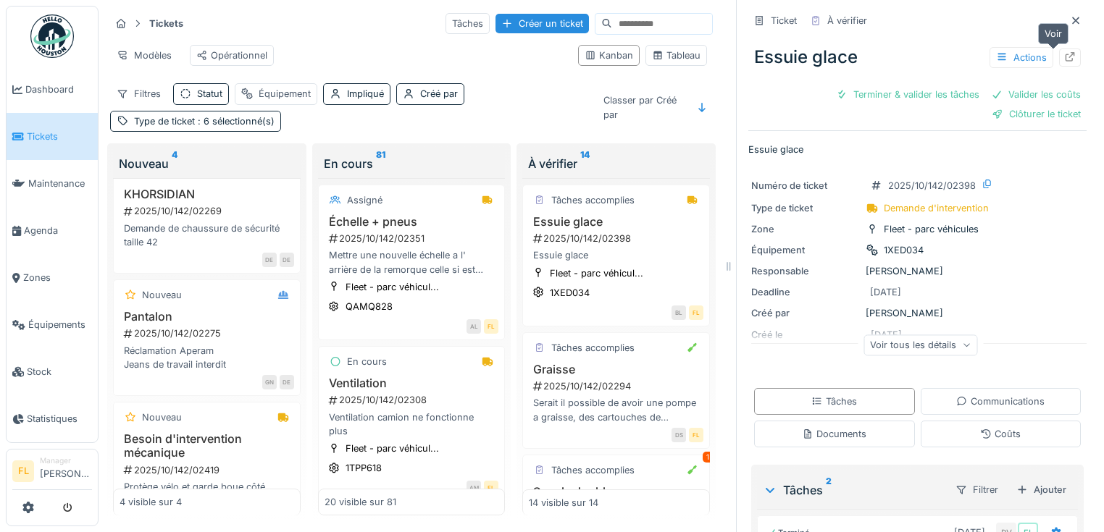
click at [1064, 60] on icon at bounding box center [1070, 56] width 12 height 9
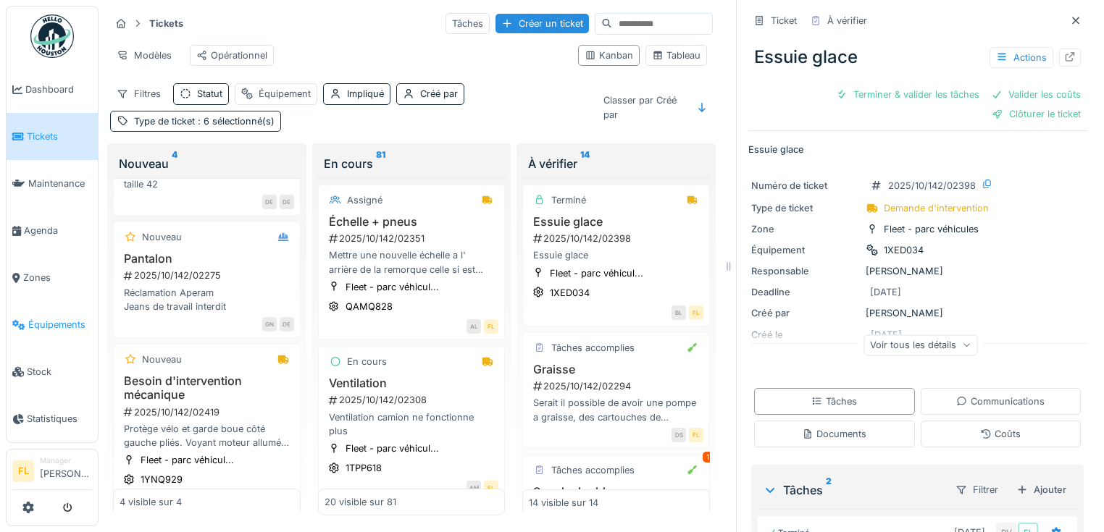
click at [63, 318] on span "Équipements" at bounding box center [60, 325] width 64 height 14
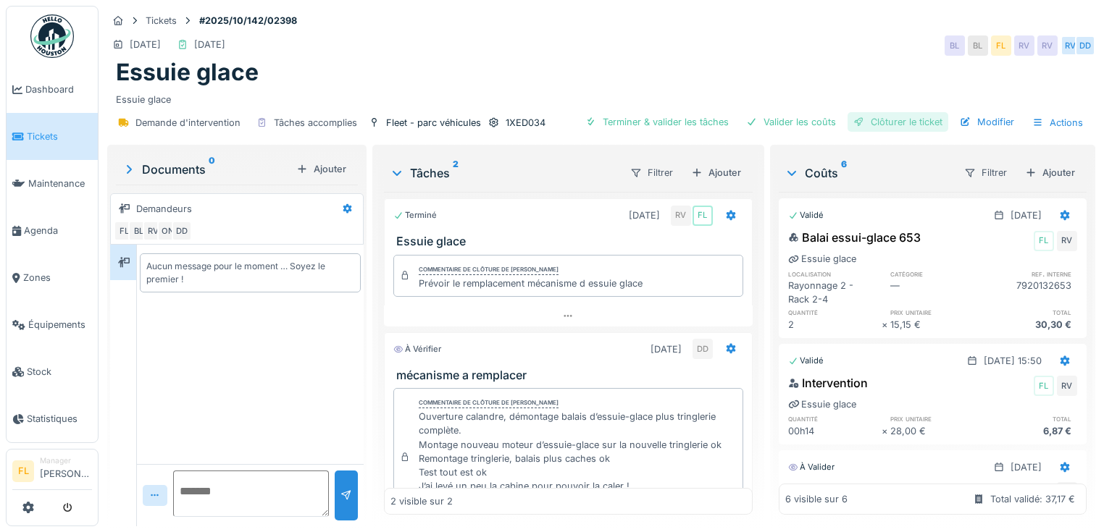
click at [908, 122] on div "Clôturer le ticket" at bounding box center [897, 122] width 101 height 20
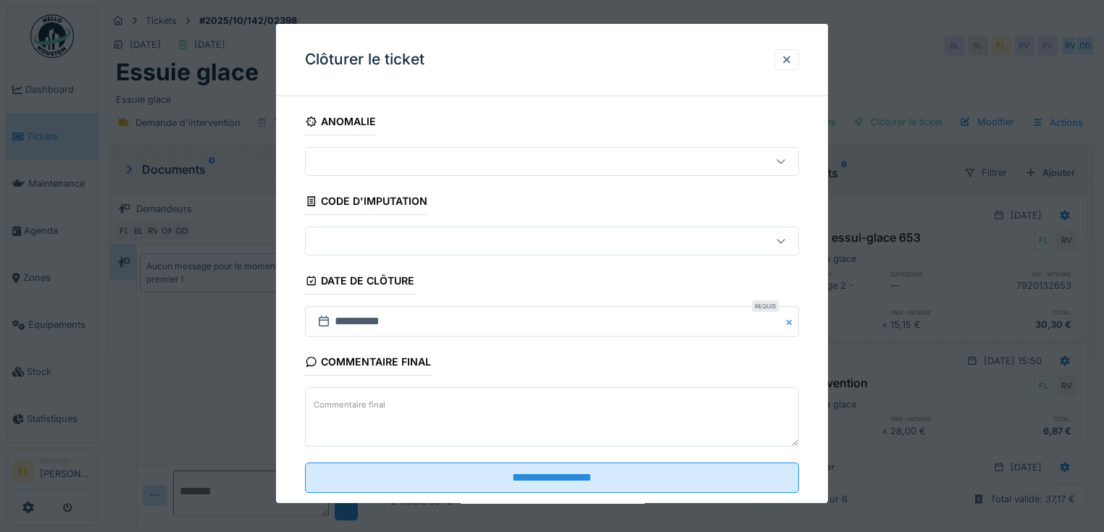
scroll to position [29, 0]
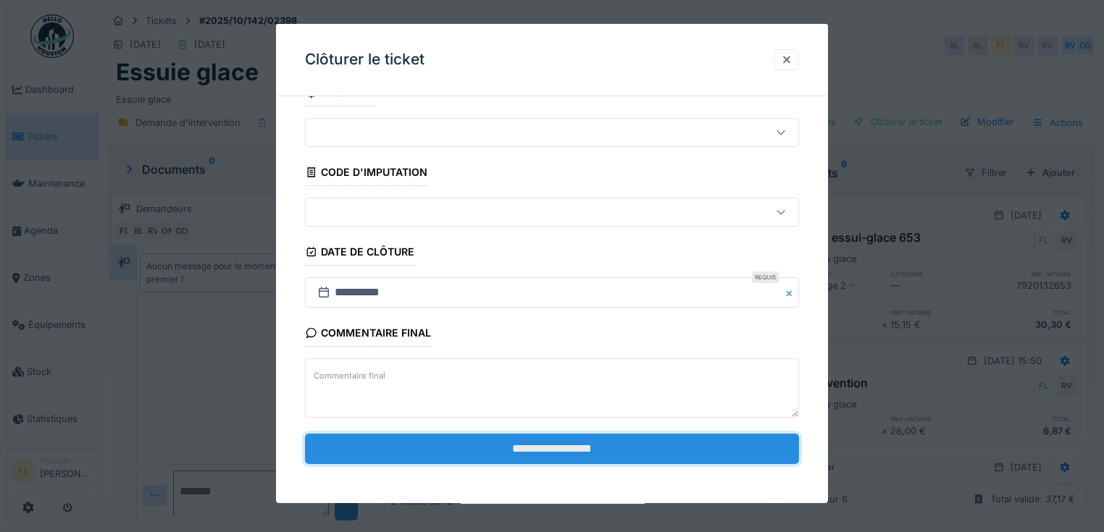
click at [577, 442] on input "**********" at bounding box center [552, 449] width 494 height 30
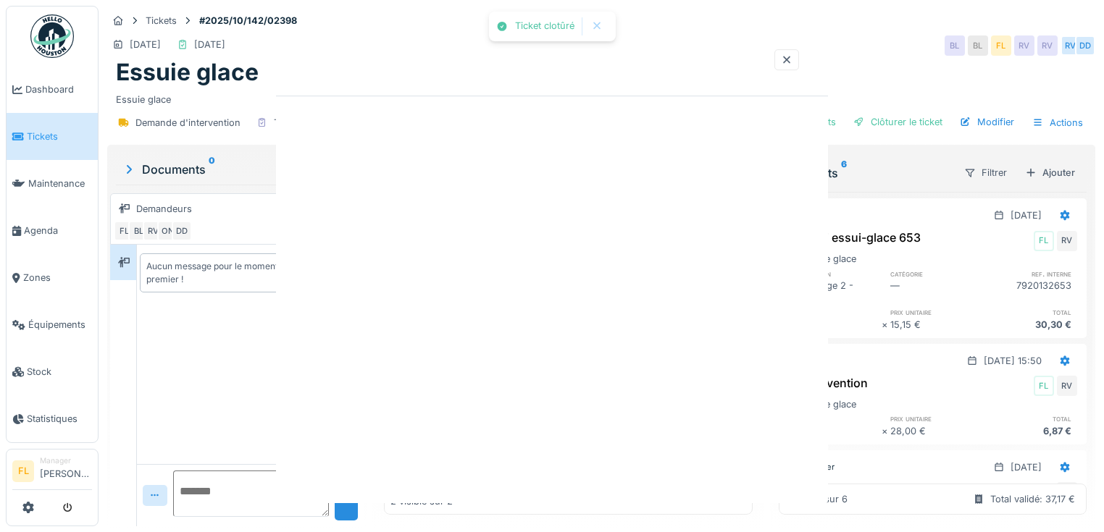
scroll to position [0, 0]
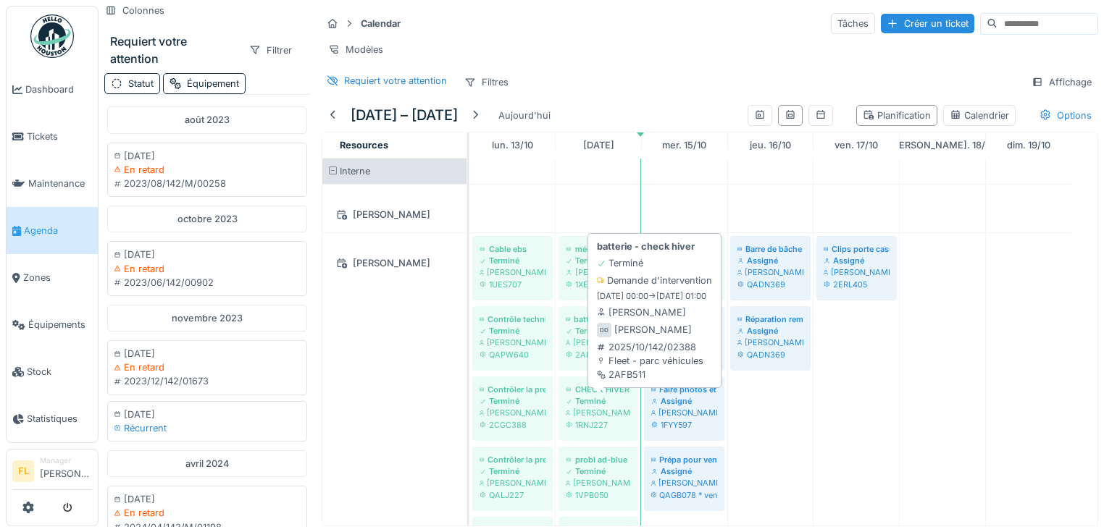
scroll to position [58, 0]
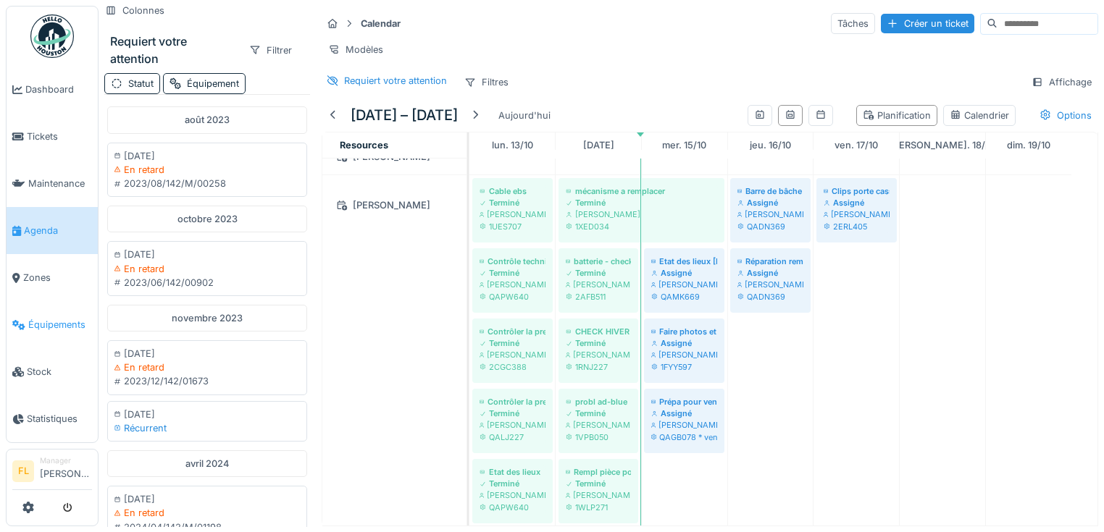
click at [72, 320] on span "Équipements" at bounding box center [60, 325] width 64 height 14
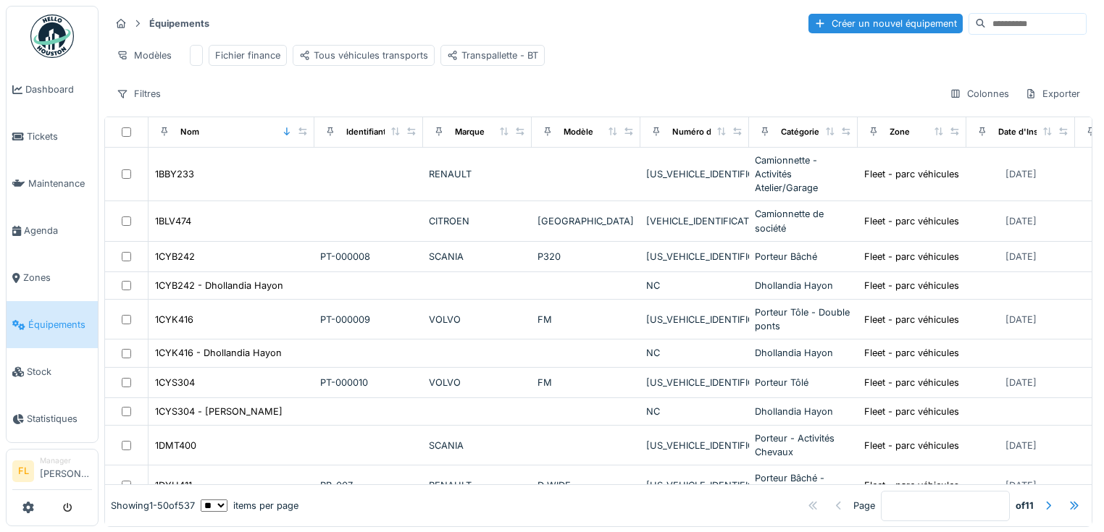
click at [1010, 28] on input at bounding box center [1035, 24] width 100 height 20
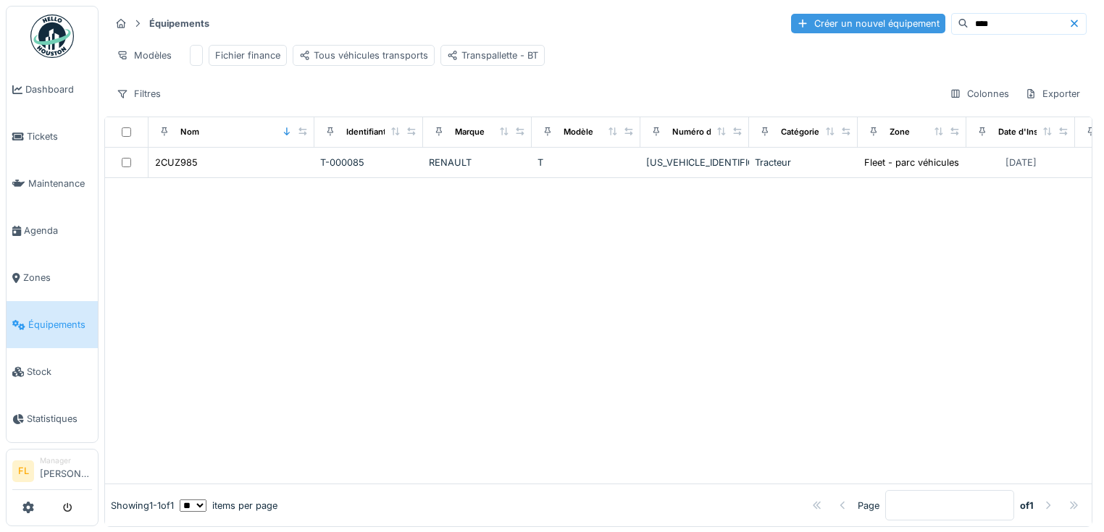
drag, startPoint x: 964, startPoint y: 29, endPoint x: 891, endPoint y: 29, distance: 73.1
click at [891, 28] on div "Créer un nouvel équipement ****" at bounding box center [938, 24] width 295 height 22
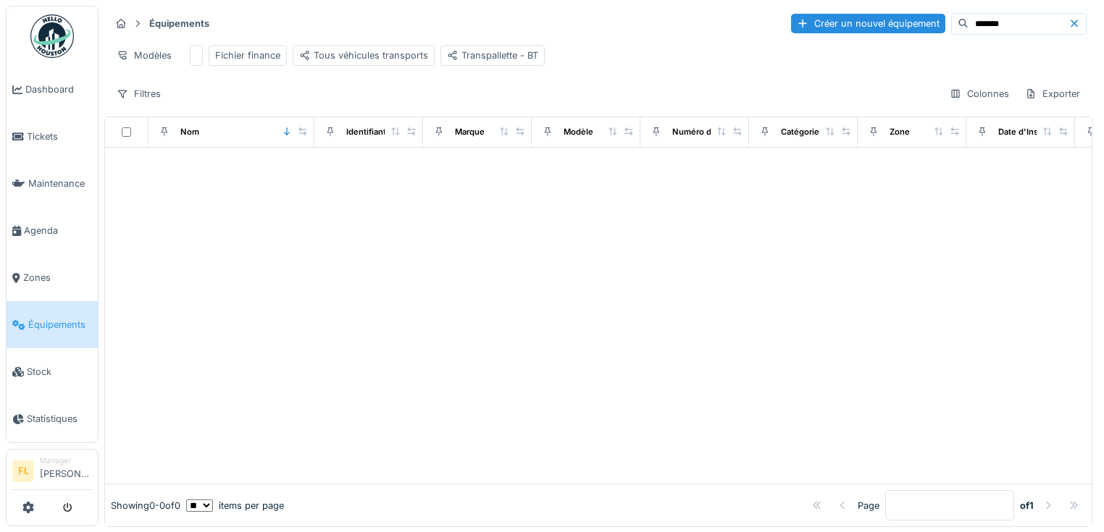
drag, startPoint x: 934, startPoint y: 20, endPoint x: 925, endPoint y: 20, distance: 8.7
click at [968, 20] on input "*******" at bounding box center [1018, 24] width 100 height 20
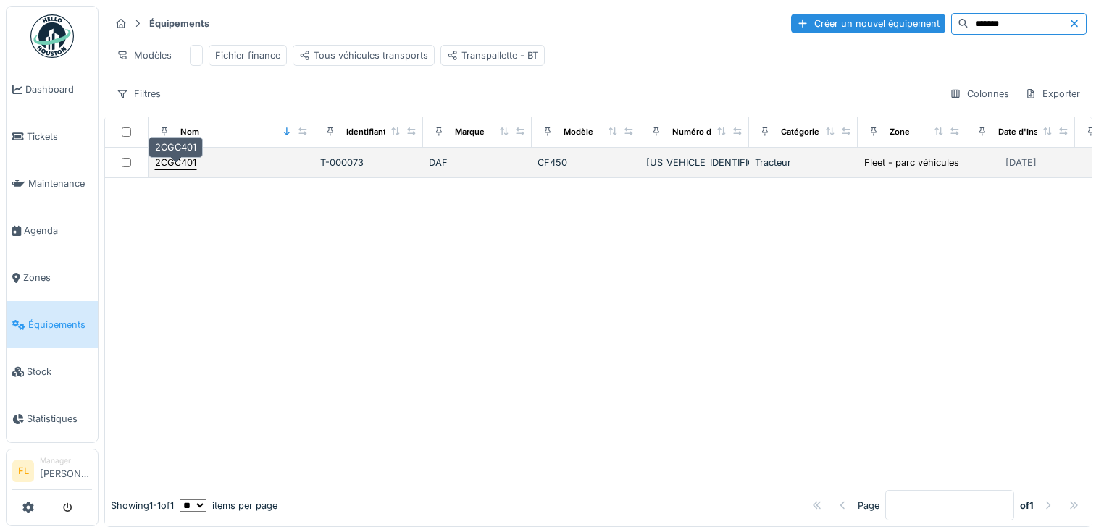
type input "*******"
click at [166, 169] on div "2CGC401" at bounding box center [175, 163] width 41 height 14
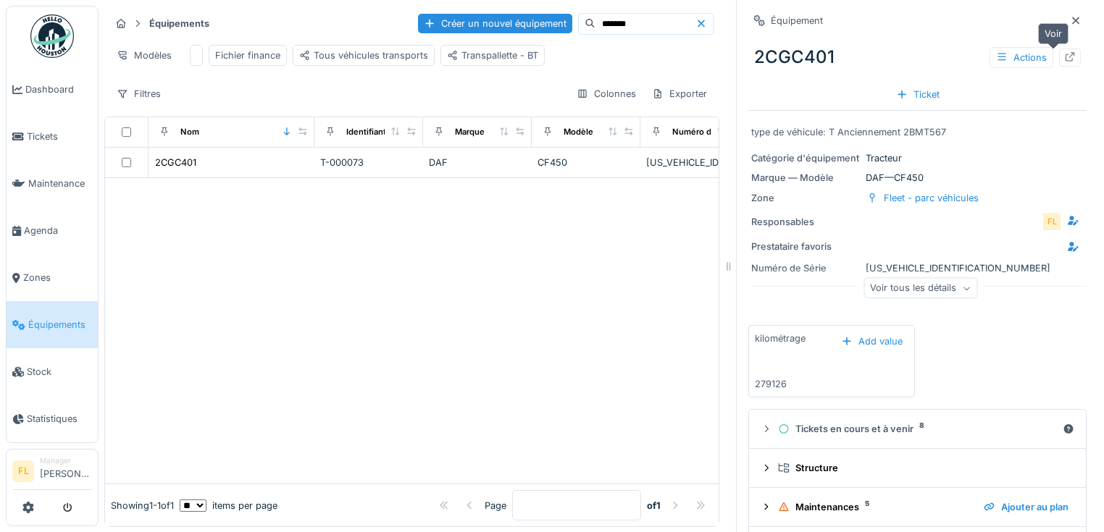
click at [1064, 56] on icon at bounding box center [1070, 56] width 12 height 9
click at [1069, 23] on icon at bounding box center [1075, 20] width 12 height 9
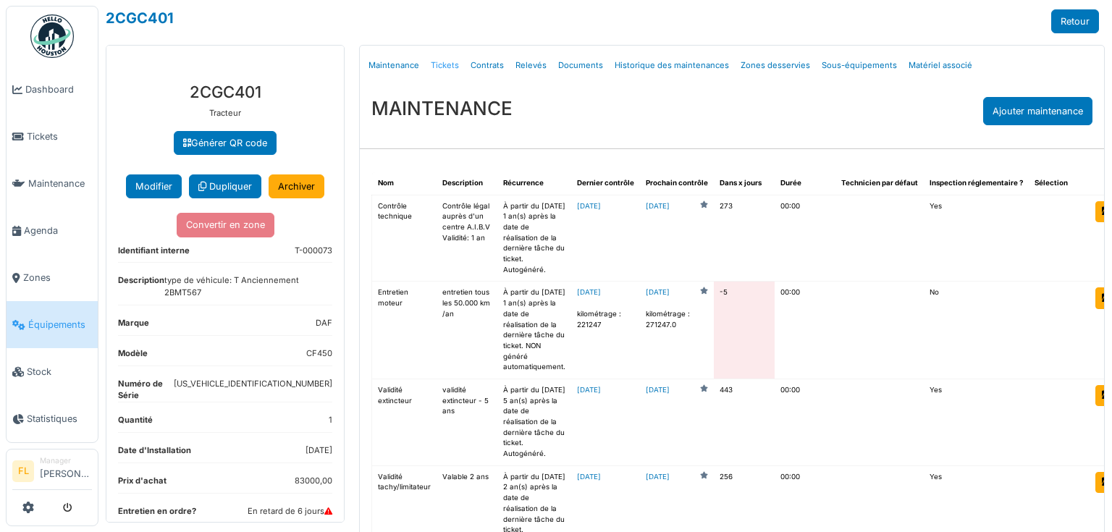
click at [440, 67] on link "Tickets" at bounding box center [445, 66] width 40 height 34
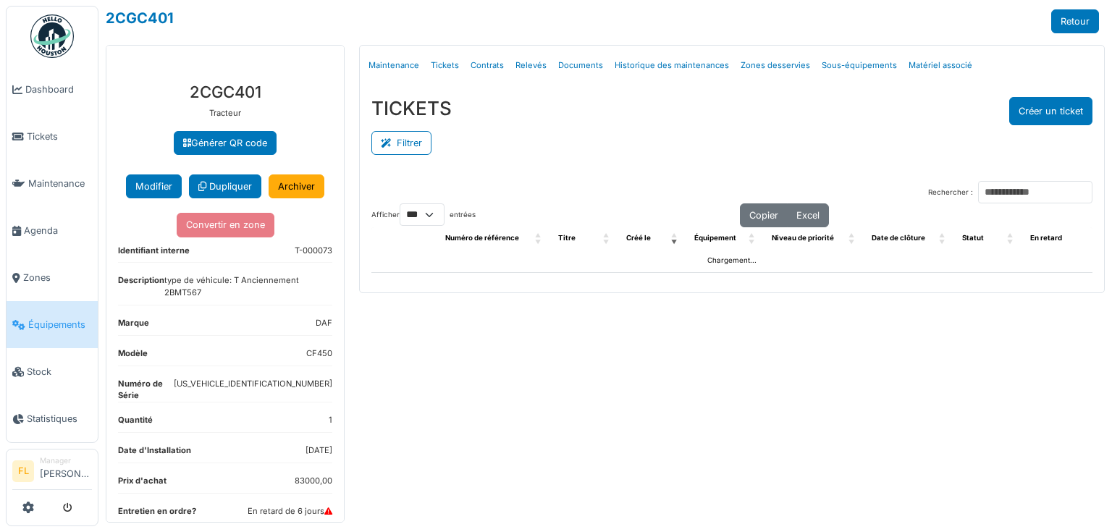
select select "***"
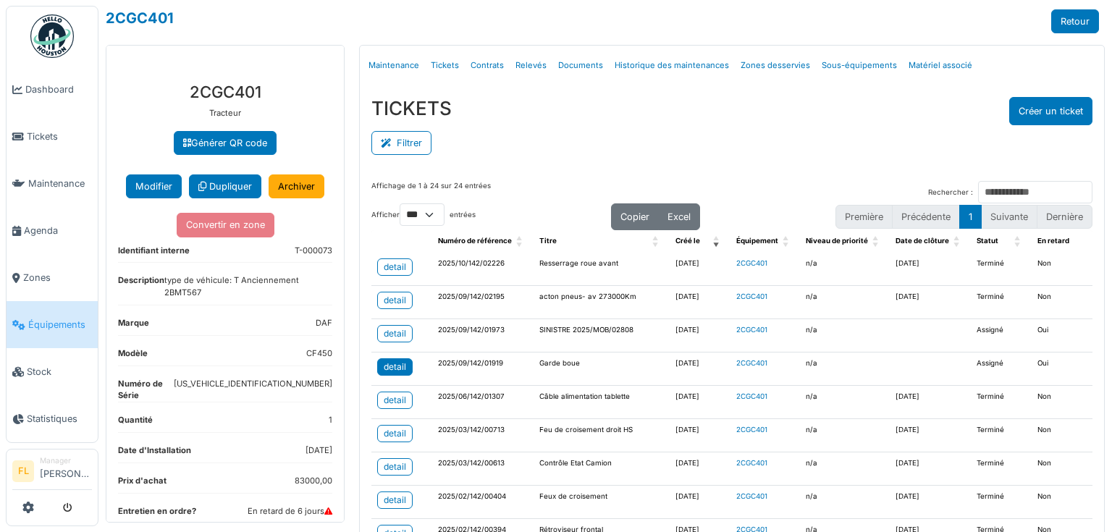
click at [391, 368] on div "detail" at bounding box center [395, 367] width 22 height 13
click at [408, 364] on link "detail" at bounding box center [394, 366] width 35 height 17
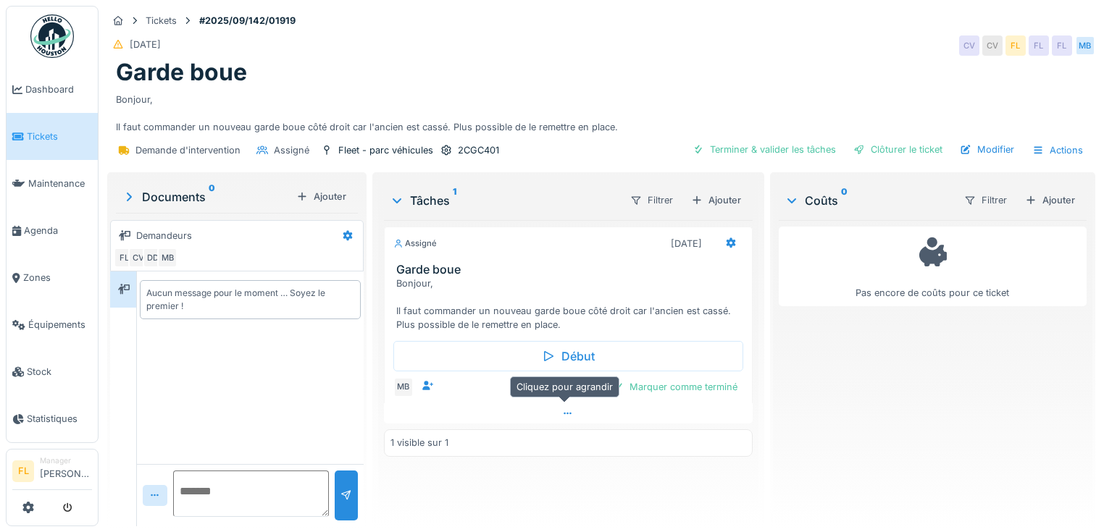
click at [562, 409] on icon at bounding box center [568, 413] width 12 height 9
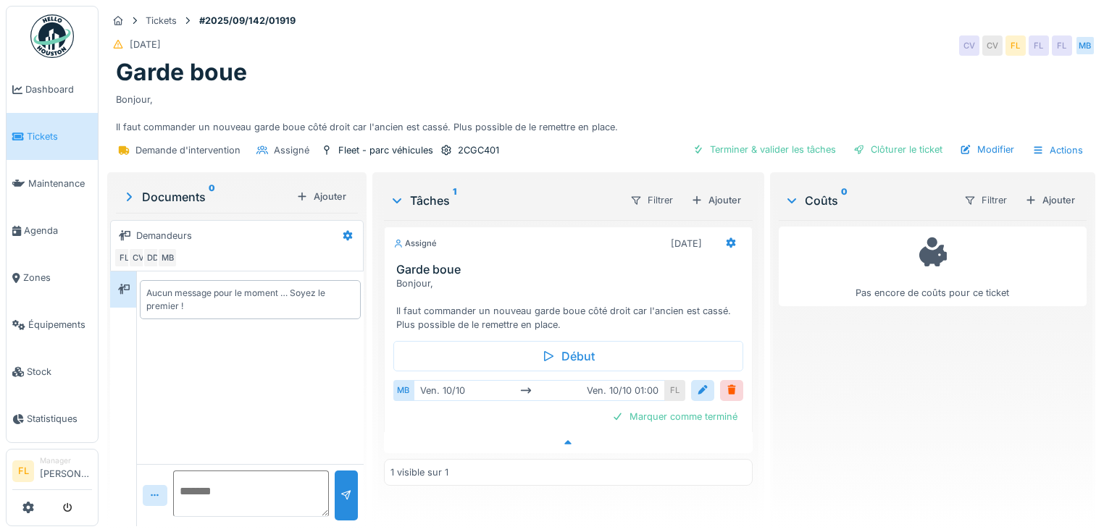
scroll to position [9, 0]
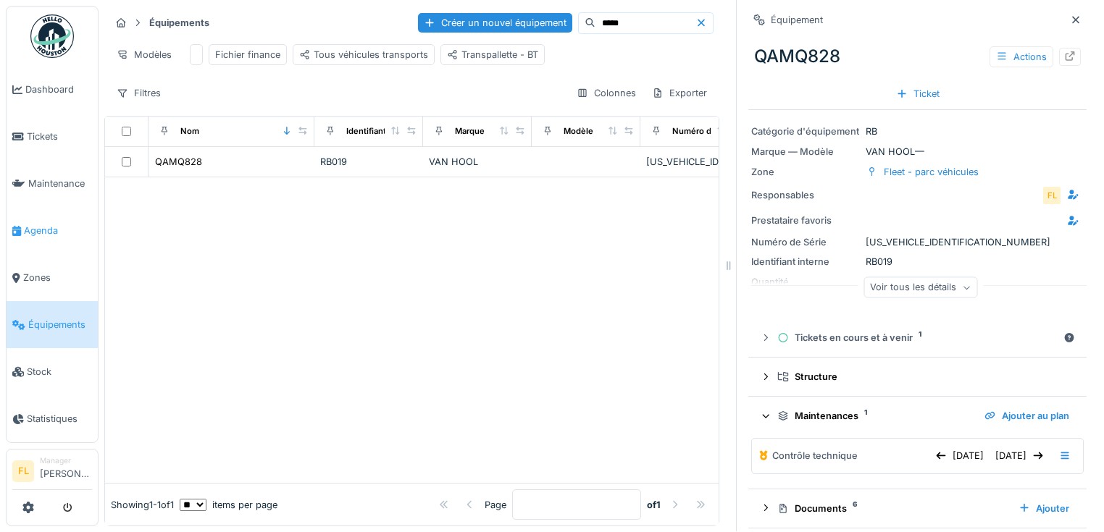
scroll to position [9, 0]
click at [48, 224] on span "Agenda" at bounding box center [58, 231] width 68 height 14
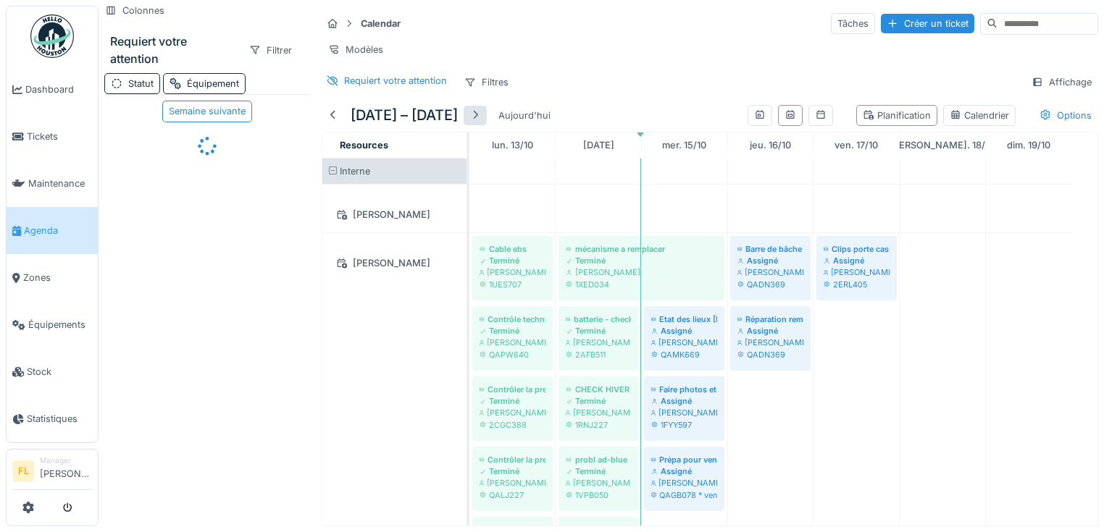
click at [481, 122] on div at bounding box center [475, 116] width 12 height 14
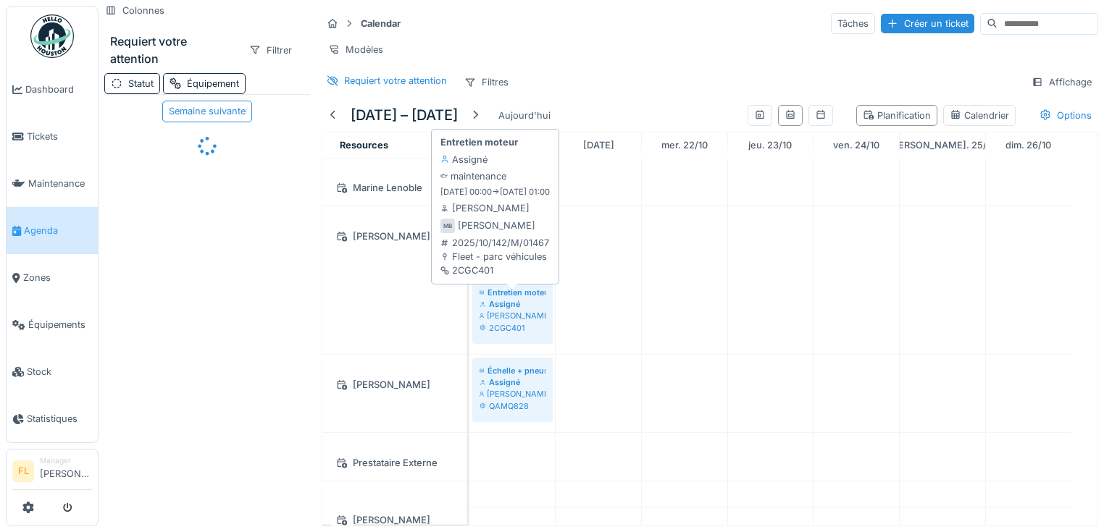
scroll to position [232, 0]
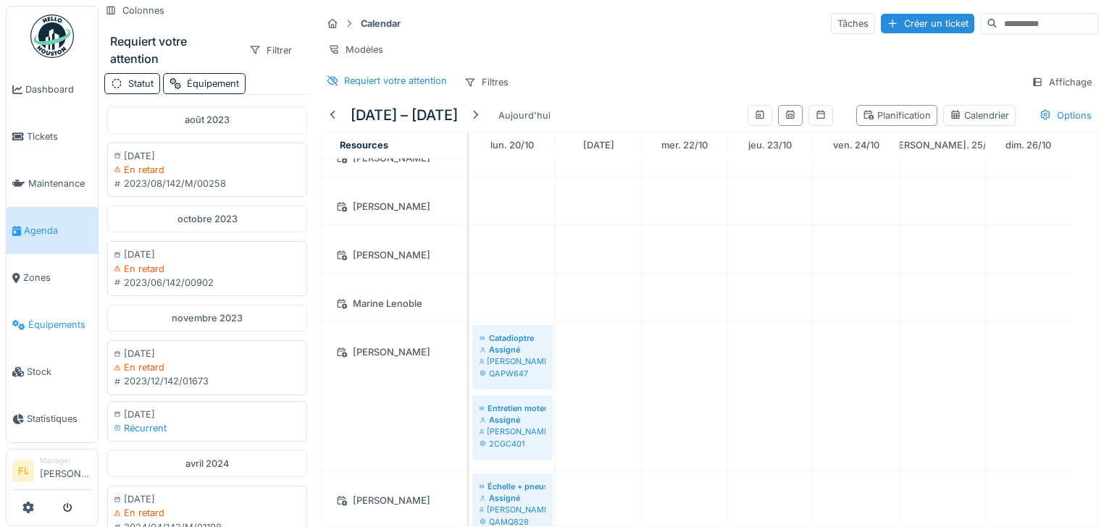
click at [49, 319] on span "Équipements" at bounding box center [60, 325] width 64 height 14
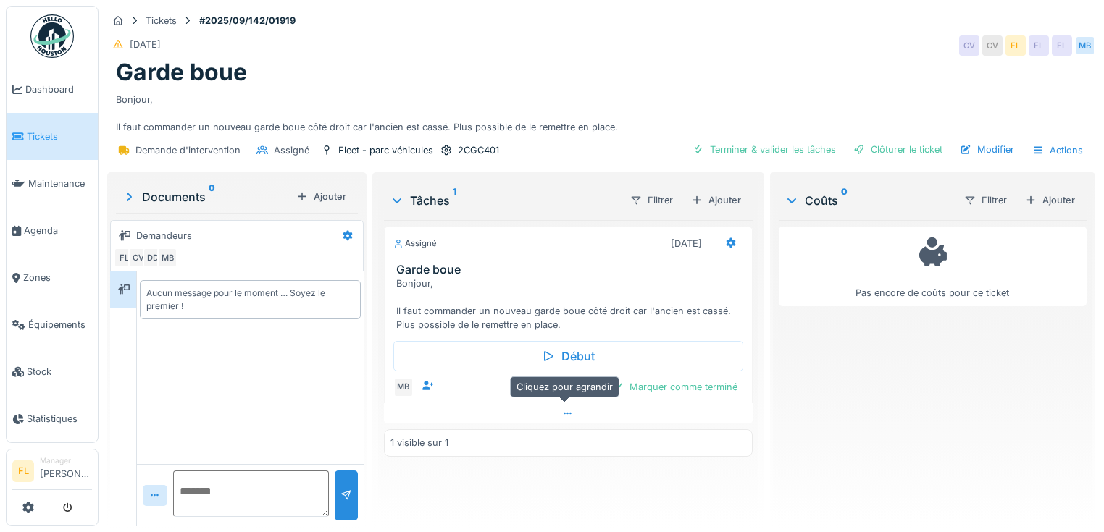
click at [566, 413] on icon at bounding box center [568, 414] width 8 height 2
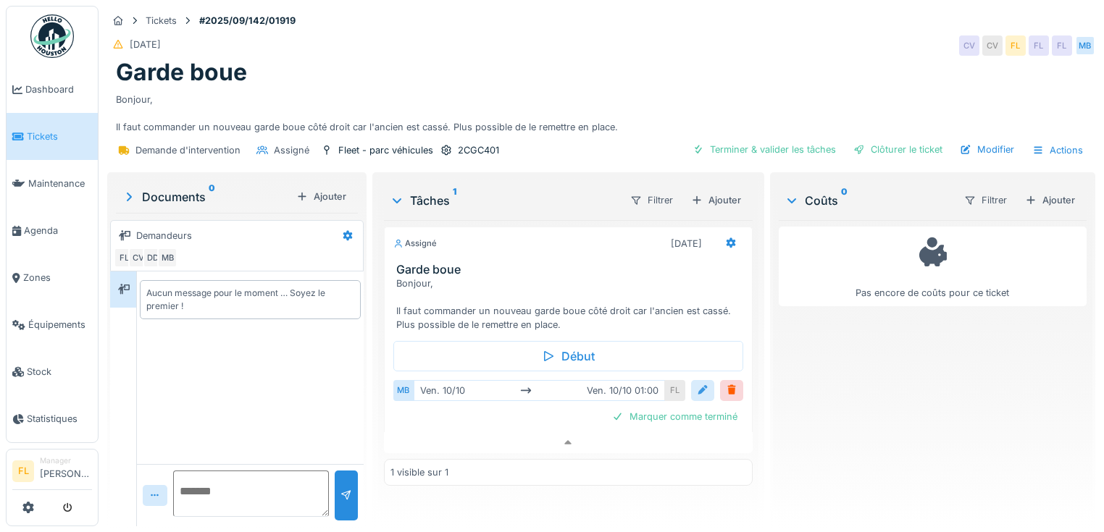
scroll to position [9, 0]
click at [697, 384] on div at bounding box center [703, 391] width 12 height 14
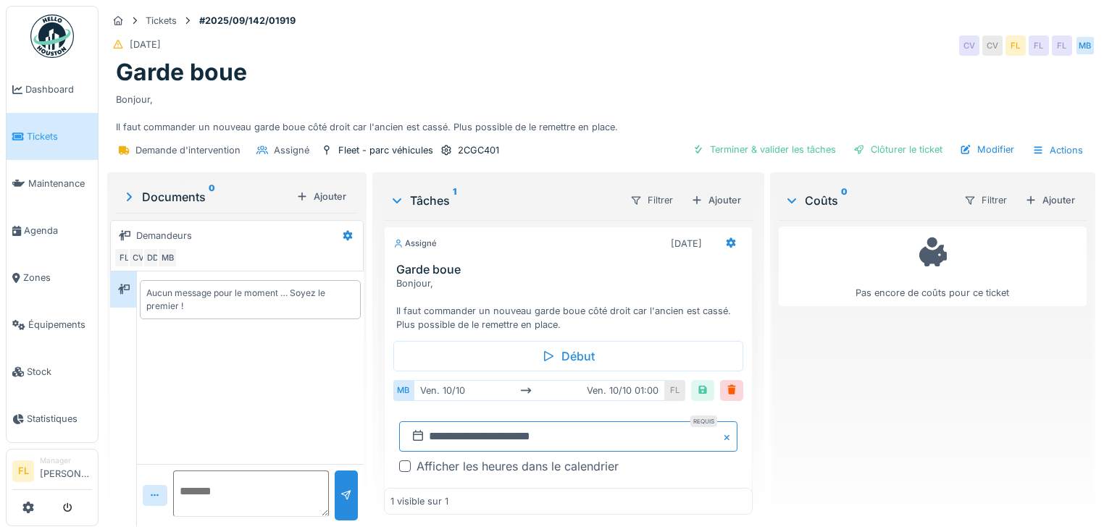
click at [426, 430] on input "**********" at bounding box center [568, 436] width 338 height 30
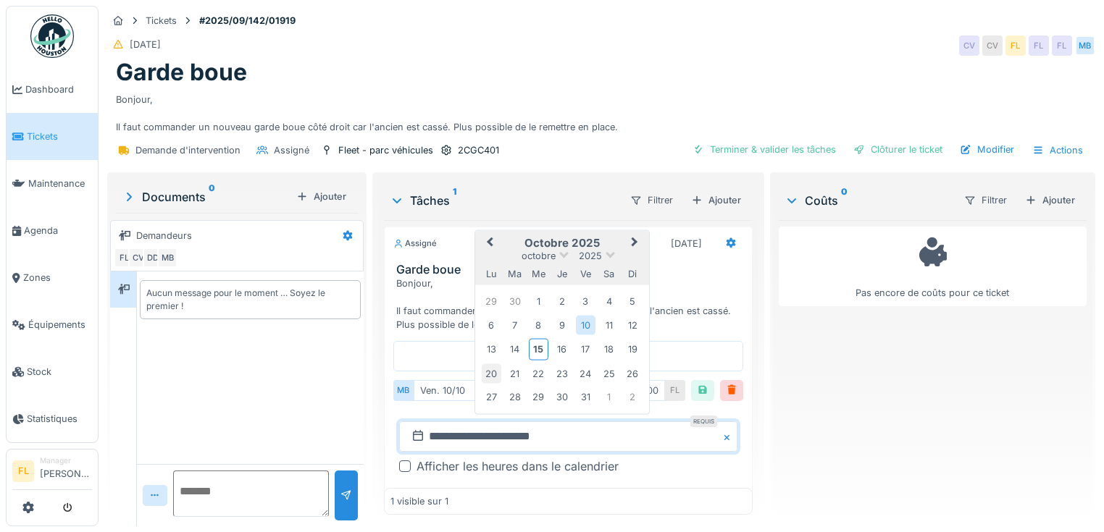
click at [489, 364] on div "20" at bounding box center [492, 374] width 20 height 20
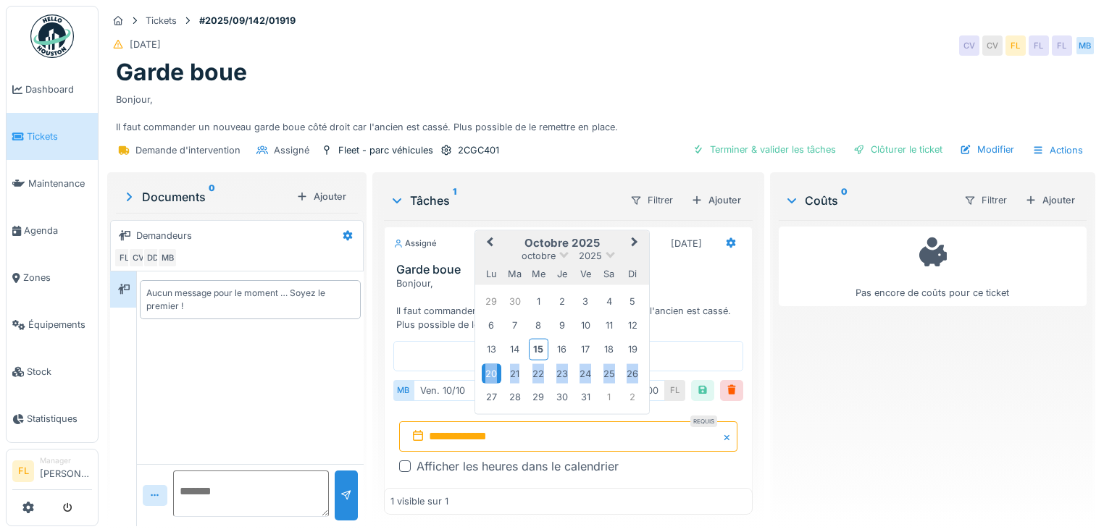
click at [489, 364] on div "20" at bounding box center [492, 374] width 20 height 20
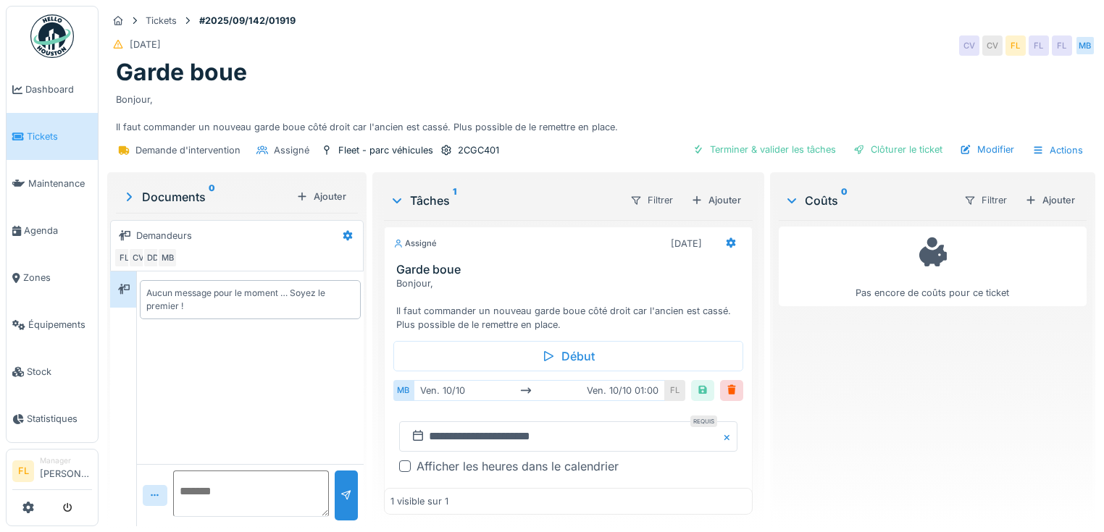
scroll to position [54, 0]
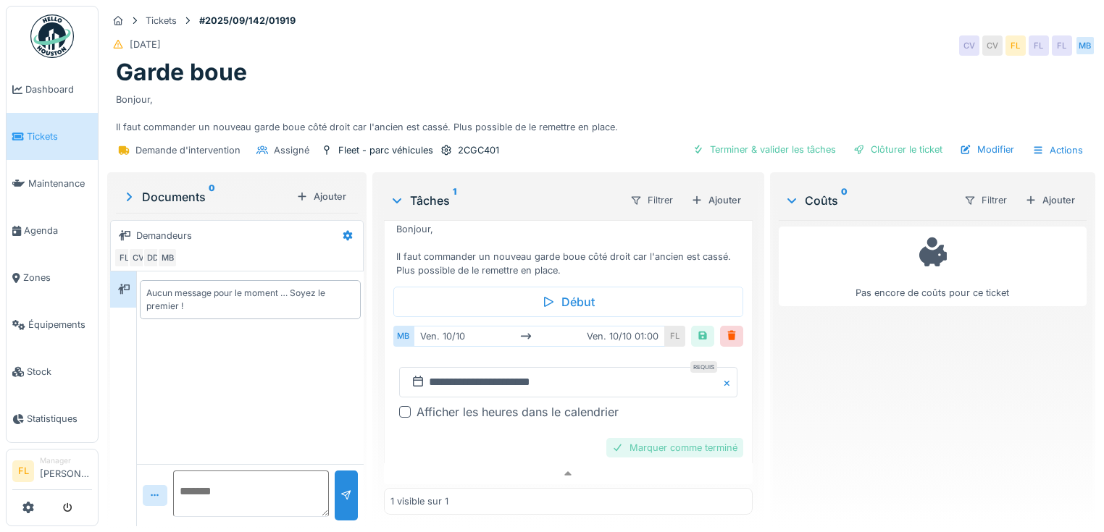
click at [663, 445] on div "Marquer comme terminé" at bounding box center [674, 448] width 137 height 20
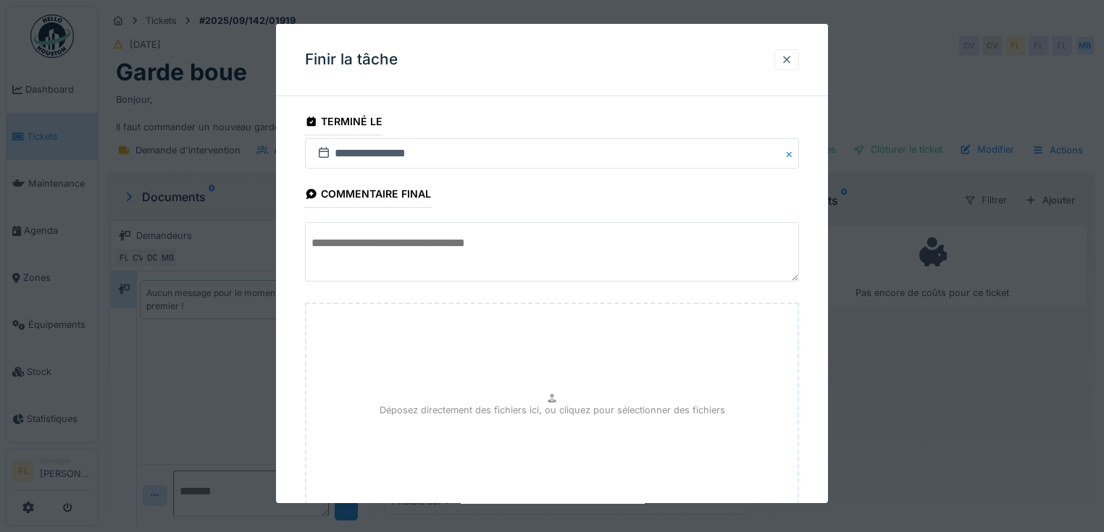
click at [792, 58] on div at bounding box center [787, 60] width 12 height 14
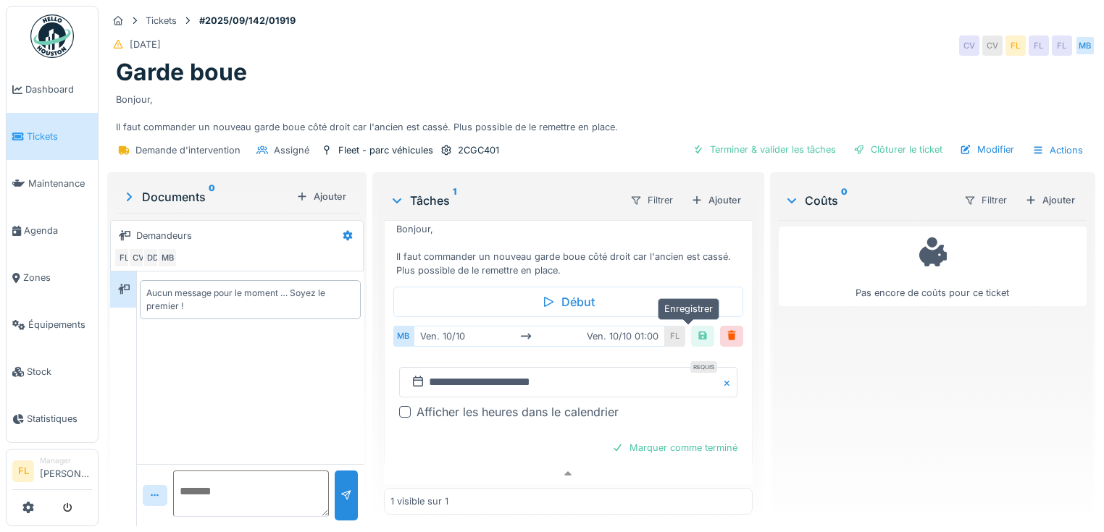
click at [697, 329] on div at bounding box center [703, 336] width 12 height 14
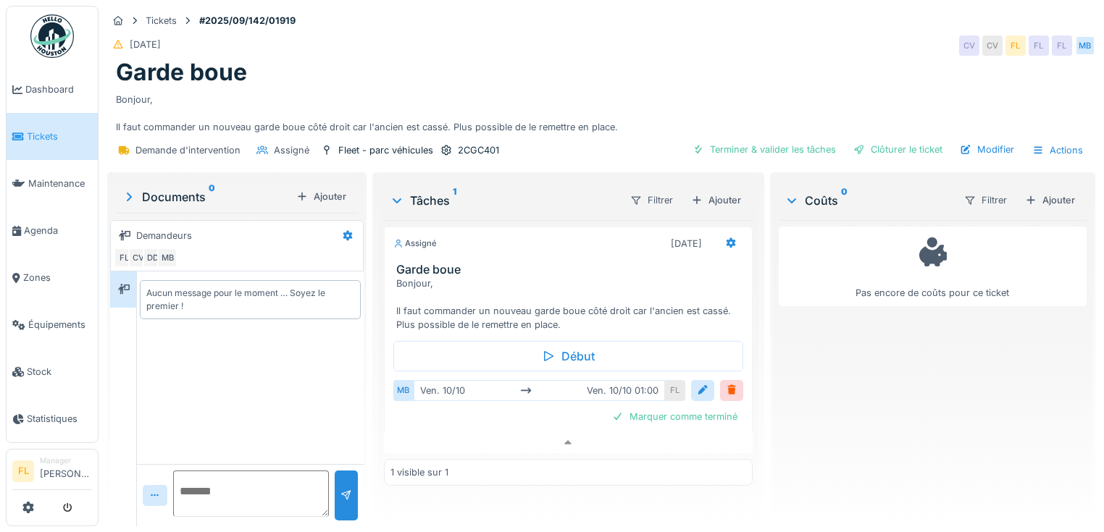
scroll to position [0, 0]
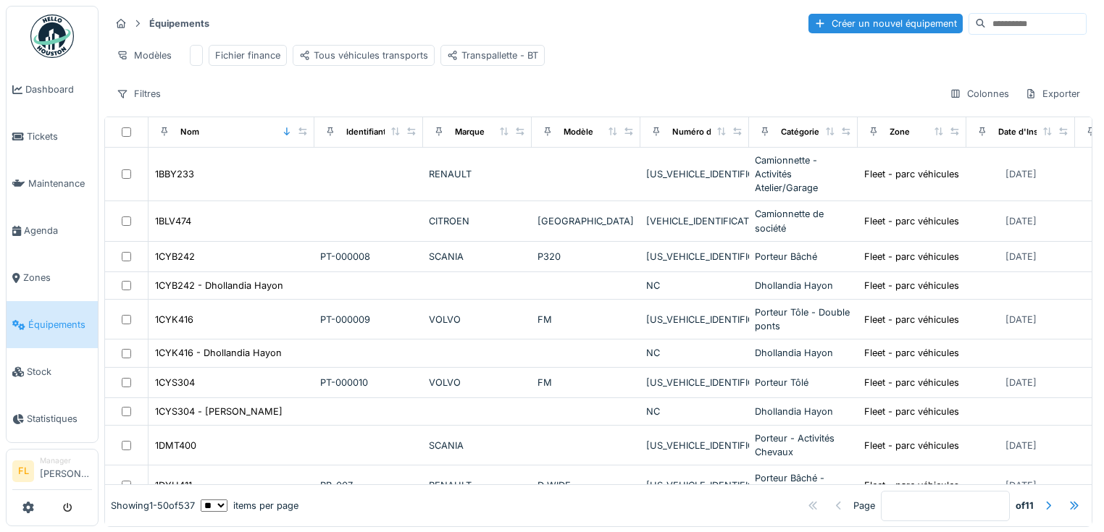
click at [1008, 20] on input at bounding box center [1035, 24] width 100 height 20
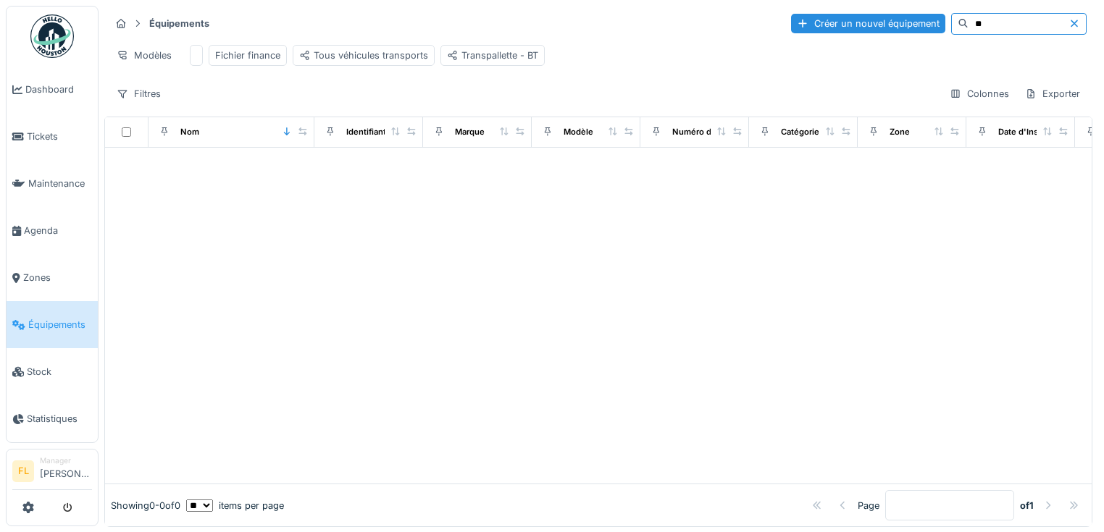
type input "*"
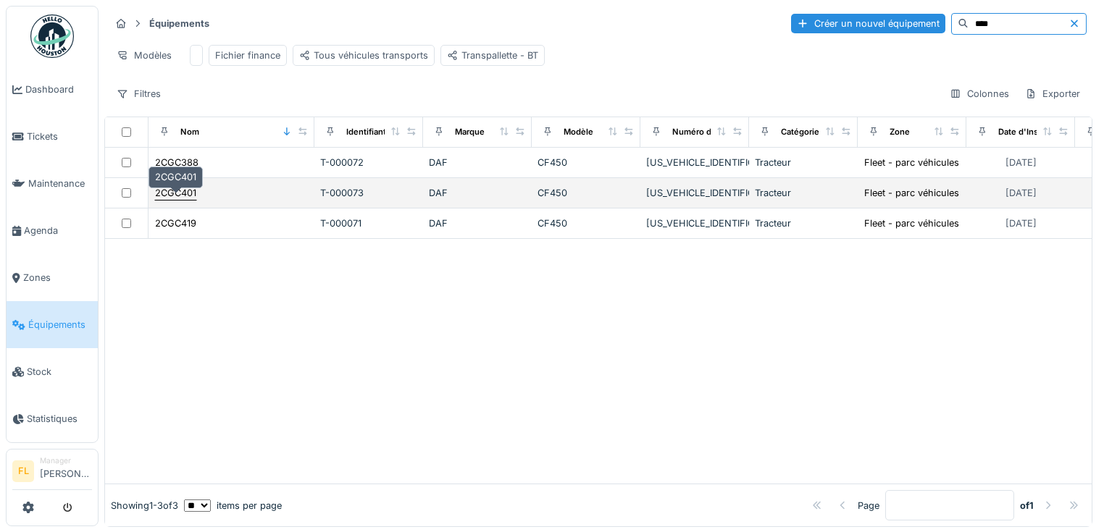
type input "****"
click at [184, 198] on div "2CGC401" at bounding box center [175, 193] width 41 height 14
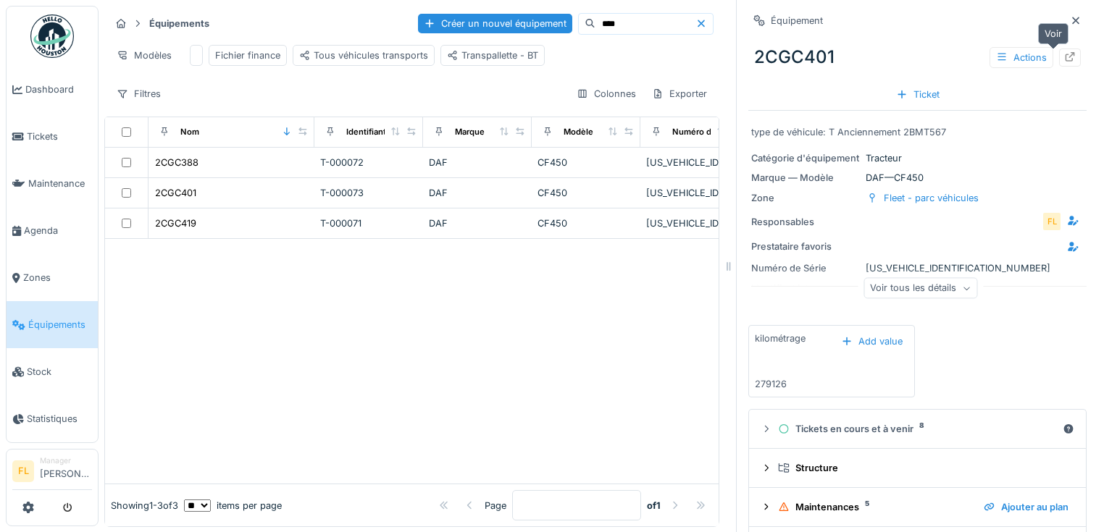
click at [1064, 60] on icon at bounding box center [1070, 56] width 12 height 9
click at [52, 461] on li "Manager Frédéric Lanoy" at bounding box center [66, 470] width 52 height 31
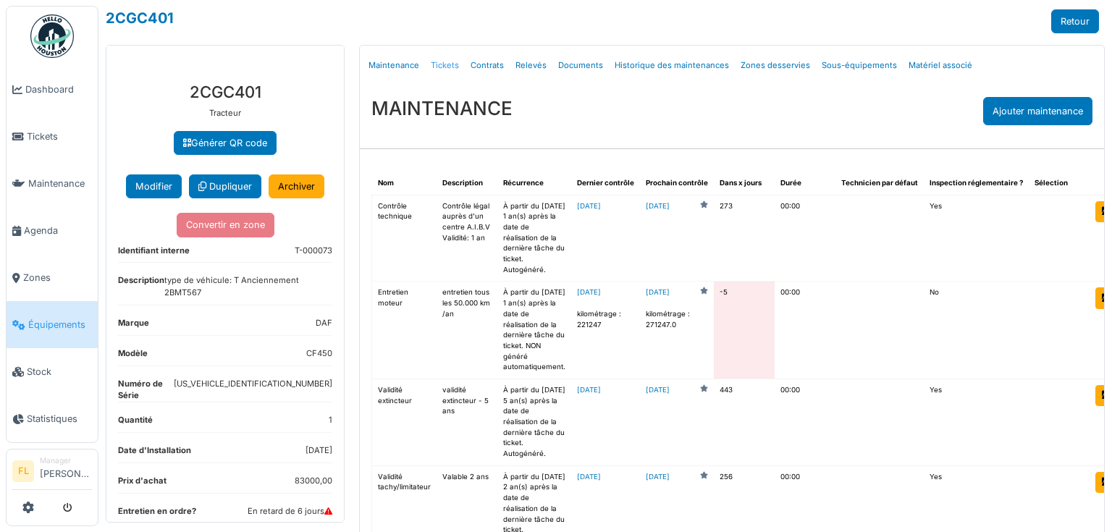
click at [440, 66] on link "Tickets" at bounding box center [445, 66] width 40 height 34
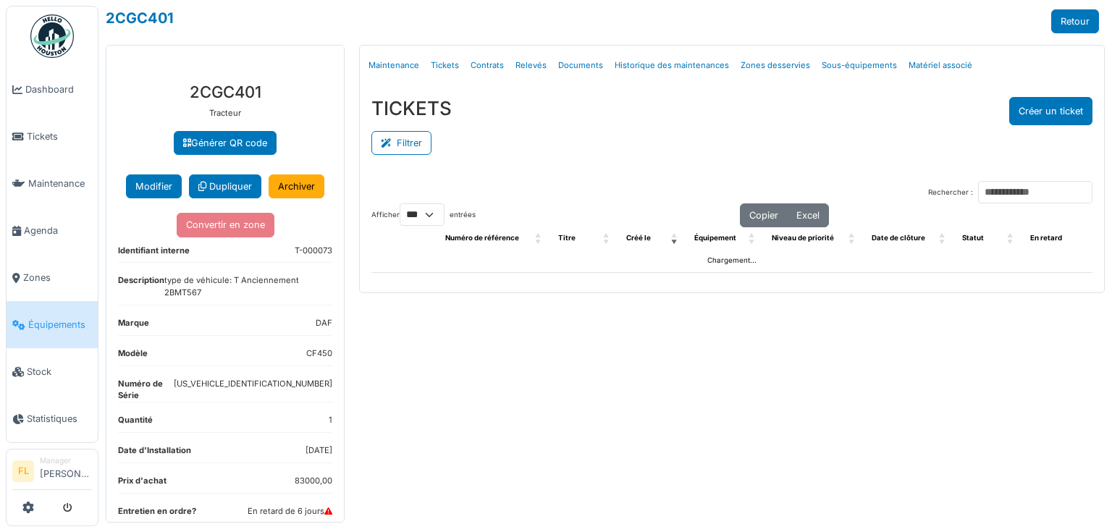
select select "***"
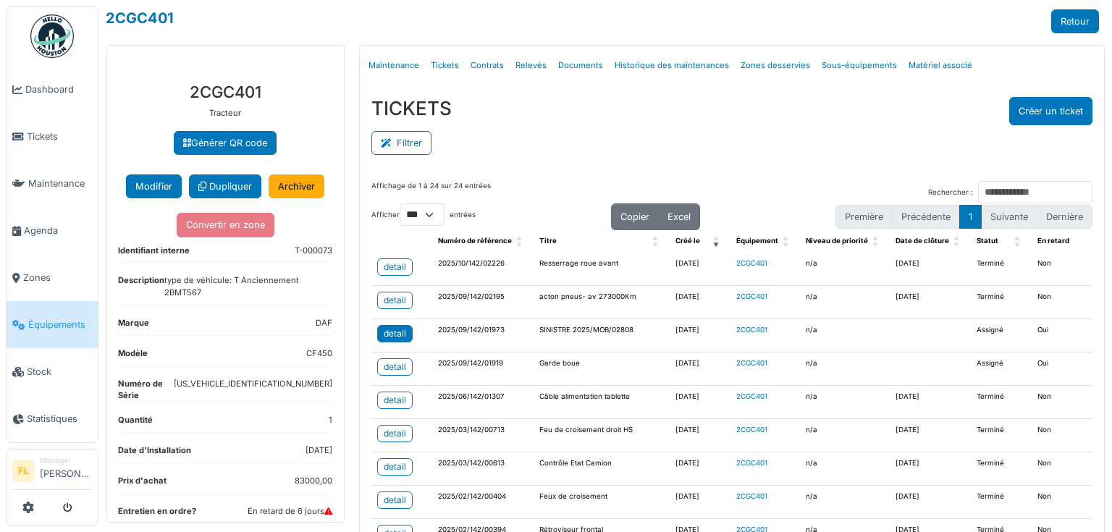
click at [398, 333] on div "detail" at bounding box center [395, 333] width 22 height 13
click at [1027, 110] on button "Créer un ticket" at bounding box center [1050, 111] width 83 height 28
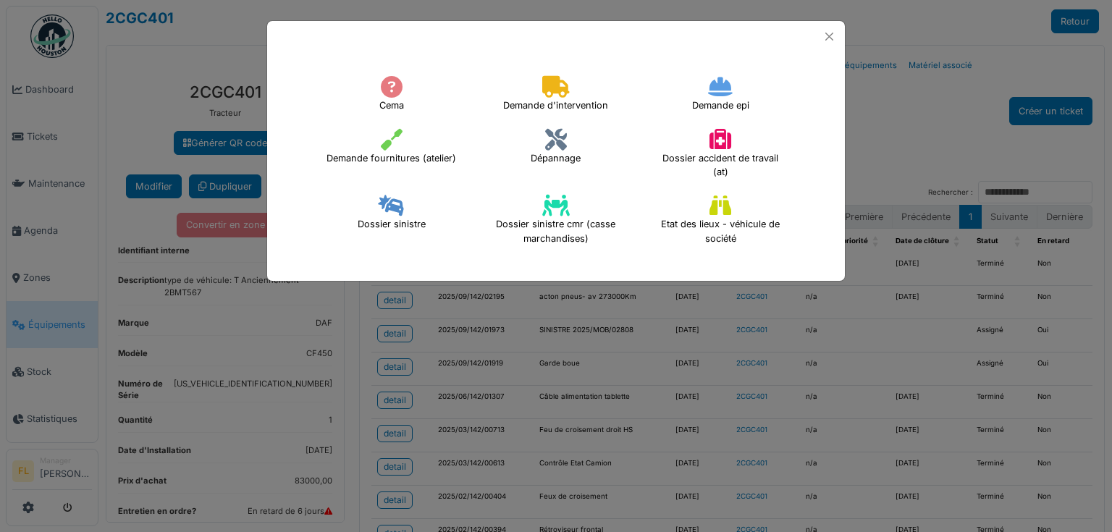
click at [374, 214] on h4 "Dossier sinistre" at bounding box center [391, 213] width 87 height 46
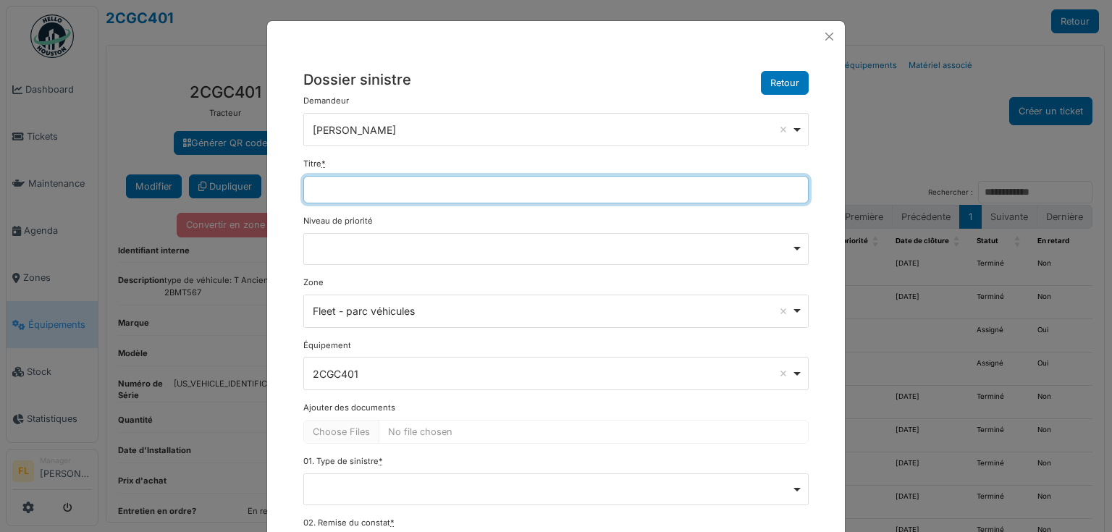
click at [397, 177] on input "Titre *" at bounding box center [555, 190] width 505 height 28
type input "*"
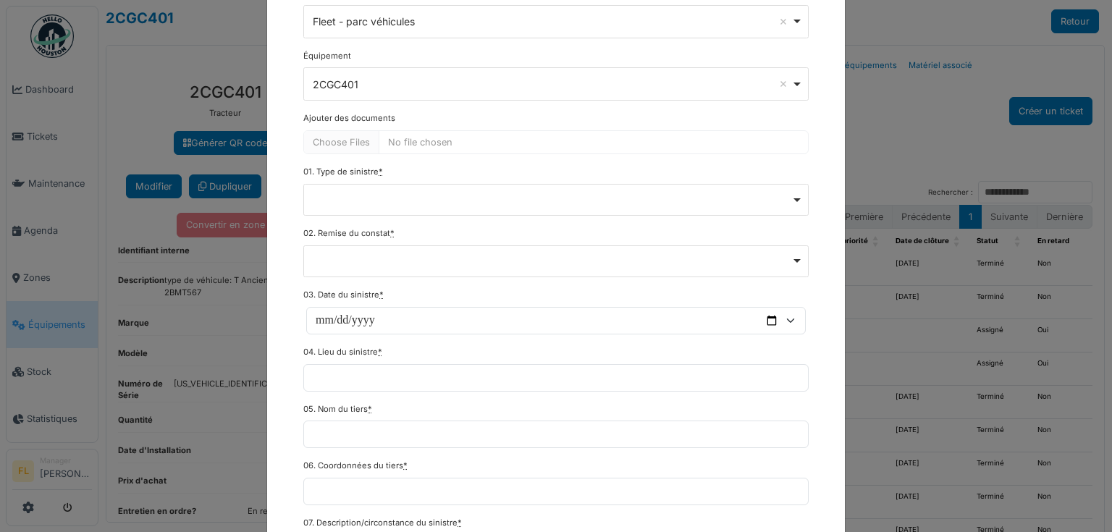
scroll to position [232, 0]
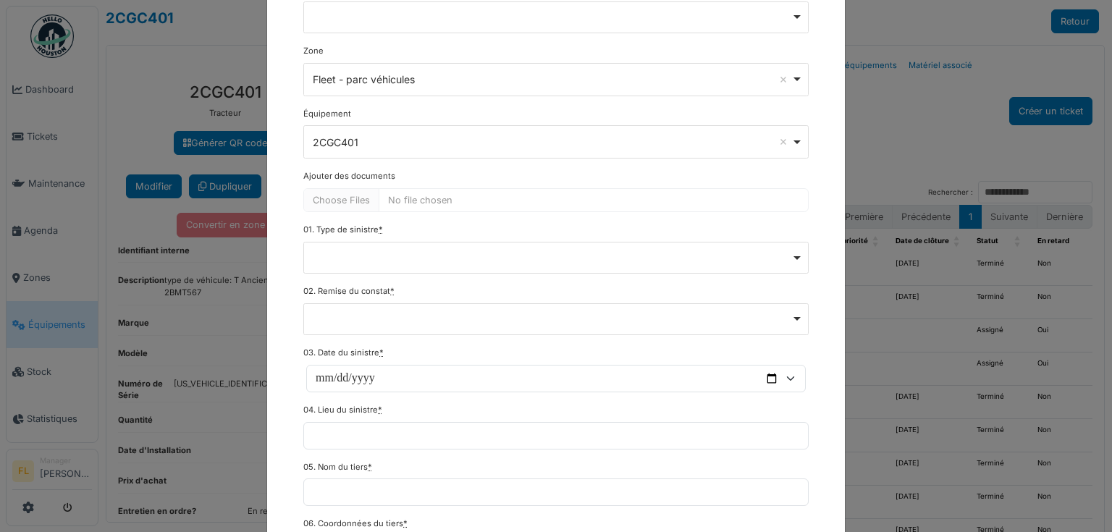
click at [351, 261] on div "Remove item" at bounding box center [555, 258] width 505 height 32
type input "**********"
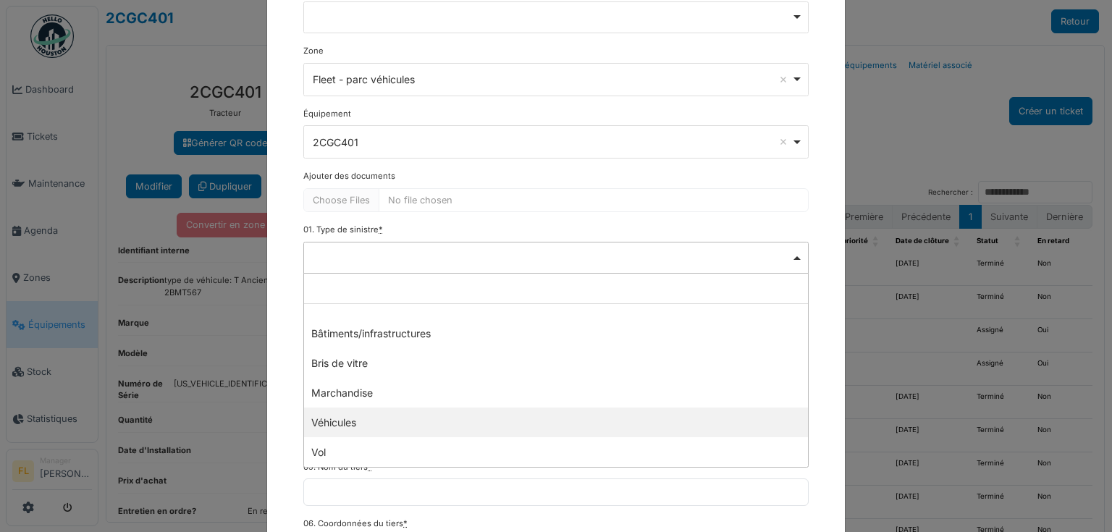
select select "*********"
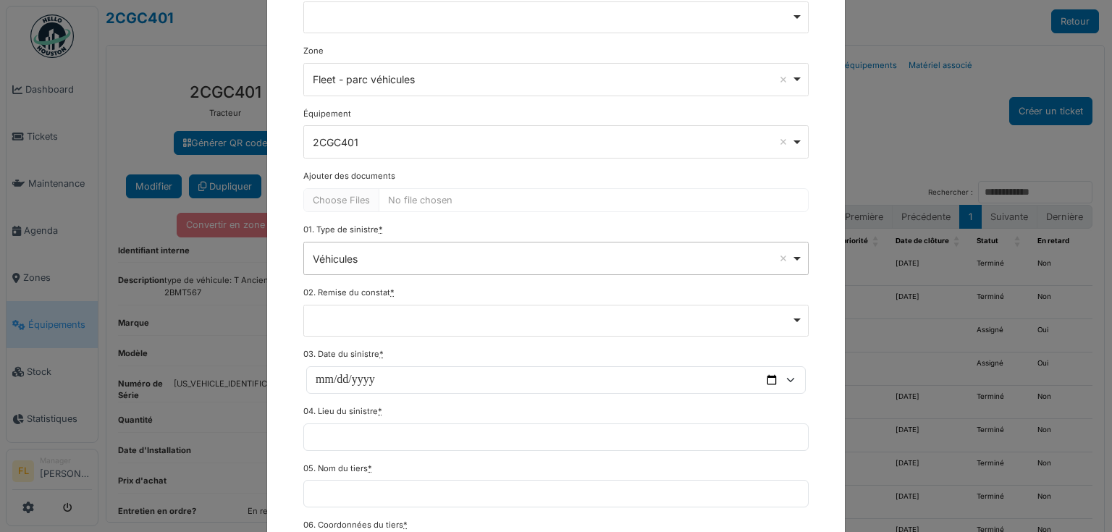
scroll to position [290, 0]
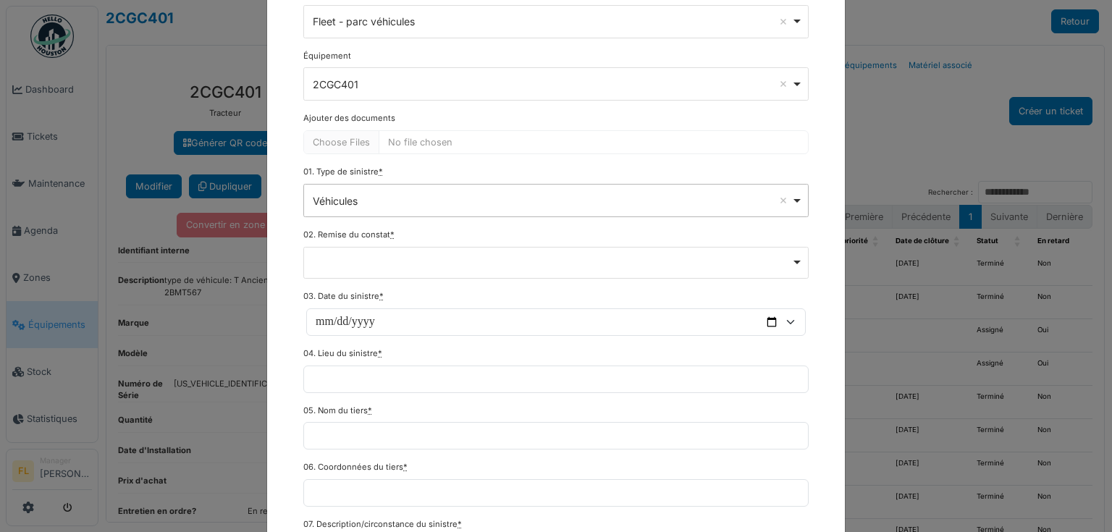
click at [343, 259] on div "Remove item" at bounding box center [556, 261] width 493 height 6
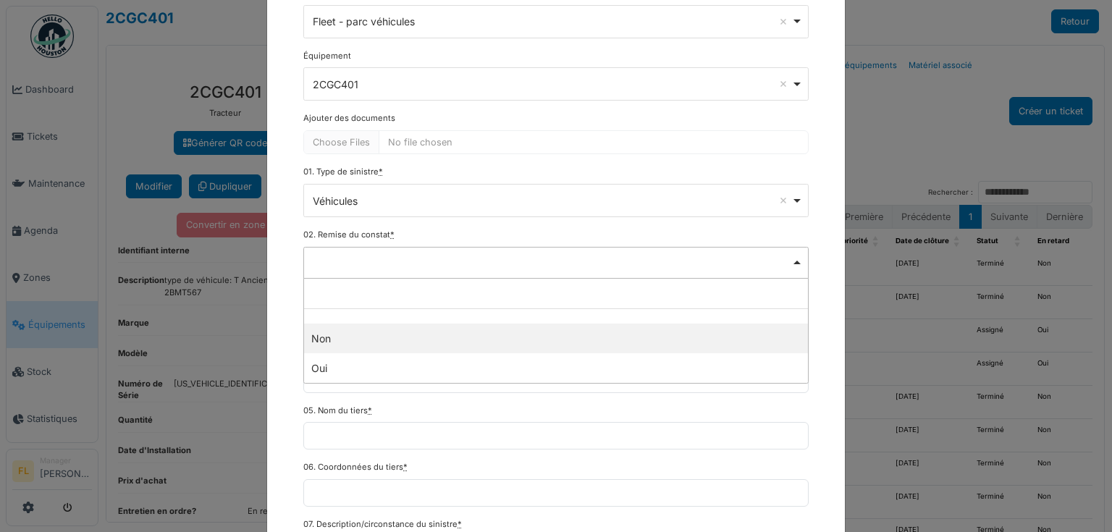
select select "***"
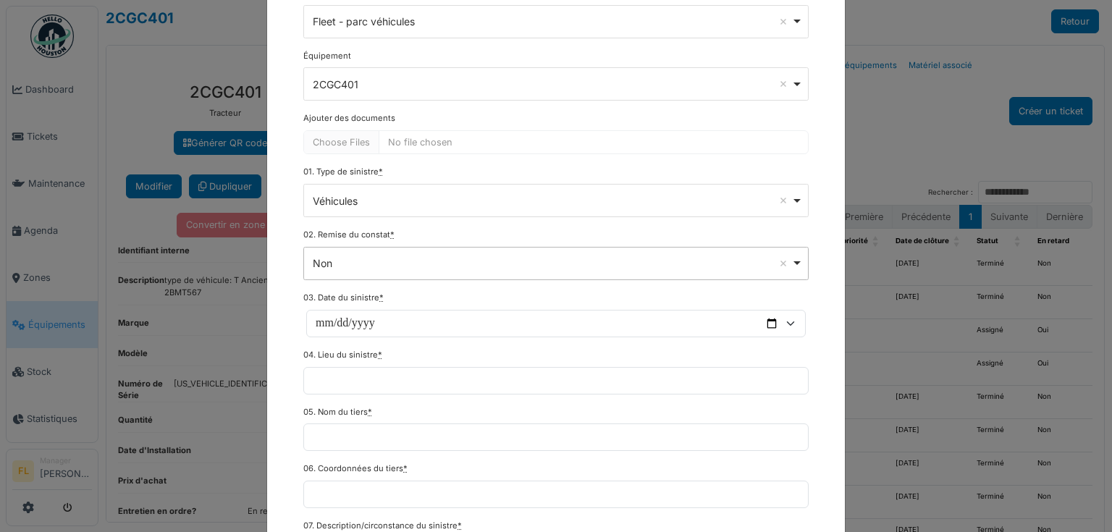
scroll to position [405, 0]
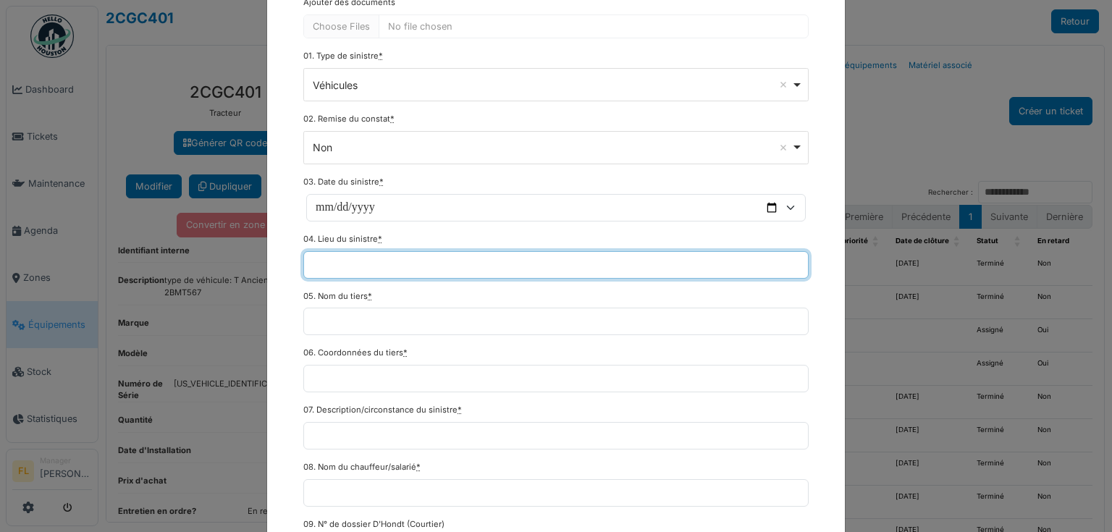
click at [335, 257] on input "04. Lieu du sinistre *" at bounding box center [555, 265] width 505 height 28
type input "*"
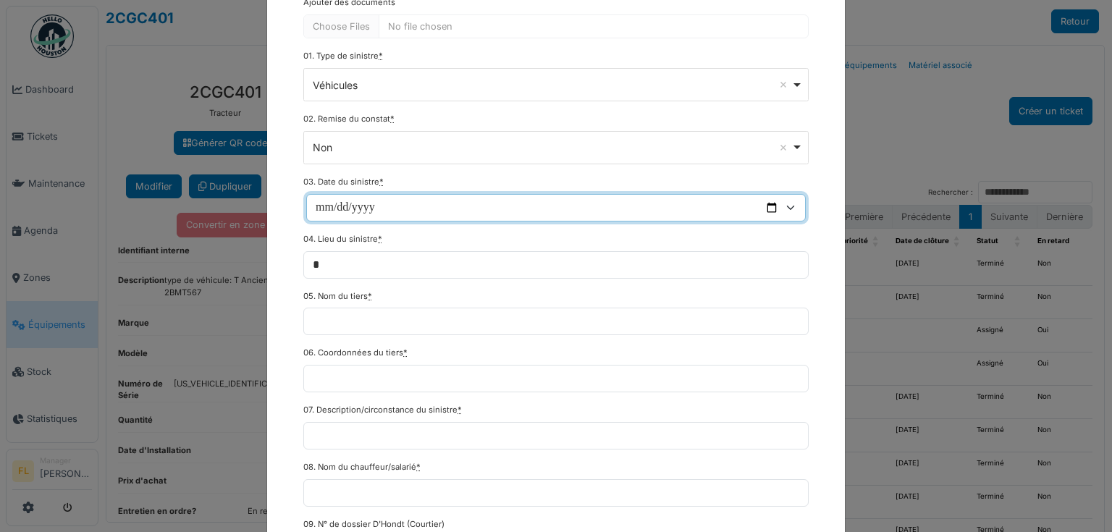
click at [359, 200] on input "03. Date du sinistre *" at bounding box center [556, 208] width 500 height 28
click at [316, 201] on input "03. Date du sinistre *" at bounding box center [556, 208] width 500 height 28
click at [754, 201] on input "03. Date du sinistre *" at bounding box center [556, 208] width 500 height 28
click at [766, 204] on input "03. Date du sinistre *" at bounding box center [556, 208] width 500 height 28
type input "**********"
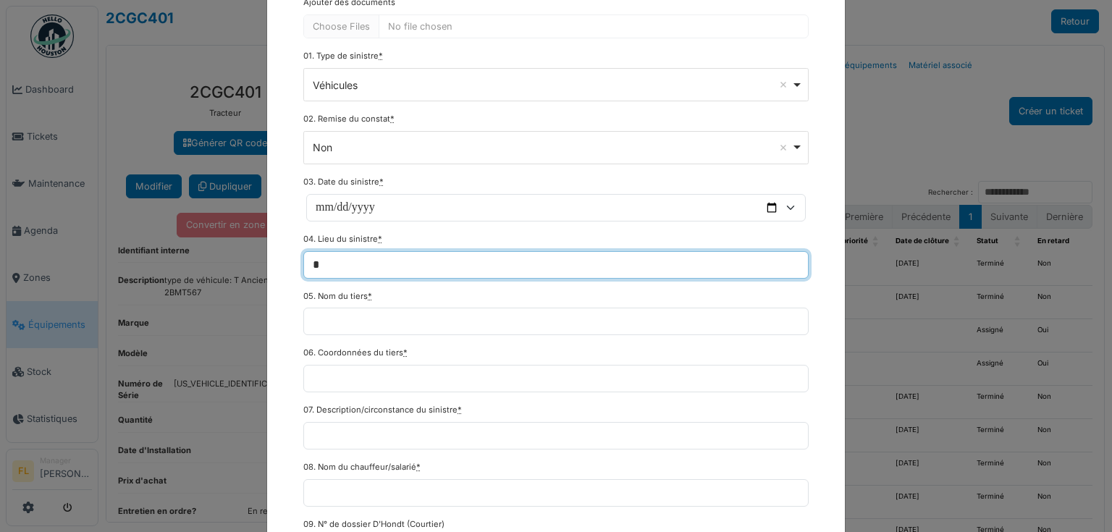
drag, startPoint x: 332, startPoint y: 271, endPoint x: 282, endPoint y: 268, distance: 50.8
click at [282, 268] on div "**********" at bounding box center [556, 387] width 578 height 1481
type input "*"
type input "**********"
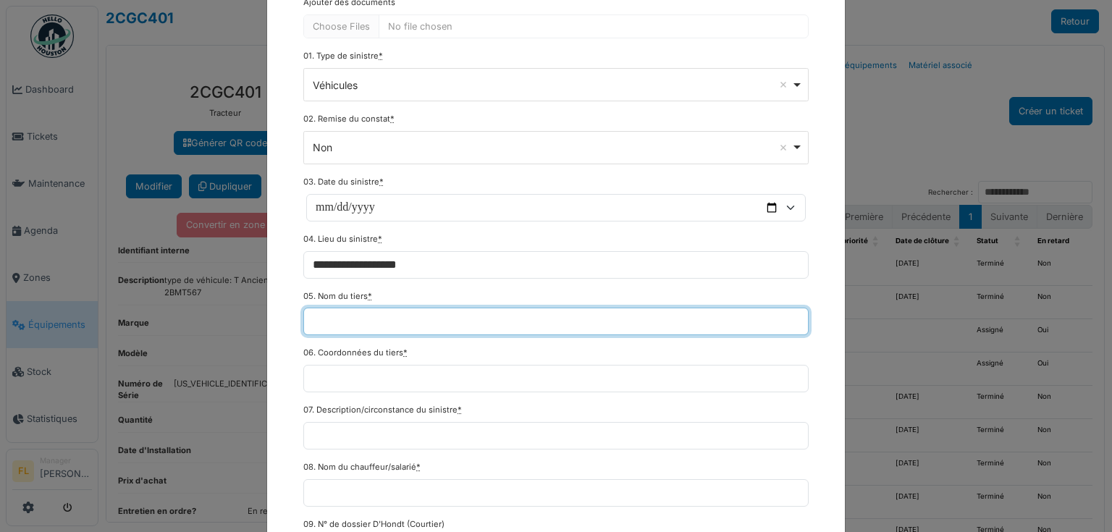
click at [380, 313] on input "05. Nom du tiers *" at bounding box center [555, 322] width 505 height 28
type input "******"
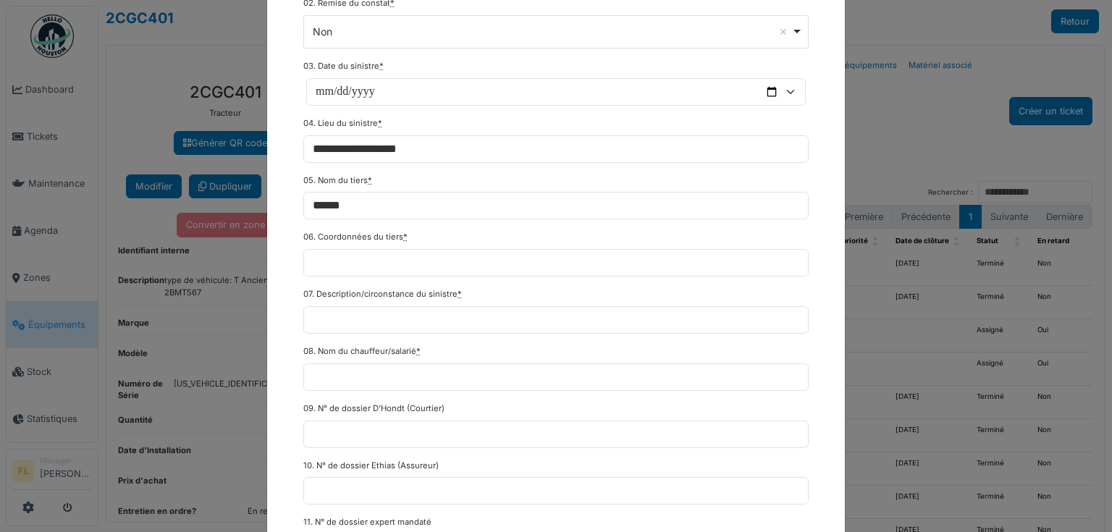
scroll to position [579, 0]
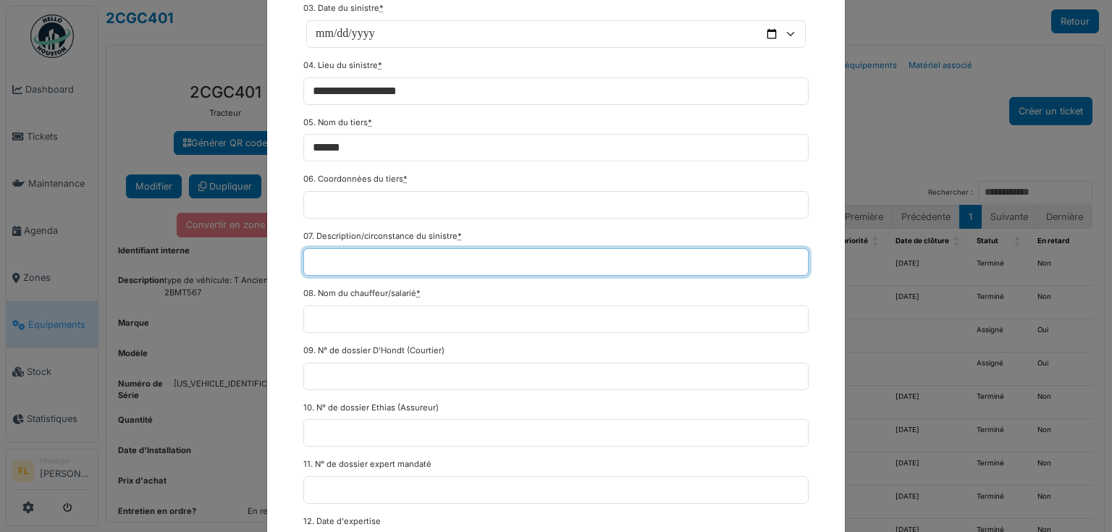
click at [366, 262] on input "07. Description/circonstance du sinistre *" at bounding box center [555, 262] width 505 height 28
type input "**********"
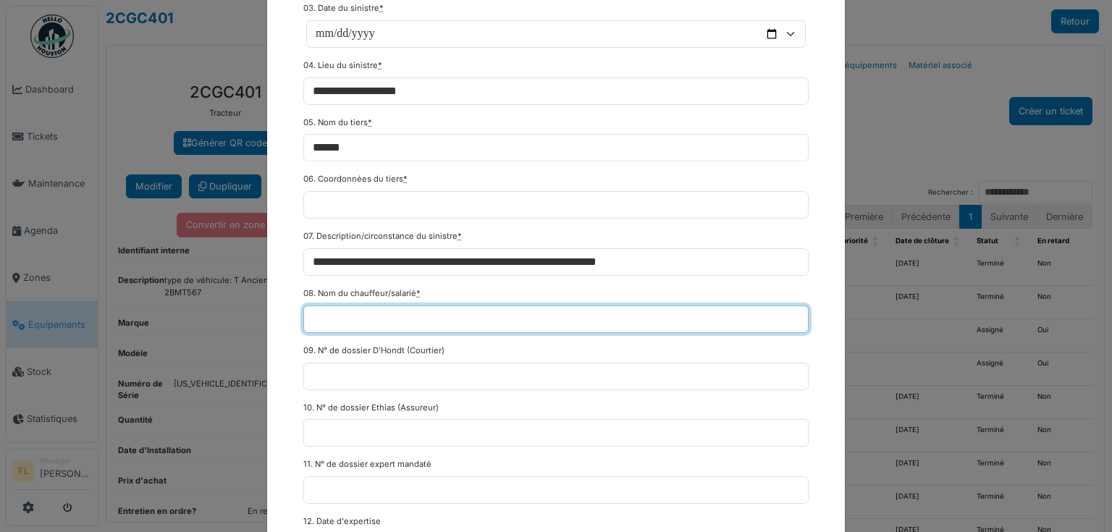
click at [398, 316] on input "08. Nom du chauffeur/salarié *" at bounding box center [555, 320] width 505 height 28
type input "******"
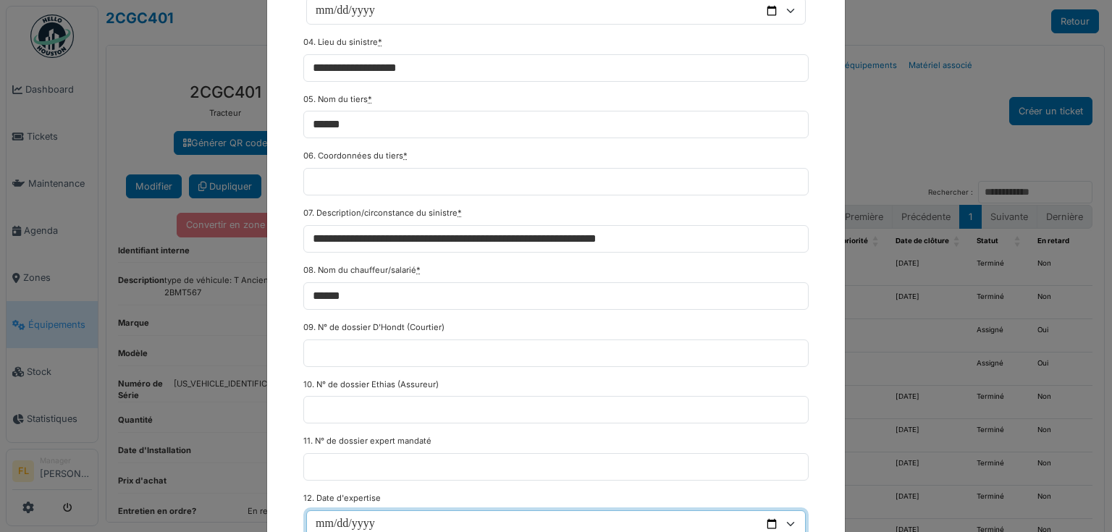
scroll to position [776, 0]
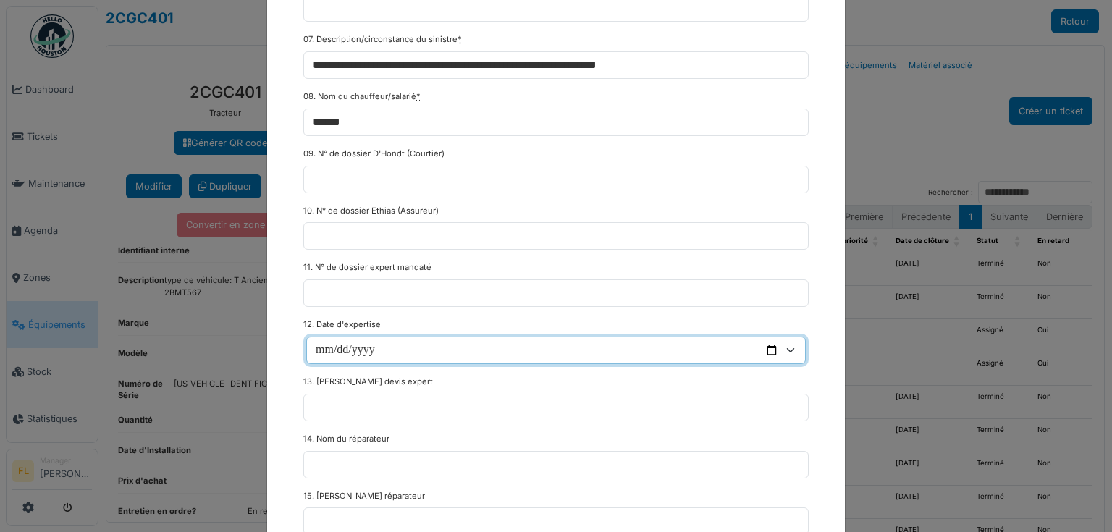
click at [339, 342] on input "12. Date d'expertise" at bounding box center [556, 351] width 500 height 28
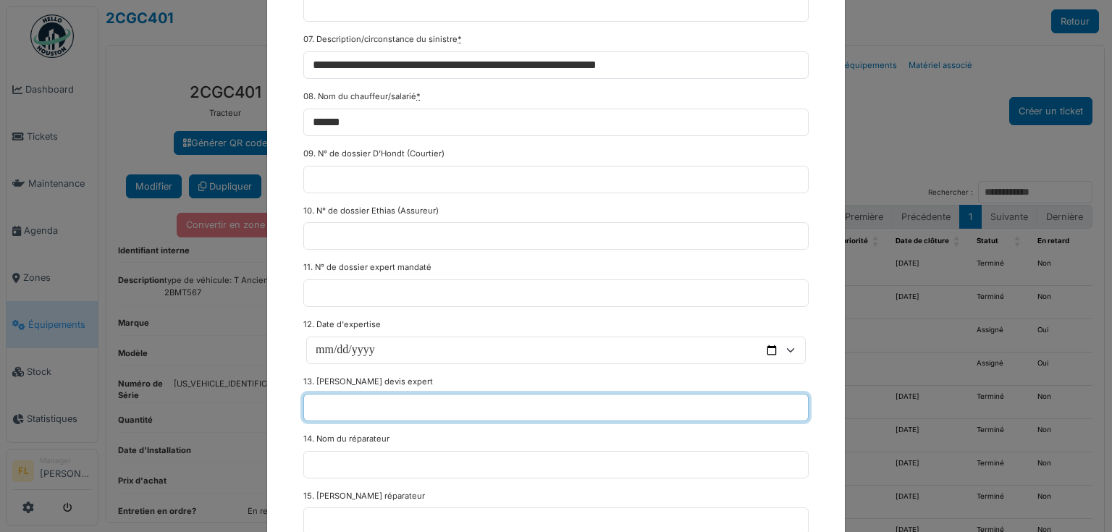
click at [337, 394] on input "13. Montant devis expert" at bounding box center [555, 408] width 505 height 28
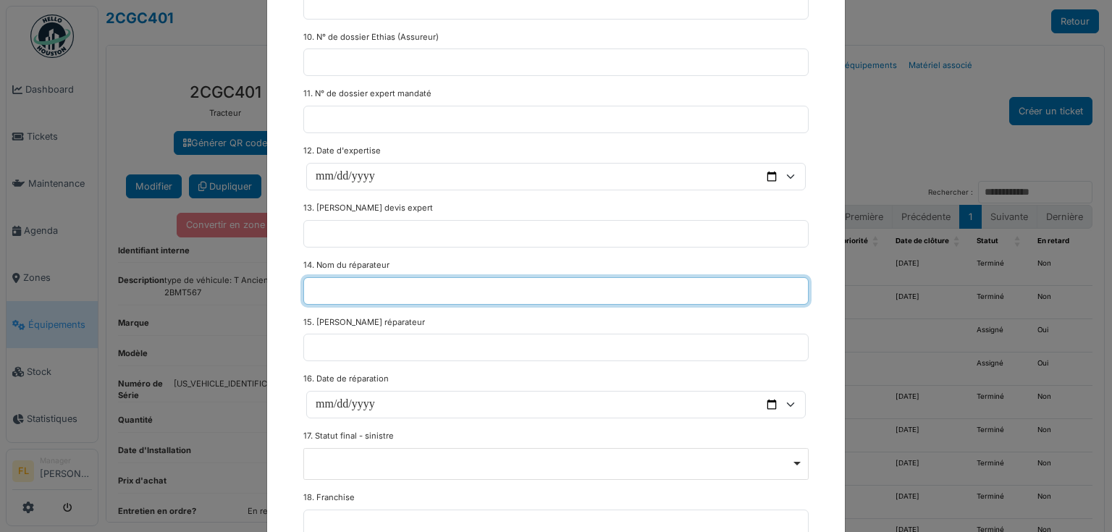
click at [327, 284] on input "14. Nom du réparateur" at bounding box center [555, 291] width 505 height 28
type input "*"
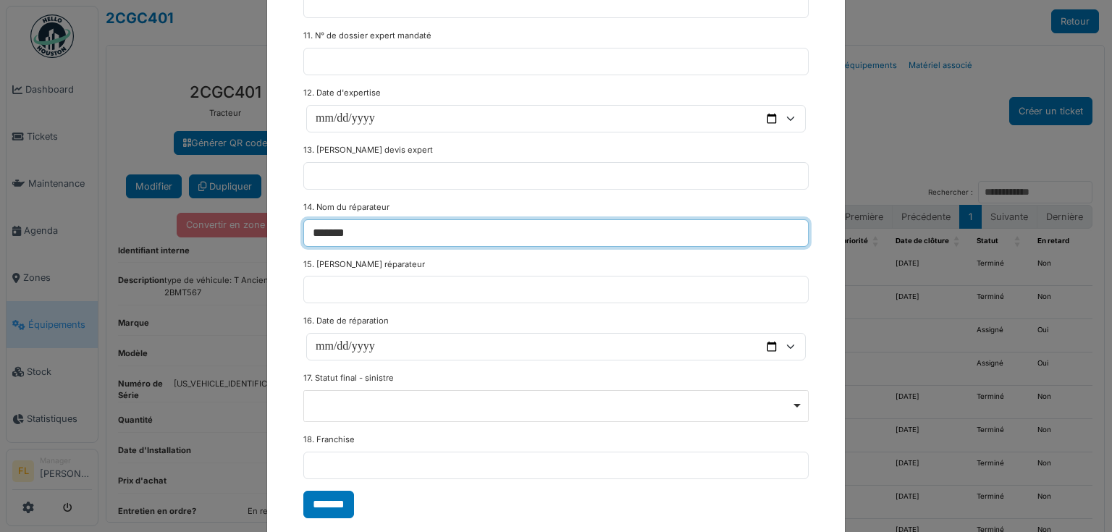
scroll to position [1032, 0]
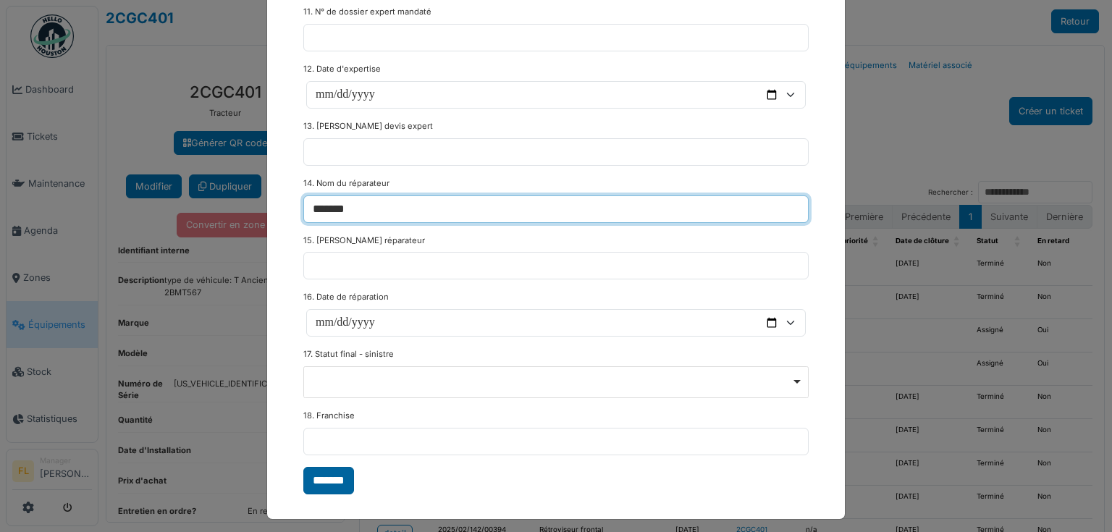
type input "*******"
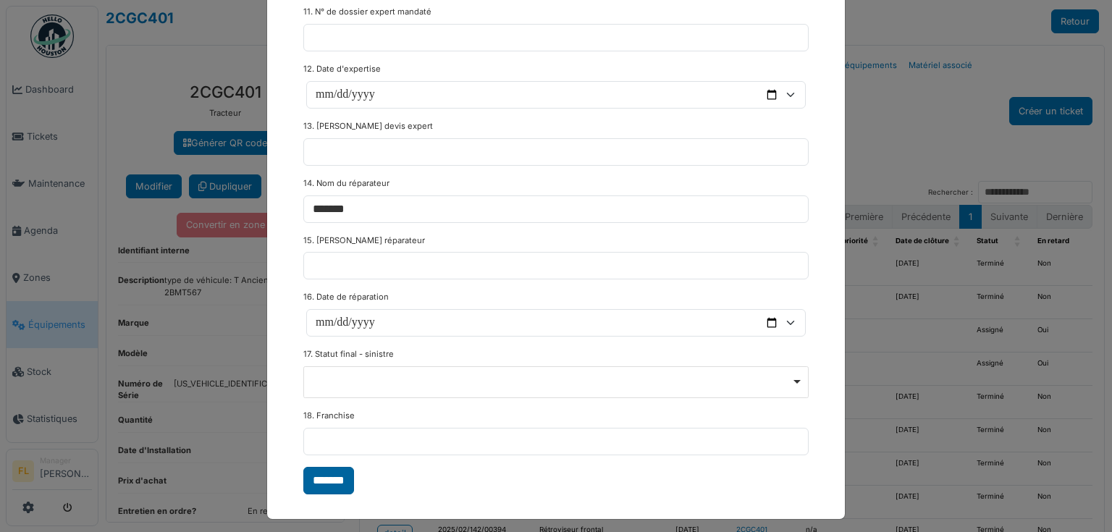
click at [331, 476] on input "*******" at bounding box center [328, 481] width 51 height 28
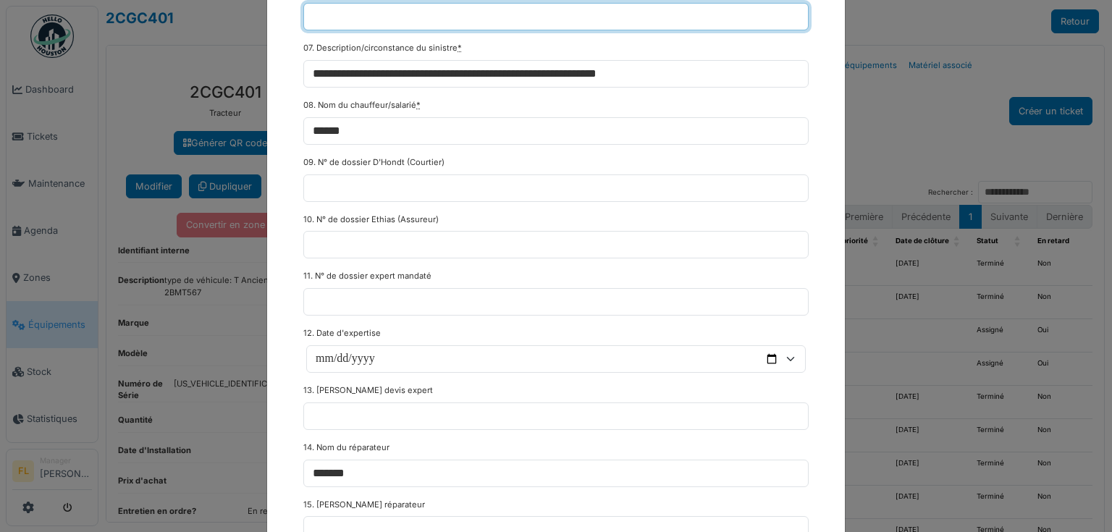
scroll to position [594, 0]
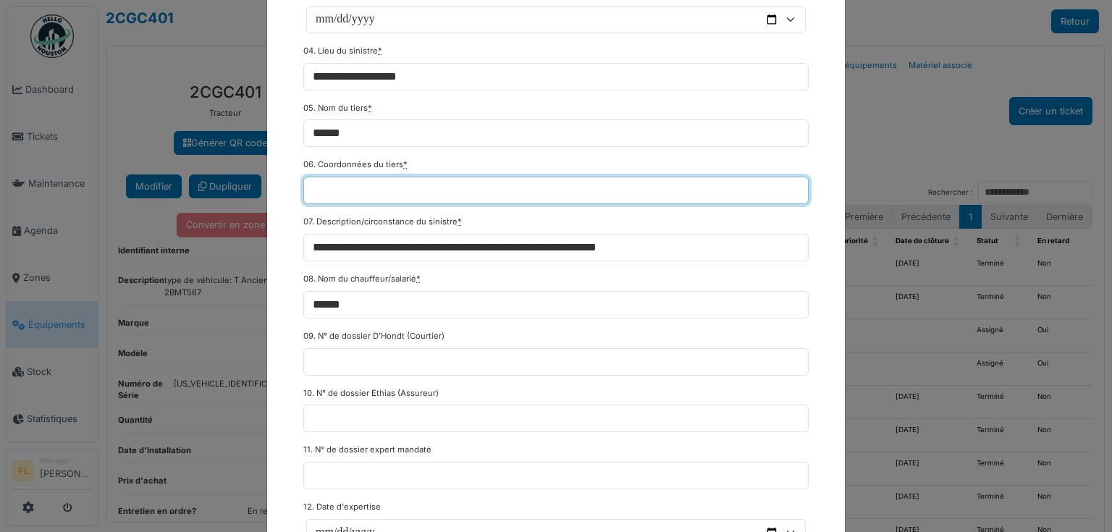
click at [347, 185] on input "06. Coordonnées du tiers *" at bounding box center [555, 191] width 505 height 28
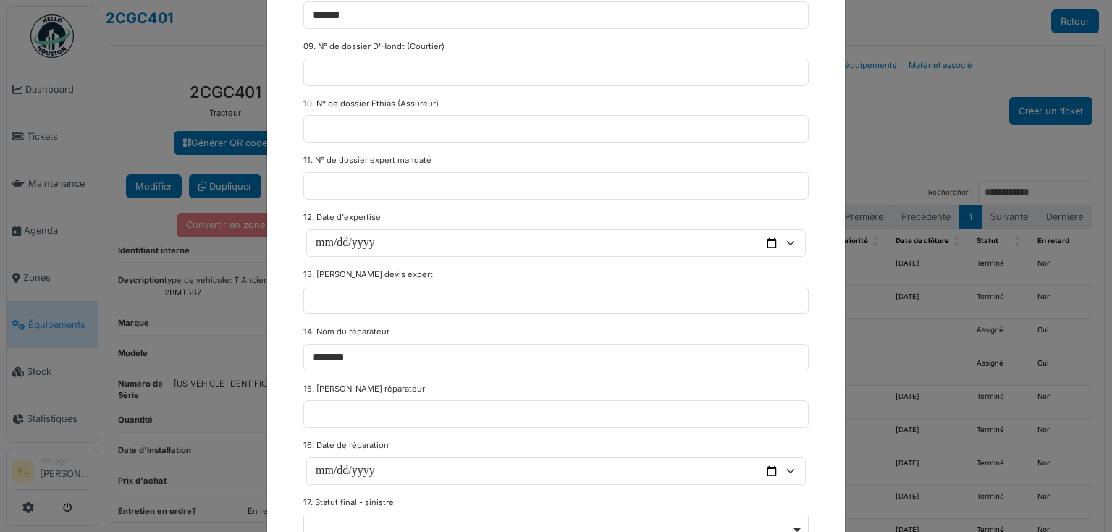
scroll to position [1032, 0]
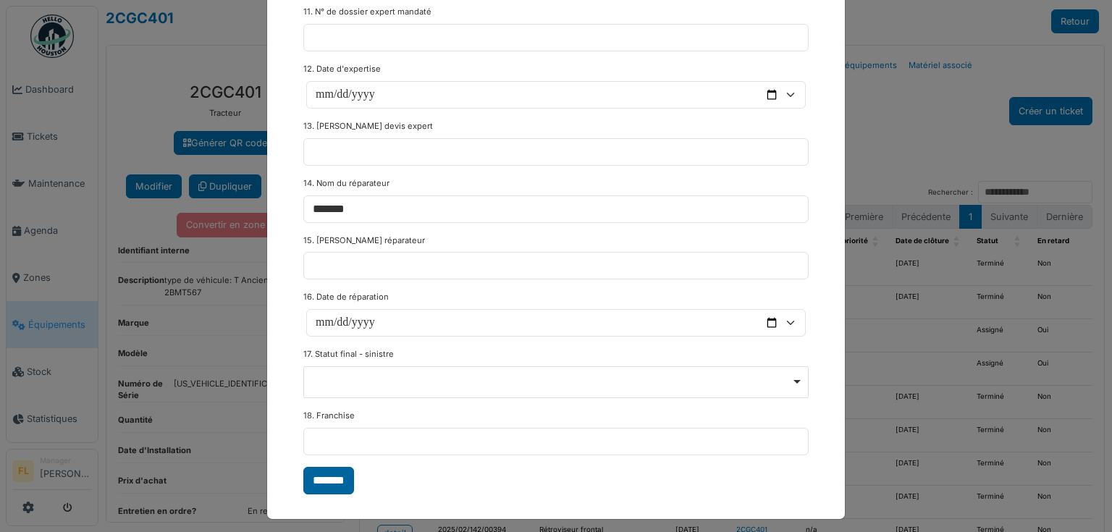
type input "*"
click at [334, 473] on input "*******" at bounding box center [328, 481] width 51 height 28
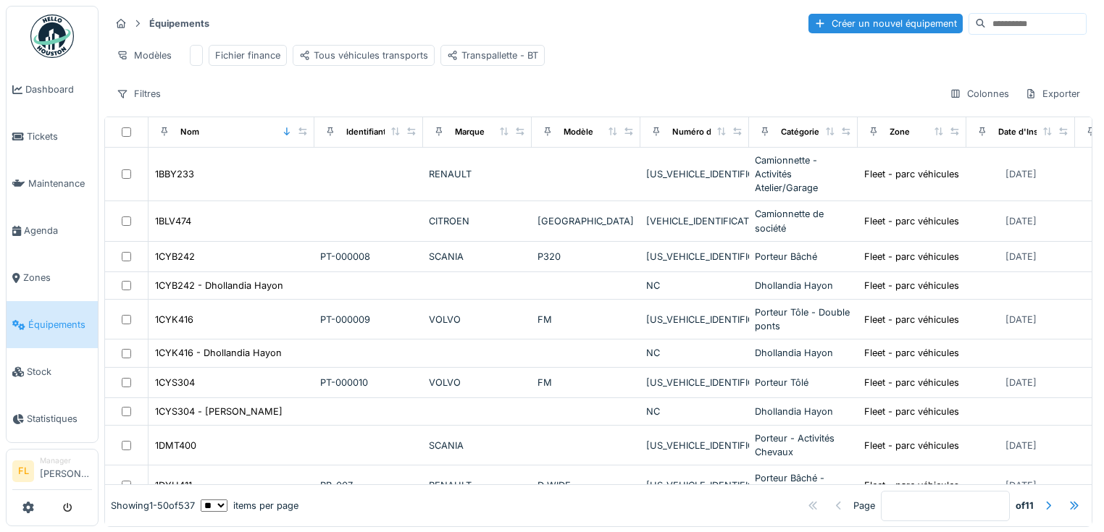
click at [999, 25] on input at bounding box center [1035, 24] width 100 height 20
click at [43, 368] on span "Stock" at bounding box center [59, 372] width 65 height 14
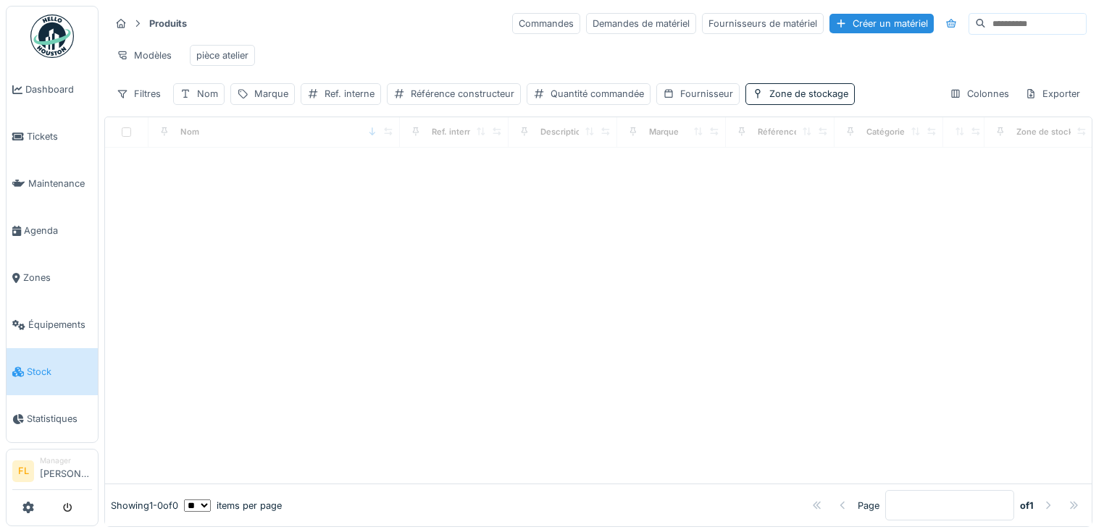
click at [1017, 25] on input at bounding box center [1035, 24] width 100 height 20
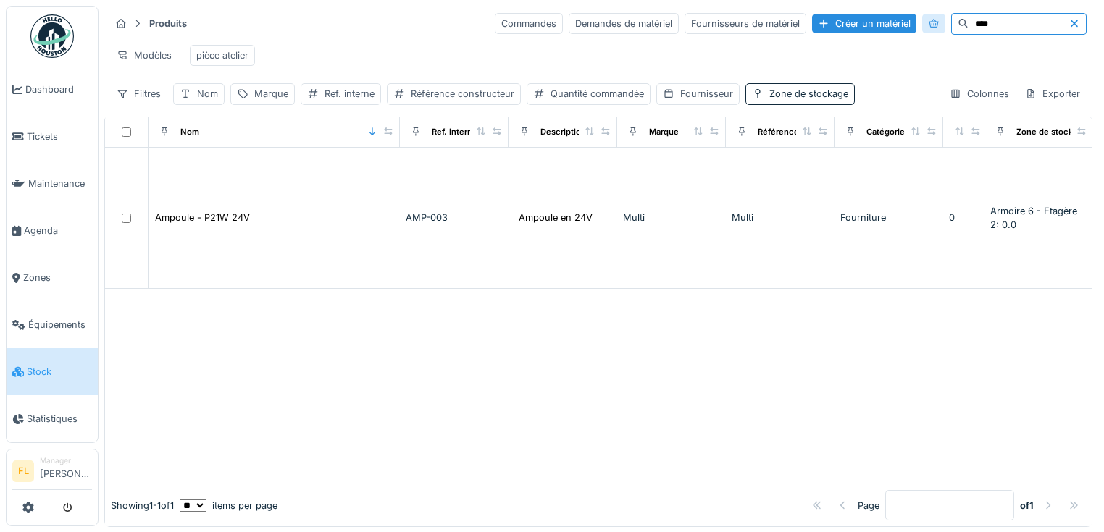
drag, startPoint x: 973, startPoint y: 17, endPoint x: 886, endPoint y: 14, distance: 87.7
click at [886, 14] on div "Commandes Demandes de matériel Fournisseurs de matériel Créer un matériel ****" at bounding box center [791, 24] width 592 height 22
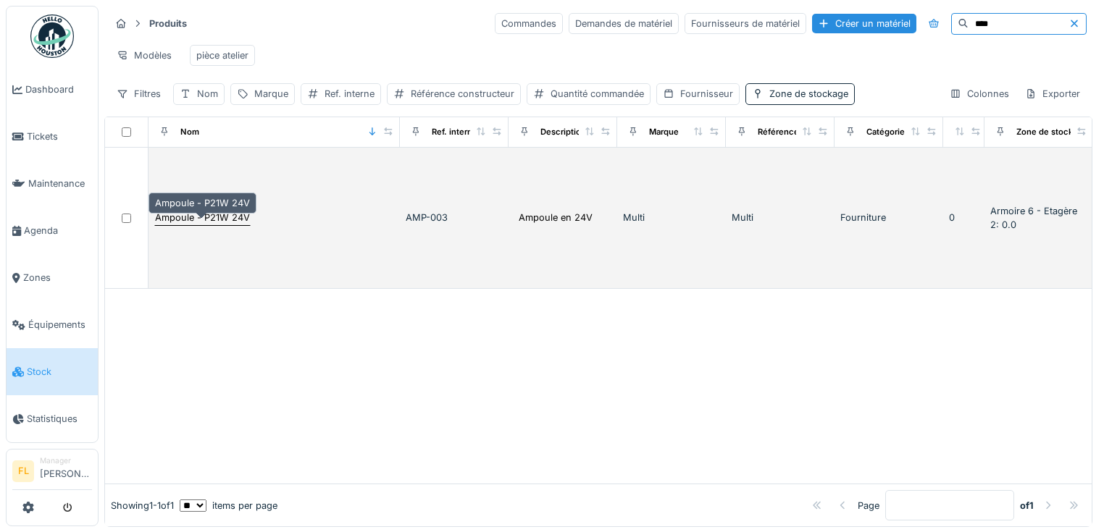
type input "****"
click at [217, 224] on div "Ampoule - P21W 24V" at bounding box center [202, 218] width 95 height 14
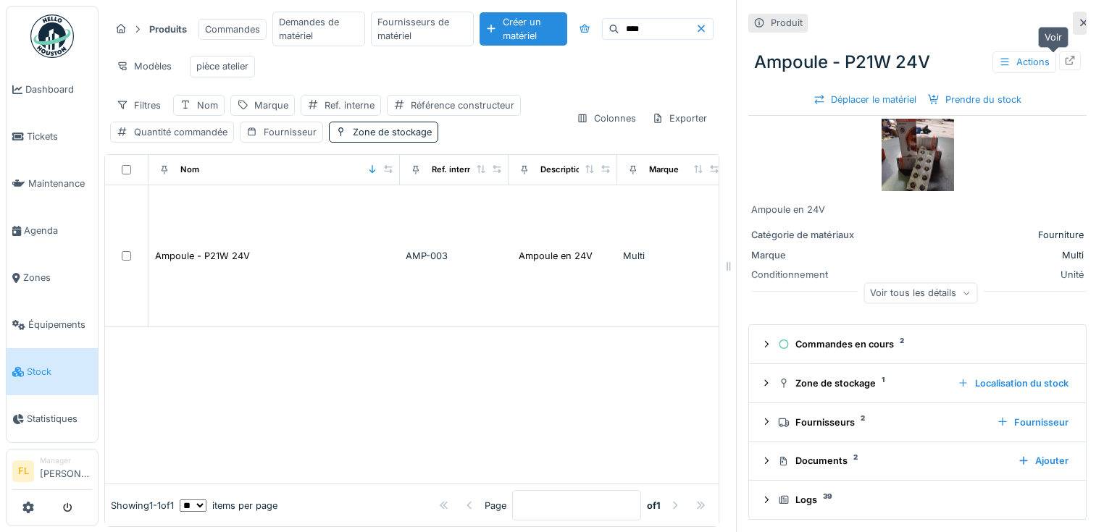
click at [1065, 58] on icon at bounding box center [1069, 60] width 9 height 9
click at [1059, 61] on div at bounding box center [1070, 60] width 22 height 18
click at [43, 365] on span "Stock" at bounding box center [59, 372] width 65 height 14
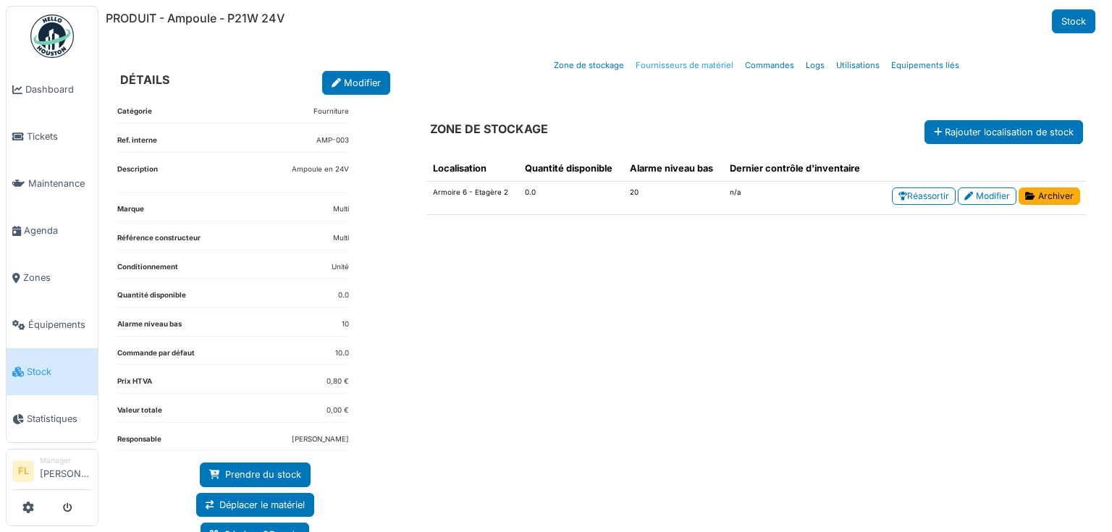
click at [710, 66] on link "Fournisseurs de matériel" at bounding box center [684, 66] width 109 height 34
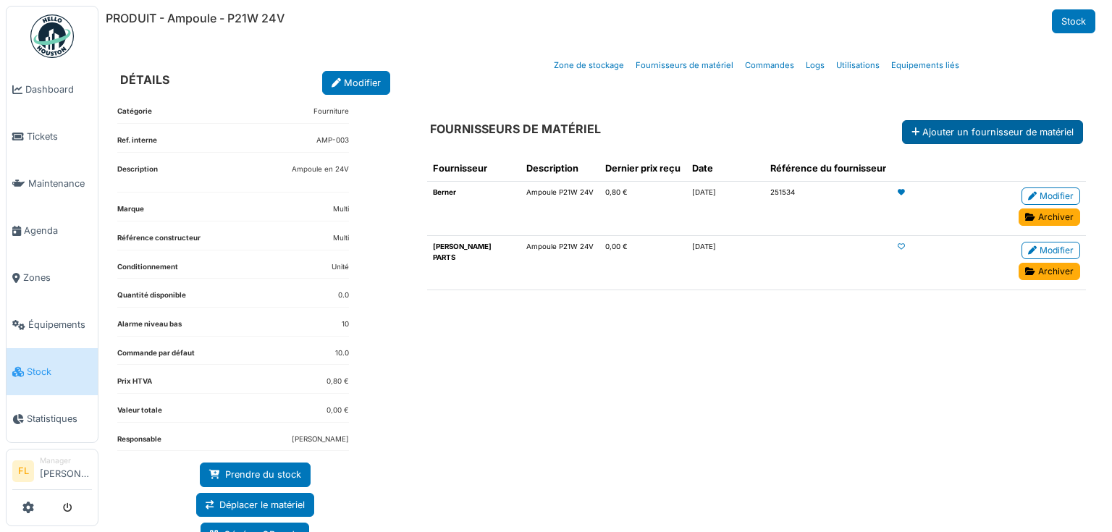
click at [972, 137] on button "Ajouter un fournisseur de matériel" at bounding box center [992, 132] width 181 height 24
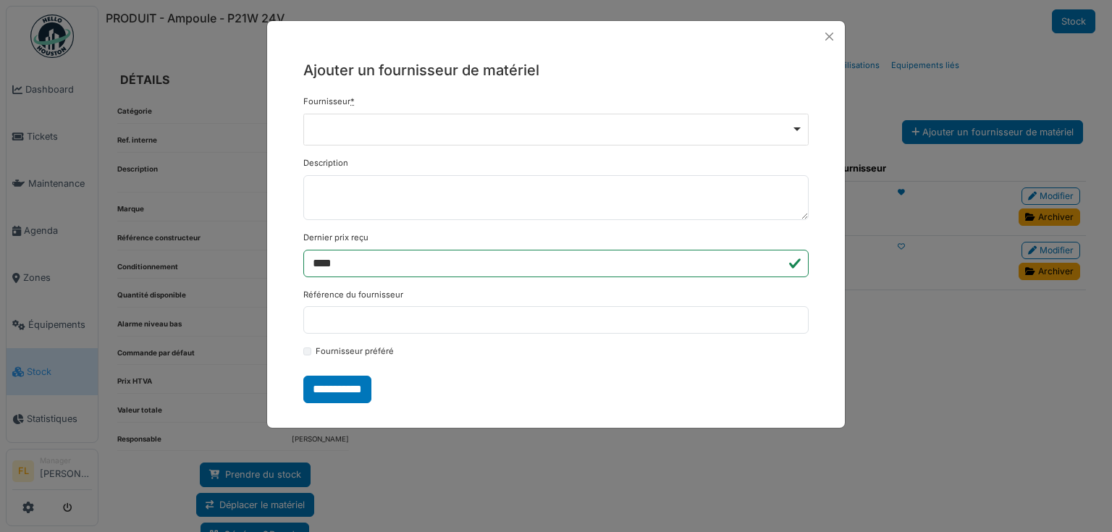
click at [400, 132] on div "Remove item" at bounding box center [555, 130] width 505 height 32
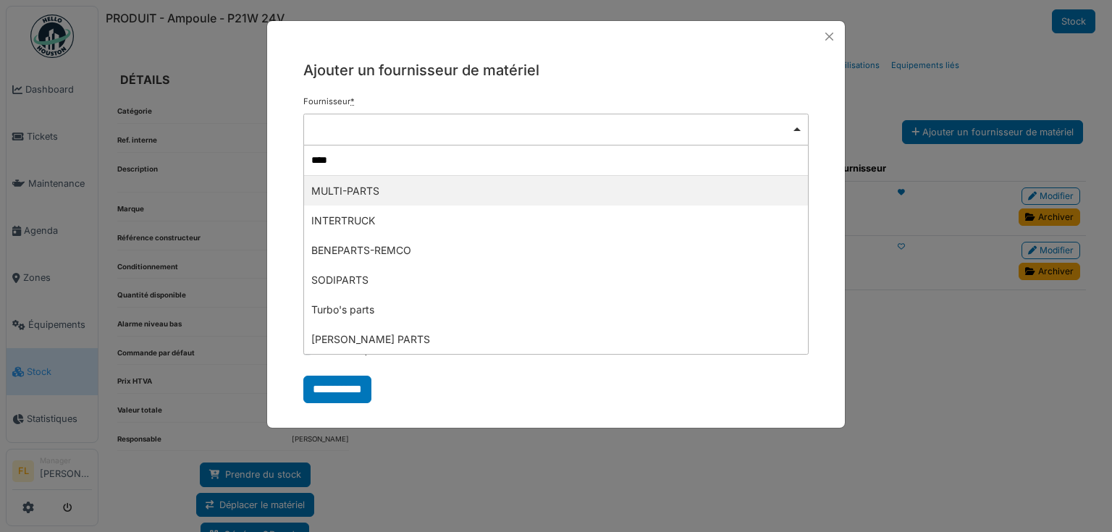
type input "****"
click at [825, 36] on button "Close" at bounding box center [830, 37] width 20 height 20
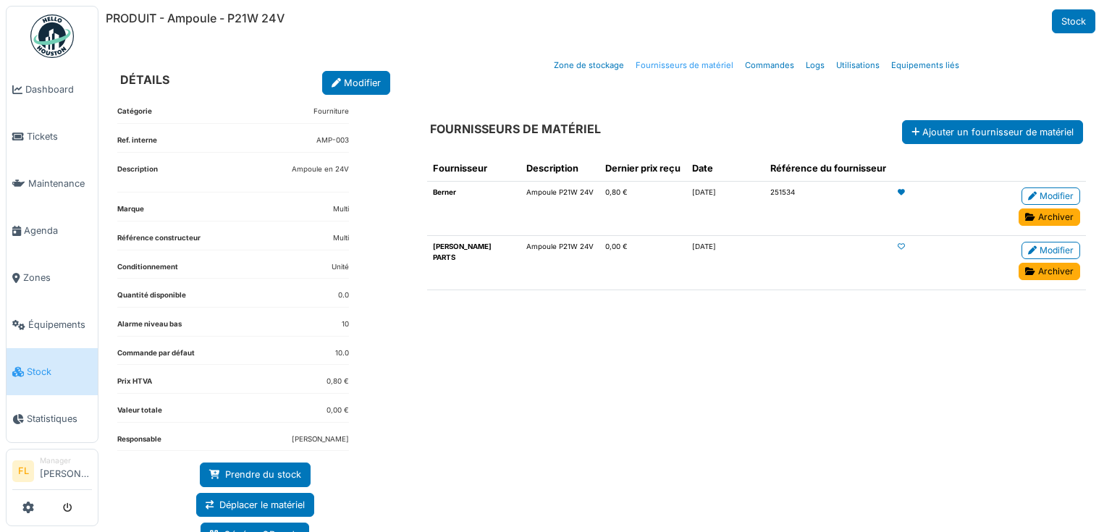
click at [674, 70] on link "Fournisseurs de matériel" at bounding box center [684, 66] width 109 height 34
click at [940, 135] on button "Ajouter un fournisseur de matériel" at bounding box center [992, 132] width 181 height 24
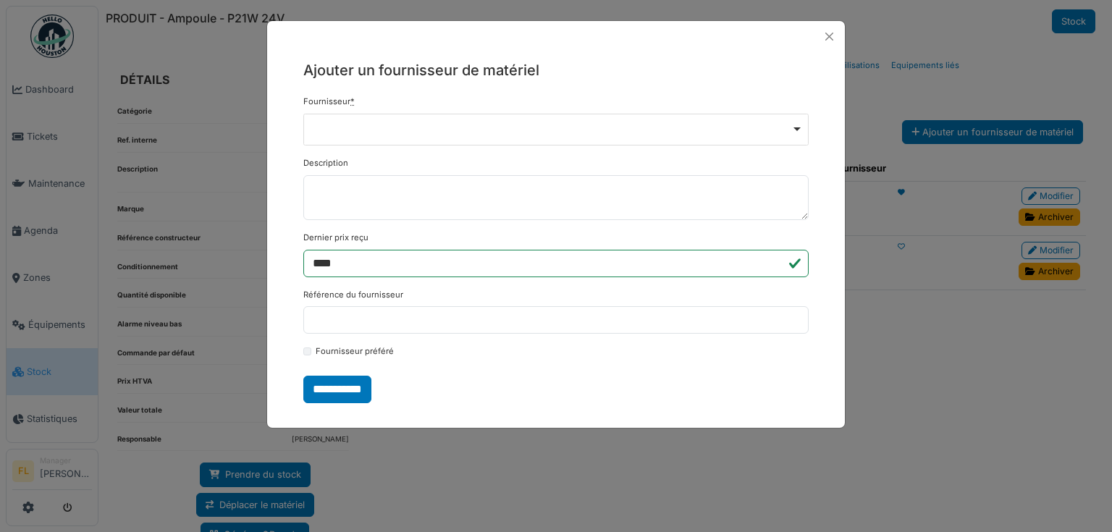
click at [446, 125] on div "Remove item" at bounding box center [556, 128] width 493 height 6
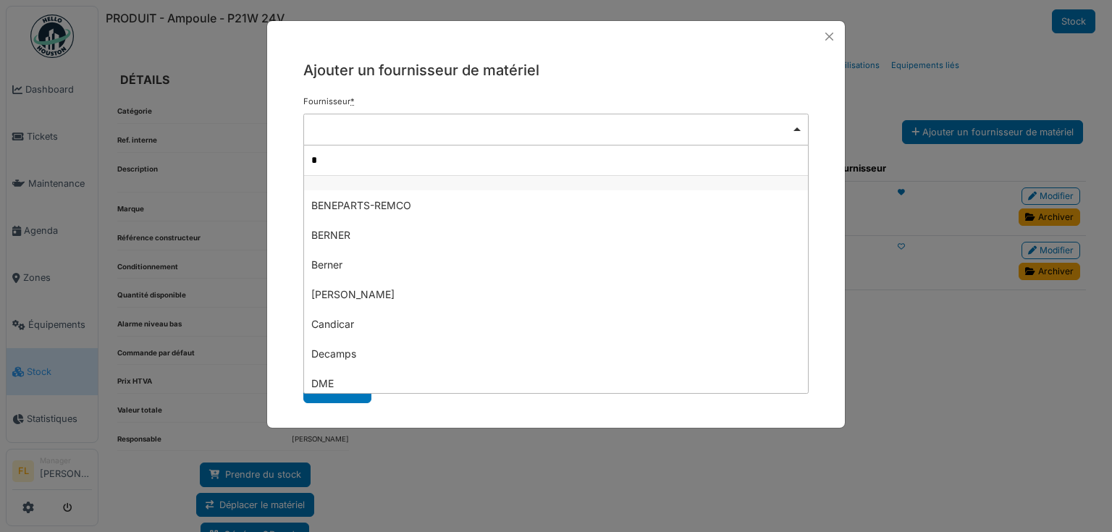
type input "**"
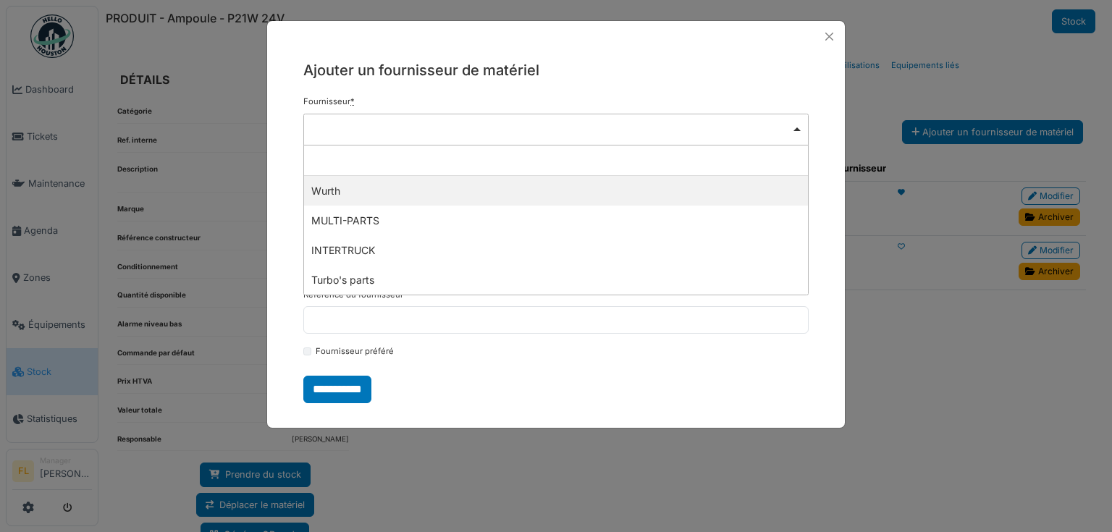
select select "****"
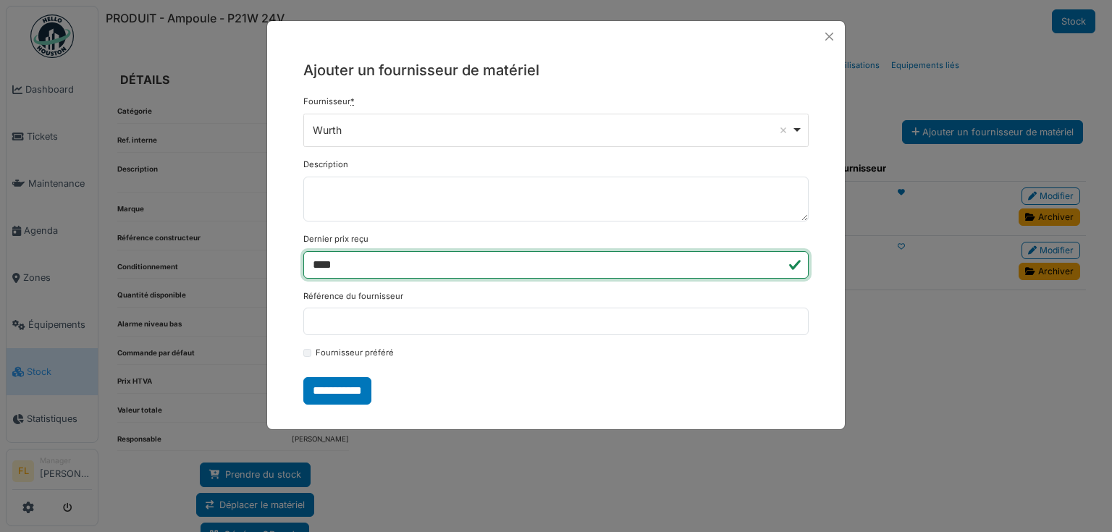
drag, startPoint x: 319, startPoint y: 266, endPoint x: 306, endPoint y: 268, distance: 13.1
click at [306, 268] on input "****" at bounding box center [555, 265] width 505 height 28
type input "*****"
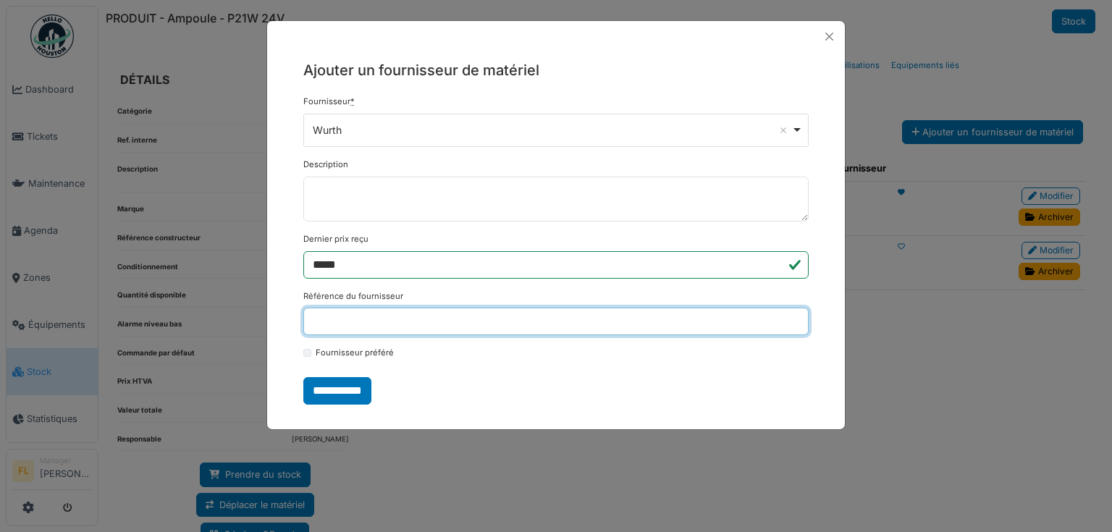
click at [345, 325] on input "Référence du fournisseur" at bounding box center [555, 322] width 505 height 28
type input "********"
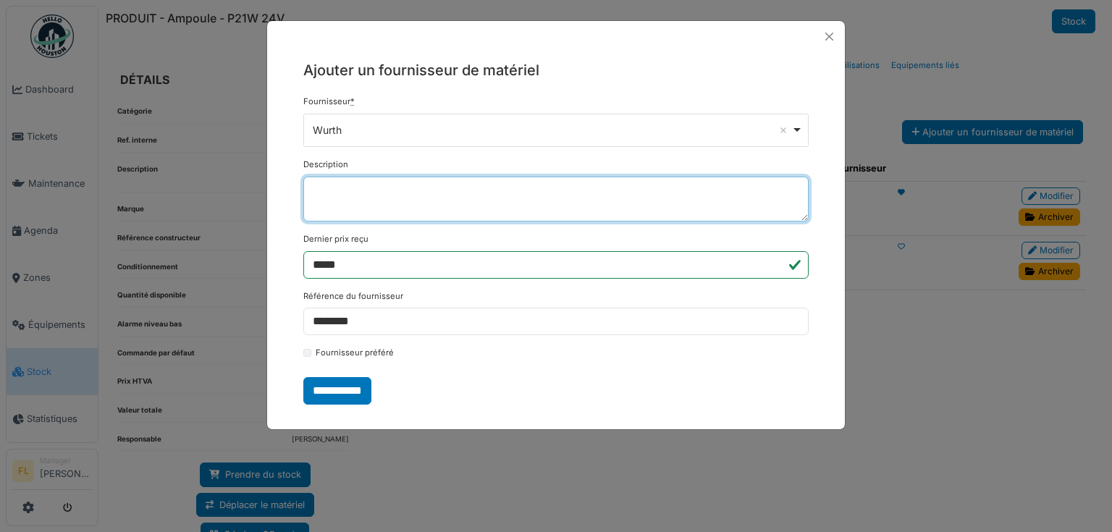
click at [356, 196] on textarea "Description" at bounding box center [555, 199] width 505 height 45
click at [355, 188] on textarea "Description" at bounding box center [555, 199] width 505 height 45
click at [371, 190] on textarea "**********" at bounding box center [555, 199] width 505 height 45
type textarea "**********"
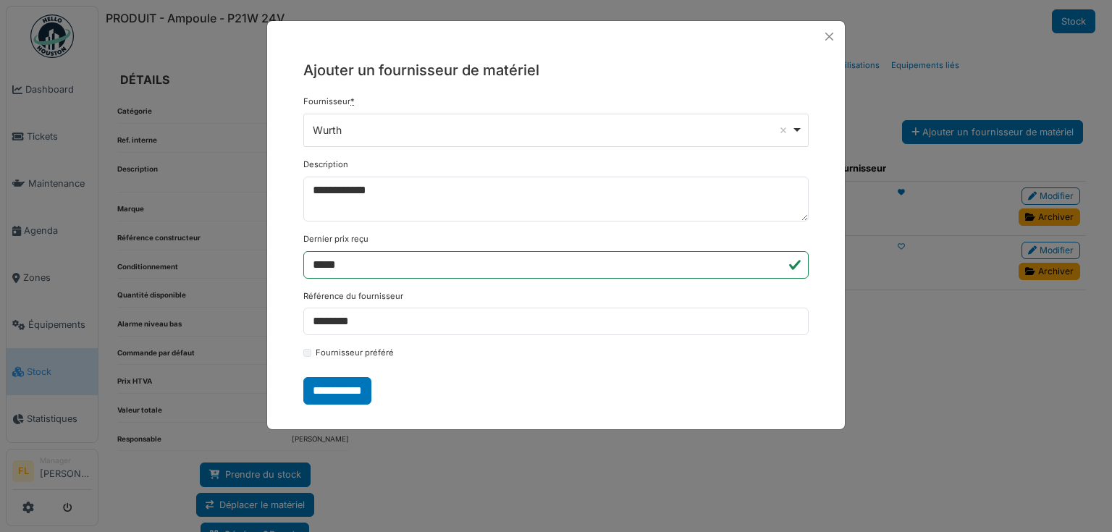
click at [356, 398] on input "**********" at bounding box center [337, 391] width 68 height 28
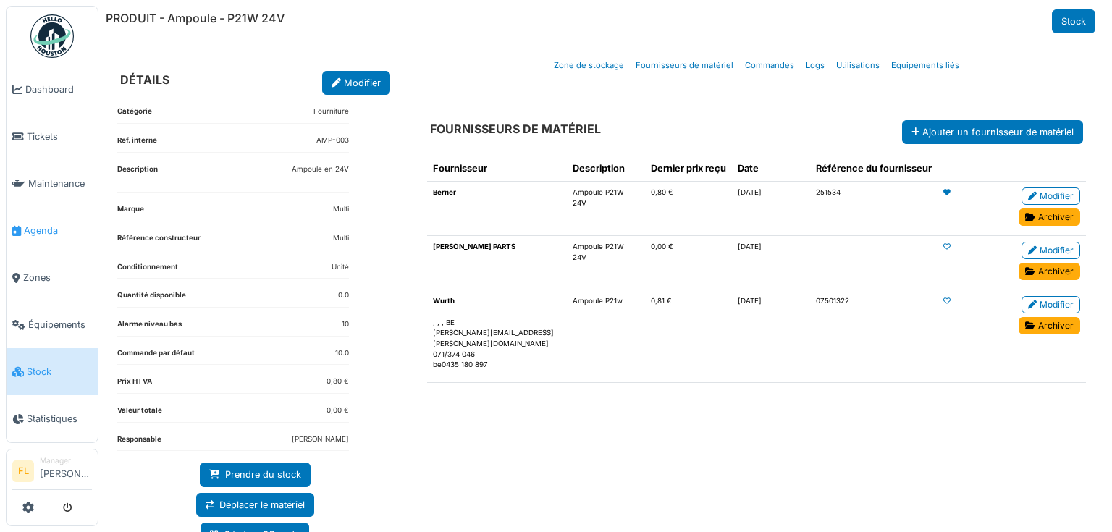
click at [52, 232] on link "Agenda" at bounding box center [52, 230] width 91 height 47
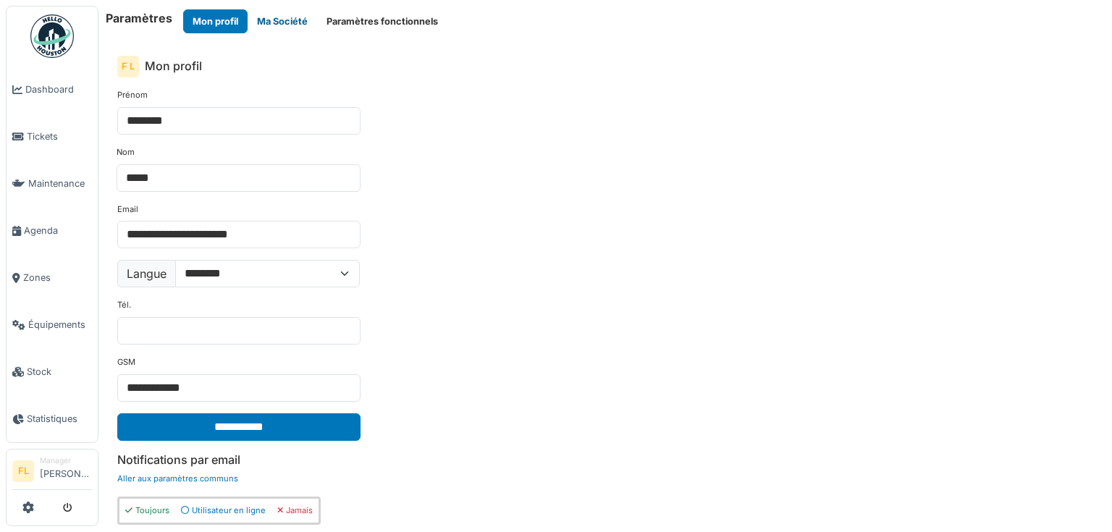
click at [274, 24] on button "Ma Société" at bounding box center [283, 21] width 70 height 24
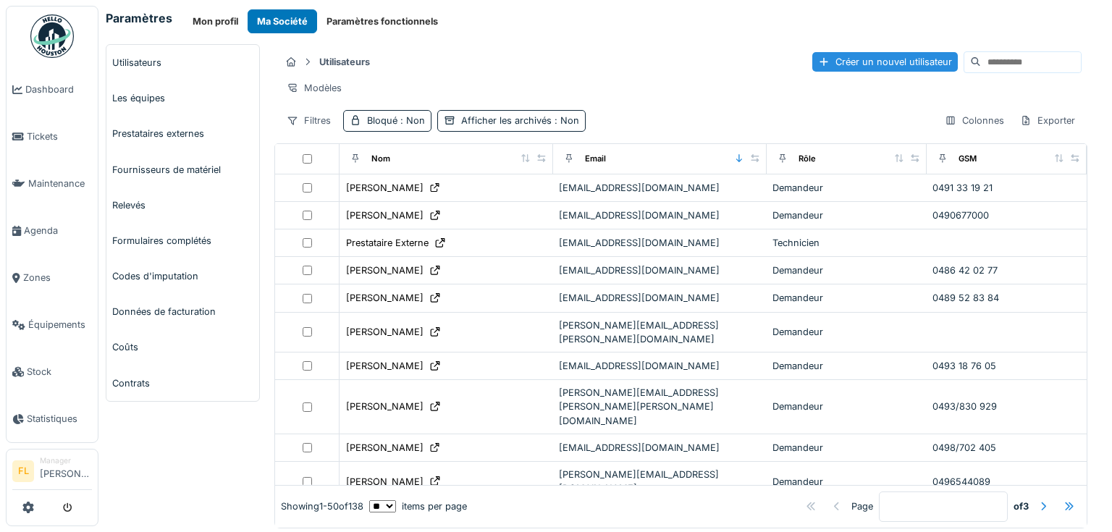
click at [142, 165] on link "Fournisseurs de matériel" at bounding box center [182, 169] width 153 height 35
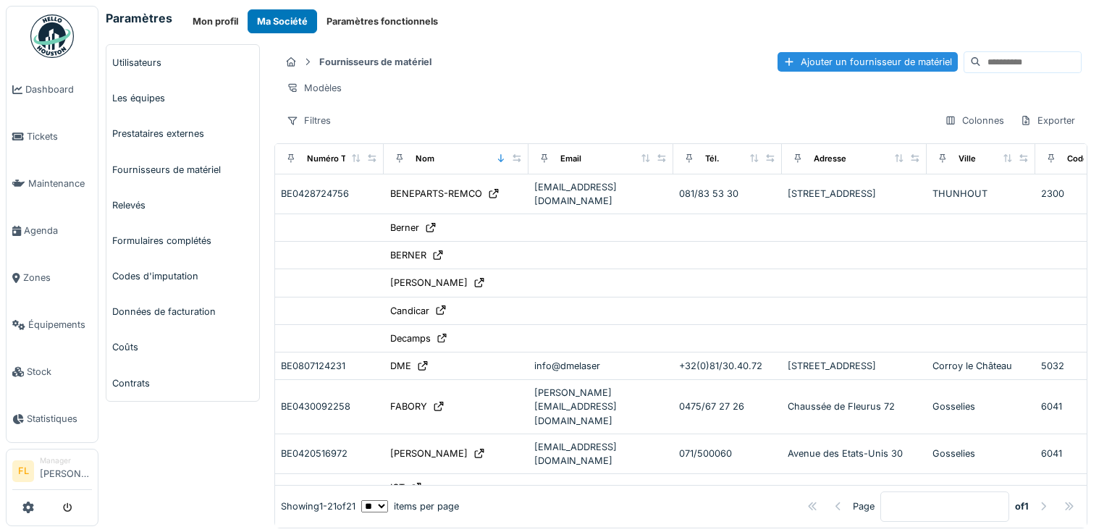
click at [1046, 59] on input at bounding box center [1031, 62] width 100 height 20
click at [1045, 59] on input at bounding box center [1031, 62] width 100 height 20
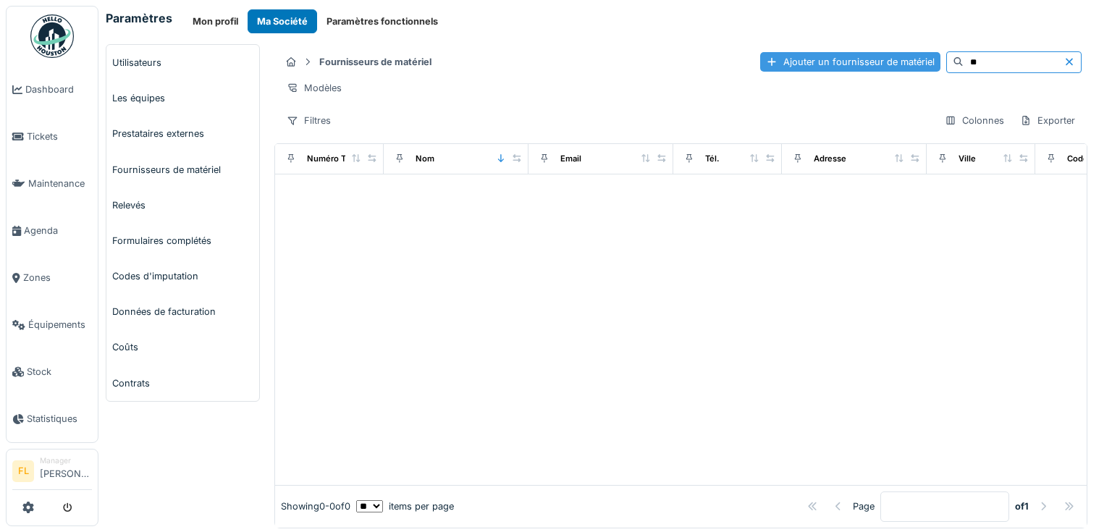
type input "**"
click at [814, 54] on div "Ajouter un fournisseur de matériel" at bounding box center [850, 62] width 180 height 20
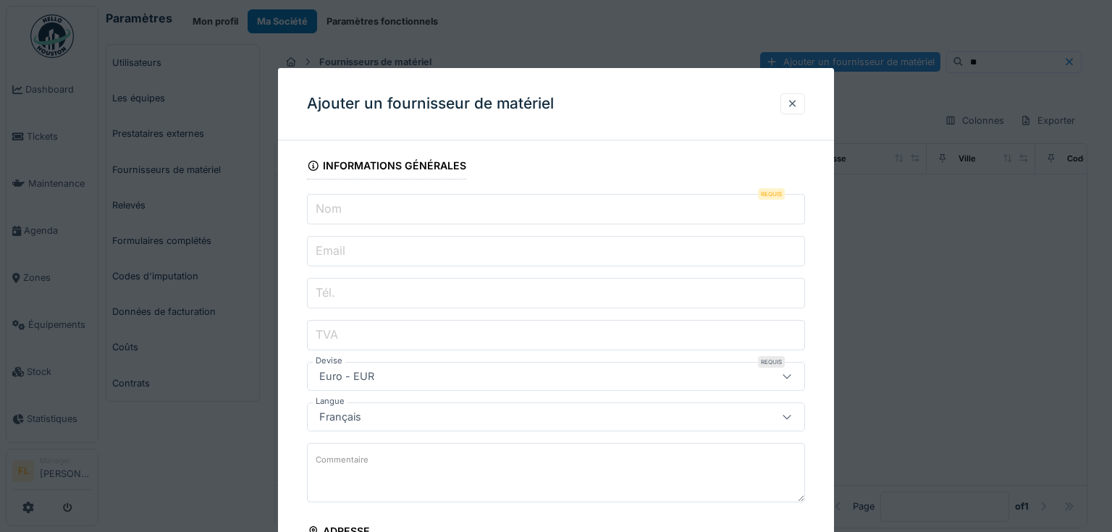
click at [366, 214] on input "Nom" at bounding box center [556, 209] width 498 height 30
click at [334, 208] on input "*****" at bounding box center [556, 209] width 498 height 30
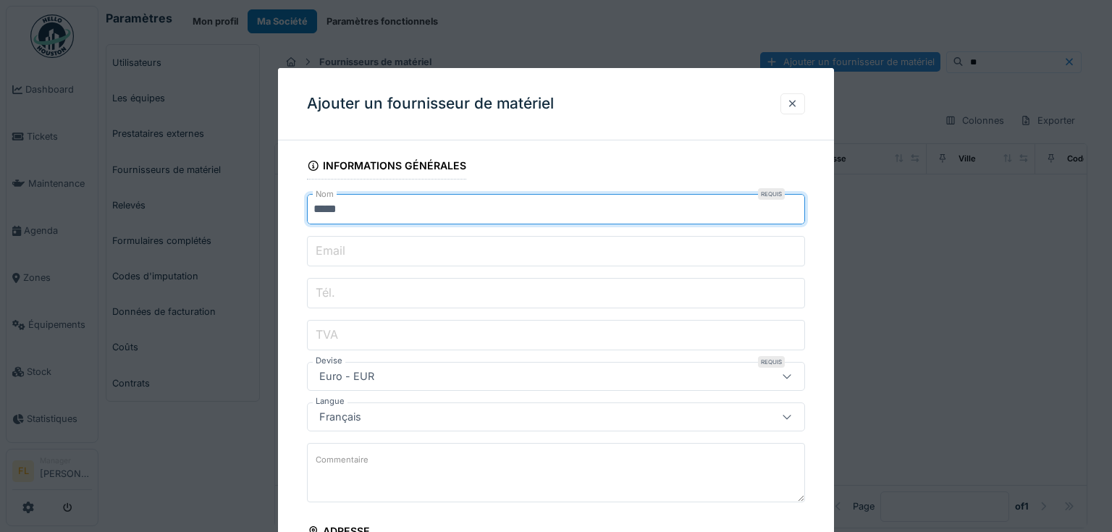
type input "*****"
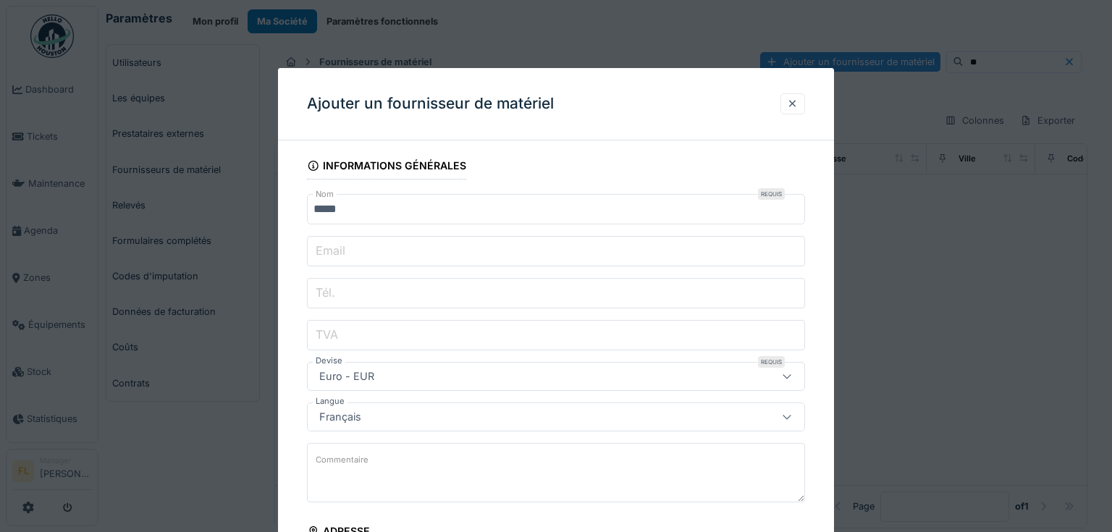
click at [316, 252] on label "Email" at bounding box center [330, 250] width 35 height 17
click at [316, 252] on input "Email" at bounding box center [556, 251] width 498 height 30
paste input "**********"
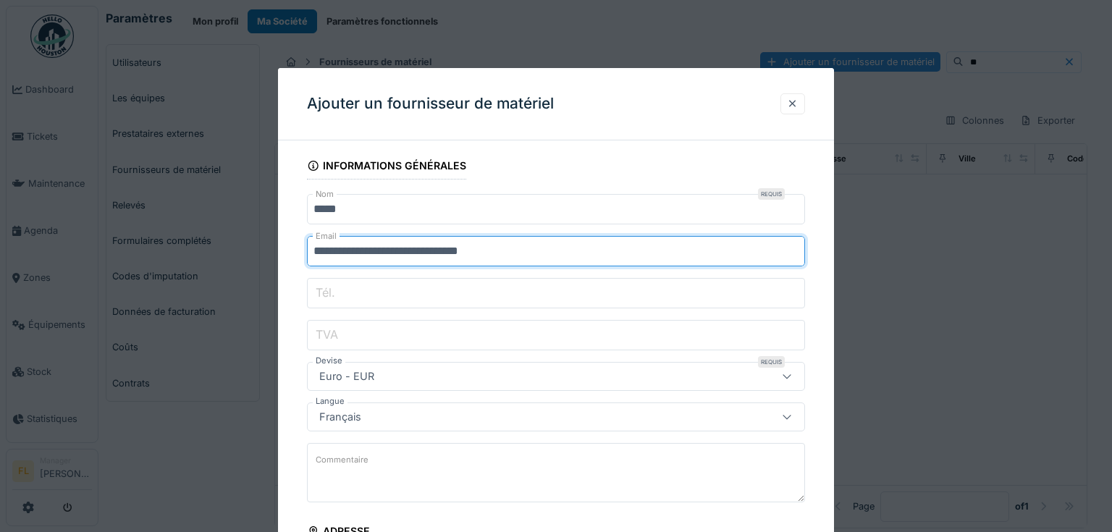
type input "**********"
click at [332, 290] on label "Tél." at bounding box center [325, 292] width 25 height 17
click at [332, 290] on input "Tél." at bounding box center [556, 293] width 498 height 30
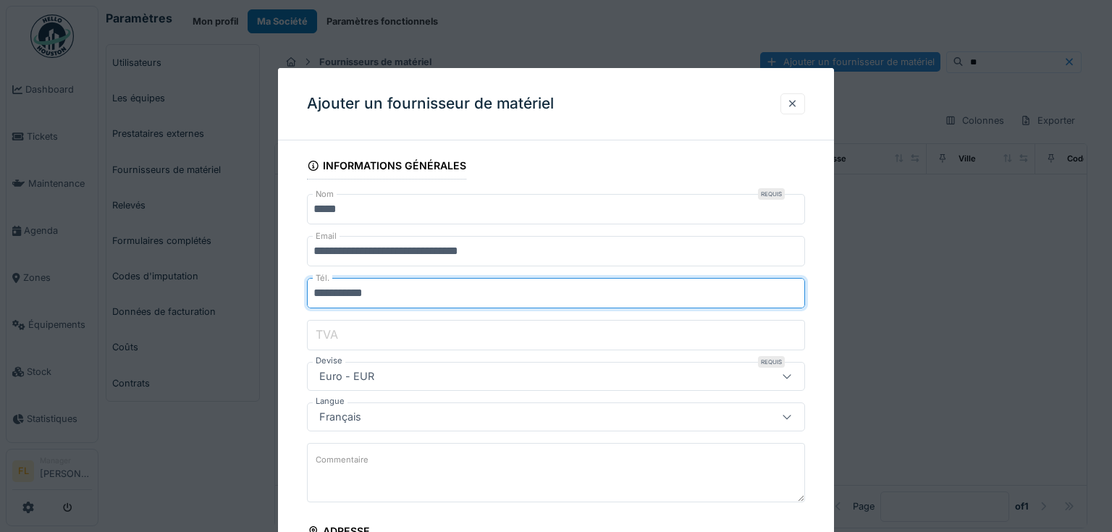
type input "**********"
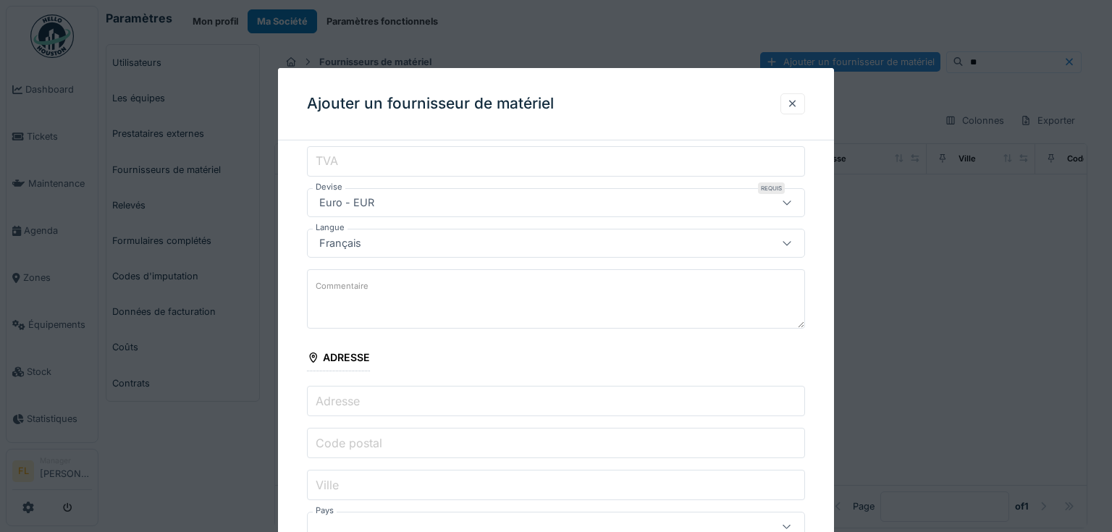
scroll to position [247, 0]
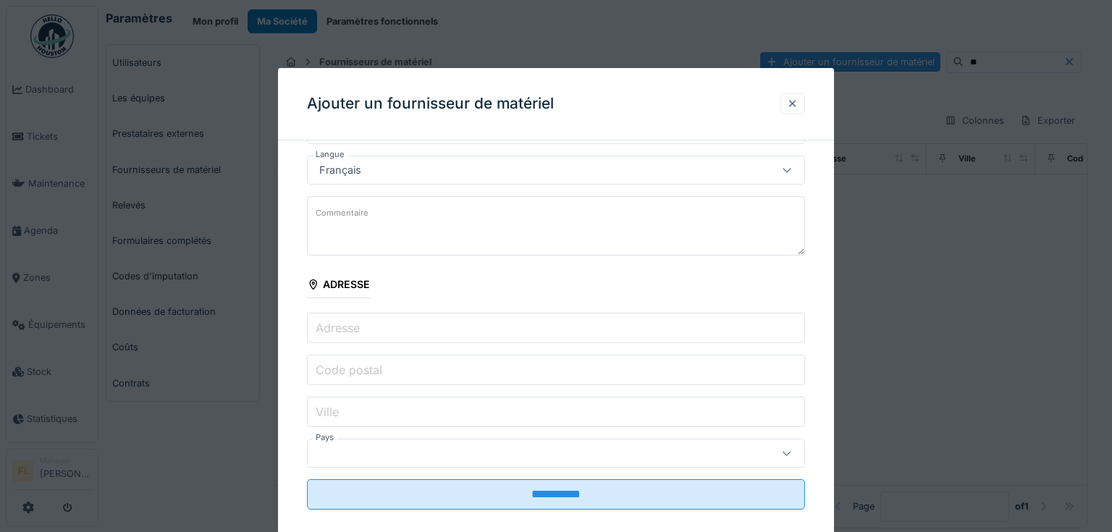
click at [356, 314] on input "Adresse" at bounding box center [556, 328] width 498 height 30
click at [356, 452] on div at bounding box center [526, 453] width 425 height 16
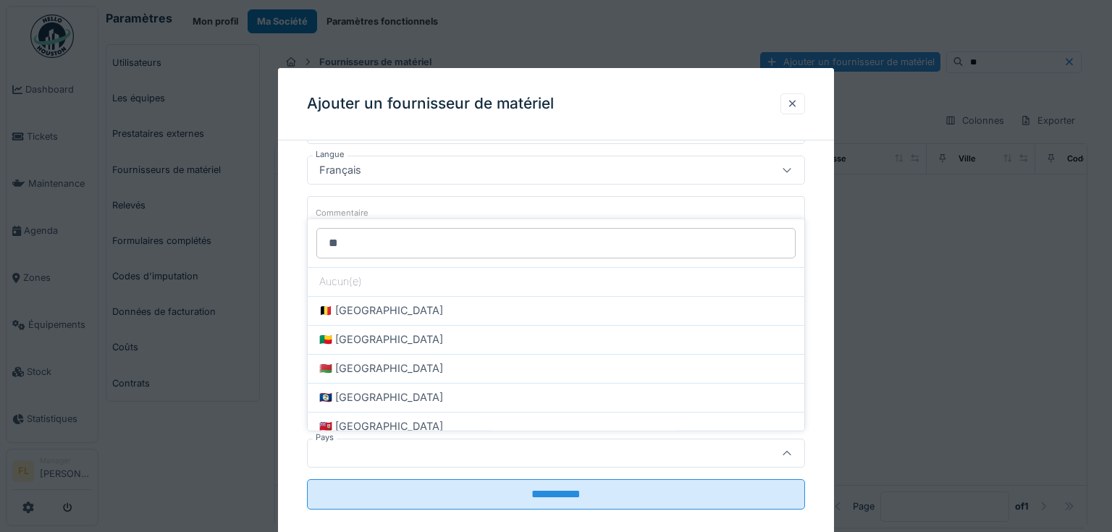
type input "***"
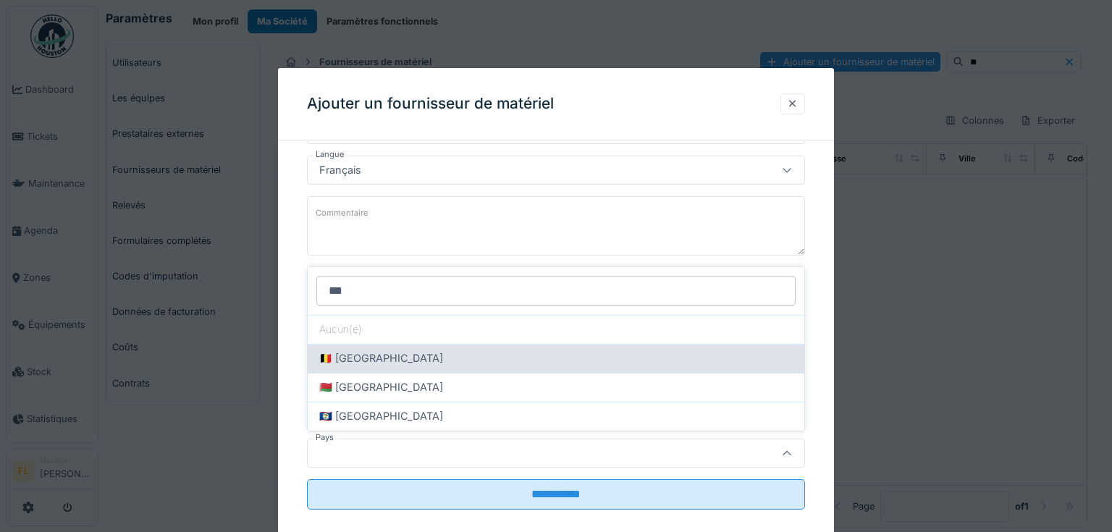
click at [353, 350] on span "🇧🇪 Belgium" at bounding box center [381, 358] width 124 height 16
type input "**"
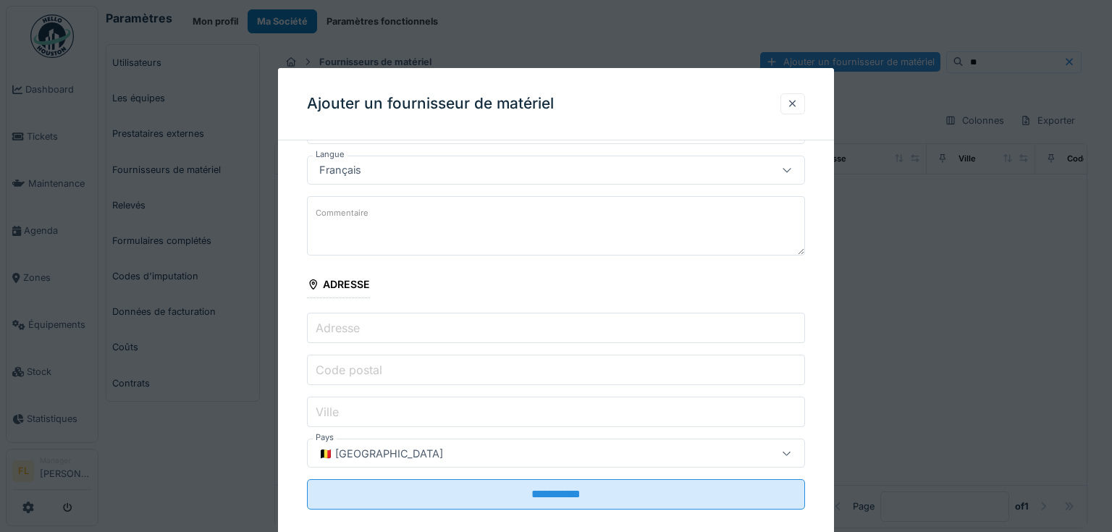
scroll to position [73, 0]
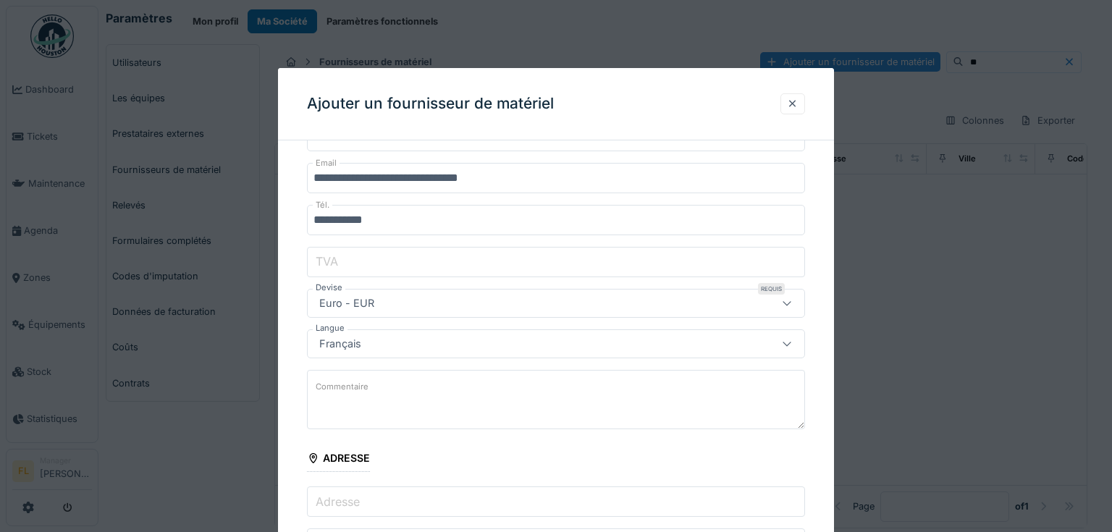
click at [353, 259] on input "TVA" at bounding box center [556, 262] width 498 height 30
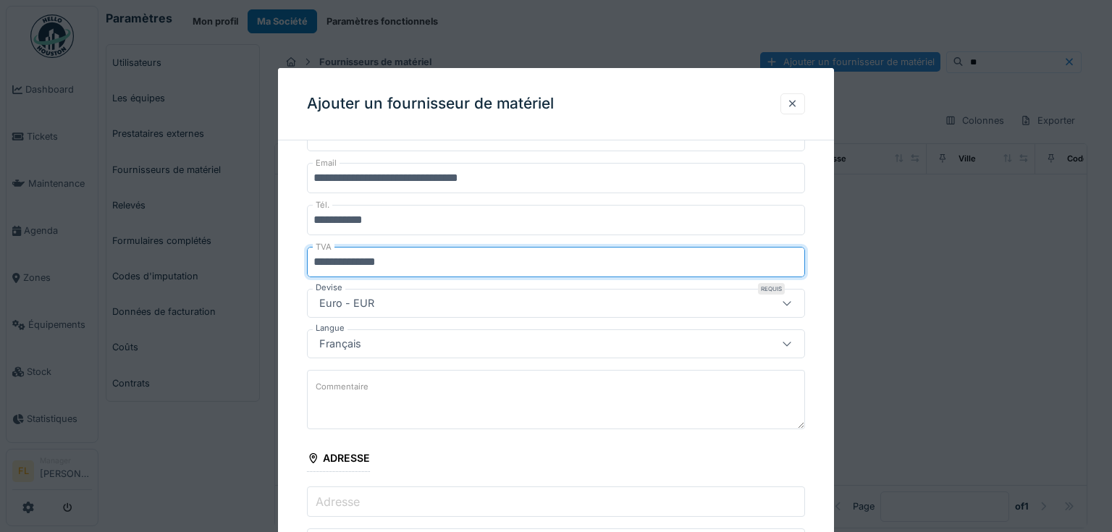
scroll to position [247, 0]
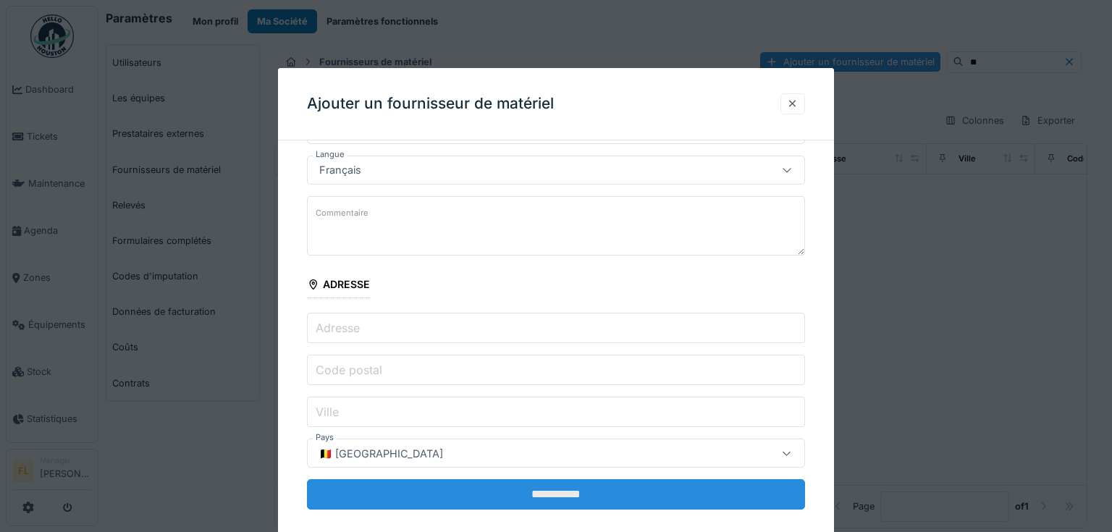
type input "**********"
click at [541, 489] on input "**********" at bounding box center [556, 494] width 498 height 30
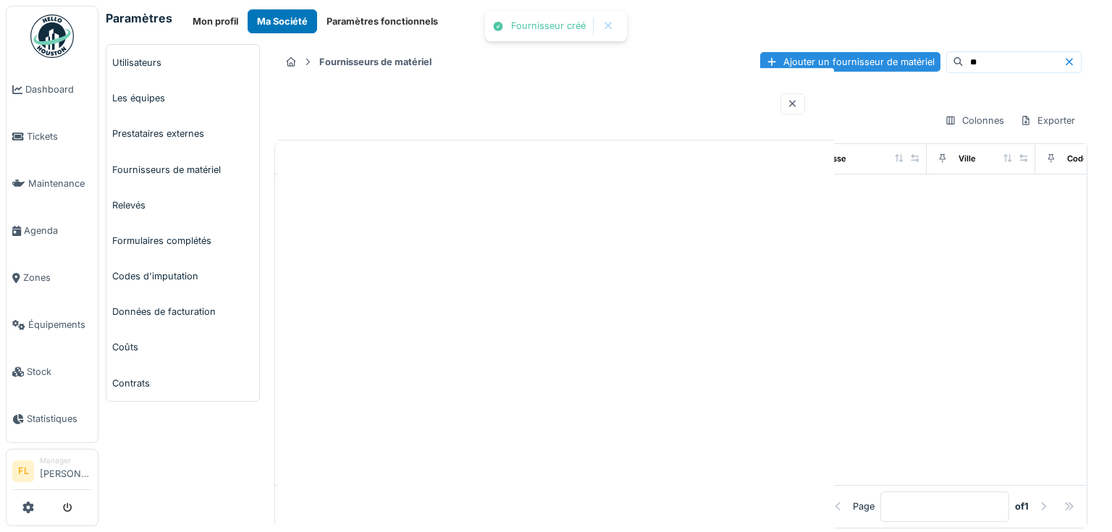
scroll to position [0, 0]
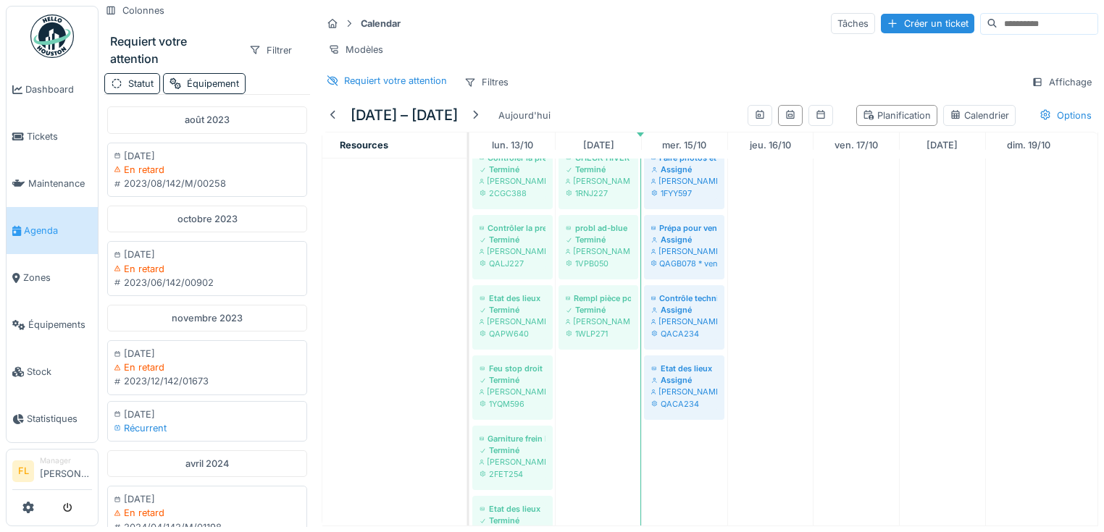
scroll to position [174, 0]
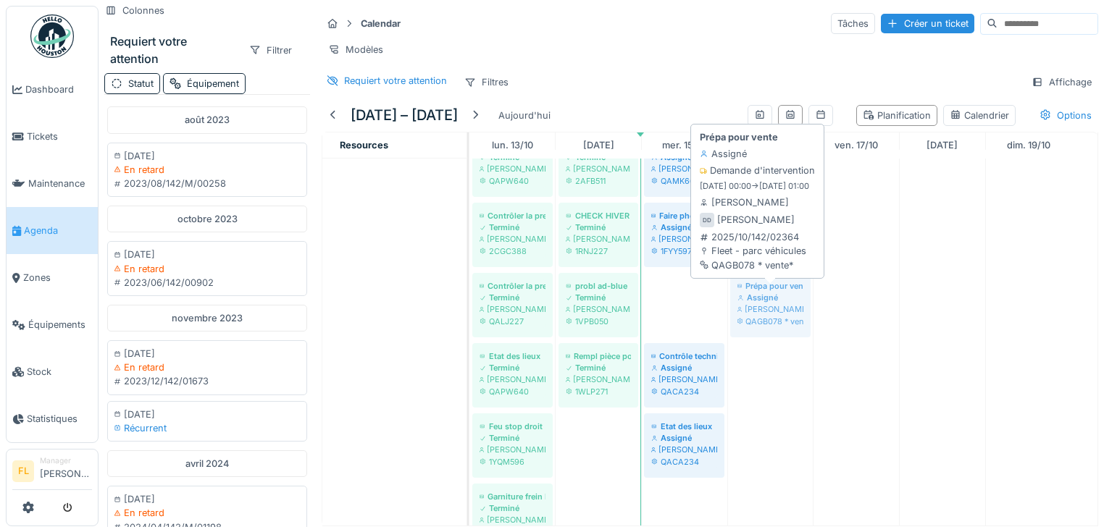
drag, startPoint x: 692, startPoint y: 321, endPoint x: 783, endPoint y: 328, distance: 91.5
click at [469, 328] on div "Cable ebs Terminé [PERSON_NAME] 1UES707 mécanisme a remplacer Terminé [PERSON_N…" at bounding box center [469, 378] width 0 height 639
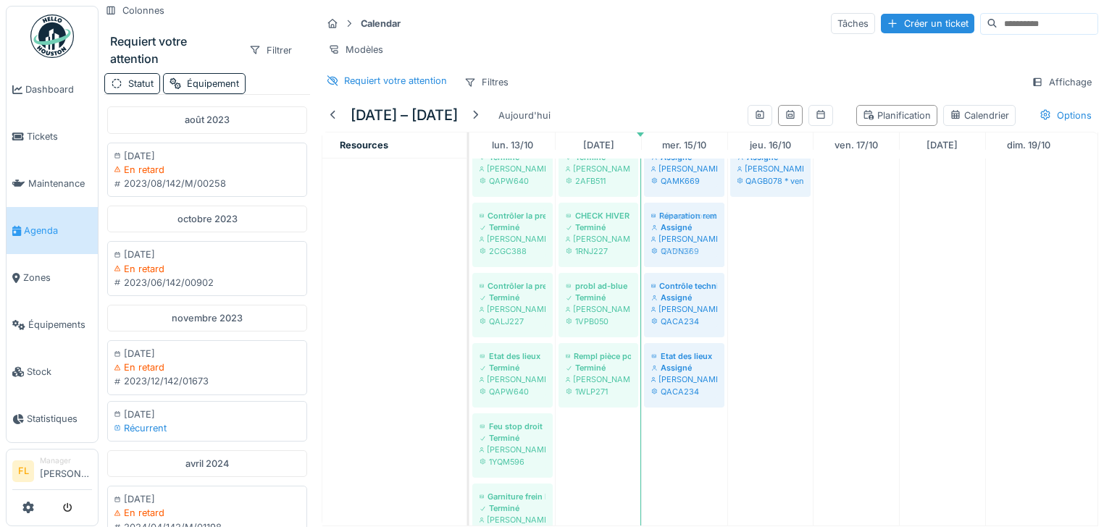
drag, startPoint x: 784, startPoint y: 256, endPoint x: 717, endPoint y: 261, distance: 67.6
click at [469, 261] on div "Cable ebs Terminé [PERSON_NAME] 1UES707 mécanisme a remplacer Terminé [PERSON_N…" at bounding box center [469, 378] width 0 height 639
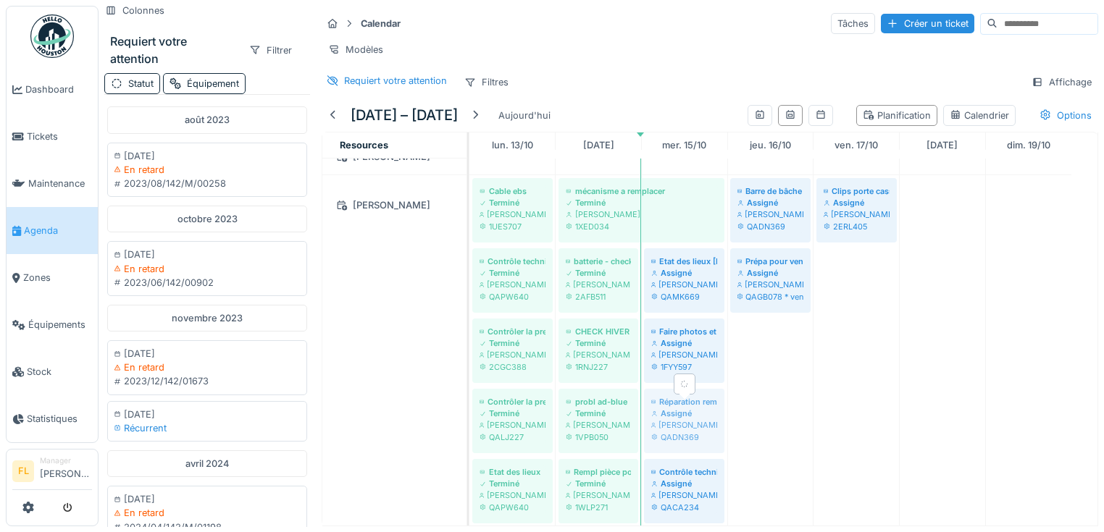
drag, startPoint x: 693, startPoint y: 434, endPoint x: 762, endPoint y: 434, distance: 68.8
click at [469, 434] on div "Cable ebs Terminé Denis Dutrieux 1UES707 mécanisme a remplacer Terminé Denis Du…" at bounding box center [469, 494] width 0 height 639
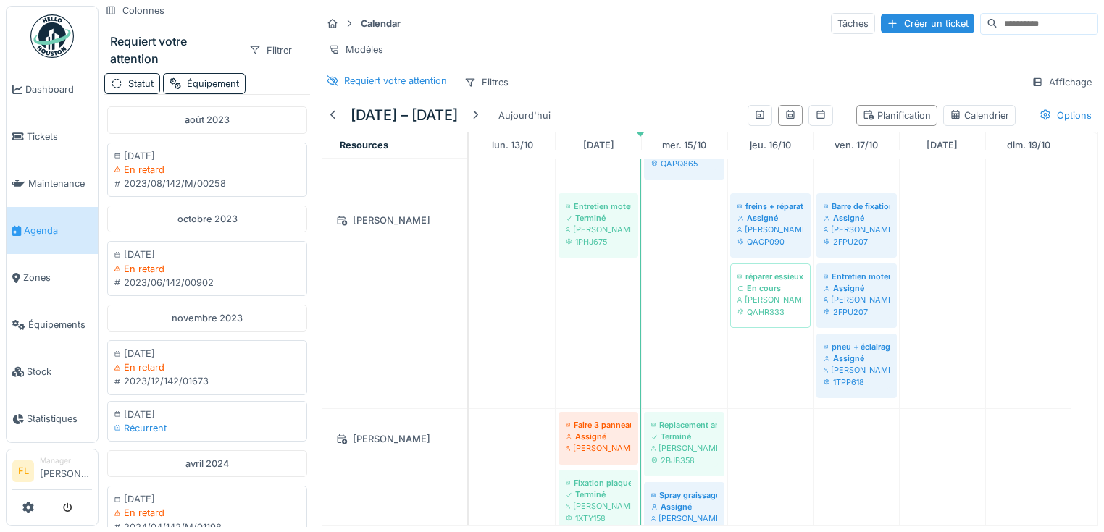
scroll to position [927, 0]
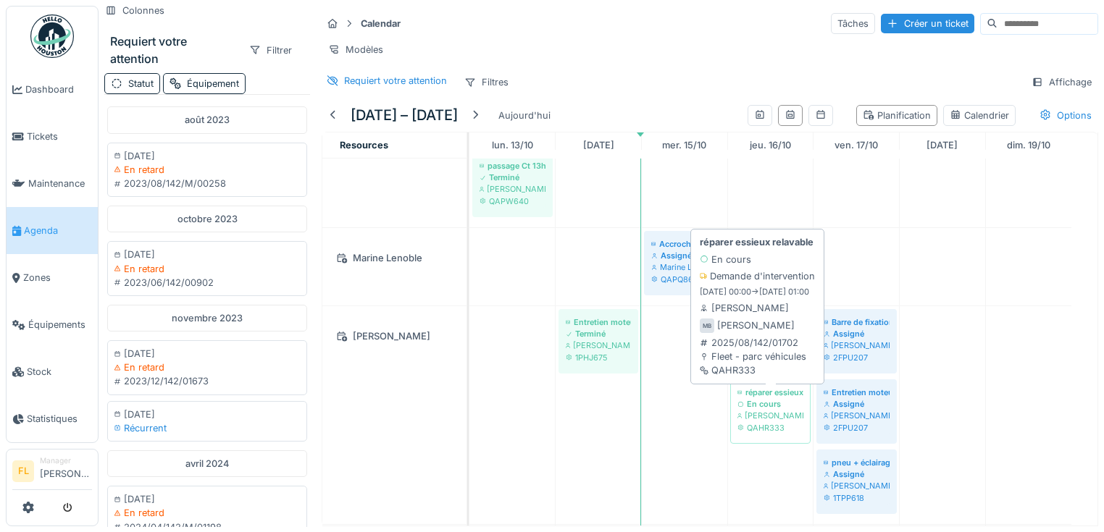
click at [763, 420] on div "Michaël Bodnarczuk" at bounding box center [770, 416] width 66 height 12
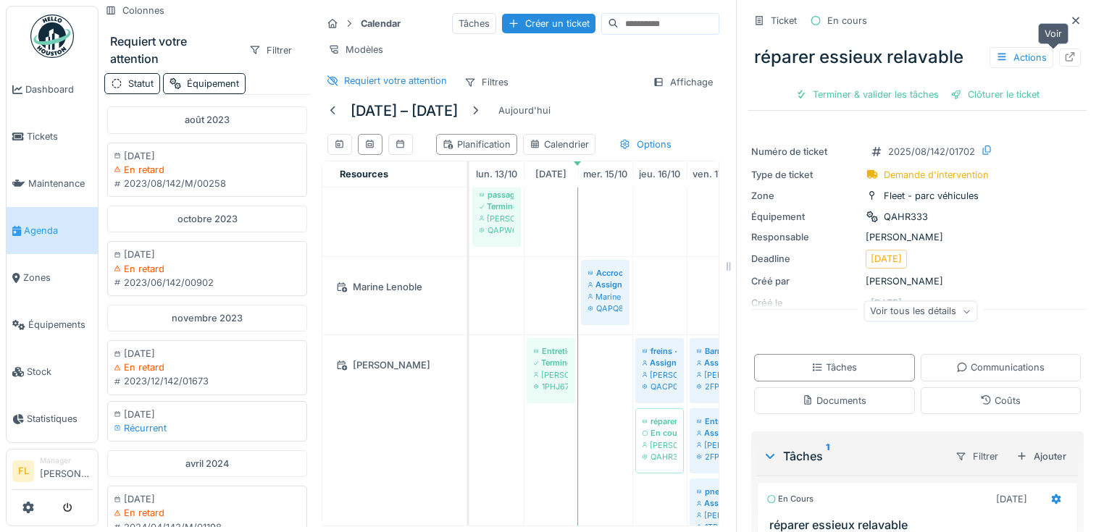
click at [1059, 56] on div at bounding box center [1070, 58] width 22 height 18
click at [1069, 17] on icon at bounding box center [1075, 20] width 12 height 9
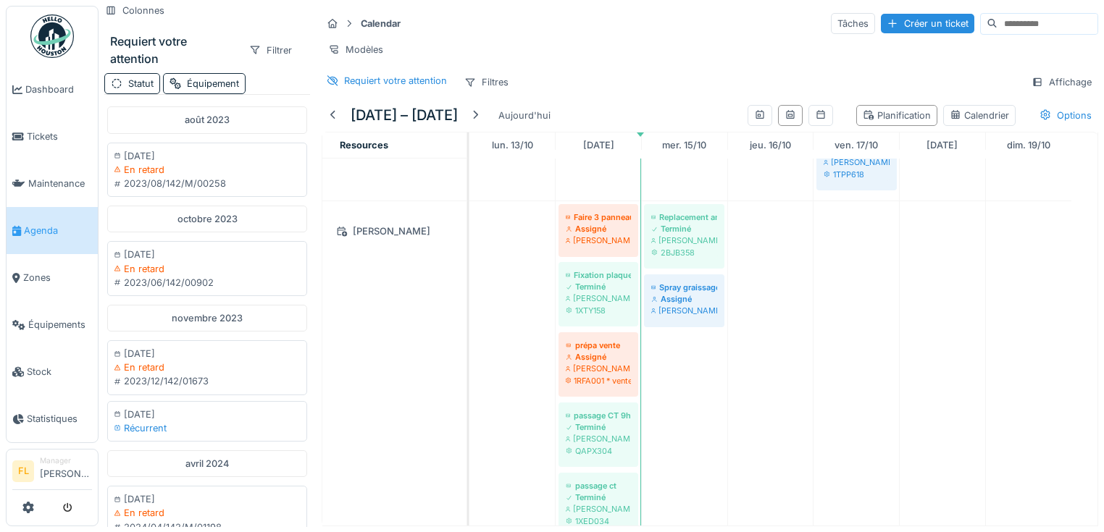
scroll to position [1224, 0]
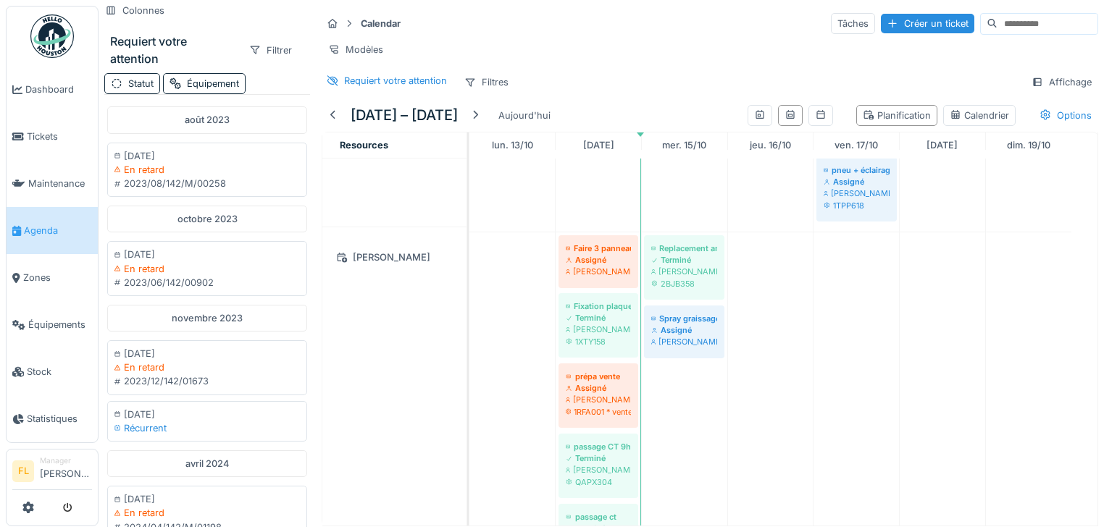
drag, startPoint x: 694, startPoint y: 342, endPoint x: 776, endPoint y: 170, distance: 191.1
click at [776, 170] on tbody "Cable ebs Terminé Denis Dutrieux 1UES707 mécanisme a remplacer Terminé Denis Du…" at bounding box center [770, 69] width 602 height 2261
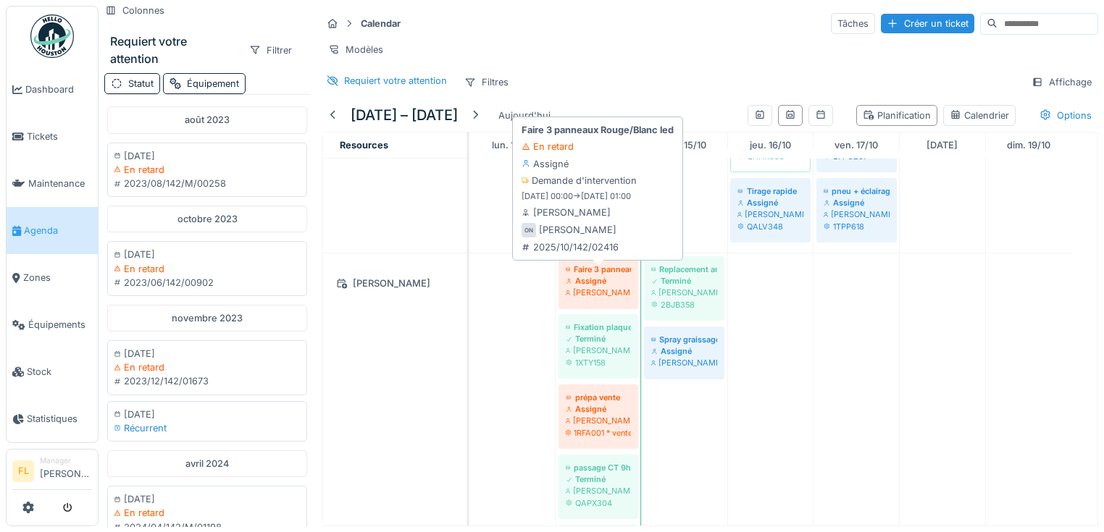
scroll to position [1256, 0]
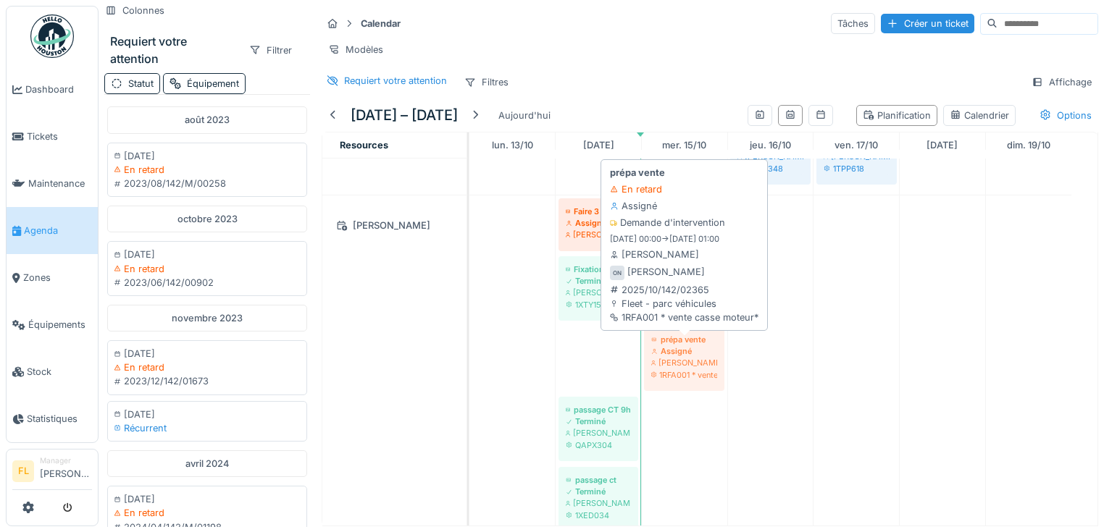
drag, startPoint x: 614, startPoint y: 371, endPoint x: 658, endPoint y: 371, distance: 44.2
click at [469, 371] on div "Faire 3 panneaux Rouge/Blanc led Assigné Olivier Navez Replacement ampoules Ter…" at bounding box center [469, 369] width 0 height 346
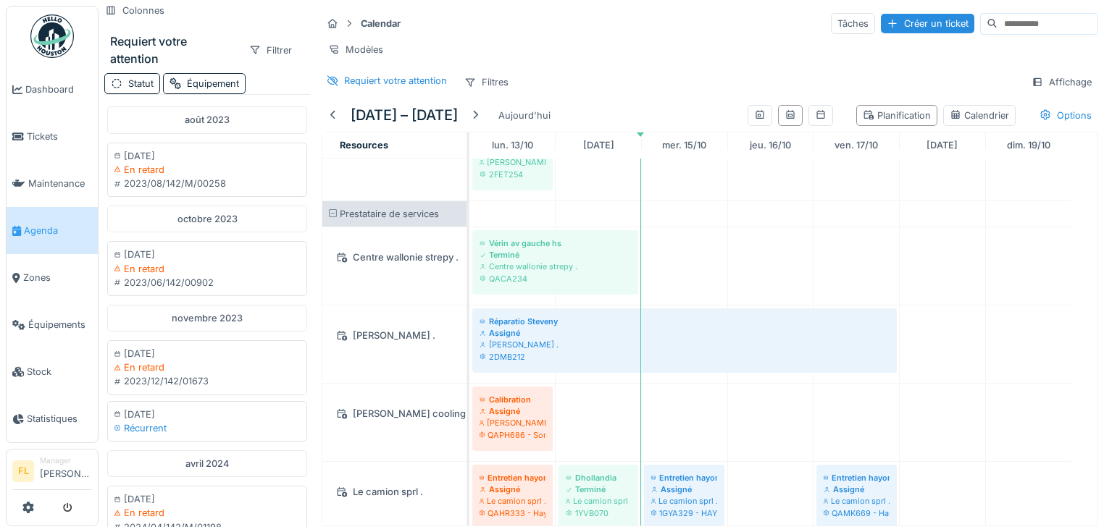
scroll to position [2261, 0]
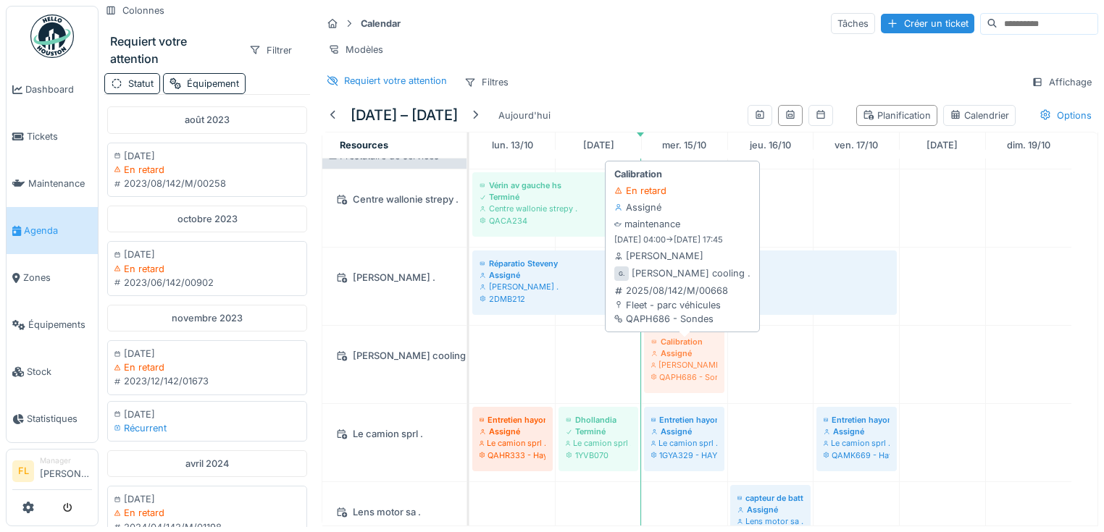
drag, startPoint x: 521, startPoint y: 369, endPoint x: 708, endPoint y: 369, distance: 187.5
click at [469, 369] on div "Calibration Assigné Gerard cooling . QAPH686 - Sondes Calibration Assigné Gerar…" at bounding box center [469, 364] width 0 height 77
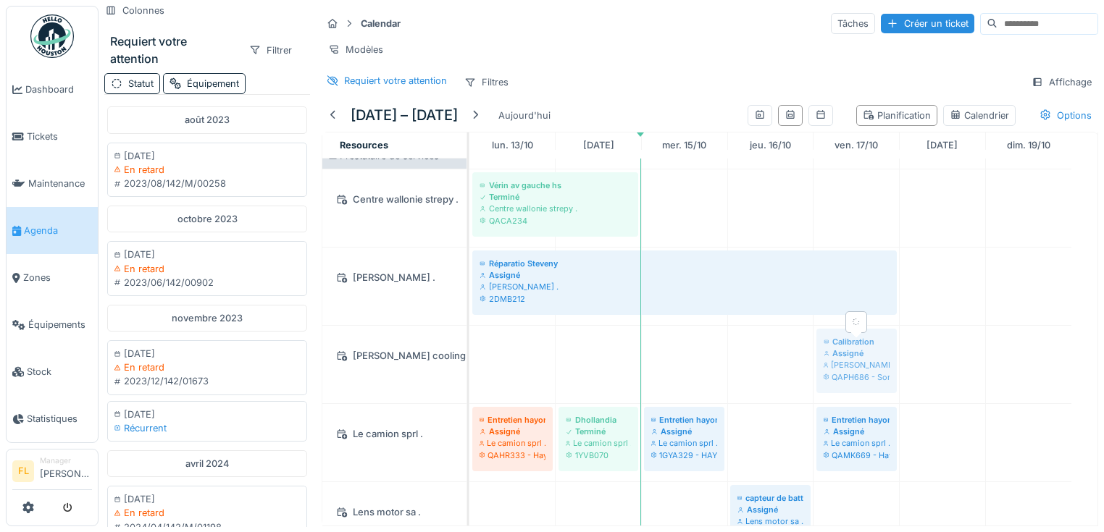
drag, startPoint x: 708, startPoint y: 369, endPoint x: 852, endPoint y: 363, distance: 144.2
click at [469, 363] on div "Calibration Assigné Gerard cooling . QAPH686 - Sondes Calibration Assigné Gerar…" at bounding box center [469, 364] width 0 height 77
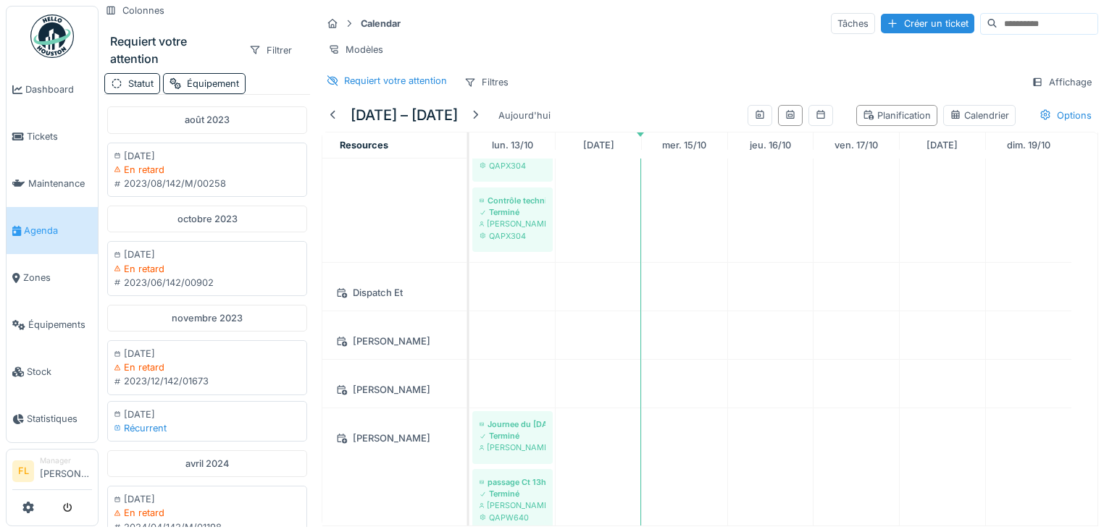
scroll to position [379, 0]
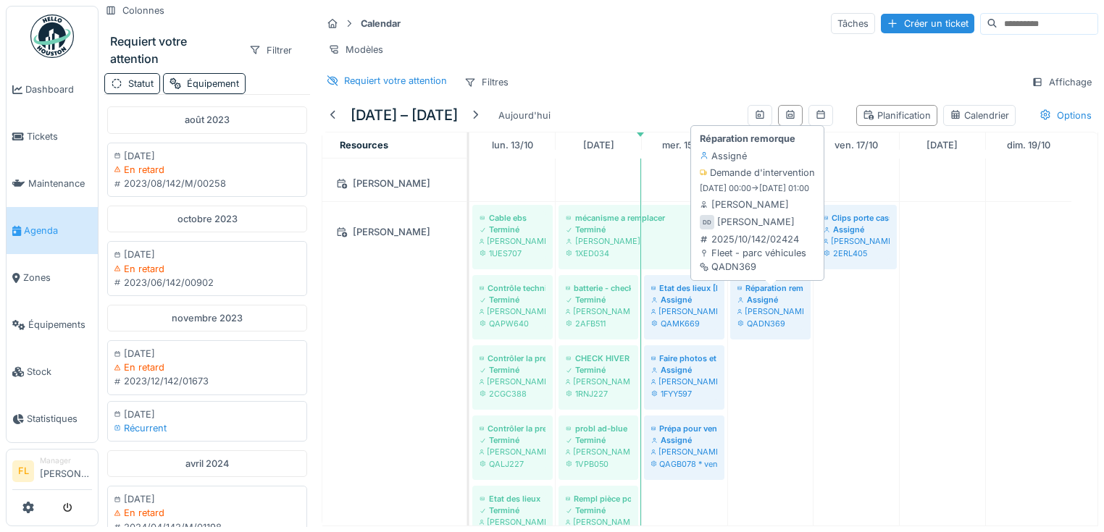
drag, startPoint x: 790, startPoint y: 249, endPoint x: 803, endPoint y: 288, distance: 41.2
click at [469, 288] on div "Cable ebs Terminé Denis Dutrieux 1UES707 mécanisme a remplacer Terminé Denis Du…" at bounding box center [469, 521] width 0 height 639
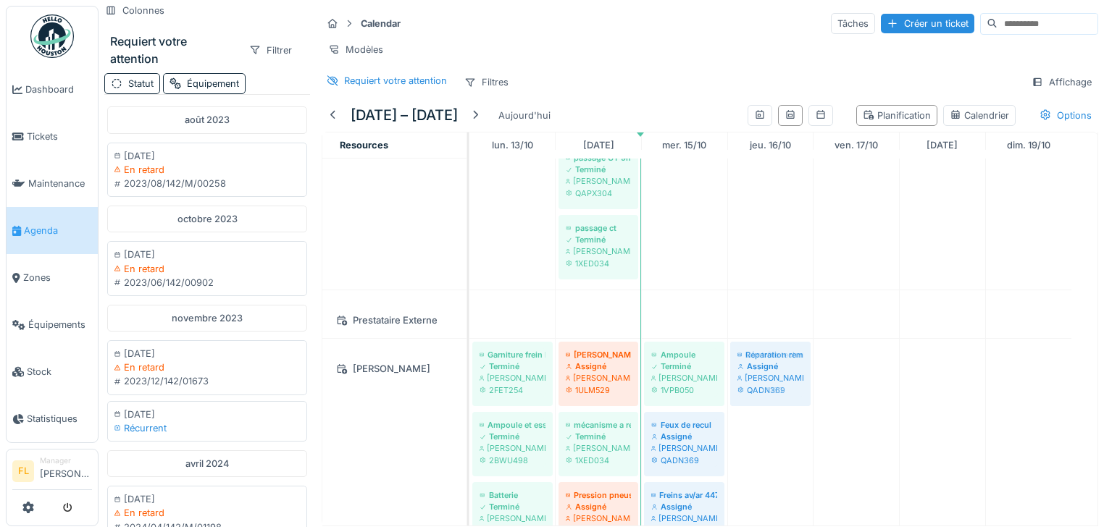
drag, startPoint x: 774, startPoint y: 252, endPoint x: 775, endPoint y: 440, distance: 188.3
click at [775, 440] on div "Cable ebs Terminé Denis Dutrieux 1UES707 mécanisme a remplacer Terminé Denis Du…" at bounding box center [783, 59] width 628 height 2819
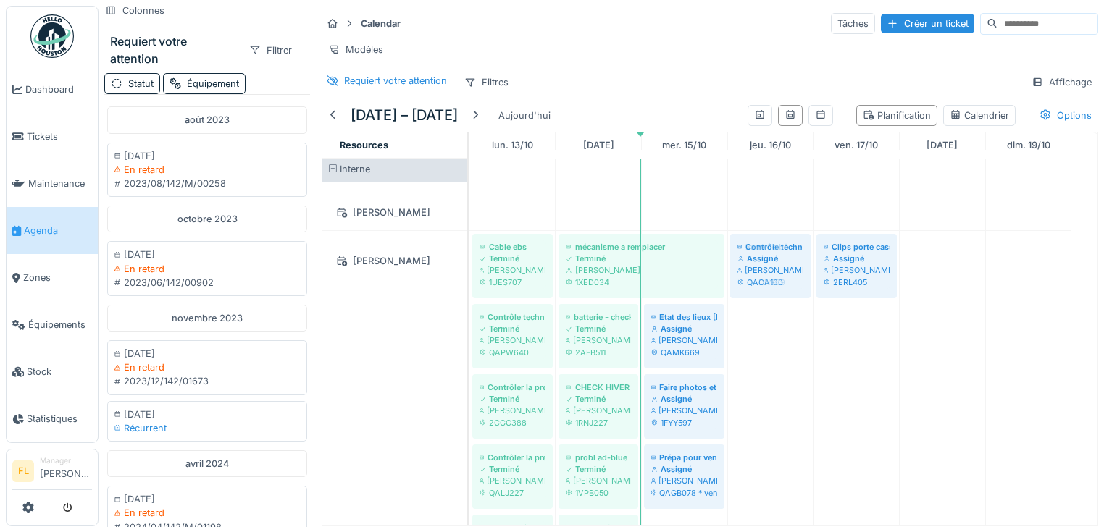
drag, startPoint x: 782, startPoint y: 346, endPoint x: 773, endPoint y: 339, distance: 11.3
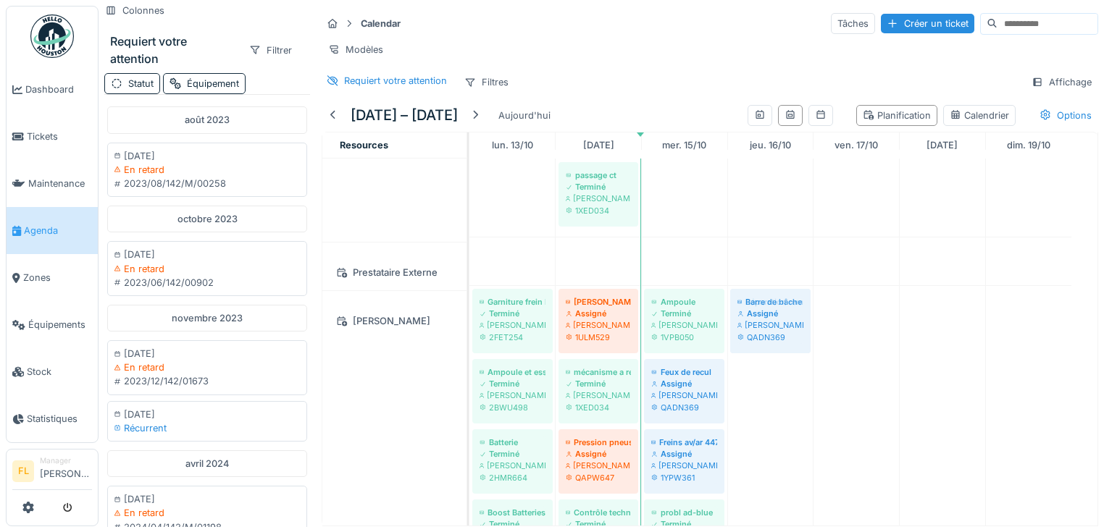
drag, startPoint x: 789, startPoint y: 273, endPoint x: 785, endPoint y: 495, distance: 222.3
click at [785, 497] on div "Cable ebs Terminé Denis Dutrieux 1UES707 mécanisme a remplacer Terminé Denis Du…" at bounding box center [783, 6] width 628 height 2819
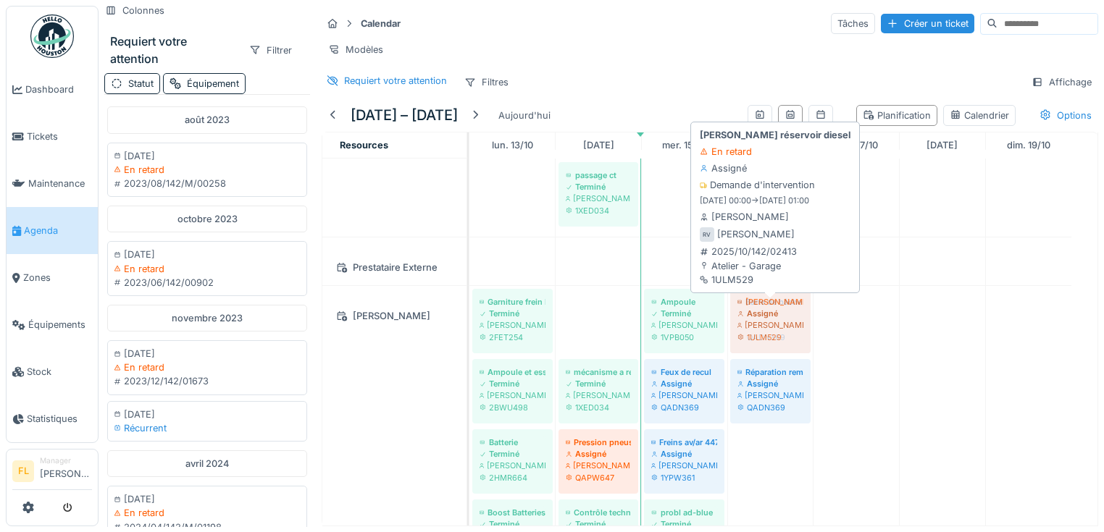
drag, startPoint x: 617, startPoint y: 318, endPoint x: 759, endPoint y: 330, distance: 142.5
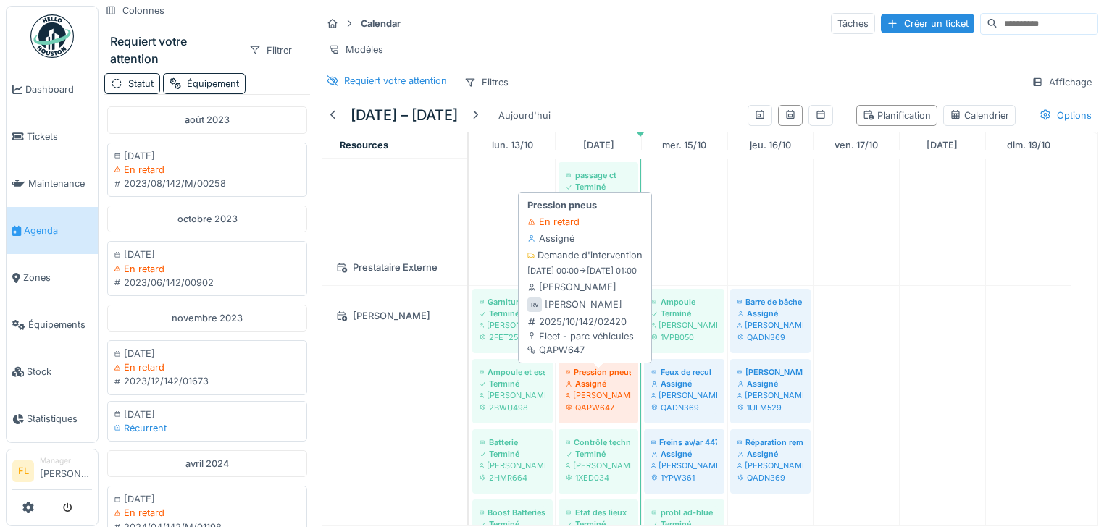
click at [605, 397] on div "Rony Vaes" at bounding box center [598, 396] width 65 height 12
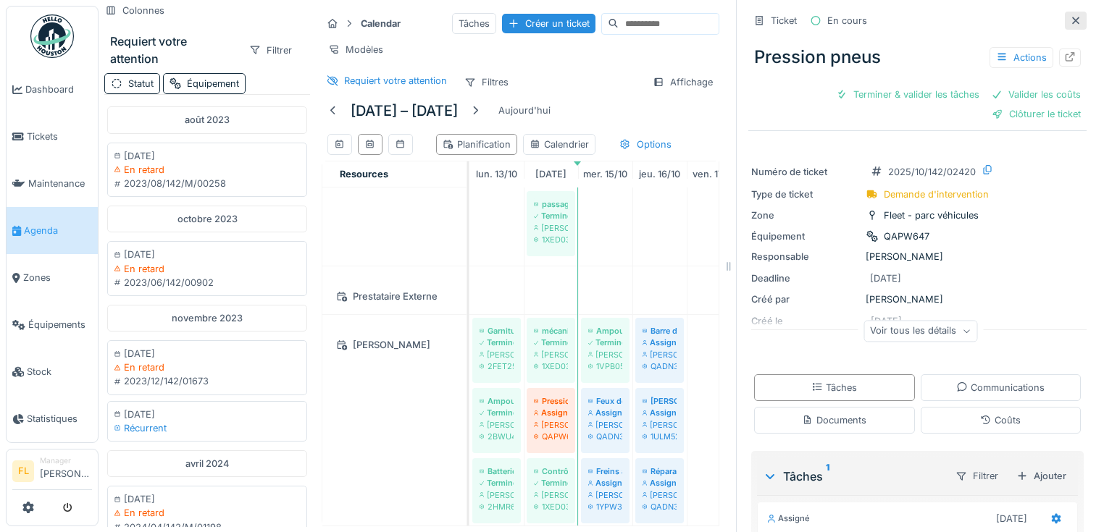
click at [1069, 16] on icon at bounding box center [1075, 20] width 12 height 9
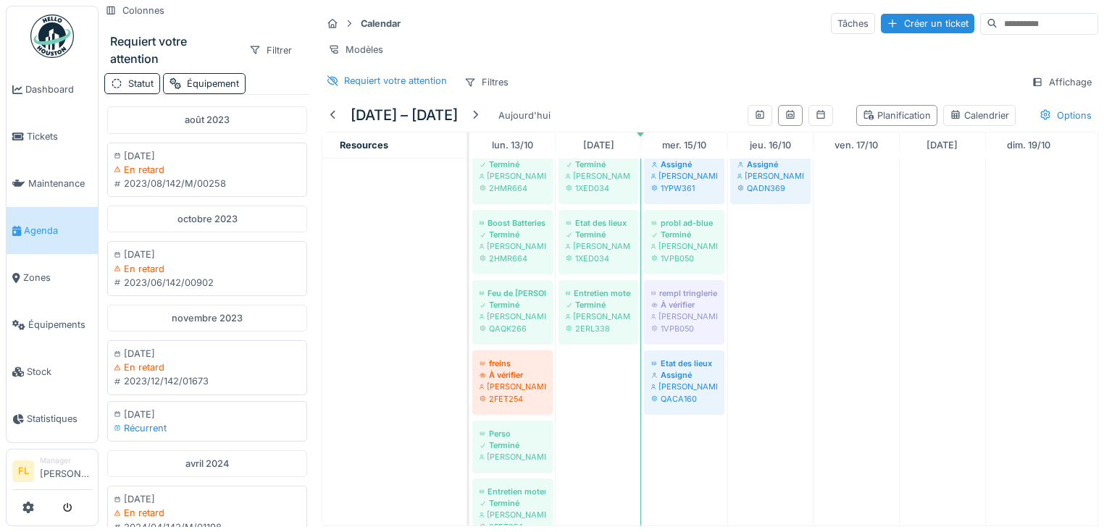
scroll to position [1793, 0]
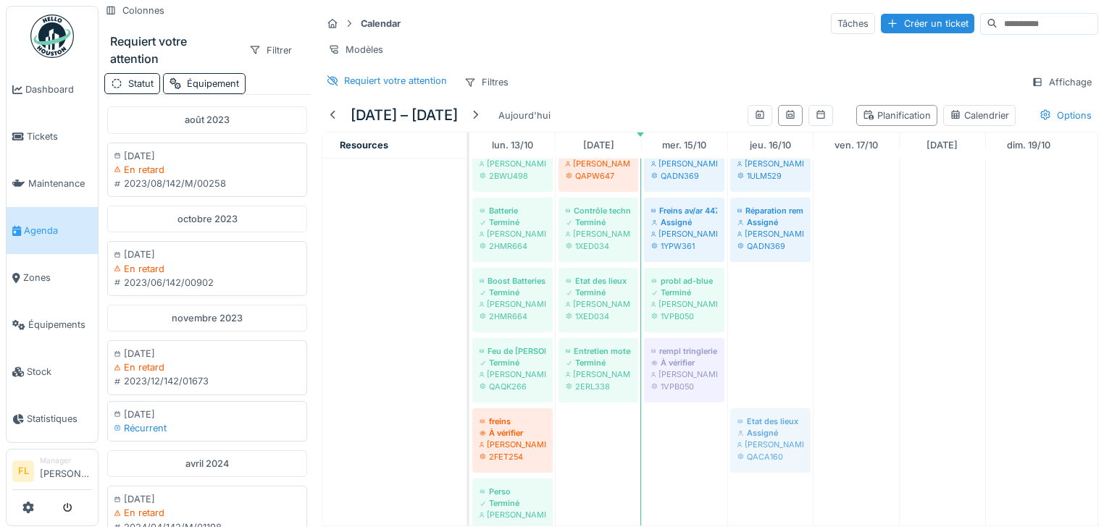
drag, startPoint x: 698, startPoint y: 443, endPoint x: 759, endPoint y: 443, distance: 60.8
click at [469, 443] on div "Garniture frein DAF 2-FET-254 Terminé Rony Vaes 2FET254 mécanisme a remplacer T…" at bounding box center [469, 332] width 0 height 557
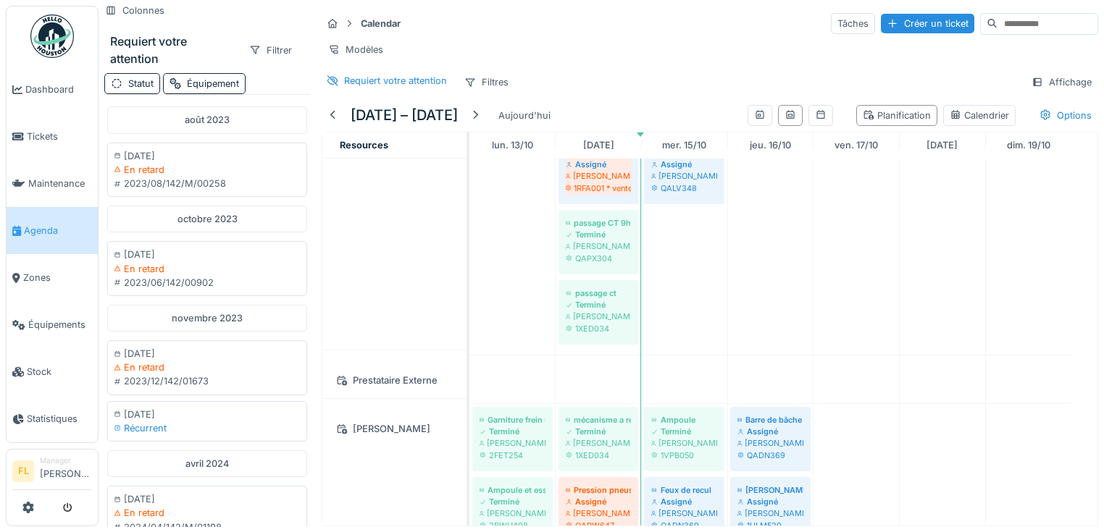
scroll to position [1432, 0]
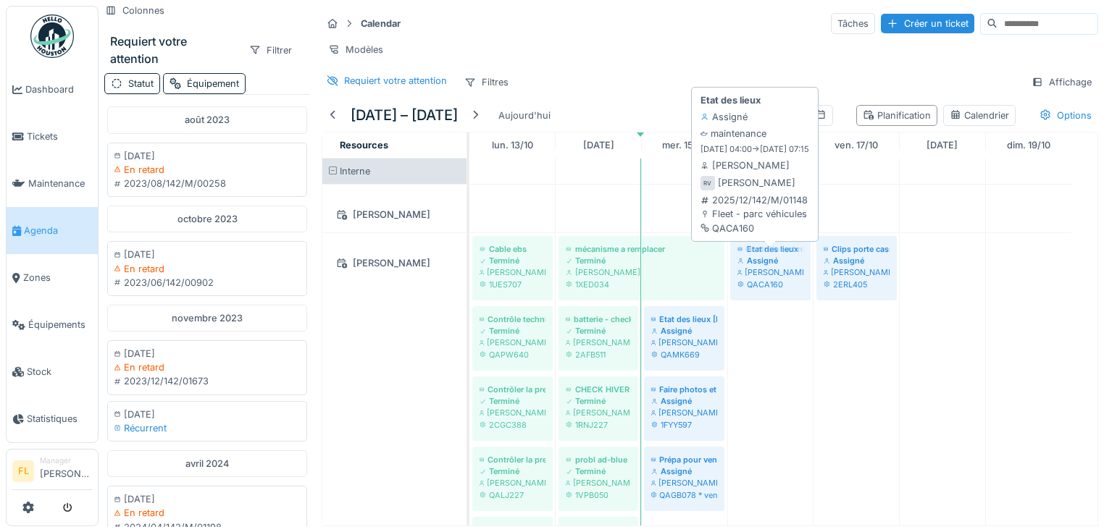
drag, startPoint x: 773, startPoint y: 474, endPoint x: 775, endPoint y: 290, distance: 184.6
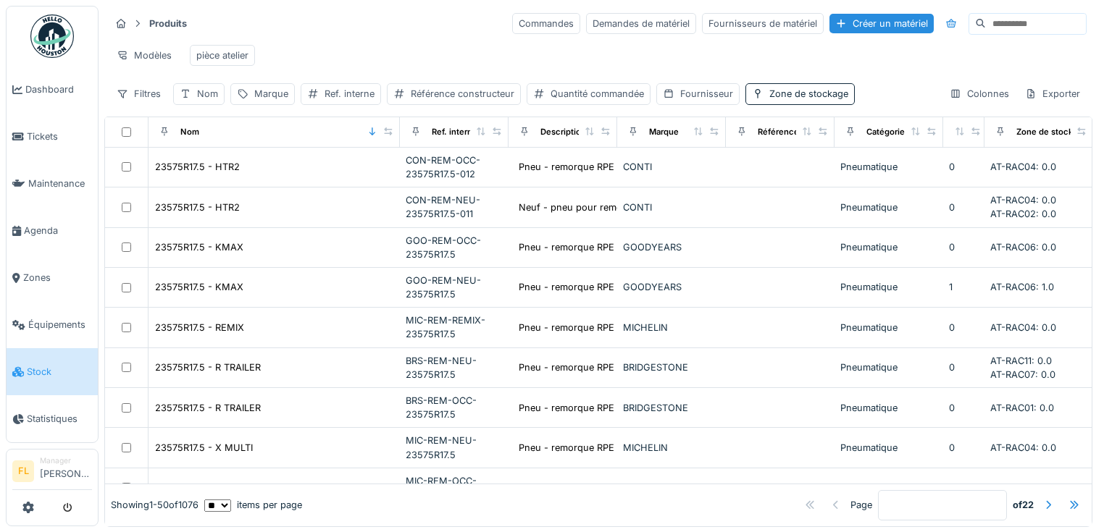
click at [985, 26] on input at bounding box center [1035, 24] width 100 height 20
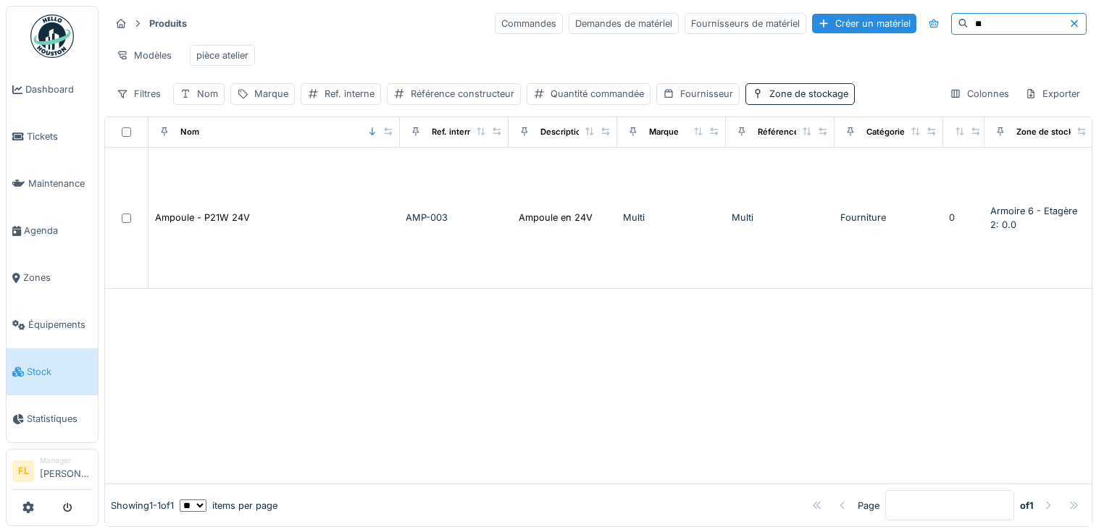
type input "*"
drag, startPoint x: 922, startPoint y: 52, endPoint x: 871, endPoint y: 81, distance: 58.4
click at [968, 25] on input "***" at bounding box center [1018, 24] width 100 height 20
drag, startPoint x: 964, startPoint y: 25, endPoint x: 892, endPoint y: 23, distance: 72.4
click at [892, 23] on div "Commandes Demandes de matériel Fournisseurs de matériel Créer un matériel ***" at bounding box center [791, 24] width 592 height 22
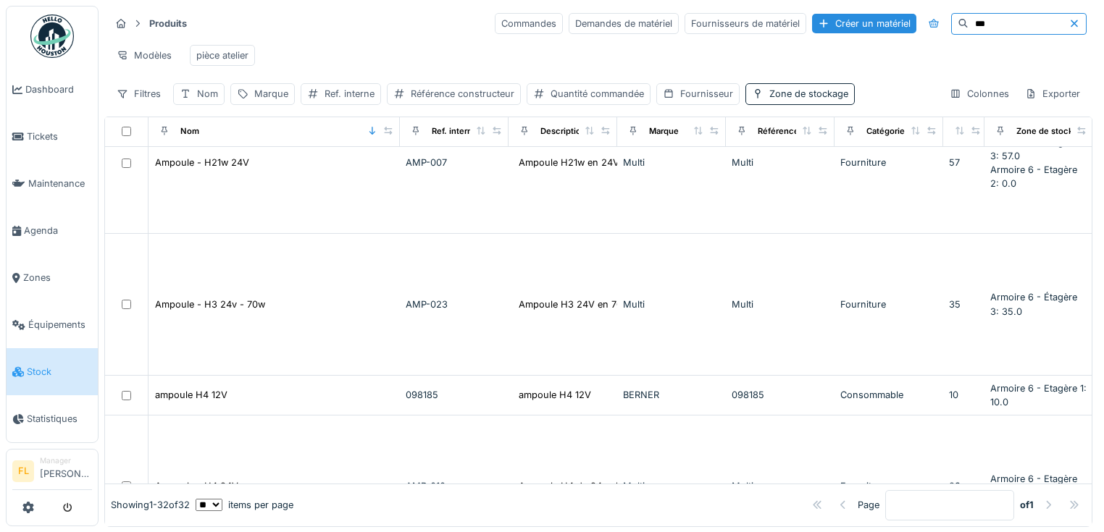
scroll to position [1216, 0]
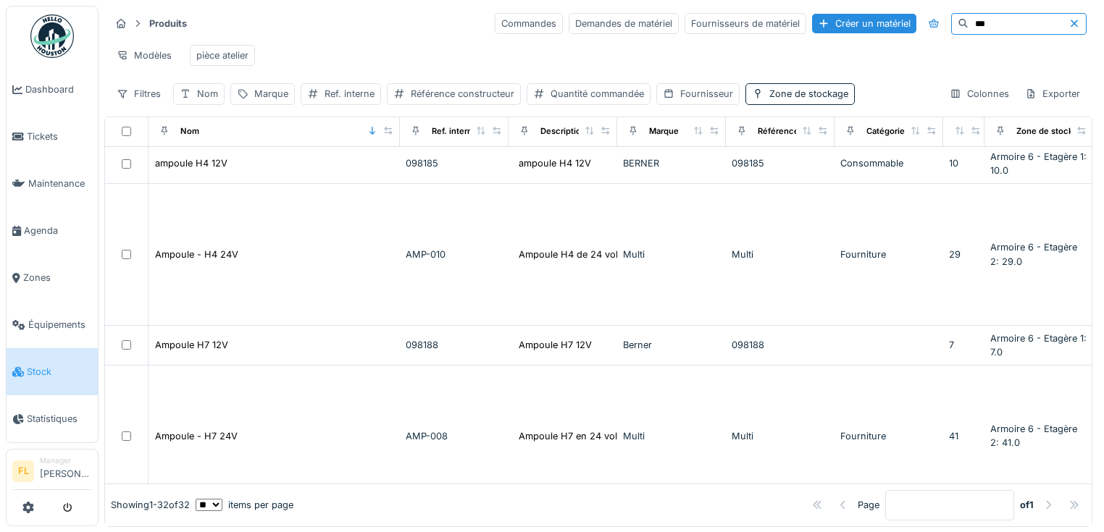
drag, startPoint x: 985, startPoint y: 26, endPoint x: 930, endPoint y: 23, distance: 55.1
click at [968, 23] on input "***" at bounding box center [1018, 24] width 100 height 20
type input "*"
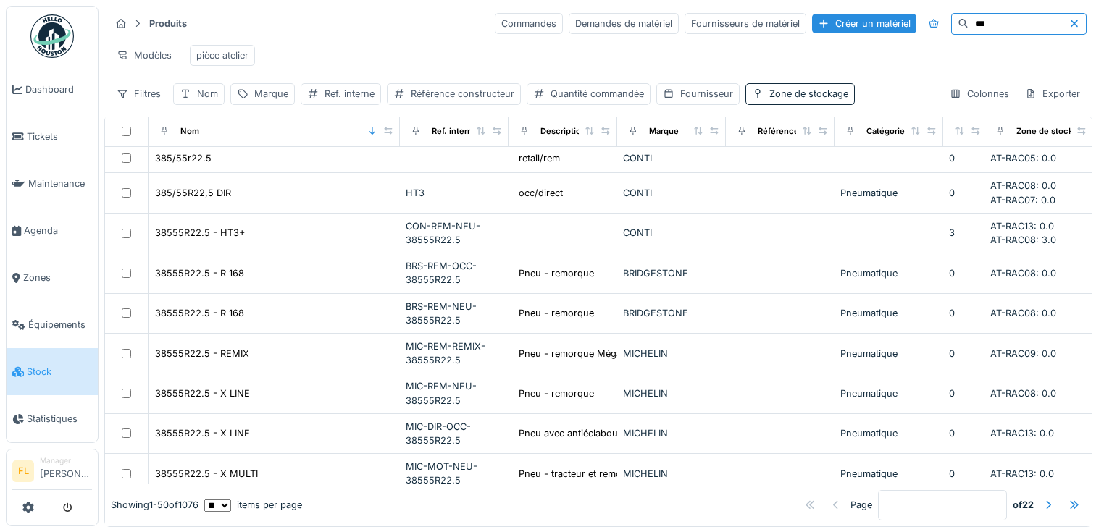
click at [968, 23] on input "***" at bounding box center [1018, 24] width 100 height 20
click at [974, 26] on input "***" at bounding box center [1018, 24] width 100 height 20
type input "*"
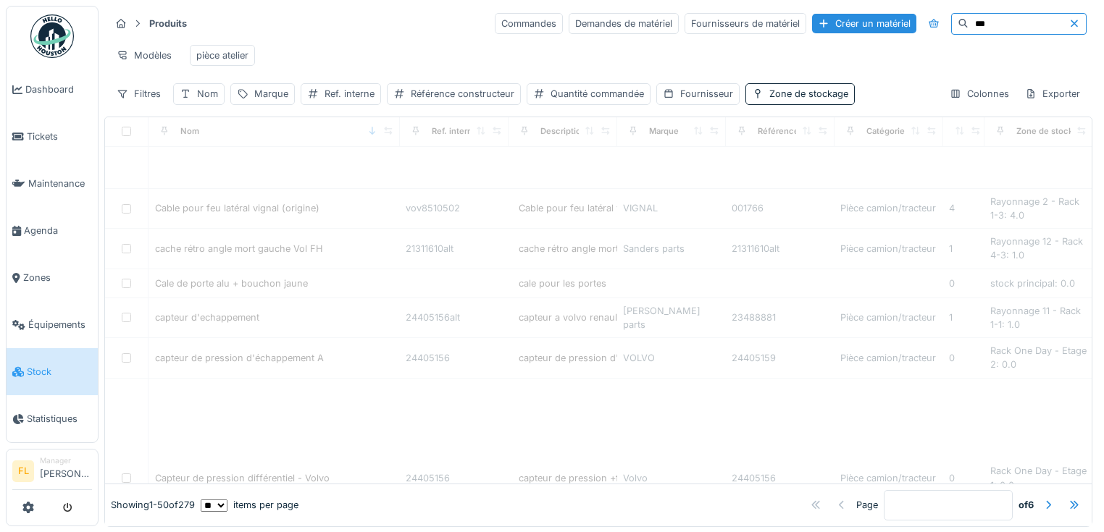
scroll to position [0, 0]
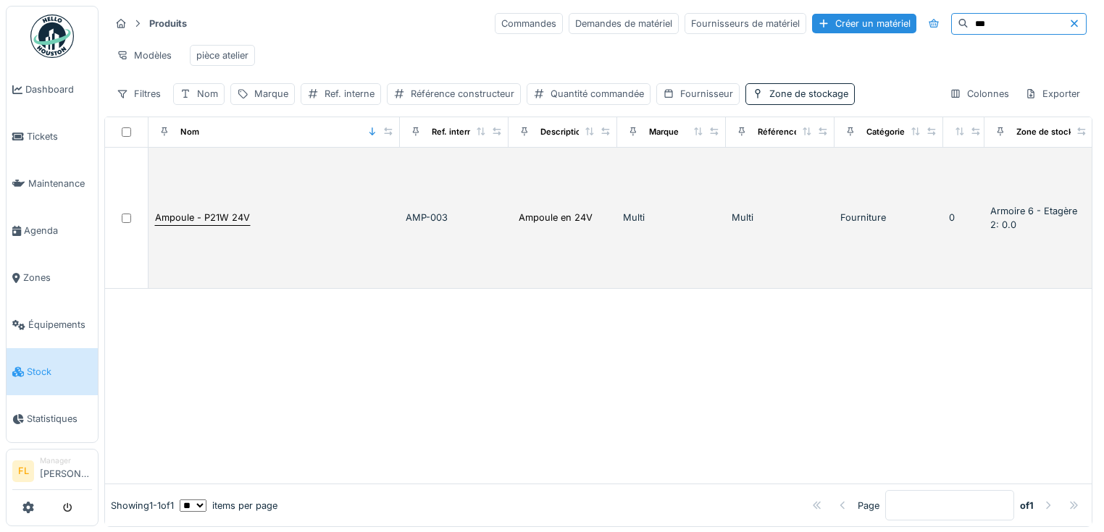
type input "***"
click at [233, 224] on div "Ampoule - P21W 24V" at bounding box center [202, 218] width 95 height 14
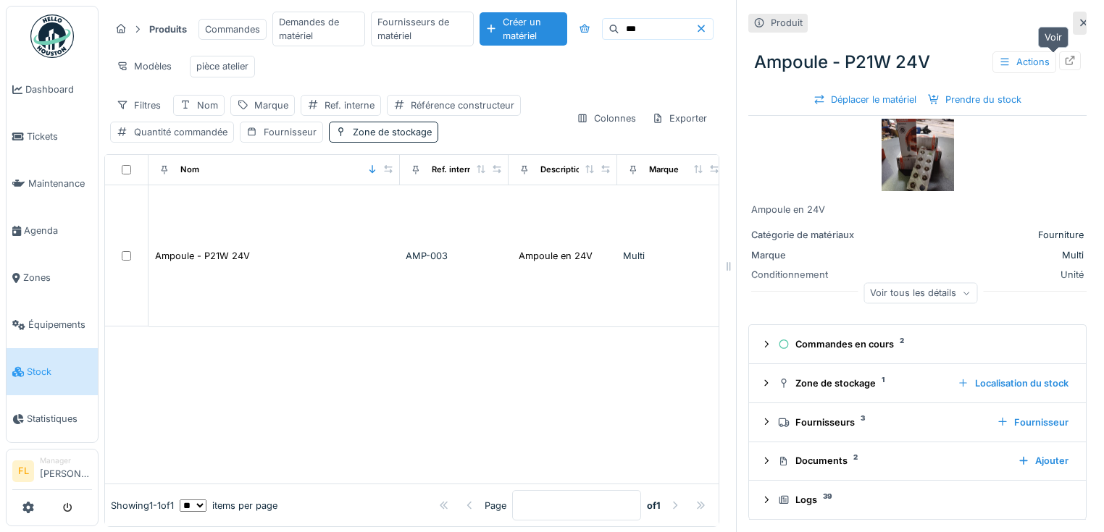
click at [1064, 61] on icon at bounding box center [1070, 60] width 12 height 9
click at [631, 21] on input "***" at bounding box center [657, 29] width 76 height 20
drag, startPoint x: 631, startPoint y: 21, endPoint x: 579, endPoint y: 20, distance: 52.9
click at [602, 20] on div "***" at bounding box center [658, 29] width 112 height 22
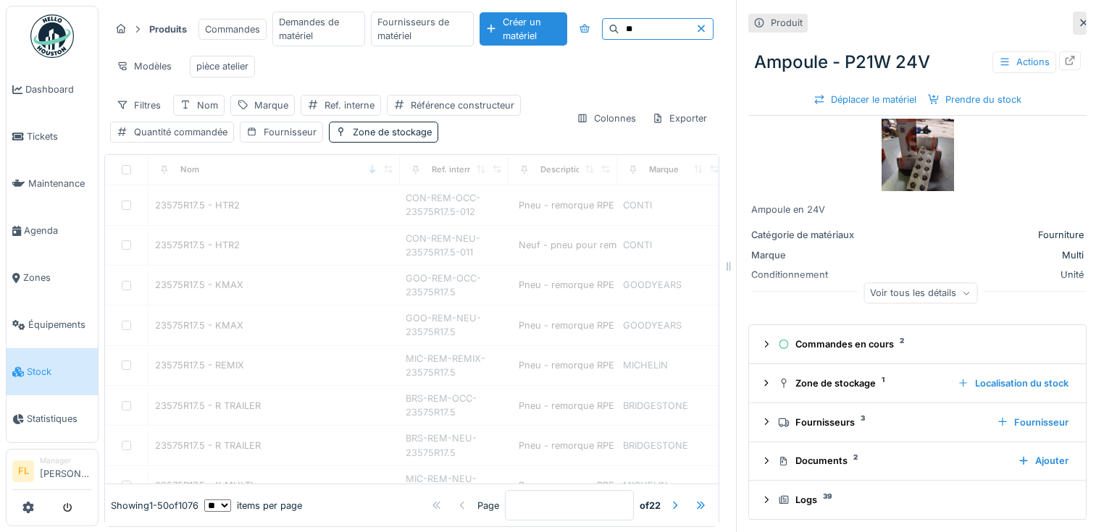
type input "***"
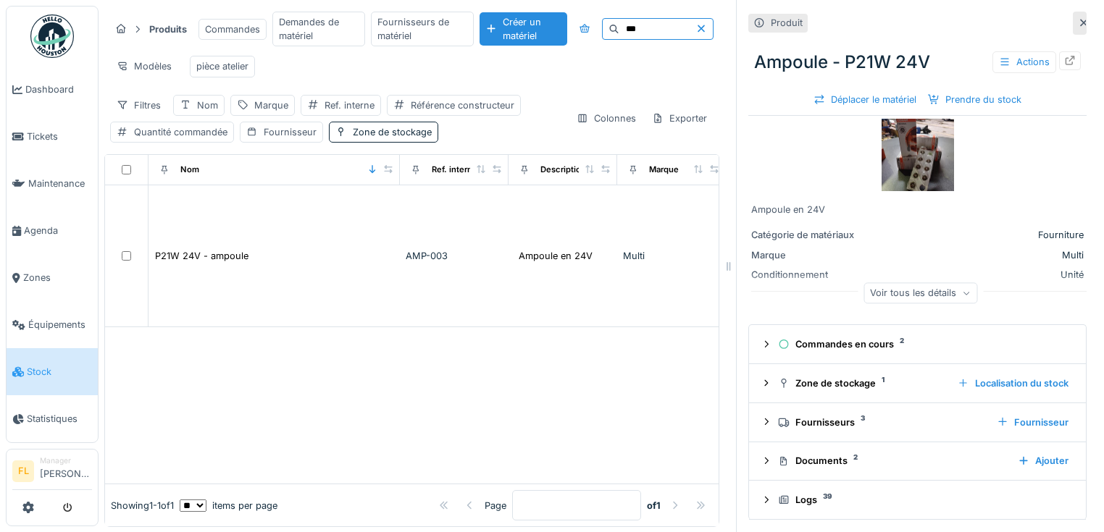
click at [1080, 23] on icon at bounding box center [1083, 23] width 7 height 7
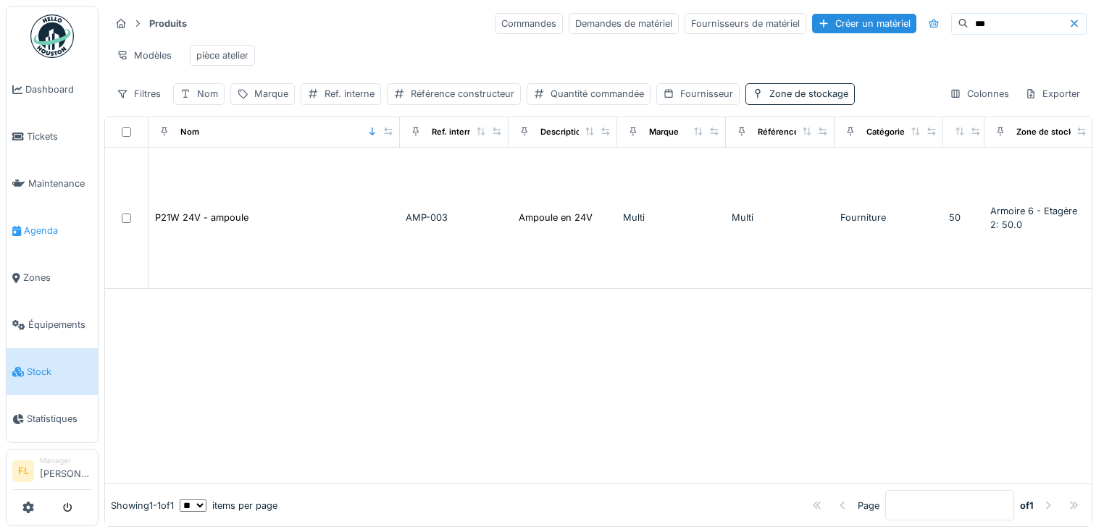
click at [46, 229] on span "Agenda" at bounding box center [58, 231] width 68 height 14
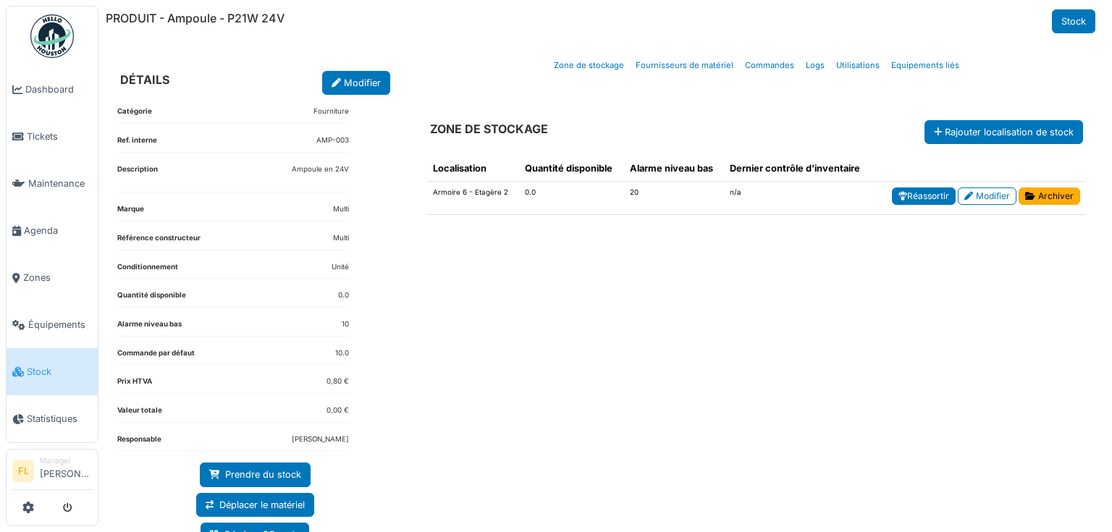
click at [900, 194] on link "Réassortir" at bounding box center [924, 196] width 64 height 17
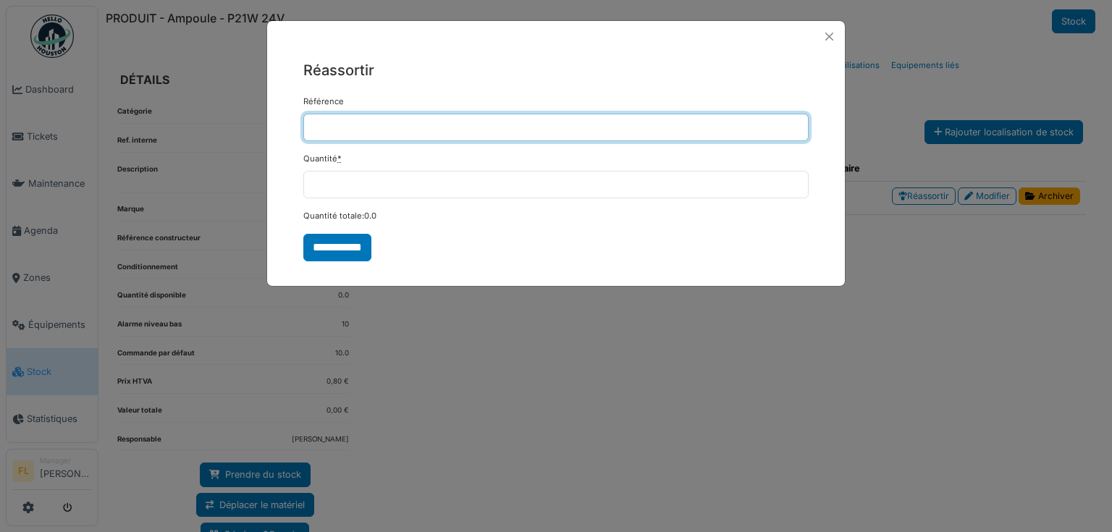
click at [356, 126] on input "Référence" at bounding box center [555, 128] width 505 height 28
type input "**********"
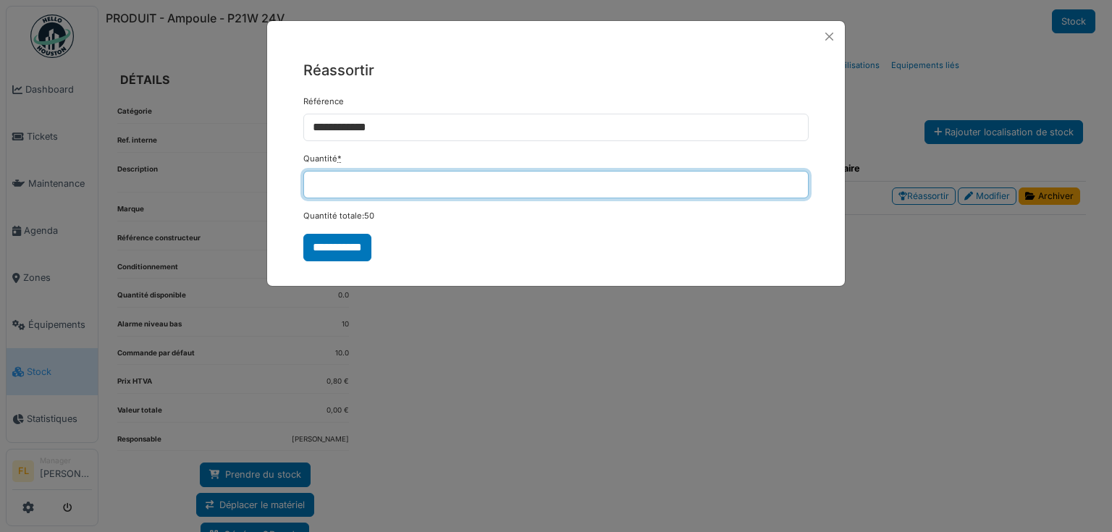
type input "**"
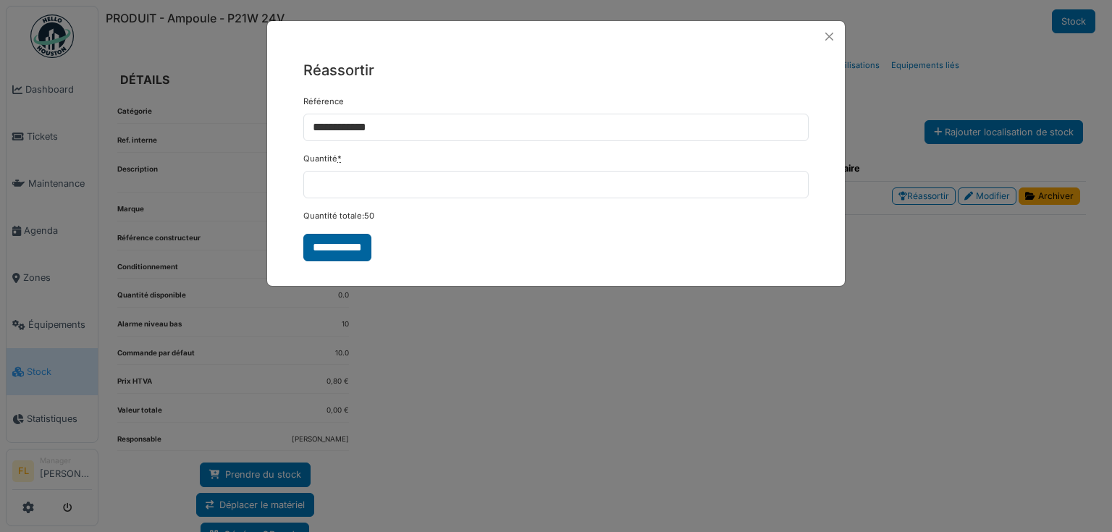
click at [340, 245] on input "**********" at bounding box center [337, 248] width 68 height 28
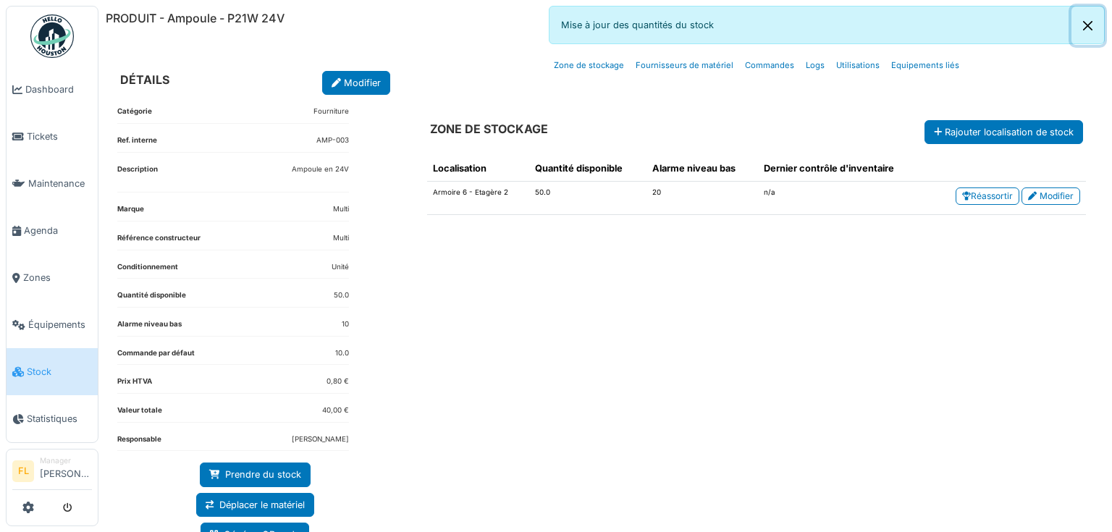
click at [1092, 28] on button "Close" at bounding box center [1088, 26] width 33 height 38
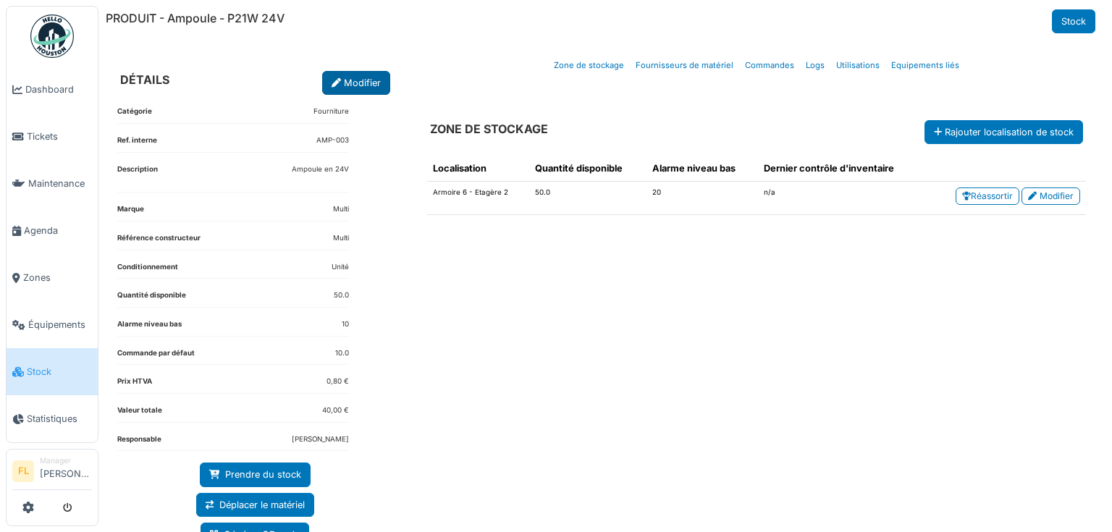
click at [370, 84] on link "Modifier" at bounding box center [356, 83] width 68 height 24
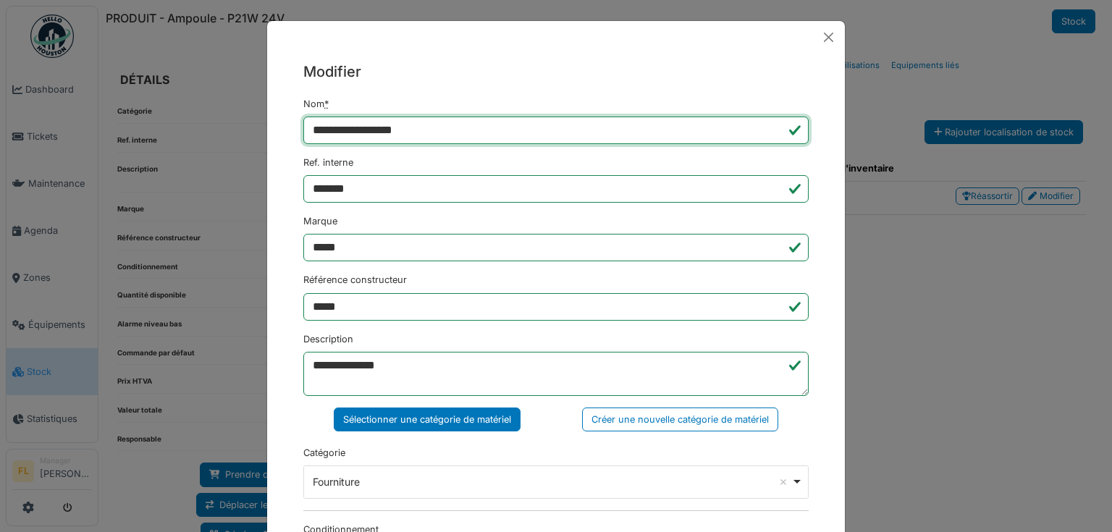
click at [366, 128] on input "**********" at bounding box center [555, 131] width 505 height 28
click at [368, 127] on input "**********" at bounding box center [555, 131] width 505 height 28
drag, startPoint x: 369, startPoint y: 127, endPoint x: 200, endPoint y: 122, distance: 168.8
click at [200, 122] on div "**********" at bounding box center [556, 266] width 1112 height 532
click at [387, 127] on input "********" at bounding box center [555, 131] width 505 height 28
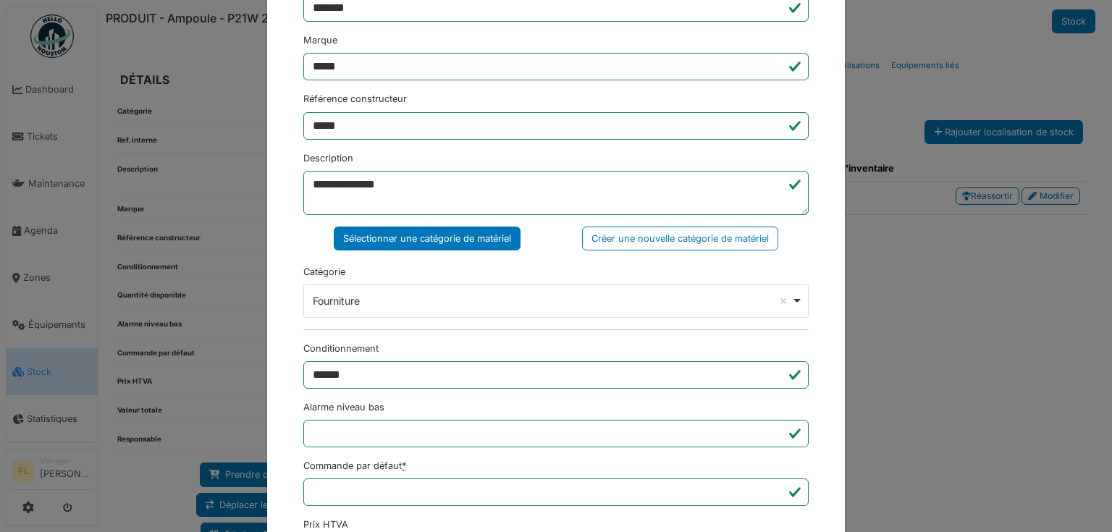
scroll to position [473, 0]
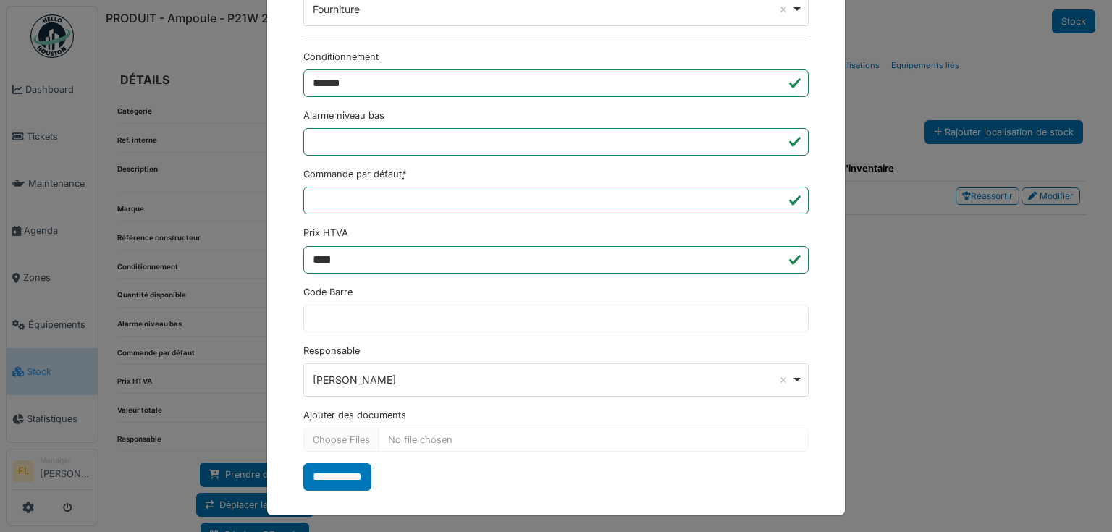
type input "**********"
click at [342, 474] on input "**********" at bounding box center [337, 477] width 68 height 28
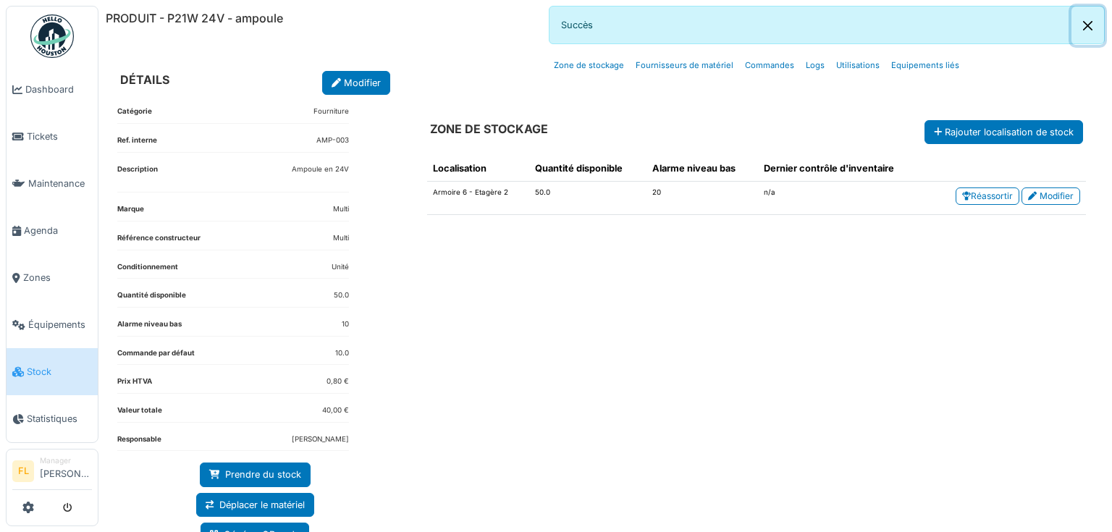
click at [1089, 21] on button "Close" at bounding box center [1088, 26] width 33 height 38
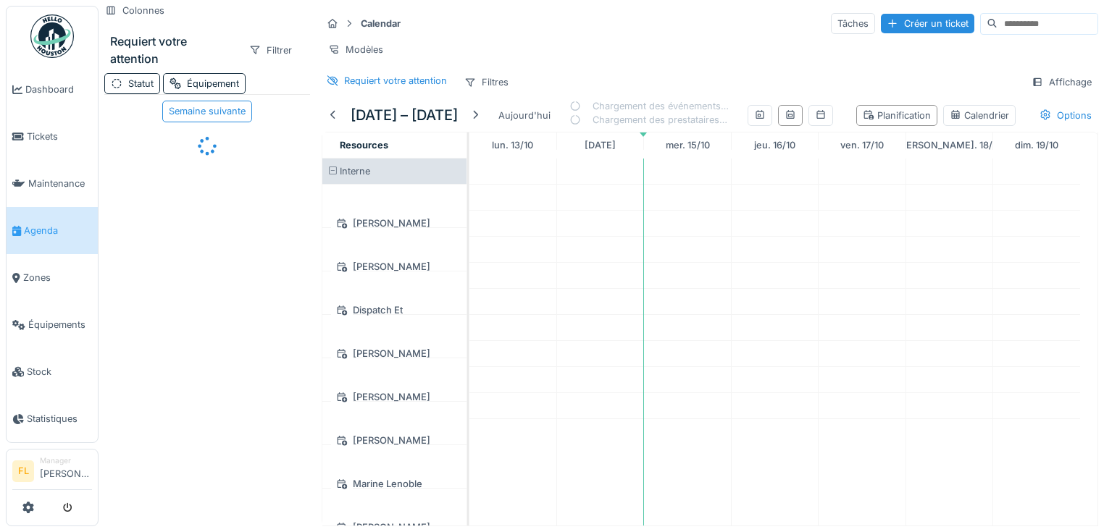
click at [1015, 20] on input at bounding box center [1047, 24] width 100 height 20
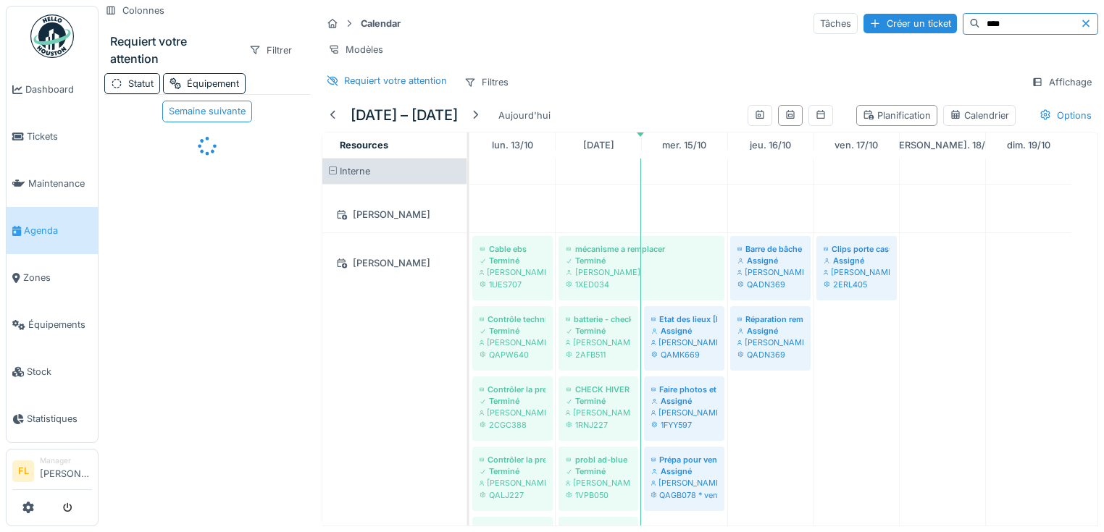
type input "****"
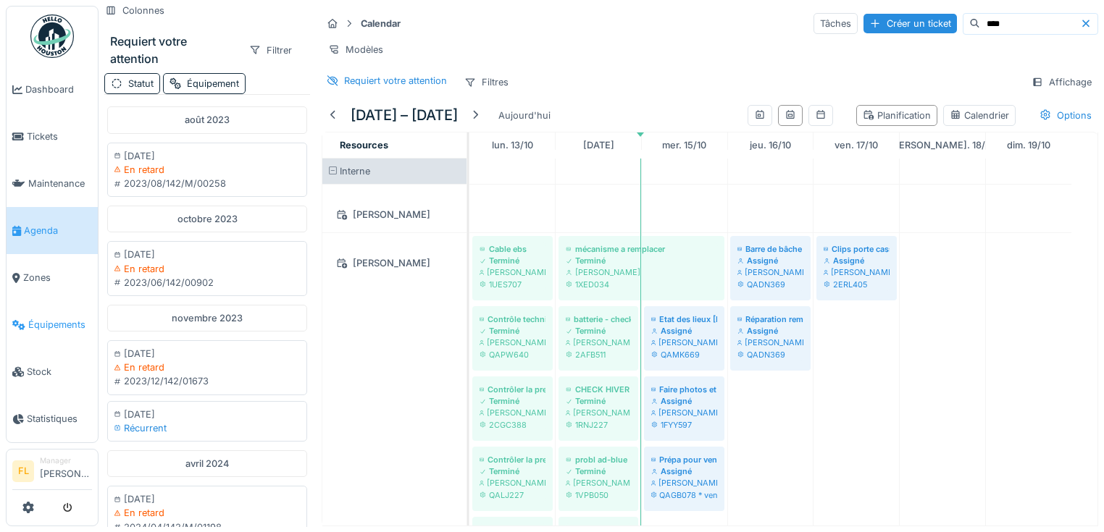
click at [56, 324] on link "Équipements" at bounding box center [52, 324] width 91 height 47
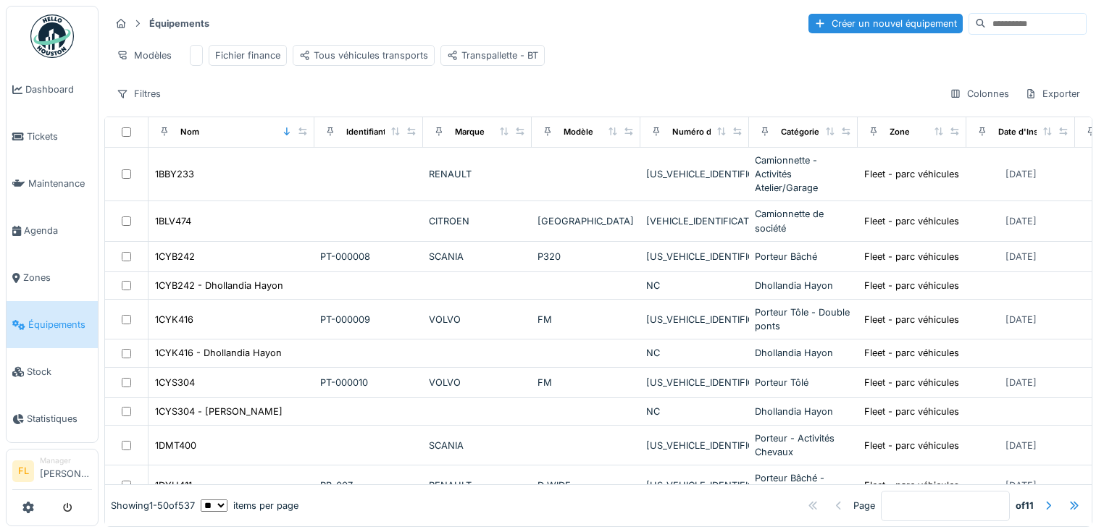
click at [993, 20] on input at bounding box center [1035, 24] width 100 height 20
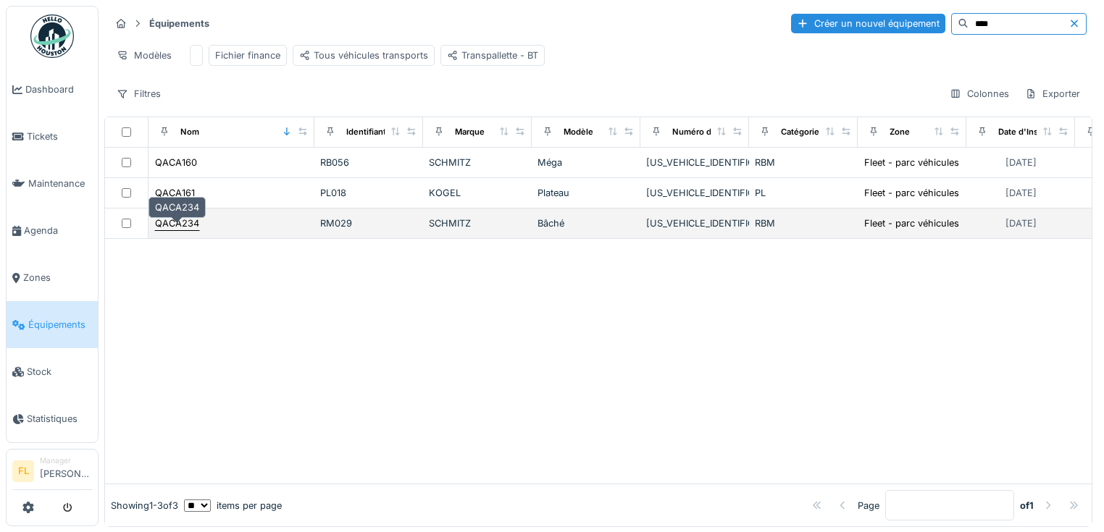
click at [170, 230] on div "QACA234" at bounding box center [177, 224] width 44 height 14
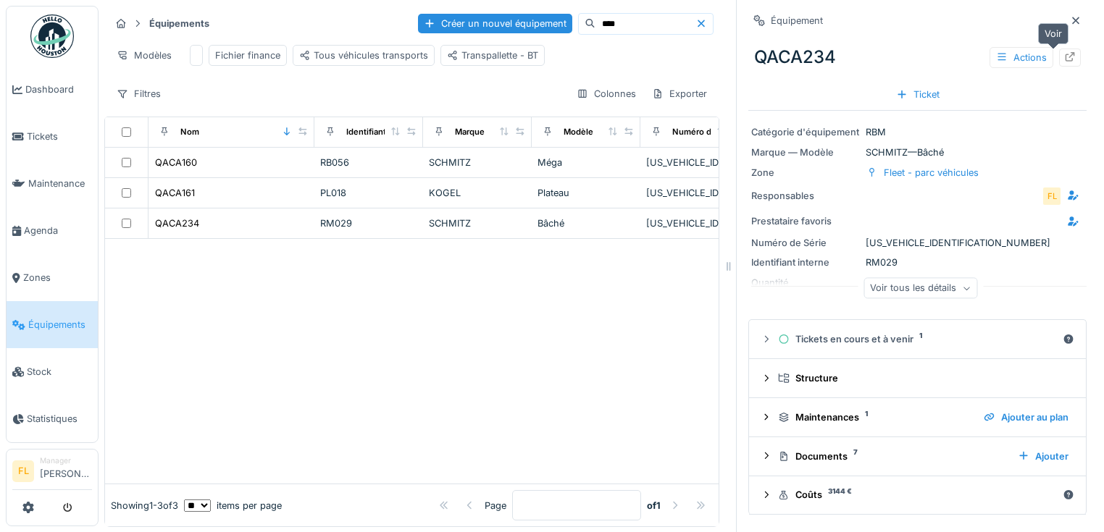
click at [1059, 64] on div at bounding box center [1070, 58] width 22 height 18
drag, startPoint x: 604, startPoint y: 22, endPoint x: 526, endPoint y: 23, distance: 78.2
click at [526, 23] on div "Créer un nouvel équipement ****" at bounding box center [565, 24] width 295 height 22
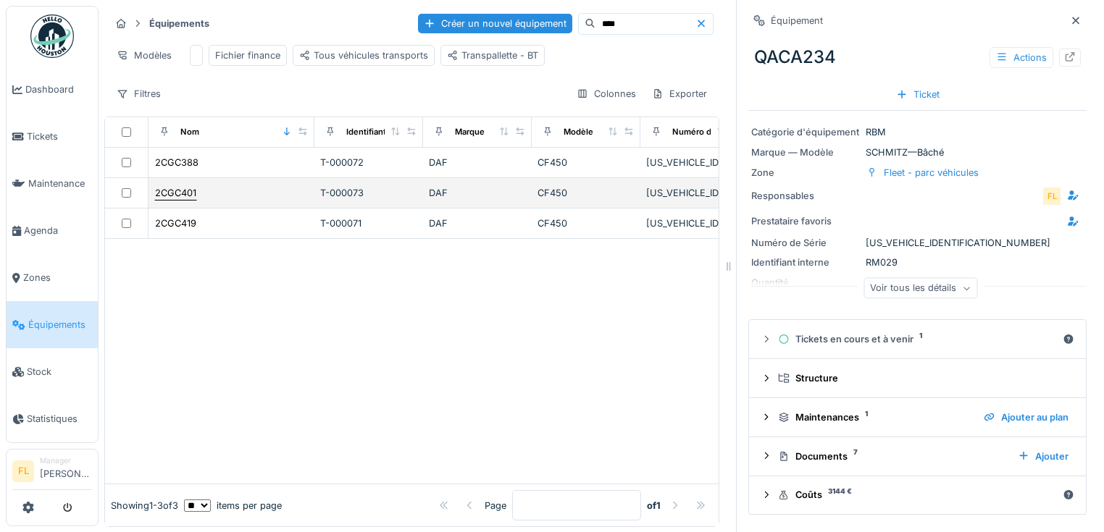
type input "****"
click at [180, 200] on div "2CGC401" at bounding box center [175, 193] width 41 height 14
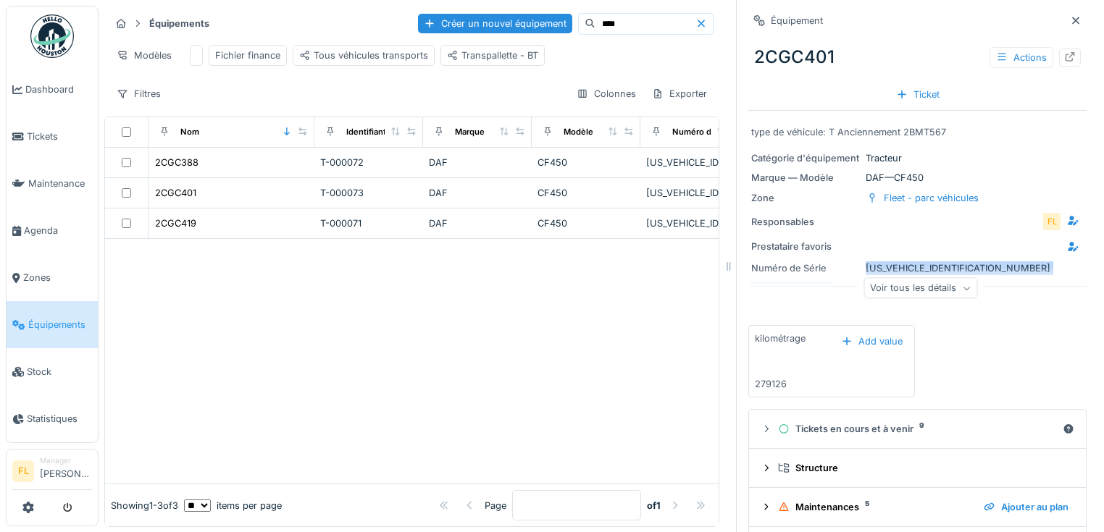
drag, startPoint x: 961, startPoint y: 267, endPoint x: 862, endPoint y: 269, distance: 99.2
click at [862, 269] on div "type de véhicule: T Anciennement 2BMT567 Catégorie d'équipement Tracteur Marque…" at bounding box center [917, 212] width 338 height 203
drag, startPoint x: 936, startPoint y: 261, endPoint x: 983, endPoint y: 261, distance: 47.1
click at [987, 261] on div "Numéro de Série [US_VEHICLE_IDENTIFICATION_NUMBER]" at bounding box center [917, 268] width 332 height 14
click at [973, 262] on div "Numéro de Série [US_VEHICLE_IDENTIFICATION_NUMBER]" at bounding box center [917, 268] width 332 height 14
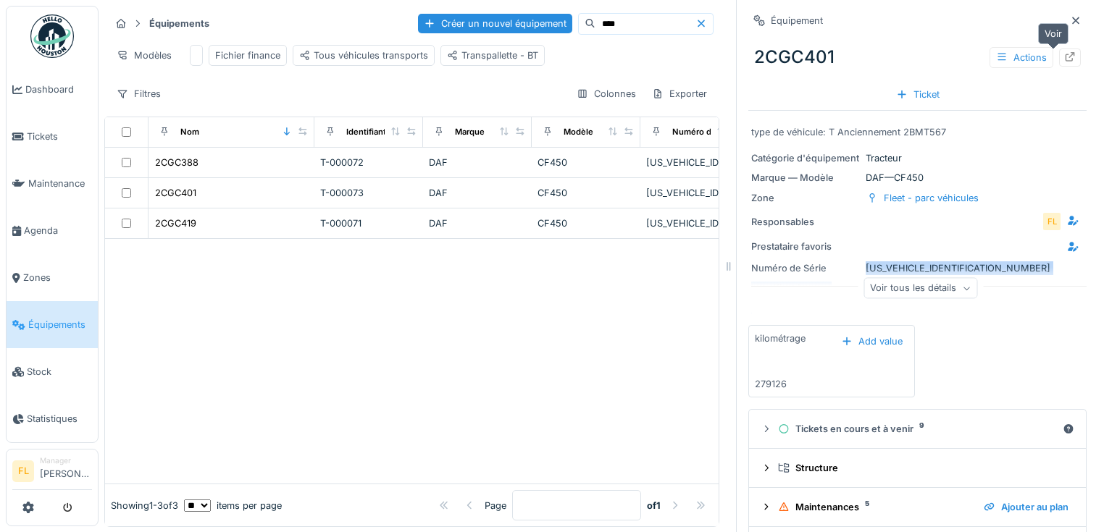
click at [1064, 58] on icon at bounding box center [1070, 56] width 12 height 9
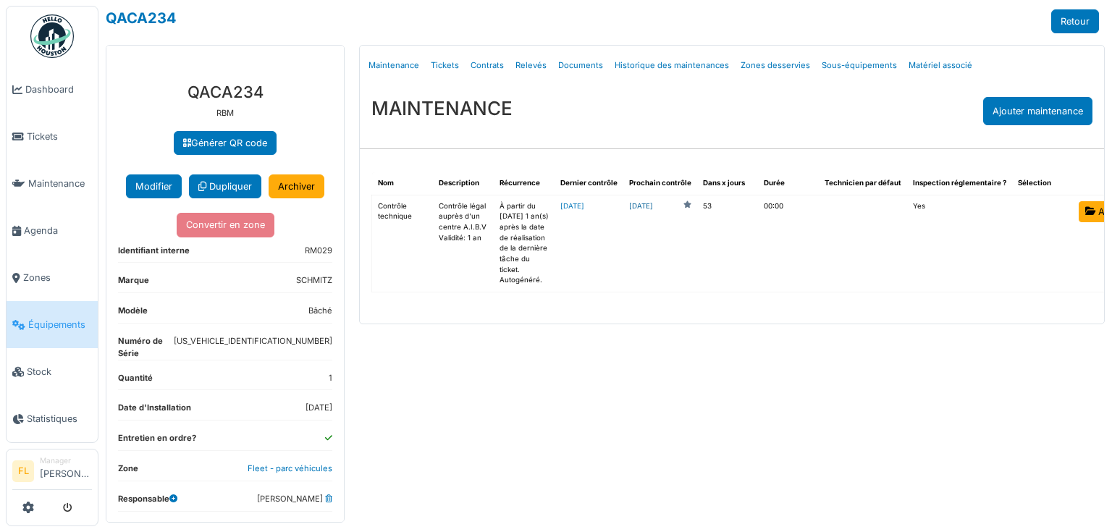
drag, startPoint x: 0, startPoint y: 0, endPoint x: 634, endPoint y: 205, distance: 665.9
click at [634, 205] on link "[DATE]" at bounding box center [641, 206] width 24 height 11
click at [447, 67] on link "Tickets" at bounding box center [445, 66] width 40 height 34
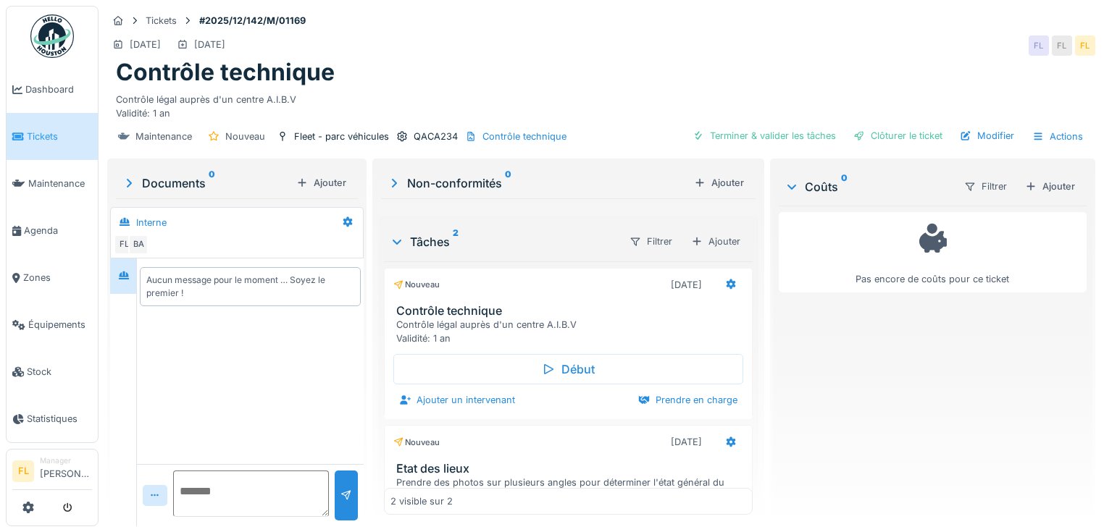
scroll to position [58, 0]
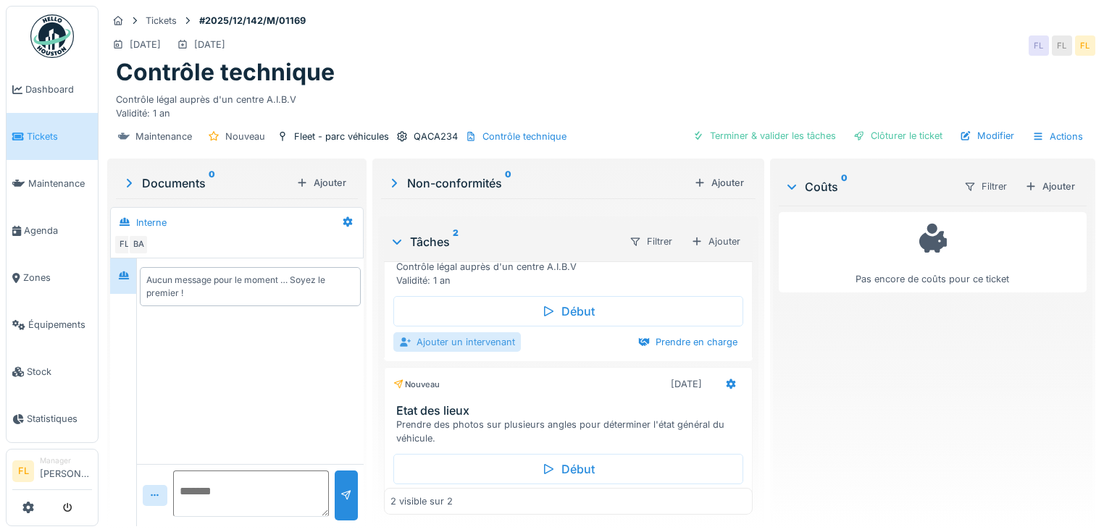
click at [456, 342] on div "Ajouter un intervenant" at bounding box center [456, 342] width 127 height 20
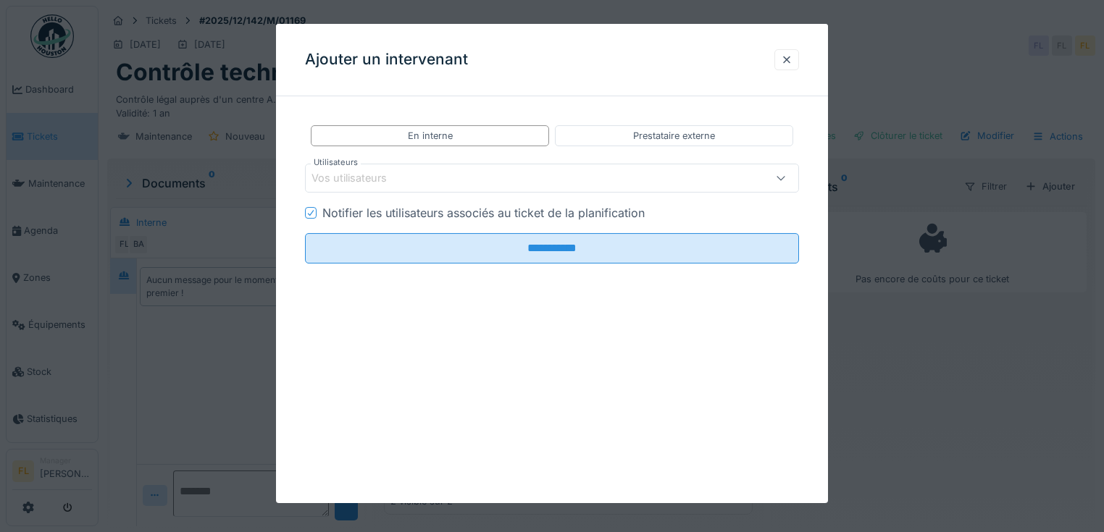
click at [353, 180] on div "Vos utilisateurs" at bounding box center [359, 178] width 96 height 16
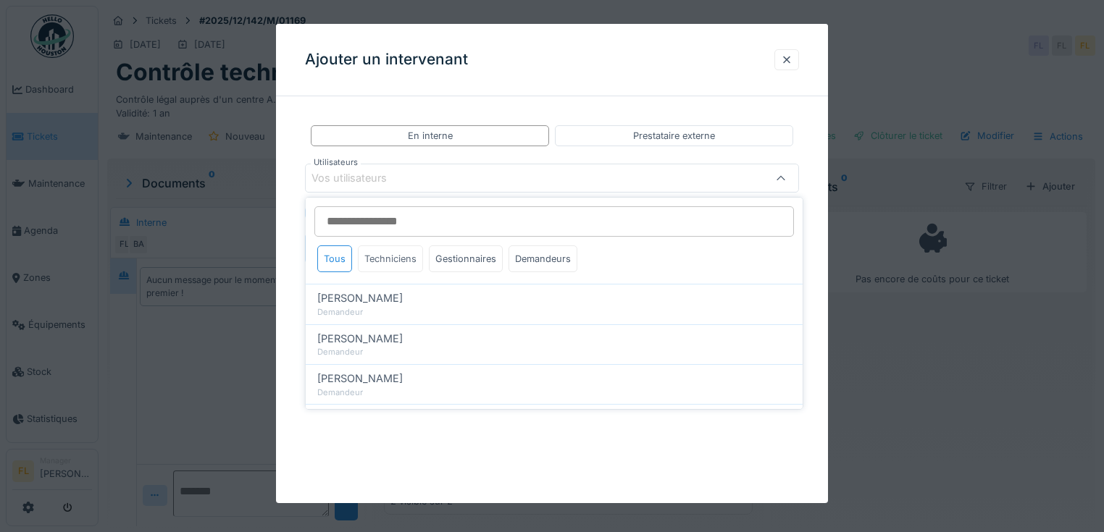
click at [387, 259] on div "Techniciens" at bounding box center [390, 258] width 65 height 27
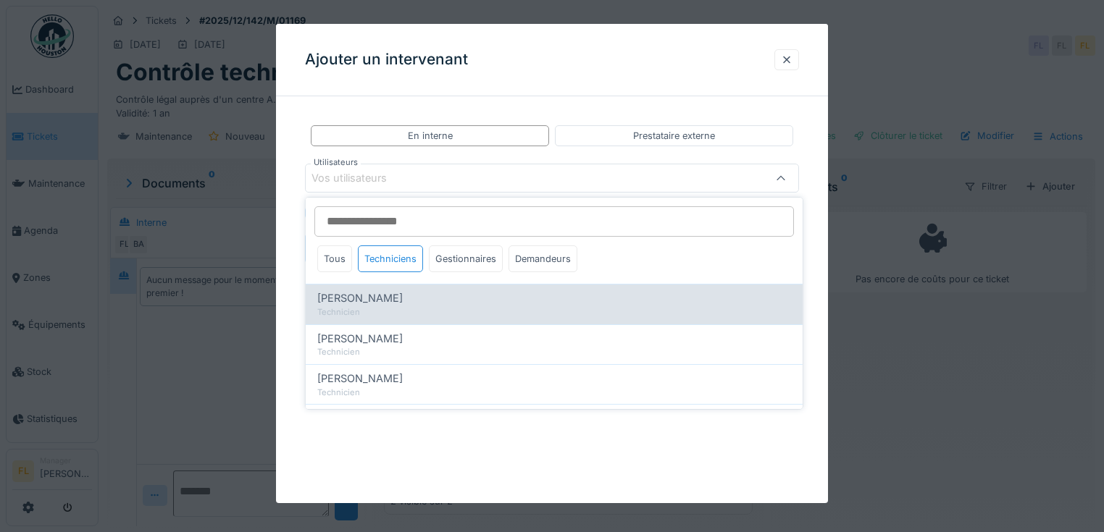
click at [377, 308] on div "Technicien" at bounding box center [554, 312] width 474 height 12
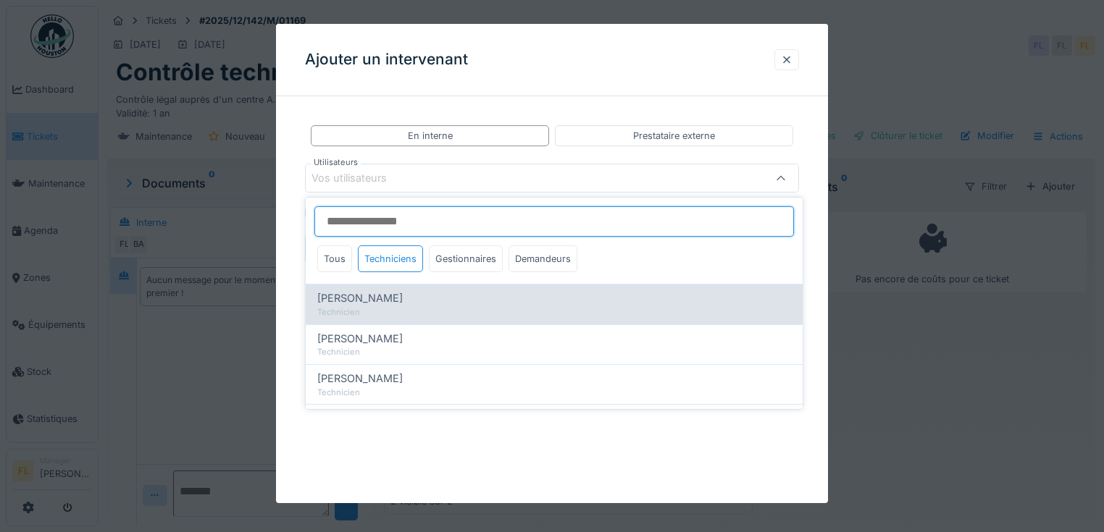
type input "*****"
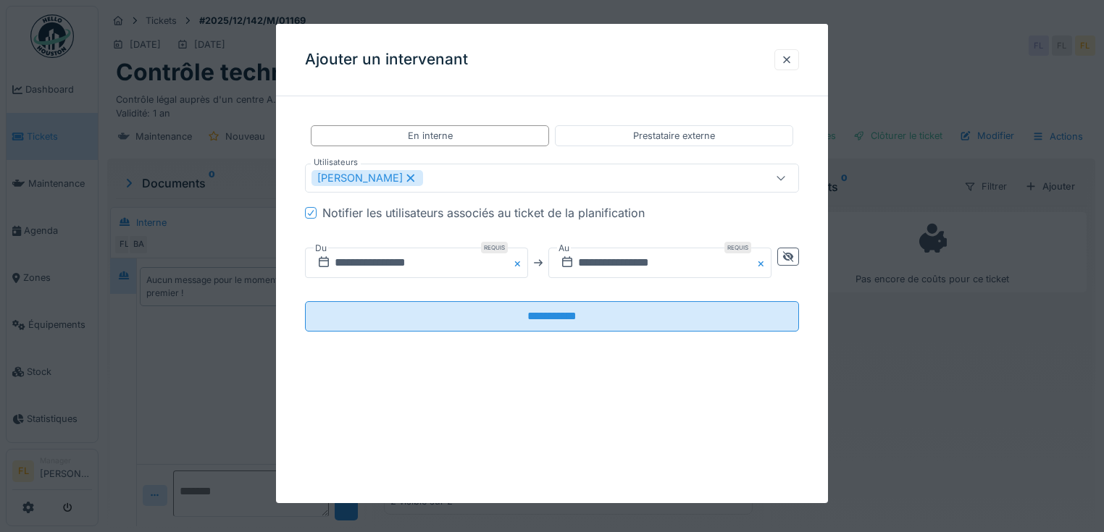
click at [290, 312] on div "**********" at bounding box center [552, 240] width 552 height 264
click at [356, 264] on input "**********" at bounding box center [416, 263] width 223 height 30
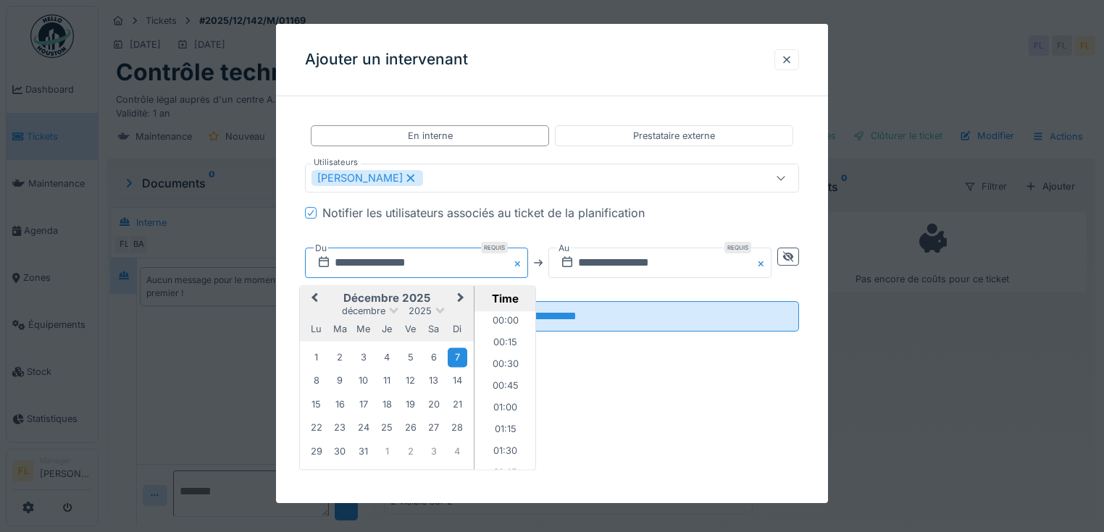
scroll to position [279, 0]
click at [314, 295] on span "Previous Month" at bounding box center [314, 298] width 0 height 17
click at [461, 298] on span "Next Month" at bounding box center [461, 298] width 0 height 17
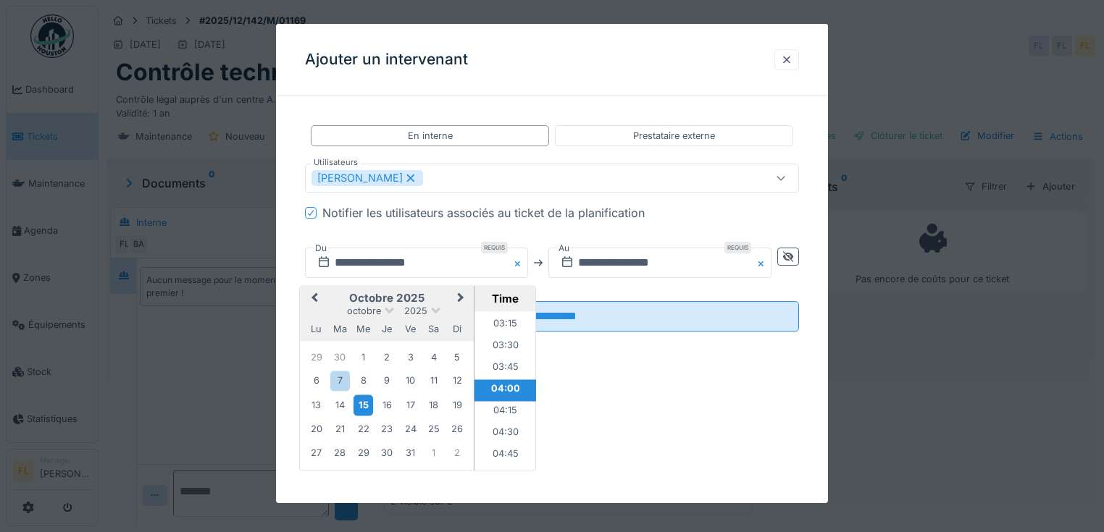
click at [361, 413] on div "15" at bounding box center [363, 405] width 20 height 21
click at [507, 381] on li "16:00" at bounding box center [505, 391] width 62 height 22
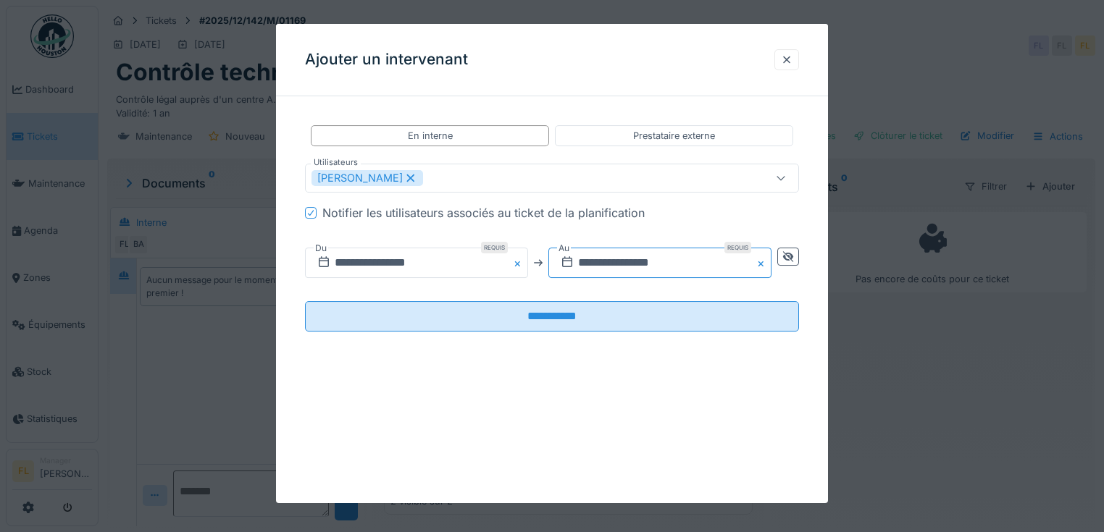
click at [597, 263] on input "**********" at bounding box center [659, 263] width 223 height 30
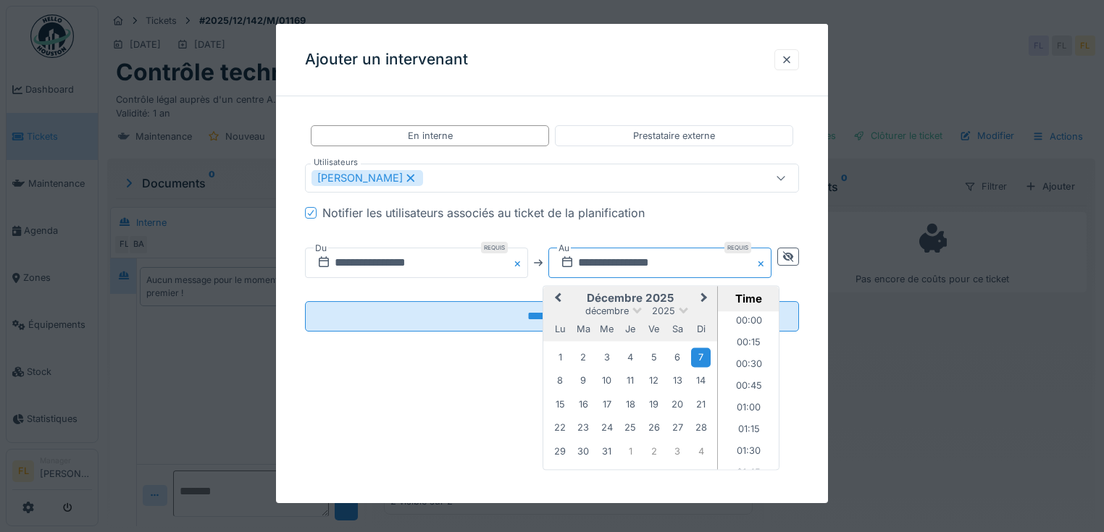
scroll to position [279, 0]
click at [558, 298] on span "Previous Month" at bounding box center [558, 298] width 0 height 17
click at [608, 405] on div "15" at bounding box center [607, 405] width 20 height 21
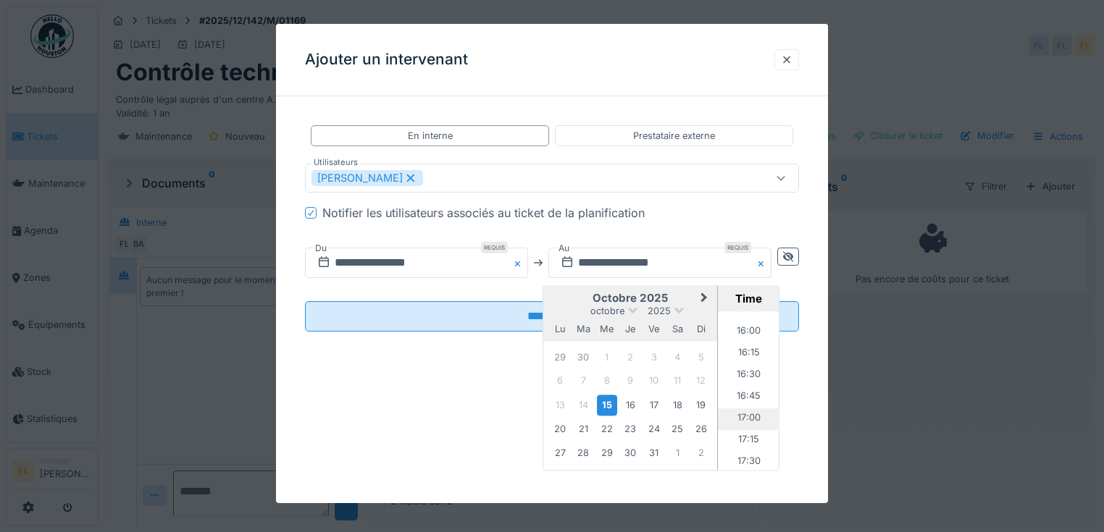
click at [750, 410] on li "17:00" at bounding box center [749, 420] width 62 height 22
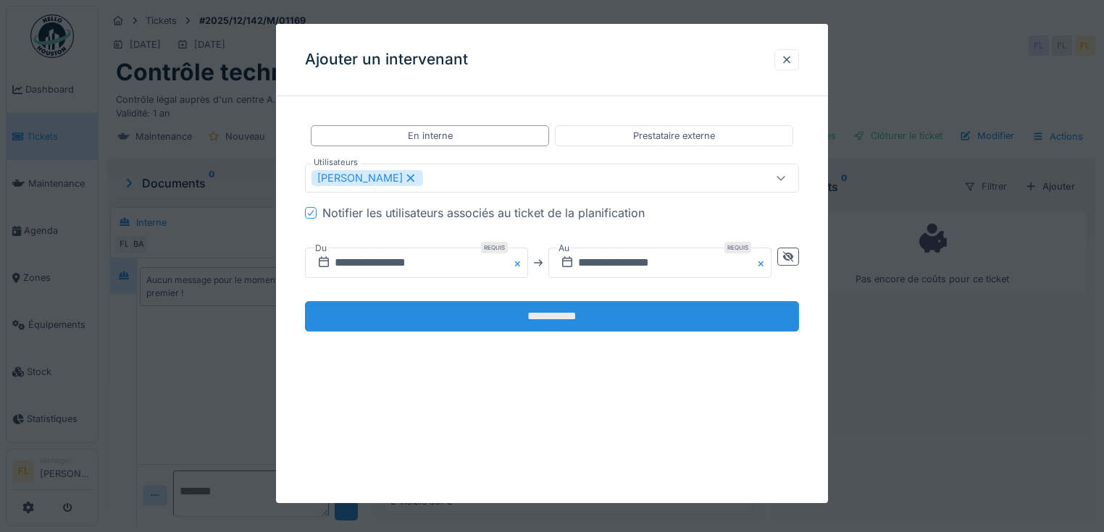
click at [494, 313] on input "**********" at bounding box center [552, 316] width 494 height 30
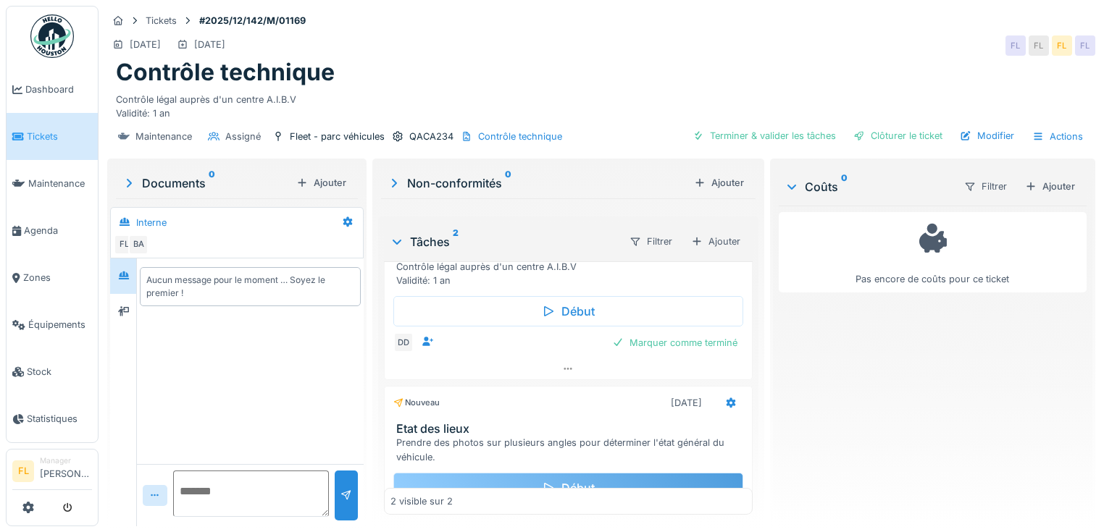
scroll to position [143, 0]
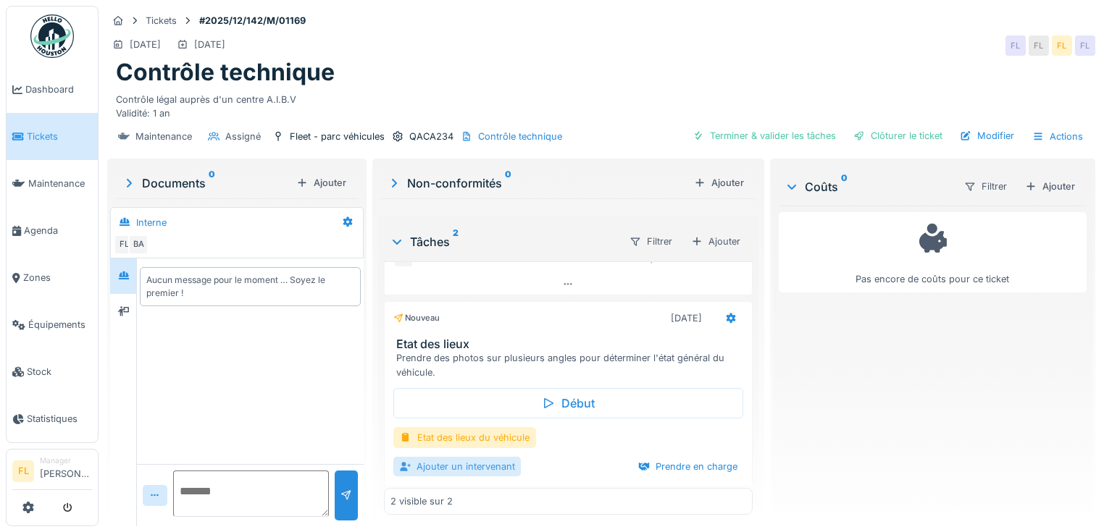
click at [478, 463] on div "Ajouter un intervenant" at bounding box center [456, 467] width 127 height 20
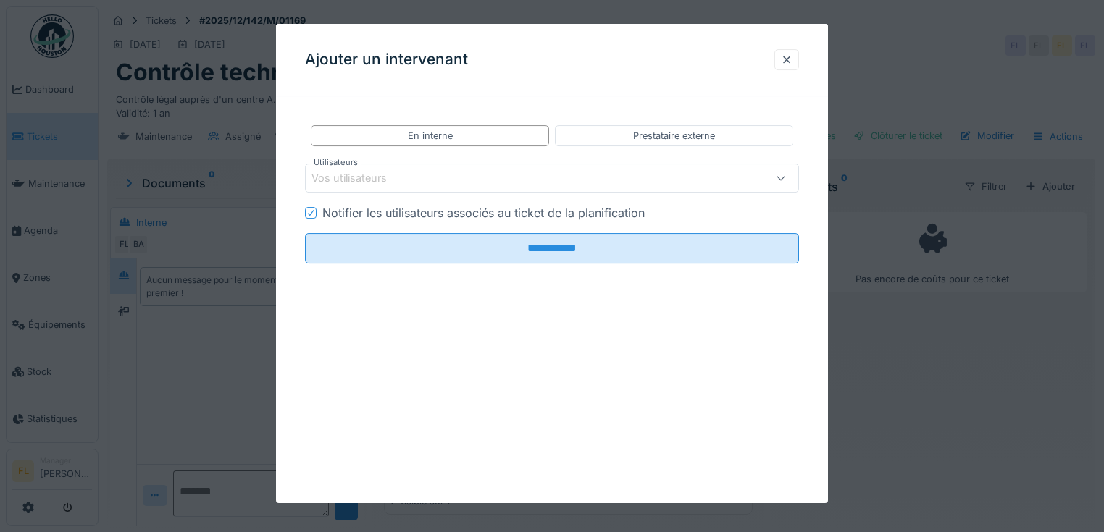
click at [379, 171] on div "Vos utilisateurs" at bounding box center [359, 178] width 96 height 16
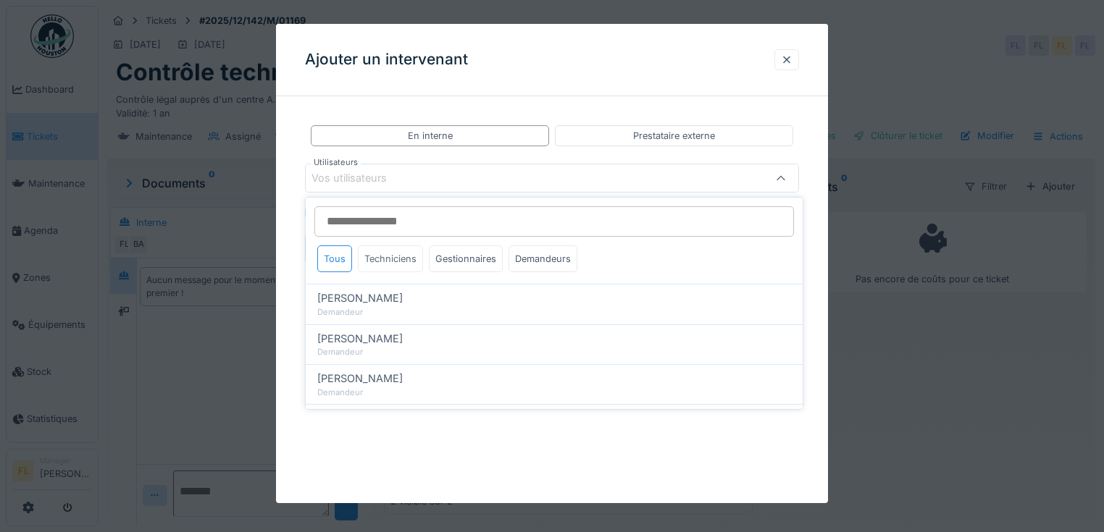
click at [371, 264] on div "Techniciens" at bounding box center [390, 258] width 65 height 27
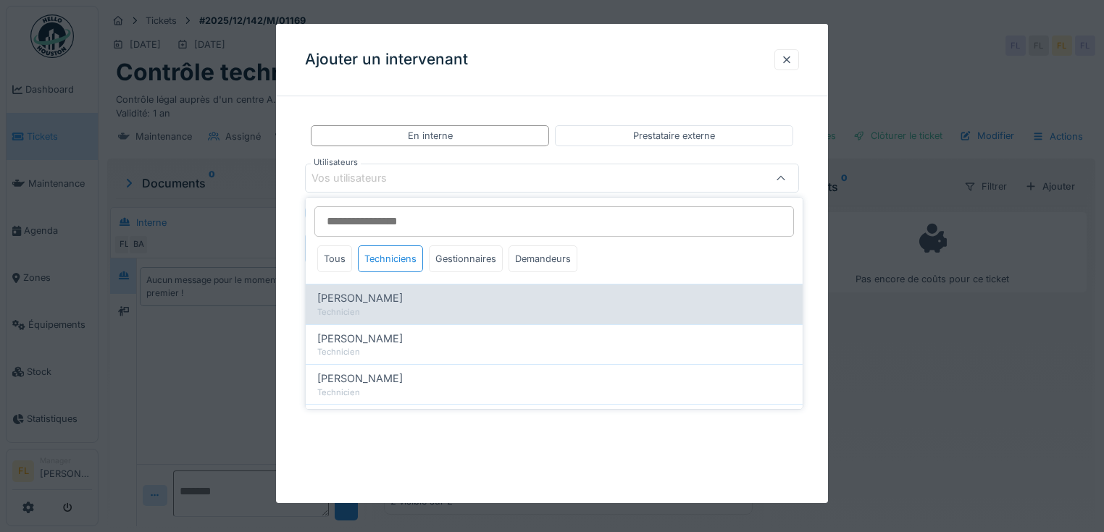
click at [374, 307] on div "Technicien" at bounding box center [554, 312] width 474 height 12
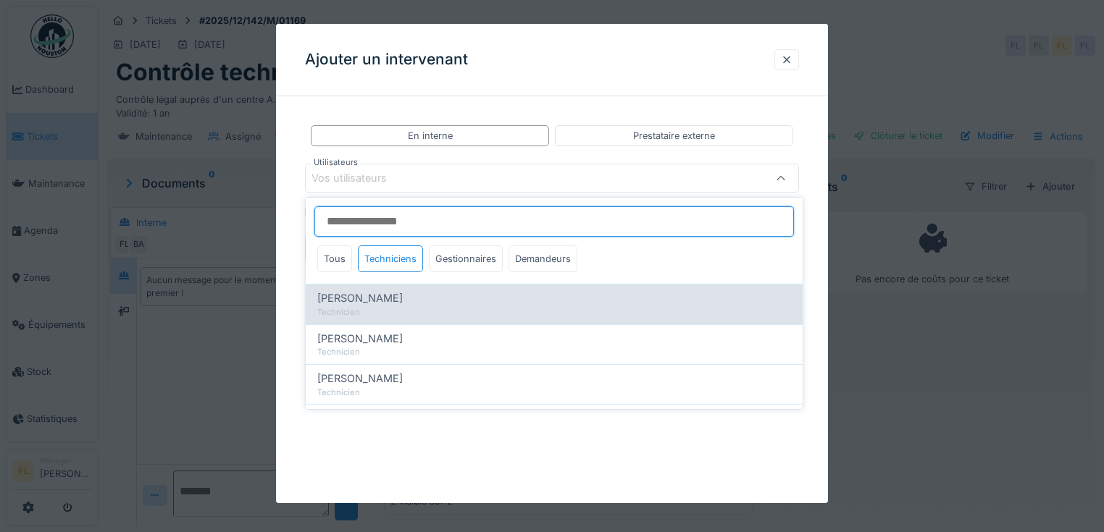
type input "*****"
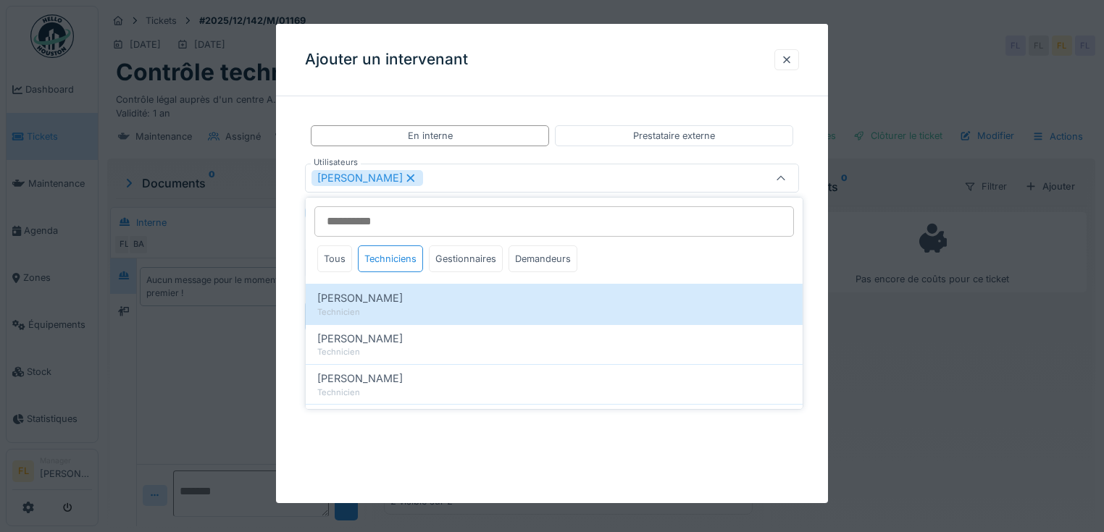
click at [296, 298] on div "**********" at bounding box center [552, 240] width 552 height 264
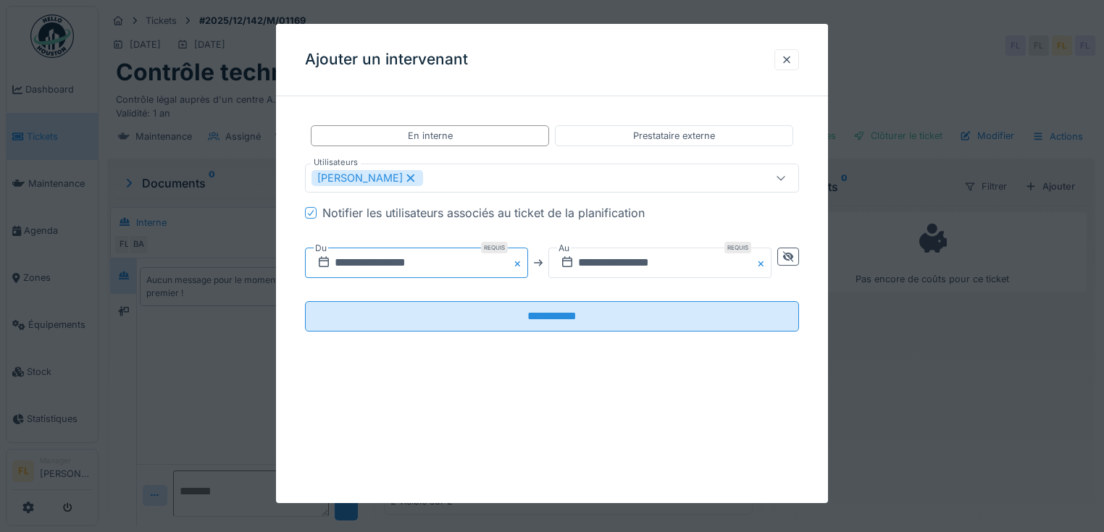
click at [350, 262] on input "**********" at bounding box center [416, 263] width 223 height 30
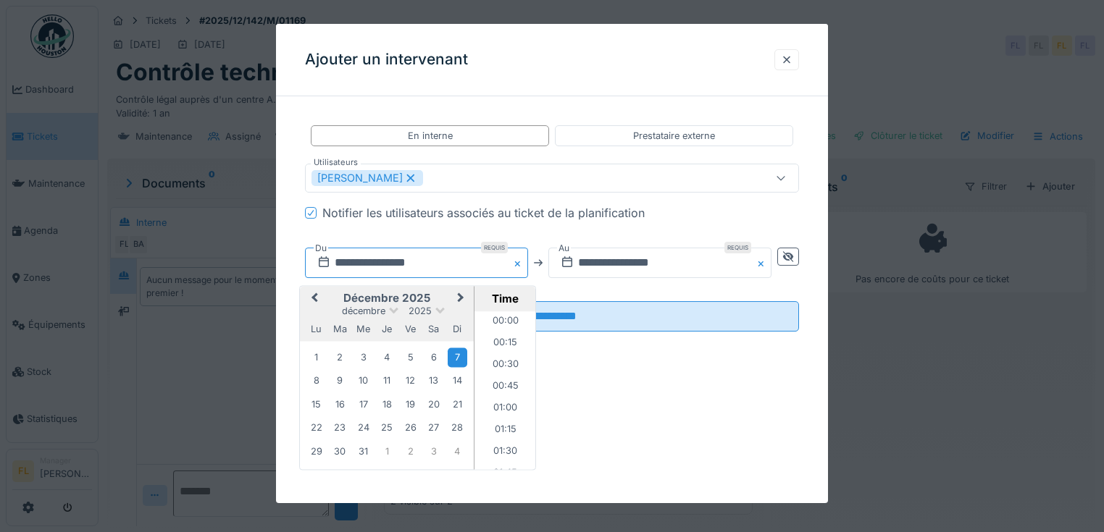
scroll to position [279, 0]
click at [314, 296] on span "Previous Month" at bounding box center [314, 298] width 0 height 17
click at [314, 297] on span "Previous Month" at bounding box center [314, 298] width 0 height 17
click at [362, 398] on div "15" at bounding box center [363, 405] width 20 height 21
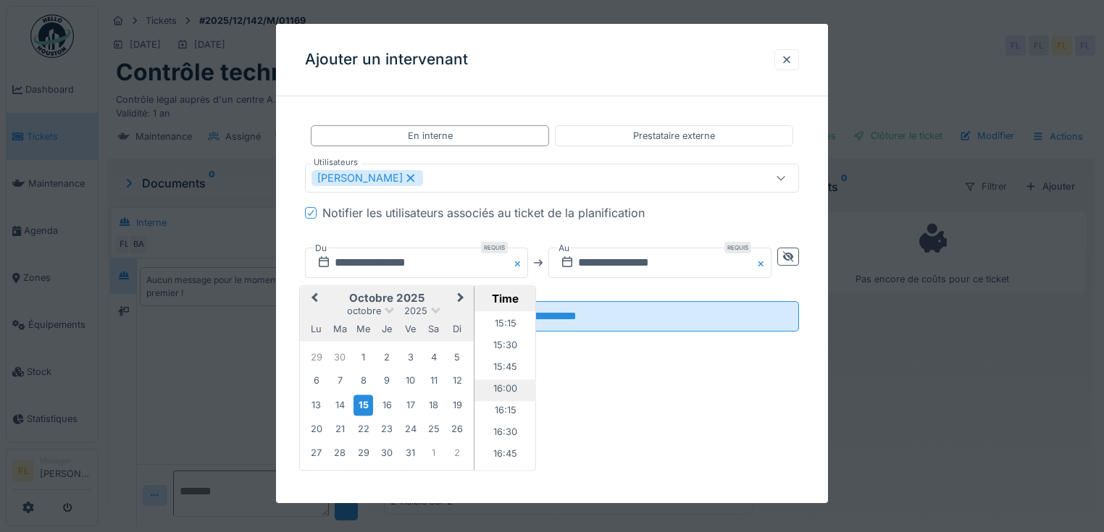
click at [498, 384] on li "16:00" at bounding box center [505, 391] width 62 height 22
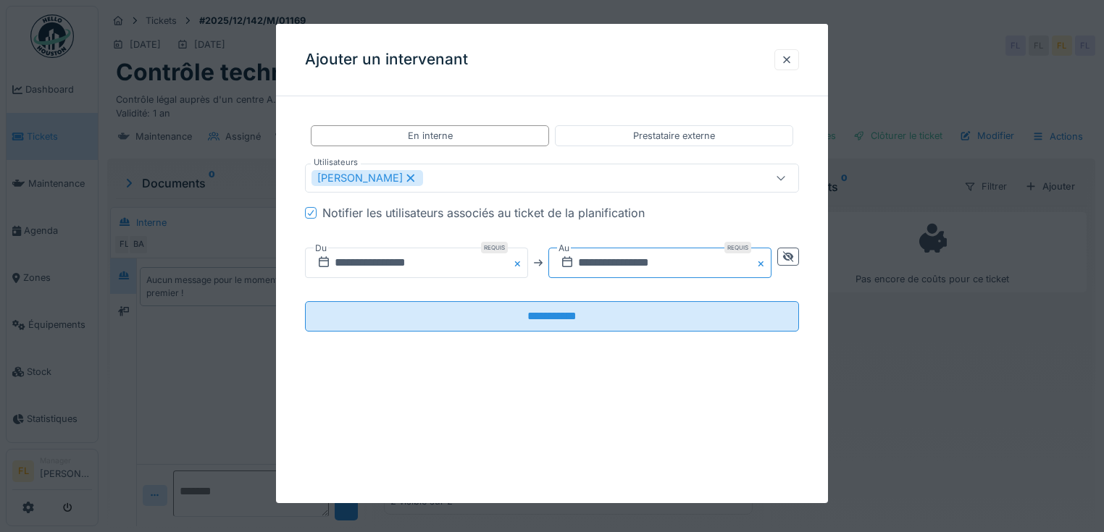
click at [581, 265] on input "**********" at bounding box center [659, 263] width 223 height 30
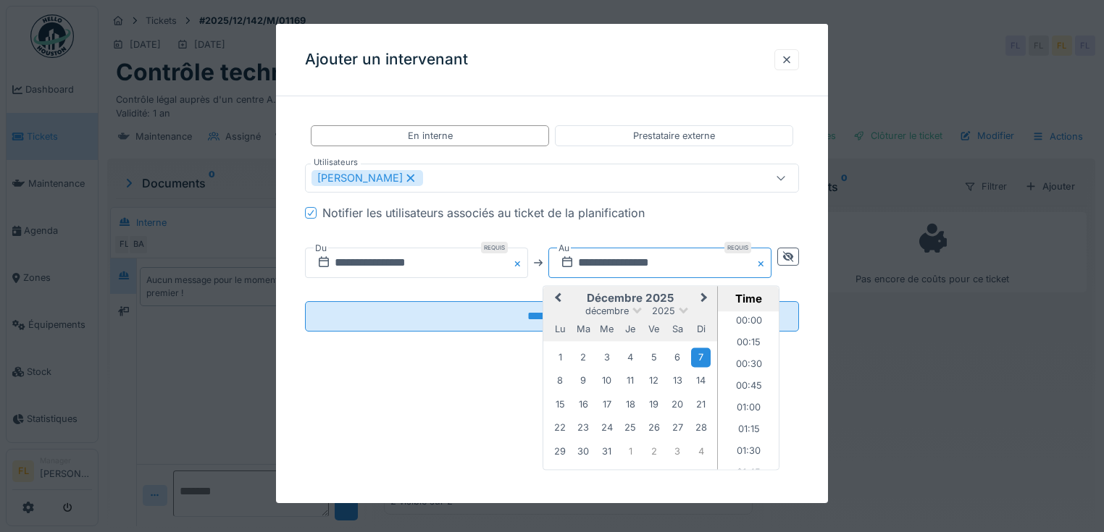
scroll to position [279, 0]
click at [552, 301] on button "Previous Month" at bounding box center [556, 299] width 23 height 23
click at [557, 295] on button "Previous Month" at bounding box center [556, 299] width 23 height 23
click at [607, 401] on div "15" at bounding box center [607, 405] width 20 height 21
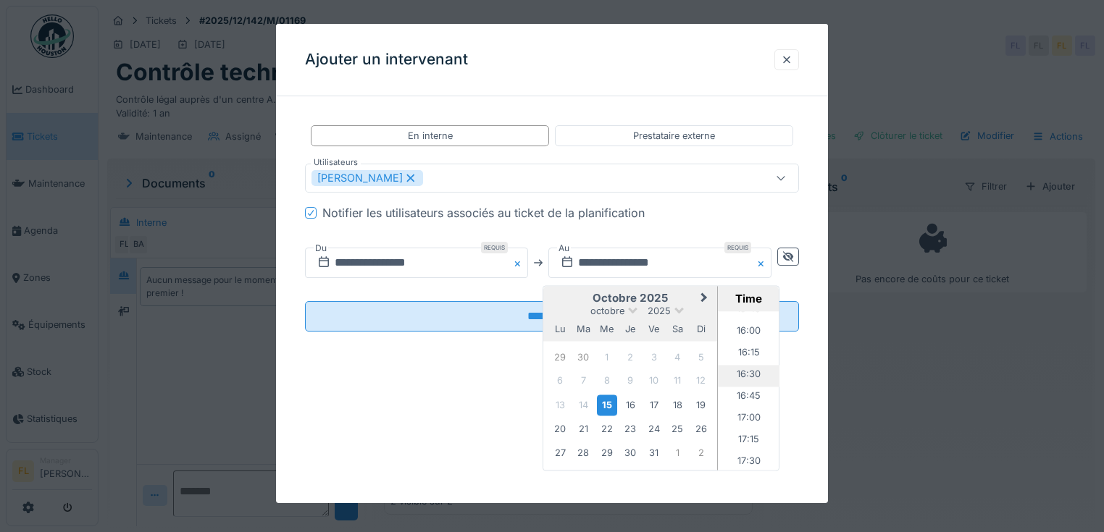
click at [758, 374] on li "16:30" at bounding box center [749, 377] width 62 height 22
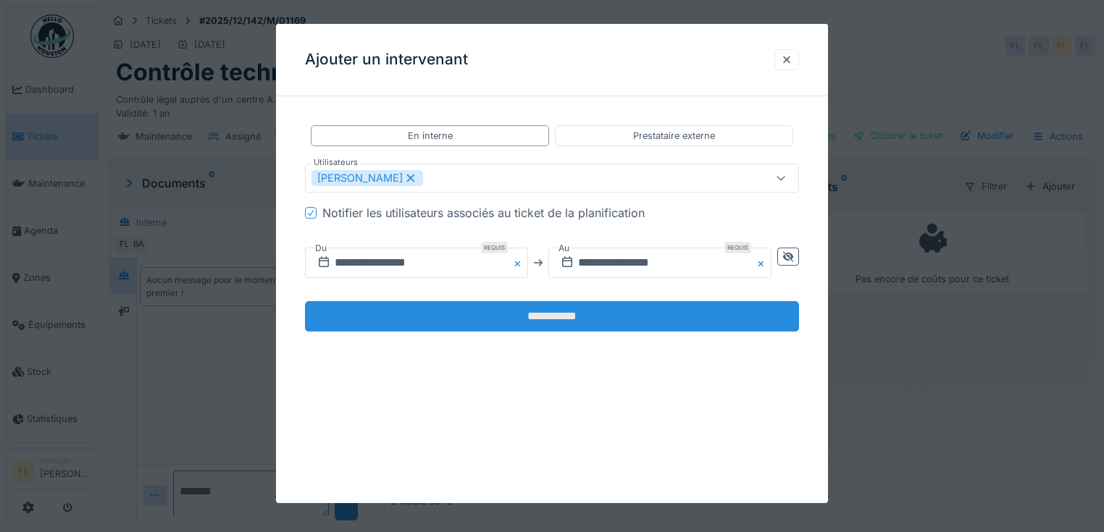
click at [602, 321] on input "**********" at bounding box center [552, 316] width 494 height 30
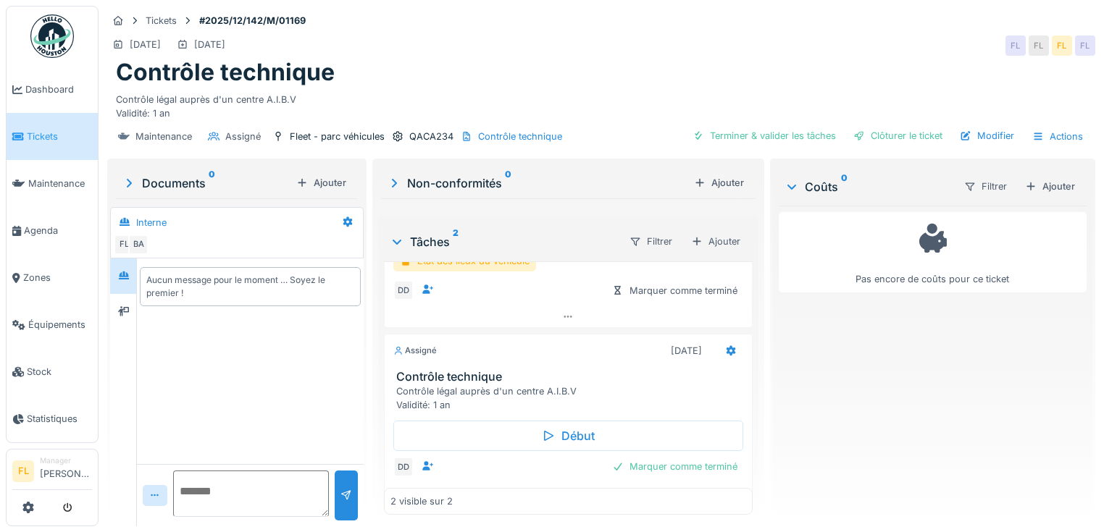
scroll to position [0, 0]
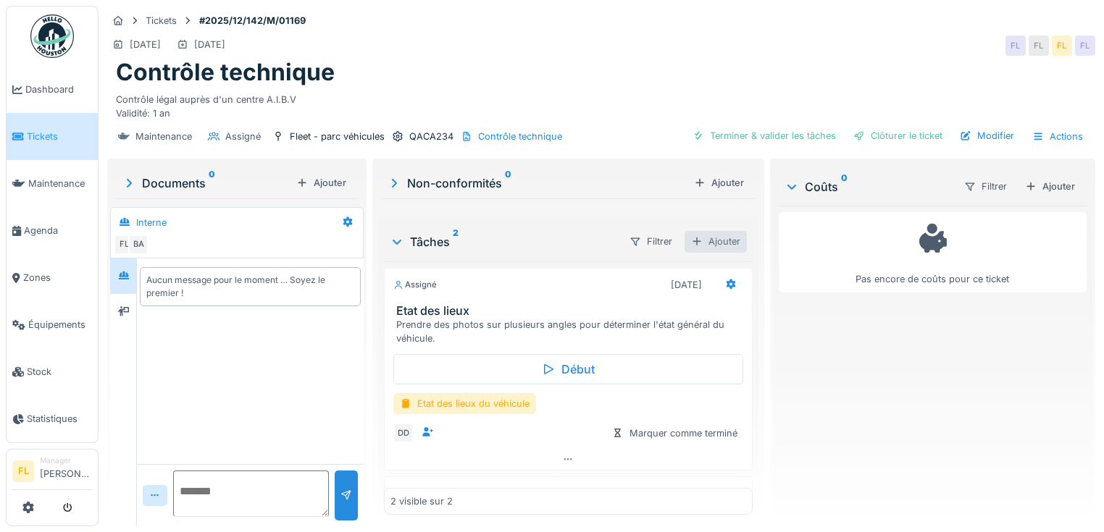
click at [705, 240] on div "Ajouter" at bounding box center [715, 241] width 62 height 21
click at [705, 269] on div "Créer une nouvelle tâche" at bounding box center [771, 273] width 177 height 22
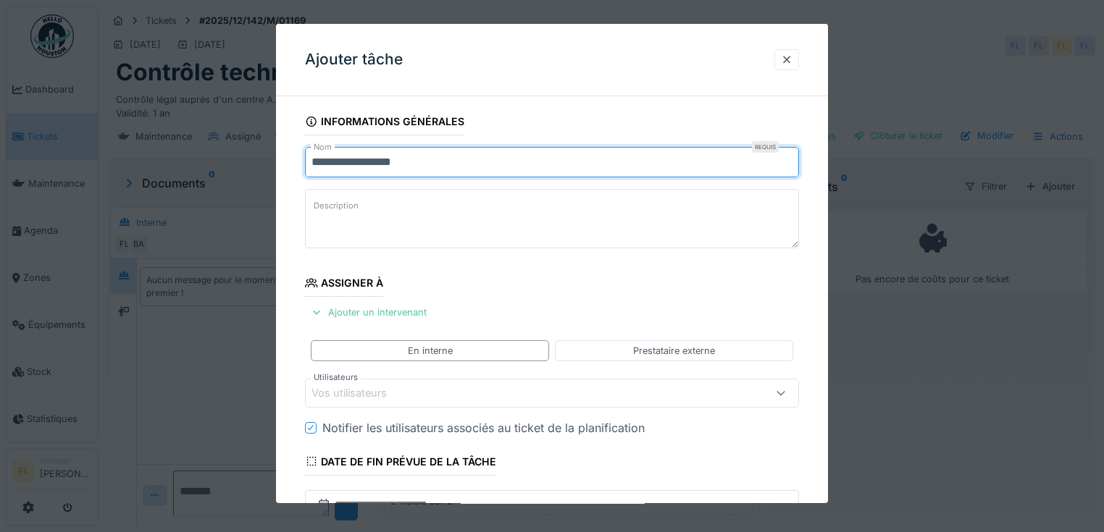
drag, startPoint x: 437, startPoint y: 166, endPoint x: 289, endPoint y: 171, distance: 148.5
click at [289, 171] on div "**********" at bounding box center [552, 451] width 552 height 686
click at [792, 56] on div at bounding box center [787, 60] width 12 height 14
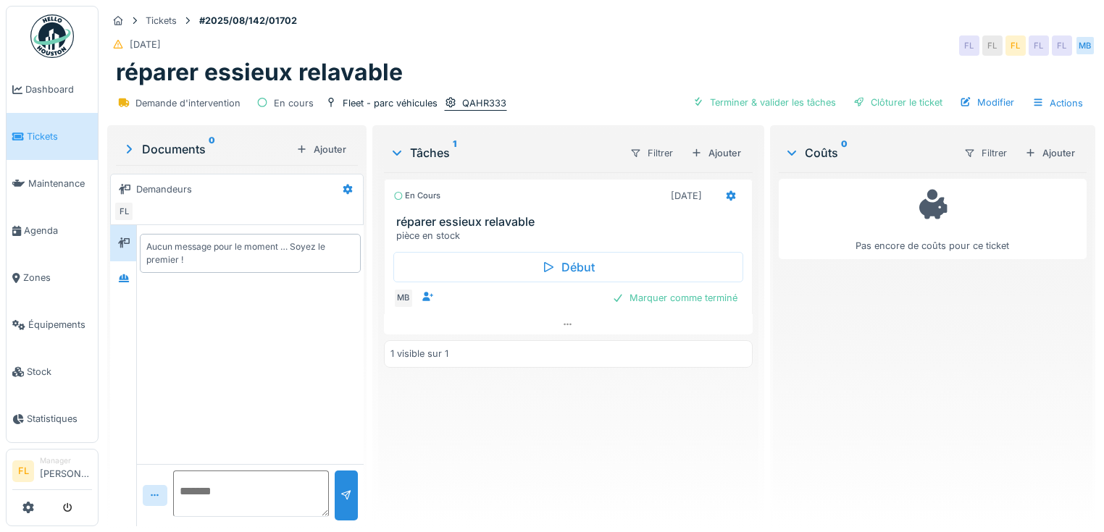
click at [488, 100] on div "QAHR333" at bounding box center [484, 103] width 44 height 14
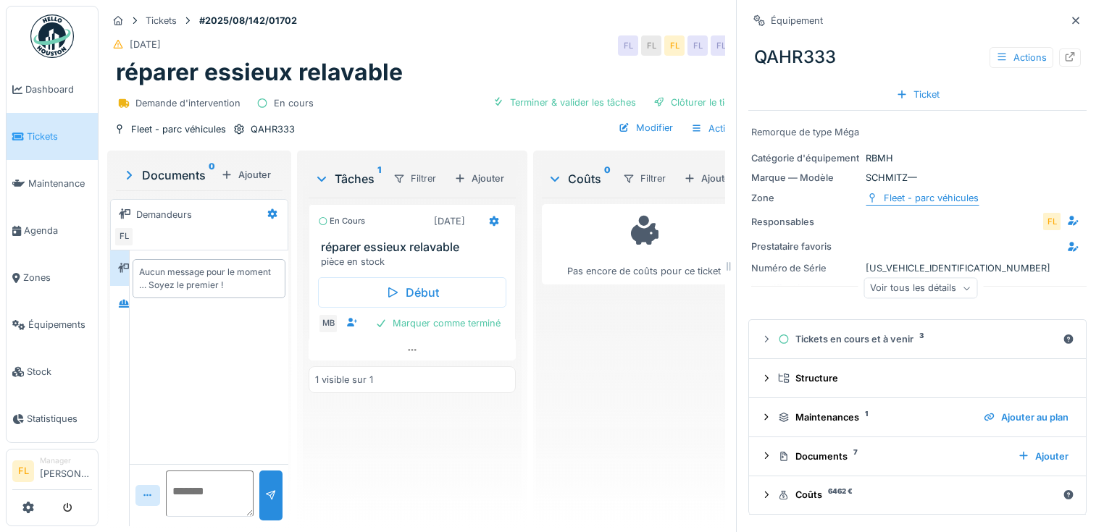
scroll to position [9, 0]
click at [946, 281] on div "Voir tous les détails" at bounding box center [920, 288] width 114 height 21
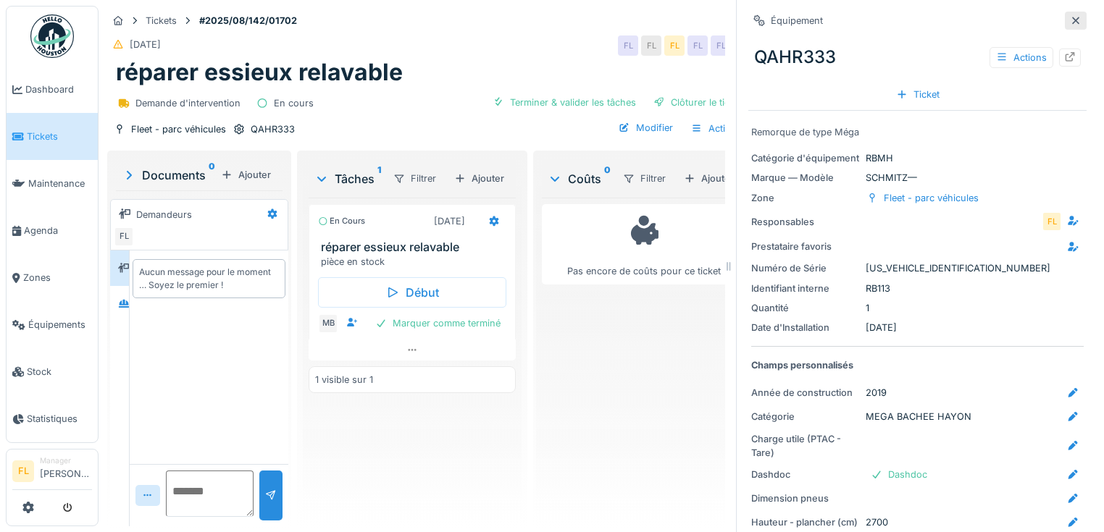
click at [1069, 16] on icon at bounding box center [1075, 20] width 12 height 9
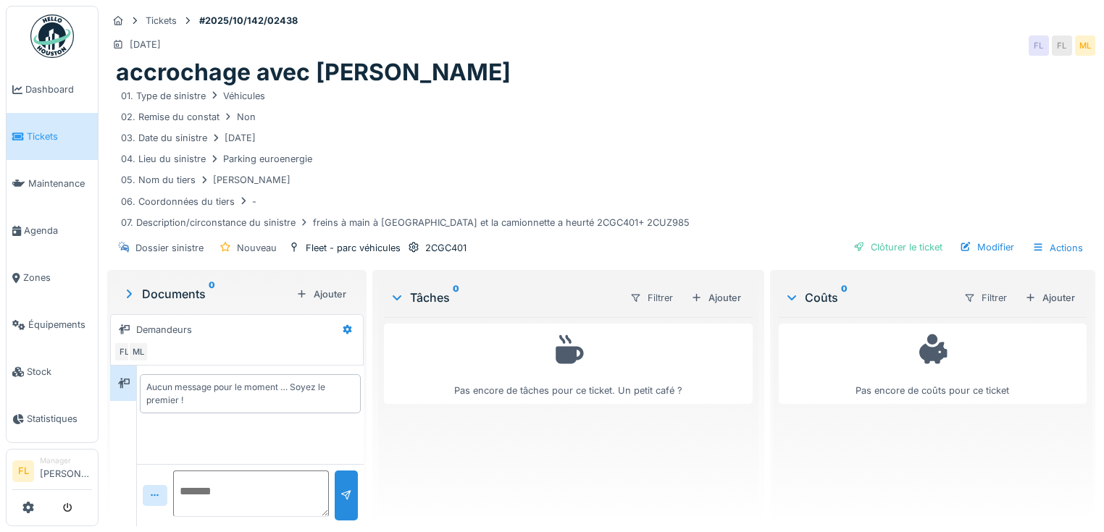
click at [589, 54] on div "[DATE] FL FL ML" at bounding box center [601, 46] width 988 height 26
click at [562, 34] on div "[DATE] FL FL ML" at bounding box center [601, 46] width 988 height 26
click at [516, 64] on div "accrochage avec [PERSON_NAME]" at bounding box center [601, 73] width 970 height 28
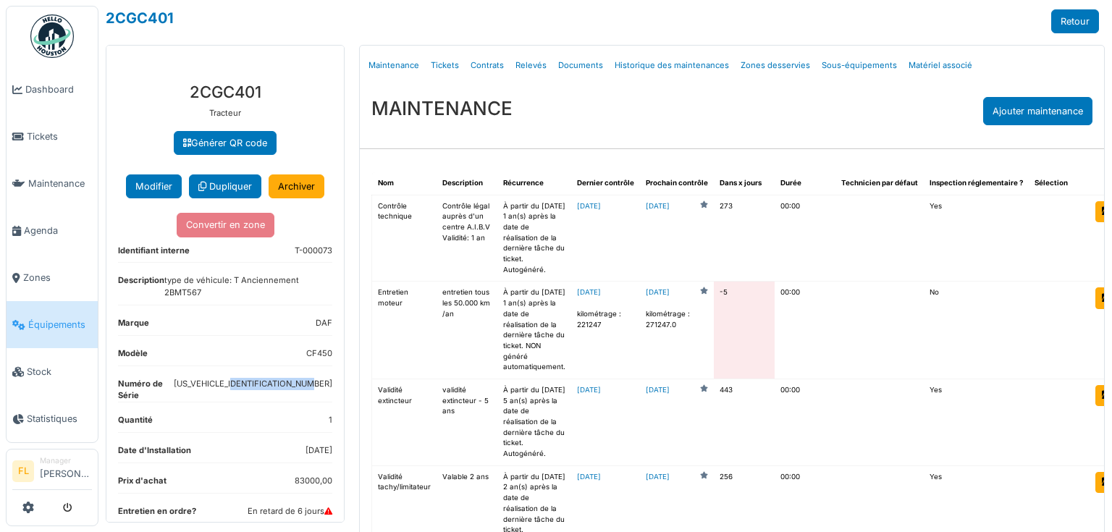
drag, startPoint x: 324, startPoint y: 398, endPoint x: 235, endPoint y: 394, distance: 89.9
click at [235, 394] on div "**********" at bounding box center [224, 527] width 237 height 912
copy dd "[US_VEHICLE_IDENTIFICATION_NUMBER]"
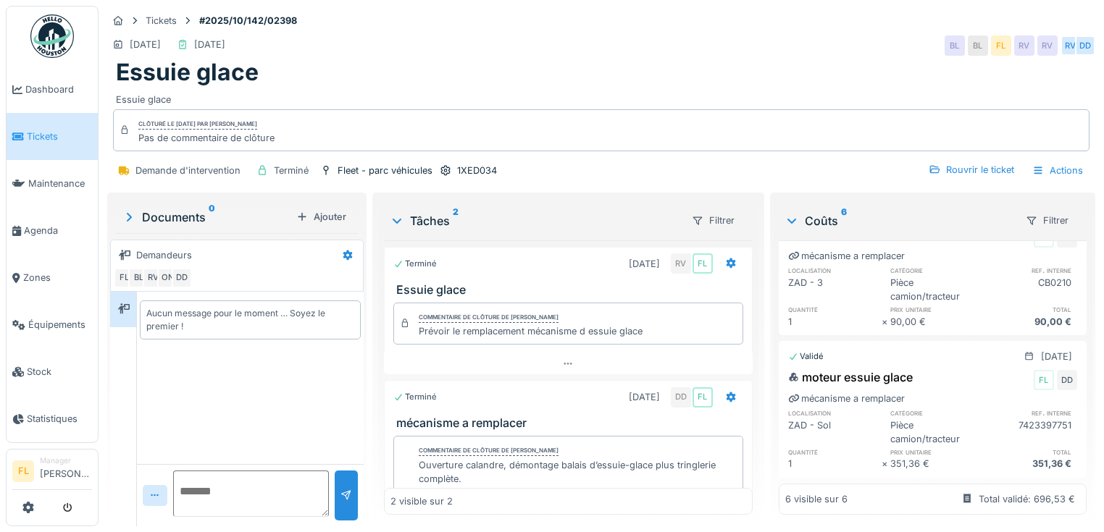
scroll to position [9, 0]
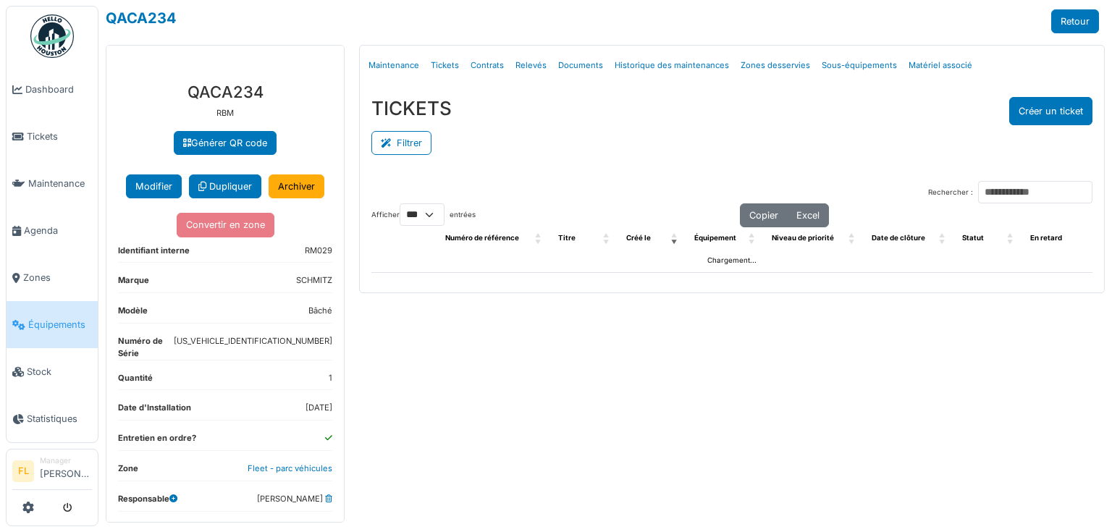
select select "***"
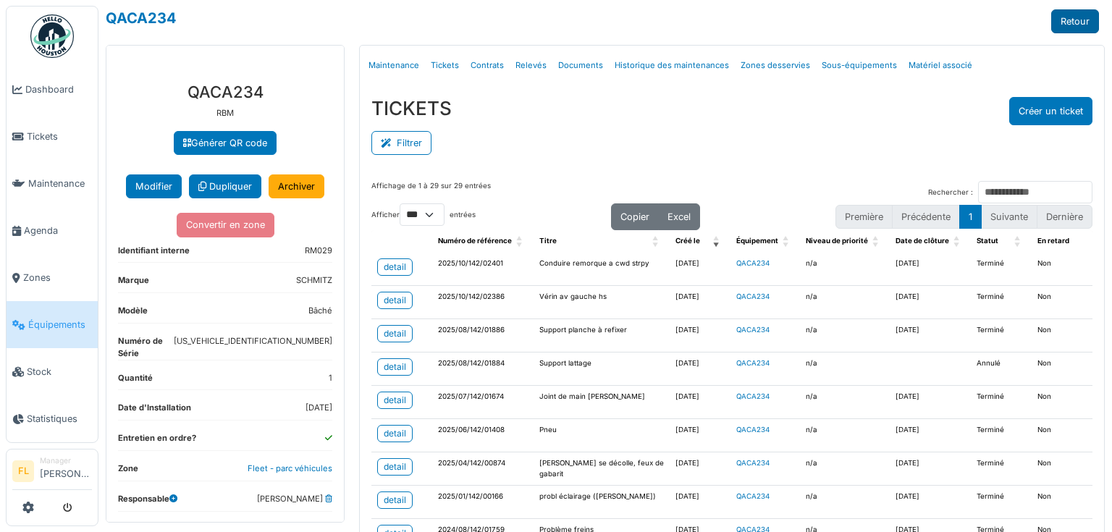
click at [1080, 24] on link "Retour" at bounding box center [1075, 21] width 48 height 24
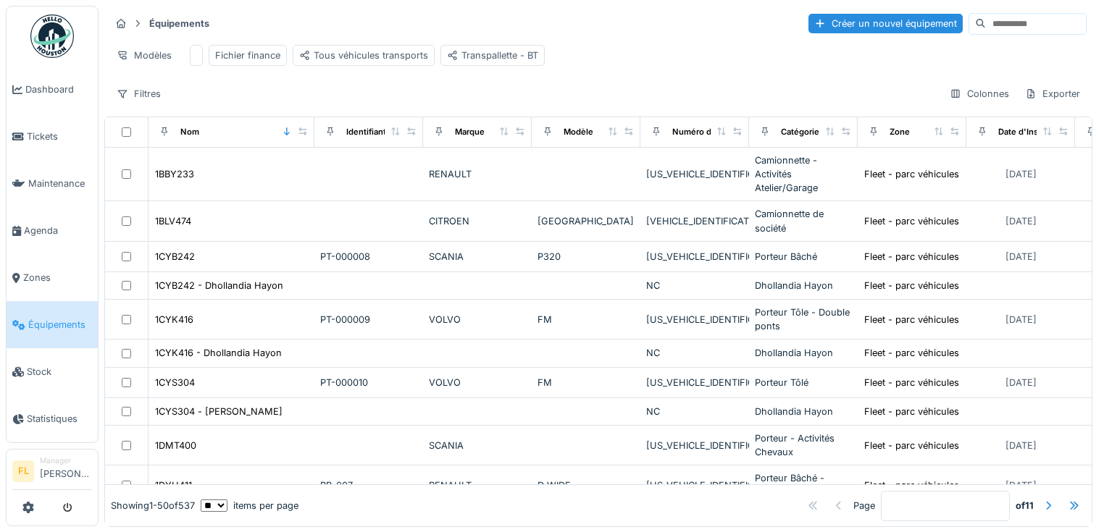
click at [985, 28] on input at bounding box center [1035, 24] width 100 height 20
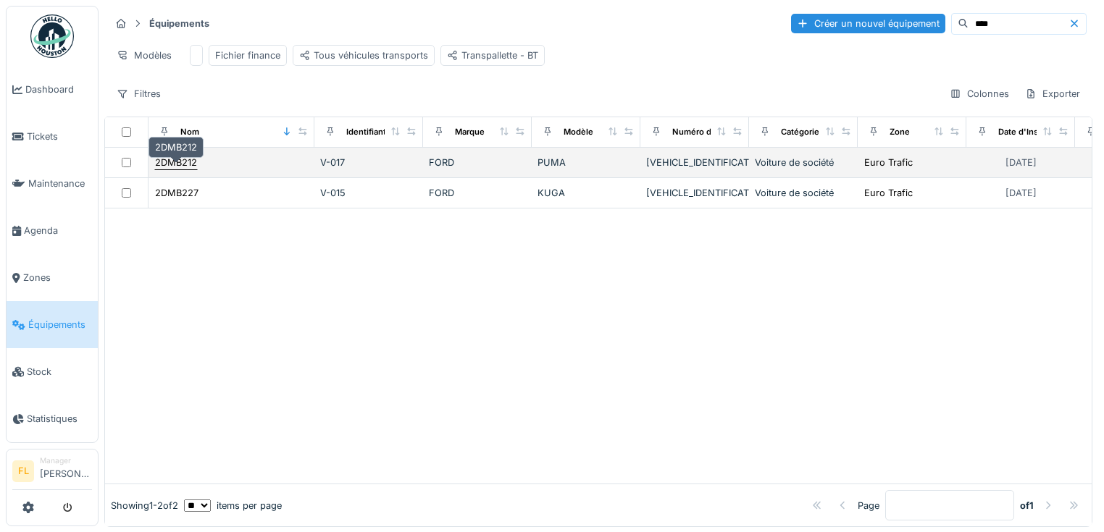
click at [191, 169] on div "2DMB212" at bounding box center [176, 163] width 42 height 14
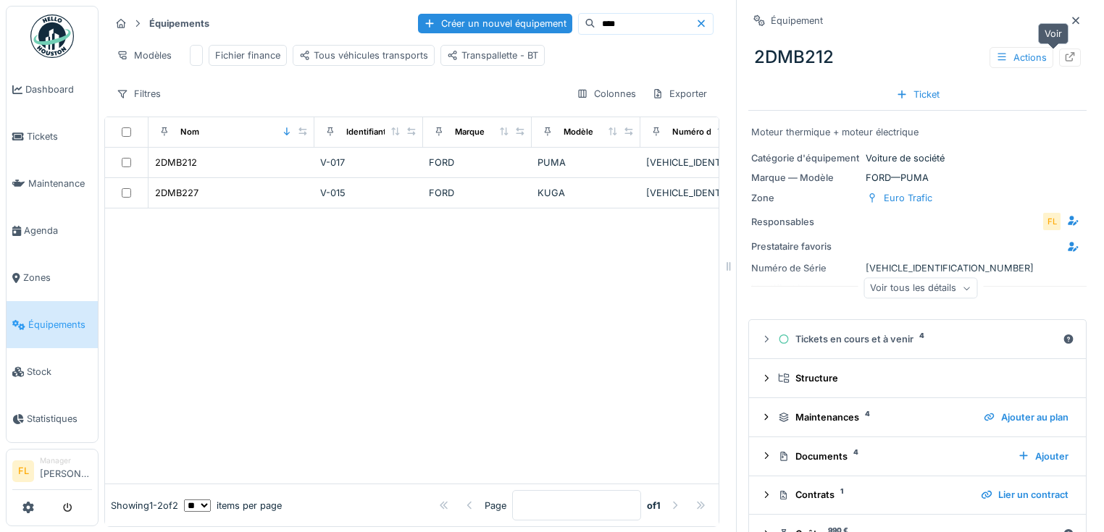
click at [1059, 57] on div at bounding box center [1070, 58] width 22 height 18
click at [1069, 20] on icon at bounding box center [1075, 20] width 12 height 9
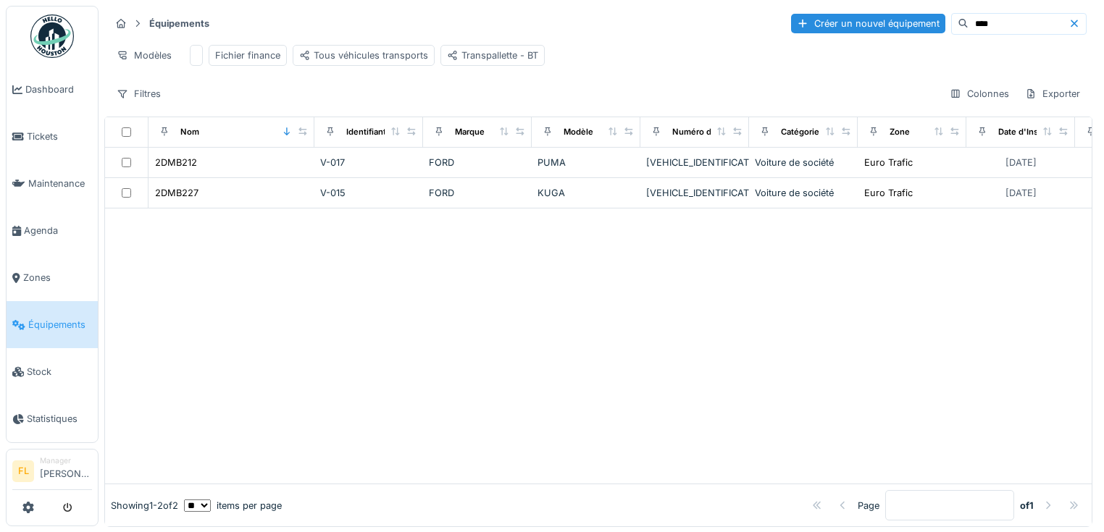
drag, startPoint x: 927, startPoint y: 33, endPoint x: 917, endPoint y: 33, distance: 10.2
click at [951, 33] on div "****" at bounding box center [1018, 24] width 135 height 22
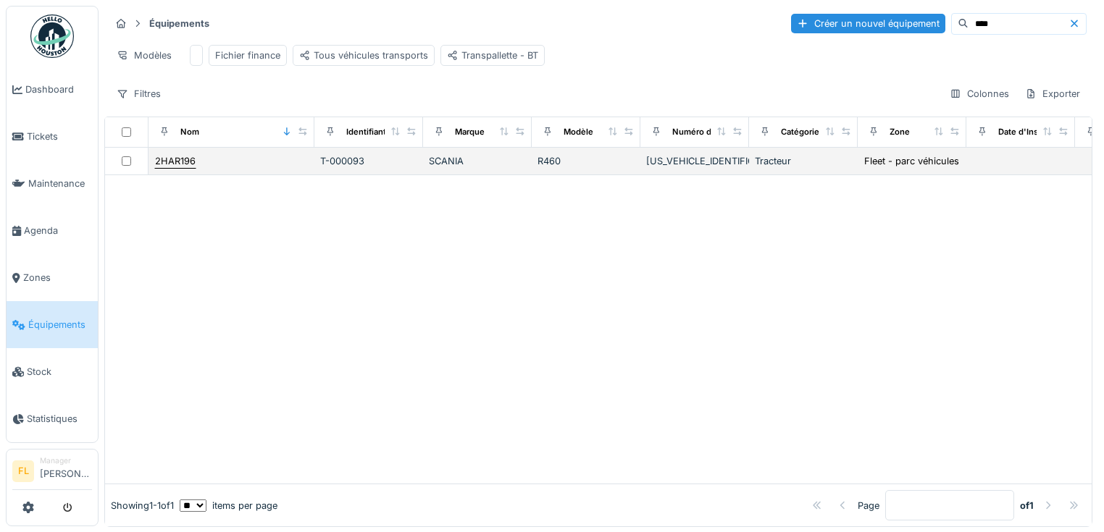
type input "****"
click at [174, 168] on div "2HAR196" at bounding box center [175, 161] width 41 height 14
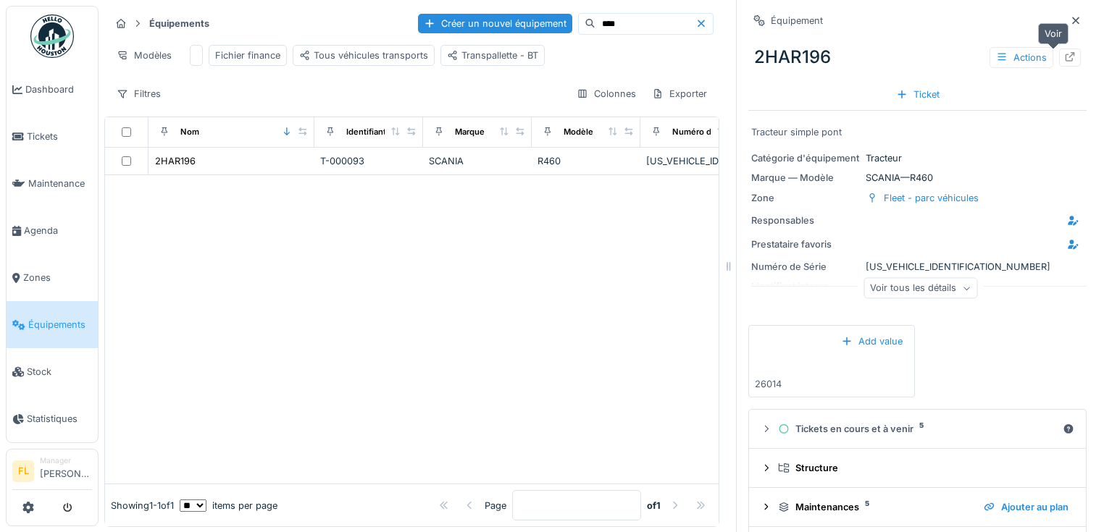
click at [1064, 63] on div at bounding box center [1070, 58] width 12 height 14
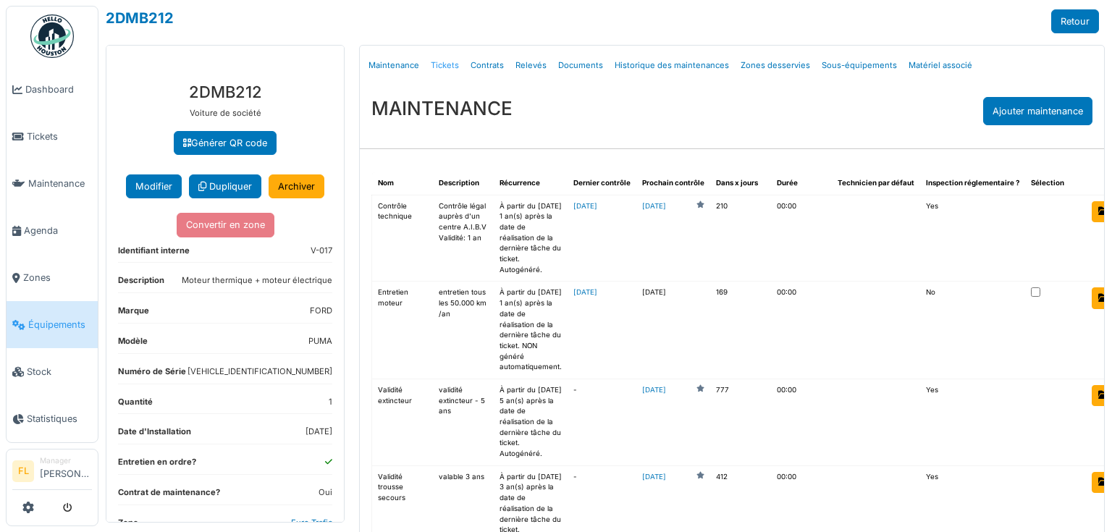
click at [442, 67] on link "Tickets" at bounding box center [445, 66] width 40 height 34
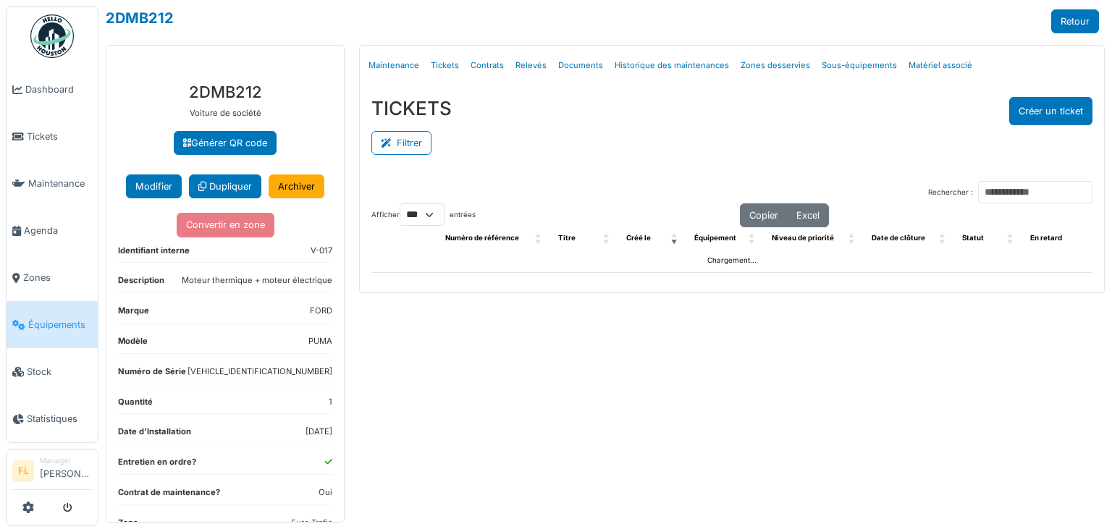
select select "***"
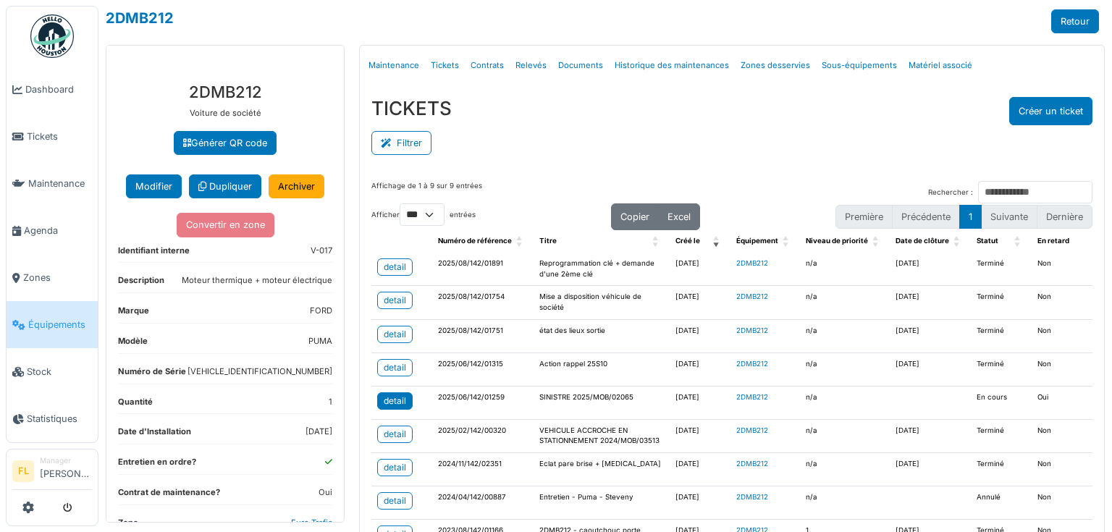
click at [391, 395] on div "detail" at bounding box center [395, 401] width 22 height 13
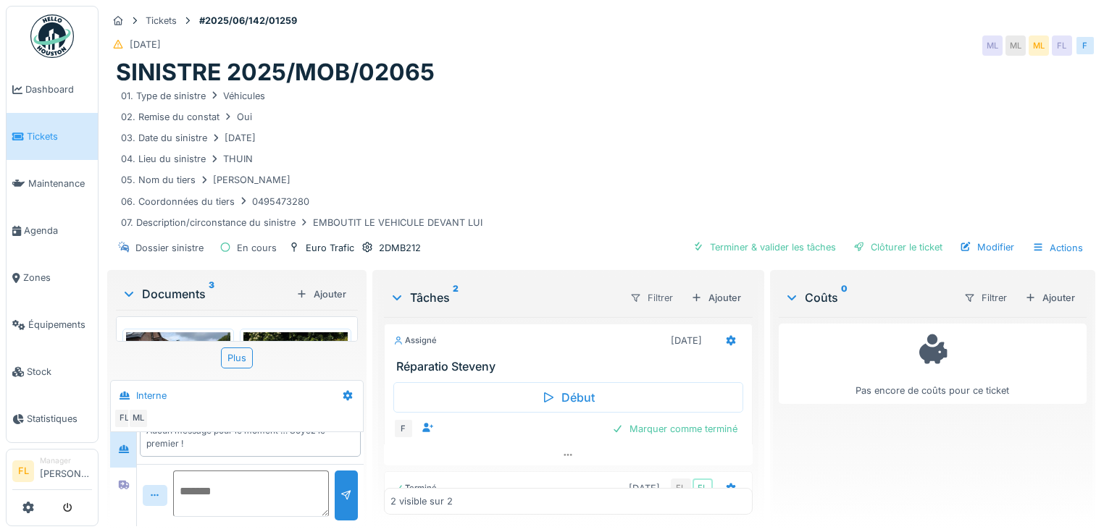
scroll to position [9, 0]
click at [726, 335] on icon at bounding box center [730, 340] width 9 height 10
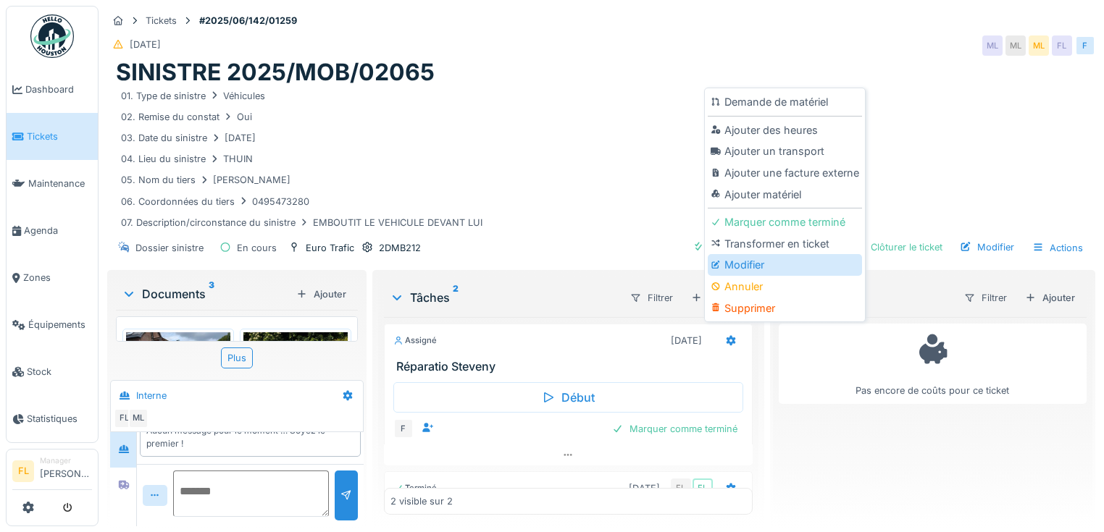
click at [744, 254] on div "Modifier" at bounding box center [784, 265] width 154 height 22
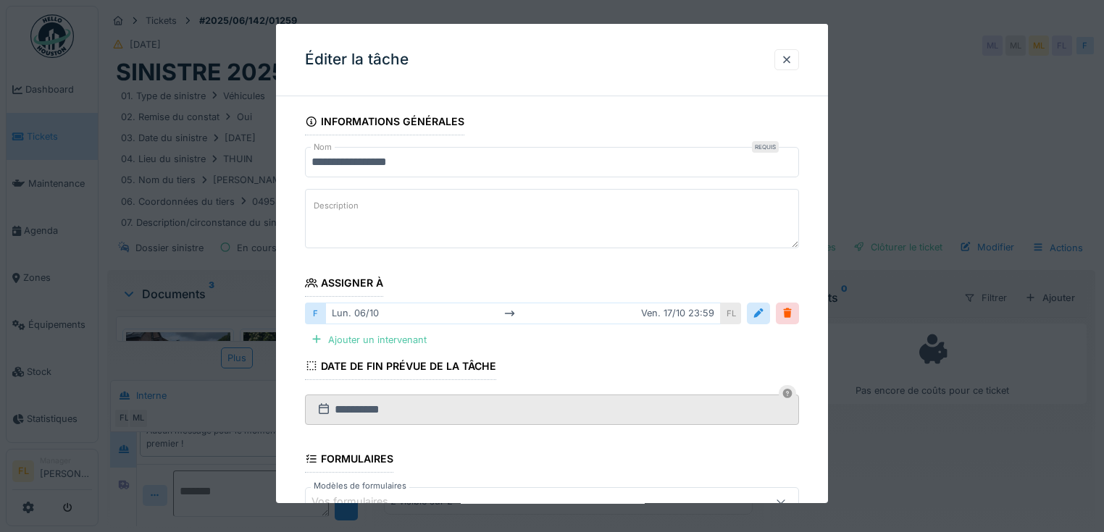
click at [364, 161] on input "**********" at bounding box center [552, 162] width 494 height 30
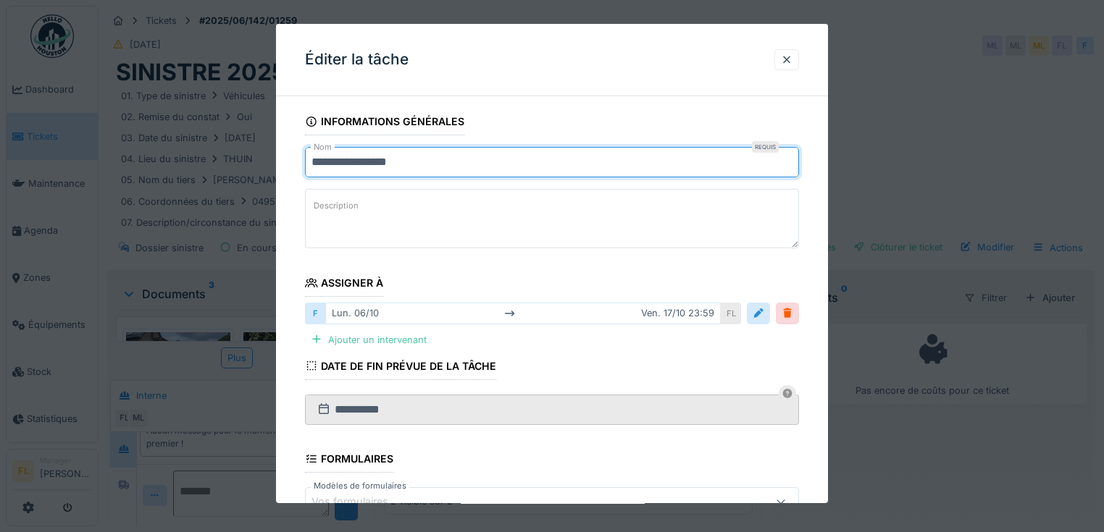
click at [361, 160] on input "**********" at bounding box center [552, 162] width 494 height 30
click at [363, 165] on input "**********" at bounding box center [552, 162] width 494 height 30
type input "**********"
click at [361, 205] on textarea "Description" at bounding box center [552, 218] width 494 height 59
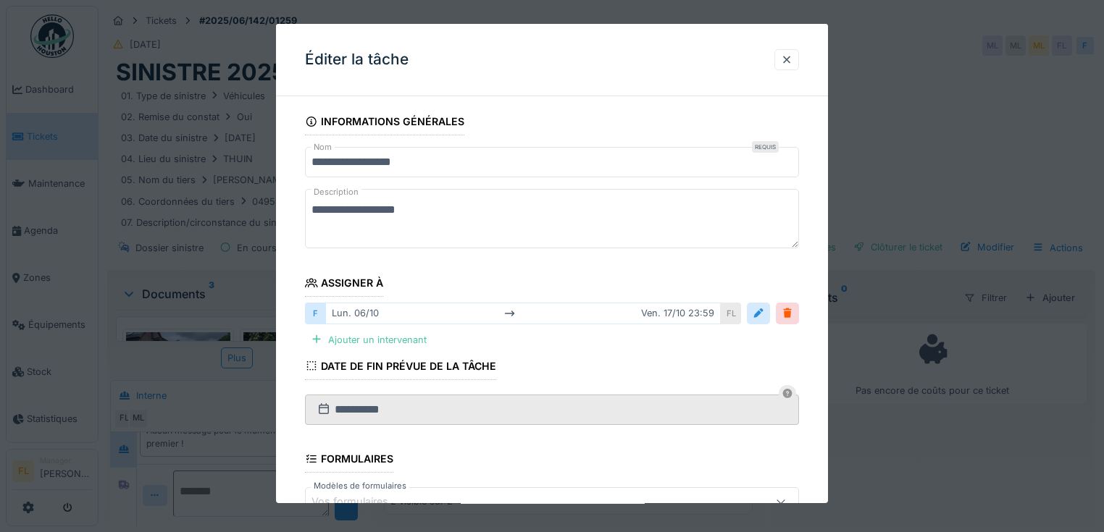
scroll to position [193, 0]
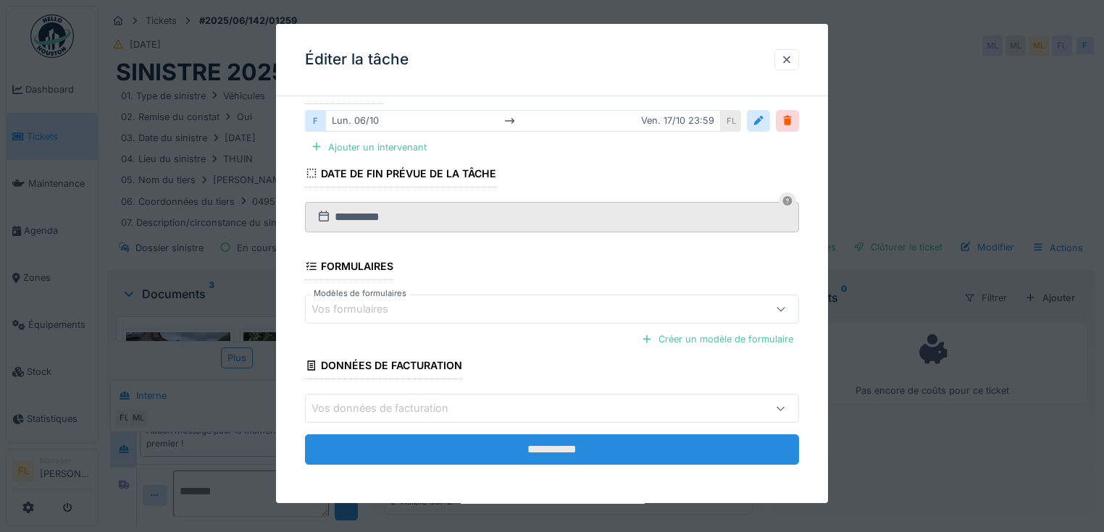
type textarea "**********"
click at [547, 443] on input "**********" at bounding box center [552, 449] width 494 height 30
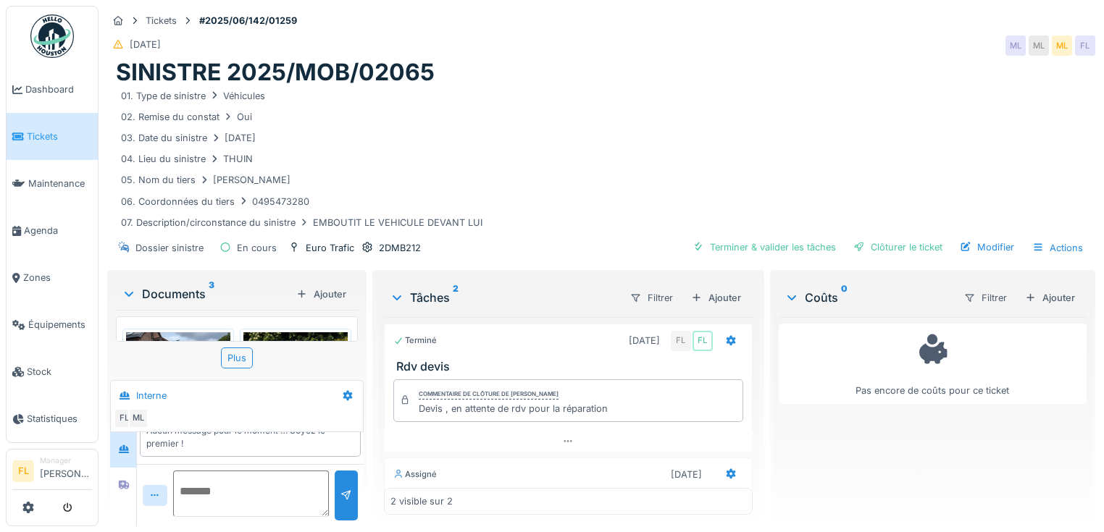
scroll to position [130, 0]
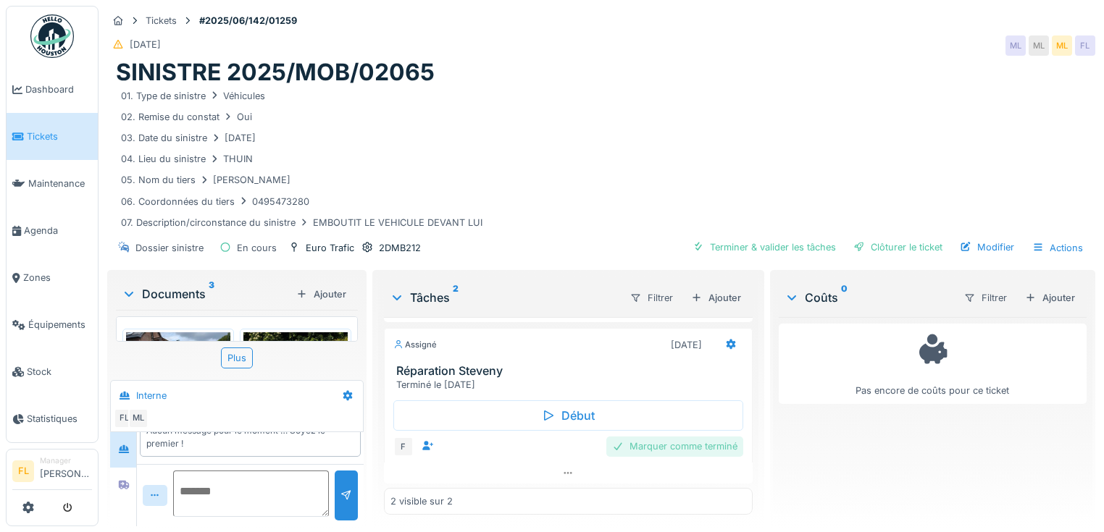
click at [665, 442] on div "Marquer comme terminé" at bounding box center [674, 447] width 137 height 20
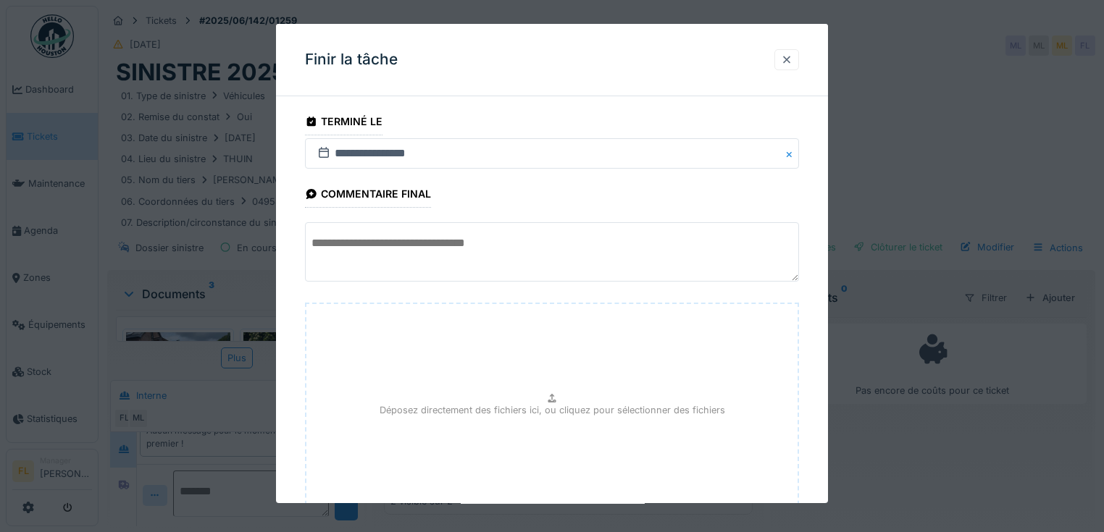
click at [791, 62] on div at bounding box center [787, 60] width 12 height 14
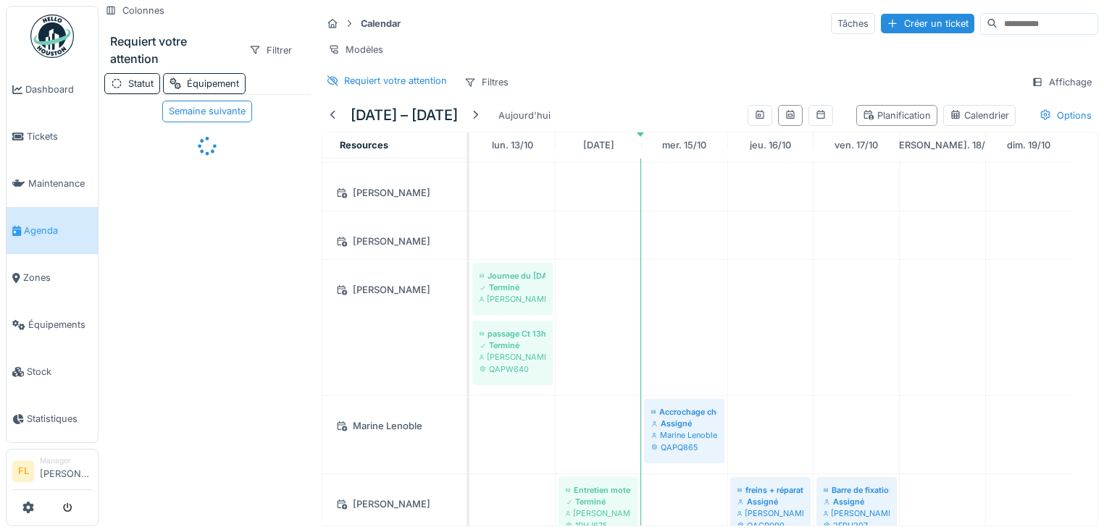
scroll to position [933, 0]
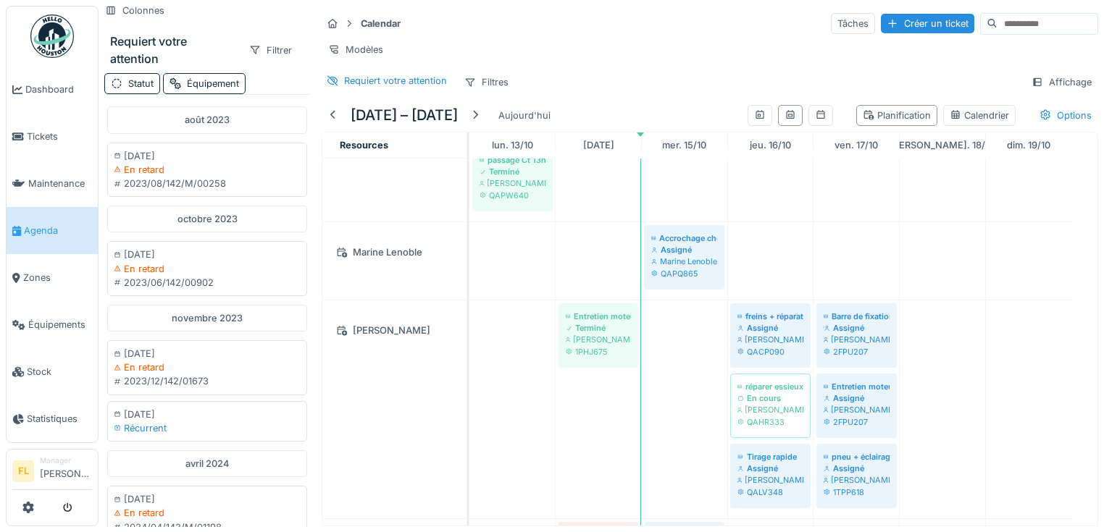
click at [348, 19] on icon at bounding box center [349, 23] width 12 height 9
click at [347, 19] on icon at bounding box center [349, 23] width 12 height 9
click at [329, 19] on icon at bounding box center [332, 23] width 9 height 9
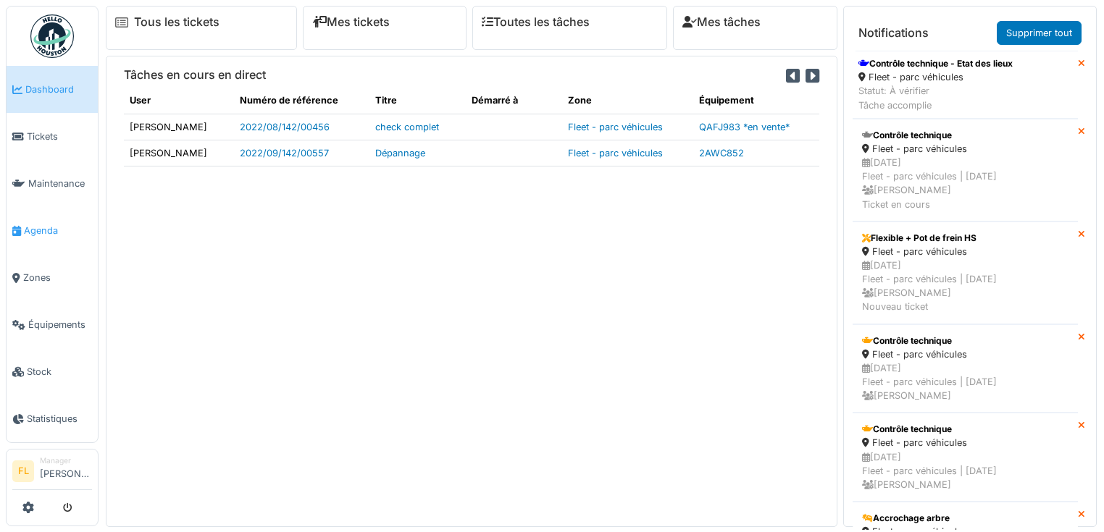
click at [44, 224] on span "Agenda" at bounding box center [58, 231] width 68 height 14
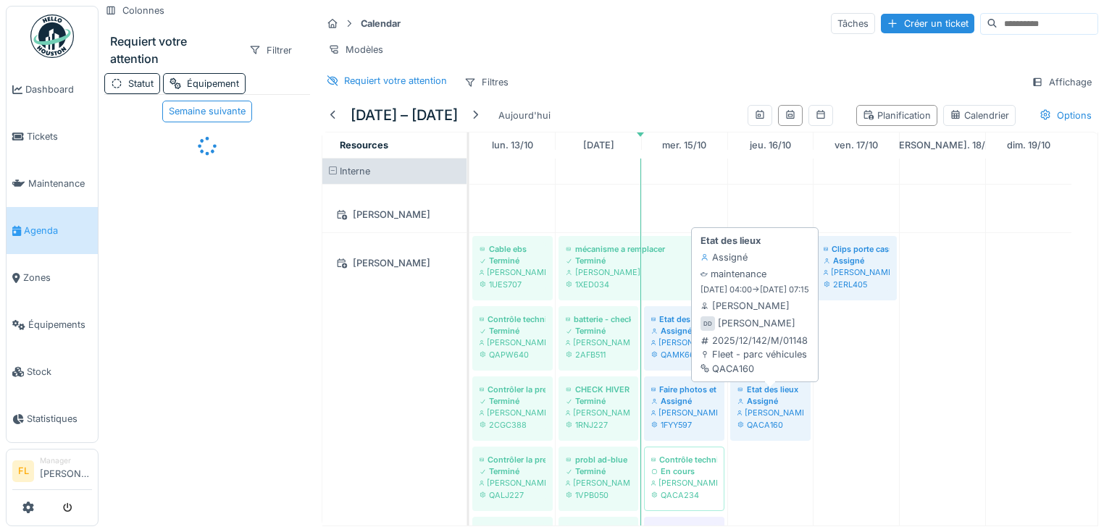
click at [792, 405] on div "Assigné" at bounding box center [770, 401] width 66 height 12
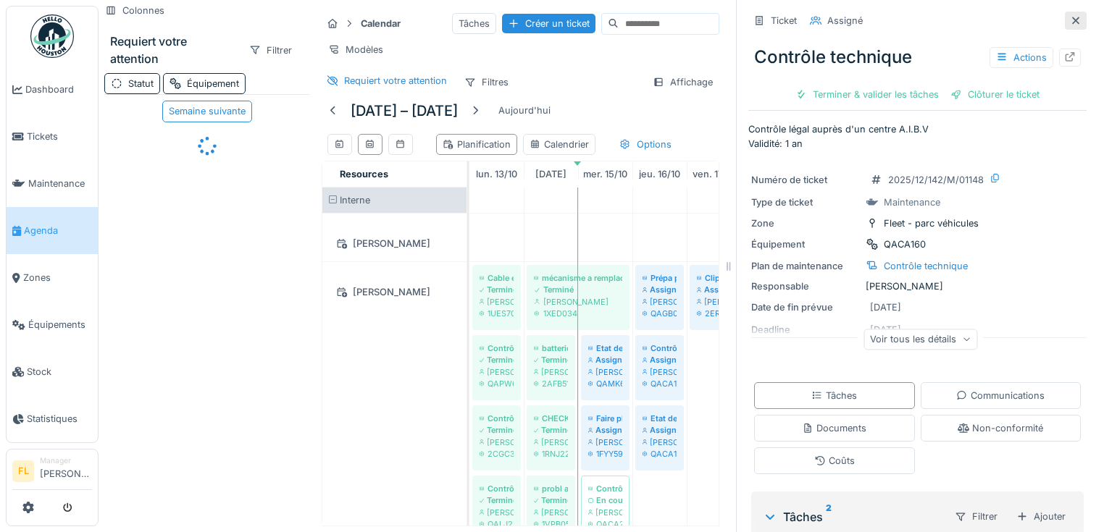
click at [1069, 19] on icon at bounding box center [1075, 20] width 12 height 9
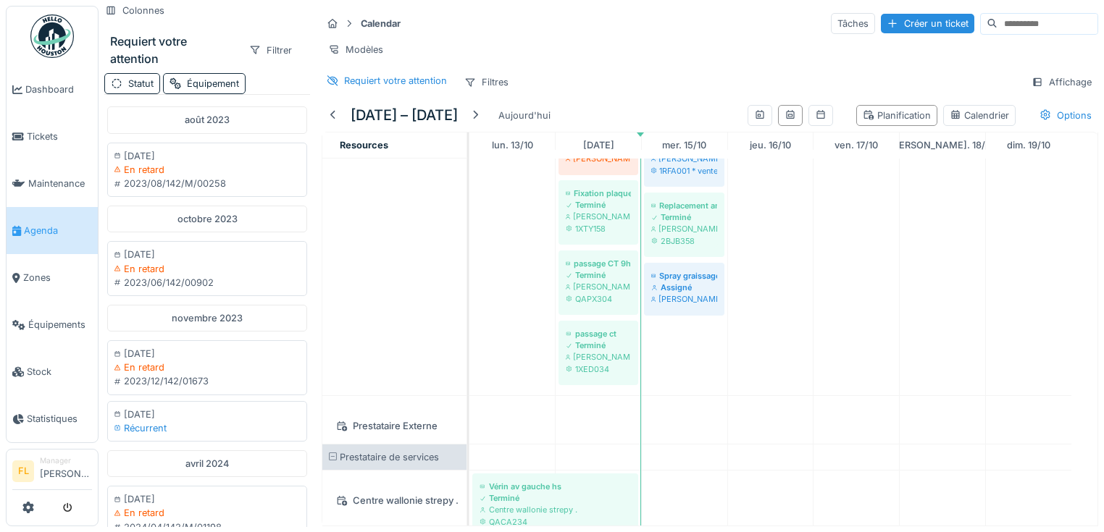
scroll to position [1216, 0]
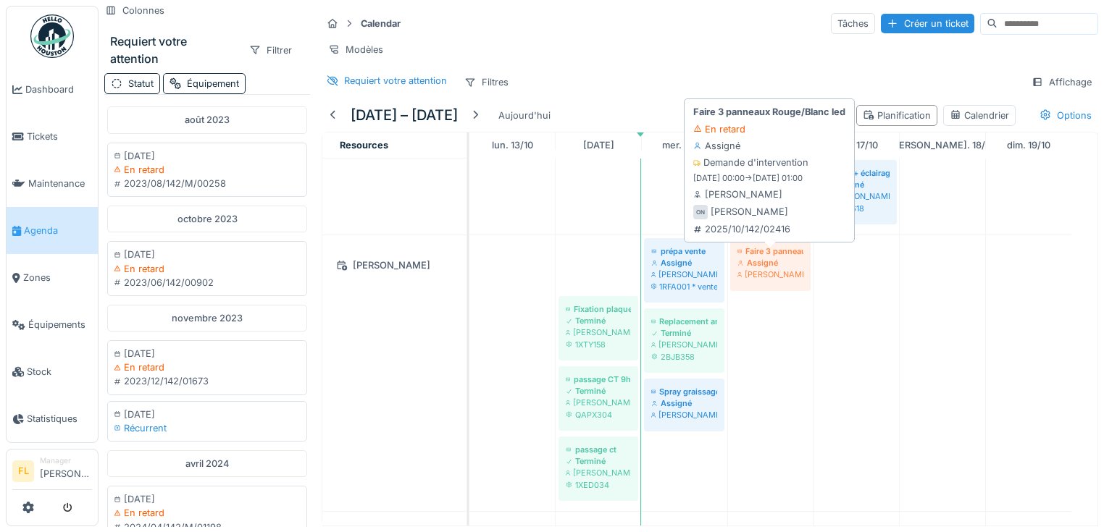
drag, startPoint x: 600, startPoint y: 279, endPoint x: 757, endPoint y: 278, distance: 157.9
click at [469, 278] on div "Faire 3 panneaux Rouge/Blanc led Assigné Olivier Navez prépa vente Assigné Oliv…" at bounding box center [469, 373] width 0 height 276
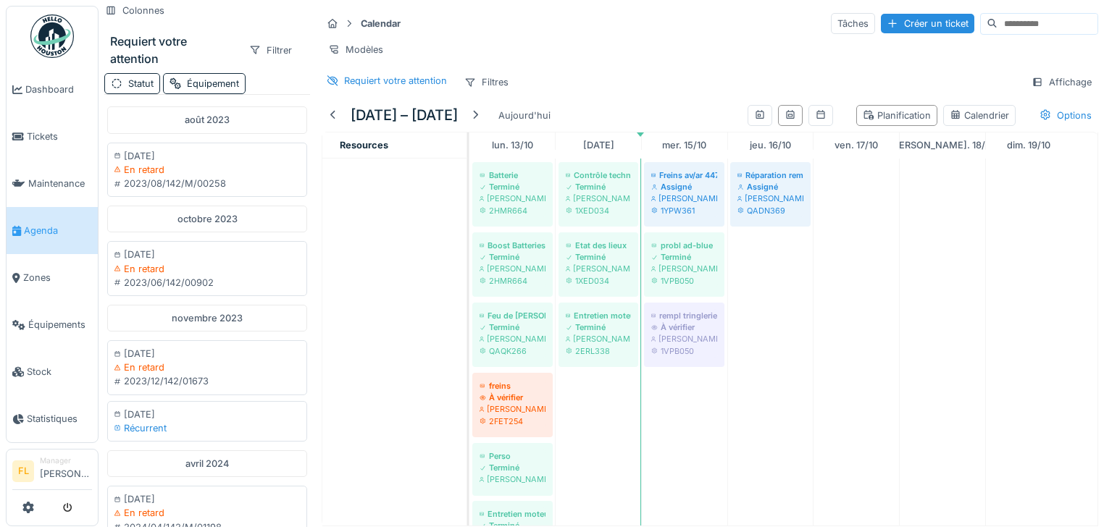
scroll to position [1700, 0]
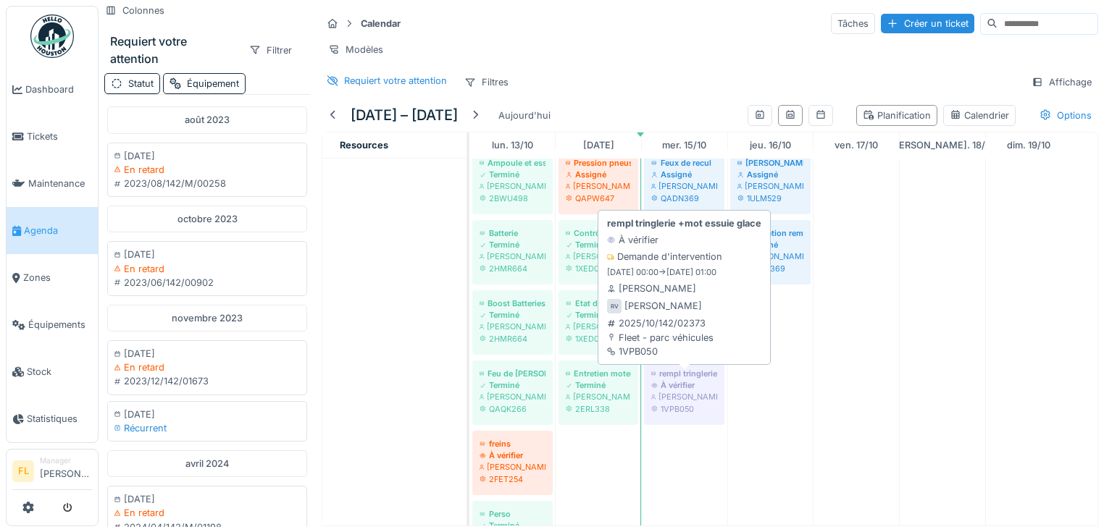
click at [686, 408] on div "1VPB050" at bounding box center [684, 409] width 66 height 12
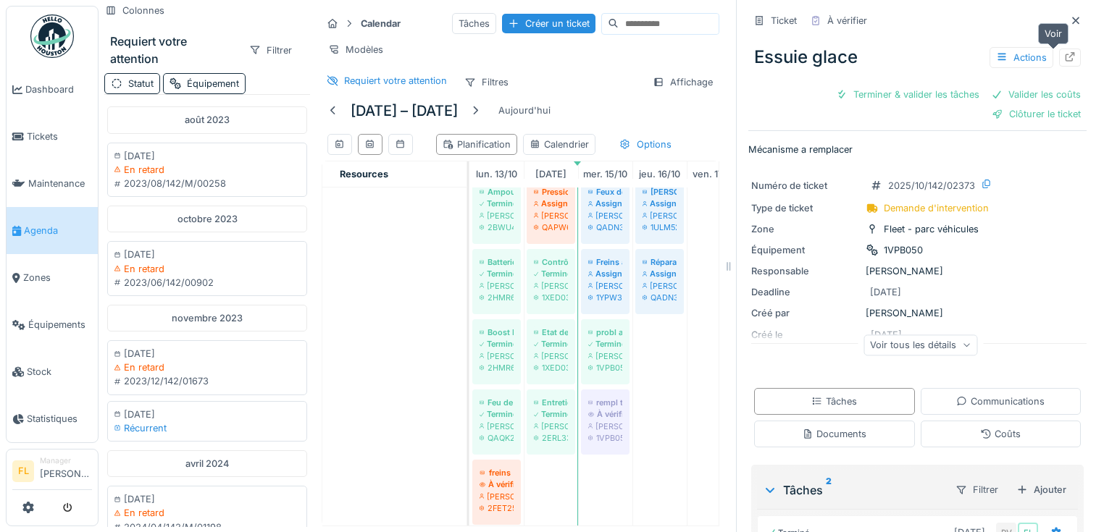
click at [1064, 59] on icon at bounding box center [1070, 56] width 12 height 9
click at [1069, 21] on icon at bounding box center [1075, 20] width 12 height 9
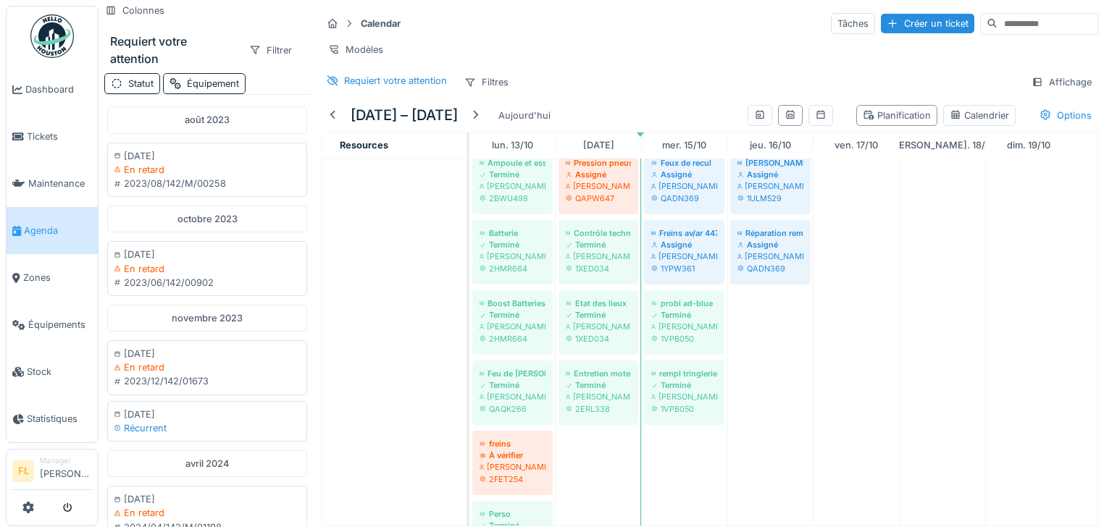
click at [768, 273] on div "QADN369" at bounding box center [770, 269] width 66 height 12
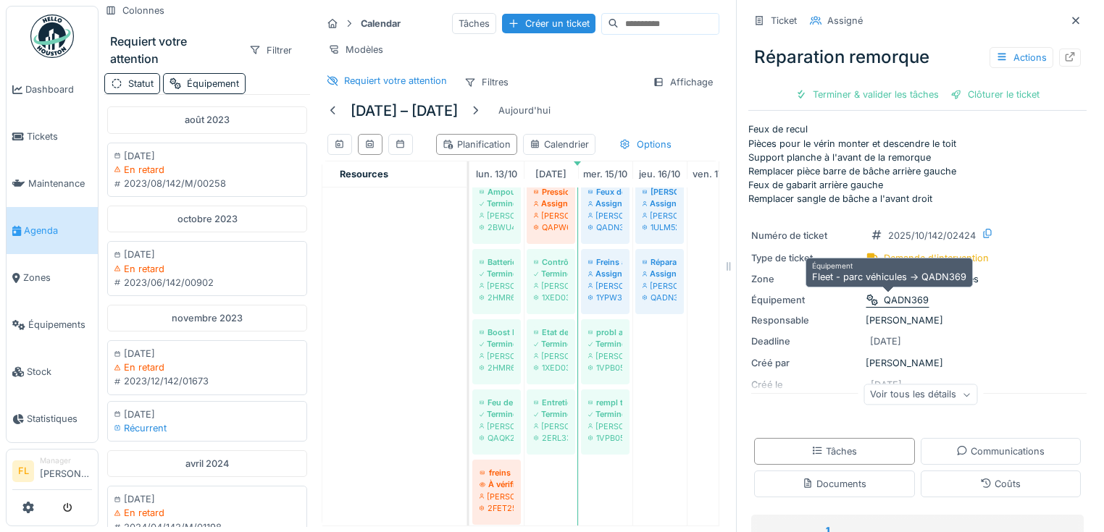
click at [910, 298] on div "QADN369" at bounding box center [905, 300] width 45 height 14
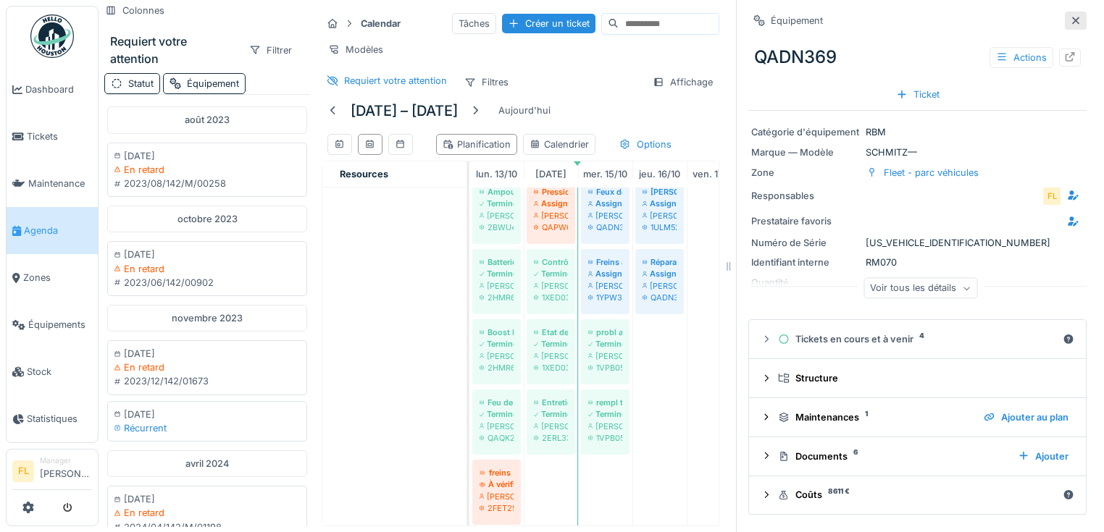
click at [1072, 21] on icon at bounding box center [1075, 20] width 7 height 7
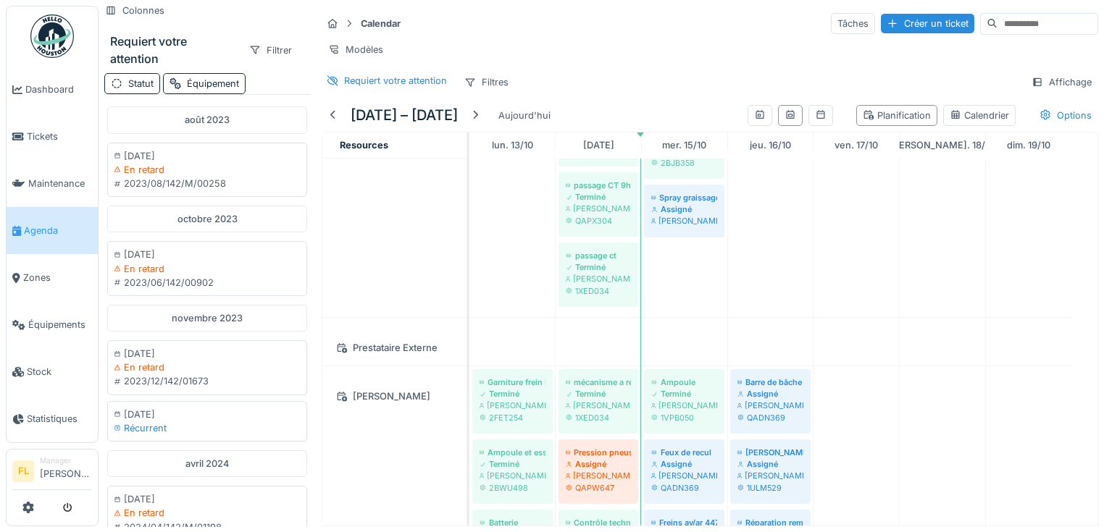
scroll to position [1468, 0]
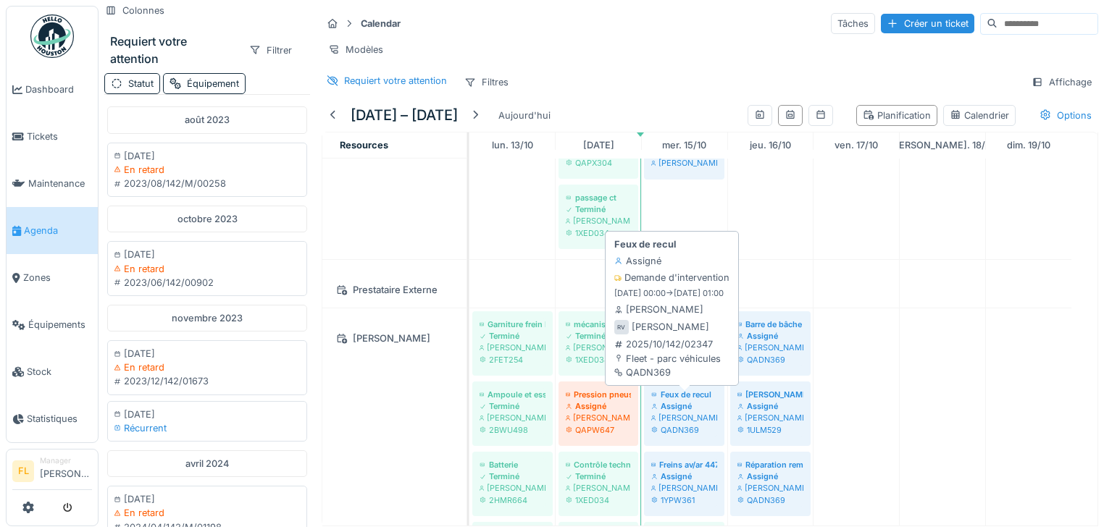
click at [692, 434] on div "QADN369" at bounding box center [684, 430] width 66 height 12
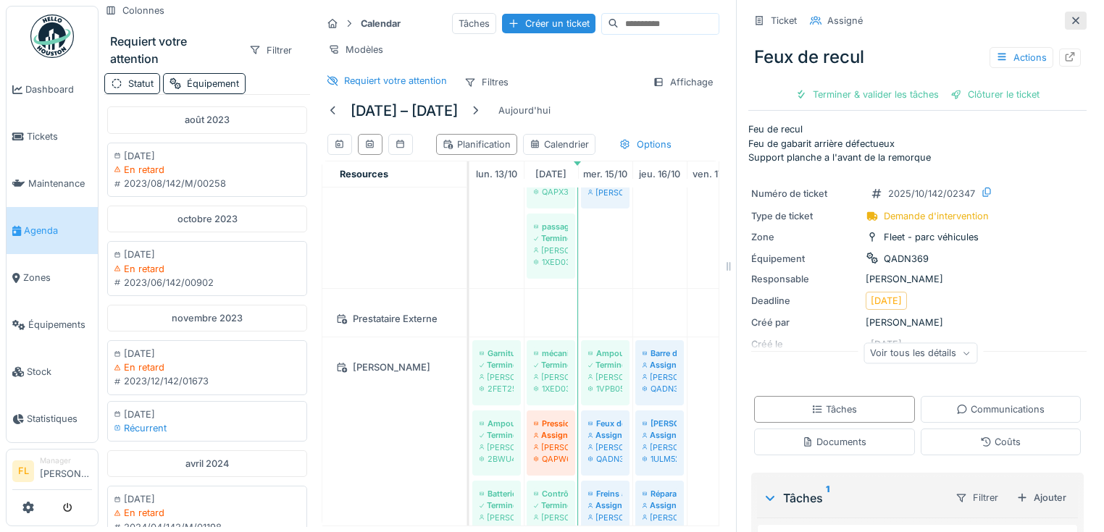
click at [1072, 20] on icon at bounding box center [1075, 20] width 7 height 7
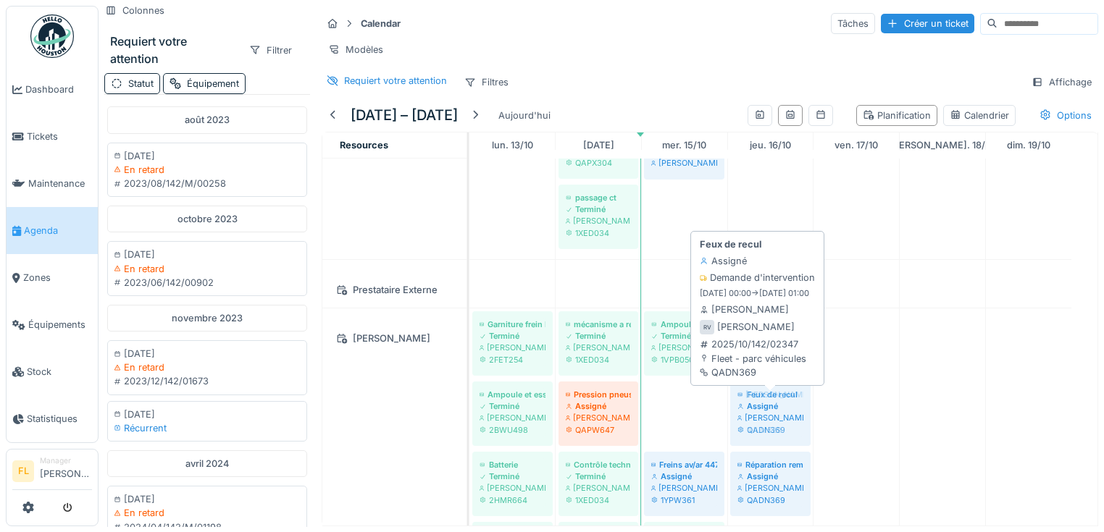
drag, startPoint x: 673, startPoint y: 421, endPoint x: 755, endPoint y: 421, distance: 82.5
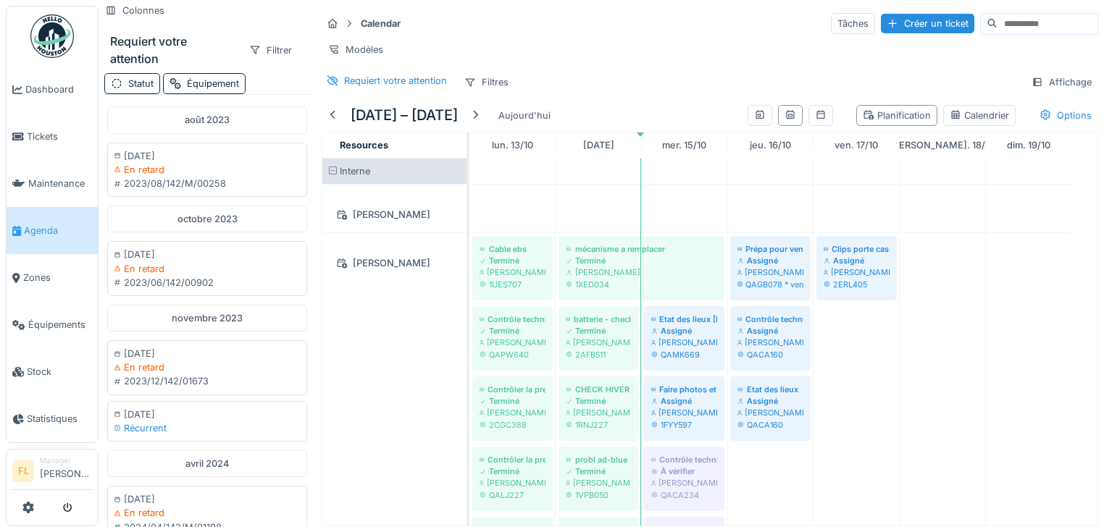
scroll to position [232, 0]
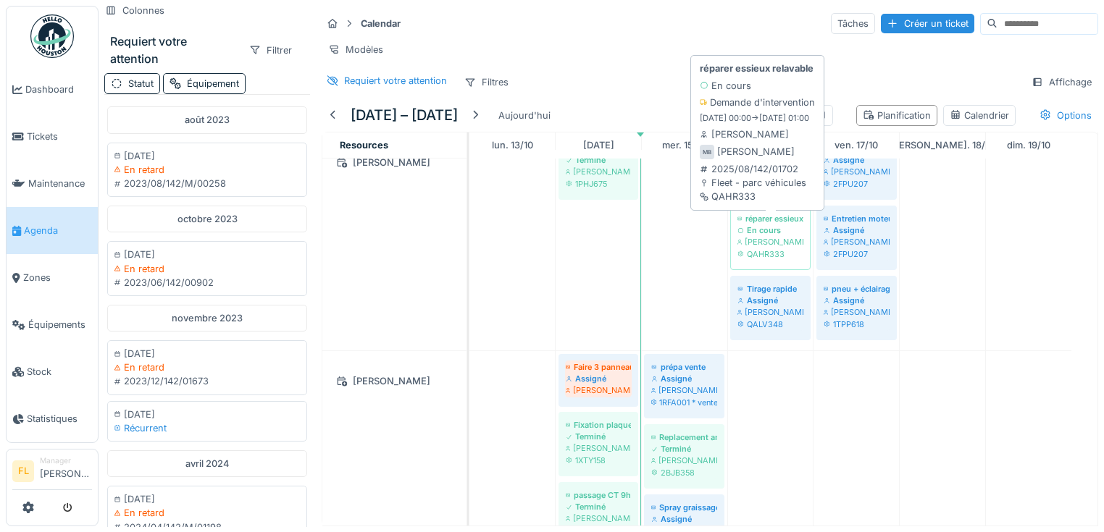
click at [788, 255] on div "QAHR333" at bounding box center [770, 254] width 66 height 12
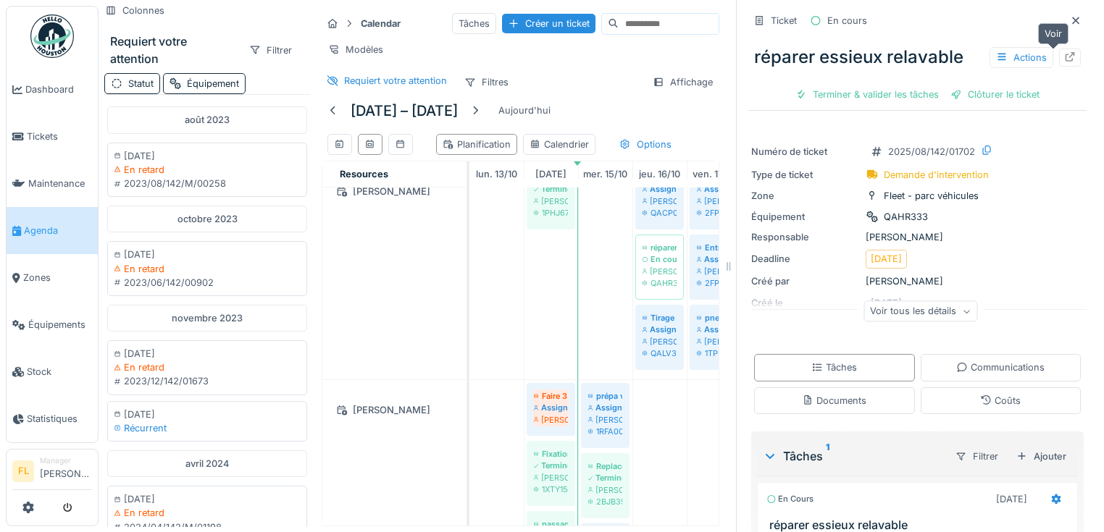
click at [1065, 58] on icon at bounding box center [1069, 56] width 9 height 9
click at [1072, 20] on icon at bounding box center [1075, 20] width 7 height 7
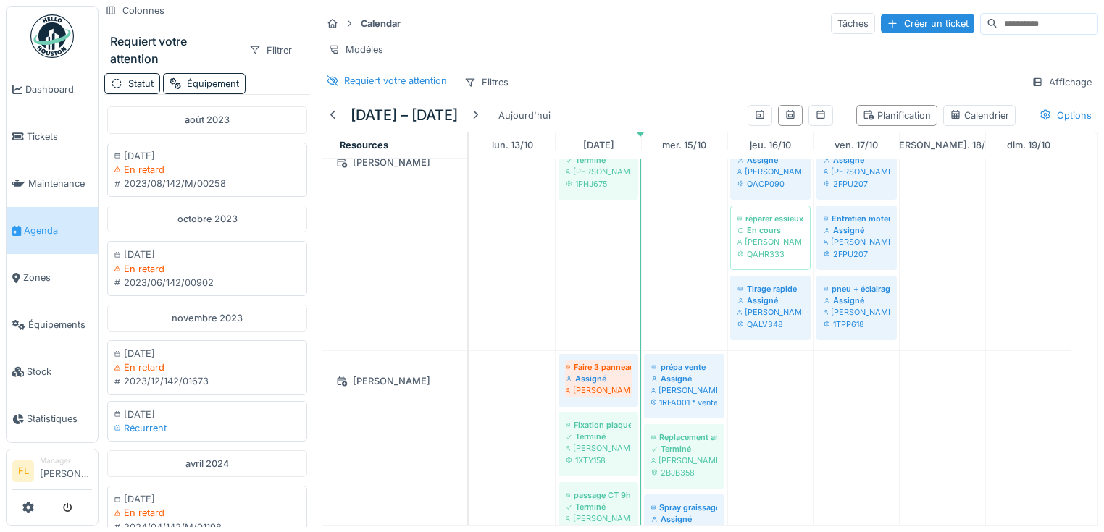
scroll to position [1159, 0]
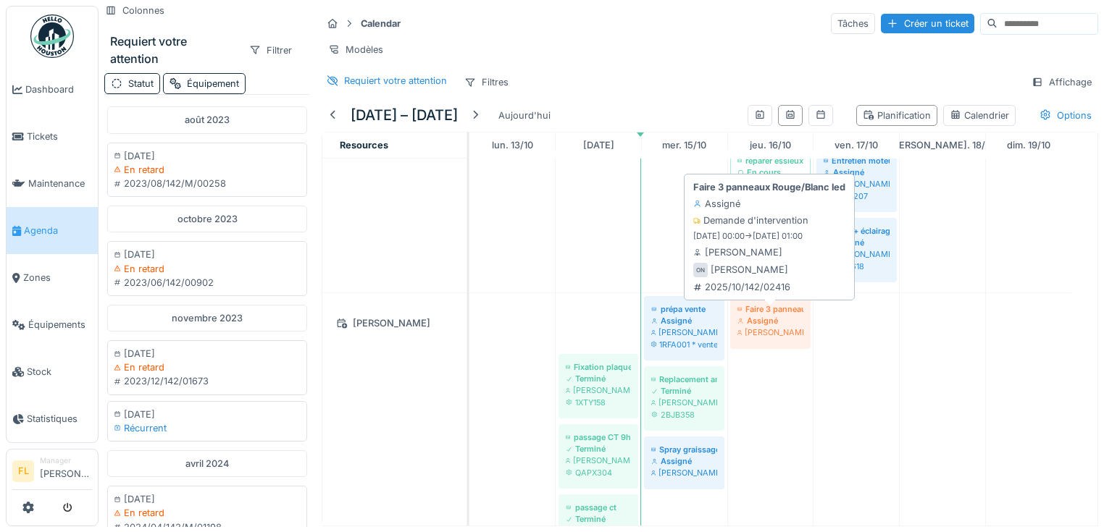
drag, startPoint x: 597, startPoint y: 324, endPoint x: 783, endPoint y: 324, distance: 186.1
click at [469, 324] on div "Faire 3 panneaux Rouge/Blanc led Assigné Olivier Navez prépa vente Assigné Oliv…" at bounding box center [469, 431] width 0 height 276
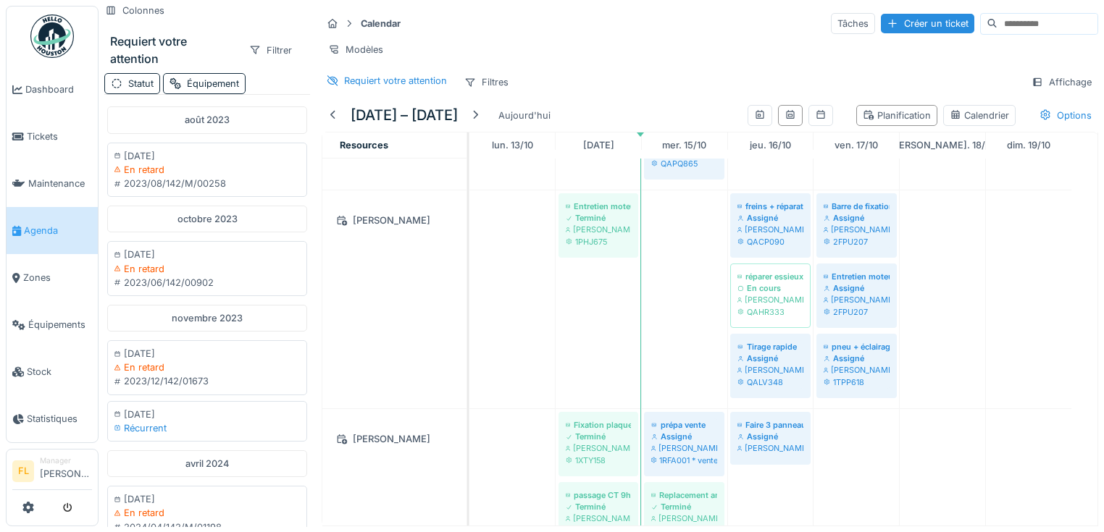
scroll to position [985, 0]
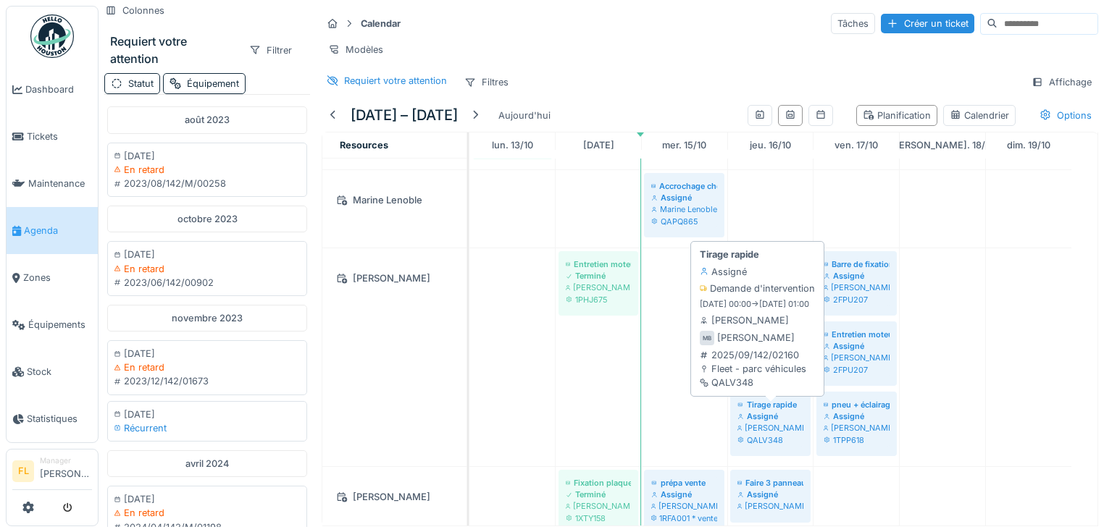
click at [792, 422] on div "Assigné" at bounding box center [770, 417] width 66 height 12
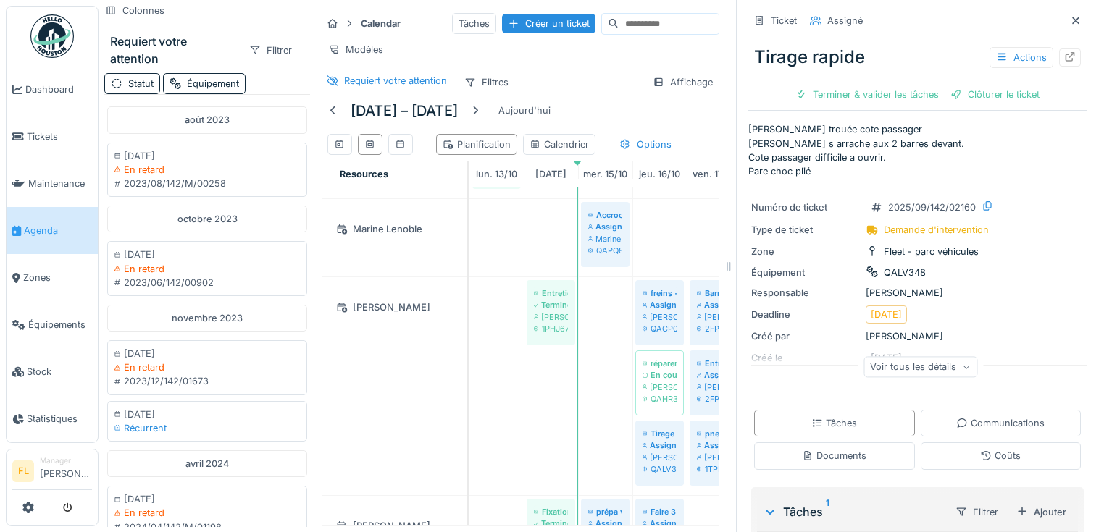
scroll to position [174, 0]
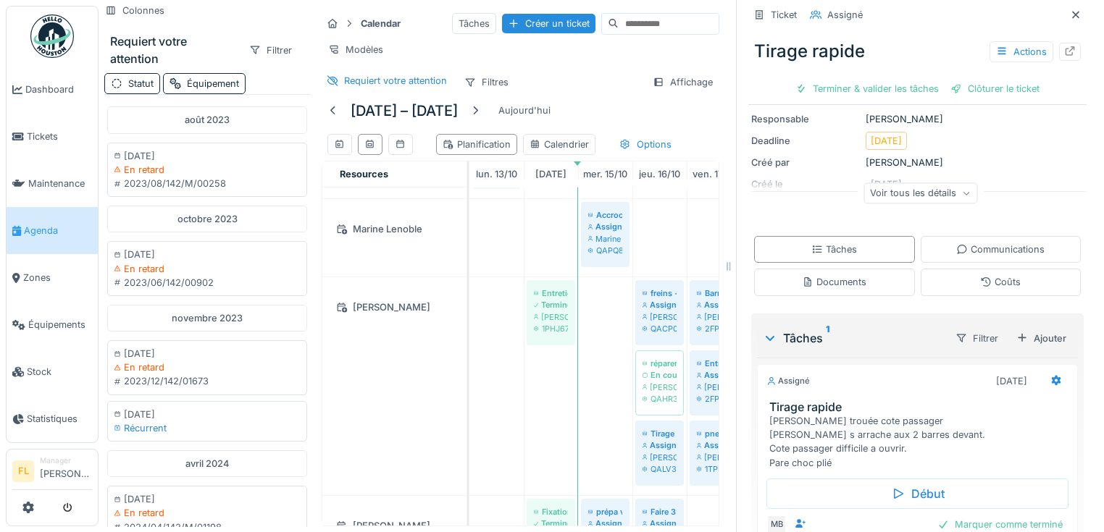
click at [962, 193] on icon at bounding box center [966, 193] width 9 height 7
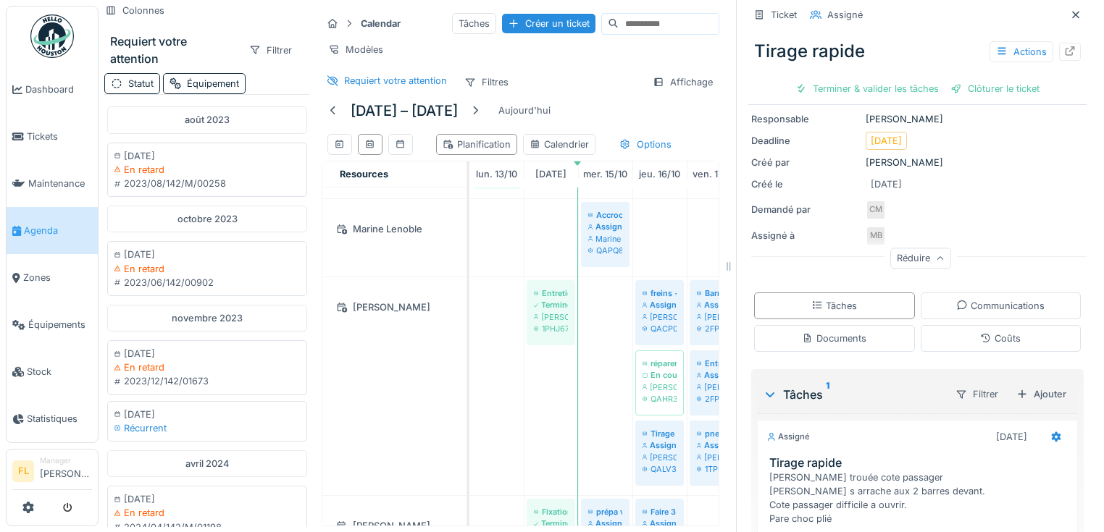
scroll to position [0, 0]
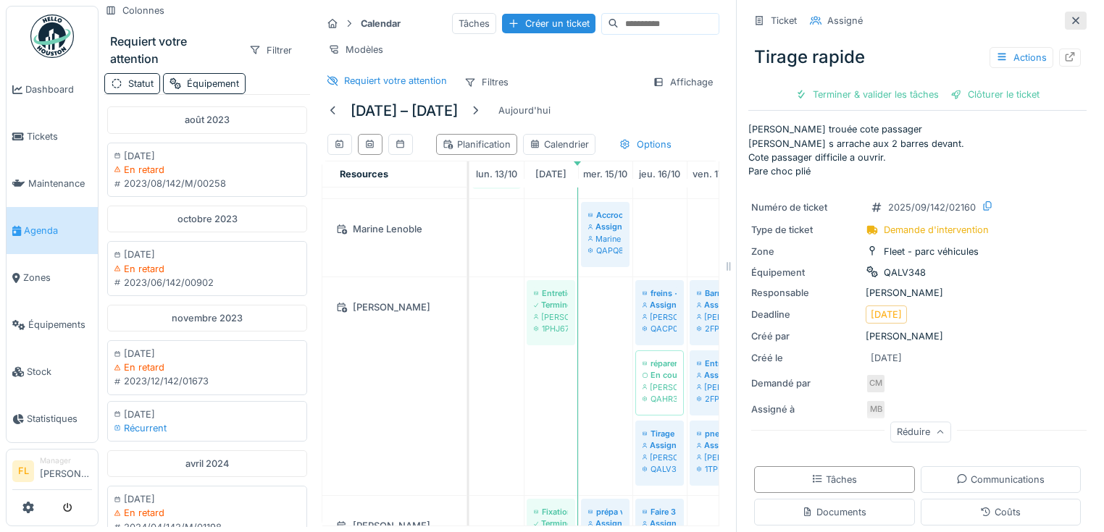
click at [1069, 23] on icon at bounding box center [1075, 20] width 12 height 9
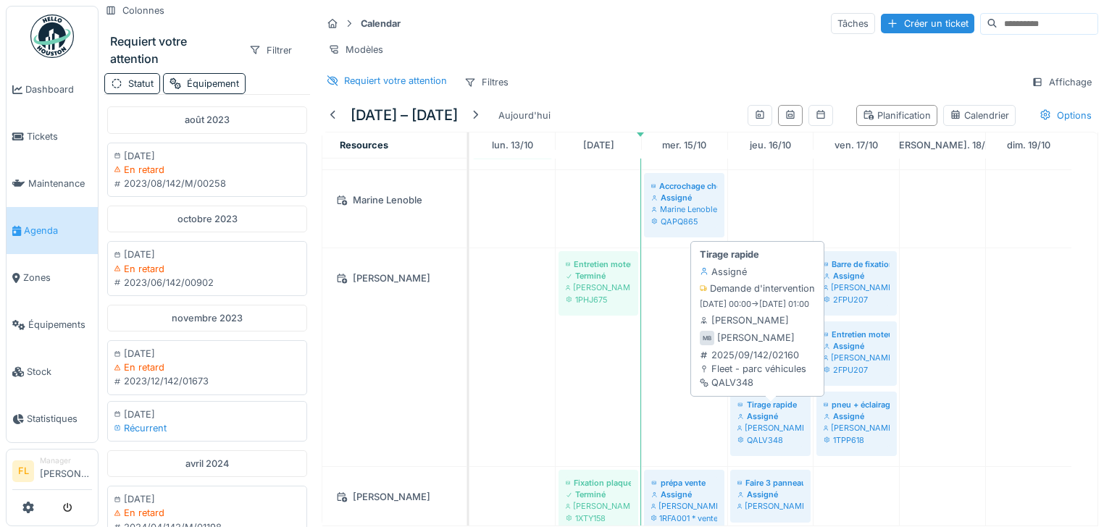
click at [770, 434] on div "Michaël Bodnarczuk" at bounding box center [770, 428] width 66 height 12
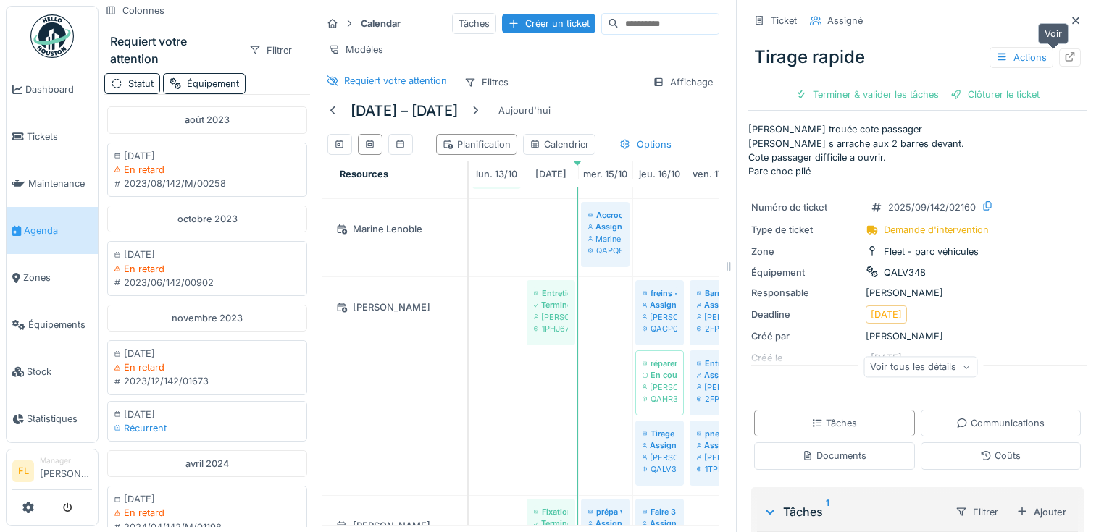
click at [1064, 61] on icon at bounding box center [1070, 56] width 12 height 9
click at [1069, 20] on icon at bounding box center [1075, 20] width 12 height 9
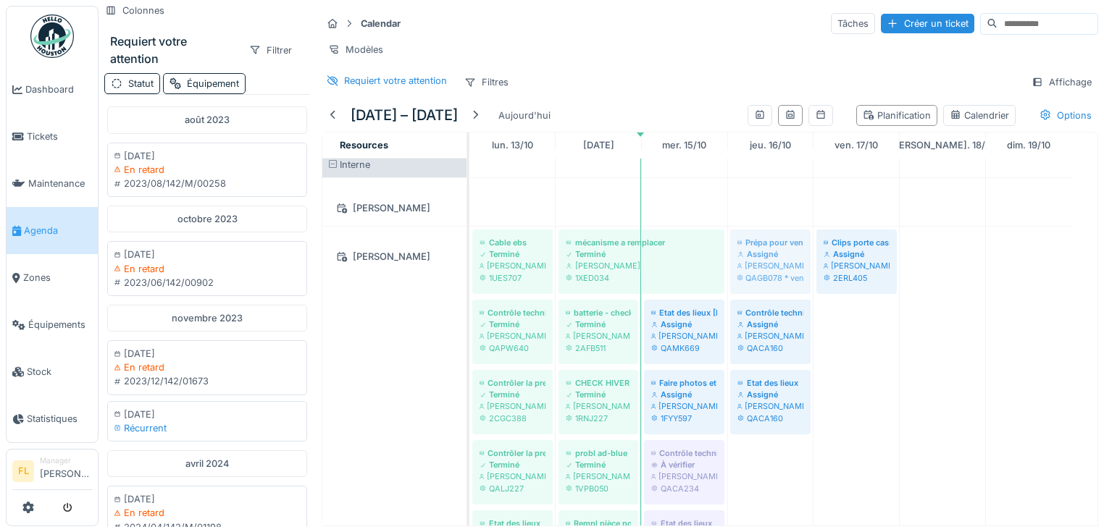
scroll to position [9, 0]
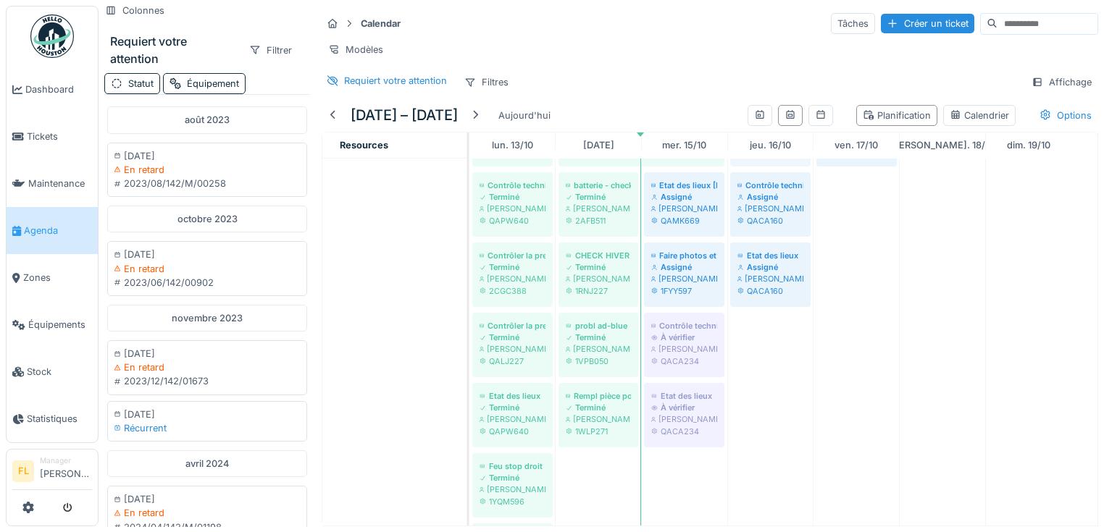
drag, startPoint x: 788, startPoint y: 284, endPoint x: 789, endPoint y: 345, distance: 60.8
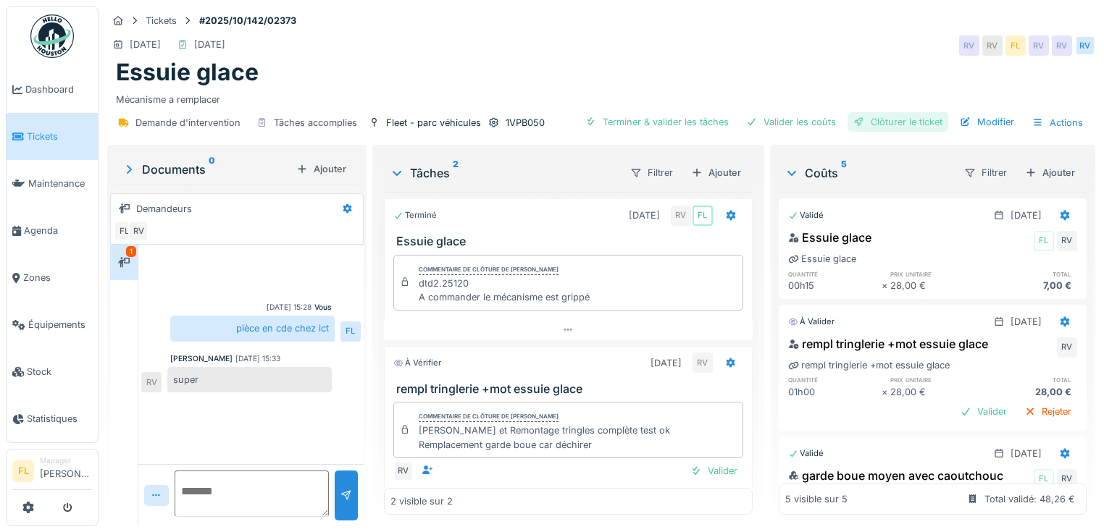
click at [879, 122] on div "Clôturer le ticket" at bounding box center [897, 122] width 101 height 20
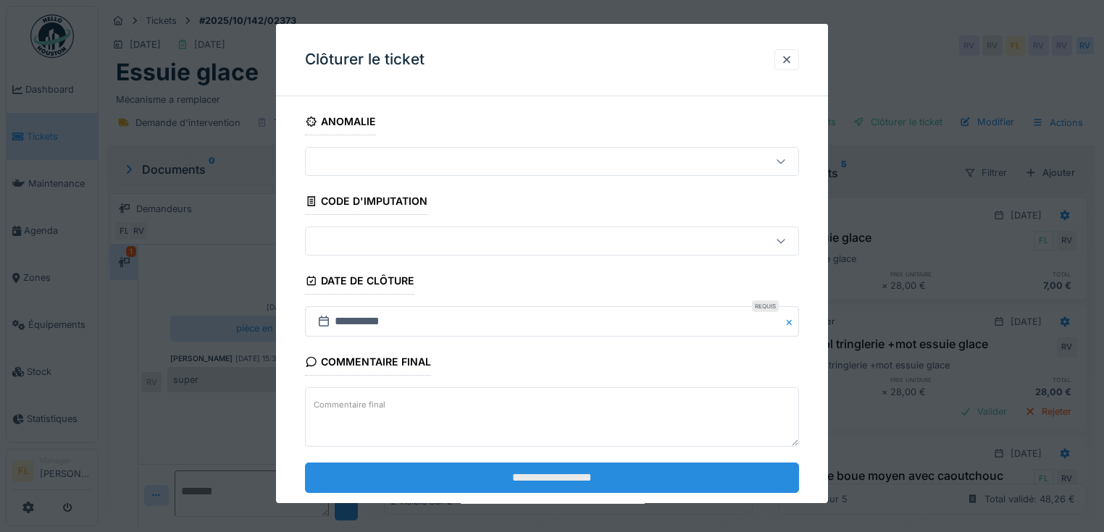
click at [518, 474] on input "**********" at bounding box center [552, 478] width 494 height 30
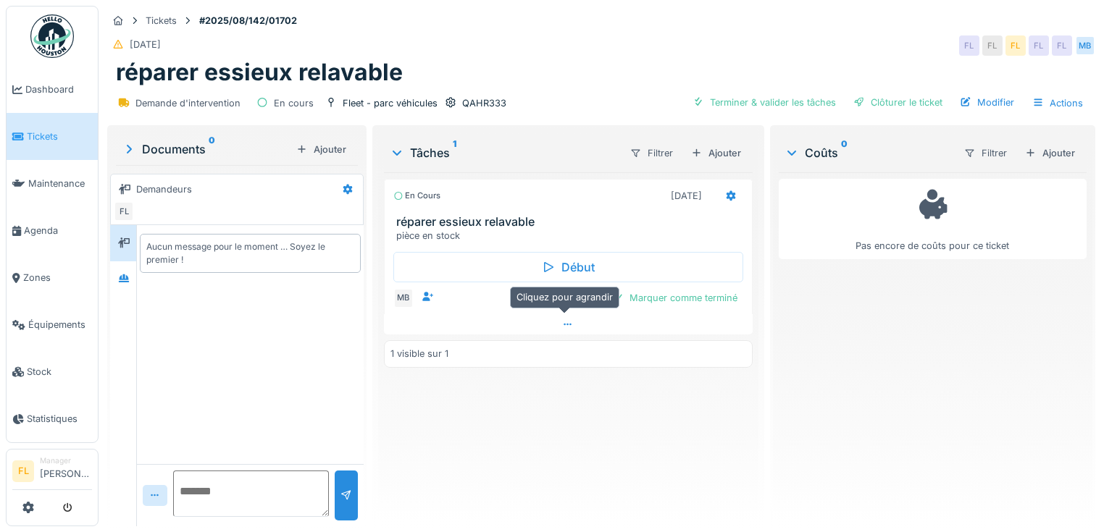
click at [562, 321] on icon at bounding box center [568, 324] width 12 height 9
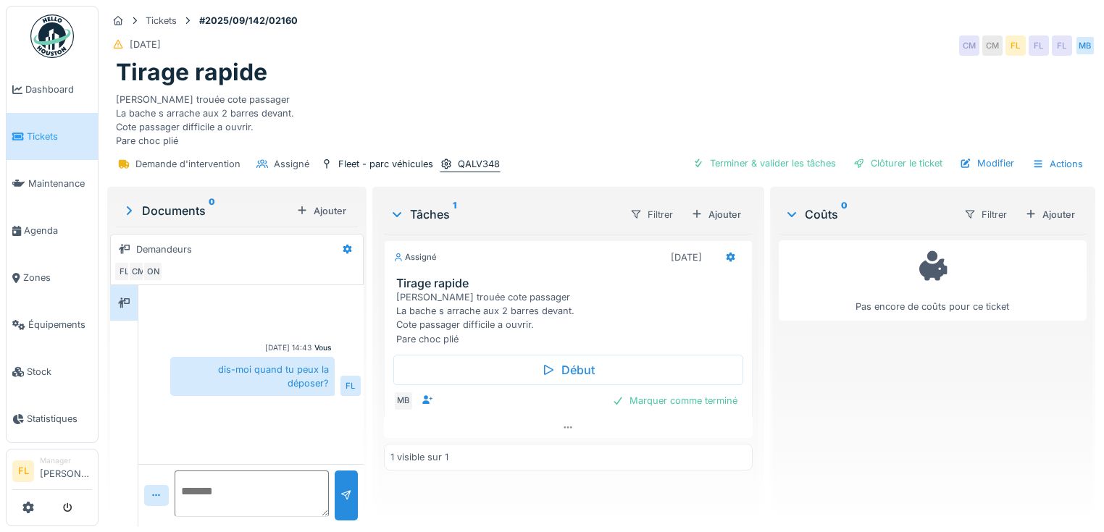
click at [489, 164] on div "QALV348" at bounding box center [479, 164] width 42 height 14
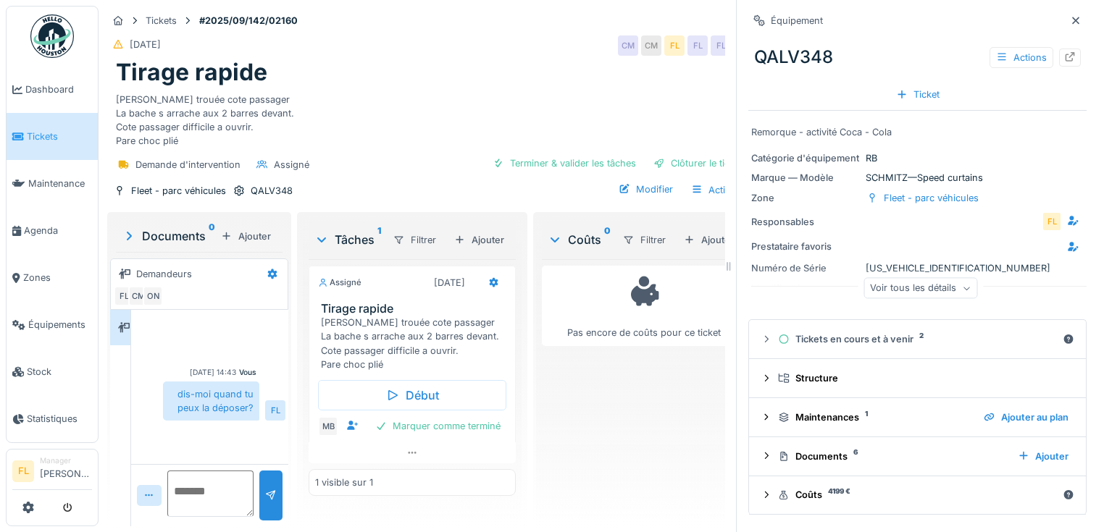
click at [899, 287] on div "Voir tous les détails" at bounding box center [920, 288] width 114 height 21
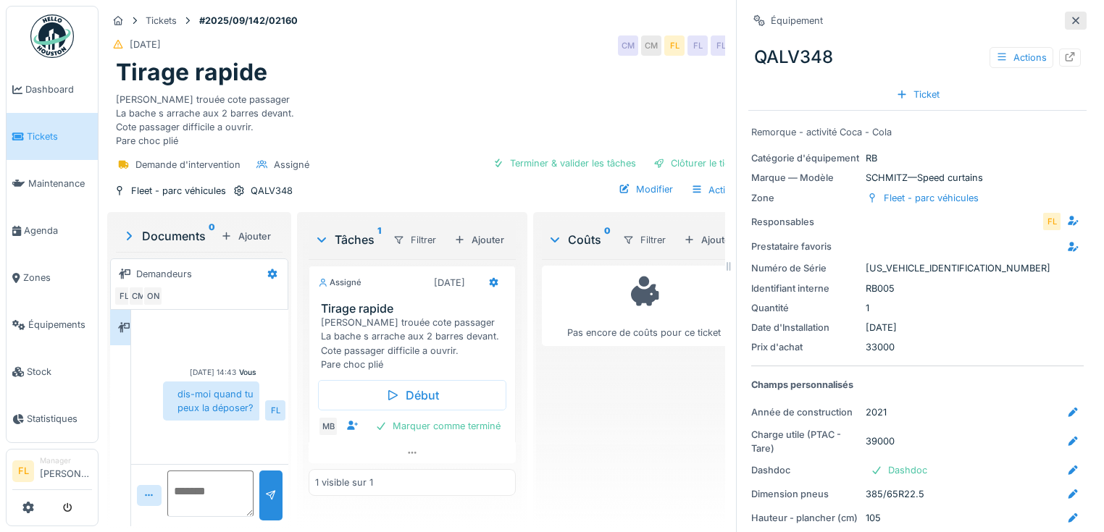
click at [1069, 17] on icon at bounding box center [1075, 20] width 12 height 9
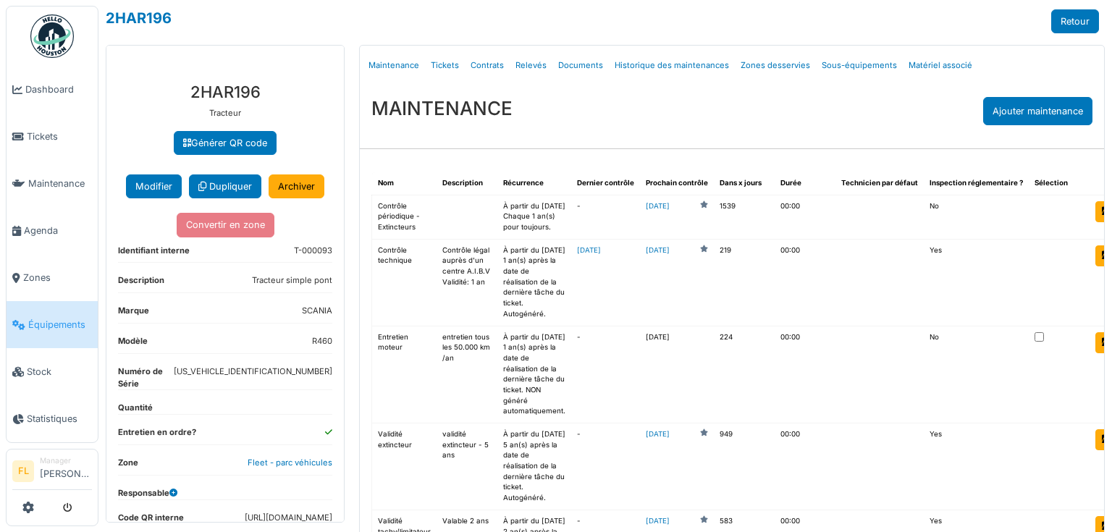
scroll to position [157, 0]
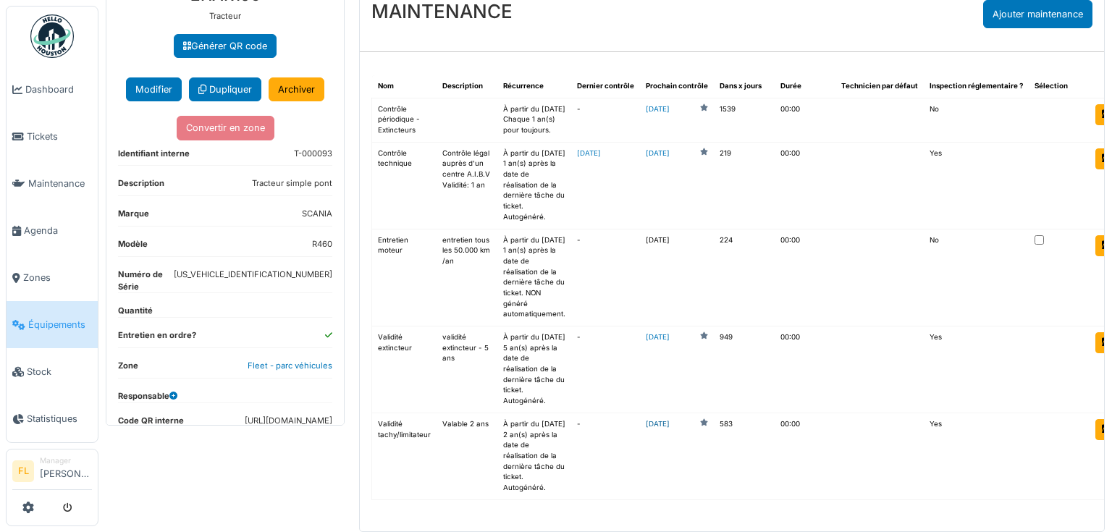
click at [647, 419] on link "[DATE]" at bounding box center [658, 424] width 24 height 11
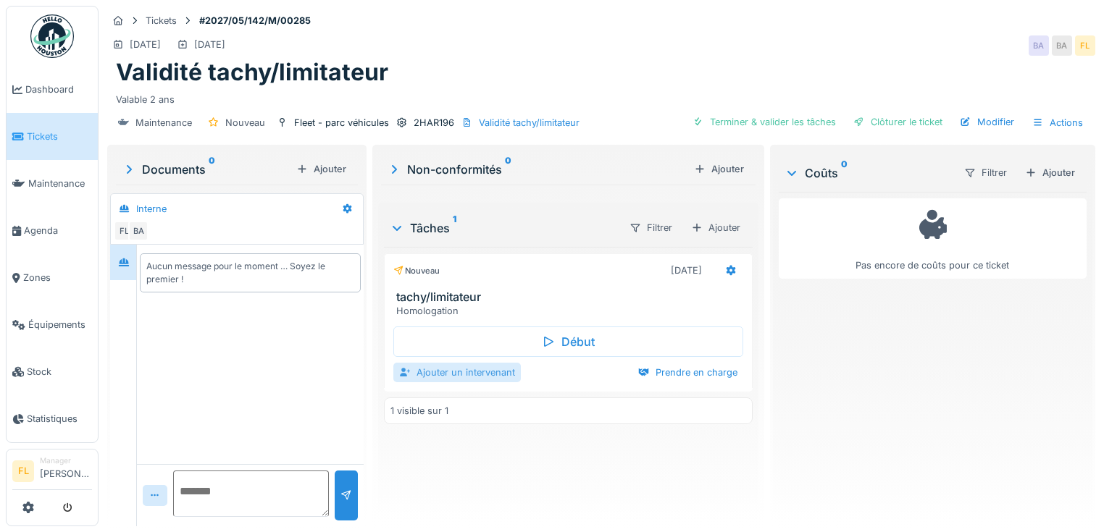
click at [467, 379] on div "Ajouter un intervenant" at bounding box center [456, 373] width 127 height 20
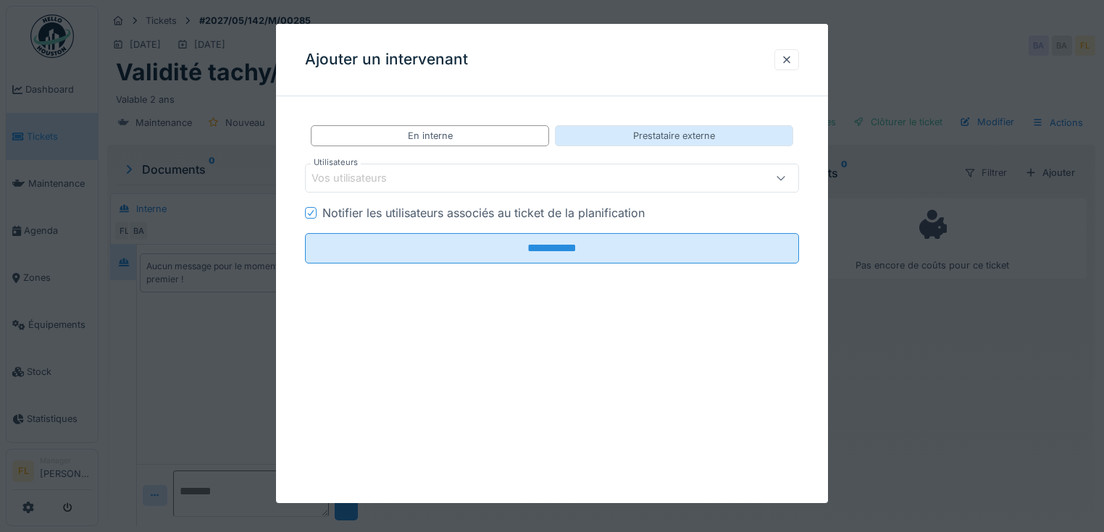
click at [631, 140] on div "Prestataire externe" at bounding box center [674, 135] width 238 height 21
click at [529, 180] on div "Vos prestataires de services" at bounding box center [521, 178] width 421 height 16
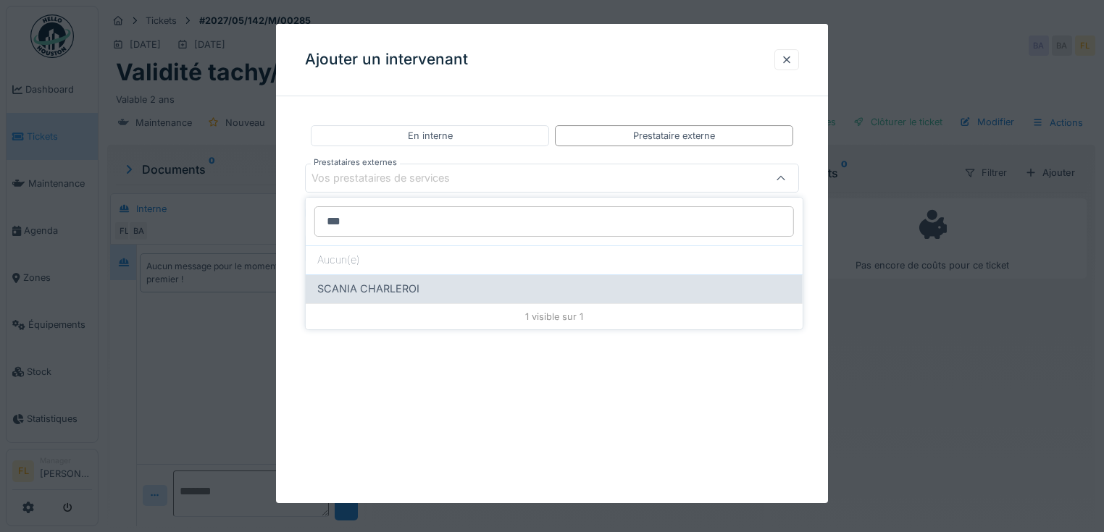
type input "***"
click at [377, 289] on span "SCANIA CHARLEROI" at bounding box center [368, 289] width 102 height 16
type input "***"
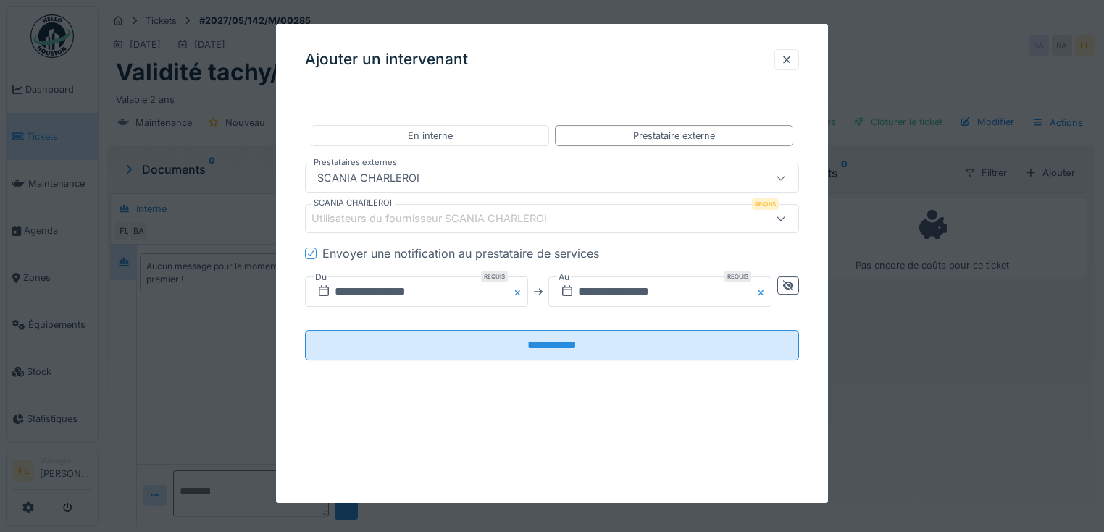
click at [310, 256] on icon at bounding box center [310, 253] width 9 height 7
click at [339, 287] on input "**********" at bounding box center [416, 292] width 223 height 30
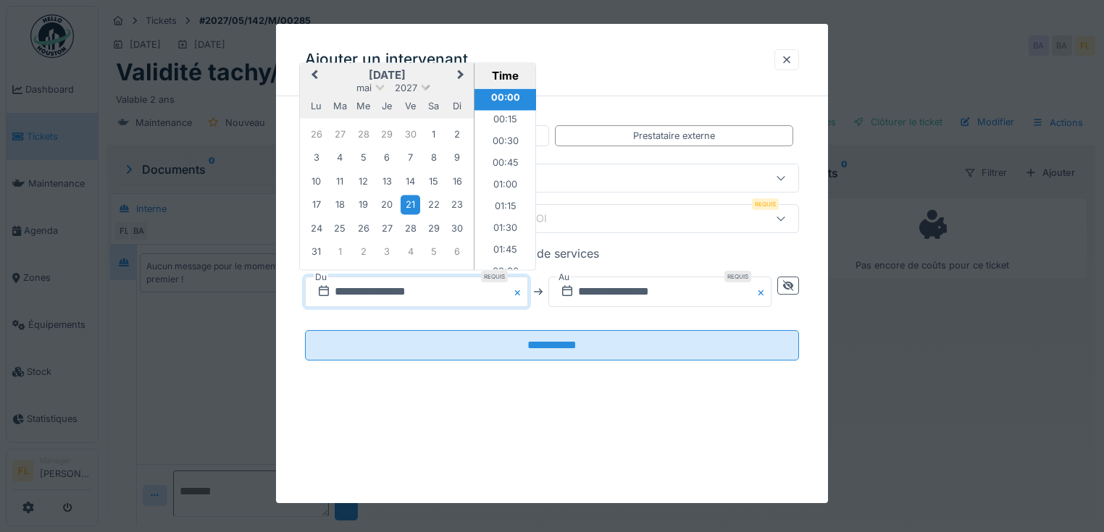
click at [425, 86] on span at bounding box center [425, 86] width 9 height 9
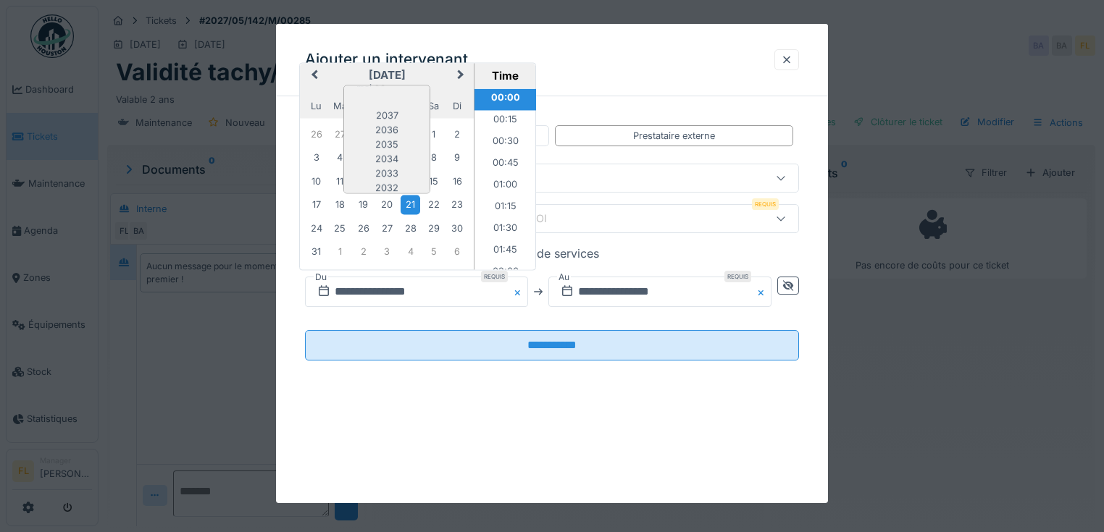
scroll to position [122, 0]
click at [418, 166] on div "2025" at bounding box center [386, 168] width 85 height 14
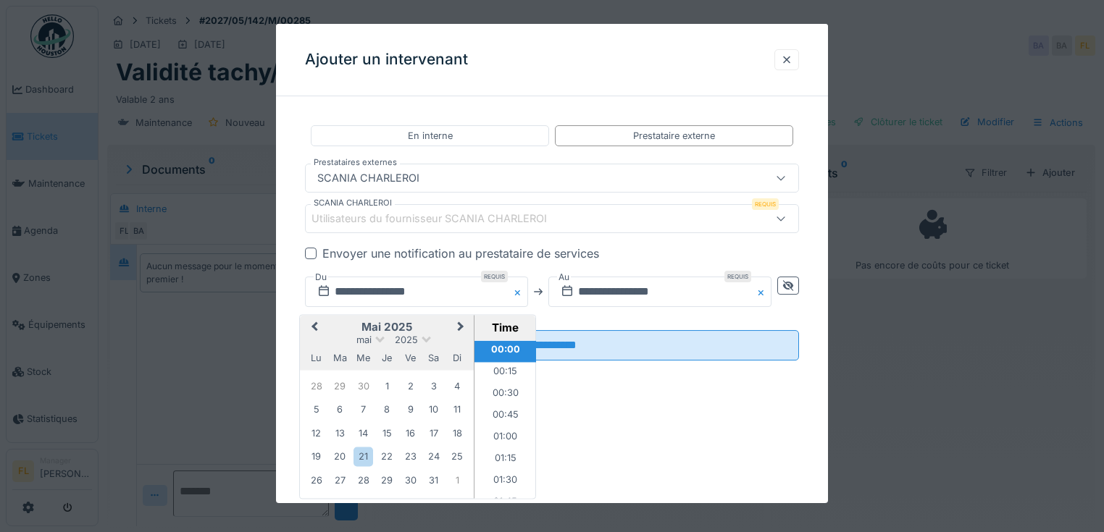
click at [314, 318] on button "Previous Month" at bounding box center [312, 328] width 23 height 23
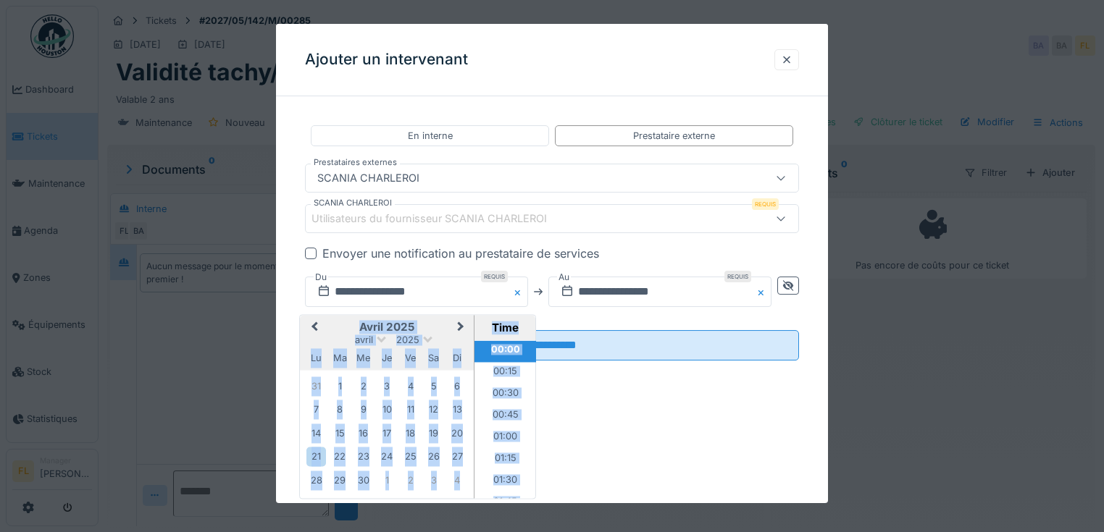
click at [314, 318] on div "**********" at bounding box center [552, 292] width 494 height 54
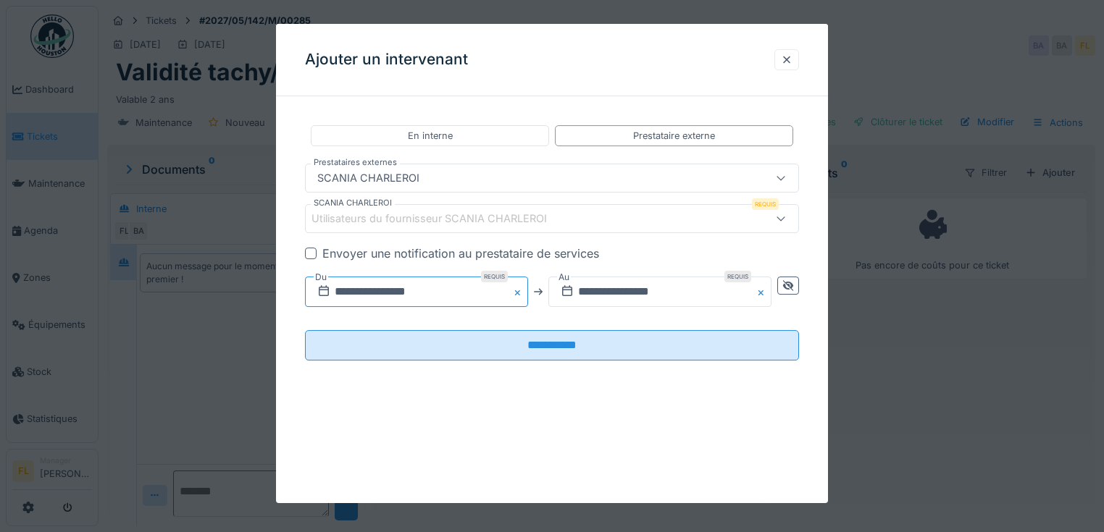
click at [353, 293] on input "**********" at bounding box center [416, 292] width 223 height 30
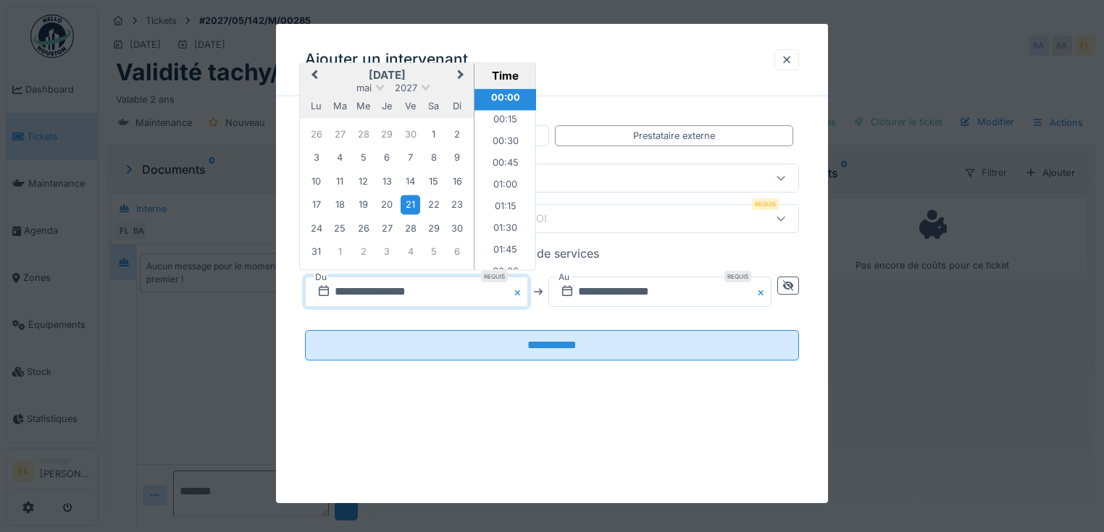
click at [423, 90] on div "[DATE]" at bounding box center [387, 89] width 174 height 12
click at [420, 83] on div "[DATE]" at bounding box center [387, 89] width 174 height 12
click at [377, 89] on div "[DATE]" at bounding box center [387, 89] width 174 height 12
click at [424, 89] on span at bounding box center [425, 86] width 9 height 9
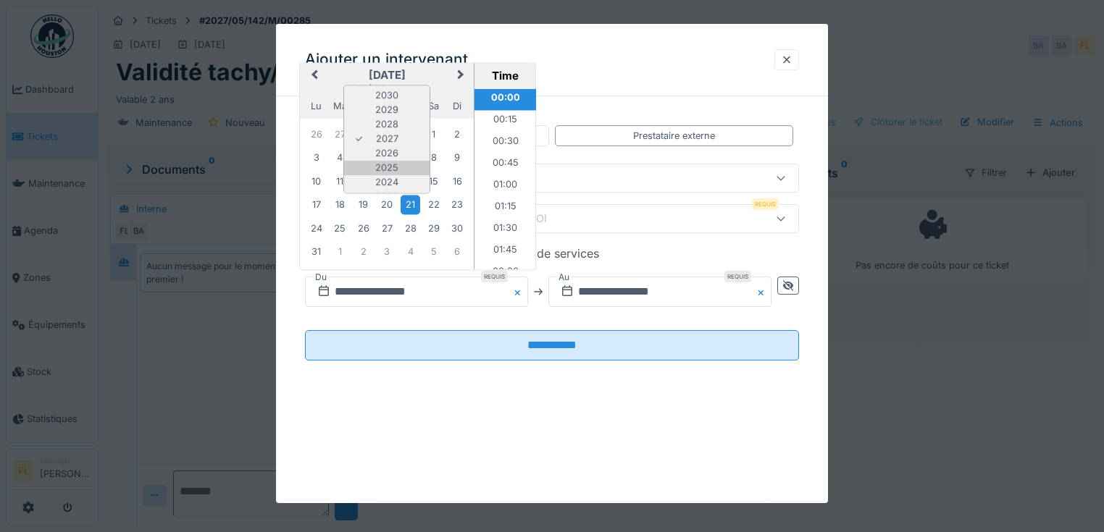
click at [403, 162] on div "2025" at bounding box center [386, 168] width 85 height 14
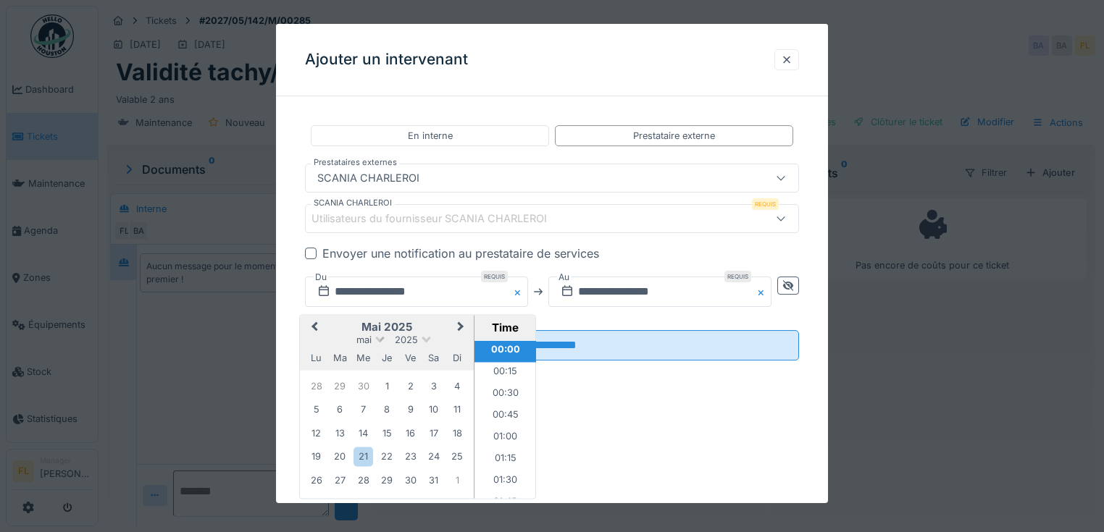
click at [379, 337] on span at bounding box center [379, 338] width 9 height 9
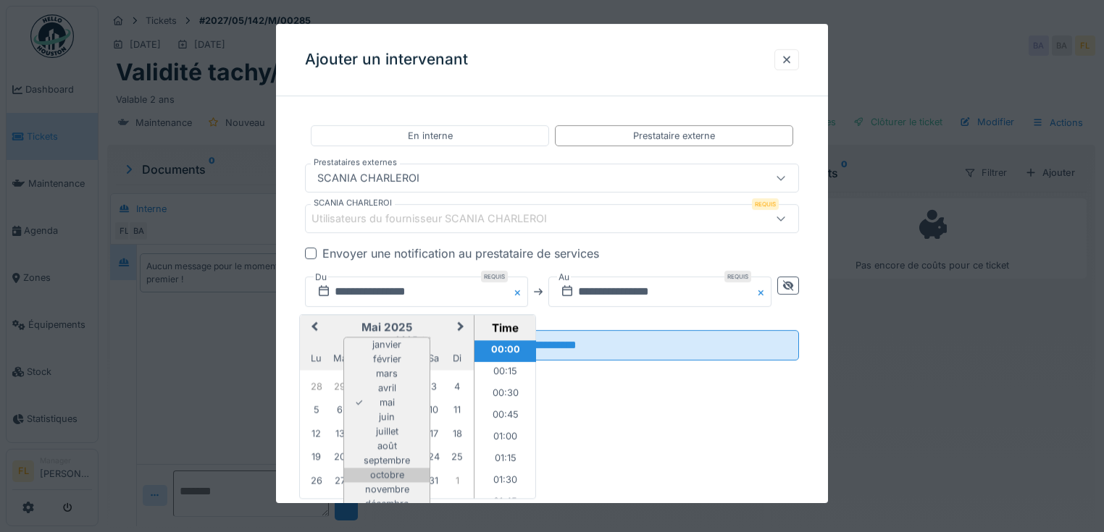
click at [385, 469] on div "octobre" at bounding box center [386, 475] width 85 height 14
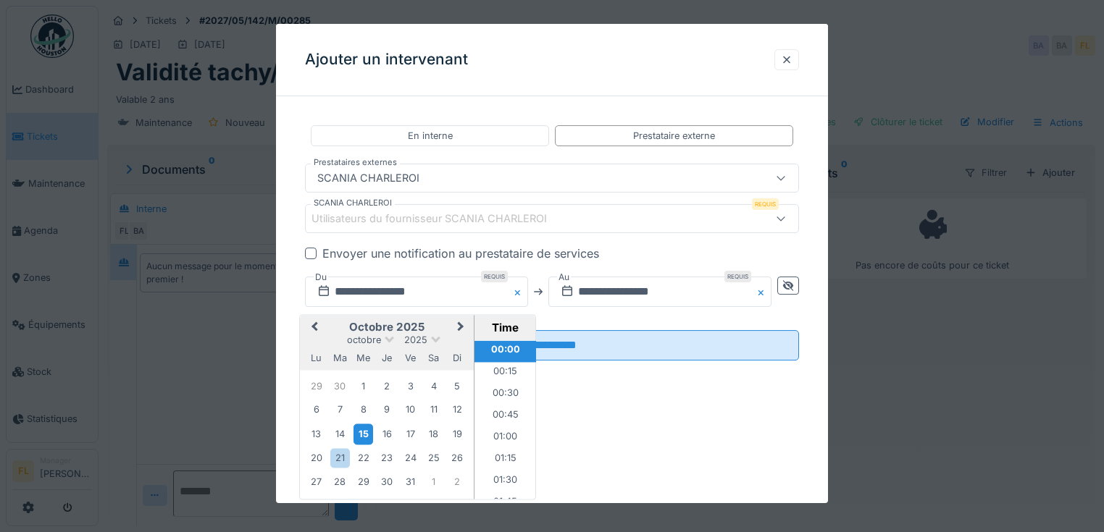
click at [365, 435] on div "15" at bounding box center [363, 434] width 20 height 21
click at [594, 287] on input "**********" at bounding box center [659, 292] width 223 height 30
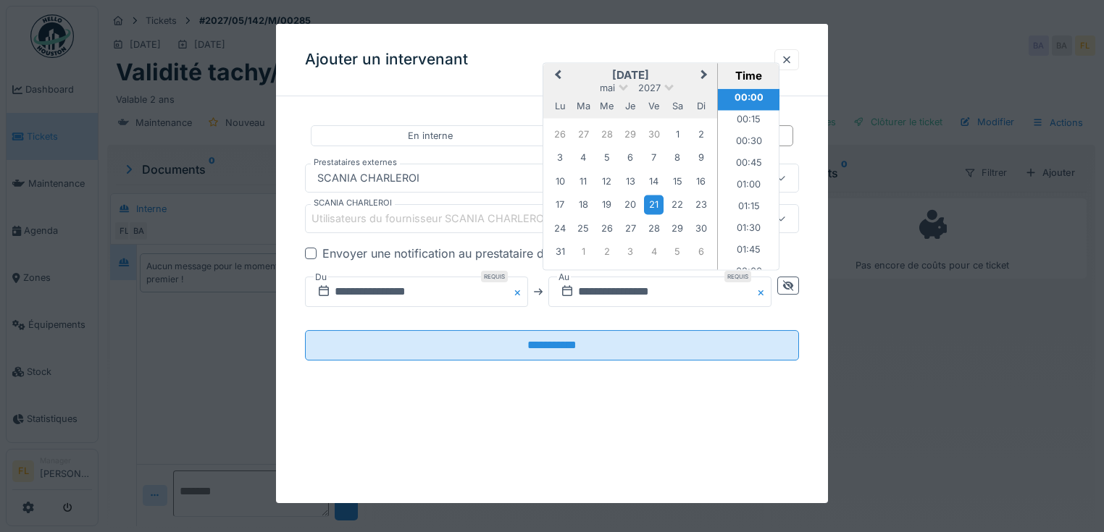
click at [672, 89] on div "[DATE]" at bounding box center [630, 89] width 174 height 12
click at [669, 86] on span at bounding box center [669, 86] width 9 height 9
click at [642, 185] on div "2025" at bounding box center [629, 187] width 85 height 14
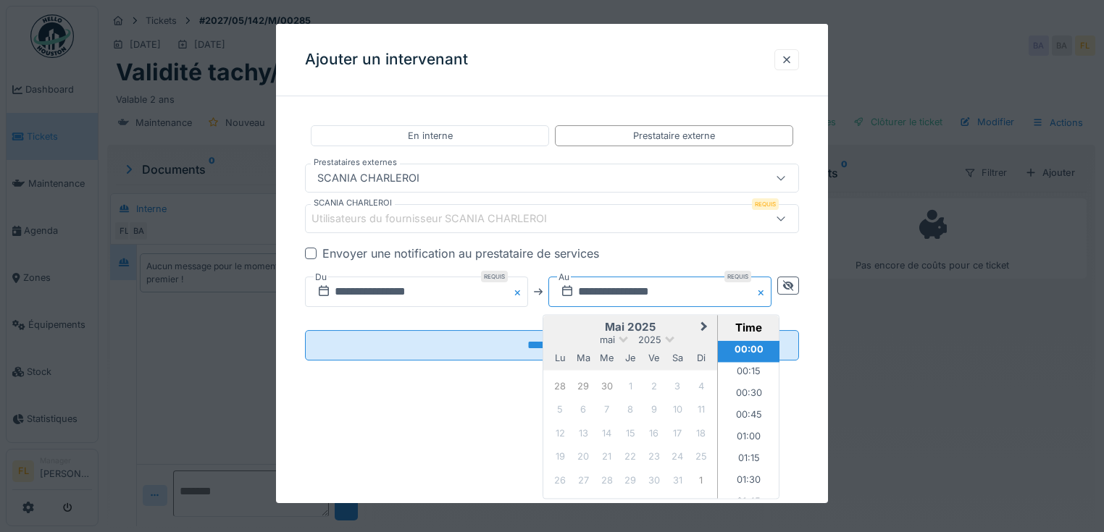
click at [582, 295] on input "**********" at bounding box center [659, 292] width 223 height 30
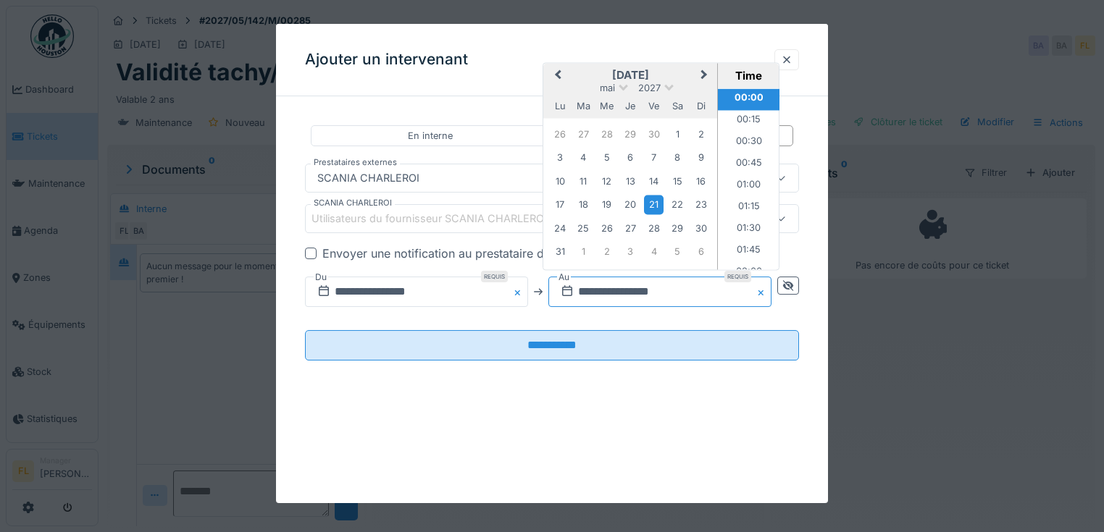
click at [605, 298] on input "**********" at bounding box center [659, 292] width 223 height 30
type input "**********"
click at [668, 87] on span at bounding box center [669, 86] width 9 height 9
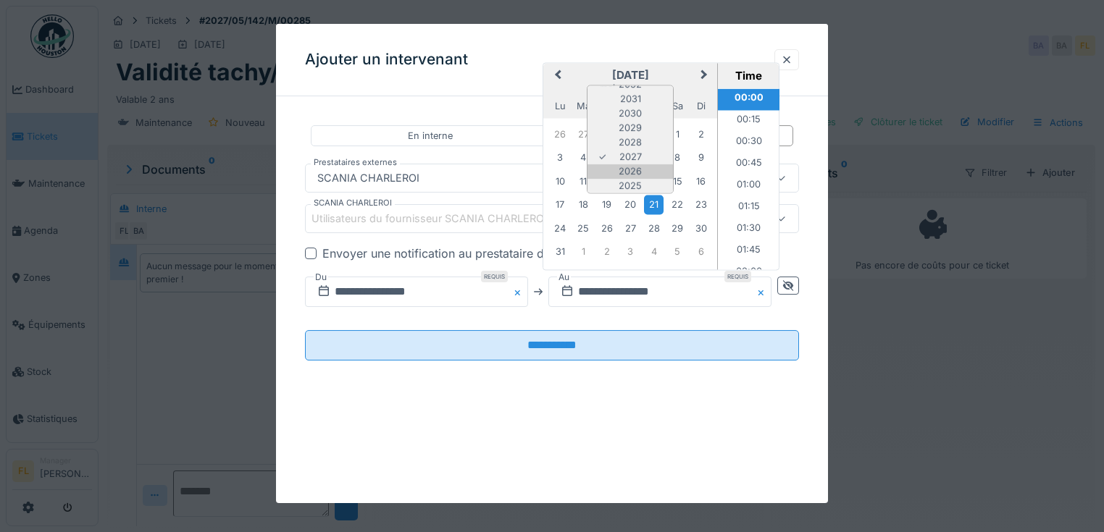
click at [654, 169] on div "2026" at bounding box center [629, 172] width 85 height 14
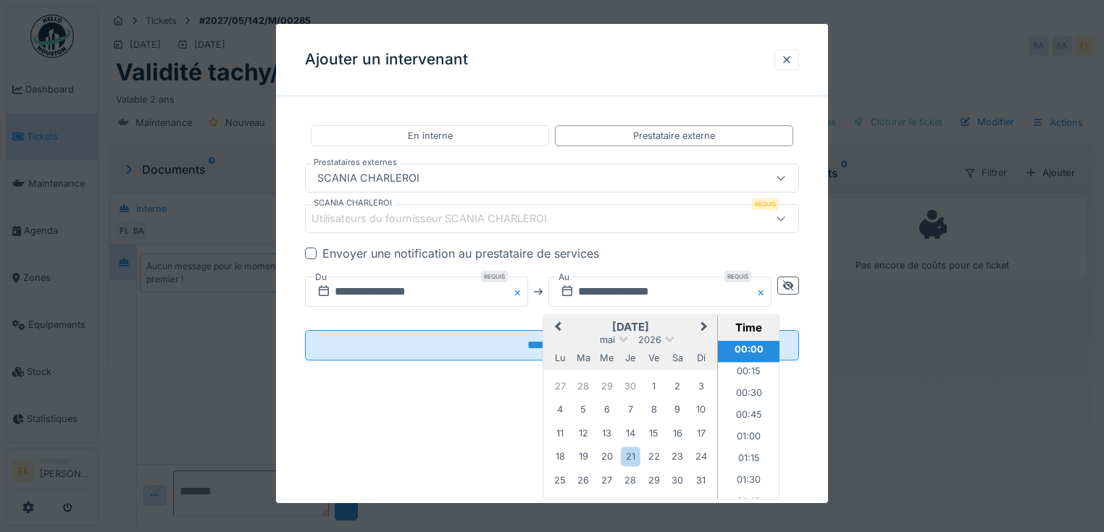
click at [665, 338] on div "[DATE]" at bounding box center [630, 341] width 174 height 12
click at [668, 339] on span at bounding box center [669, 338] width 9 height 9
click at [640, 432] on div "2025" at bounding box center [629, 439] width 85 height 14
click at [626, 337] on span at bounding box center [622, 338] width 9 height 9
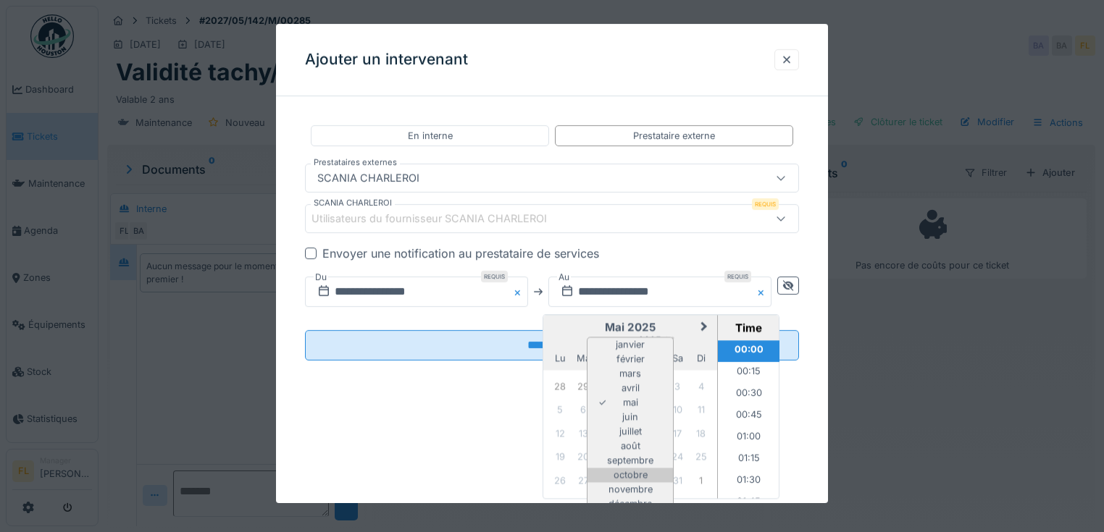
click at [644, 475] on div "octobre" at bounding box center [629, 475] width 85 height 14
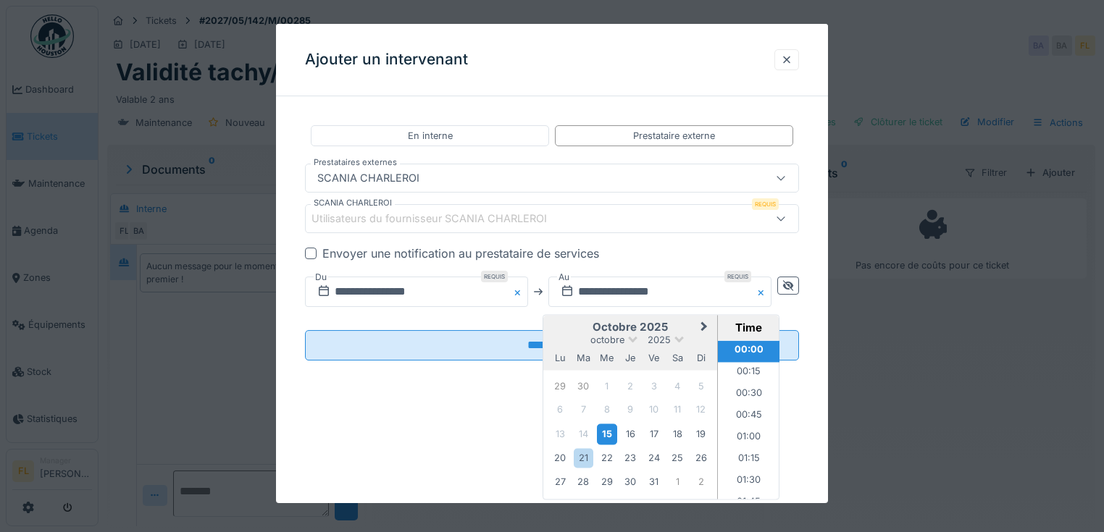
click at [610, 434] on div "15" at bounding box center [607, 434] width 20 height 21
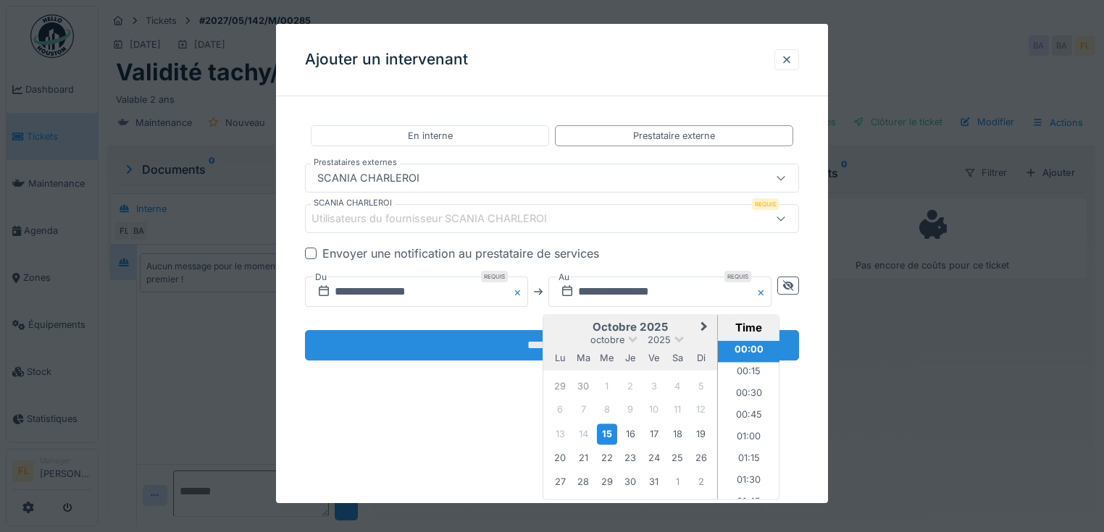
click at [510, 342] on input "**********" at bounding box center [552, 345] width 494 height 30
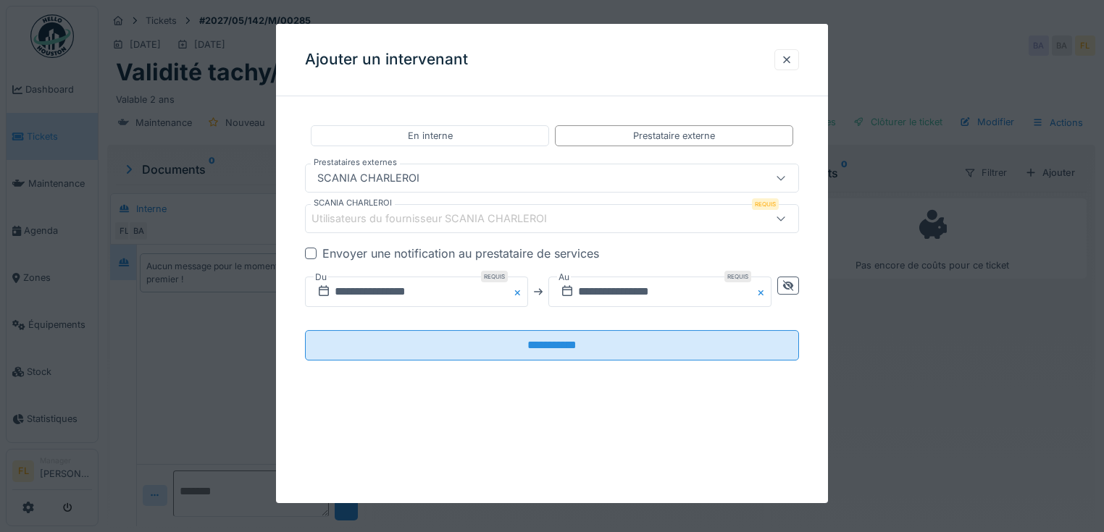
click at [396, 224] on div "Utilisateurs du fournisseur SCANIA CHARLEROI" at bounding box center [439, 219] width 256 height 16
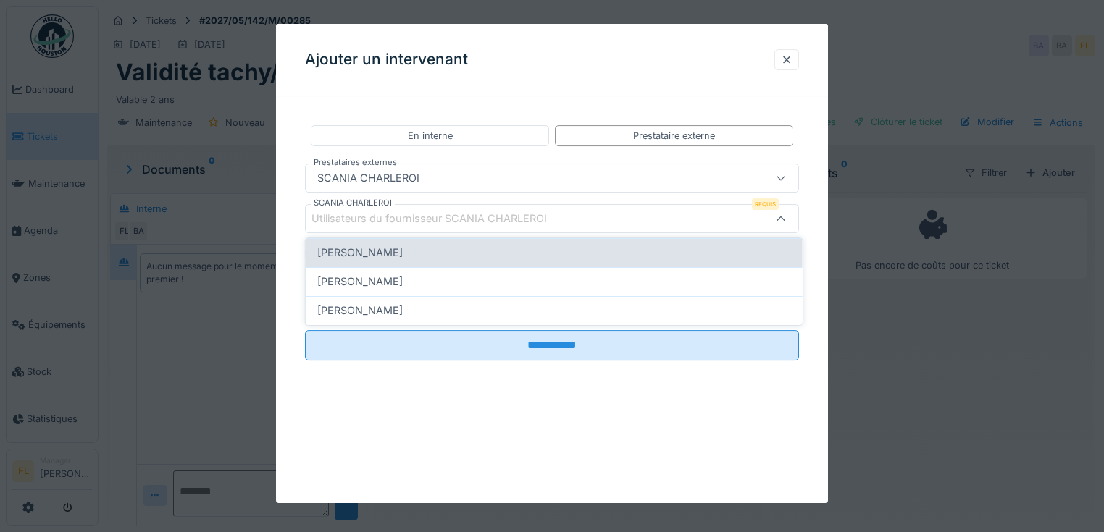
click at [382, 248] on span "[PERSON_NAME]" at bounding box center [359, 253] width 85 height 16
type input "****"
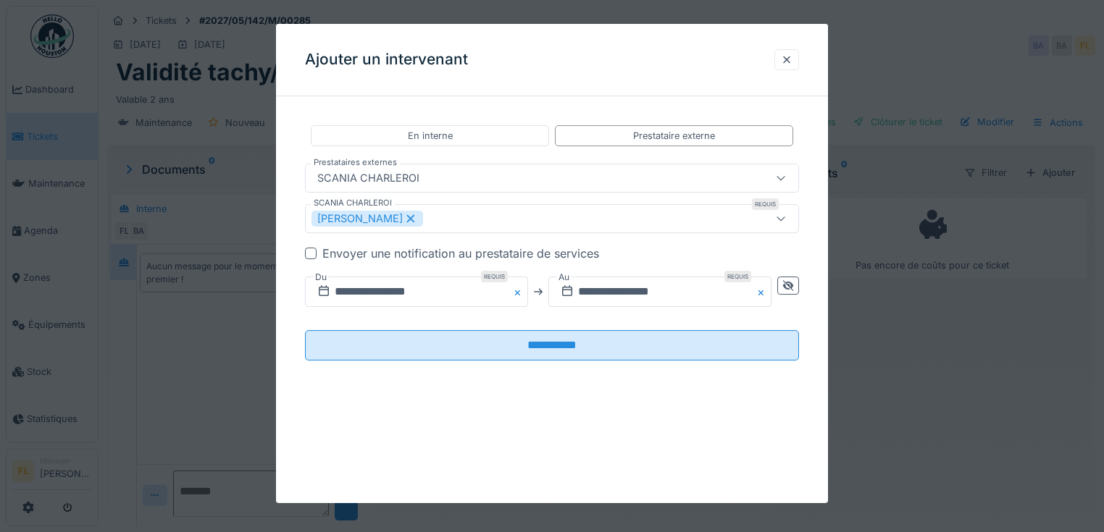
click at [298, 255] on div "**********" at bounding box center [552, 254] width 552 height 293
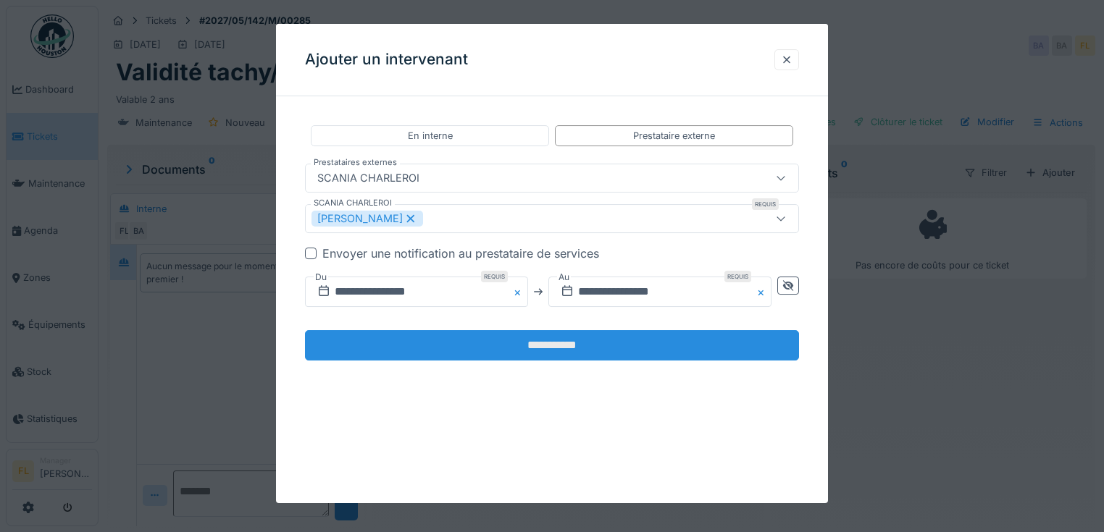
click at [568, 342] on input "**********" at bounding box center [552, 345] width 494 height 30
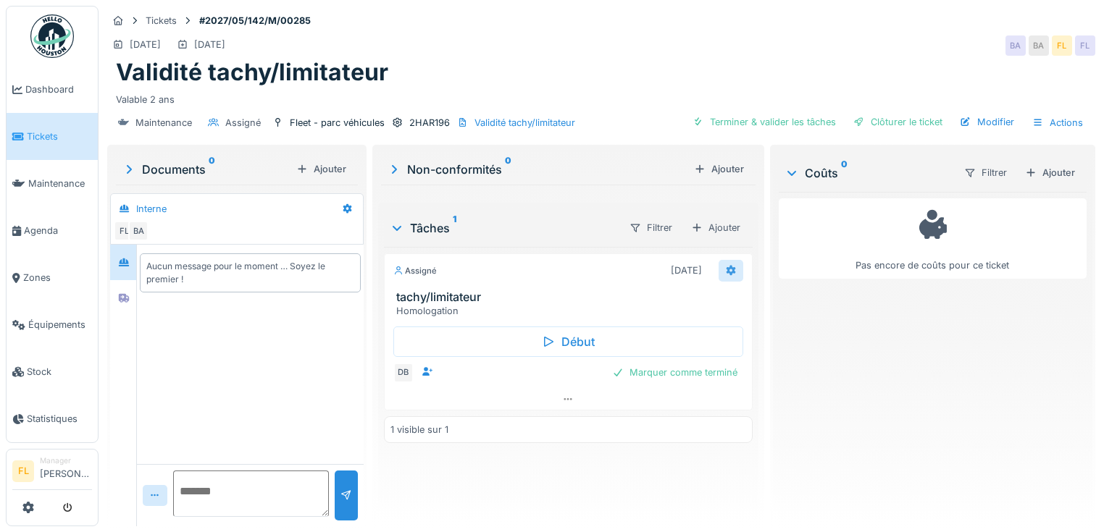
click at [727, 266] on icon at bounding box center [731, 270] width 12 height 9
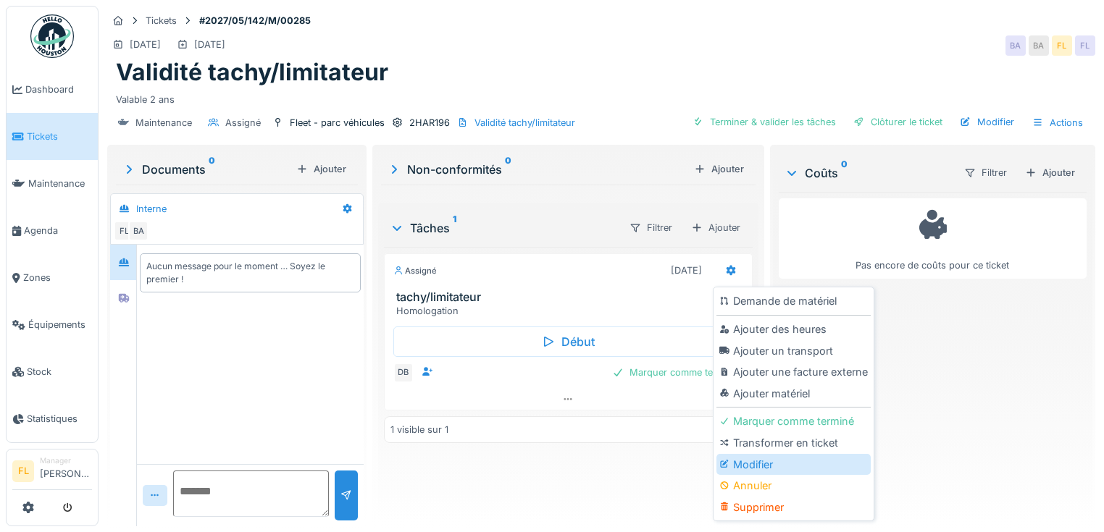
click at [770, 469] on div "Modifier" at bounding box center [793, 465] width 154 height 22
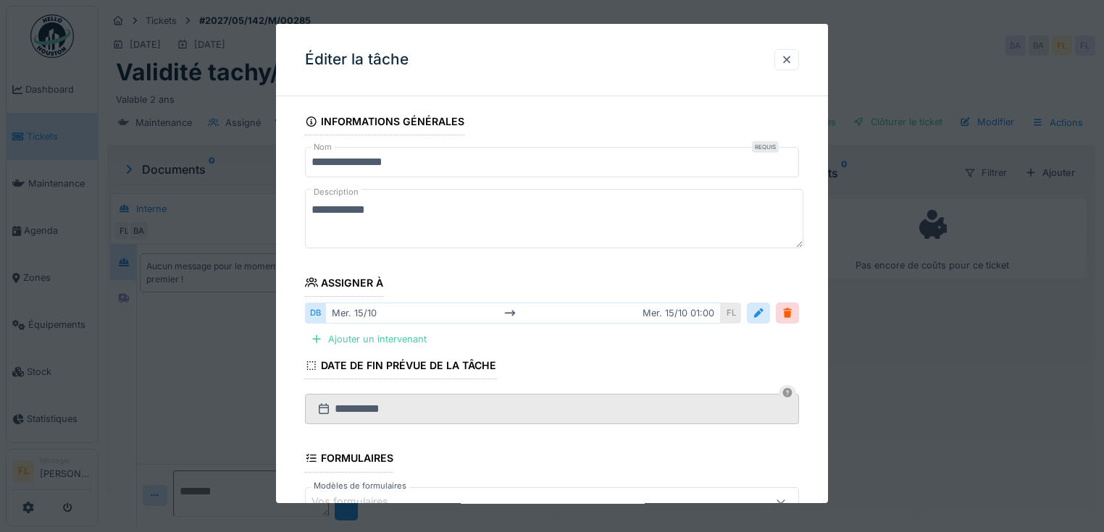
click at [461, 206] on textarea "**********" at bounding box center [554, 218] width 498 height 59
click at [605, 206] on textarea "**********" at bounding box center [554, 218] width 498 height 59
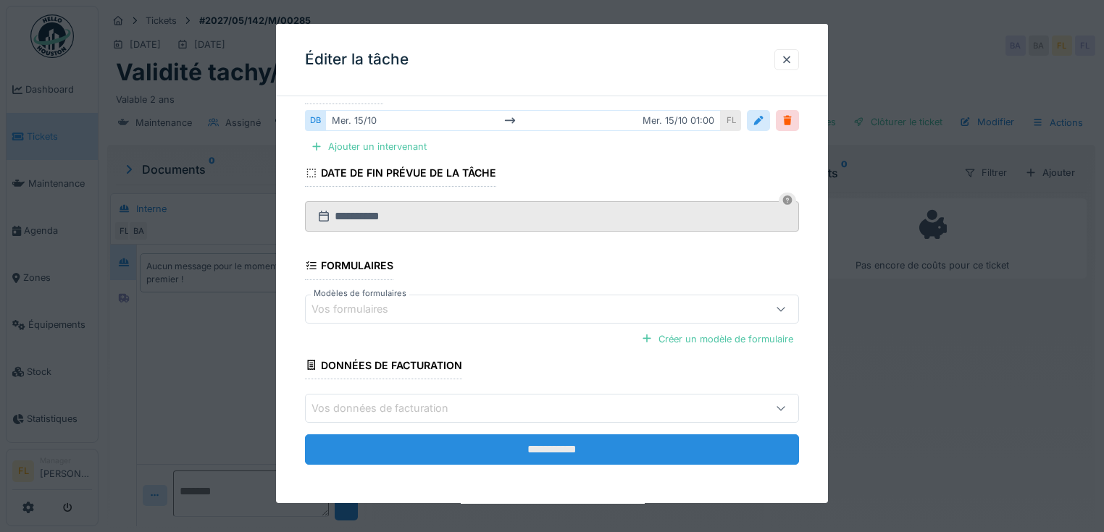
scroll to position [9, 0]
type textarea "**********"
click at [563, 455] on input "**********" at bounding box center [552, 449] width 494 height 30
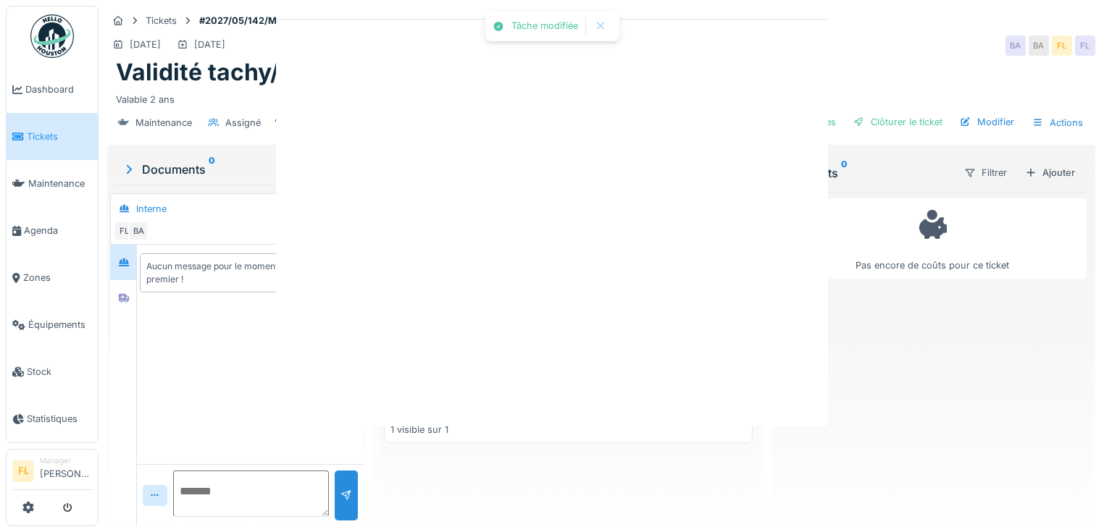
scroll to position [0, 0]
